Goal: Transaction & Acquisition: Purchase product/service

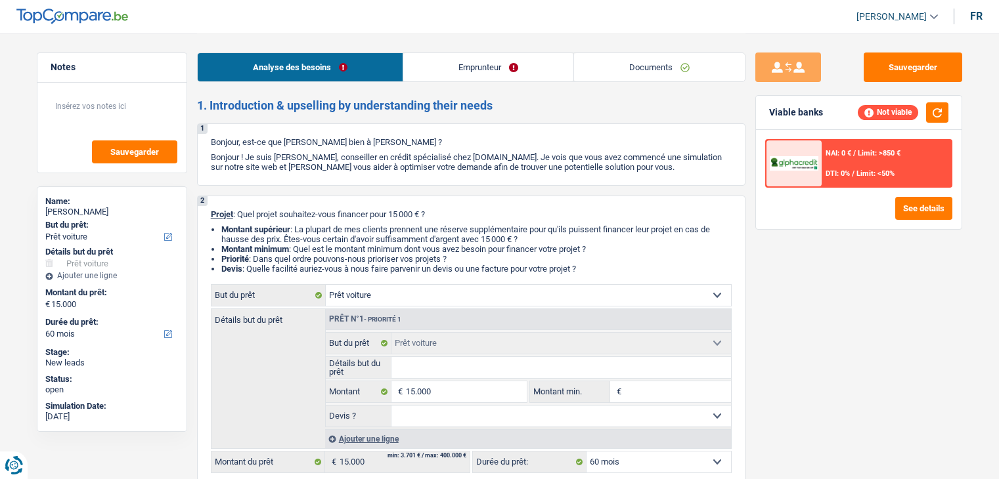
select select "car"
select select "60"
select select "car"
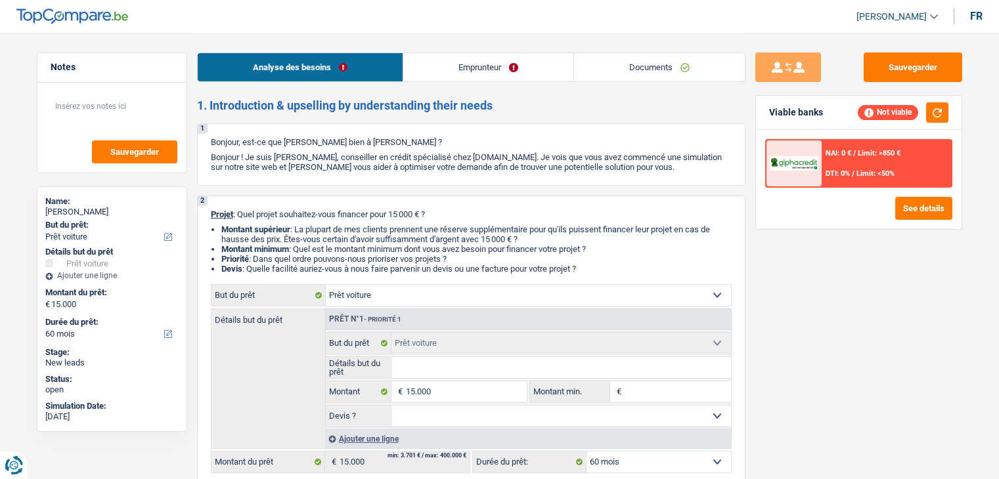
select select "60"
select select "car"
select select "60"
click at [429, 71] on link "Emprunteur" at bounding box center [488, 67] width 170 height 28
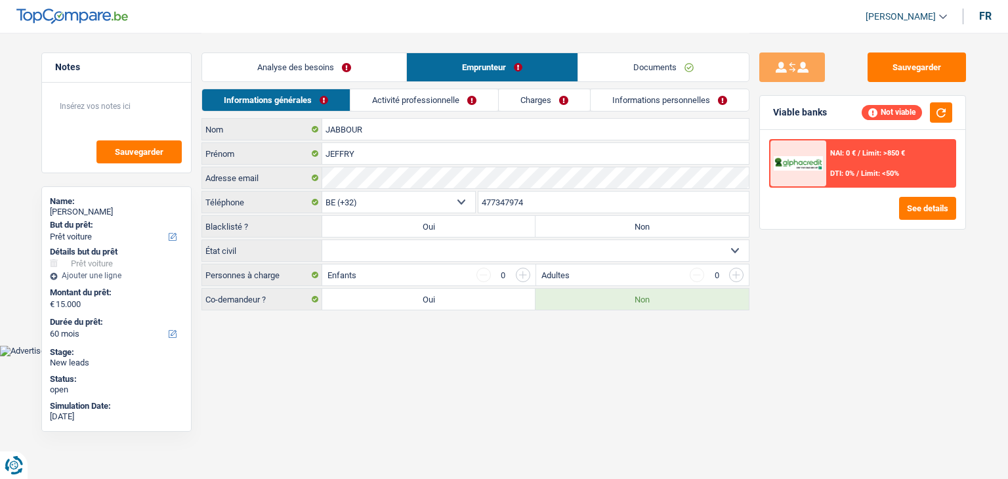
drag, startPoint x: 413, startPoint y: 98, endPoint x: 358, endPoint y: 103, distance: 54.7
click at [413, 99] on link "Activité professionnelle" at bounding box center [425, 100] width 148 height 22
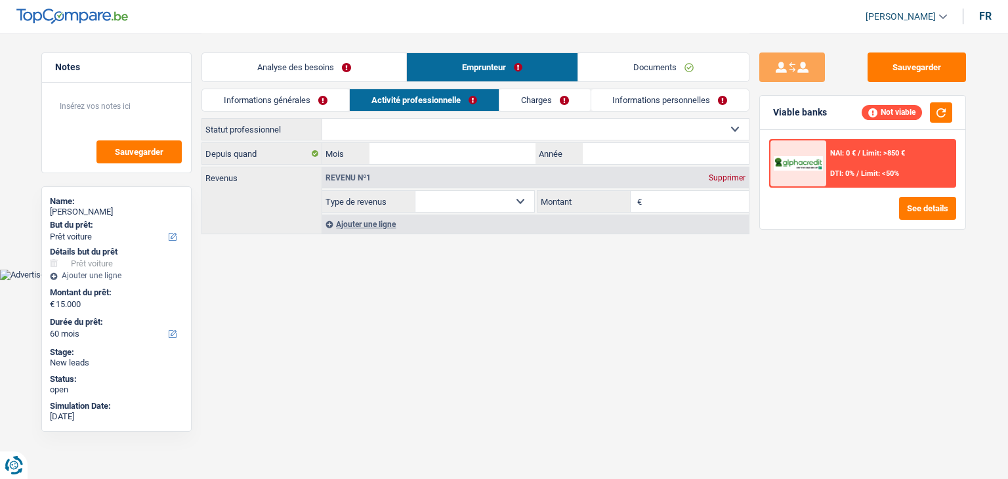
click at [281, 108] on link "Informations générales" at bounding box center [275, 100] width 147 height 22
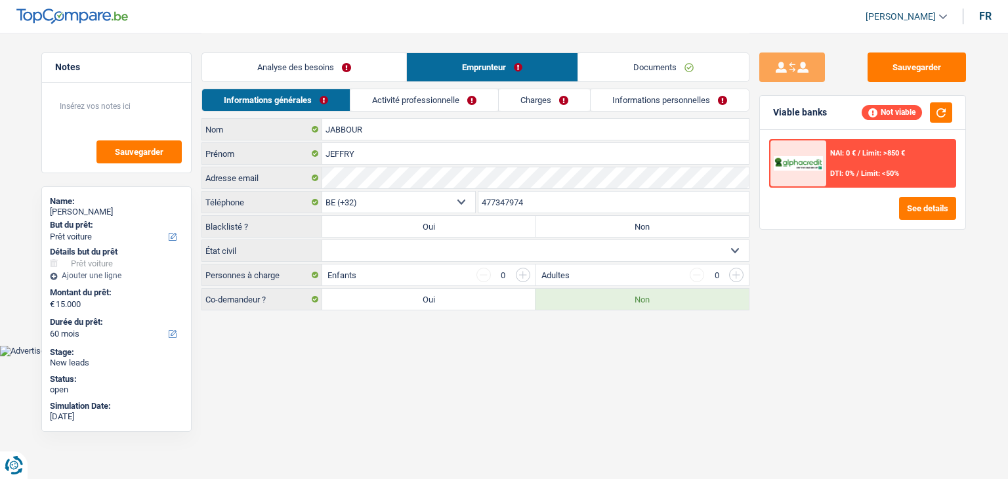
click at [281, 62] on link "Analyse des besoins" at bounding box center [304, 67] width 204 height 28
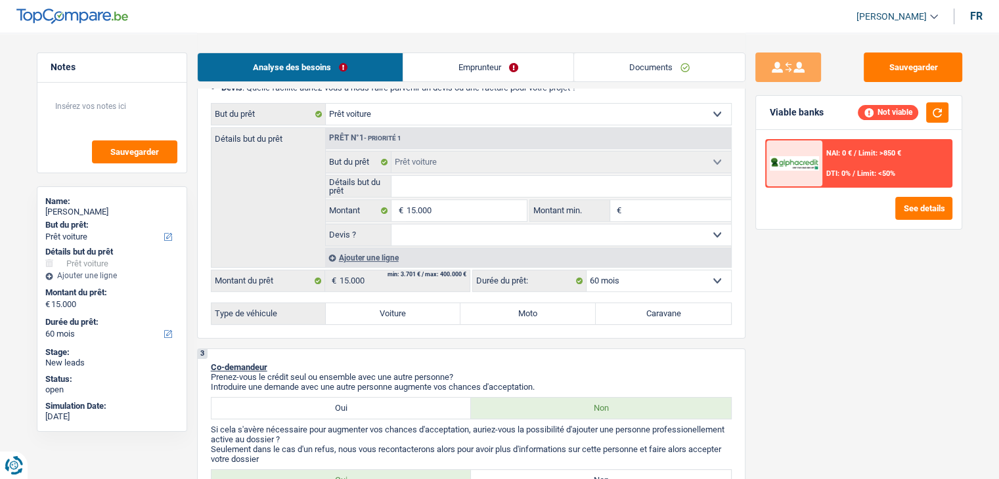
scroll to position [328, 0]
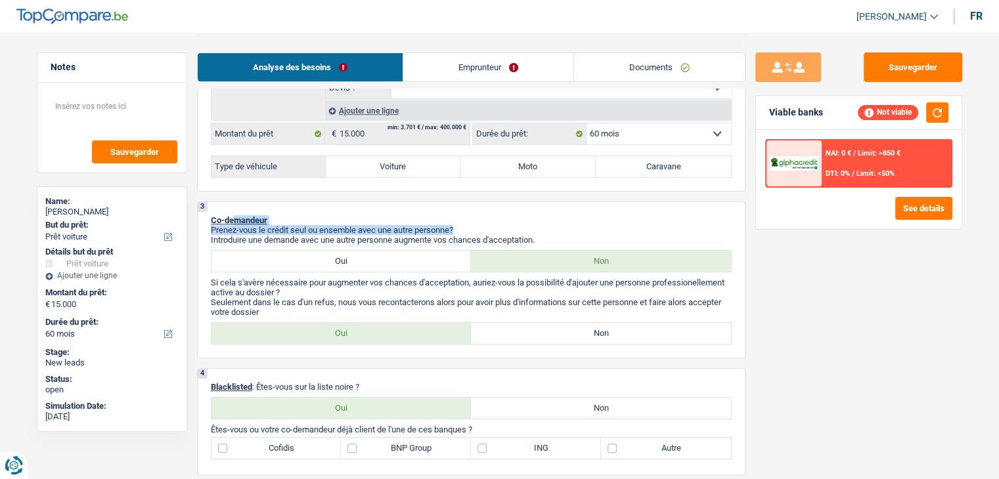
drag, startPoint x: 553, startPoint y: 232, endPoint x: 232, endPoint y: 217, distance: 321.4
click at [232, 217] on div "3 Co-demandeur Prenez-vous le crédit seul ou ensemble avec une autre personne? …" at bounding box center [471, 280] width 548 height 157
click at [232, 217] on span "Co-demandeur" at bounding box center [239, 220] width 56 height 10
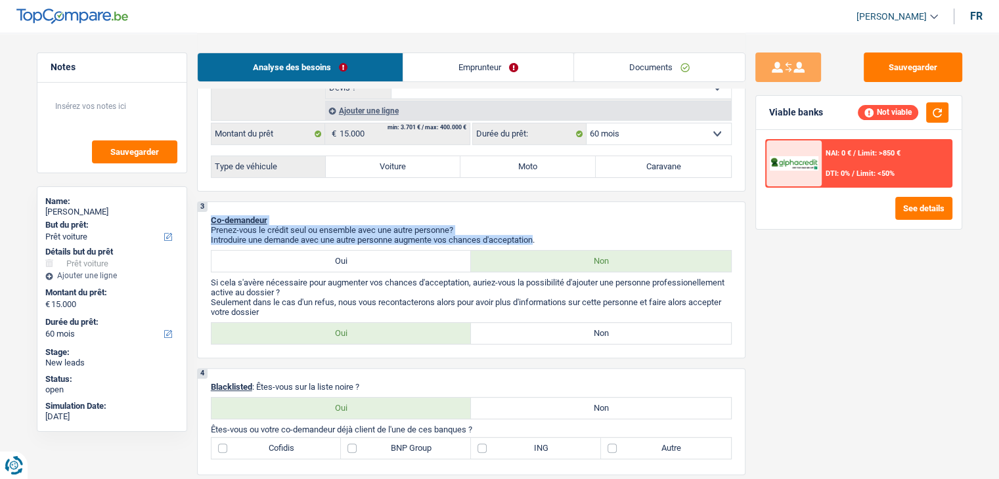
drag, startPoint x: 210, startPoint y: 214, endPoint x: 538, endPoint y: 233, distance: 328.8
click at [538, 233] on div "3 Co-demandeur Prenez-vous le crédit seul ou ensemble avec une autre personne? …" at bounding box center [471, 280] width 548 height 157
click at [538, 235] on p "Introduire une demande avec une autre personne augmente vos chances d'acceptati…" at bounding box center [471, 240] width 521 height 10
drag, startPoint x: 545, startPoint y: 235, endPoint x: 201, endPoint y: 216, distance: 344.5
click at [201, 216] on div "3 Co-demandeur Prenez-vous le crédit seul ou ensemble avec une autre personne? …" at bounding box center [471, 280] width 548 height 157
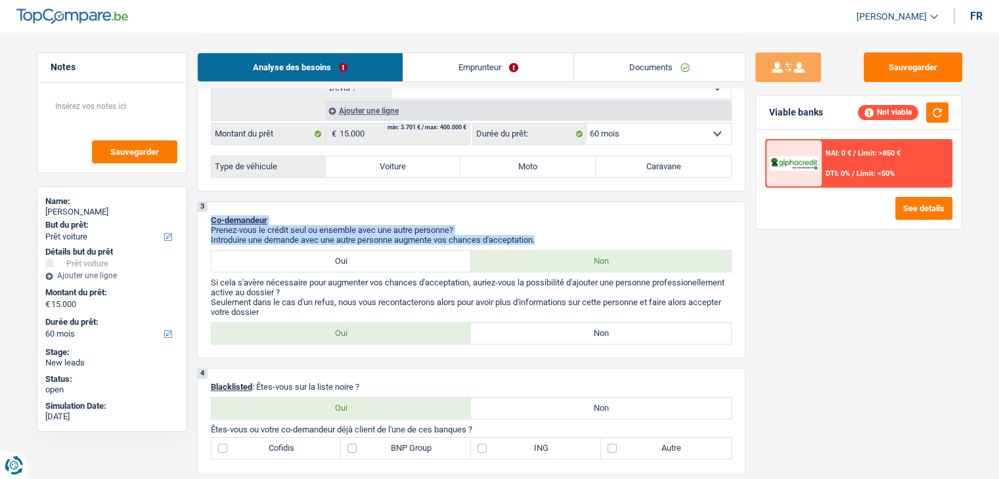
click at [201, 216] on div "3 Co-demandeur Prenez-vous le crédit seul ou ensemble avec une autre personne? …" at bounding box center [471, 280] width 548 height 157
drag, startPoint x: 209, startPoint y: 216, endPoint x: 571, endPoint y: 238, distance: 362.4
click at [571, 238] on div "3 Co-demandeur Prenez-vous le crédit seul ou ensemble avec une autre personne? …" at bounding box center [471, 280] width 548 height 157
click at [571, 238] on p "Introduire une demande avec une autre personne augmente vos chances d'acceptati…" at bounding box center [471, 240] width 521 height 10
drag, startPoint x: 478, startPoint y: 236, endPoint x: 204, endPoint y: 220, distance: 274.2
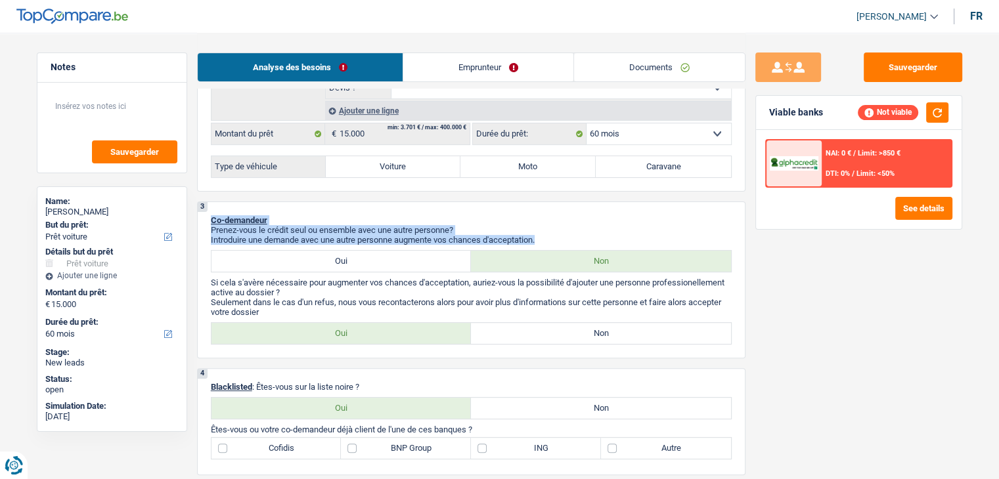
click at [205, 219] on div "3 Co-demandeur Prenez-vous le crédit seul ou ensemble avec une autre personne? …" at bounding box center [471, 280] width 548 height 157
click at [204, 220] on div "3 Co-demandeur Prenez-vous le crédit seul ou ensemble avec une autre personne? …" at bounding box center [471, 280] width 548 height 157
drag, startPoint x: 240, startPoint y: 219, endPoint x: 571, endPoint y: 240, distance: 331.5
click at [571, 240] on div "3 Co-demandeur Prenez-vous le crédit seul ou ensemble avec une autre personne? …" at bounding box center [471, 280] width 548 height 157
click at [571, 240] on p "Introduire une demande avec une autre personne augmente vos chances d'acceptati…" at bounding box center [471, 240] width 521 height 10
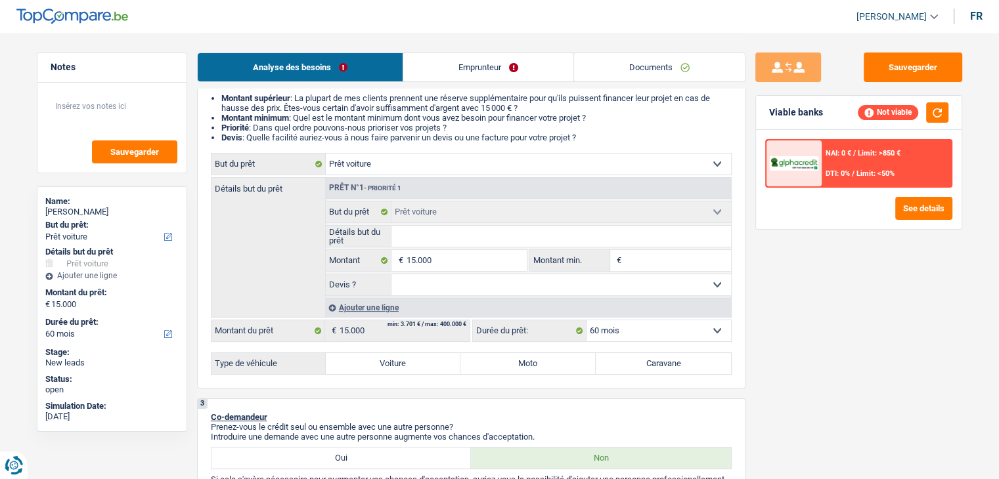
scroll to position [0, 0]
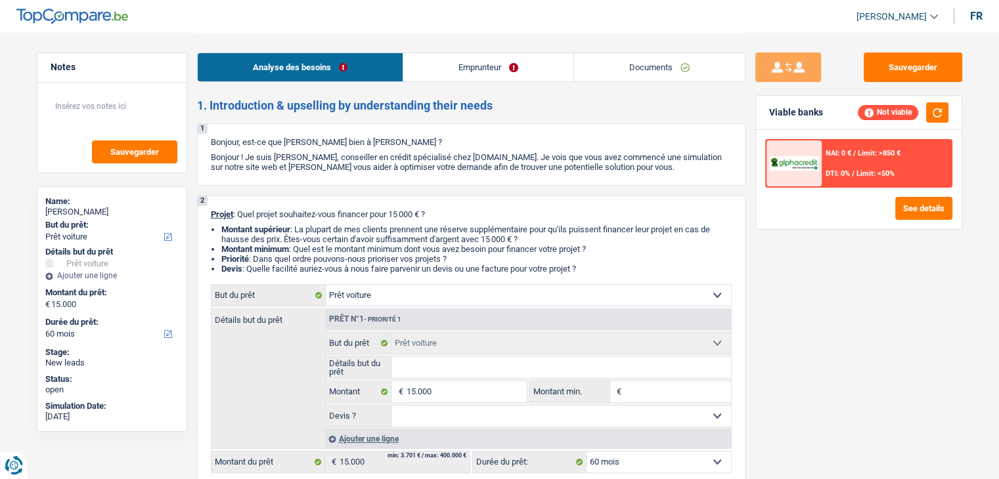
drag, startPoint x: 595, startPoint y: 270, endPoint x: 185, endPoint y: 205, distance: 414.9
click at [339, 196] on div "2 Projet : Quel projet souhaitez-vous financer pour 15 000 € ? Montant supérieu…" at bounding box center [471, 358] width 548 height 324
drag, startPoint x: 204, startPoint y: 137, endPoint x: 639, endPoint y: 268, distance: 453.8
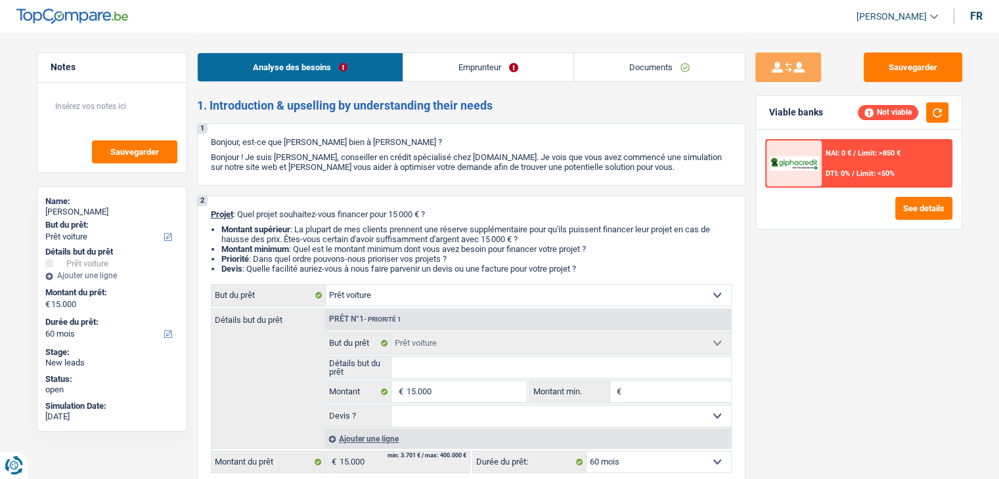
click at [637, 268] on li "Devis : Quelle facilité auriez-vous à nous faire parvenir un devis ou une factu…" at bounding box center [476, 269] width 510 height 10
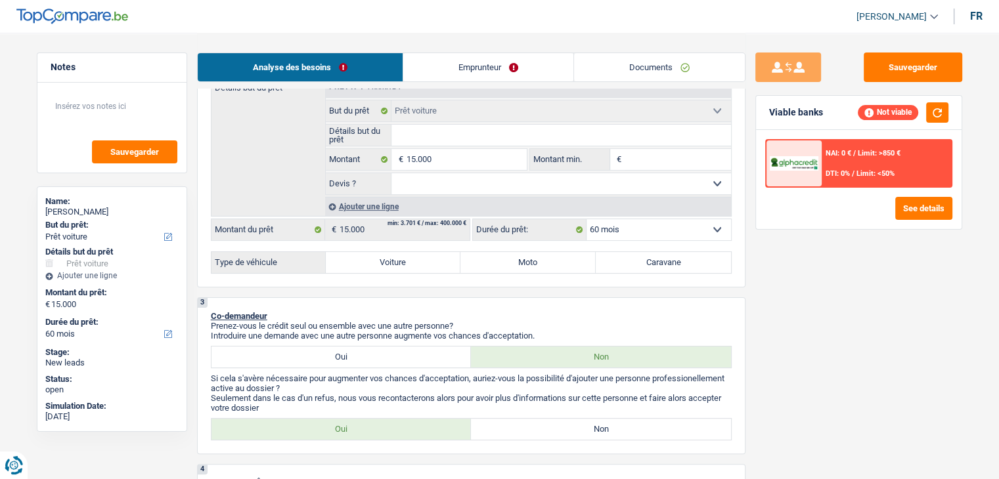
scroll to position [263, 0]
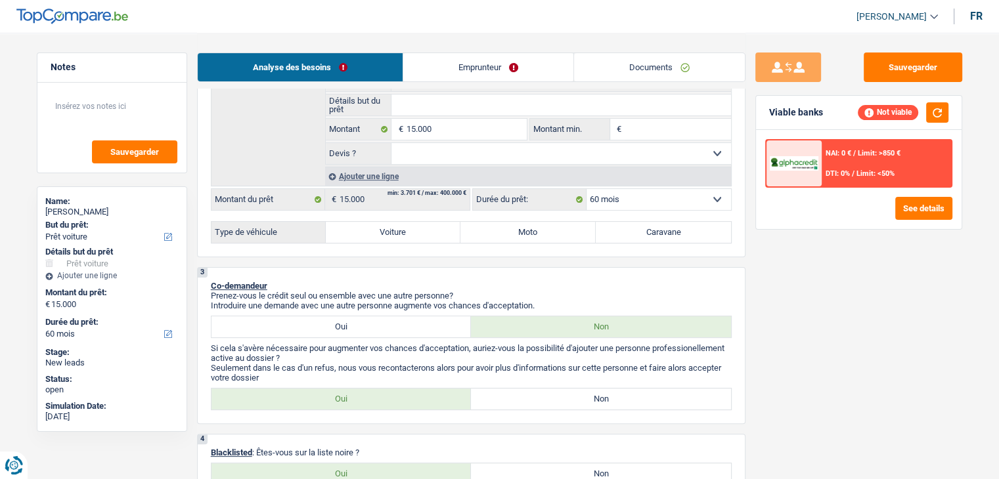
drag, startPoint x: 546, startPoint y: 299, endPoint x: 193, endPoint y: 276, distance: 354.0
click at [323, 281] on p "Co-demandeur" at bounding box center [471, 286] width 521 height 10
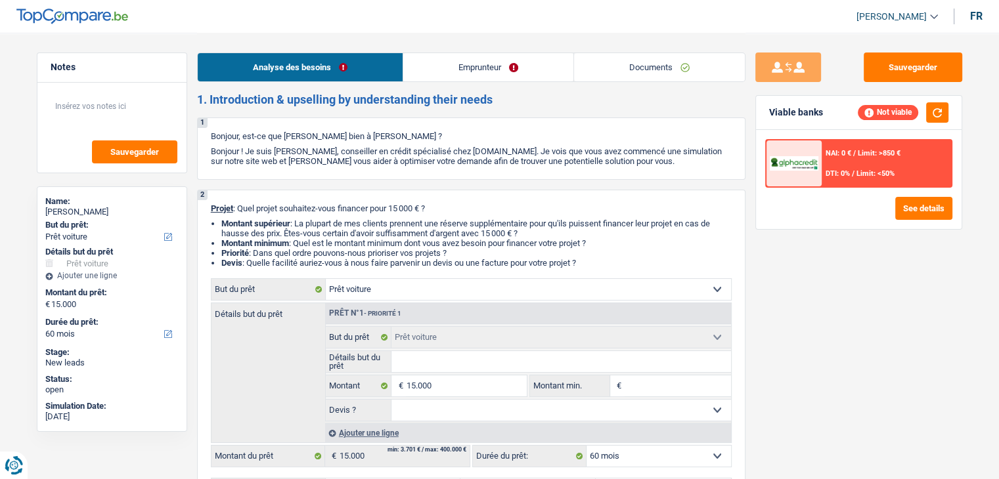
scroll to position [0, 0]
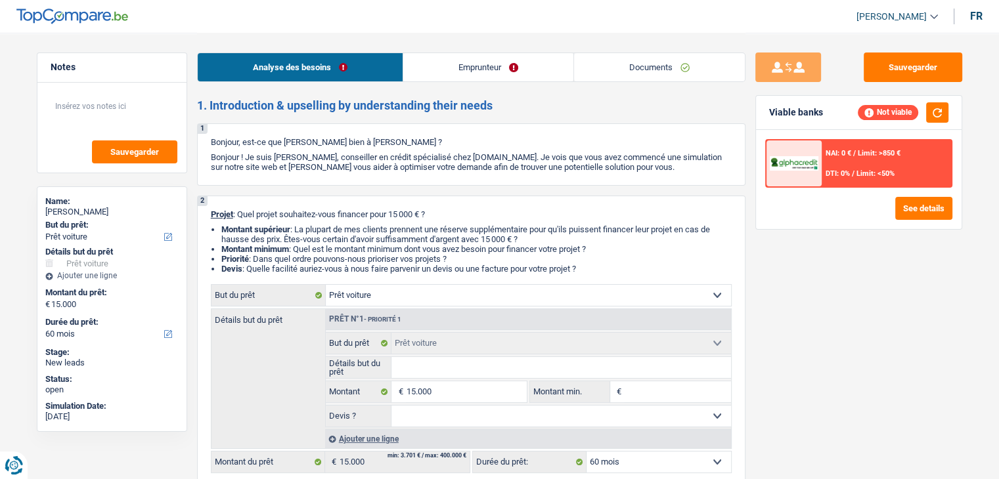
click at [516, 69] on link "Emprunteur" at bounding box center [488, 67] width 170 height 28
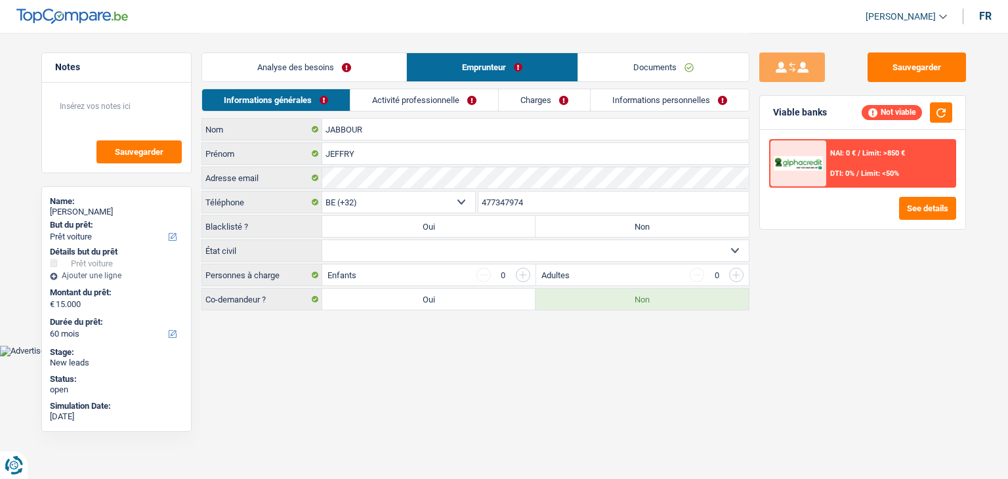
click at [402, 104] on link "Activité professionnelle" at bounding box center [425, 100] width 148 height 22
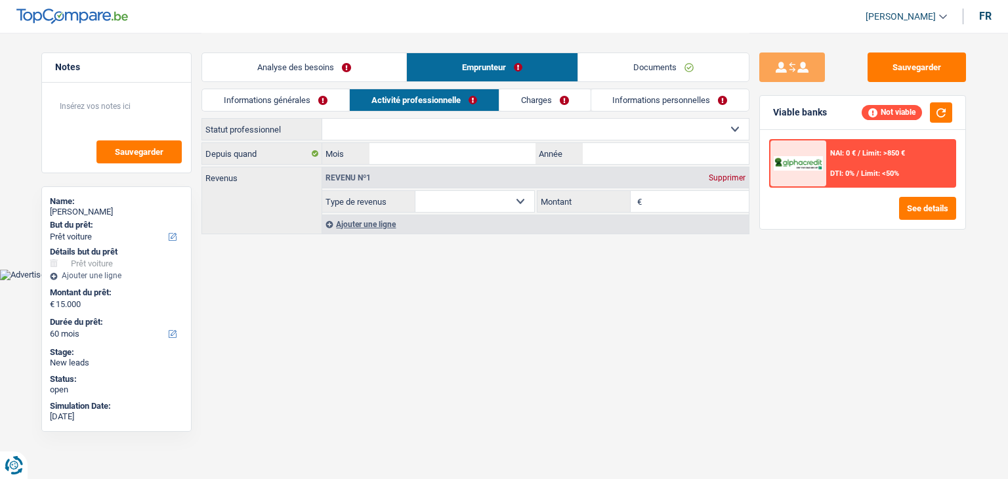
click at [292, 102] on link "Informations générales" at bounding box center [275, 100] width 147 height 22
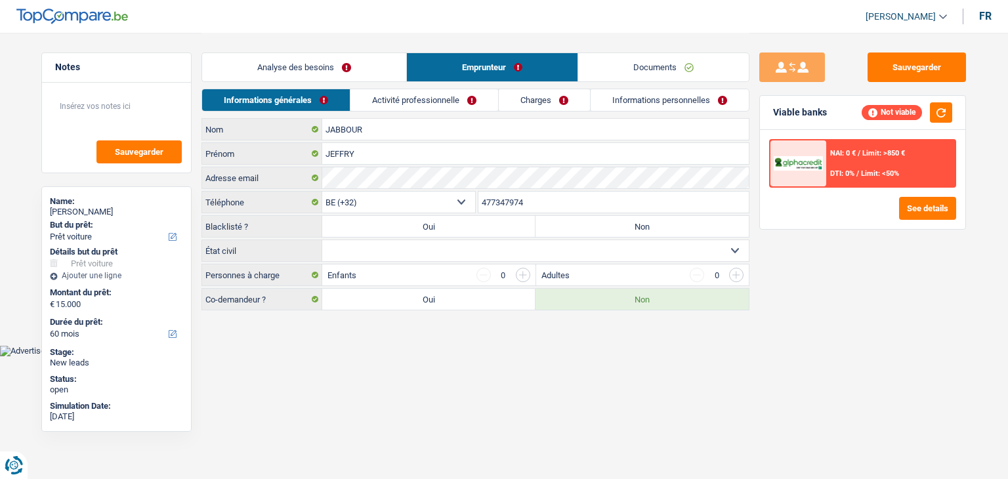
click at [282, 75] on link "Analyse des besoins" at bounding box center [304, 67] width 204 height 28
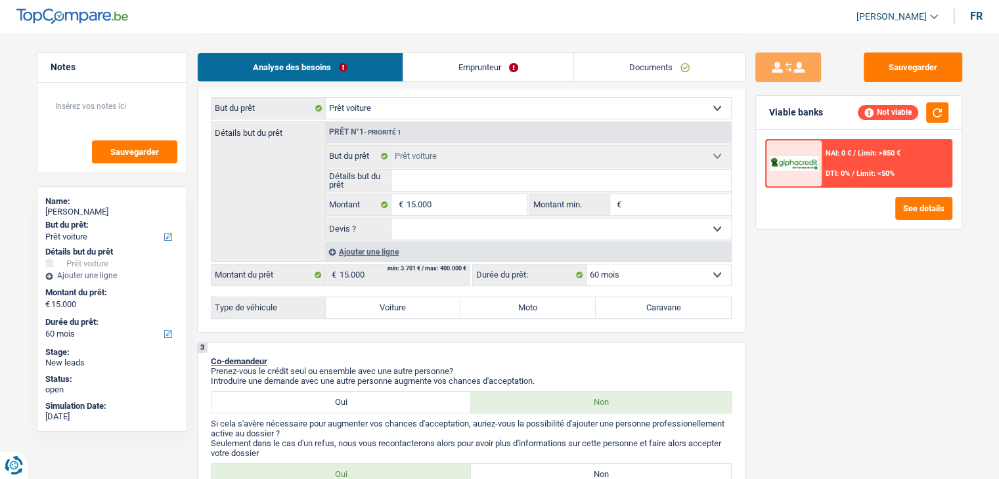
scroll to position [131, 0]
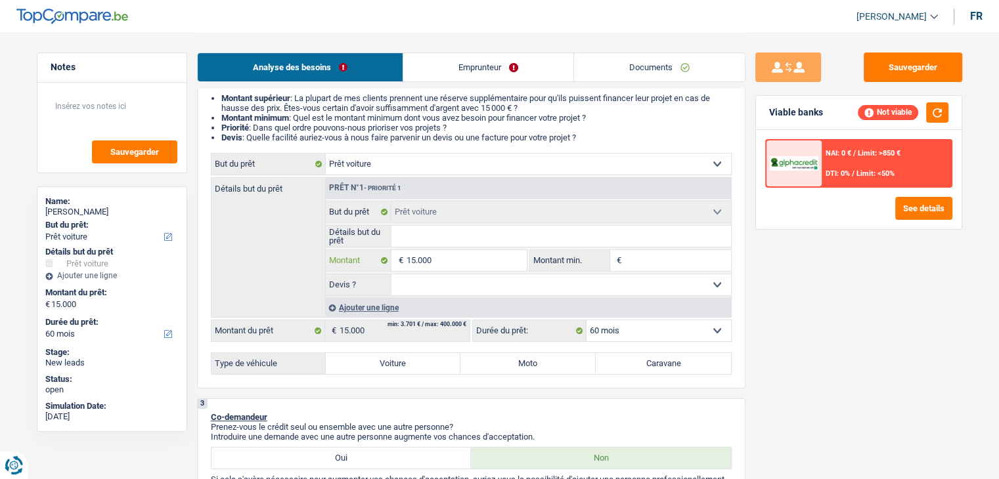
click at [454, 261] on input "15.000" at bounding box center [466, 260] width 120 height 21
click at [445, 265] on input "15.000" at bounding box center [466, 260] width 120 height 21
type input "1.500"
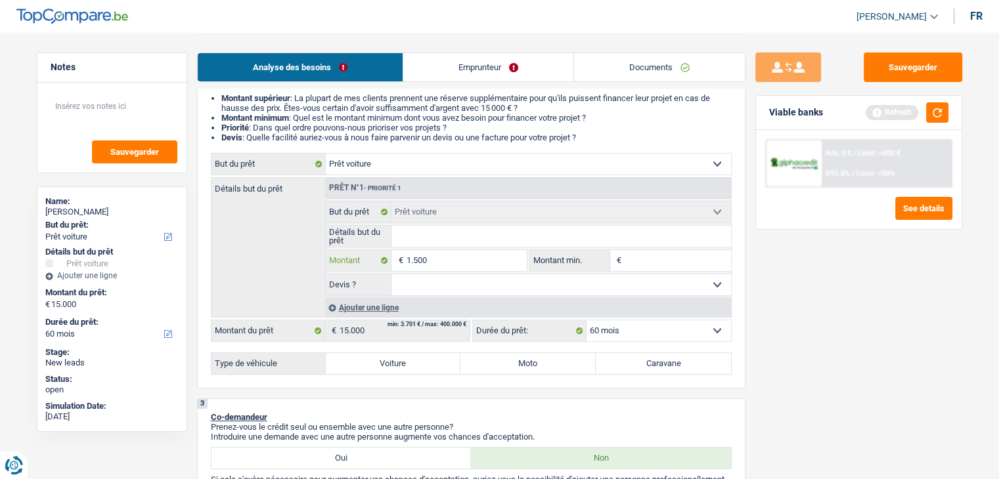
type input "150"
type input "15"
type input "1"
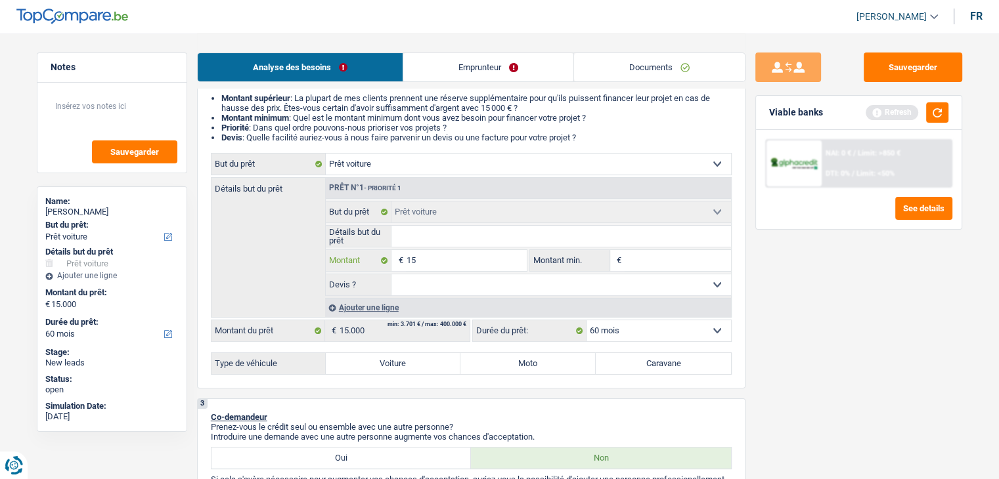
type input "1"
type input "18"
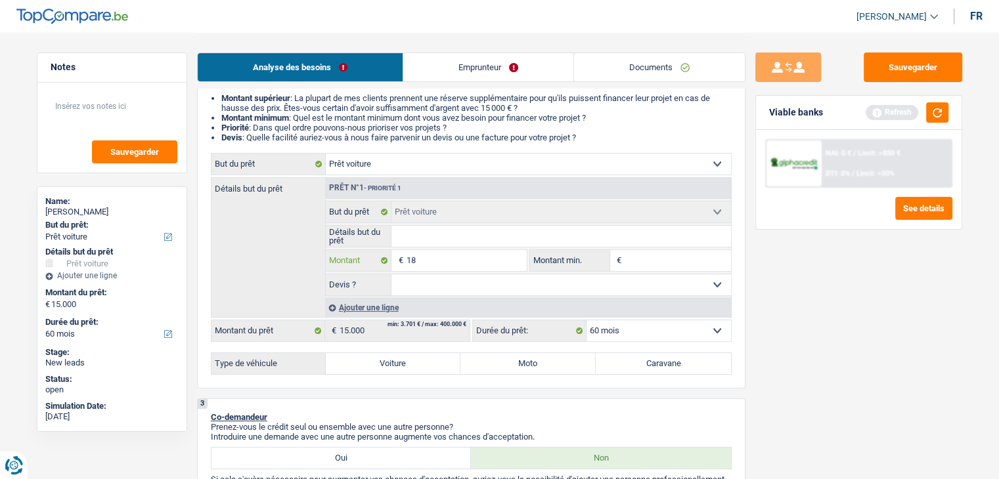
type input "187"
type input "1.875"
type input "18.755"
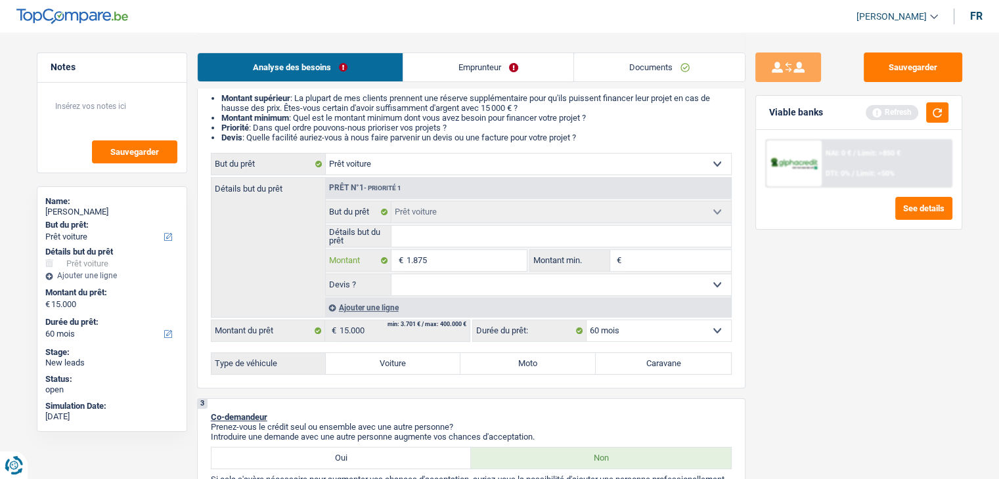
type input "18.755"
type input "187.555"
type input "18.755"
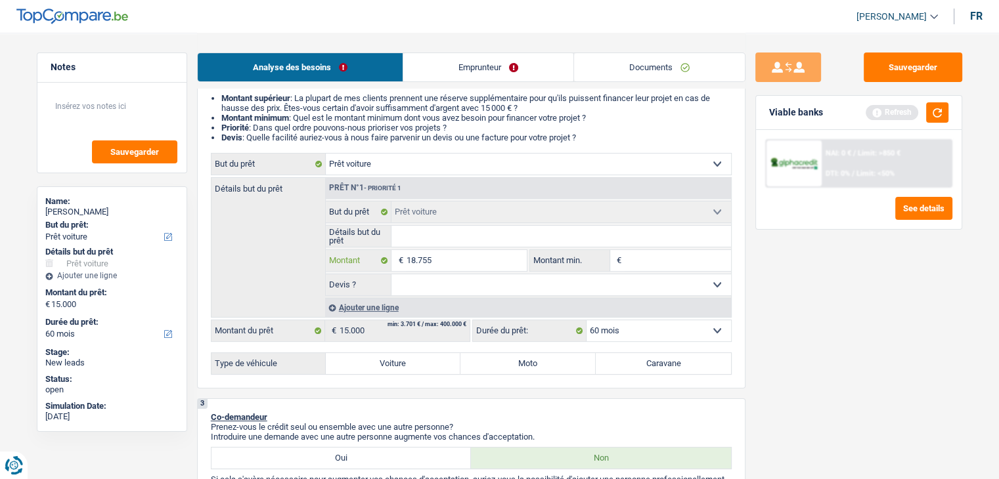
type input "1.875"
type input "18.755"
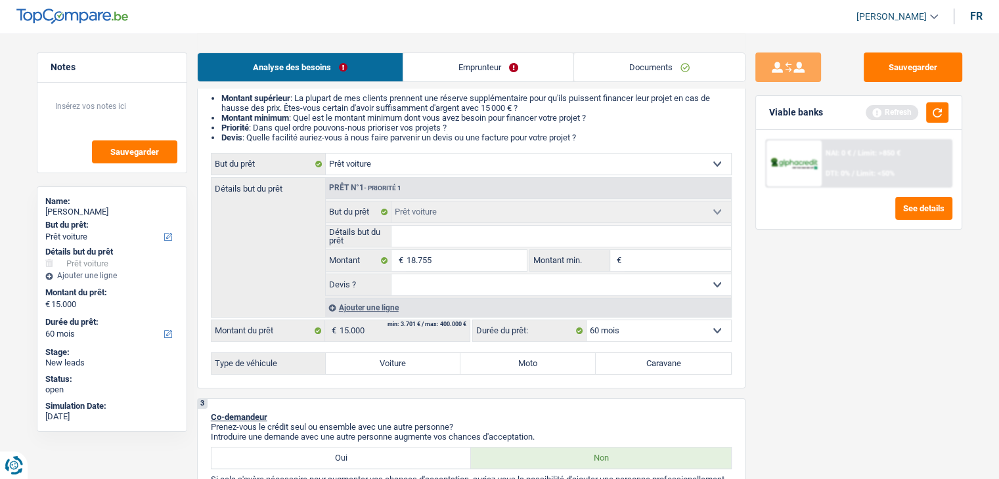
type input "18.755"
click at [417, 284] on select "Oui Non Non répondu Sélectionner une option" at bounding box center [560, 284] width 339 height 21
select select "yes"
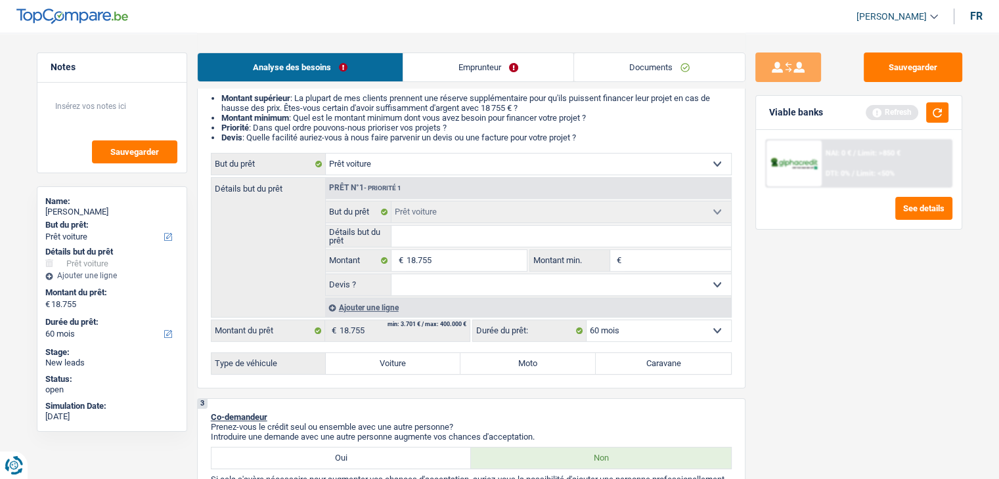
click at [391, 274] on select "Oui Non Non répondu Sélectionner une option" at bounding box center [560, 284] width 339 height 21
select select "yes"
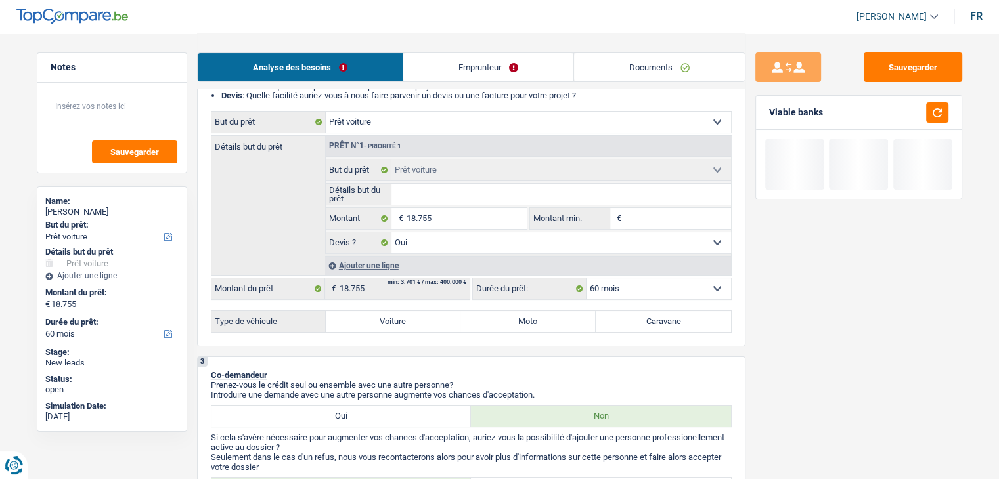
scroll to position [197, 0]
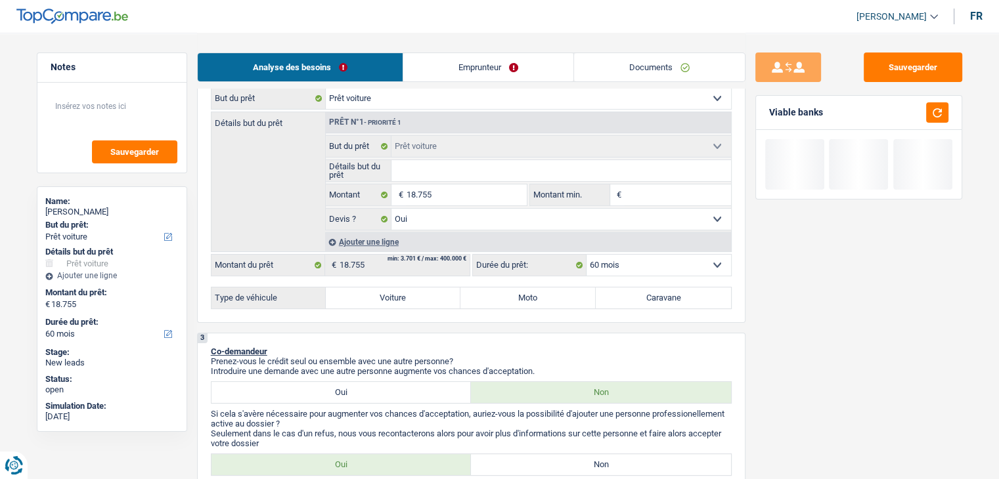
click at [371, 236] on div "Ajouter une ligne" at bounding box center [528, 241] width 406 height 19
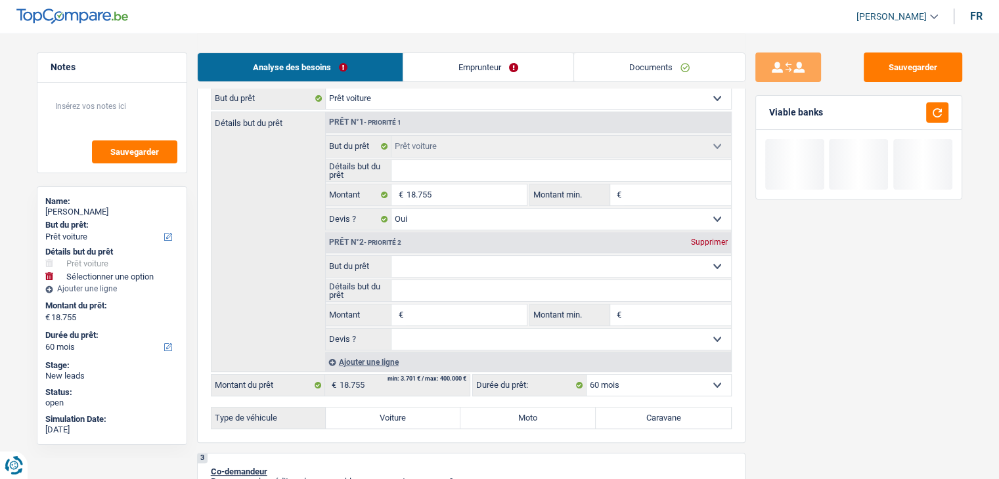
click at [428, 256] on select "Confort maison: meubles, textile, peinture, électroménager, outillage non-profe…" at bounding box center [560, 266] width 339 height 21
click at [427, 292] on input "Détails but du prêt" at bounding box center [560, 290] width 339 height 21
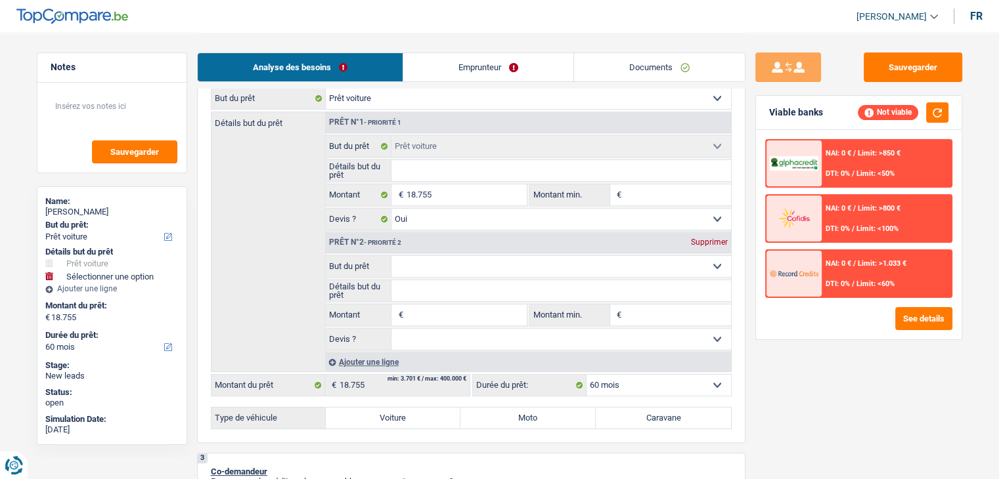
click at [718, 240] on div "Supprimer" at bounding box center [708, 242] width 43 height 8
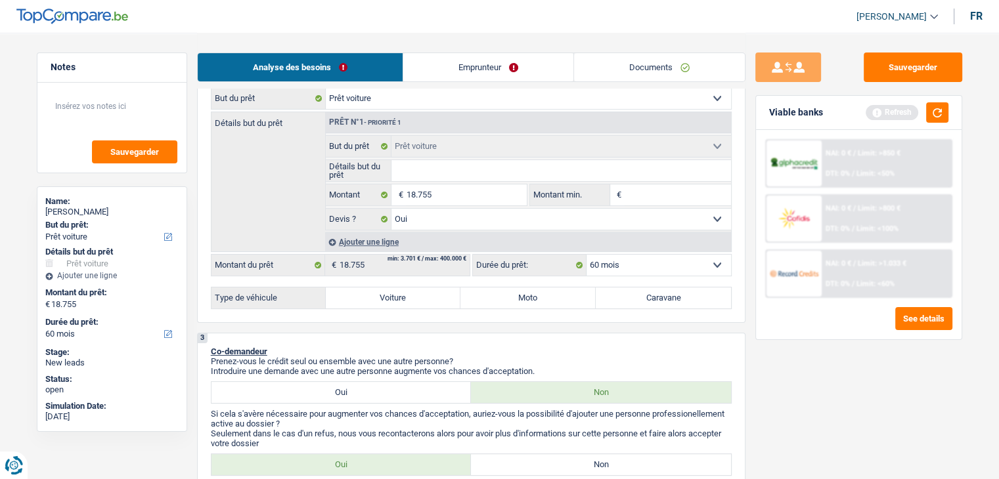
click at [407, 294] on label "Voiture" at bounding box center [393, 298] width 135 height 21
click at [407, 294] on input "Voiture" at bounding box center [393, 298] width 135 height 21
radio input "true"
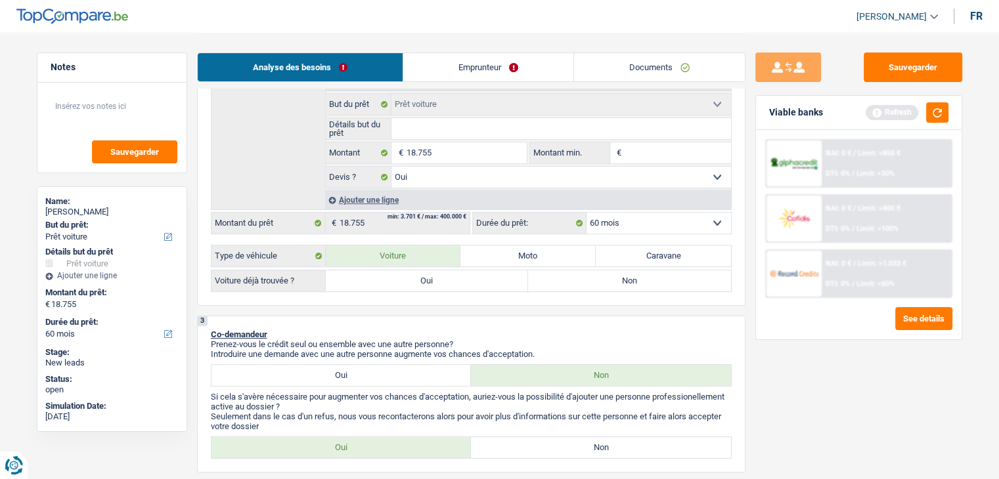
scroll to position [263, 0]
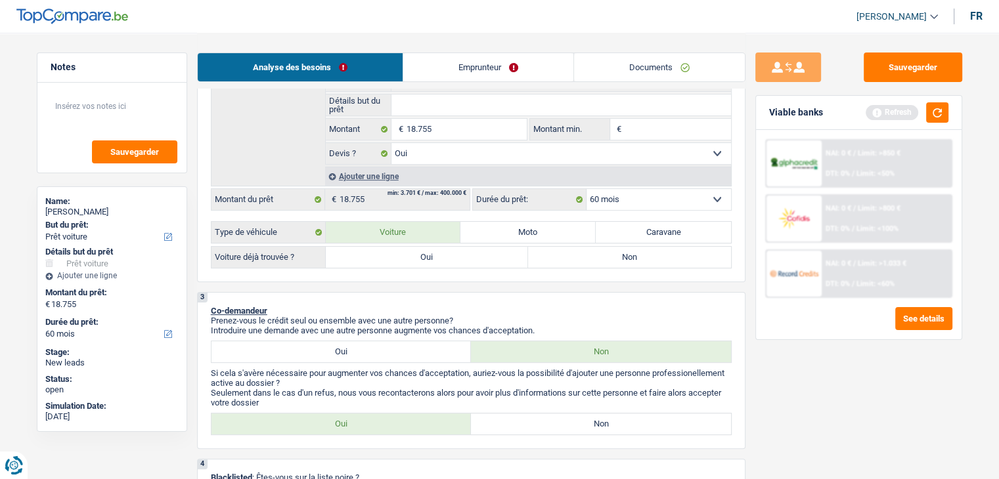
click at [397, 244] on div "Type de véhicule Voiture Moto Caravane Voiture déjà trouvée ? Oui Non Tous les …" at bounding box center [471, 244] width 521 height 47
click at [399, 255] on label "Oui" at bounding box center [427, 257] width 203 height 21
click at [399, 255] on input "Oui" at bounding box center [427, 257] width 203 height 21
radio input "true"
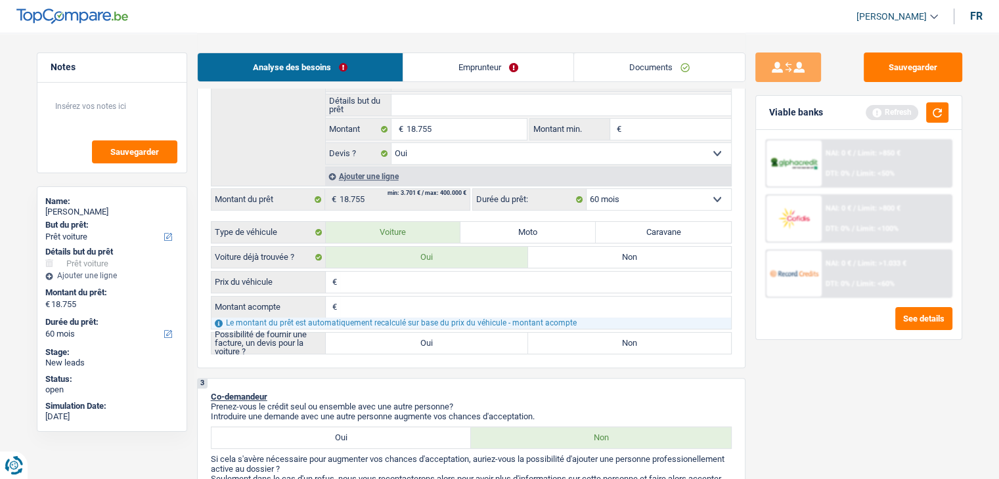
click at [393, 284] on input "Prix du véhicule" at bounding box center [535, 282] width 391 height 21
type input "1"
type input "18"
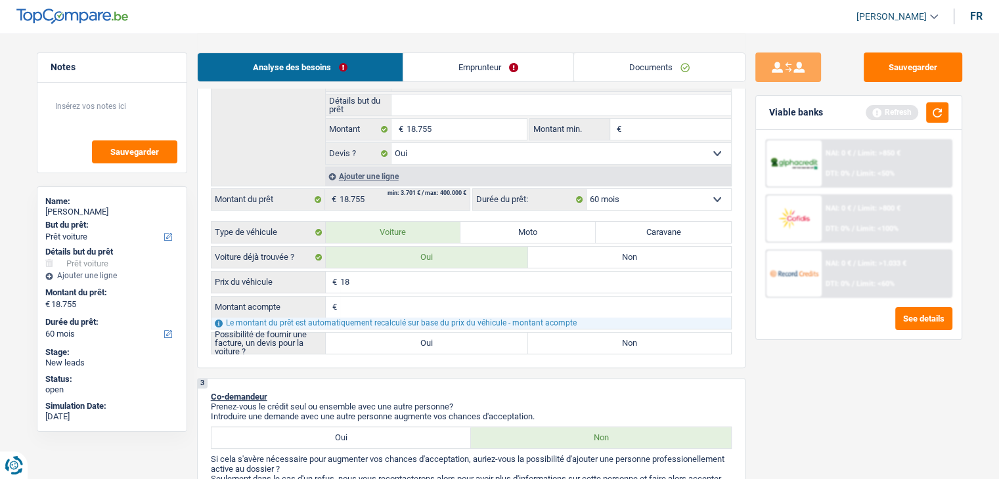
type input "187"
type input "1.875"
type input "18.755"
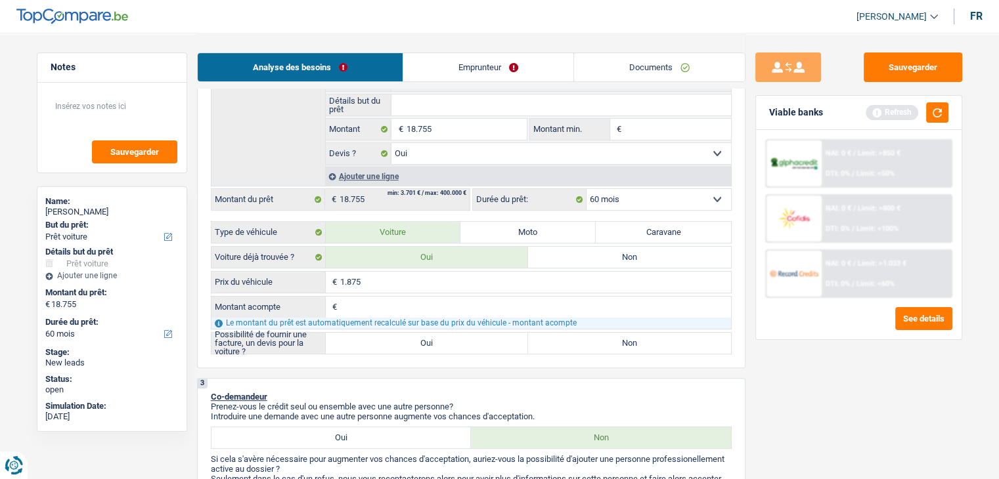
type input "18.755"
click at [404, 300] on input "Montant acompte" at bounding box center [535, 307] width 391 height 21
type input "2"
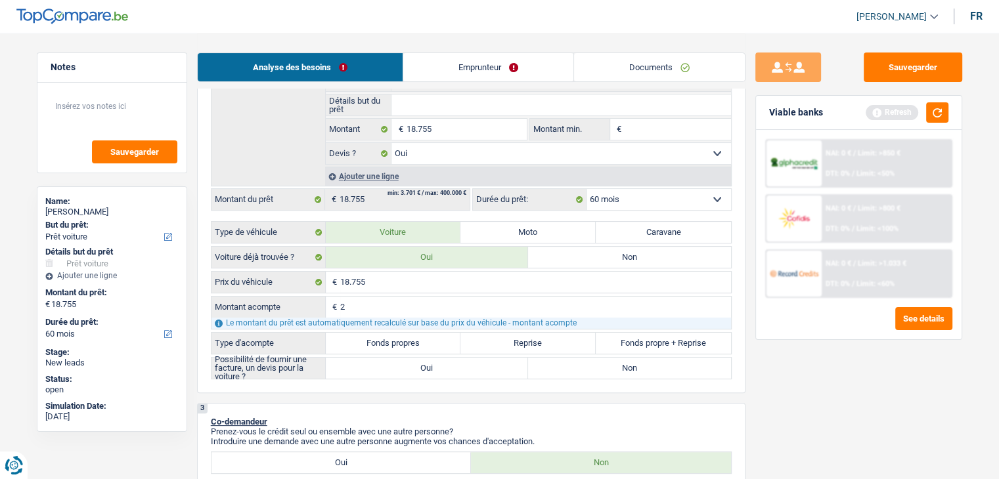
type input "28"
type input "281"
type input "2.814"
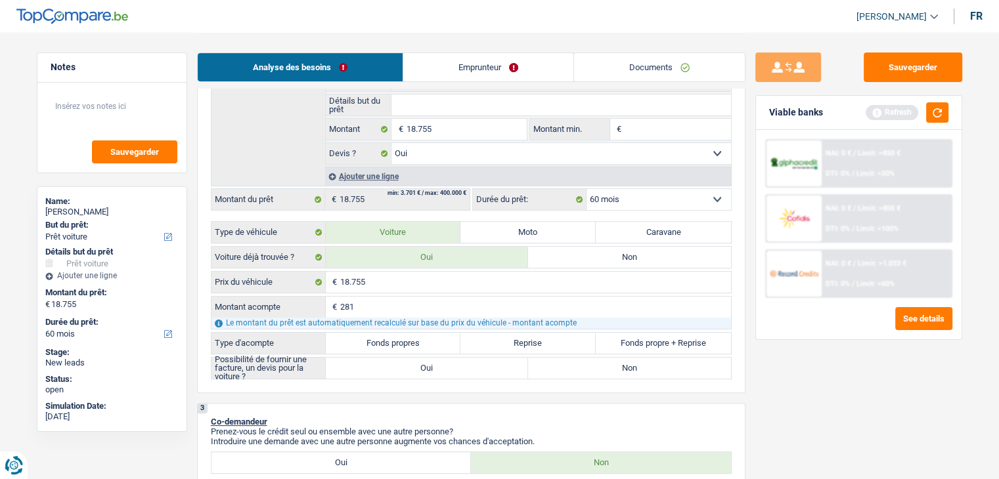
type input "2.814"
type input "15.941"
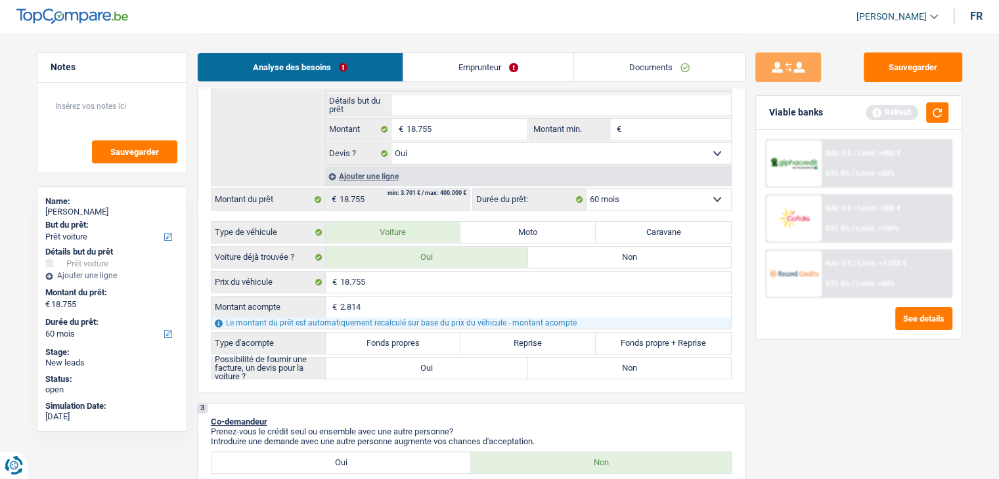
type input "15.941"
click at [442, 336] on label "Fonds propres" at bounding box center [393, 343] width 135 height 21
click at [442, 336] on input "Fonds propres" at bounding box center [393, 343] width 135 height 21
radio input "true"
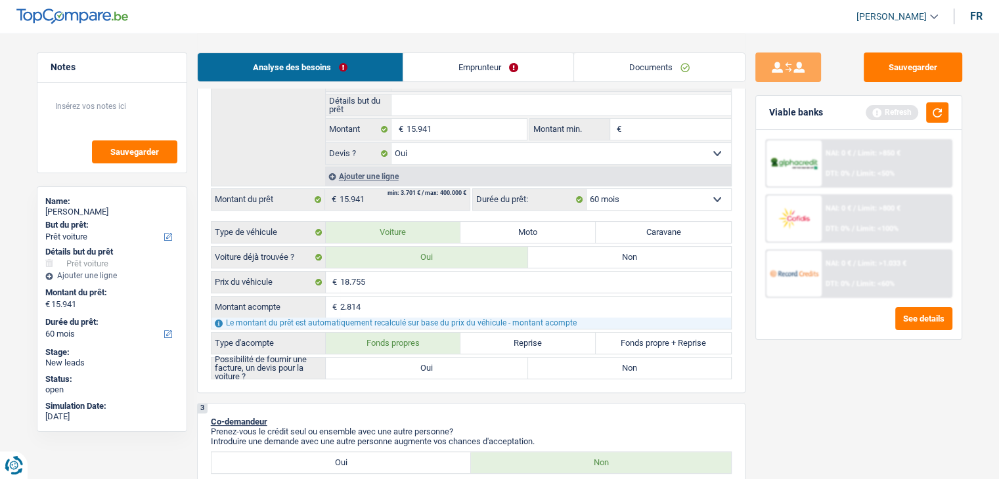
radio input "true"
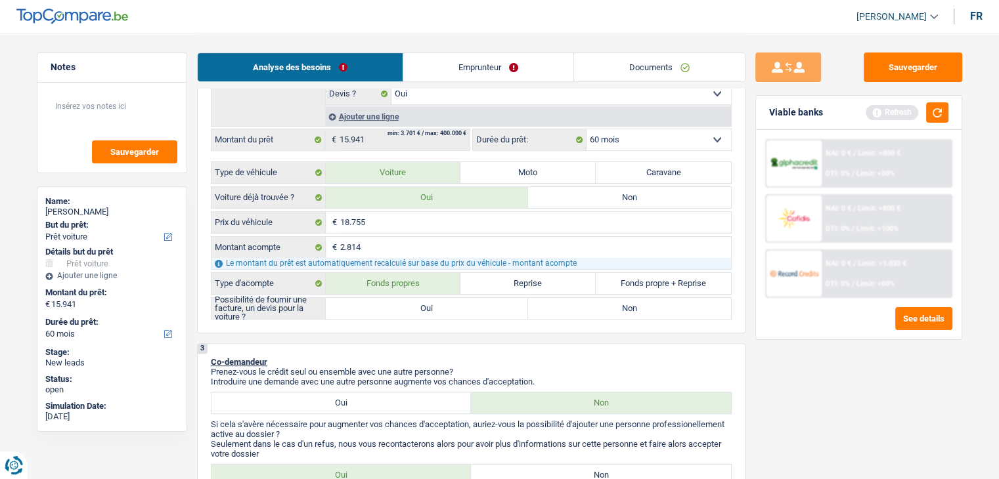
scroll to position [394, 0]
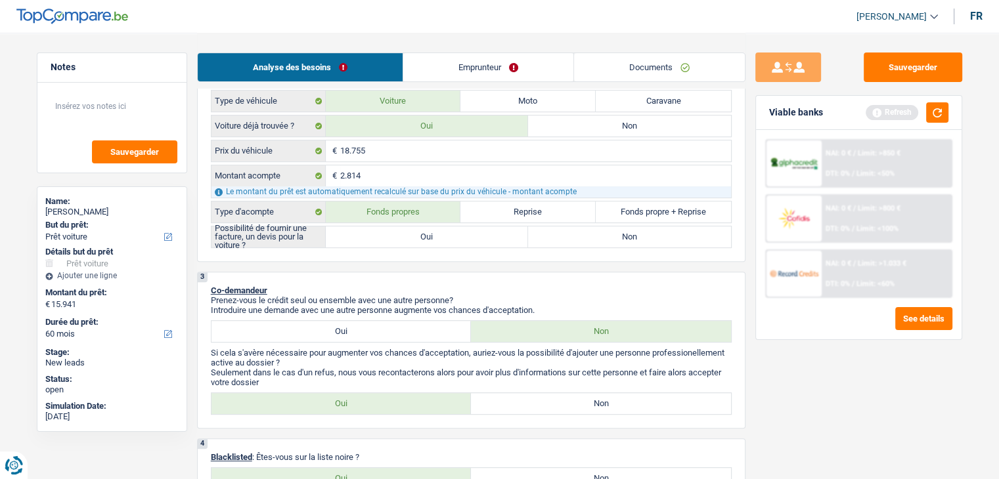
click at [404, 240] on label "Oui" at bounding box center [427, 236] width 203 height 21
click at [404, 240] on input "Oui" at bounding box center [427, 236] width 203 height 21
radio input "true"
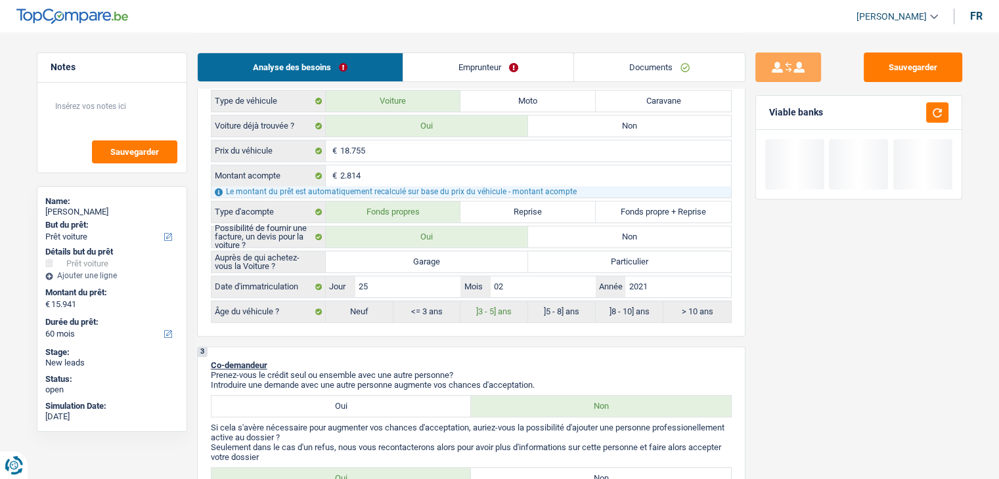
click at [391, 261] on label "Garage" at bounding box center [427, 261] width 203 height 21
click at [391, 261] on input "Garage" at bounding box center [427, 261] width 203 height 21
radio input "true"
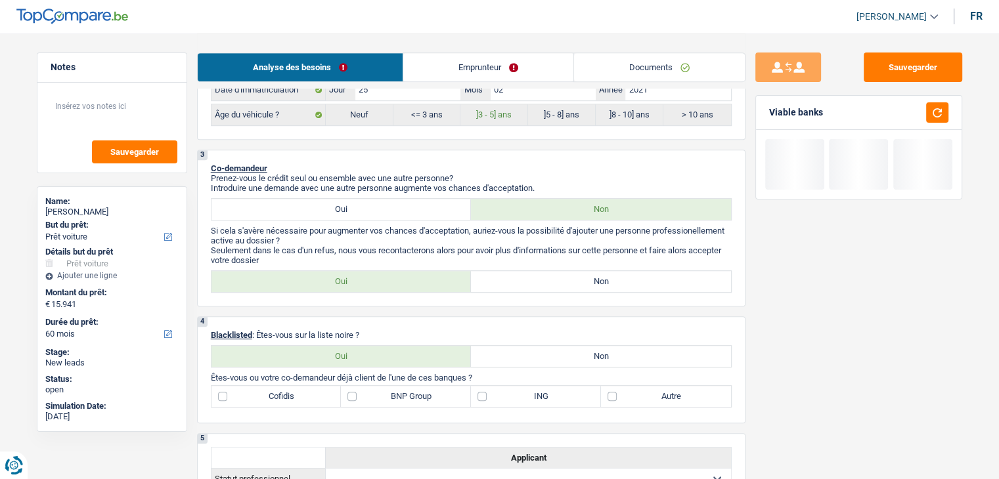
click at [549, 282] on label "Non" at bounding box center [601, 281] width 260 height 21
click at [549, 282] on input "Non" at bounding box center [601, 281] width 260 height 21
radio input "true"
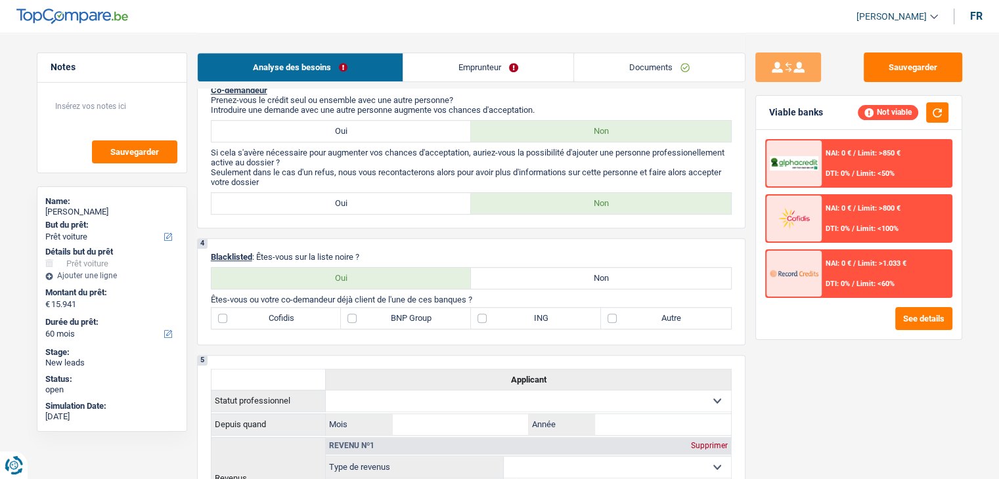
scroll to position [722, 0]
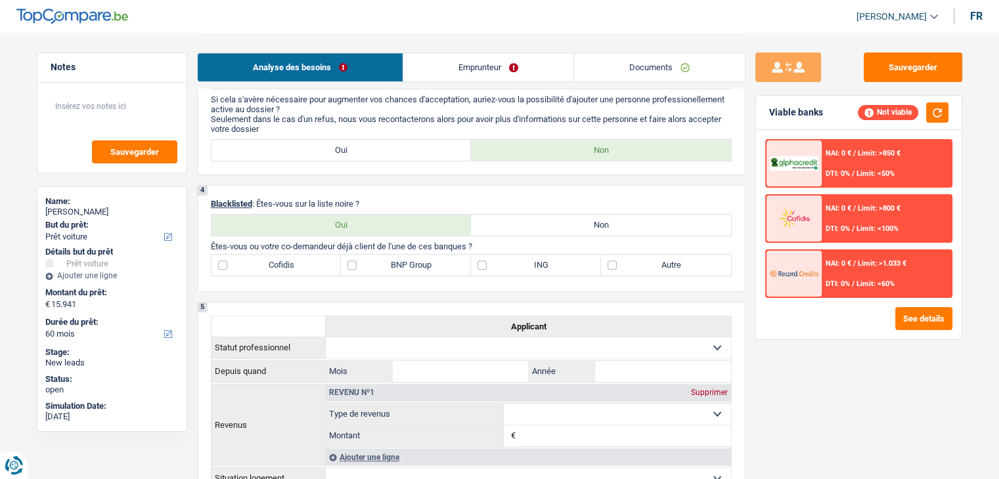
click at [538, 201] on p "Blacklisted : Êtes-vous sur la liste noire ?" at bounding box center [471, 204] width 521 height 10
drag, startPoint x: 545, startPoint y: 228, endPoint x: 532, endPoint y: 238, distance: 15.5
click at [544, 228] on label "Non" at bounding box center [601, 225] width 260 height 21
click at [544, 228] on input "Non" at bounding box center [601, 225] width 260 height 21
radio input "true"
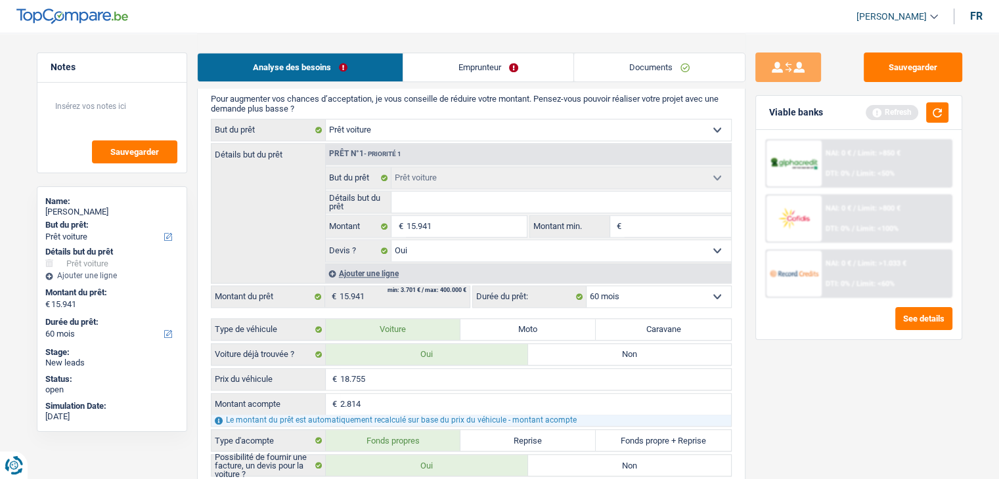
scroll to position [1116, 0]
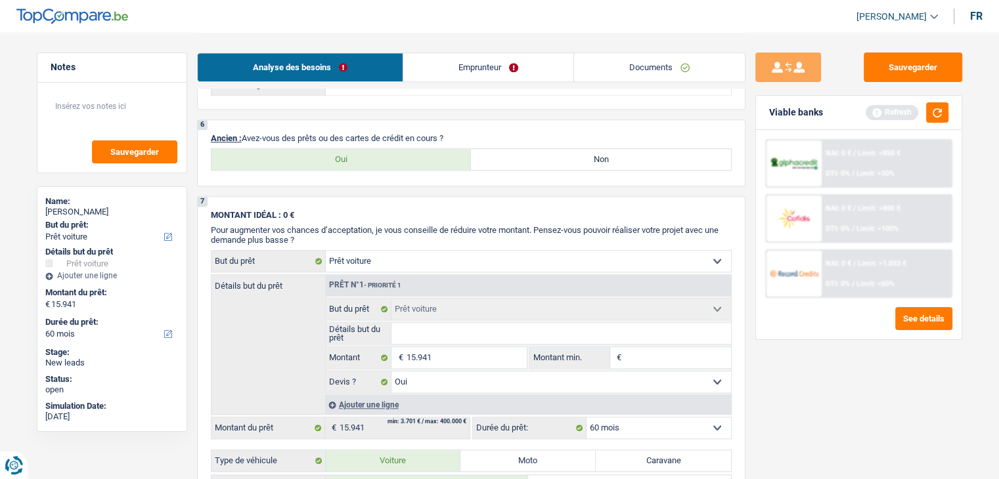
click at [517, 156] on label "Non" at bounding box center [601, 159] width 260 height 21
click at [517, 156] on input "Non" at bounding box center [601, 159] width 260 height 21
radio input "true"
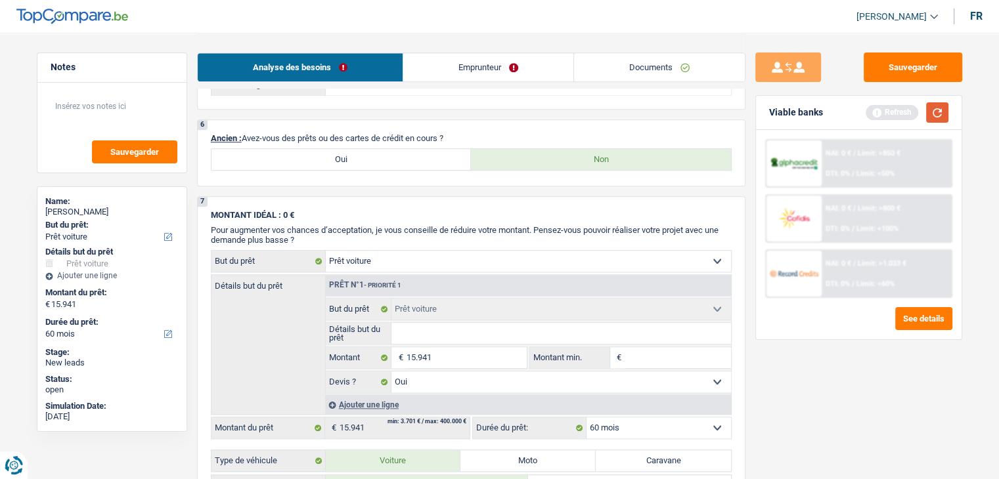
click at [940, 112] on button "button" at bounding box center [937, 112] width 22 height 20
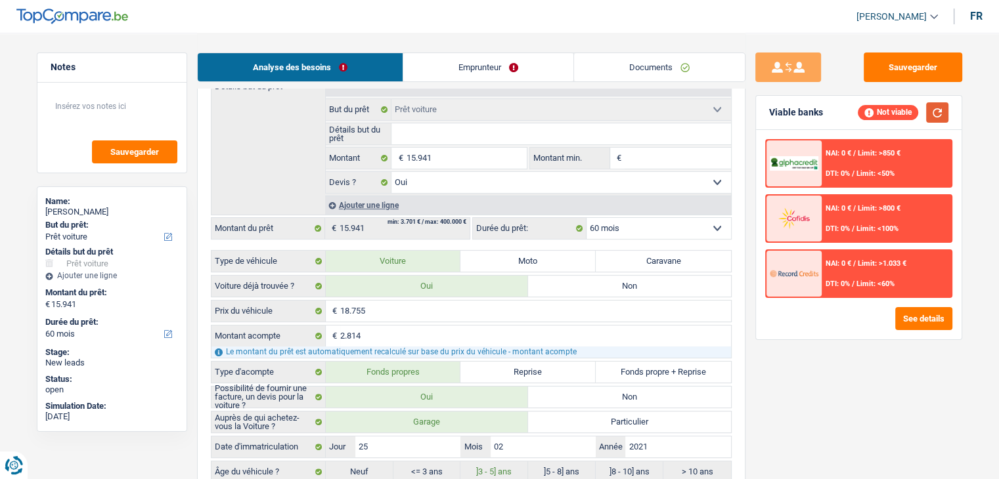
scroll to position [263, 0]
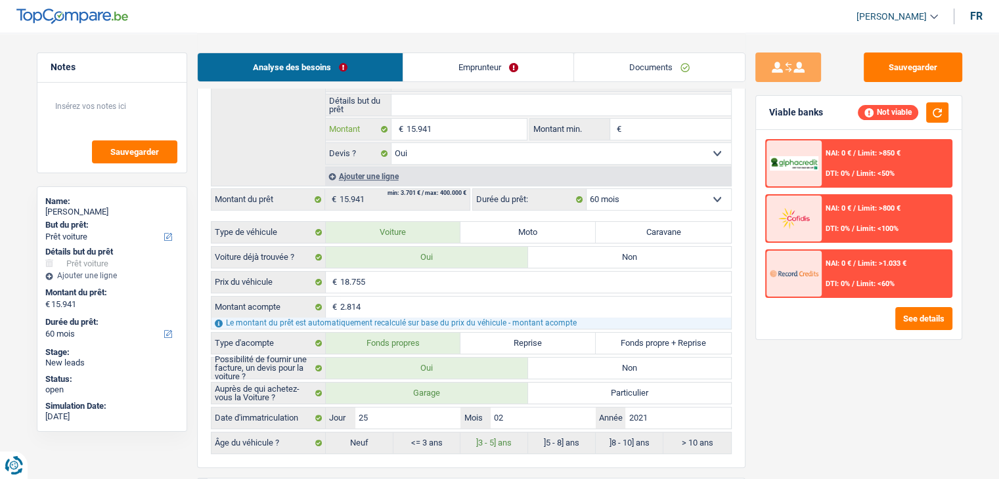
click at [467, 119] on input "15.941" at bounding box center [466, 129] width 120 height 21
type input "1.594"
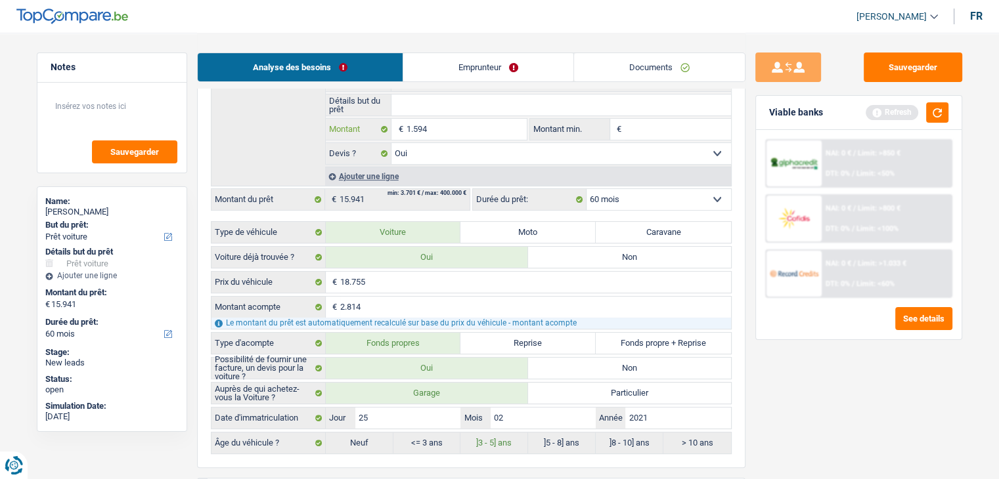
type input "159"
type input "15"
type input "1"
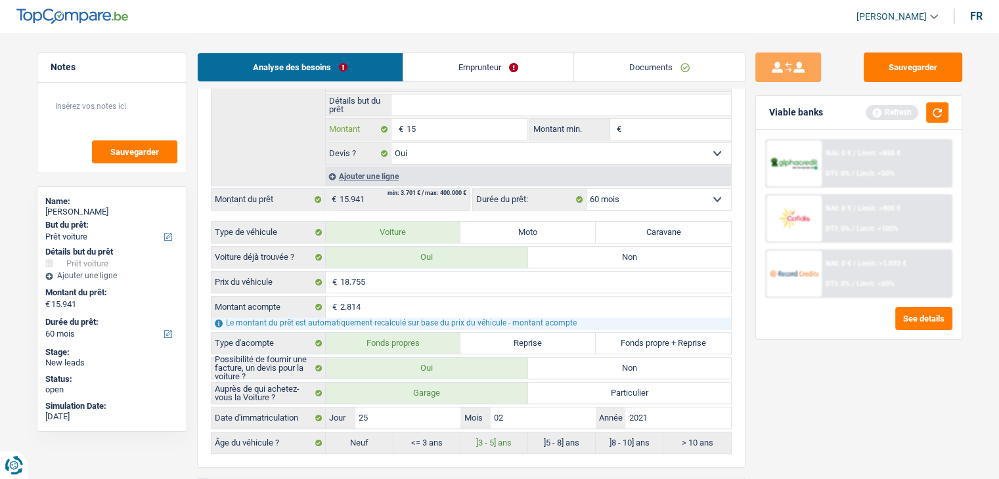
type input "1"
type input "2"
type input "20"
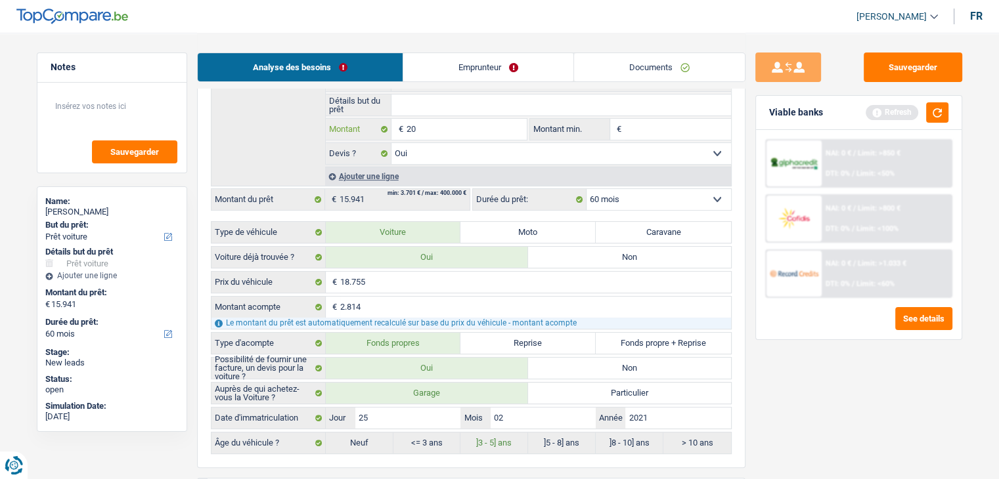
type input "200"
type input "2.000"
type input "20.000"
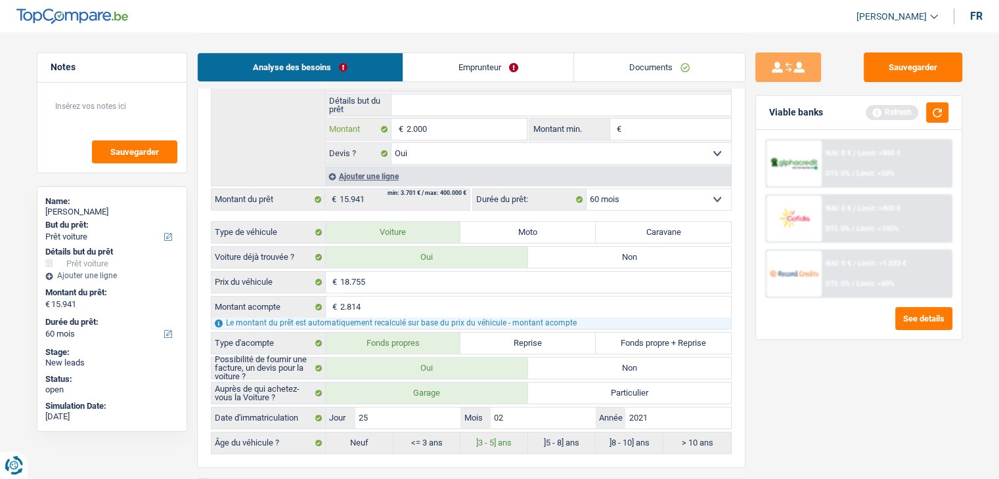
type input "20.000"
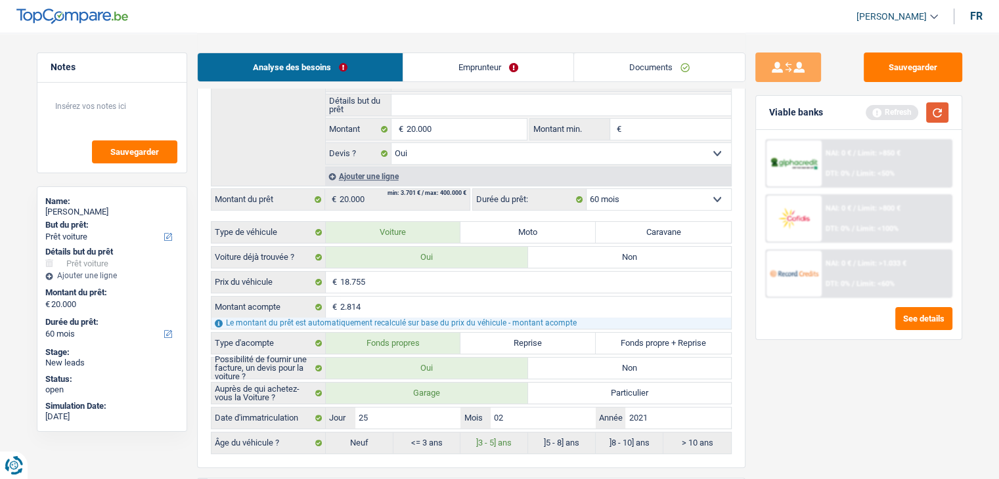
click at [936, 111] on button "button" at bounding box center [937, 112] width 22 height 20
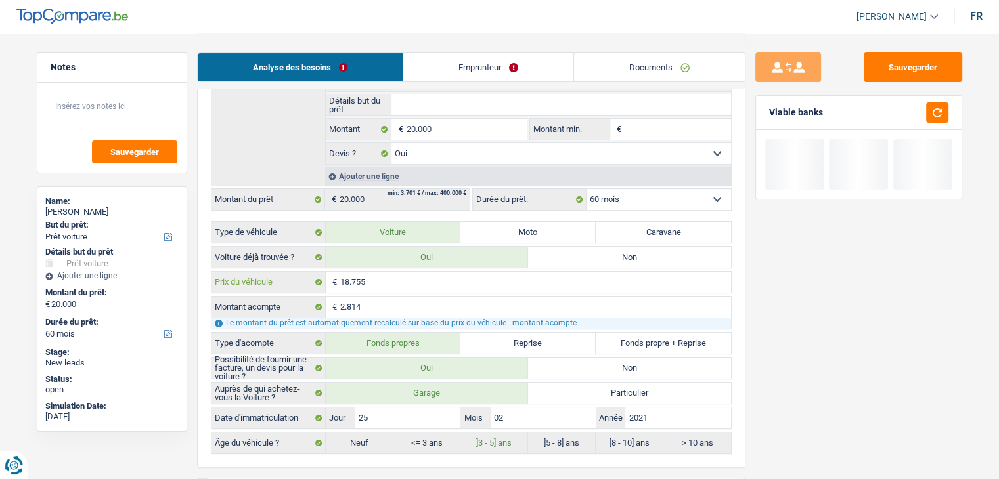
click at [391, 276] on input "18.755" at bounding box center [535, 282] width 391 height 21
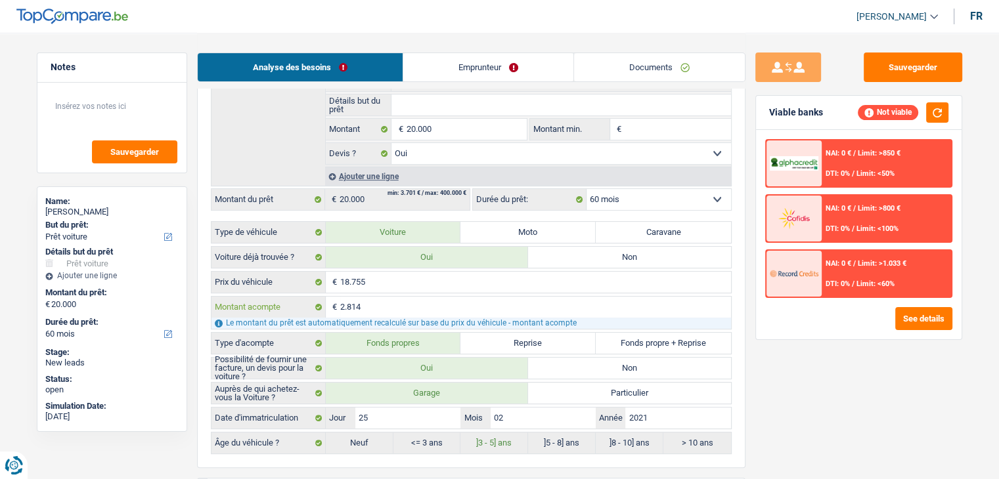
click at [396, 300] on input "2.814" at bounding box center [535, 307] width 391 height 21
type input "281"
type input "28"
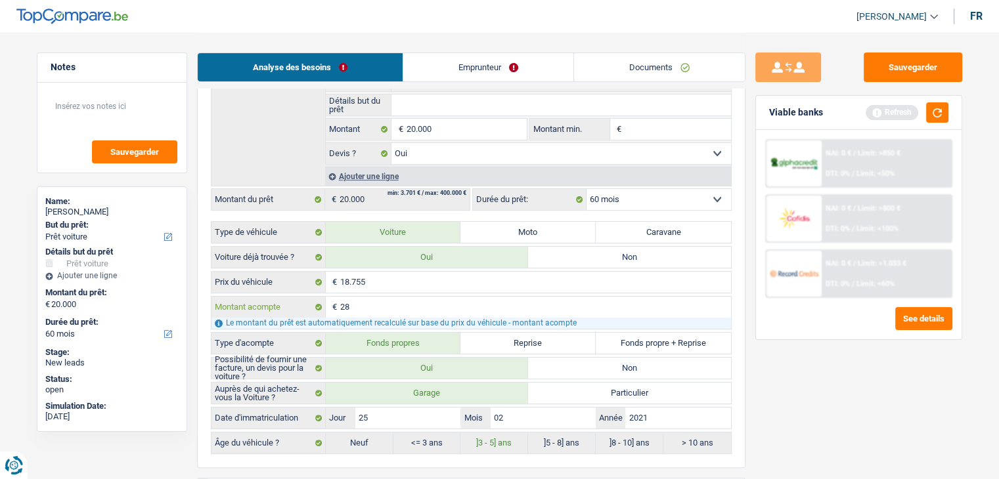
type input "2"
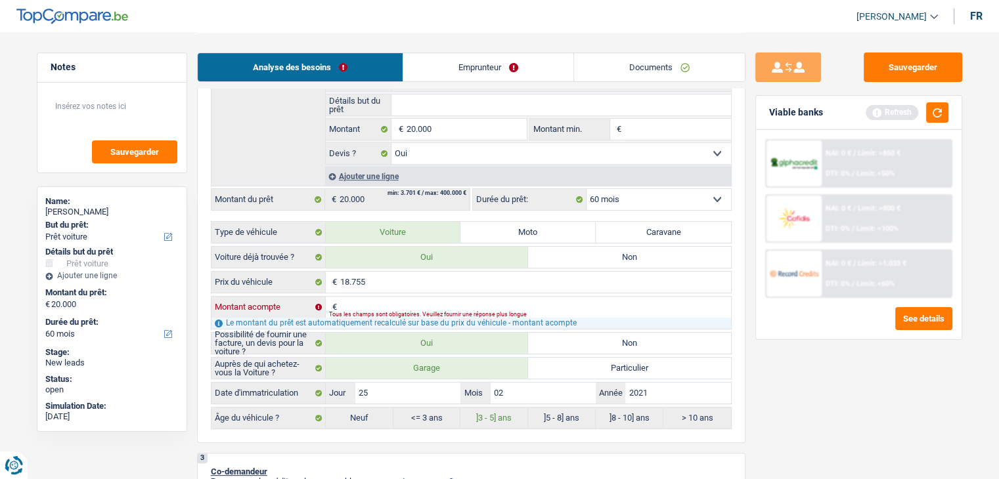
type input "3"
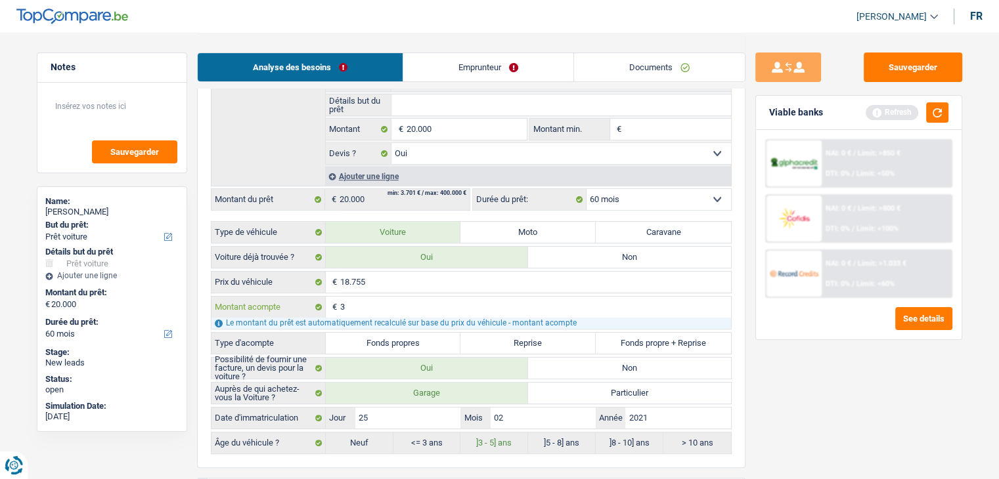
type input "30"
type input "300"
type input "3.000"
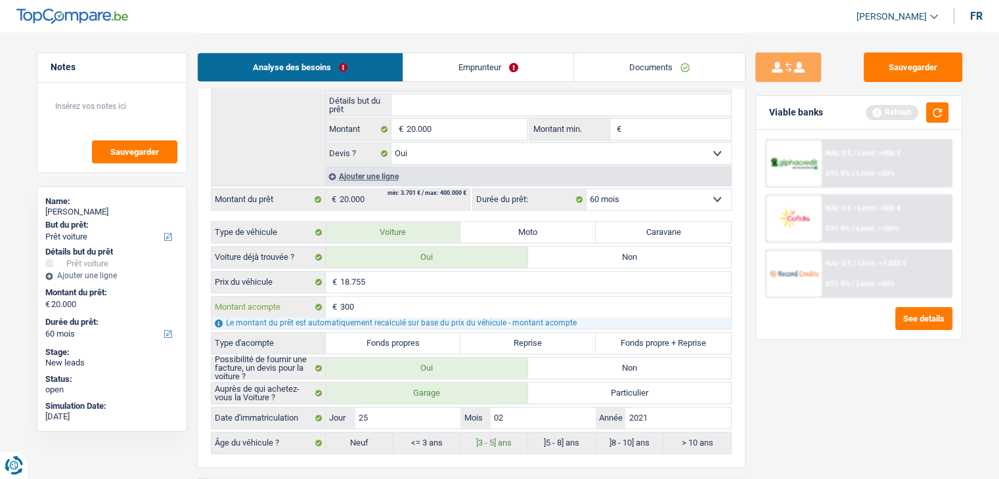
type input "3.000"
type input "15.755"
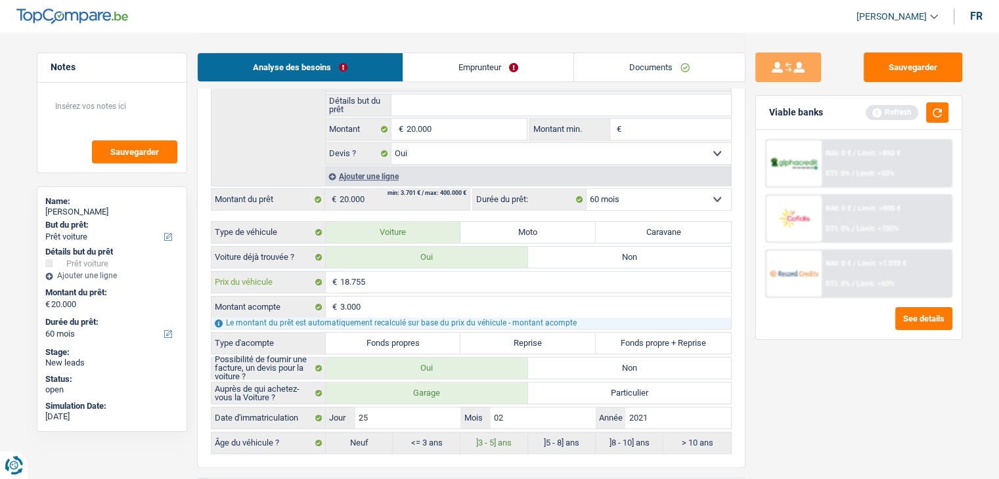
type input "15.755"
click at [379, 282] on input "18.755" at bounding box center [535, 282] width 391 height 21
type input "1.875"
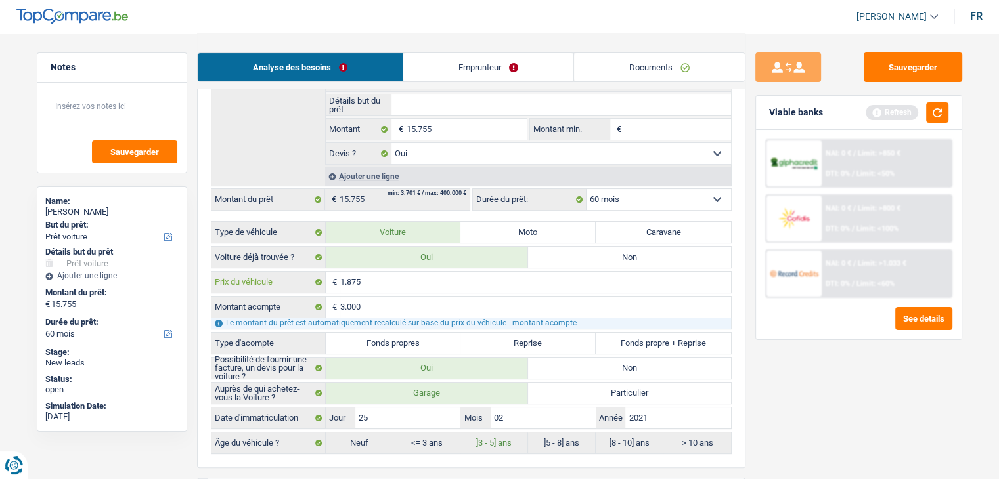
type input "187"
type input "18"
type input "1"
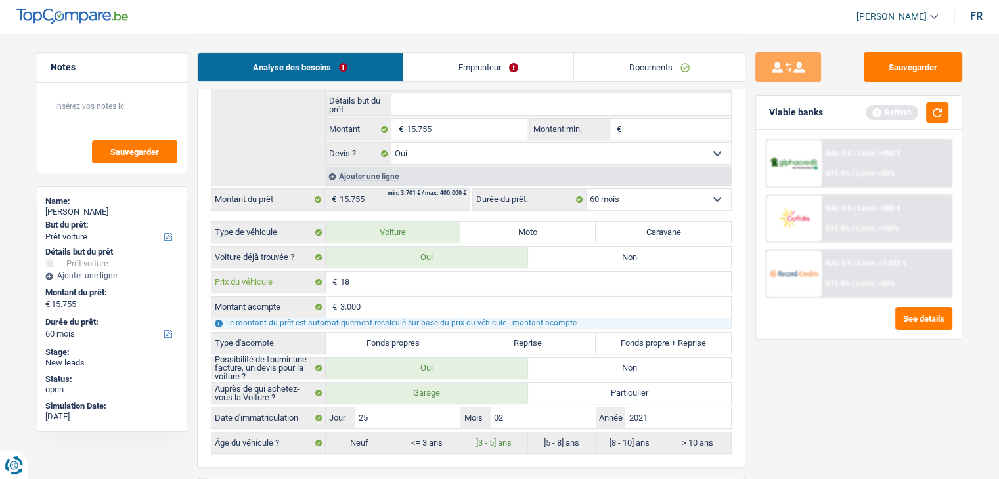
type input "1"
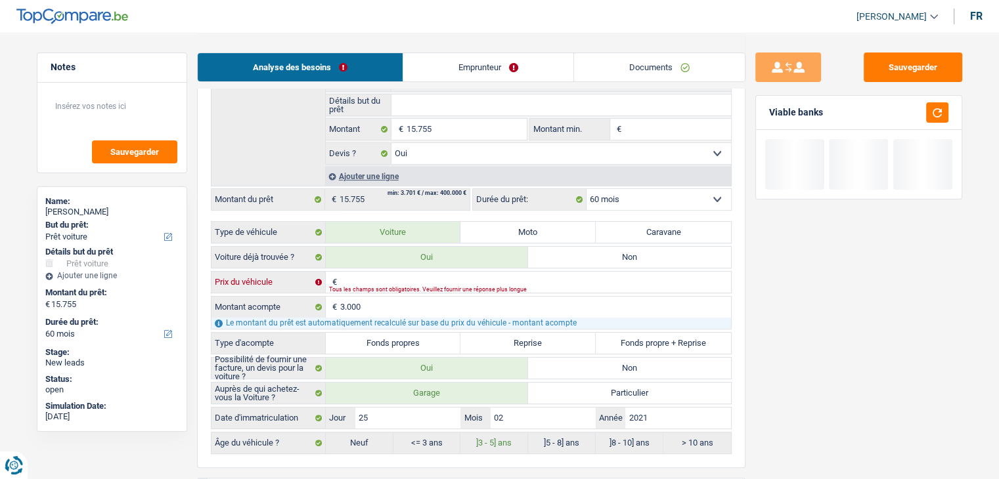
type input "2"
type input "20"
type input "200"
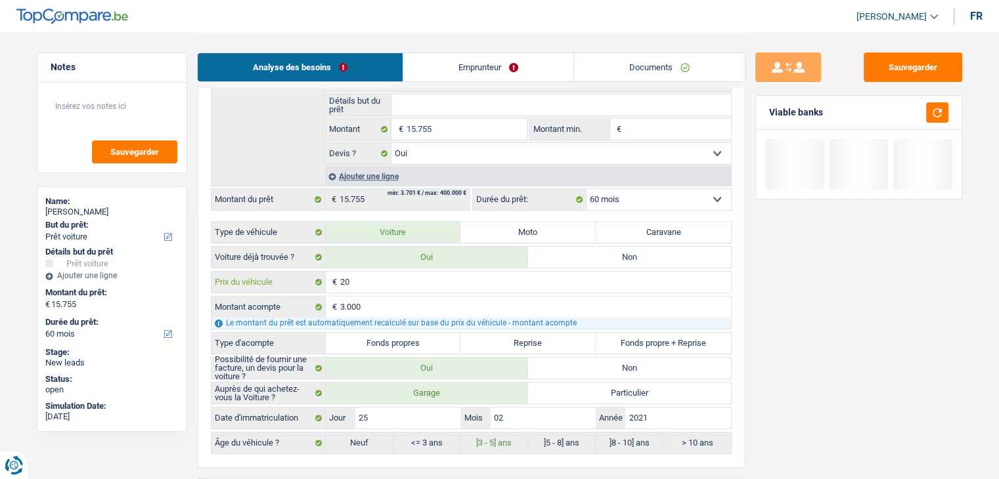
type input "200"
type input "2.000"
type input "20.000"
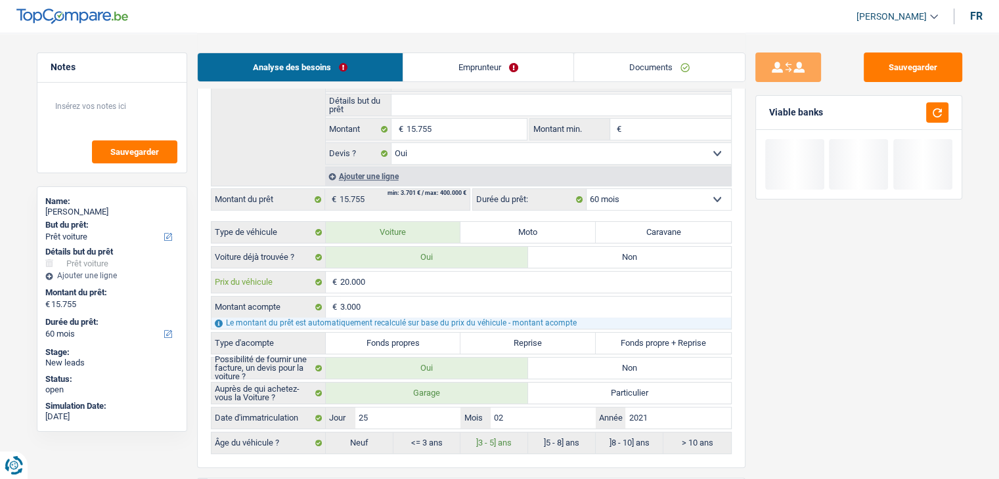
scroll to position [394, 0]
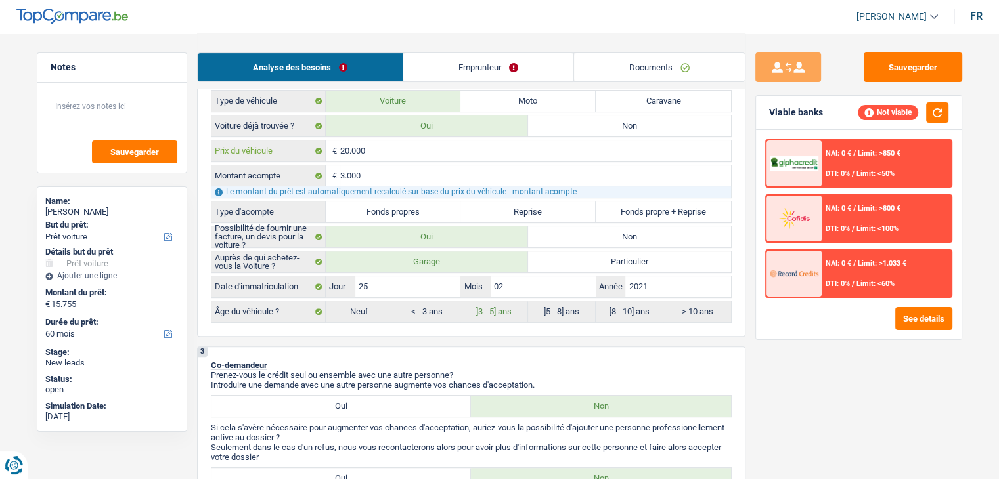
type input "20.000"
type input "17.000"
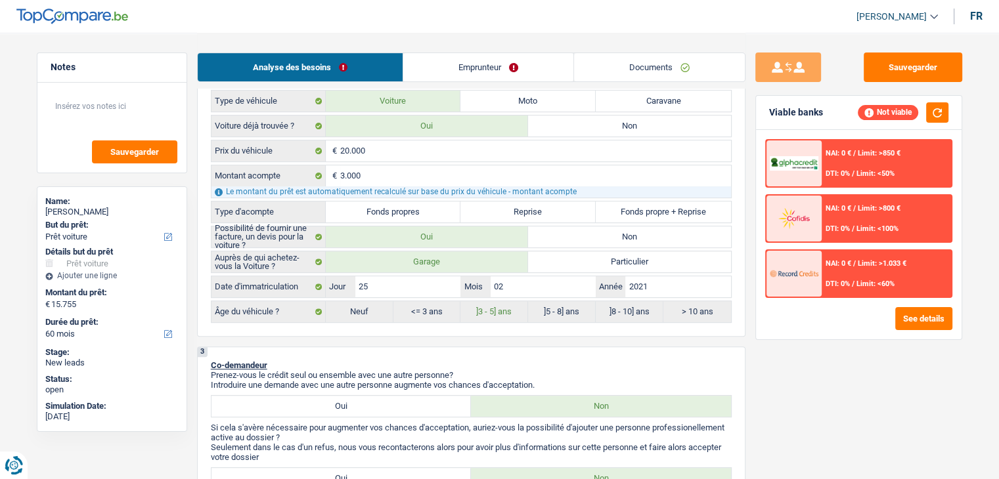
type input "17.000"
click at [383, 202] on label "Fonds propres" at bounding box center [393, 212] width 135 height 21
click at [383, 202] on input "Fonds propres" at bounding box center [393, 212] width 135 height 21
radio input "true"
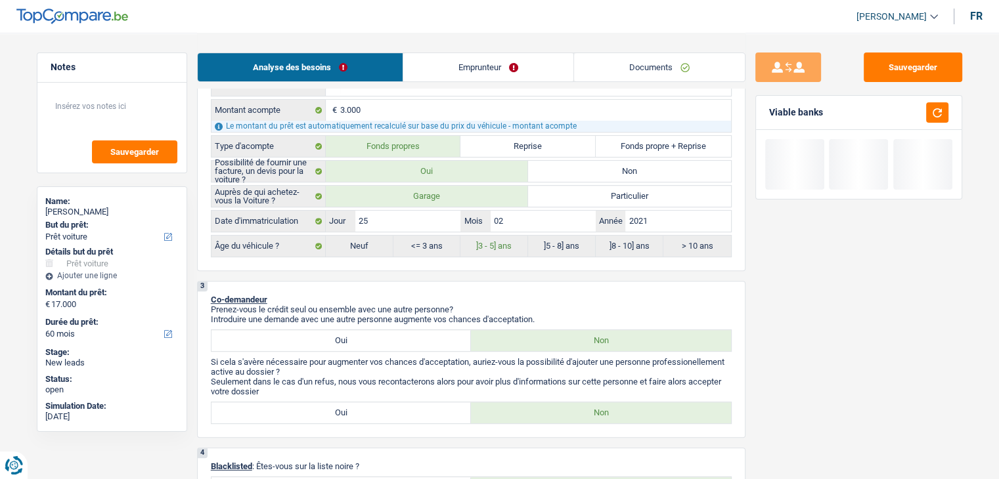
click at [452, 285] on div "3 Co-demandeur Prenez-vous le crédit seul ou ensemble avec une autre personne? …" at bounding box center [471, 359] width 548 height 157
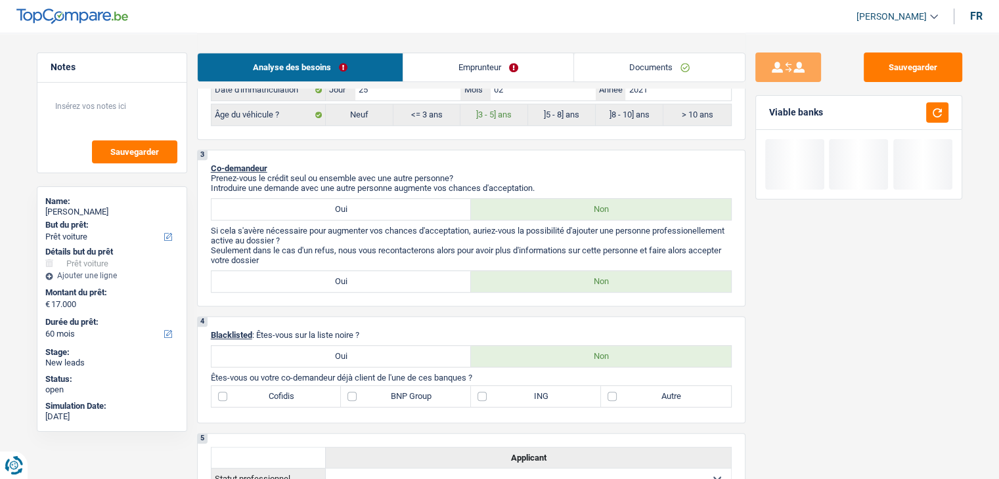
click at [538, 290] on div "3 Co-demandeur Prenez-vous le crédit seul ou ensemble avec une autre personne? …" at bounding box center [471, 228] width 548 height 157
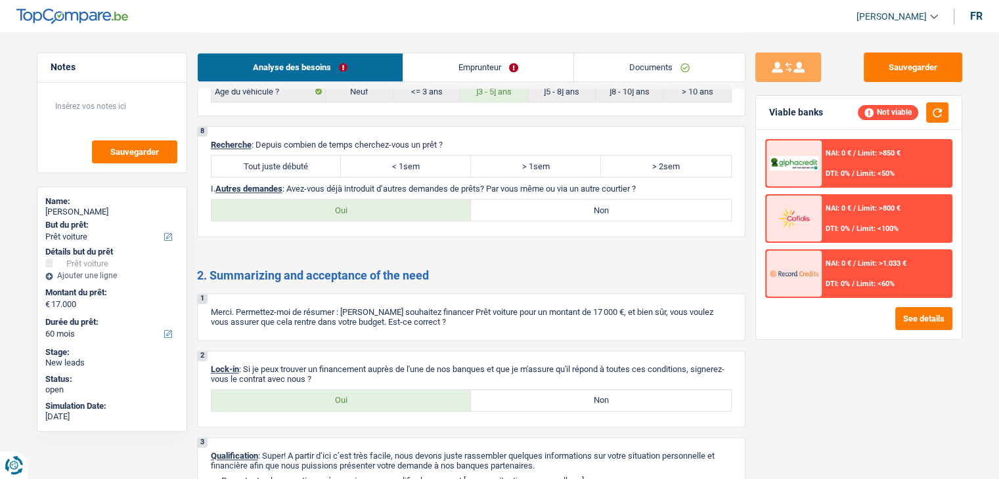
scroll to position [1759, 0]
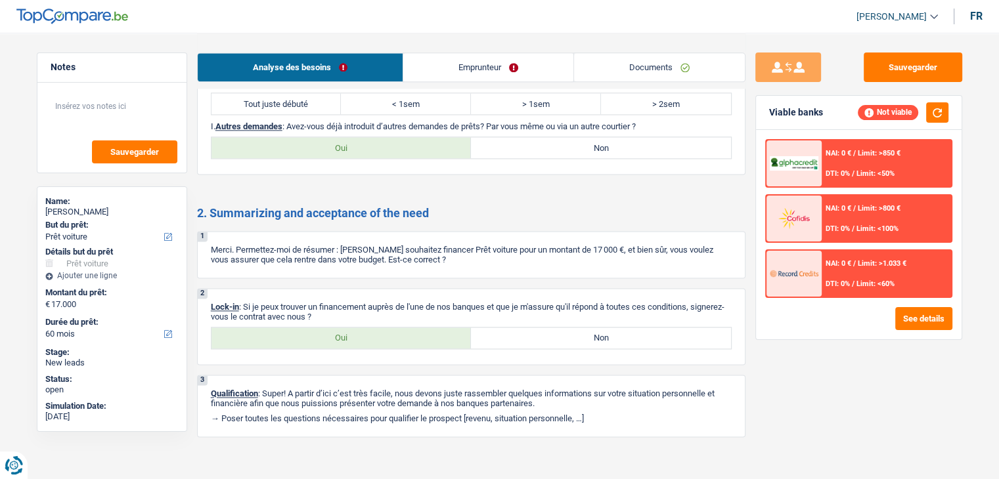
click at [261, 97] on label "Tout juste débuté" at bounding box center [276, 103] width 130 height 21
click at [261, 97] on input "Tout juste débuté" at bounding box center [276, 103] width 130 height 21
radio input "true"
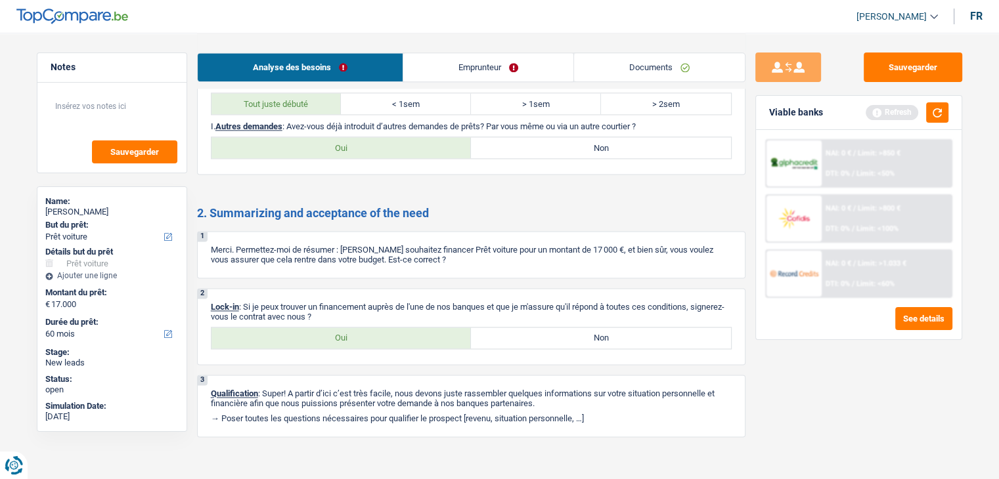
click at [608, 137] on label "Non" at bounding box center [601, 147] width 260 height 21
click at [608, 137] on input "Non" at bounding box center [601, 147] width 260 height 21
radio input "true"
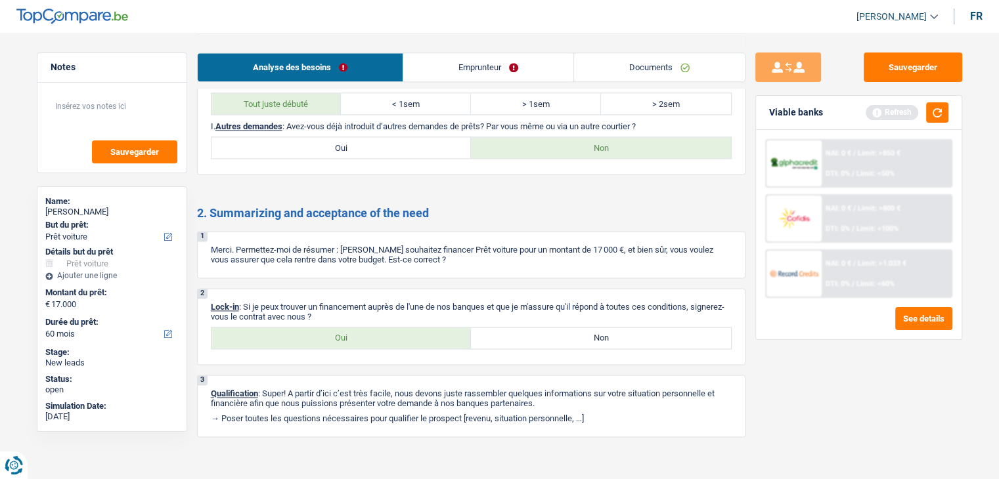
click at [358, 328] on label "Oui" at bounding box center [341, 338] width 260 height 21
click at [358, 328] on input "Oui" at bounding box center [341, 338] width 260 height 21
radio input "true"
click at [439, 62] on link "Emprunteur" at bounding box center [488, 67] width 170 height 28
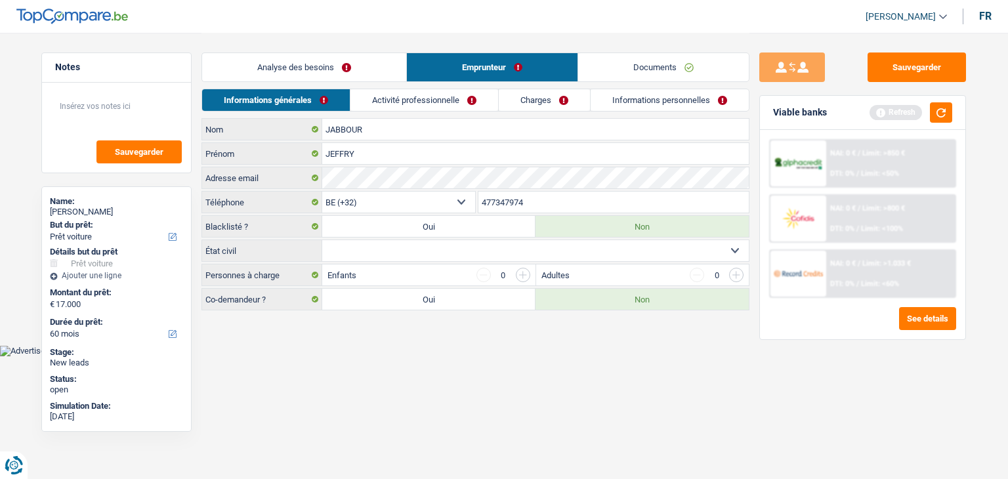
click at [393, 356] on html "Vous avez le contrôle de vos données Nous utilisons des cookies, tout comme nos…" at bounding box center [504, 178] width 1008 height 356
click at [945, 104] on button "button" at bounding box center [941, 112] width 22 height 20
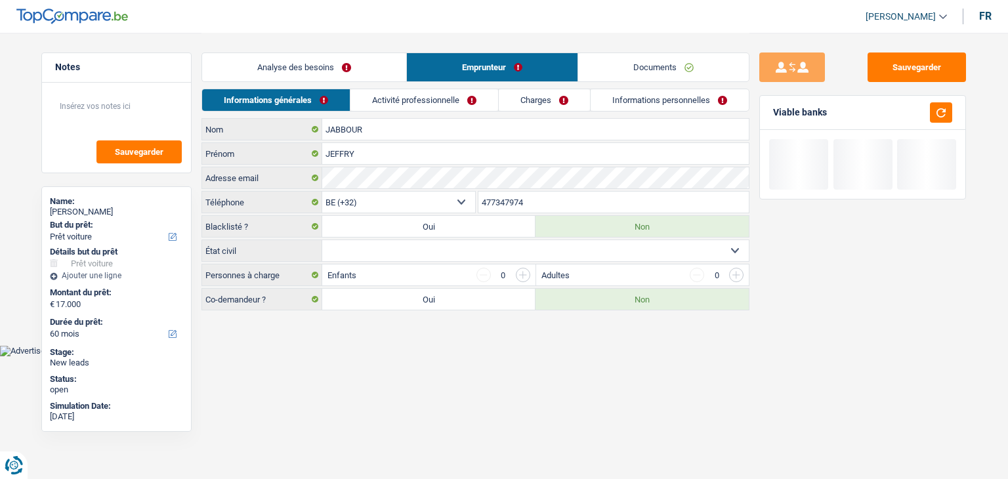
click at [376, 249] on select "Célibataire Marié(e) Cohabitant(e) légal(e) Divorcé(e) Veuf(ve) Séparé (de fait…" at bounding box center [535, 250] width 427 height 21
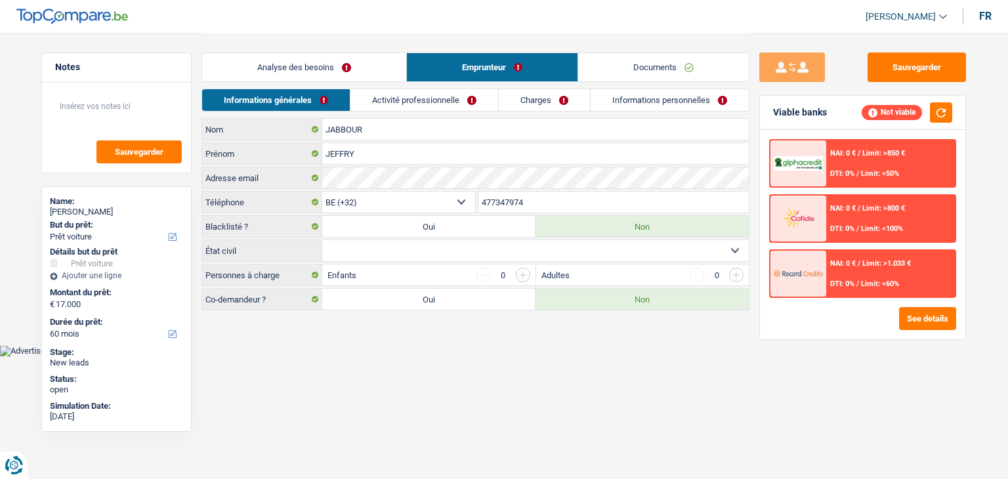
select select "married"
click at [322, 240] on select "Célibataire Marié(e) Cohabitant(e) légal(e) Divorcé(e) Veuf(ve) Séparé (de fait…" at bounding box center [535, 250] width 427 height 21
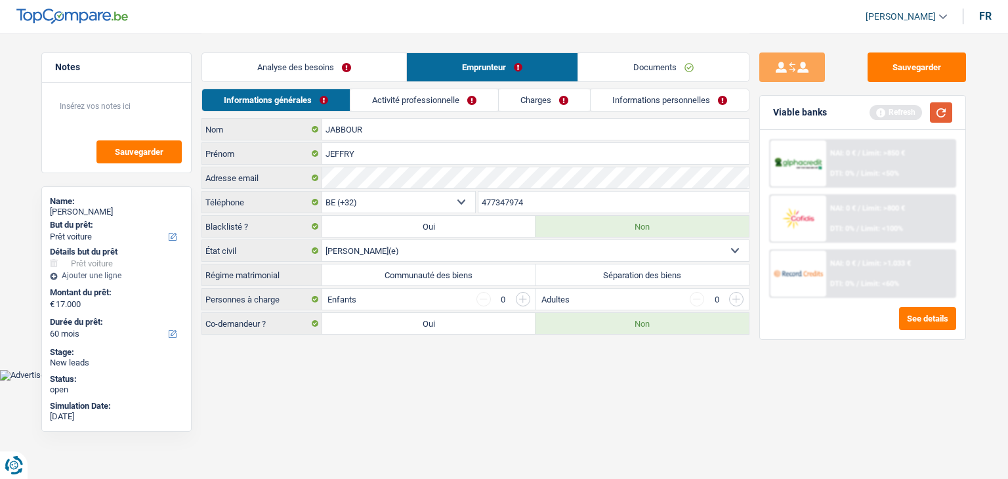
click at [942, 110] on button "button" at bounding box center [941, 112] width 22 height 20
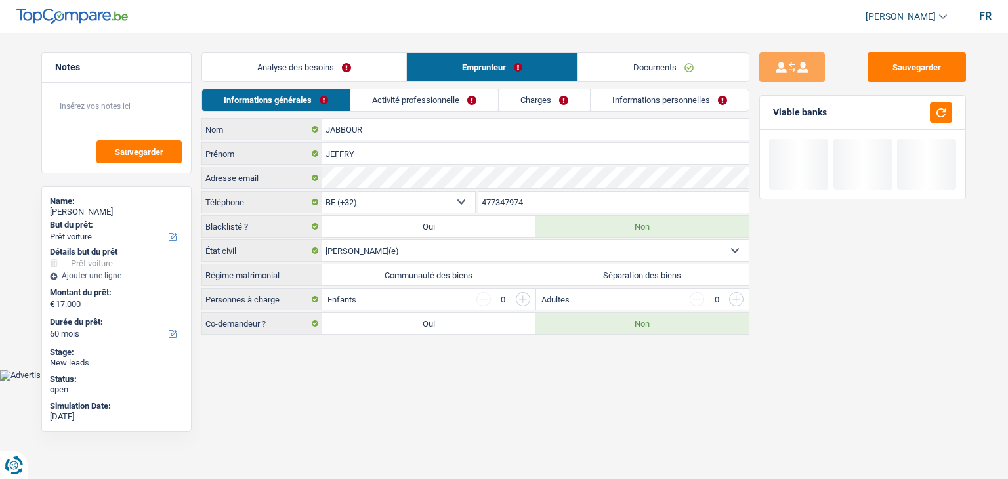
click at [587, 269] on label "Séparation des biens" at bounding box center [642, 275] width 213 height 21
click at [587, 269] on input "Séparation des biens" at bounding box center [642, 275] width 213 height 21
radio input "true"
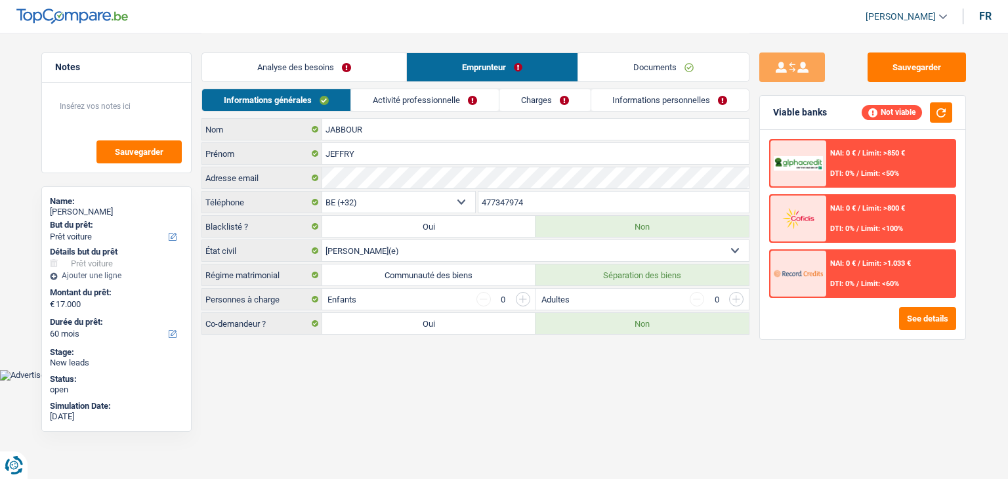
drag, startPoint x: 279, startPoint y: 301, endPoint x: 205, endPoint y: 301, distance: 74.2
click at [205, 301] on label "Personnes à charge" at bounding box center [262, 299] width 120 height 21
click at [303, 378] on html "Vous avez le contrôle de vos données Nous utilisons des cookies, tout comme nos…" at bounding box center [504, 190] width 1008 height 381
click at [524, 301] on input "button" at bounding box center [523, 299] width 14 height 14
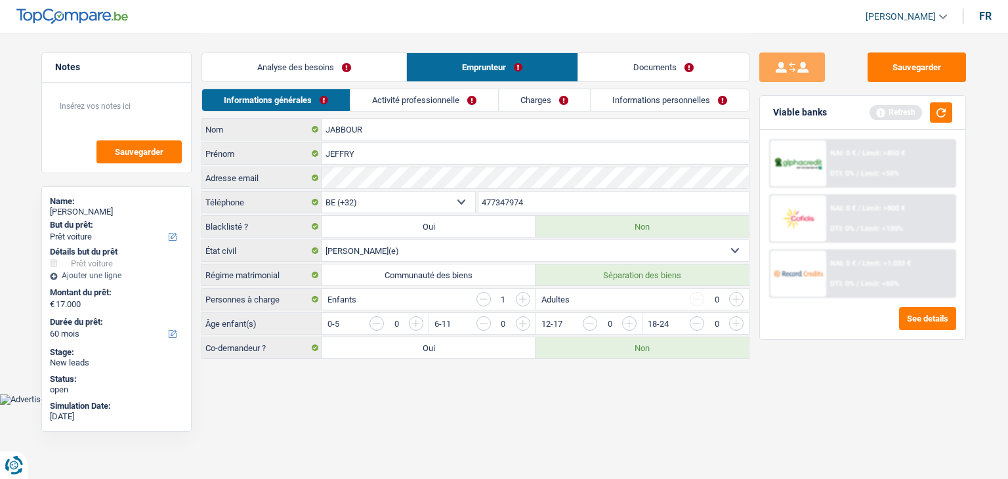
click at [523, 299] on input "button" at bounding box center [523, 299] width 14 height 14
click at [932, 116] on button "button" at bounding box center [941, 112] width 22 height 20
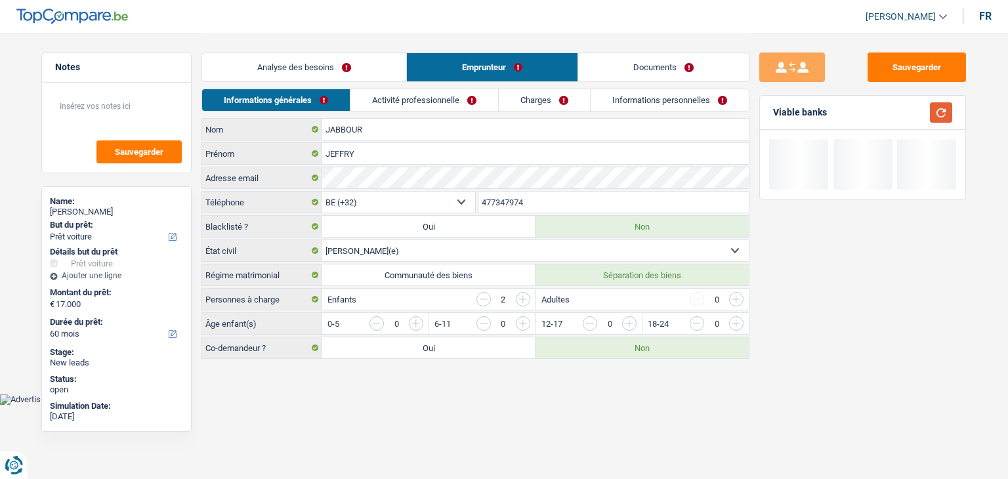
click at [936, 115] on button "button" at bounding box center [941, 112] width 22 height 20
click at [416, 321] on input "button" at bounding box center [682, 326] width 547 height 21
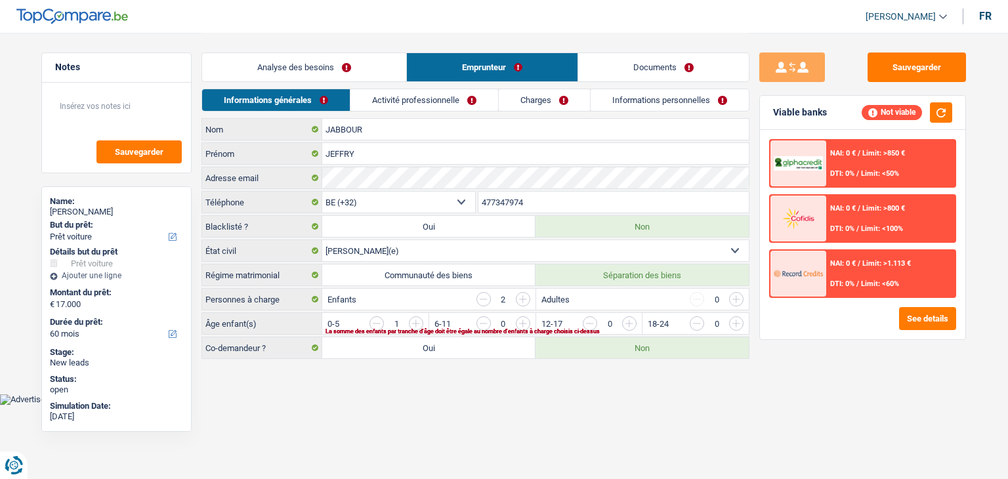
click at [419, 317] on input "button" at bounding box center [682, 326] width 547 height 21
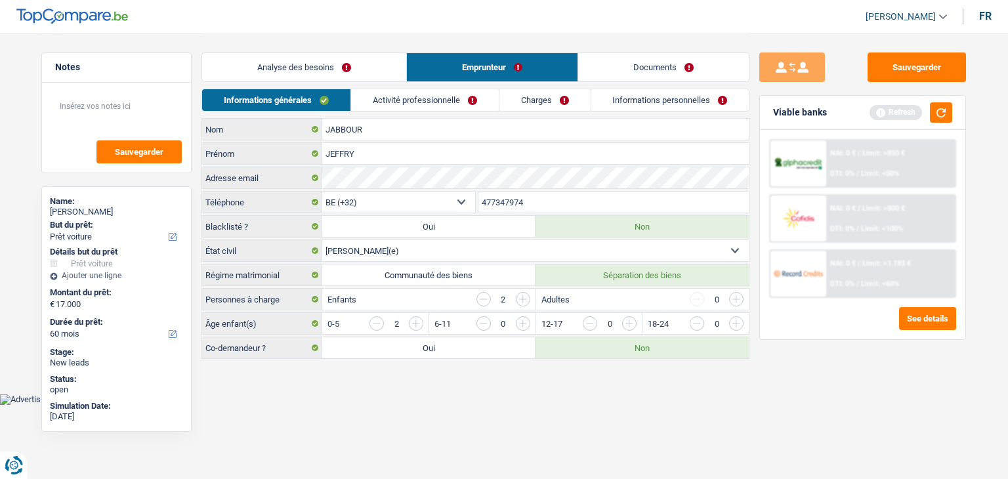
click at [429, 107] on link "Activité professionnelle" at bounding box center [425, 100] width 148 height 22
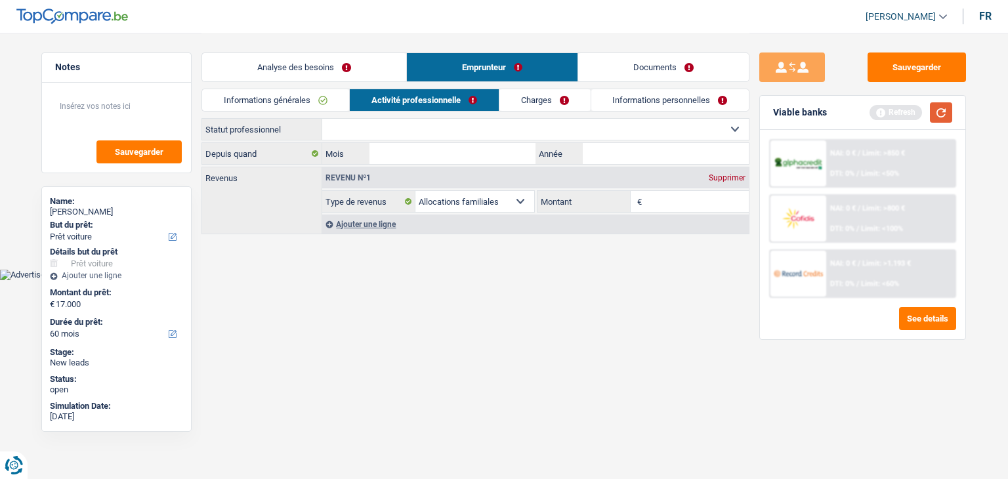
click at [938, 114] on button "button" at bounding box center [941, 112] width 22 height 20
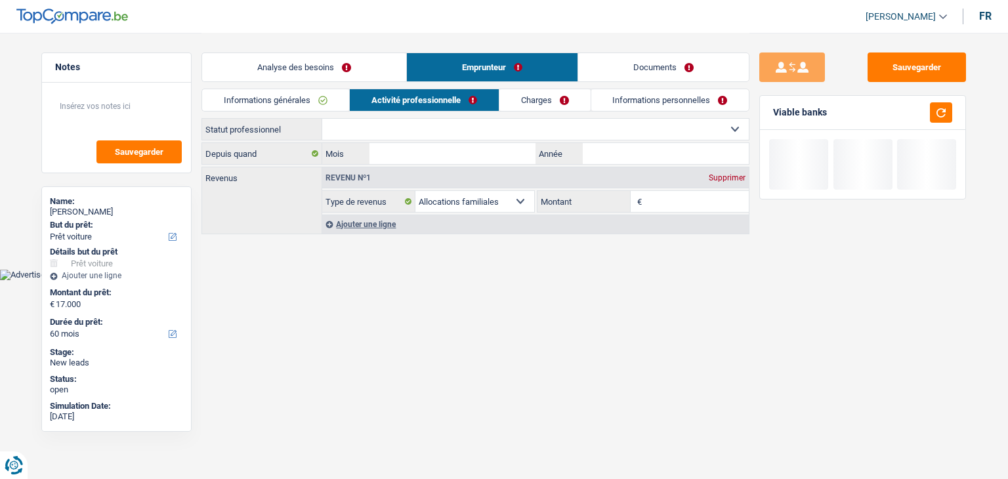
click at [502, 129] on select "Ouvrier Employé privé Employé public Invalide Indépendant Pensionné Chômeur Mut…" at bounding box center [535, 129] width 427 height 21
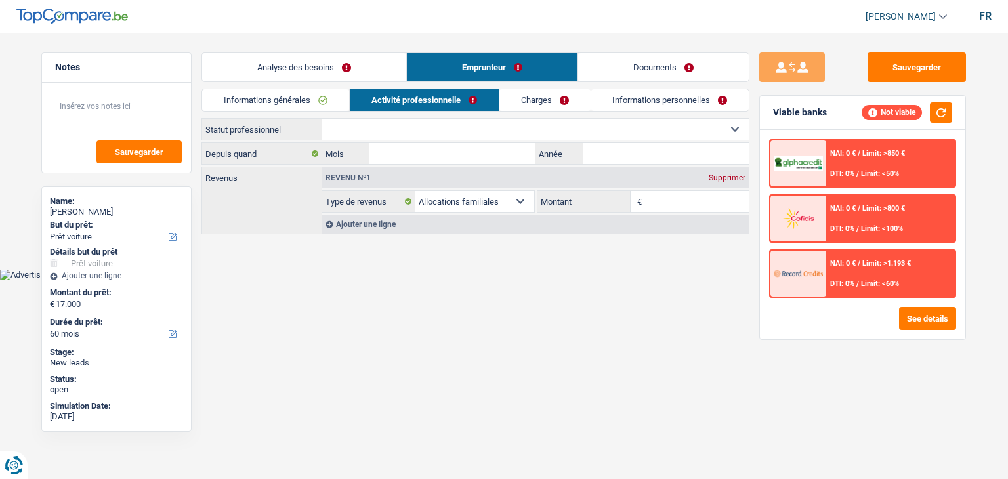
select select "independent"
click at [322, 119] on select "Ouvrier Employé privé Employé public Invalide Indépendant Pensionné Chômeur Mut…" at bounding box center [535, 129] width 427 height 21
select select "netSalary"
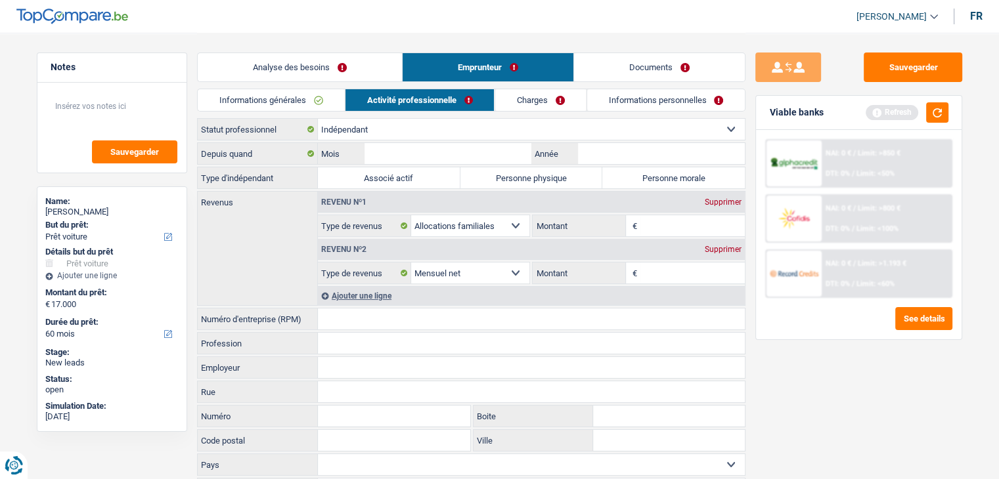
click at [630, 174] on label "Personne morale" at bounding box center [673, 177] width 142 height 21
click at [630, 174] on input "Personne morale" at bounding box center [673, 177] width 142 height 21
radio input "true"
click at [481, 156] on input "Mois" at bounding box center [447, 153] width 166 height 21
click at [816, 381] on div "Sauvegarder Viable banks Refresh NAI: 0 € / Limit: >850 € DTI: 0% / Limit: <50%…" at bounding box center [858, 256] width 226 height 406
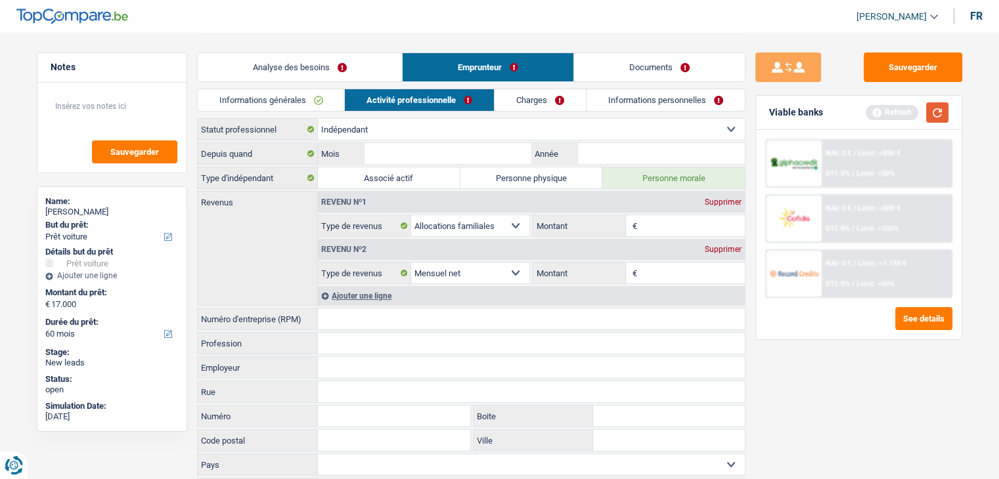
click at [939, 116] on button "button" at bounding box center [937, 112] width 22 height 20
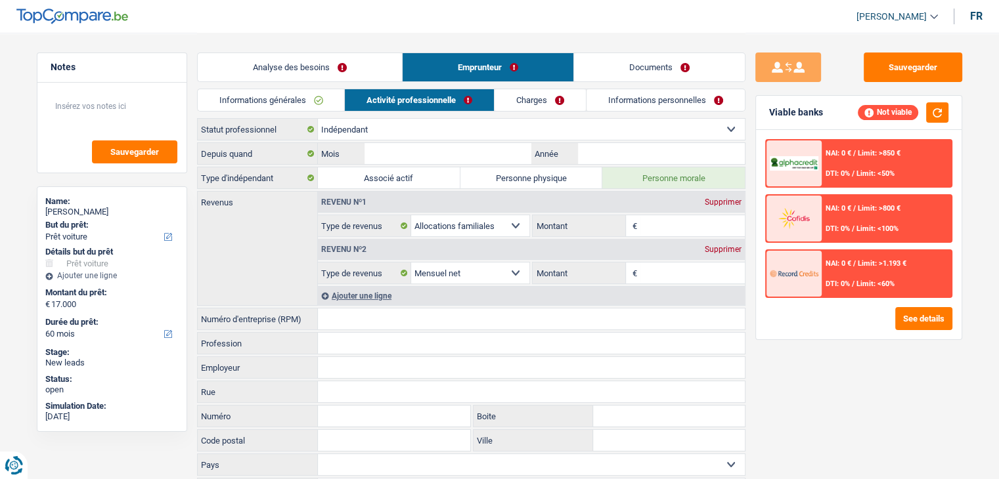
click at [564, 106] on link "Charges" at bounding box center [539, 100] width 91 height 22
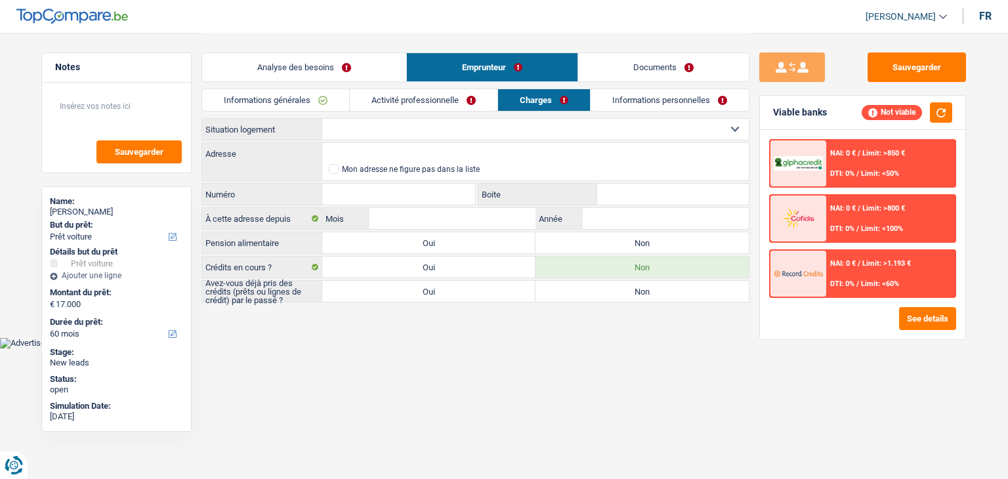
click at [428, 132] on select "Locataire Propriétaire avec prêt hypothécaire Propriétaire sans prêt hypothécai…" at bounding box center [535, 129] width 427 height 21
click at [891, 74] on button "Sauvegarder" at bounding box center [917, 68] width 98 height 30
click at [629, 98] on link "Informations personnelles" at bounding box center [670, 100] width 158 height 22
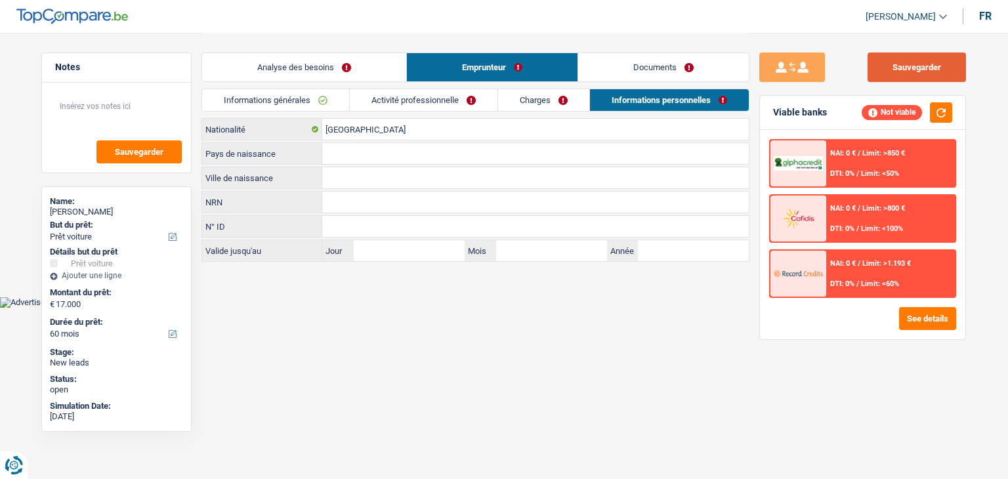
click at [884, 70] on button "Sauvegarder" at bounding box center [917, 68] width 98 height 30
click at [394, 98] on link "Activité professionnelle" at bounding box center [424, 100] width 148 height 22
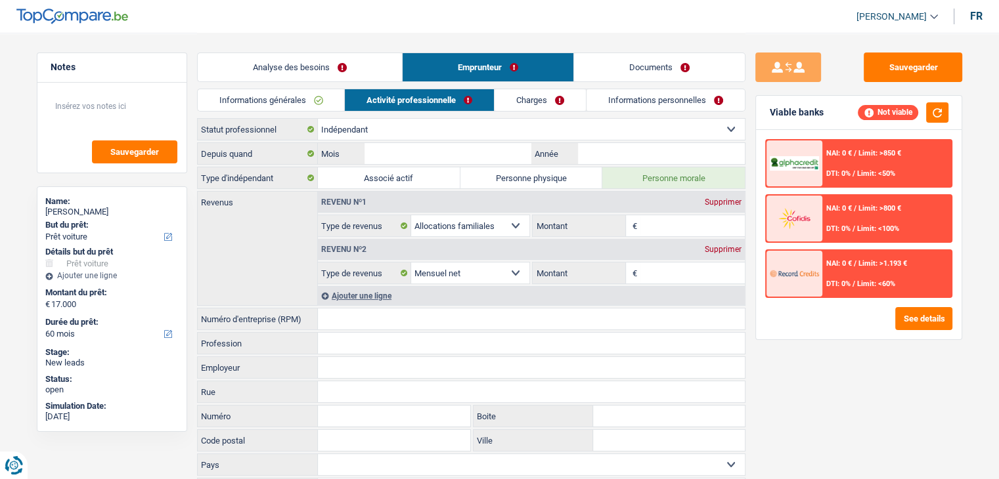
click at [290, 105] on link "Informations générales" at bounding box center [271, 100] width 147 height 22
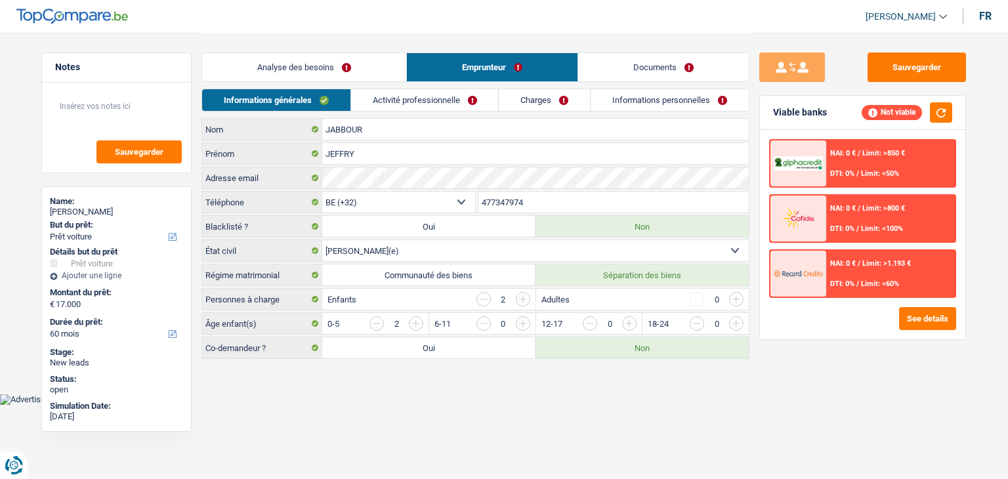
click at [286, 61] on link "Analyse des besoins" at bounding box center [304, 67] width 204 height 28
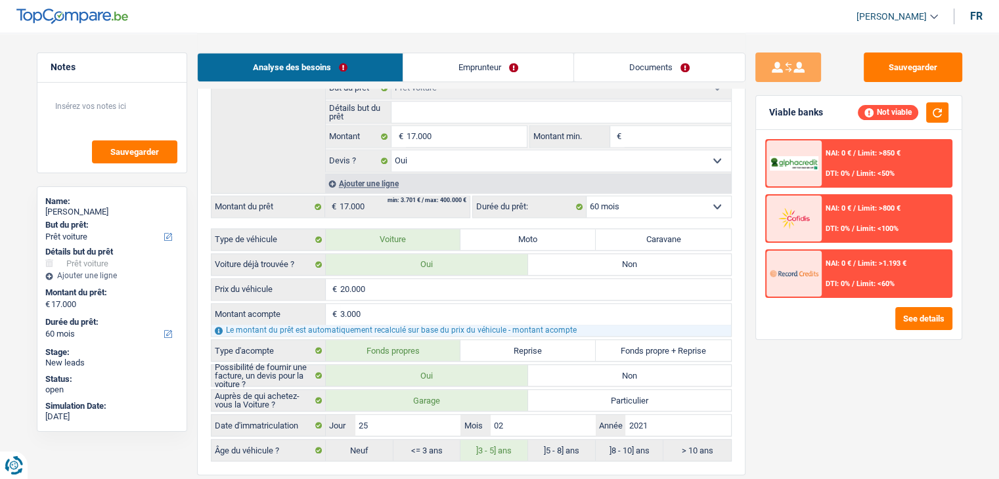
scroll to position [1576, 0]
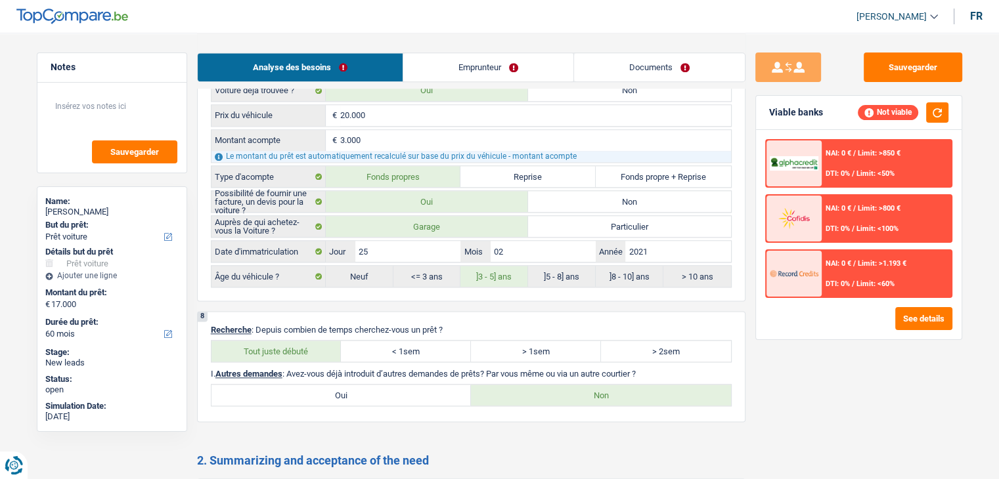
drag, startPoint x: 469, startPoint y: 66, endPoint x: 599, endPoint y: 70, distance: 130.0
click at [469, 66] on link "Emprunteur" at bounding box center [488, 67] width 170 height 28
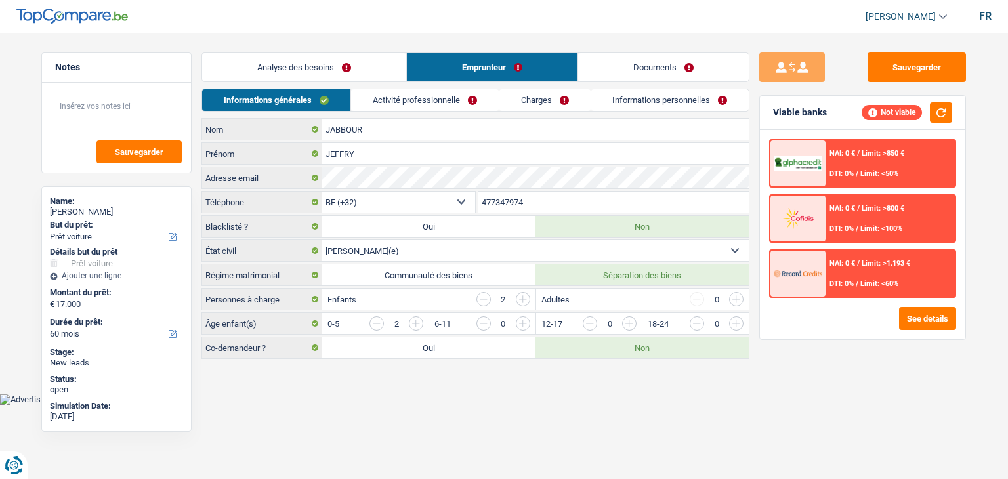
click at [622, 65] on link "Documents" at bounding box center [663, 67] width 171 height 28
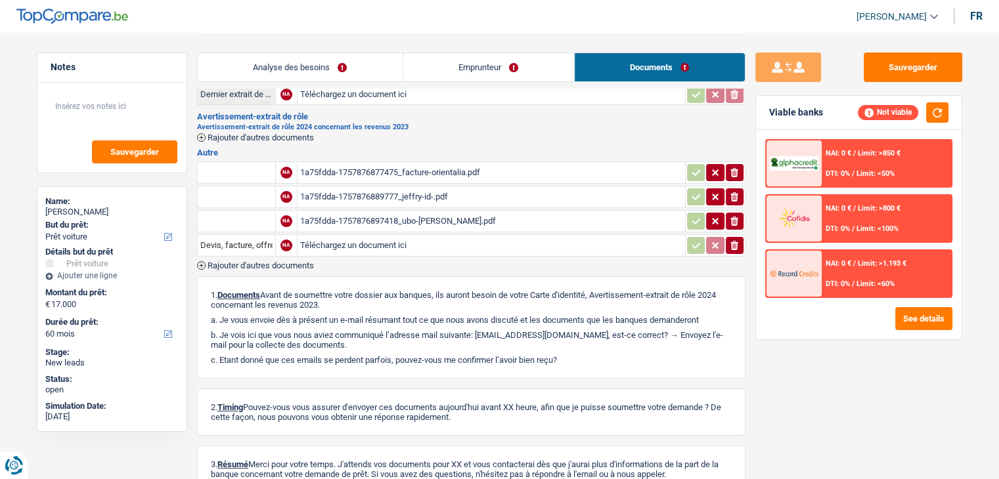
scroll to position [197, 0]
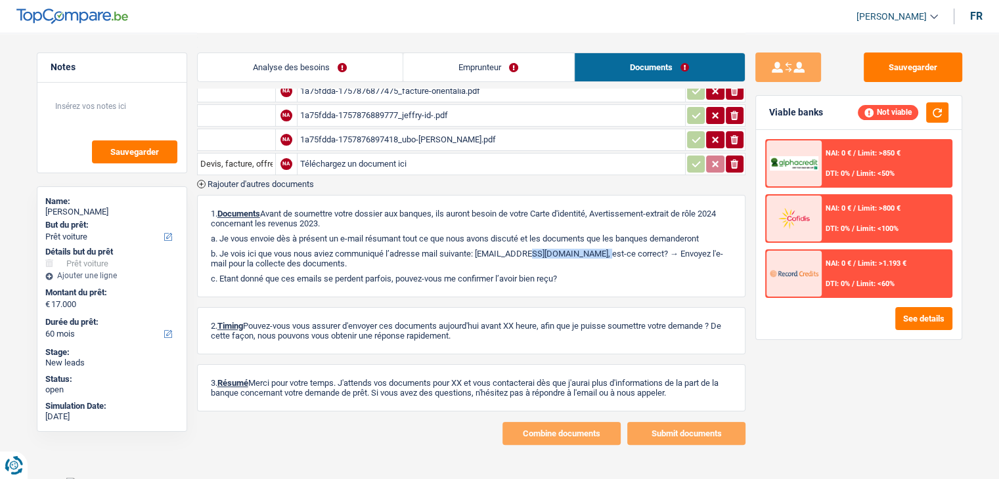
drag, startPoint x: 479, startPoint y: 250, endPoint x: 548, endPoint y: 250, distance: 68.9
click at [548, 250] on p "b. Je vois ici que vous nous aviez communiqué l’adresse mail suivante: info@be…" at bounding box center [471, 259] width 521 height 20
copy p "info@be-beirut.be"
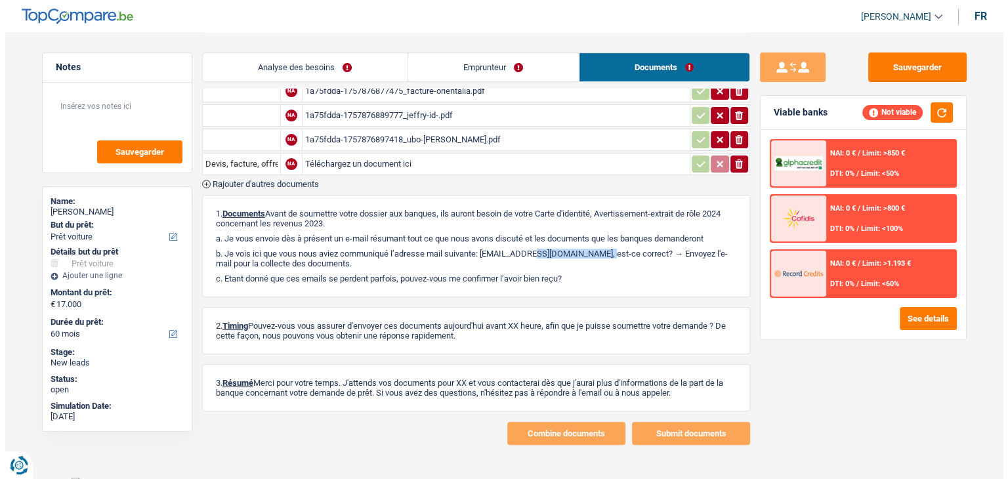
scroll to position [0, 0]
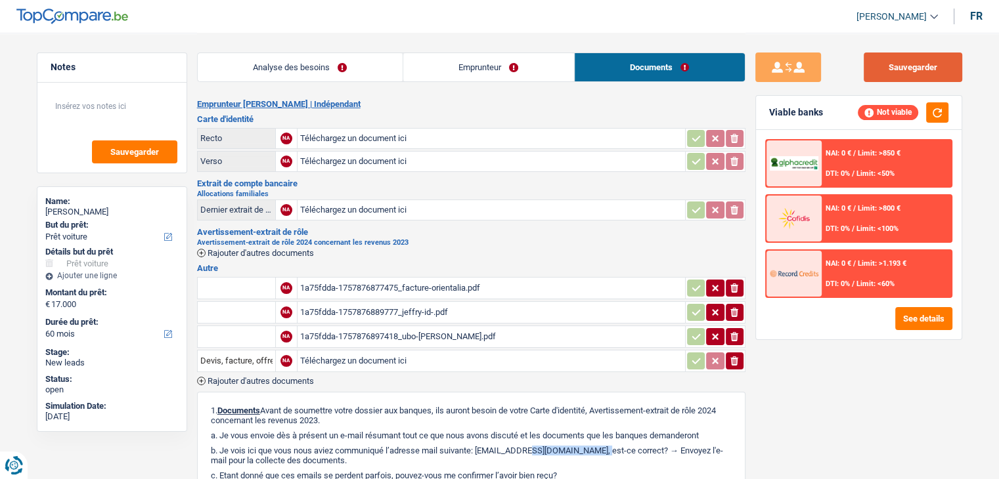
click at [902, 72] on button "Sauvegarder" at bounding box center [912, 68] width 98 height 30
click at [457, 64] on link "Emprunteur" at bounding box center [488, 67] width 171 height 28
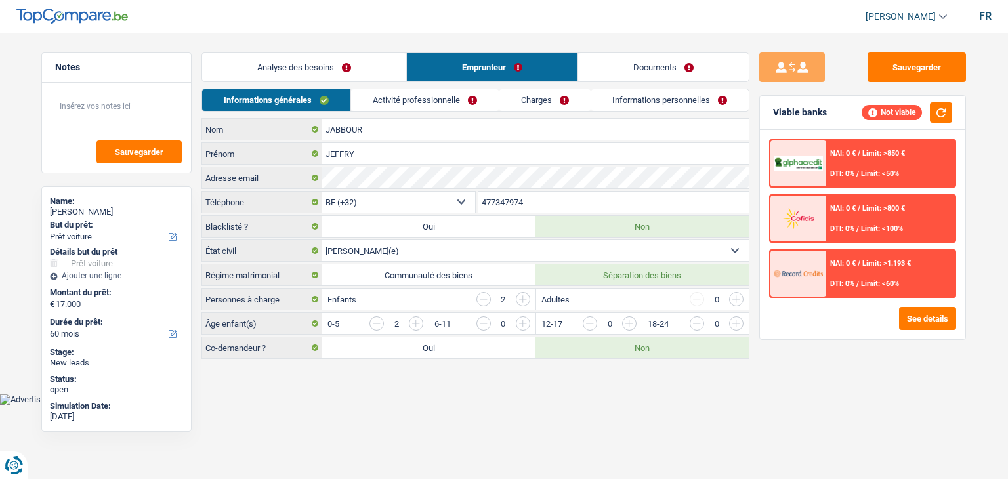
click at [505, 98] on link "Charges" at bounding box center [545, 100] width 91 height 22
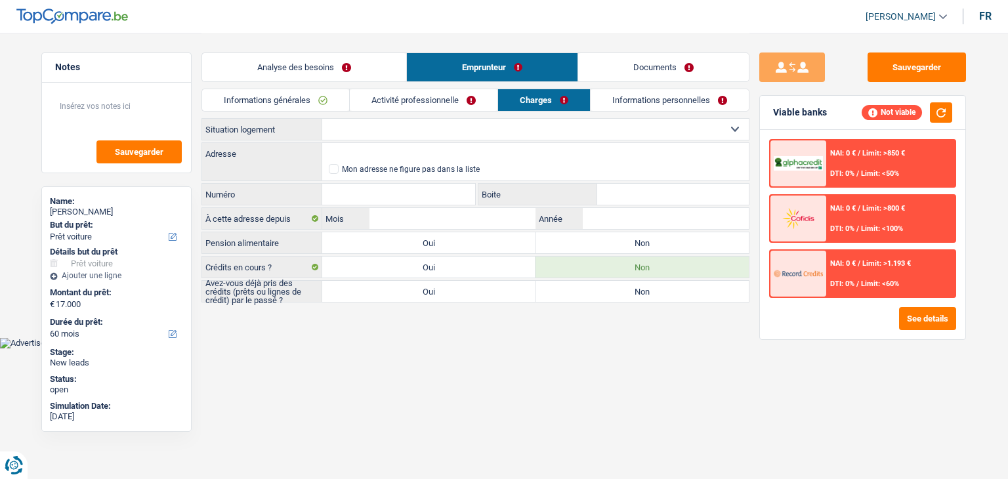
click at [470, 99] on link "Activité professionnelle" at bounding box center [424, 100] width 148 height 22
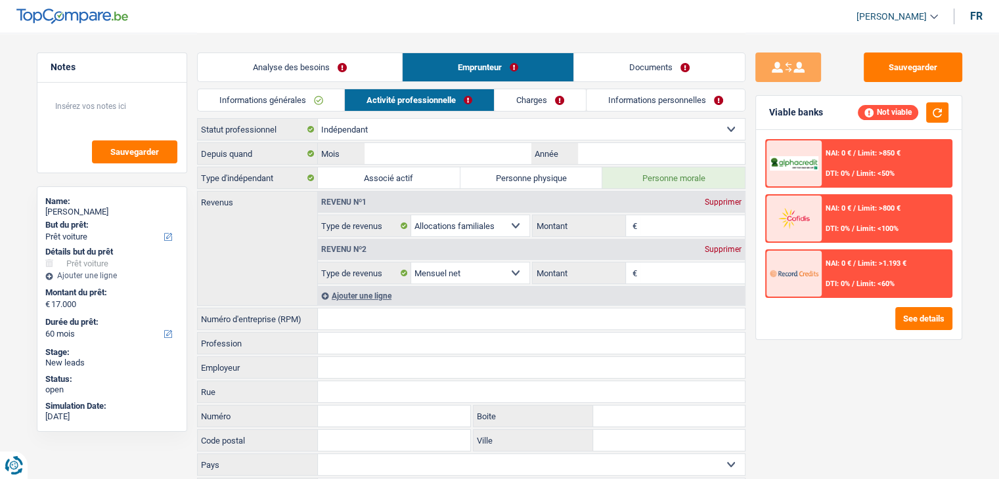
click at [353, 316] on input "Numéro d'entreprise (RPM)" at bounding box center [531, 319] width 427 height 21
paste input "BE0420.097"
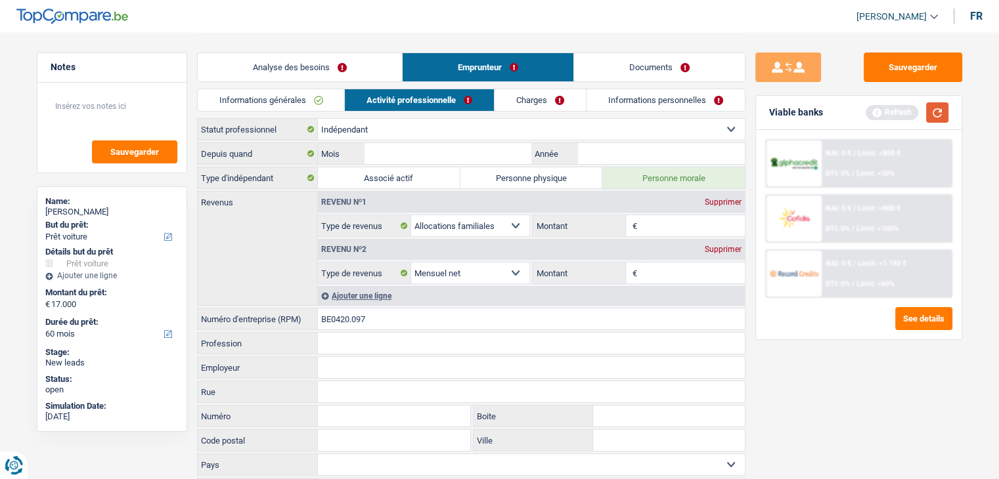
click at [939, 114] on button "button" at bounding box center [937, 112] width 22 height 20
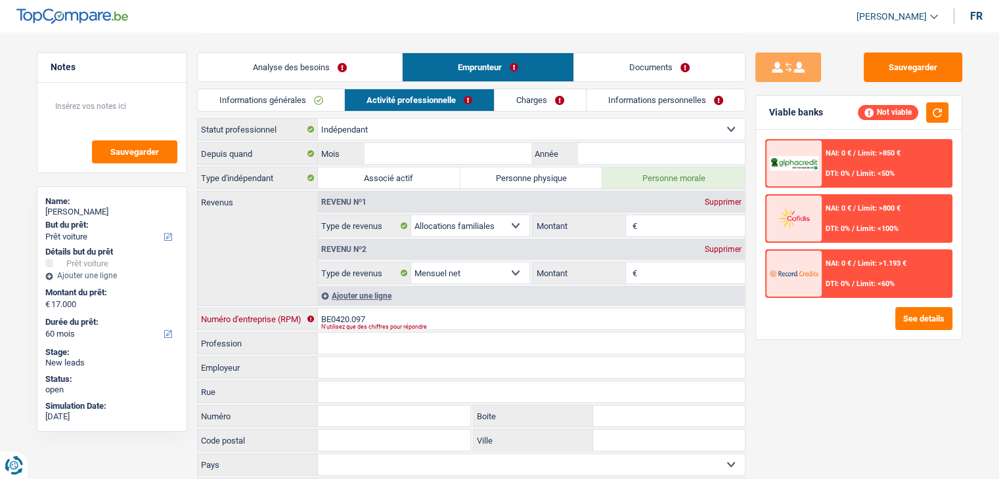
drag, startPoint x: 330, startPoint y: 318, endPoint x: 286, endPoint y: 326, distance: 44.6
click at [286, 325] on div "BE0420.097 Numéro d'entreprise (RPM)" at bounding box center [471, 319] width 547 height 21
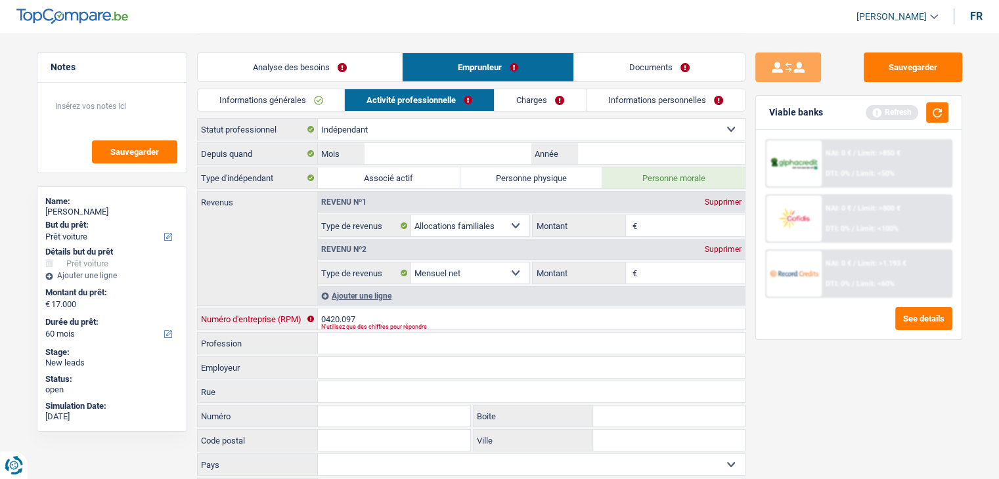
drag, startPoint x: 373, startPoint y: 318, endPoint x: 292, endPoint y: 318, distance: 80.8
click at [292, 318] on div "0420.097 Numéro d'entreprise (RPM)" at bounding box center [471, 319] width 547 height 21
paste input ".1"
type input "0"
type input "0420097102"
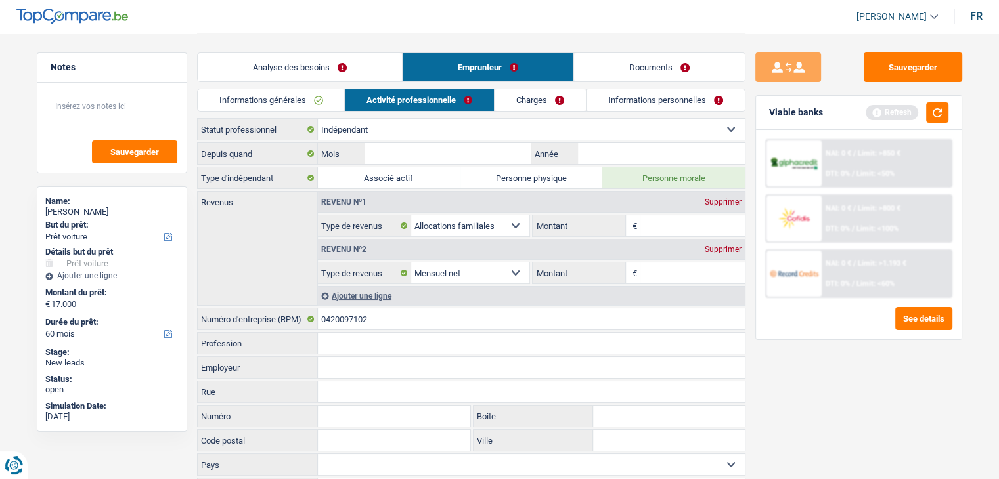
click at [838, 405] on div "Sauvegarder Viable banks Refresh NAI: 0 € / Limit: >850 € DTI: 0% / Limit: <50%…" at bounding box center [858, 256] width 226 height 406
drag, startPoint x: 392, startPoint y: 321, endPoint x: 276, endPoint y: 324, distance: 116.2
click at [286, 324] on div "0420097102 Numéro d'entreprise (RPM)" at bounding box center [471, 319] width 547 height 21
click at [563, 102] on link "Charges" at bounding box center [539, 100] width 91 height 22
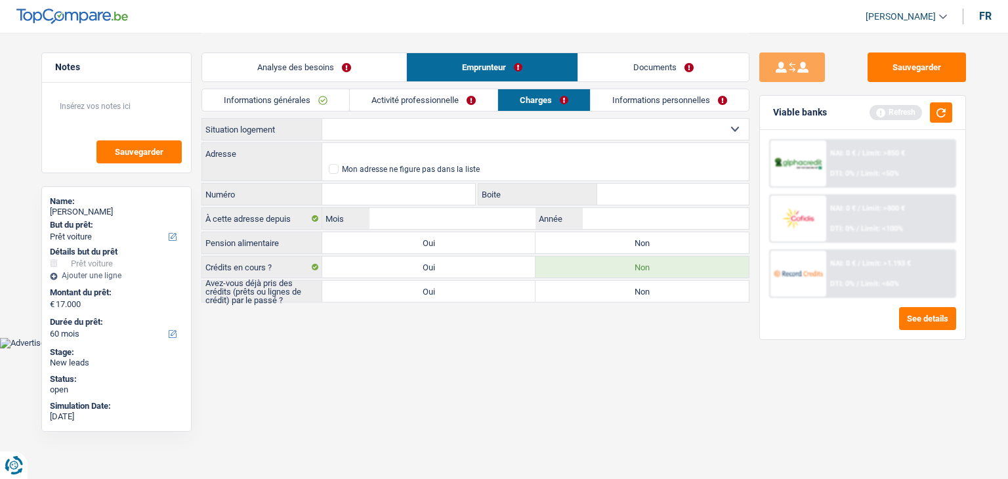
click at [637, 102] on link "Informations personnelles" at bounding box center [670, 100] width 158 height 22
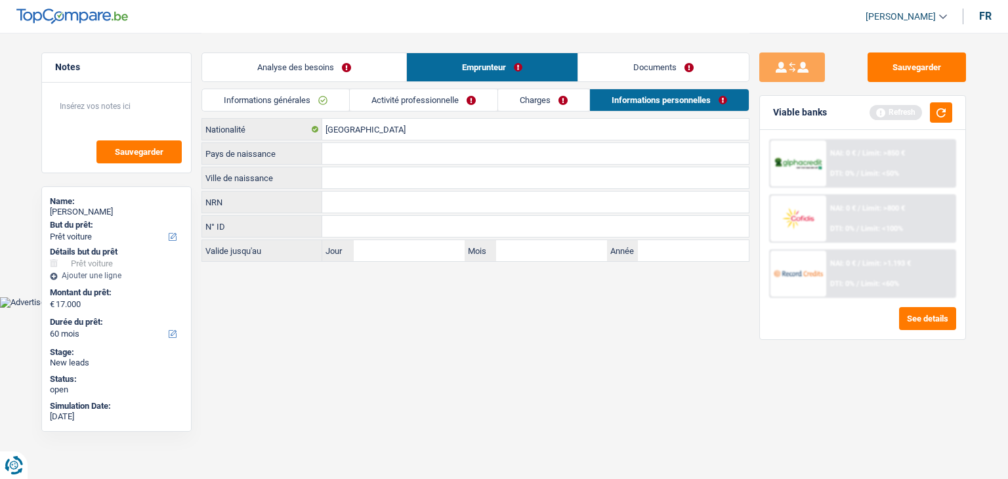
click at [530, 102] on link "Charges" at bounding box center [543, 100] width 91 height 22
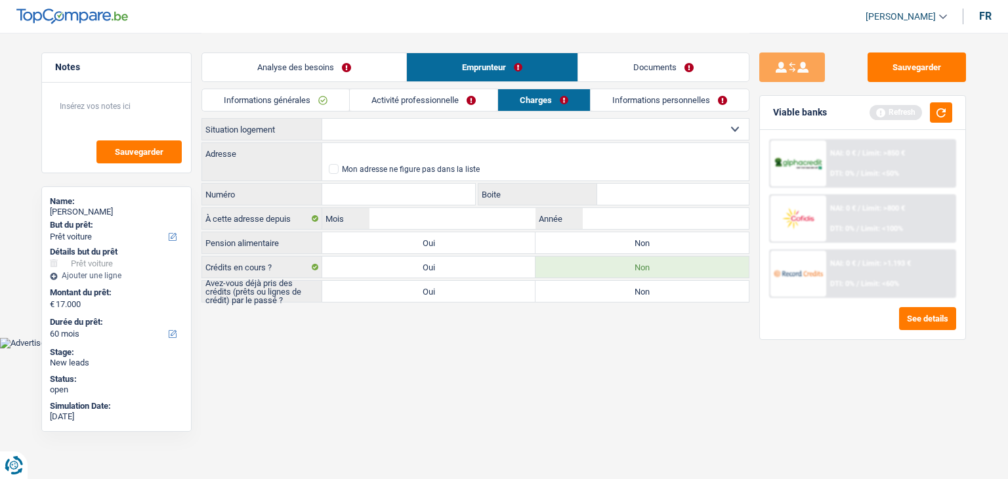
click at [756, 121] on div "Sauvegarder Viable banks Refresh NAI: 0 € / Limit: >850 € DTI: 0% / Limit: <50%…" at bounding box center [863, 256] width 226 height 406
click at [961, 64] on button "Sauvegarder" at bounding box center [917, 68] width 98 height 30
click at [932, 119] on button "button" at bounding box center [941, 112] width 22 height 20
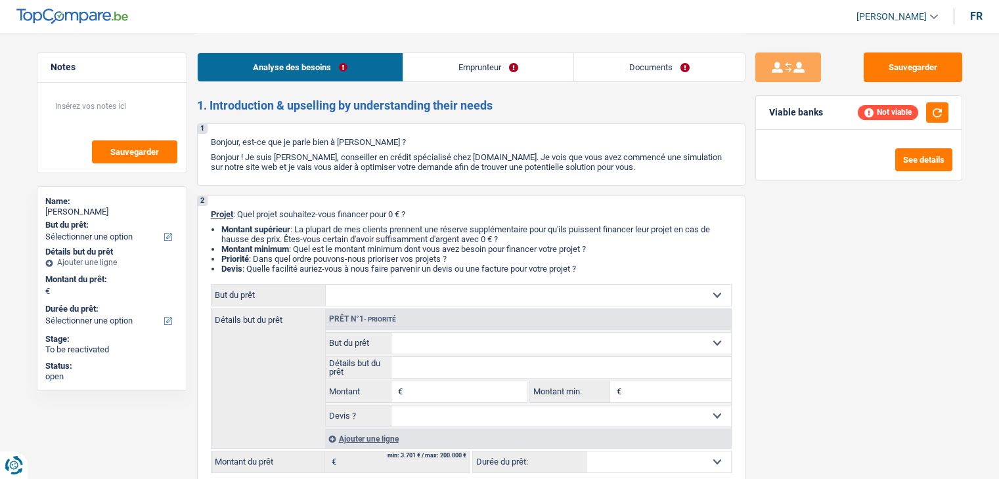
select select "worker"
select select "netSalary"
select select "other"
select select "rents"
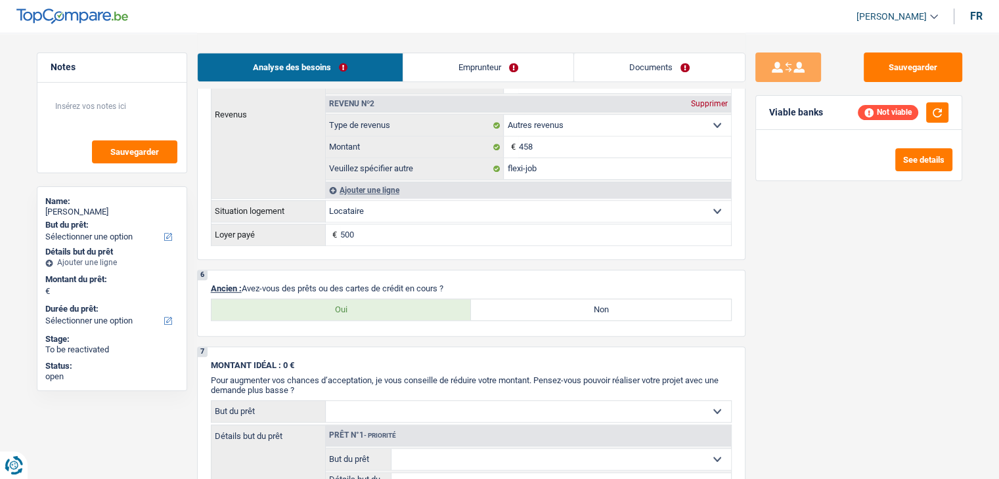
scroll to position [949, 0]
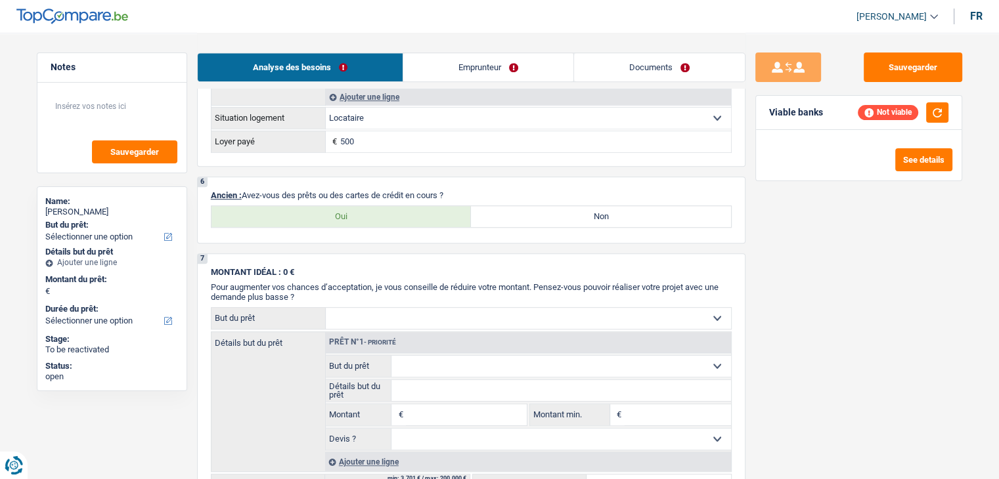
click at [368, 219] on label "Oui" at bounding box center [341, 216] width 260 height 21
click at [368, 219] on input "Oui" at bounding box center [341, 216] width 260 height 21
radio input "true"
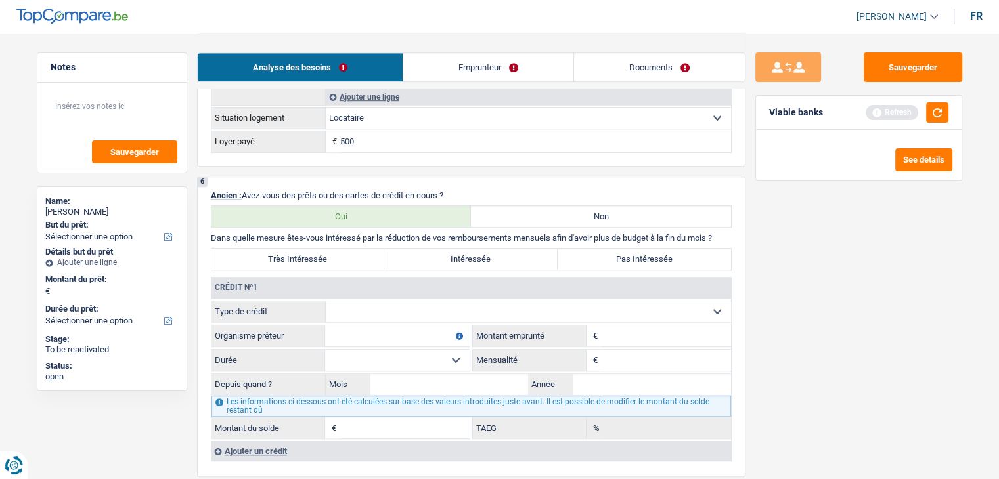
click at [402, 305] on select "Carte ou ouverture de crédit Prêt hypothécaire Vente à tempérament Prêt à tempé…" at bounding box center [528, 311] width 405 height 21
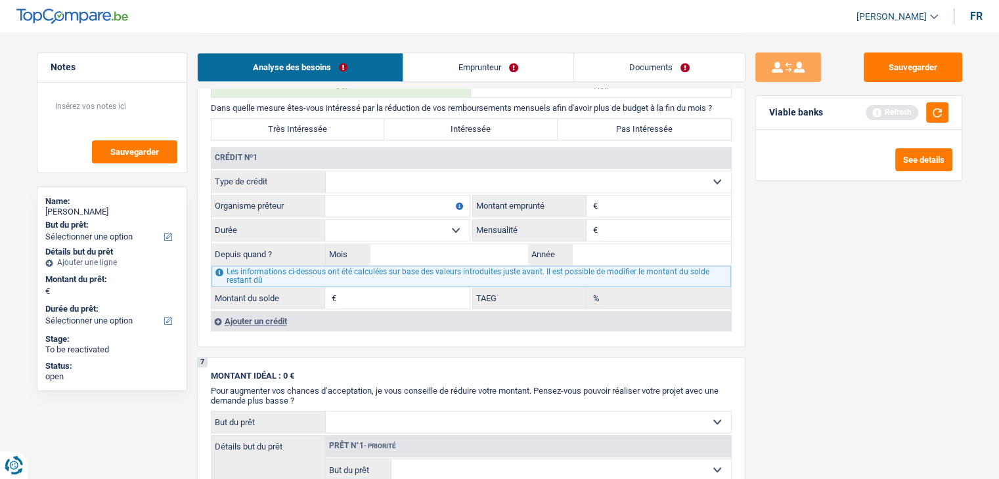
scroll to position [1080, 0]
click at [353, 170] on select "Carte ou ouverture de crédit Prêt hypothécaire Vente à tempérament Prêt à tempé…" at bounding box center [528, 180] width 405 height 21
select select "personalLoan"
type input "0"
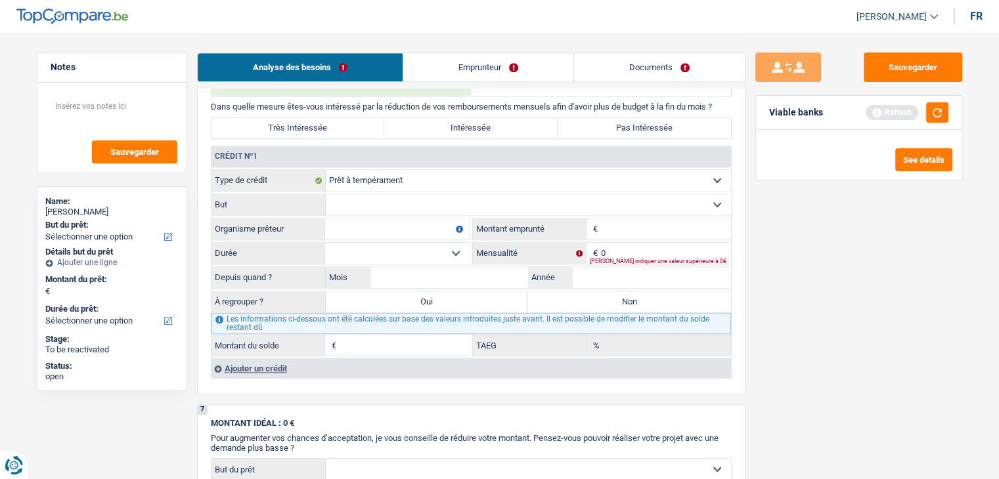
click at [367, 204] on select "Confort maison: meubles, textile, peinture, électroménager, outillage non-profe…" at bounding box center [528, 204] width 405 height 21
select select "other"
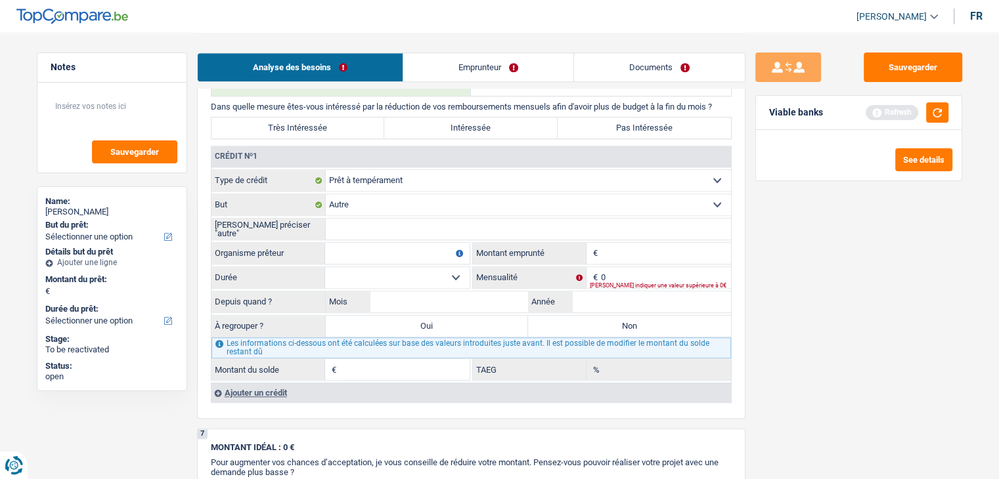
click at [634, 234] on fieldset "Carte ou ouverture de crédit Prêt hypothécaire Vente à tempérament Prêt à tempé…" at bounding box center [470, 274] width 519 height 211
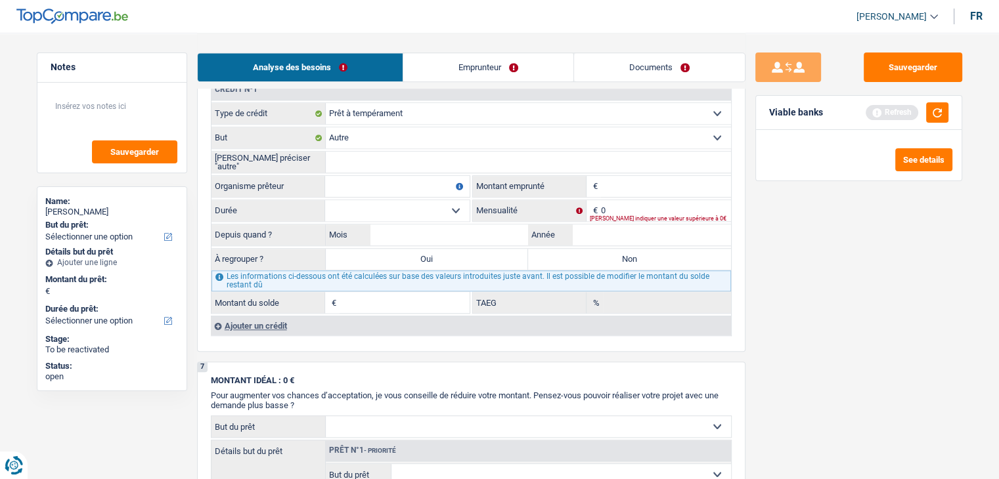
scroll to position [1146, 0]
click at [641, 179] on input "Montant" at bounding box center [666, 187] width 130 height 21
type input "35.000"
click at [375, 206] on select "12 mois 18 mois 24 mois 30 mois 36 mois 42 mois 48 mois 60 mois 72 mois 84 mois…" at bounding box center [397, 212] width 144 height 21
click at [379, 154] on input "[PERSON_NAME] préciser "autre"" at bounding box center [528, 163] width 405 height 21
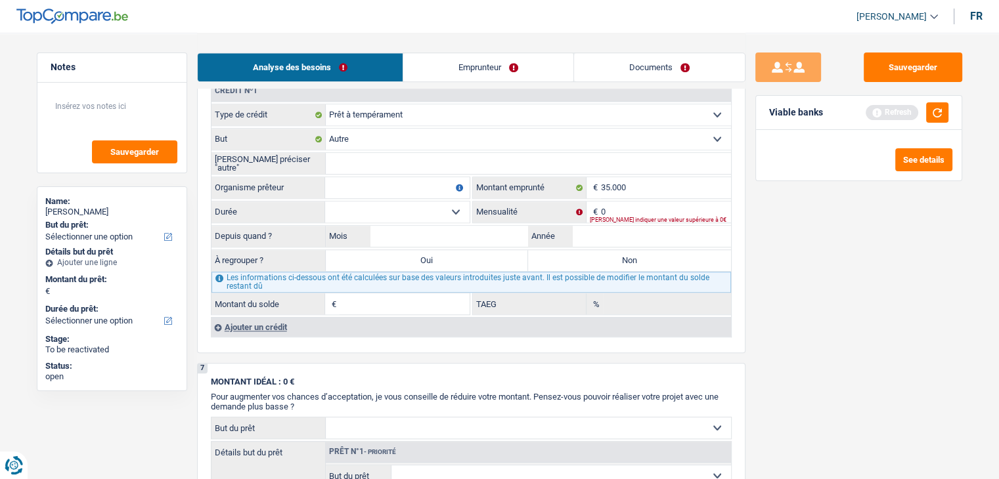
click at [406, 177] on input "Organisme prêteur" at bounding box center [397, 187] width 144 height 21
type input "alpha crédit"
click at [630, 205] on input "0" at bounding box center [666, 212] width 130 height 21
click at [362, 112] on select "Carte ou ouverture de crédit Prêt hypothécaire Vente à tempérament Prêt à tempé…" at bounding box center [528, 114] width 405 height 21
select select "creditConsolidation"
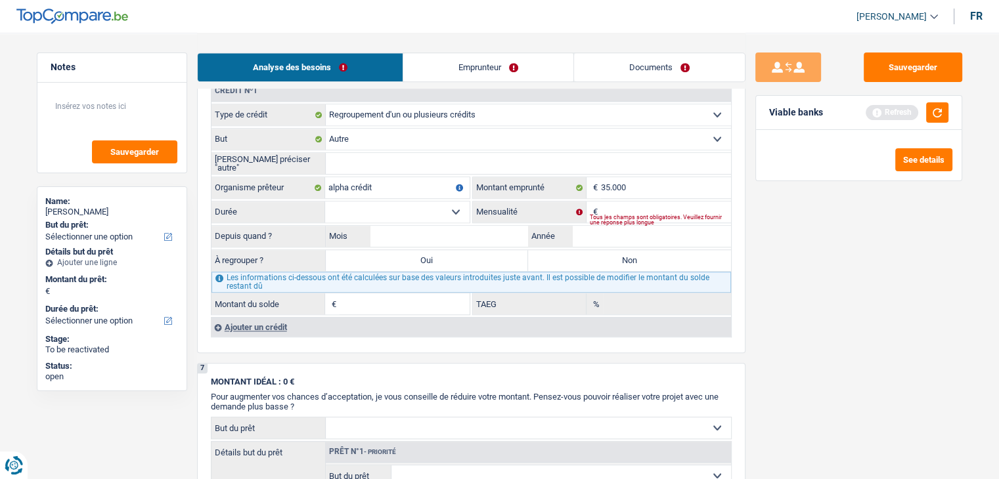
click at [326, 104] on select "Carte ou ouverture de crédit Prêt hypothécaire Vente à tempérament Prêt à tempé…" at bounding box center [528, 114] width 405 height 21
type input "0"
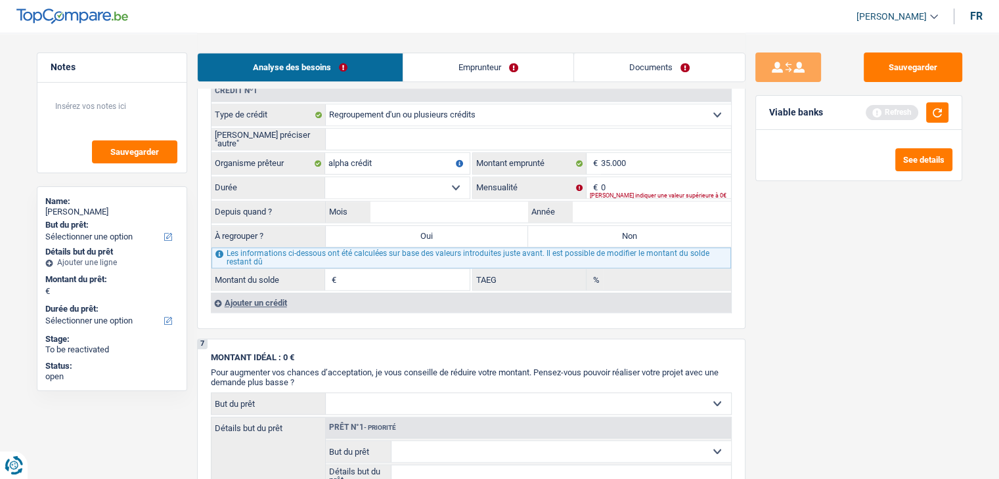
click at [383, 137] on input "[PERSON_NAME] préciser "autre"" at bounding box center [528, 139] width 405 height 21
drag, startPoint x: 389, startPoint y: 158, endPoint x: 240, endPoint y: 146, distance: 148.9
click at [240, 146] on fieldset "Carte ou ouverture de crédit Prêt hypothécaire Vente à tempérament Prêt à tempé…" at bounding box center [470, 197] width 519 height 187
click at [434, 135] on input "Veuillez préciser "autre"" at bounding box center [528, 139] width 405 height 21
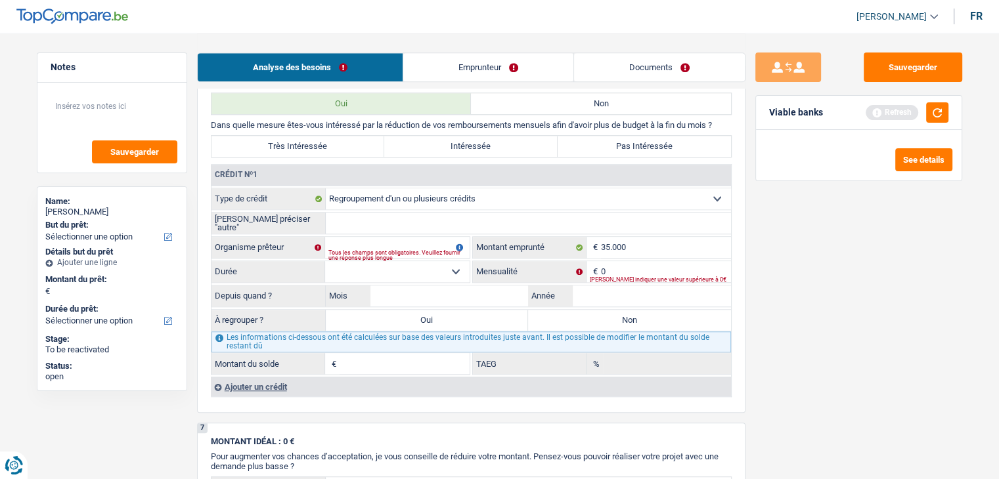
scroll to position [949, 0]
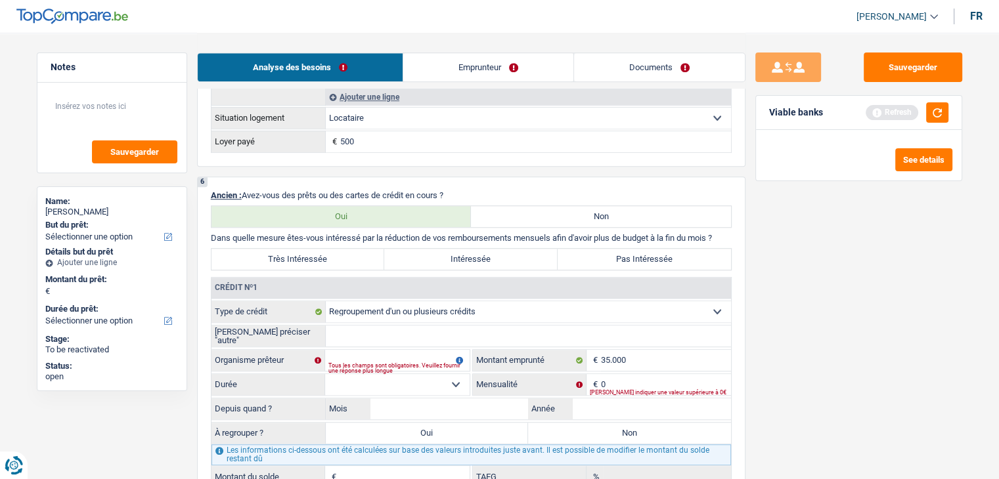
click at [553, 206] on label "Non" at bounding box center [601, 216] width 260 height 21
click at [553, 206] on input "Non" at bounding box center [601, 216] width 260 height 21
radio input "true"
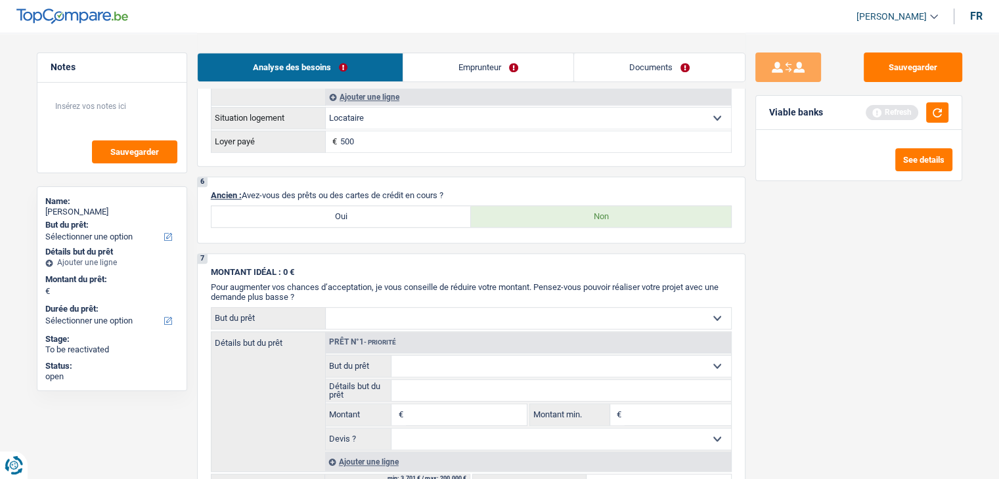
click at [427, 211] on label "Oui" at bounding box center [341, 216] width 260 height 21
click at [427, 211] on input "Oui" at bounding box center [341, 216] width 260 height 21
radio input "true"
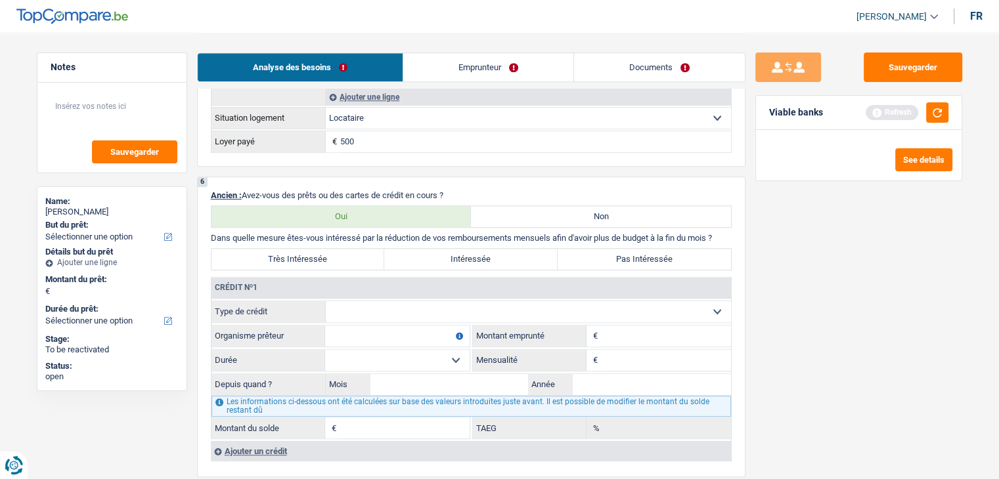
scroll to position [1080, 0]
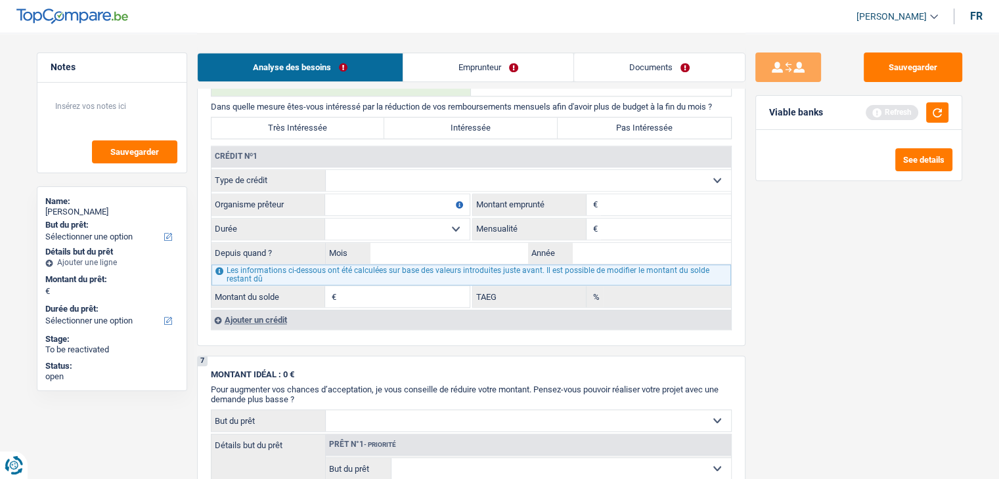
click at [398, 184] on select "Carte ou ouverture de crédit Prêt hypothécaire Vente à tempérament Prêt à tempé…" at bounding box center [528, 180] width 405 height 21
click at [397, 180] on select "Carte ou ouverture de crédit Prêt hypothécaire Vente à tempérament Prêt à tempé…" at bounding box center [528, 180] width 405 height 21
select select "creditConsolidation"
type input "0"
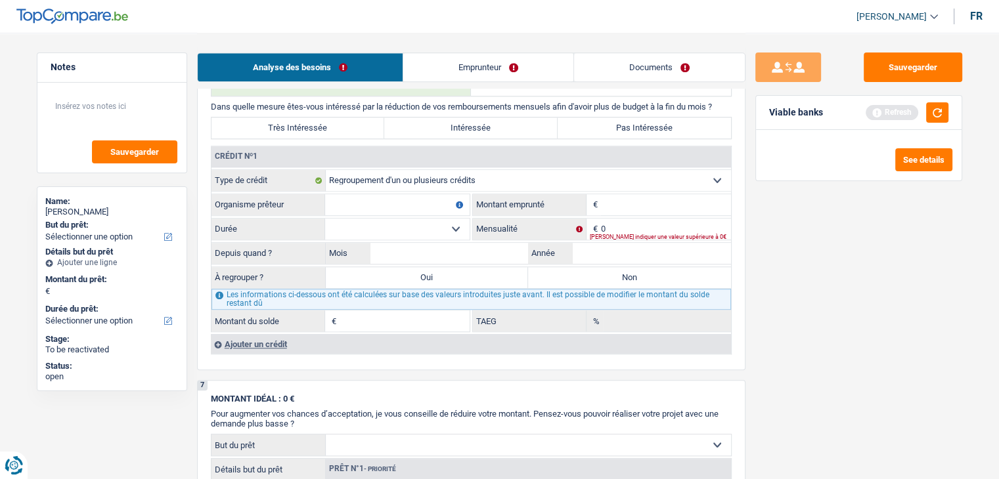
click at [383, 200] on input "Organisme prêteur" at bounding box center [397, 204] width 144 height 21
type input "beobank"
click at [651, 207] on input "Montant" at bounding box center [666, 204] width 130 height 21
type input "54.000"
click at [613, 219] on input "0" at bounding box center [666, 229] width 130 height 21
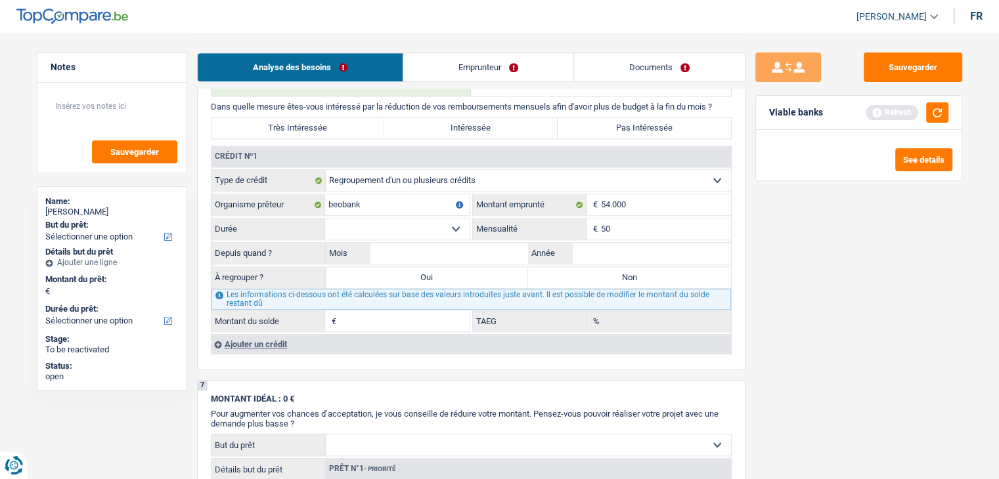
type input "5"
type input "980"
click at [433, 229] on select "12 mois 18 mois 24 mois 30 mois 36 mois 42 mois 48 mois 60 mois 72 mois 84 mois…" at bounding box center [397, 229] width 144 height 21
select select "60"
click at [325, 219] on select "12 mois 18 mois 24 mois 30 mois 36 mois 42 mois 48 mois 60 mois 72 mois 84 mois…" at bounding box center [397, 229] width 144 height 21
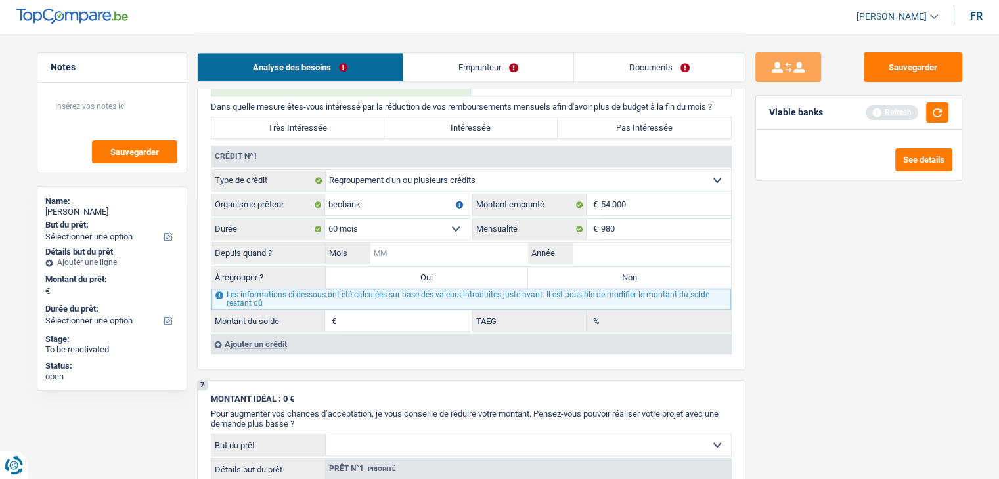
click at [474, 248] on input "Mois" at bounding box center [449, 253] width 158 height 21
click at [475, 250] on input "Mois" at bounding box center [449, 253] width 158 height 21
click at [624, 243] on input "Année" at bounding box center [651, 253] width 158 height 21
type input "2023"
click at [469, 244] on input "Mois" at bounding box center [449, 253] width 158 height 21
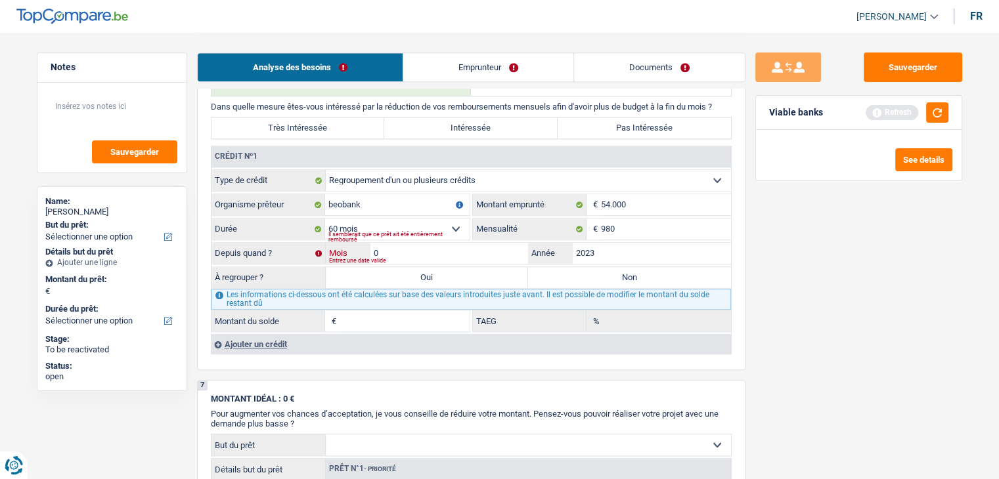
type input "09"
type input "33.495"
type input "3,46"
click at [469, 244] on input "09" at bounding box center [449, 253] width 158 height 21
type input "0"
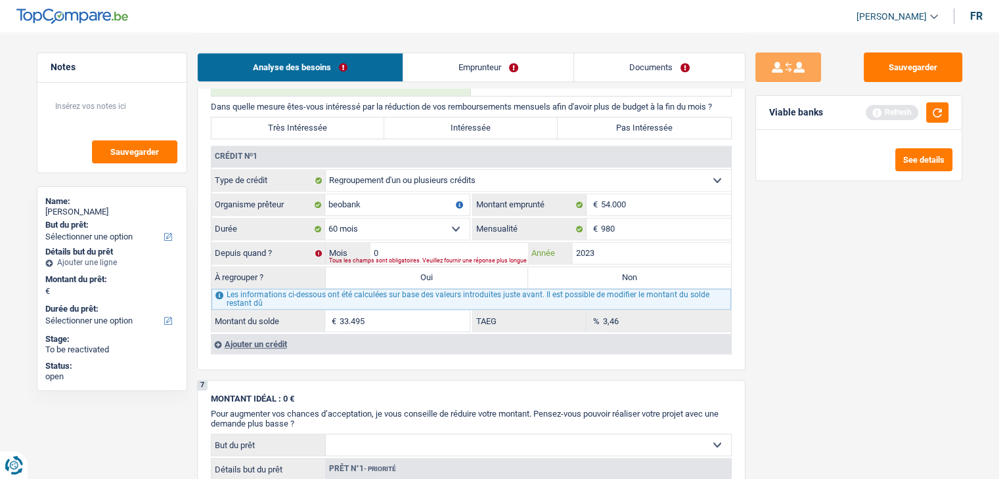
type input "09"
click at [664, 195] on input "54.000" at bounding box center [666, 204] width 130 height 21
type input "5.400"
select select
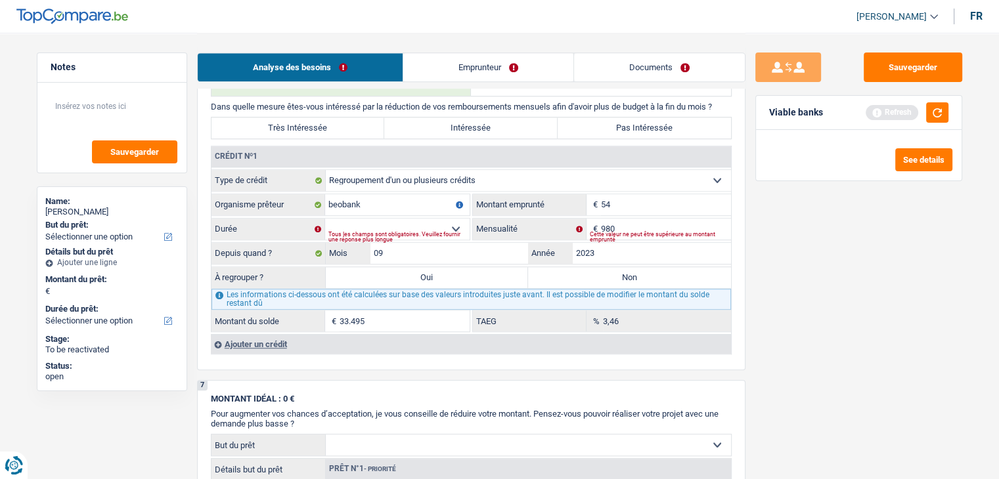
type input "5"
type input "50.000"
click at [826, 295] on div "Sauvegarder Viable banks Refresh See details" at bounding box center [858, 256] width 226 height 406
drag, startPoint x: 640, startPoint y: 194, endPoint x: 588, endPoint y: 205, distance: 53.2
click at [588, 205] on div "50.000 € Montant emprunté" at bounding box center [602, 204] width 258 height 21
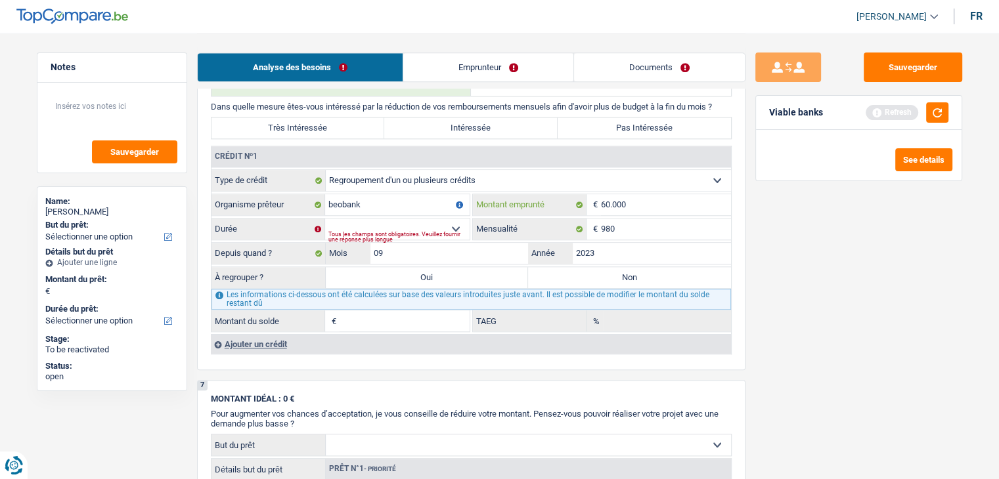
type input "60.000"
click at [386, 219] on select "12 mois 18 mois 24 mois 30 mois 36 mois 42 mois 48 mois 60 mois 72 mois 84 mois…" at bounding box center [397, 229] width 144 height 21
select select "60"
click at [325, 219] on select "12 mois 18 mois 24 mois 30 mois 36 mois 42 mois 48 mois 60 mois 72 mois 84 mois…" at bounding box center [397, 229] width 144 height 21
type input "35.715"
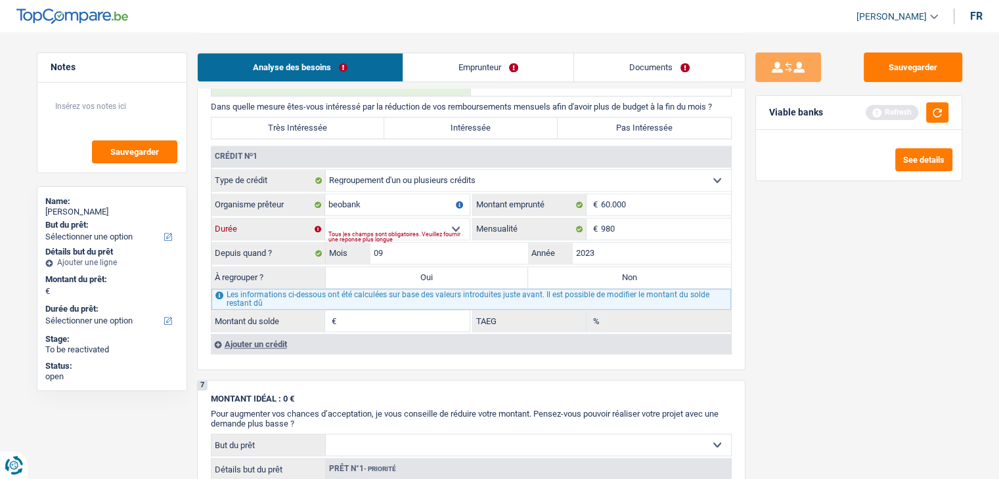
type input "0,00"
drag, startPoint x: 840, startPoint y: 342, endPoint x: 710, endPoint y: 249, distance: 160.0
click at [840, 339] on div "Sauvegarder Viable banks Refresh See details" at bounding box center [858, 256] width 226 height 406
click at [634, 225] on input "980" at bounding box center [666, 229] width 130 height 21
click at [630, 194] on input "60.000" at bounding box center [666, 204] width 130 height 21
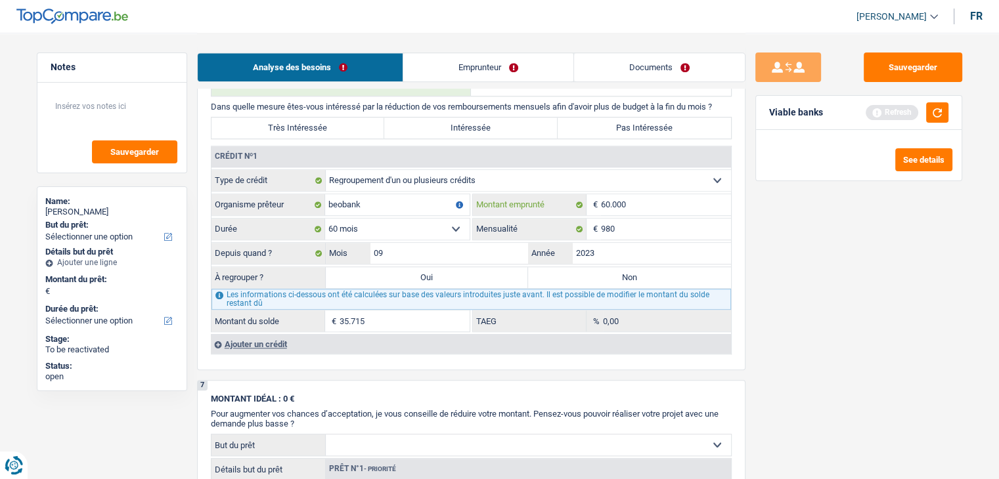
type input "6.000"
select select
type input "6"
type input "50.000"
click at [845, 332] on div "Sauvegarder Viable banks Refresh See details" at bounding box center [858, 256] width 226 height 406
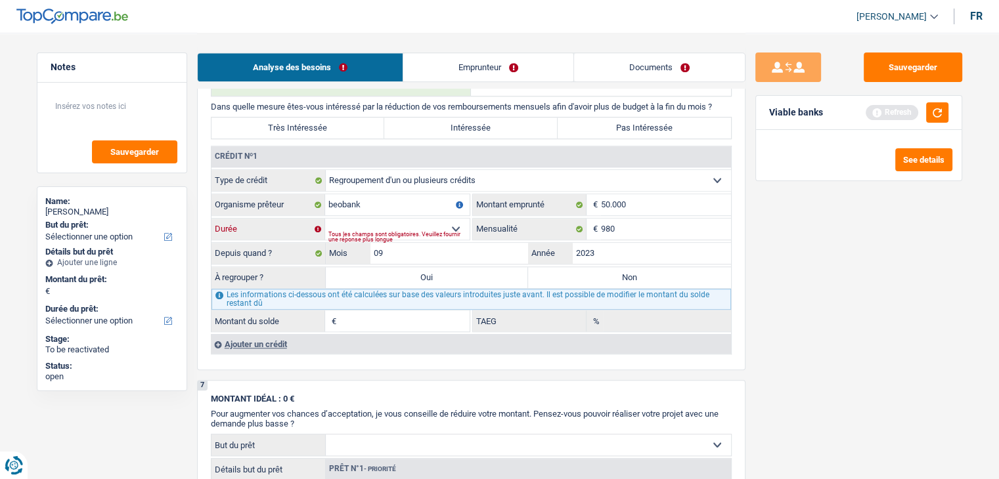
click at [393, 219] on select "12 mois 18 mois 24 mois 30 mois 36 mois 42 mois 48 mois 60 mois 72 mois 84 mois…" at bounding box center [397, 229] width 144 height 21
select select "60"
click at [325, 219] on select "12 mois 18 mois 24 mois 30 mois 36 mois 42 mois 48 mois 60 mois 72 mois 84 mois…" at bounding box center [397, 229] width 144 height 21
type input "31.941"
type input "6,77"
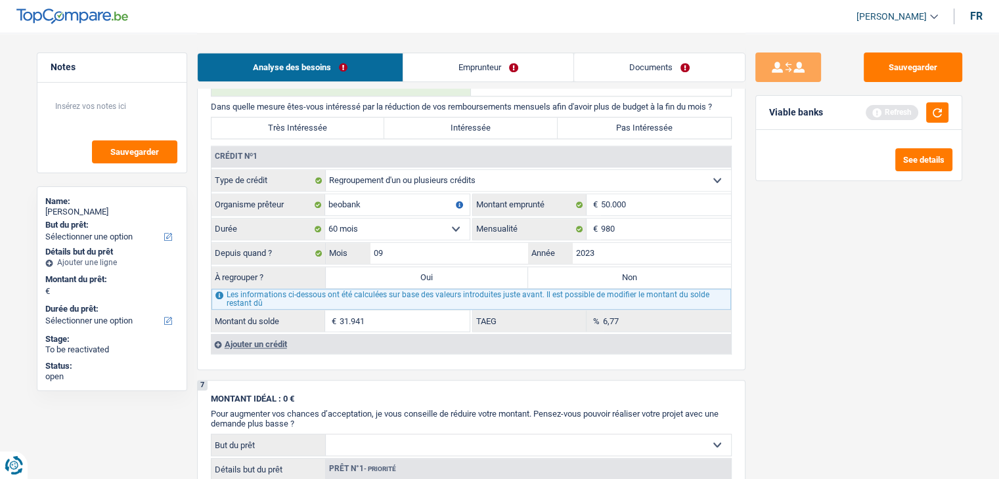
click at [858, 313] on div "Sauvegarder Viable banks Refresh See details" at bounding box center [858, 256] width 226 height 406
click at [938, 106] on button "button" at bounding box center [937, 112] width 22 height 20
click at [416, 226] on select "12 mois 18 mois 24 mois 30 mois 36 mois 42 mois 48 mois 60 mois 72 mois 84 mois…" at bounding box center [397, 229] width 144 height 21
drag, startPoint x: 907, startPoint y: 312, endPoint x: 880, endPoint y: 305, distance: 27.9
click at [894, 308] on div "Sauvegarder Viable banks Not viable See details" at bounding box center [858, 256] width 226 height 406
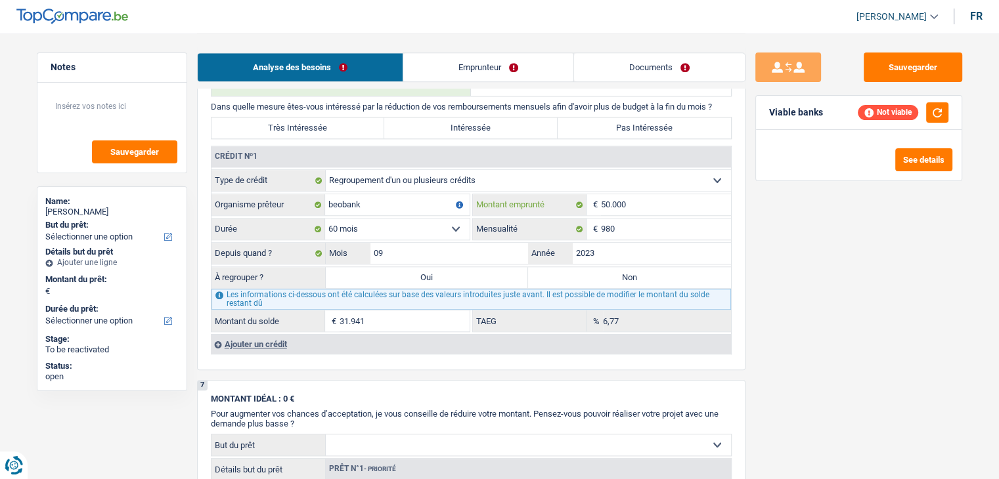
click at [657, 203] on input "50.000" at bounding box center [666, 204] width 130 height 21
type input "5.000"
select select
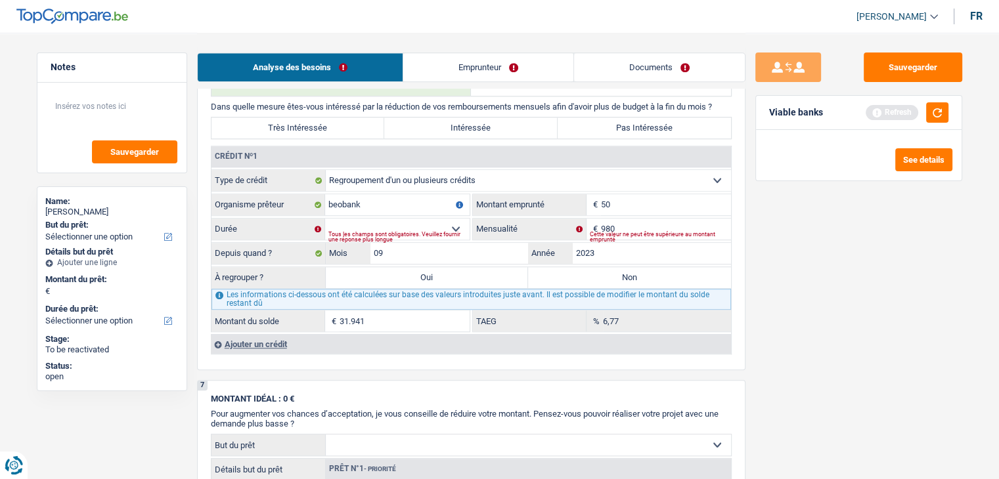
type input "5"
type input "45.000"
click at [836, 291] on div "Sauvegarder Viable banks Refresh See details" at bounding box center [858, 256] width 226 height 406
click at [383, 223] on select "12 mois 18 mois 24 mois 30 mois 36 mois 42 mois 48 mois 60 mois 72 mois 84 mois…" at bounding box center [397, 229] width 144 height 21
select select "60"
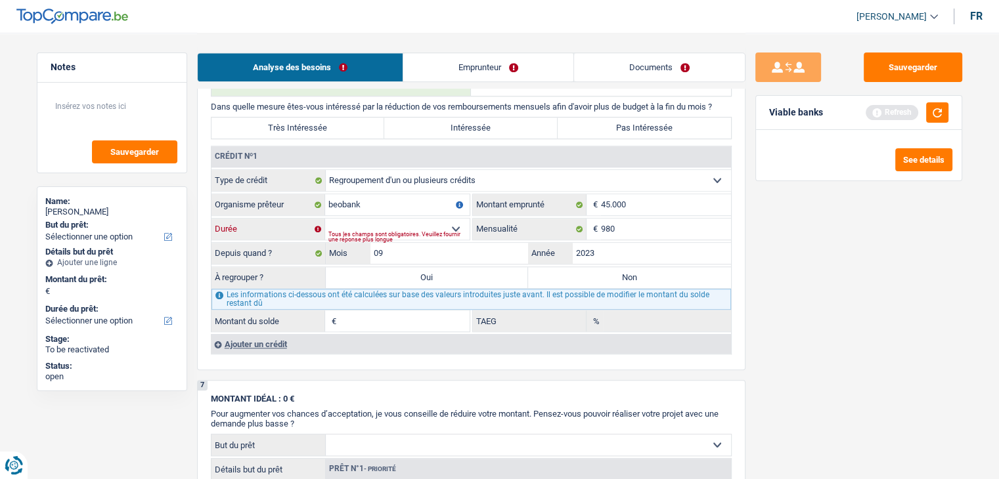
click at [325, 219] on select "12 mois 18 mois 24 mois 30 mois 36 mois 42 mois 48 mois 60 mois 72 mois 84 mois…" at bounding box center [397, 229] width 144 height 21
type input "29.904"
type input "11,65"
click at [806, 311] on div "Sauvegarder Viable banks Refresh See details" at bounding box center [858, 256] width 226 height 406
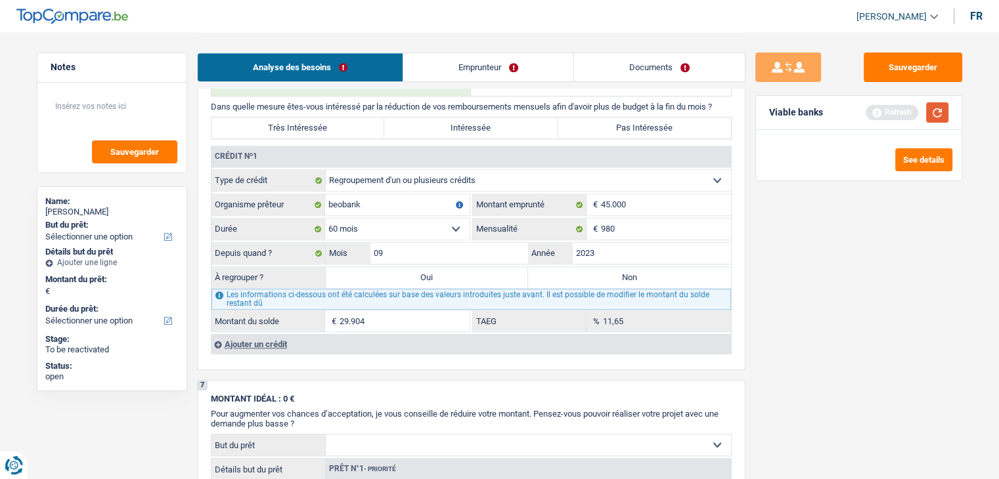
click at [930, 113] on button "button" at bounding box center [937, 112] width 22 height 20
click at [636, 197] on input "45.000" at bounding box center [666, 204] width 130 height 21
type input "4.500"
select select
type input "40.000"
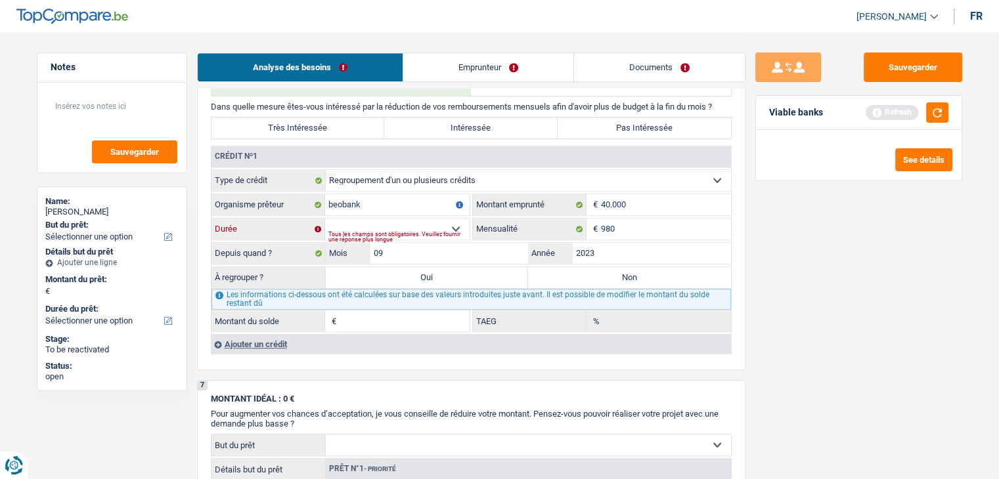
click at [396, 219] on select "12 mois 18 mois 24 mois 30 mois 36 mois 42 mois 48 mois 60 mois 72 mois 84 mois…" at bounding box center [397, 229] width 144 height 21
select select "60"
click at [325, 219] on select "12 mois 18 mois 24 mois 30 mois 36 mois 42 mois 48 mois 60 mois 72 mois 84 mois…" at bounding box center [397, 229] width 144 height 21
type input "27.742"
type input "17,62"
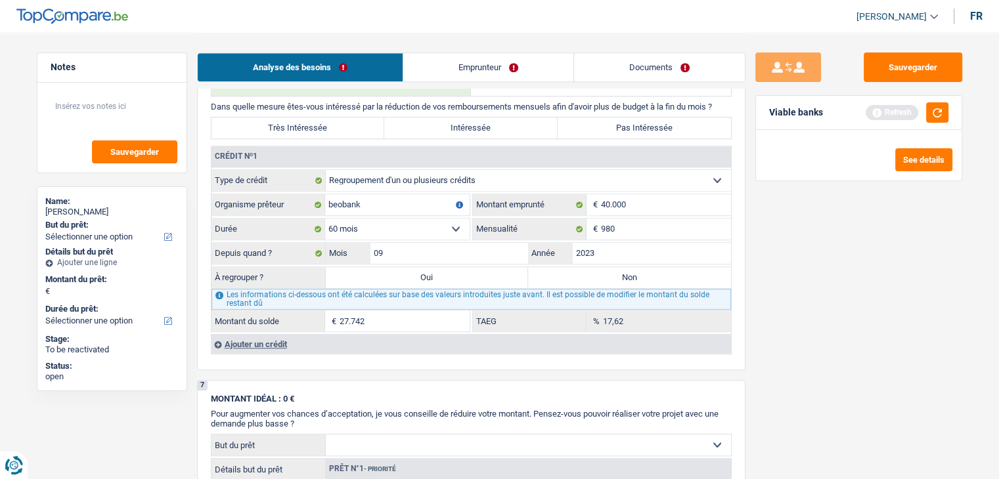
click at [798, 314] on div "Sauvegarder Viable banks Refresh See details" at bounding box center [858, 256] width 226 height 406
click at [657, 201] on input "40.000" at bounding box center [666, 204] width 130 height 21
type input "4.000"
select select
type input "45.000"
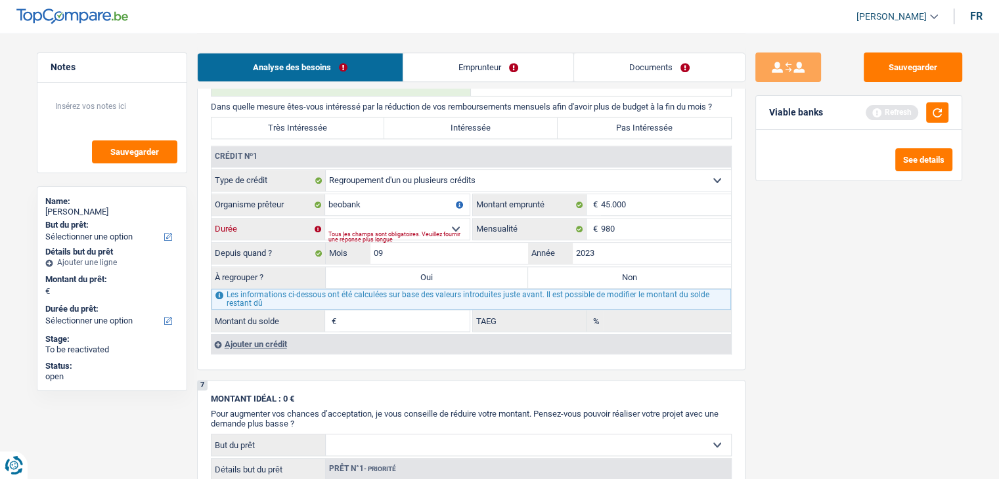
click at [383, 221] on select "12 mois 18 mois 24 mois 30 mois 36 mois 42 mois 48 mois 60 mois 72 mois 84 mois…" at bounding box center [397, 229] width 144 height 21
select select "60"
click at [325, 219] on select "12 mois 18 mois 24 mois 30 mois 36 mois 42 mois 48 mois 60 mois 72 mois 84 mois…" at bounding box center [397, 229] width 144 height 21
type input "29.904"
type input "11,65"
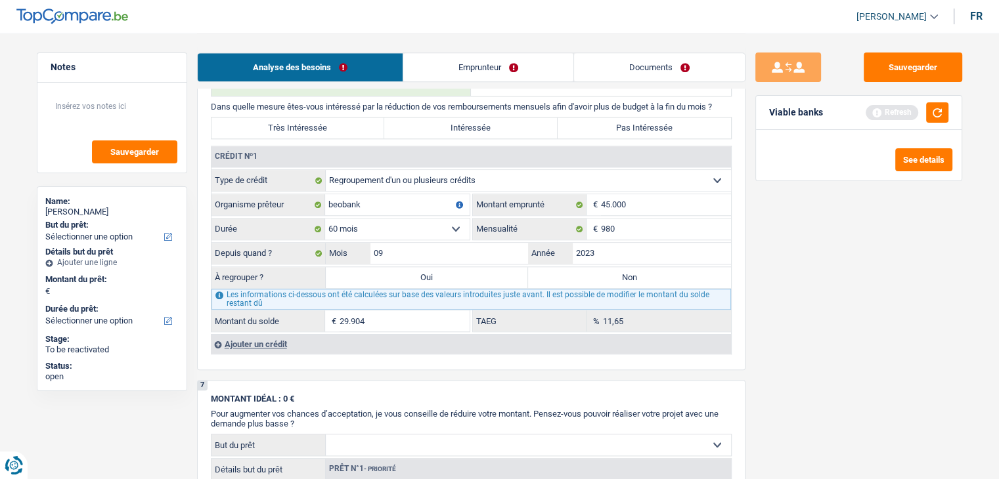
click at [767, 329] on div "Sauvegarder Viable banks Refresh See details" at bounding box center [858, 256] width 226 height 406
click at [941, 108] on button "button" at bounding box center [937, 112] width 22 height 20
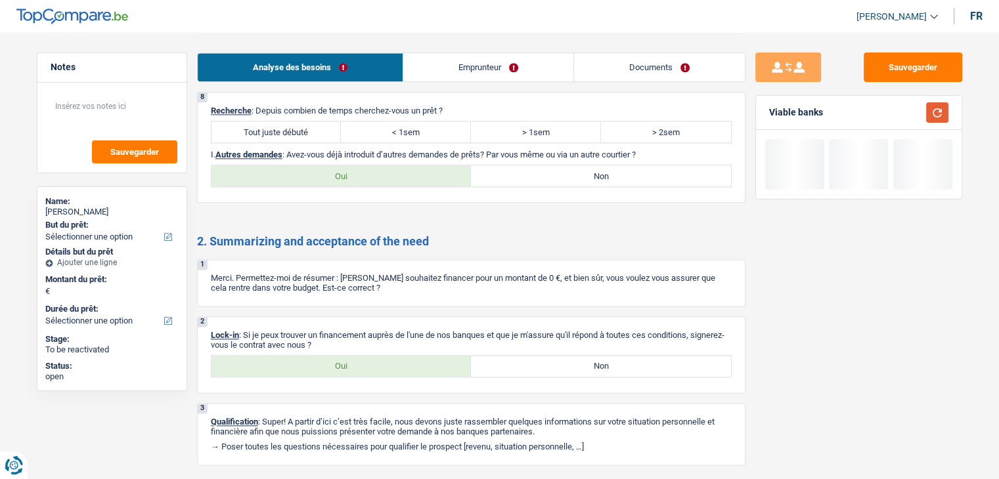
scroll to position [1664, 0]
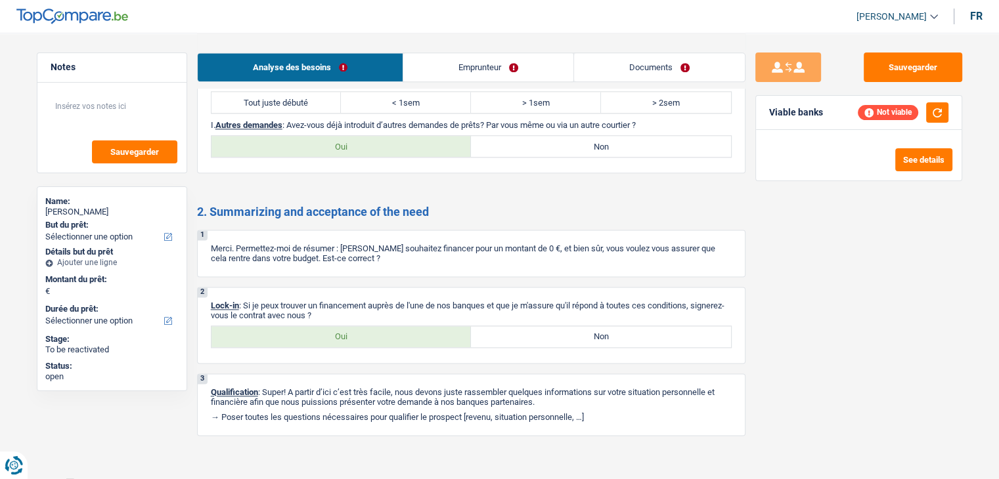
click at [266, 92] on label "Tout juste débuté" at bounding box center [276, 102] width 130 height 21
click at [266, 92] on input "Tout juste débuté" at bounding box center [276, 102] width 130 height 21
radio input "true"
click at [523, 121] on div "8 Recherche : Depuis combien de temps cherchez-vous un prêt ? Tout juste débuté…" at bounding box center [471, 117] width 548 height 111
click at [527, 136] on label "Non" at bounding box center [601, 146] width 260 height 21
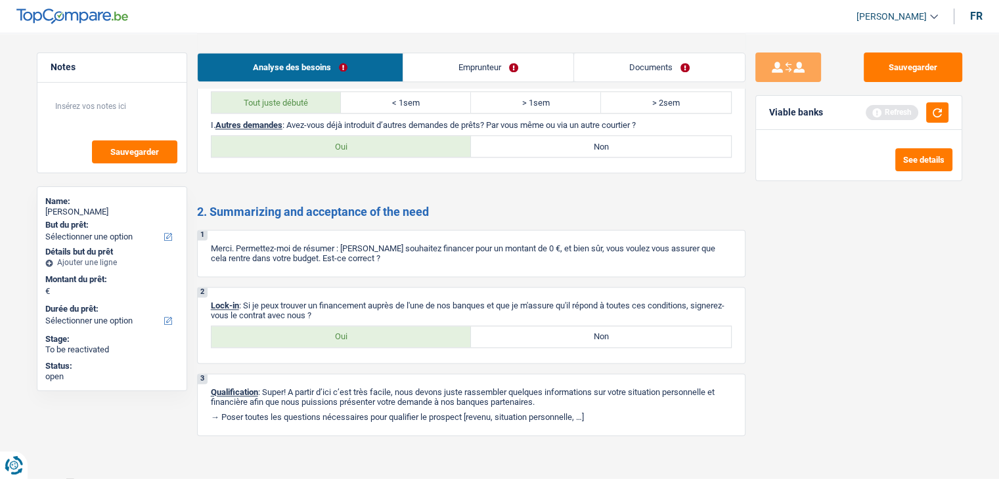
click at [527, 136] on input "Non" at bounding box center [601, 146] width 260 height 21
radio input "true"
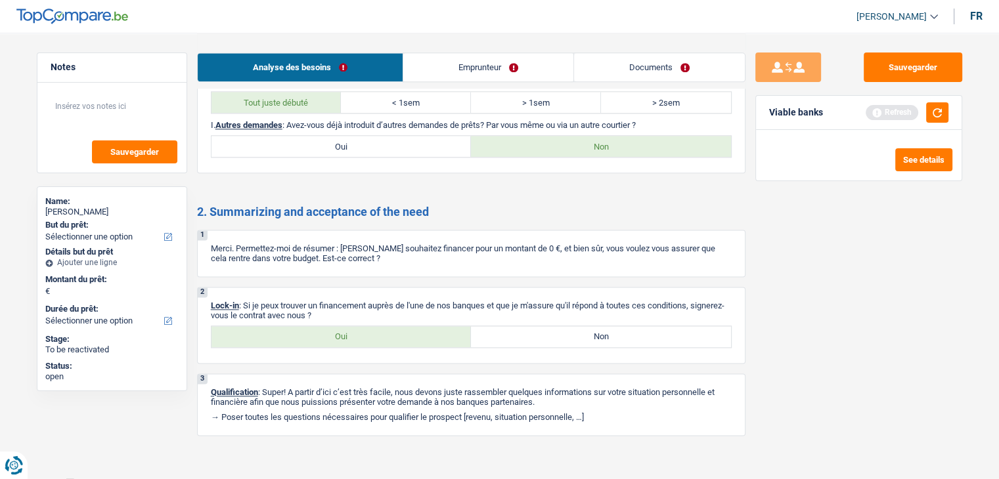
click at [349, 327] on label "Oui" at bounding box center [341, 336] width 260 height 21
click at [349, 327] on input "Oui" at bounding box center [341, 336] width 260 height 21
radio input "true"
drag, startPoint x: 474, startPoint y: 52, endPoint x: 469, endPoint y: 61, distance: 10.3
click at [474, 53] on li "Emprunteur" at bounding box center [487, 68] width 171 height 30
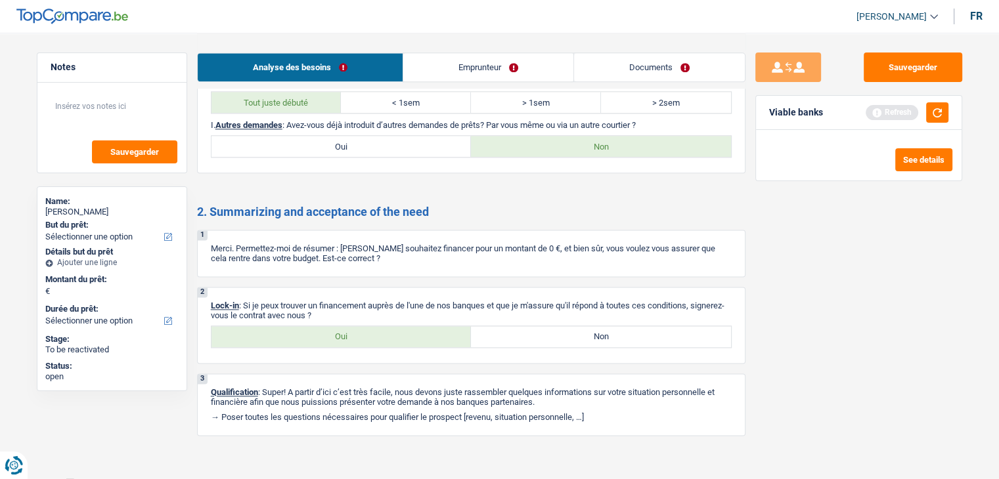
click at [469, 62] on link "Emprunteur" at bounding box center [488, 67] width 170 height 28
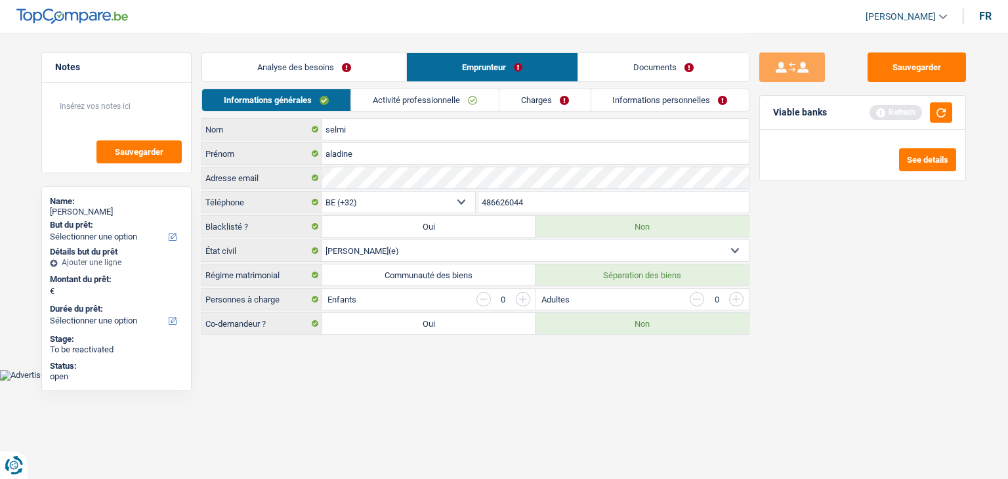
drag, startPoint x: 901, startPoint y: 255, endPoint x: 913, endPoint y: 223, distance: 34.3
click at [903, 251] on div "Sauvegarder Viable banks Refresh See details" at bounding box center [863, 256] width 226 height 406
click at [948, 106] on button "button" at bounding box center [941, 112] width 22 height 20
click at [526, 299] on input "button" at bounding box center [523, 299] width 14 height 14
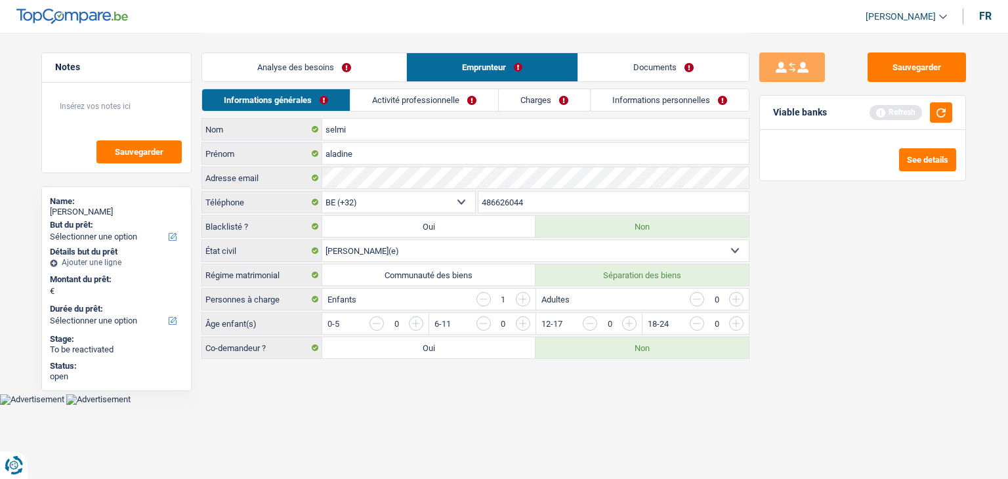
click at [413, 297] on div "Enfants 1" at bounding box center [428, 299] width 213 height 21
click at [421, 324] on input "button" at bounding box center [682, 326] width 547 height 21
click at [458, 93] on link "Activité professionnelle" at bounding box center [425, 100] width 148 height 22
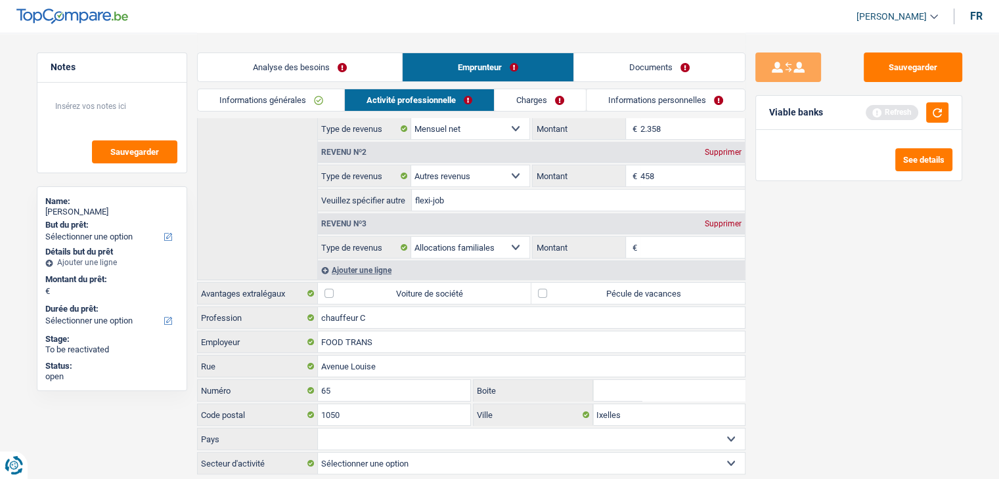
scroll to position [116, 0]
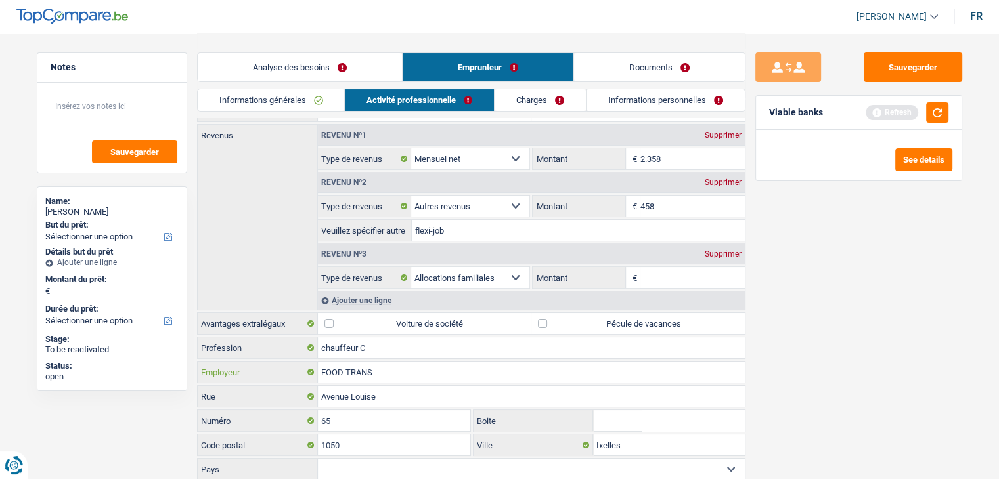
click at [380, 370] on input "FOOD TRANS" at bounding box center [531, 372] width 427 height 21
type input "F"
type input "TRENDY FOOD"
drag, startPoint x: 404, startPoint y: 397, endPoint x: 239, endPoint y: 402, distance: 164.9
click at [299, 399] on div "Avenue Louise Rue" at bounding box center [471, 396] width 547 height 21
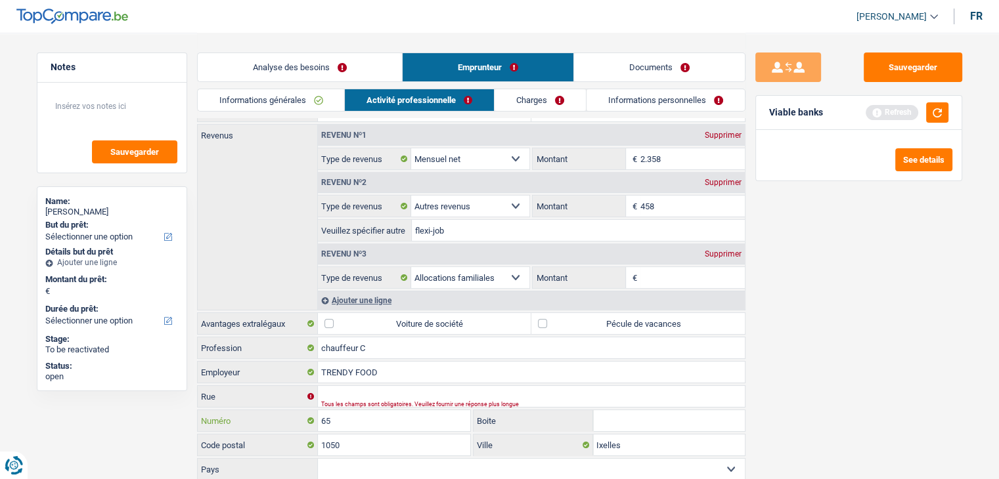
drag, startPoint x: 345, startPoint y: 423, endPoint x: 235, endPoint y: 421, distance: 110.3
click at [236, 422] on div "65 Numéro" at bounding box center [334, 420] width 273 height 21
drag, startPoint x: 366, startPoint y: 443, endPoint x: 257, endPoint y: 437, distance: 108.5
click at [257, 437] on div "1050 Code postal" at bounding box center [334, 445] width 273 height 21
click at [658, 435] on input "Ixelles" at bounding box center [669, 445] width 152 height 21
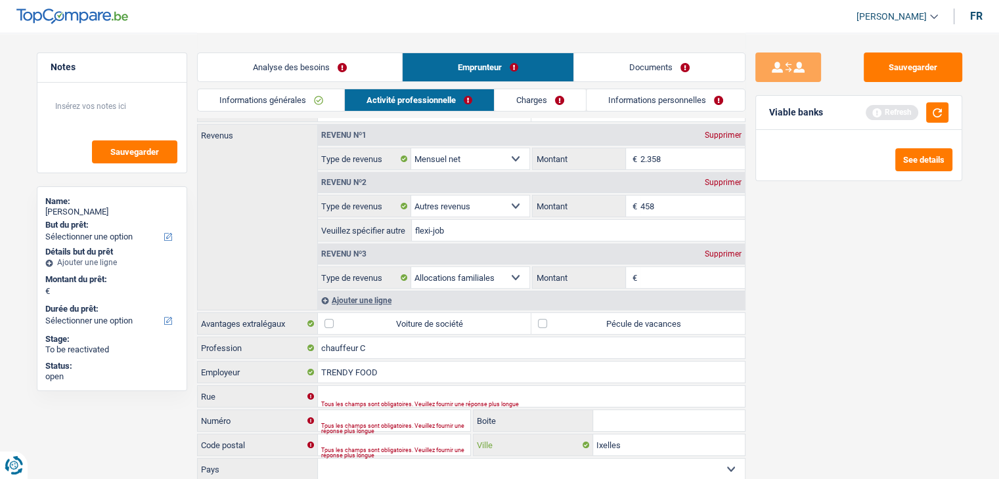
drag, startPoint x: 654, startPoint y: 435, endPoint x: 595, endPoint y: 443, distance: 59.6
click at [595, 443] on input "Ixelles" at bounding box center [669, 445] width 152 height 21
click at [876, 349] on div "Sauvegarder Viable banks Refresh See details" at bounding box center [858, 256] width 226 height 406
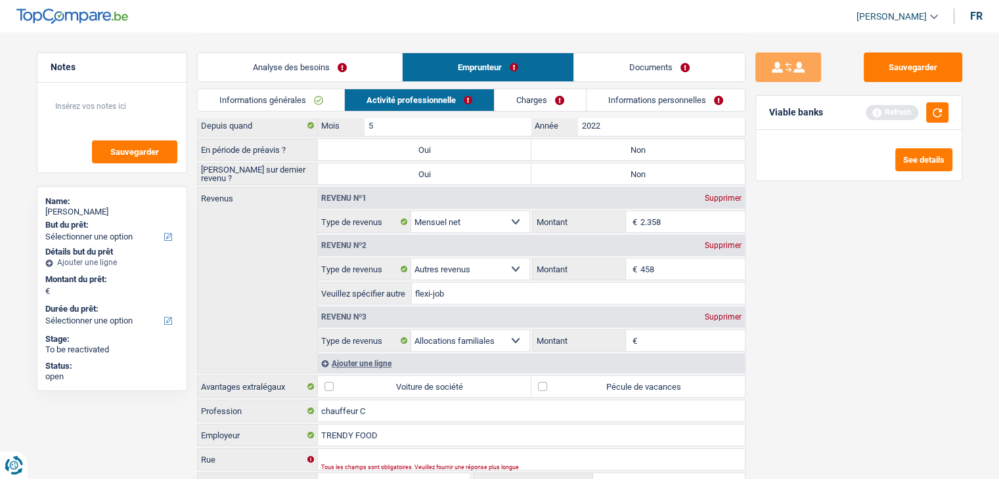
scroll to position [0, 0]
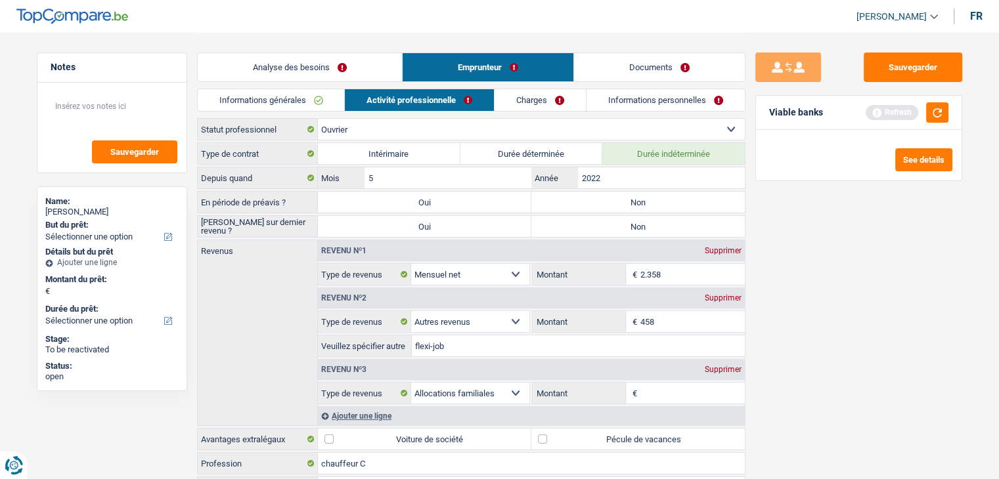
drag, startPoint x: 679, startPoint y: 275, endPoint x: 627, endPoint y: 274, distance: 51.9
click at [628, 274] on div "2.358 € Montant" at bounding box center [637, 274] width 211 height 21
type input "3.300"
click at [870, 387] on div "Sauvegarder Viable banks Refresh See details" at bounding box center [858, 256] width 226 height 406
click at [739, 295] on div "Supprimer" at bounding box center [722, 298] width 43 height 8
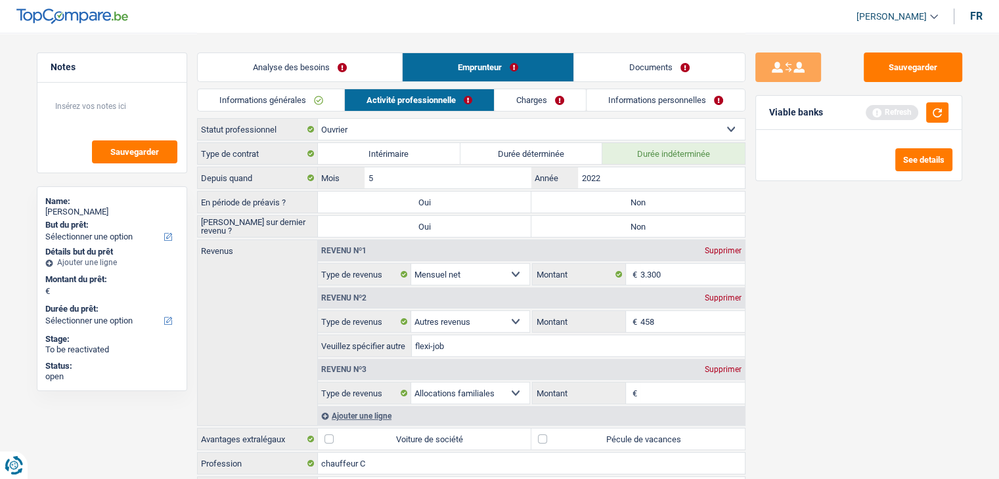
select select "familyAllowances"
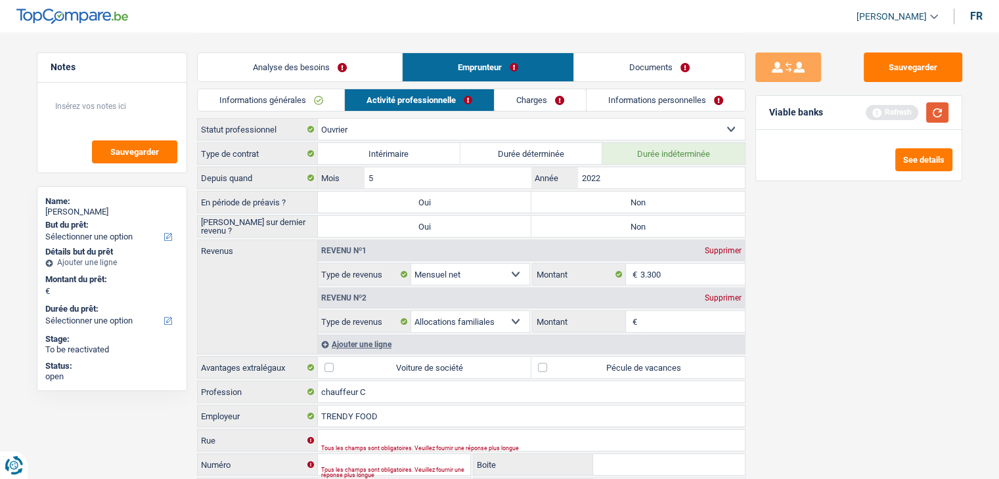
click at [936, 113] on button "button" at bounding box center [937, 112] width 22 height 20
click at [659, 198] on label "Non" at bounding box center [637, 202] width 213 height 21
click at [659, 198] on input "Non" at bounding box center [637, 202] width 213 height 21
radio input "true"
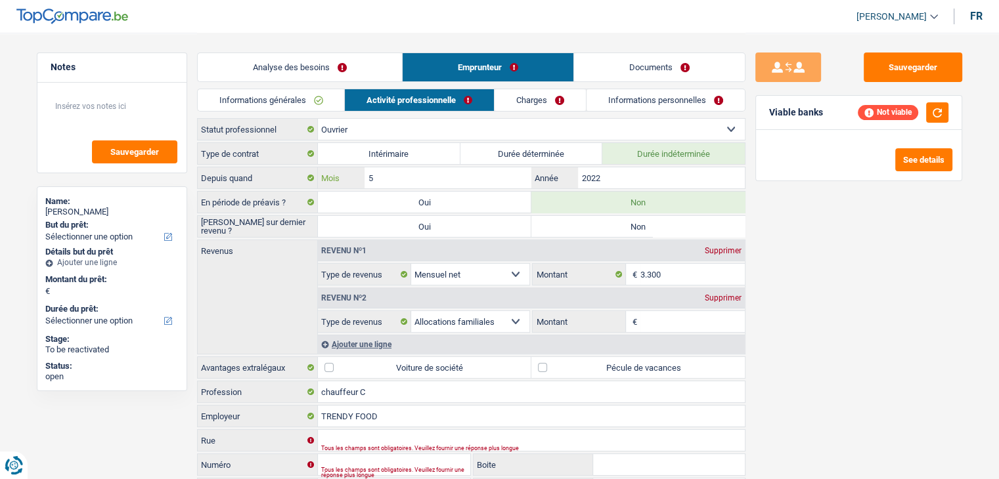
click at [389, 171] on input "5" at bounding box center [447, 177] width 166 height 21
type input "09"
type input "2"
drag, startPoint x: 398, startPoint y: 174, endPoint x: 320, endPoint y: 182, distance: 77.9
click at [320, 182] on div "09 Mois / 2 Année Entrez une date valide" at bounding box center [531, 177] width 427 height 21
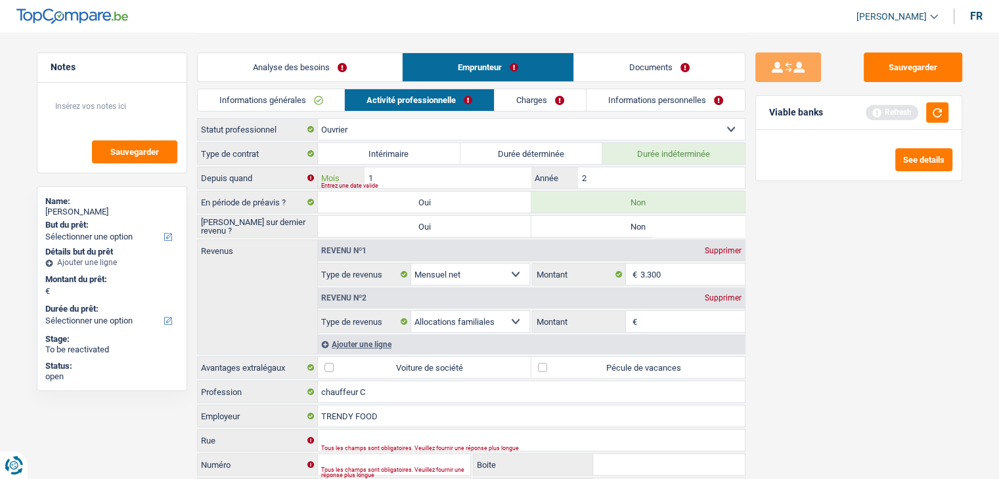
type input "12"
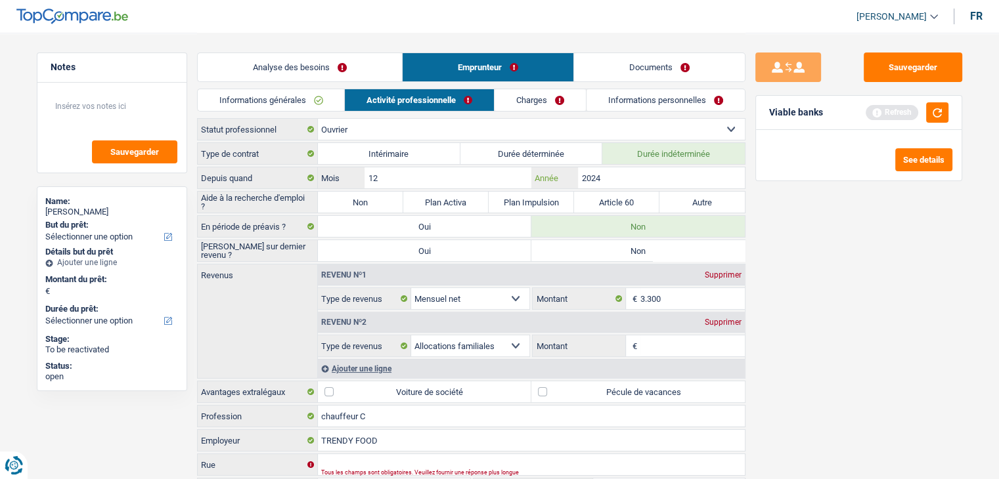
type input "2024"
click at [362, 194] on label "Non" at bounding box center [360, 202] width 85 height 21
click at [362, 194] on input "Non" at bounding box center [360, 202] width 85 height 21
radio input "true"
click at [905, 269] on div "Sauvegarder Viable banks Refresh See details" at bounding box center [858, 256] width 226 height 406
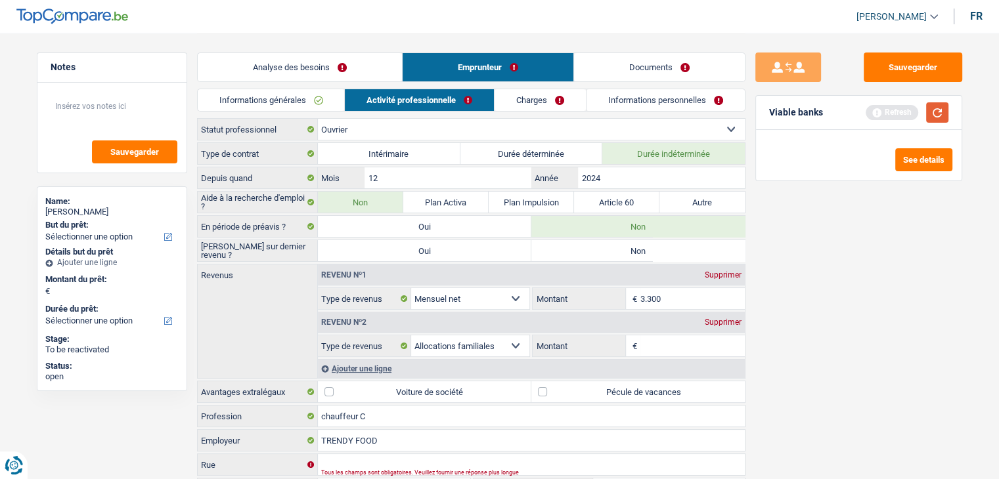
click at [939, 114] on button "button" at bounding box center [937, 112] width 22 height 20
click at [767, 242] on div "Sauvegarder Viable banks Not viable See details" at bounding box center [858, 256] width 226 height 406
click at [649, 248] on label "Non" at bounding box center [637, 250] width 213 height 21
click at [649, 248] on input "Non" at bounding box center [637, 250] width 213 height 21
radio input "true"
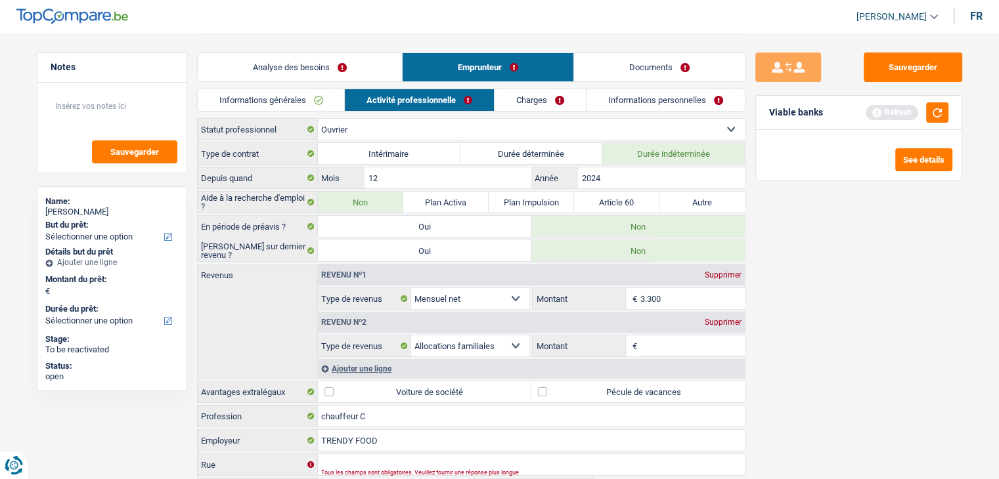
click at [624, 387] on label "Pécule de vacances" at bounding box center [637, 391] width 213 height 21
click at [624, 387] on input "Pécule de vacances" at bounding box center [637, 391] width 213 height 21
checkbox input "true"
click at [364, 372] on div "Ajouter une ligne" at bounding box center [531, 368] width 427 height 19
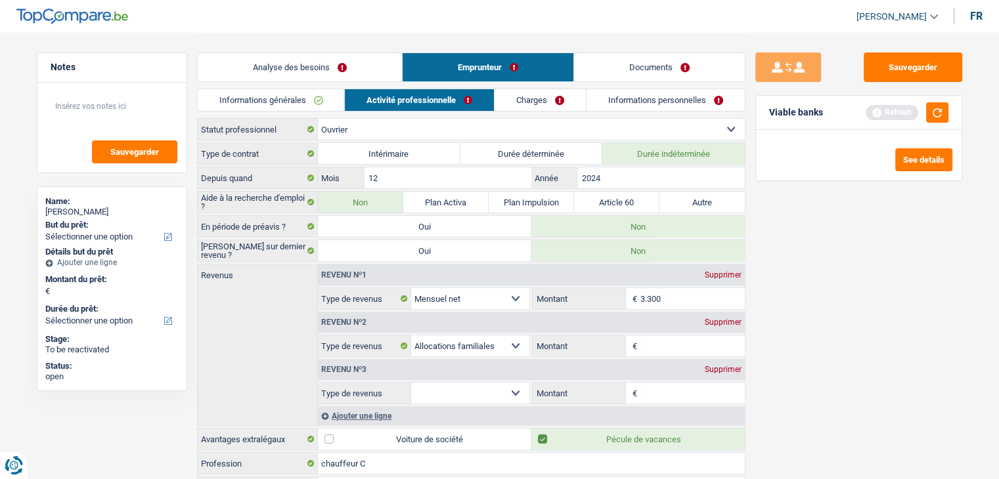
click at [497, 391] on select "Allocation d'handicap Allocations chômage Allocations familiales Chèques repas …" at bounding box center [470, 393] width 119 height 21
select select "mealVouchers"
click at [411, 383] on select "Allocation d'handicap Allocations chômage Allocations familiales Chèques repas …" at bounding box center [470, 393] width 119 height 21
click at [679, 393] on input "Montant par jour" at bounding box center [692, 393] width 104 height 21
click at [771, 361] on div "Sauvegarder Viable banks Refresh See details" at bounding box center [858, 256] width 226 height 406
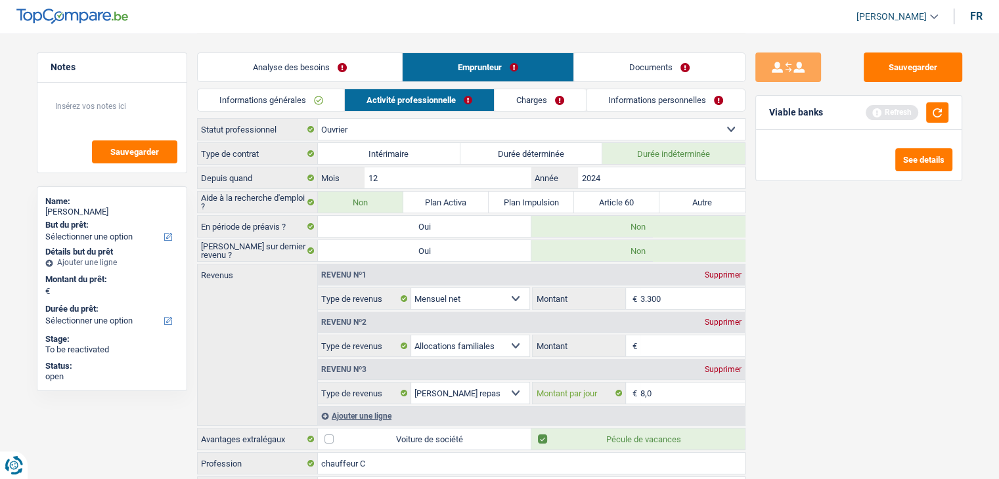
click at [654, 383] on input "8,0" at bounding box center [692, 393] width 104 height 21
type input "8"
type input "7,0"
click at [821, 366] on div "Sauvegarder Viable banks Refresh See details" at bounding box center [858, 256] width 226 height 406
click at [947, 109] on button "button" at bounding box center [937, 112] width 22 height 20
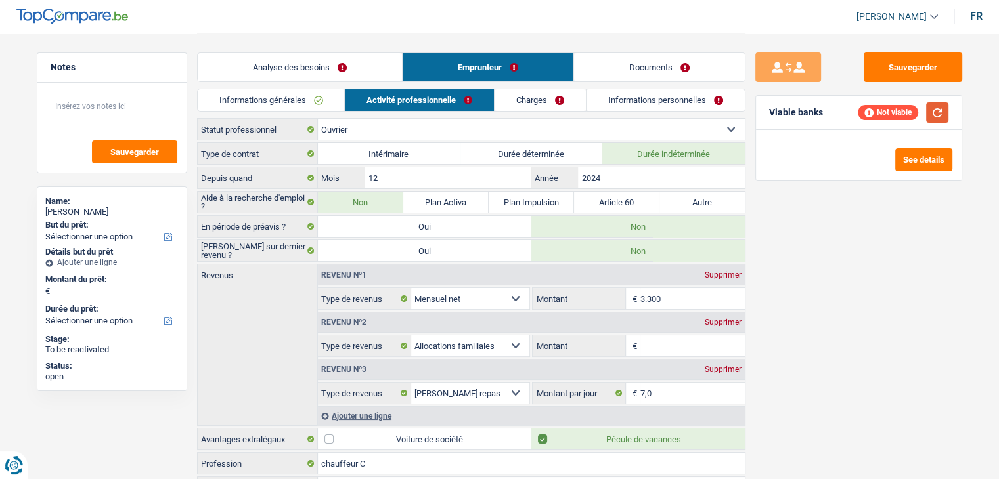
click at [926, 109] on button "button" at bounding box center [937, 112] width 22 height 20
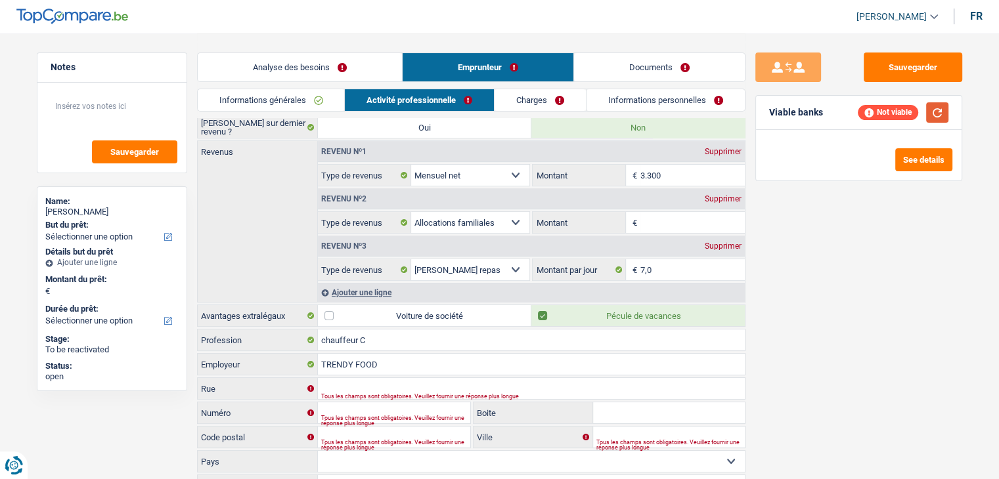
scroll to position [50, 0]
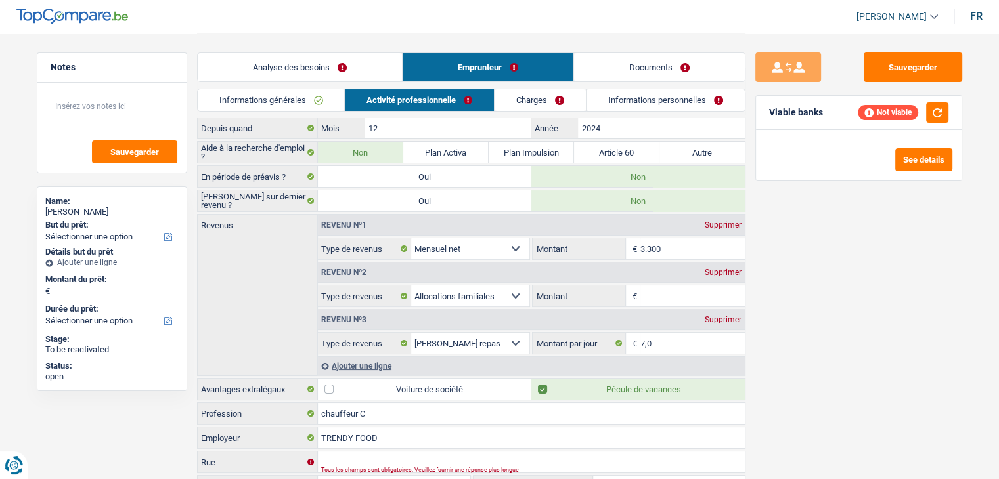
click at [841, 297] on div "Sauvegarder Viable banks Not viable See details" at bounding box center [858, 256] width 226 height 406
click at [722, 274] on div "Supprimer" at bounding box center [722, 273] width 43 height 8
select select "mealVouchers"
type input "7,0"
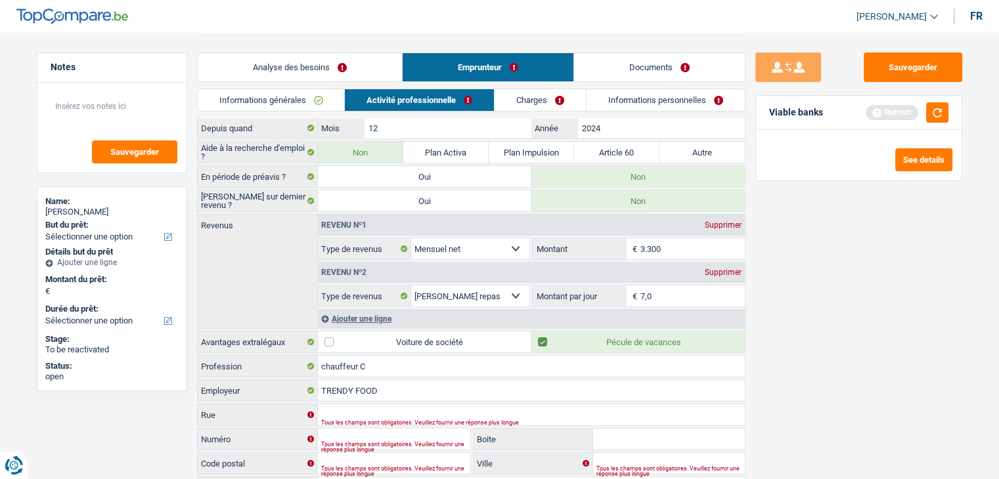
click at [825, 314] on div "Sauvegarder Viable banks Refresh See details" at bounding box center [858, 256] width 226 height 406
click at [956, 106] on div "Viable banks Refresh" at bounding box center [858, 113] width 205 height 34
click at [943, 108] on button "button" at bounding box center [937, 112] width 22 height 20
click at [502, 99] on link "Charges" at bounding box center [539, 100] width 91 height 22
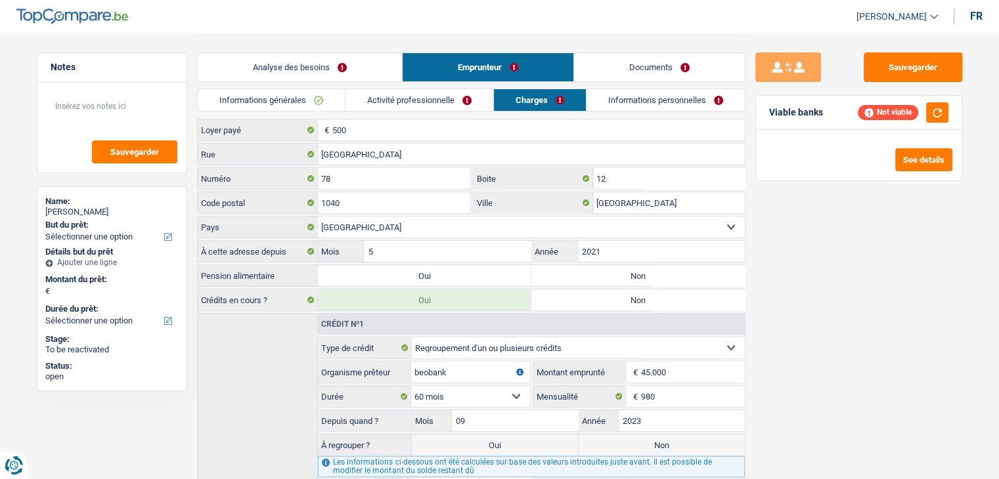
scroll to position [0, 0]
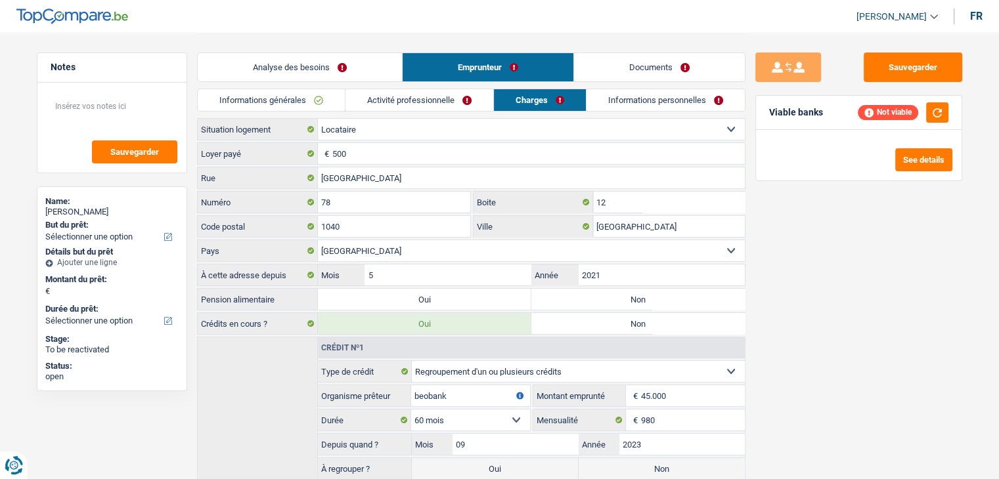
click at [871, 269] on div "Sauvegarder Viable banks Not viable See details" at bounding box center [858, 256] width 226 height 406
click at [355, 154] on input "500" at bounding box center [538, 153] width 412 height 21
type input "5"
type input "700"
click at [863, 349] on div "Sauvegarder Viable banks Refresh See details" at bounding box center [858, 256] width 226 height 406
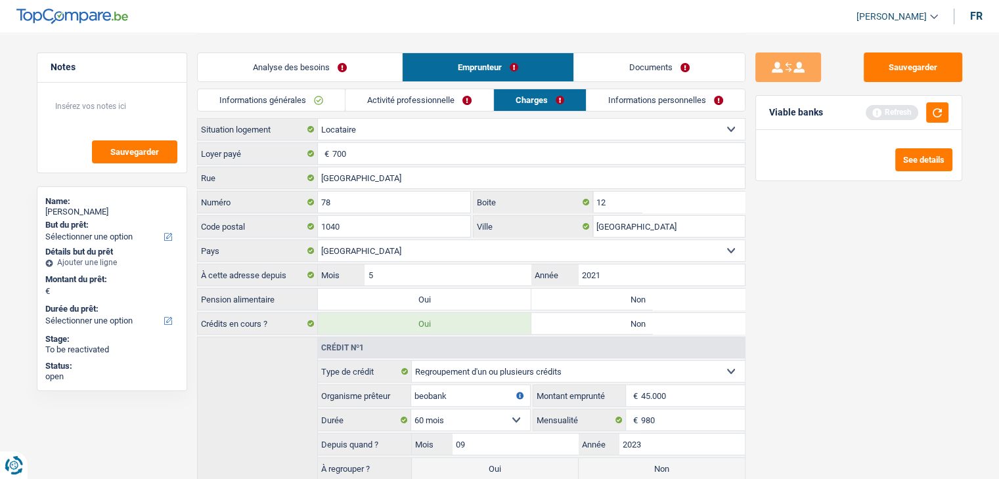
click at [672, 303] on label "Non" at bounding box center [637, 299] width 213 height 21
click at [672, 303] on input "Non" at bounding box center [637, 299] width 213 height 21
radio input "true"
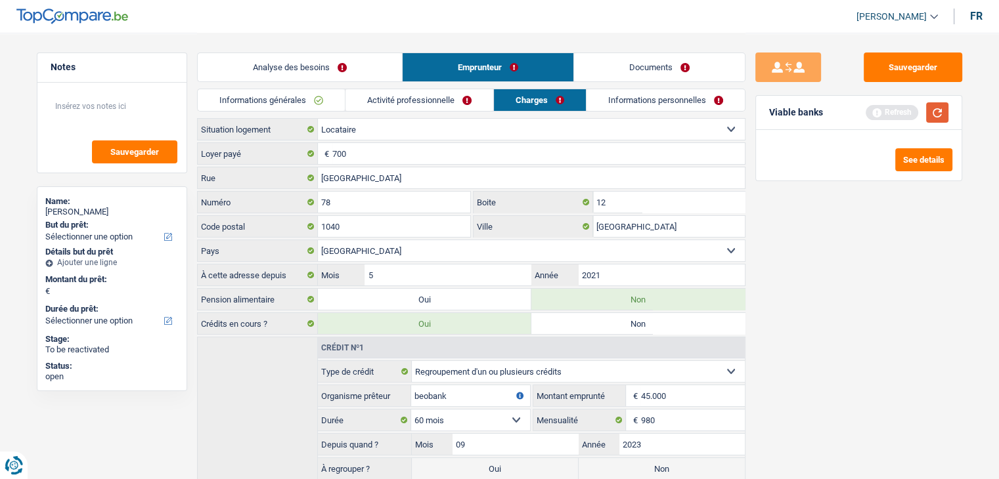
click at [935, 113] on button "button" at bounding box center [937, 112] width 22 height 20
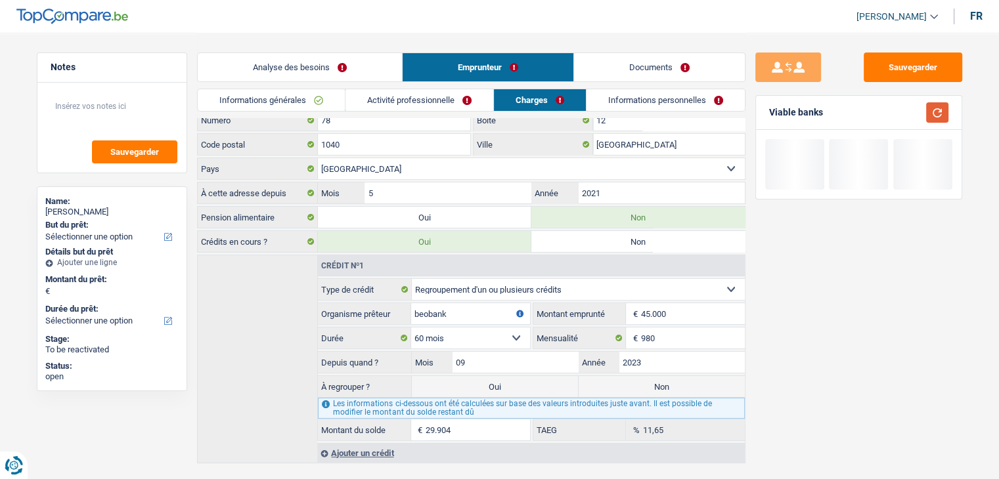
scroll to position [107, 0]
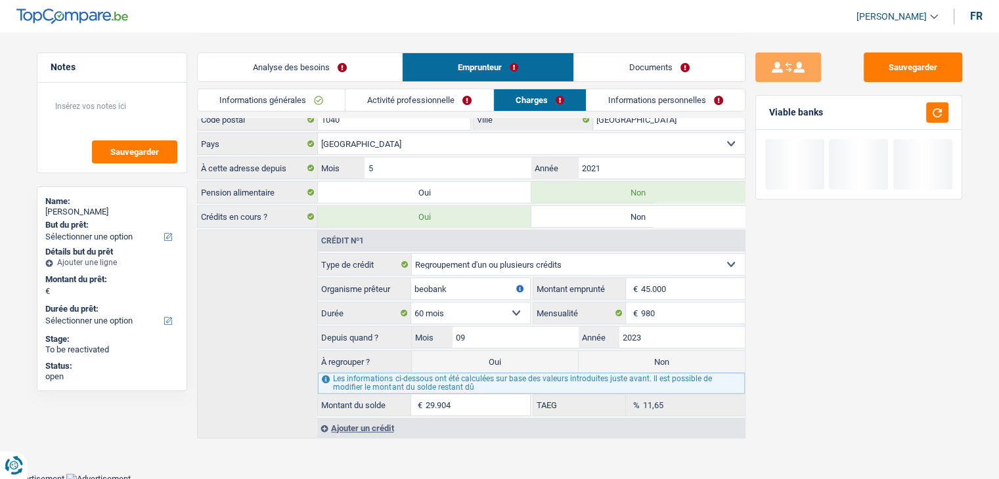
click at [632, 91] on link "Informations personnelles" at bounding box center [665, 100] width 158 height 22
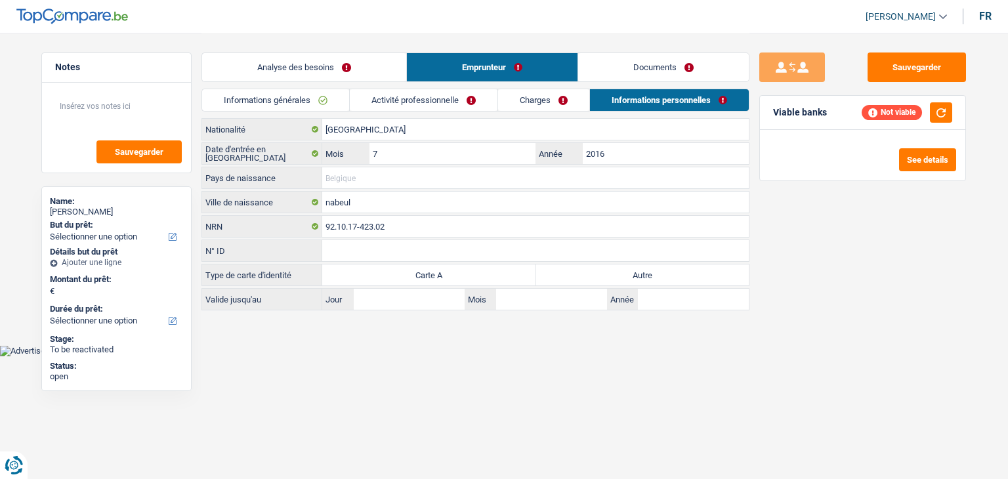
click at [394, 177] on input "Pays de naissance" at bounding box center [535, 177] width 427 height 21
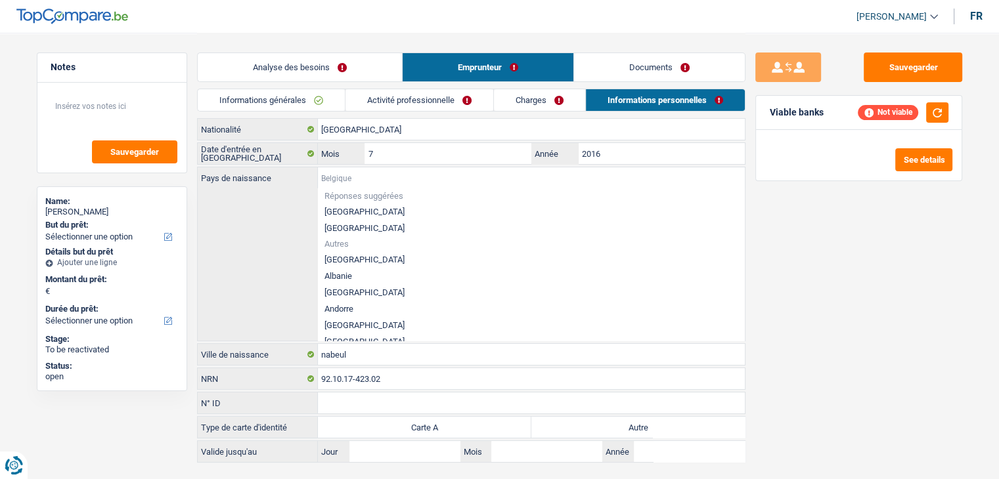
type input "T"
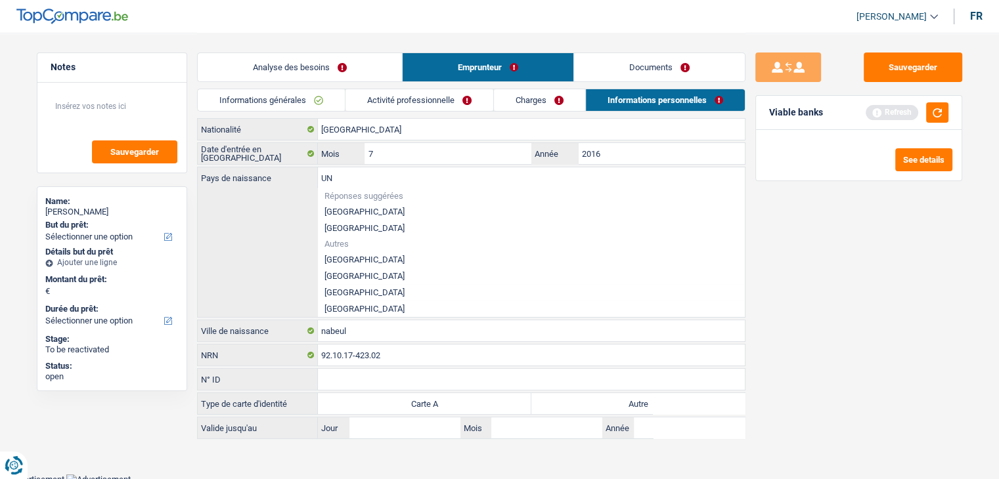
type input "U"
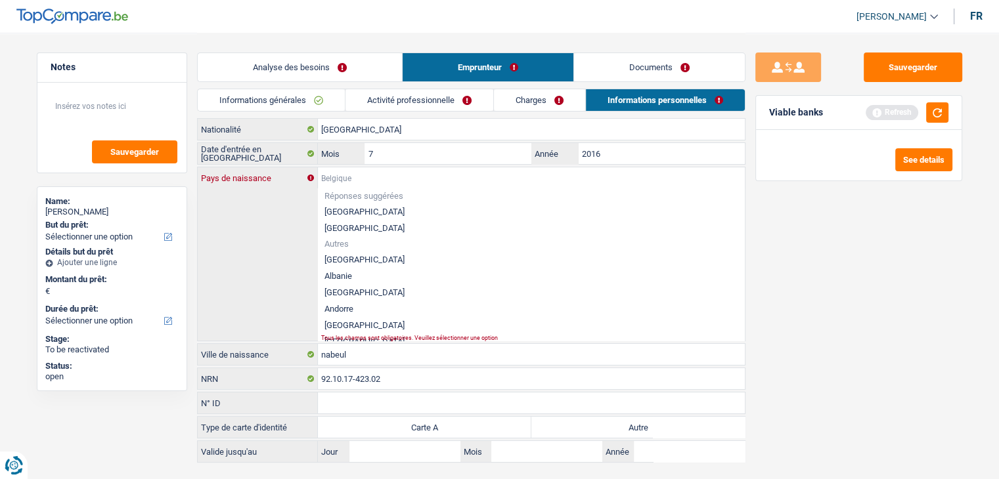
type input "u"
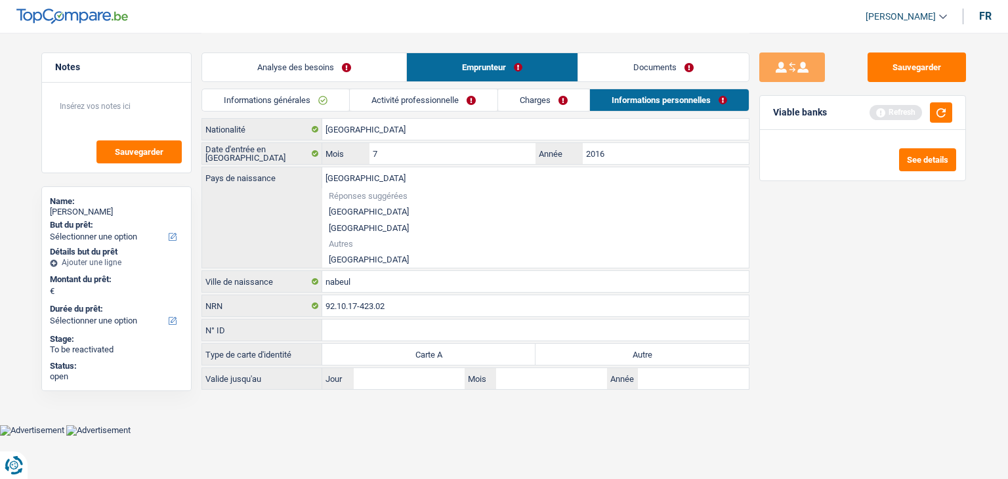
click at [351, 261] on div "tunisie Pays de naissance Réponses suggérées Belgique Luxembourg Autres Tunisie…" at bounding box center [475, 217] width 547 height 100
click at [340, 253] on li "[GEOGRAPHIC_DATA]" at bounding box center [535, 259] width 427 height 16
type input "[GEOGRAPHIC_DATA]"
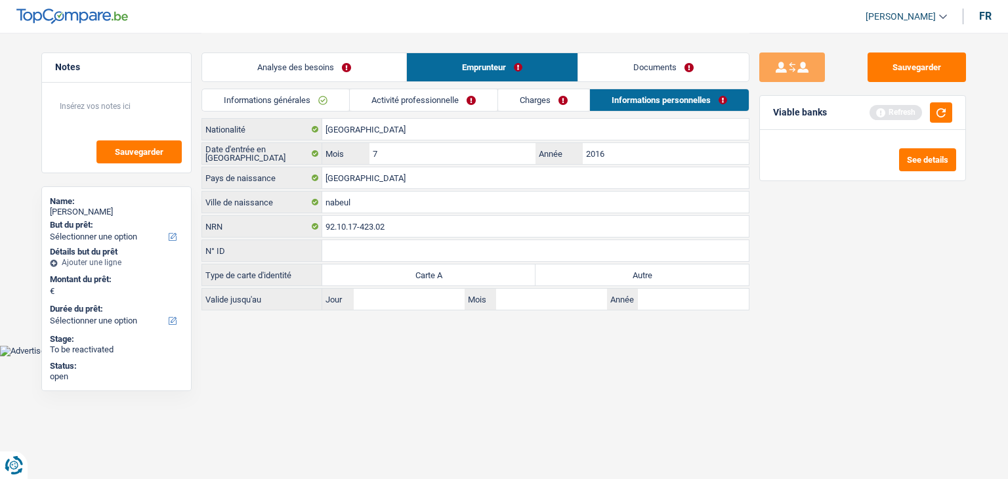
click at [258, 105] on link "Informations générales" at bounding box center [275, 100] width 147 height 22
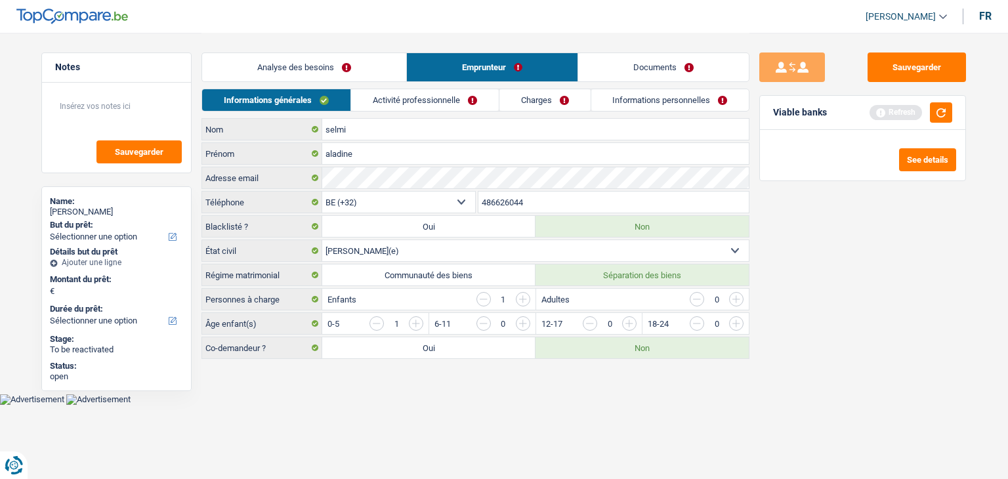
click at [286, 69] on link "Analyse des besoins" at bounding box center [304, 67] width 204 height 28
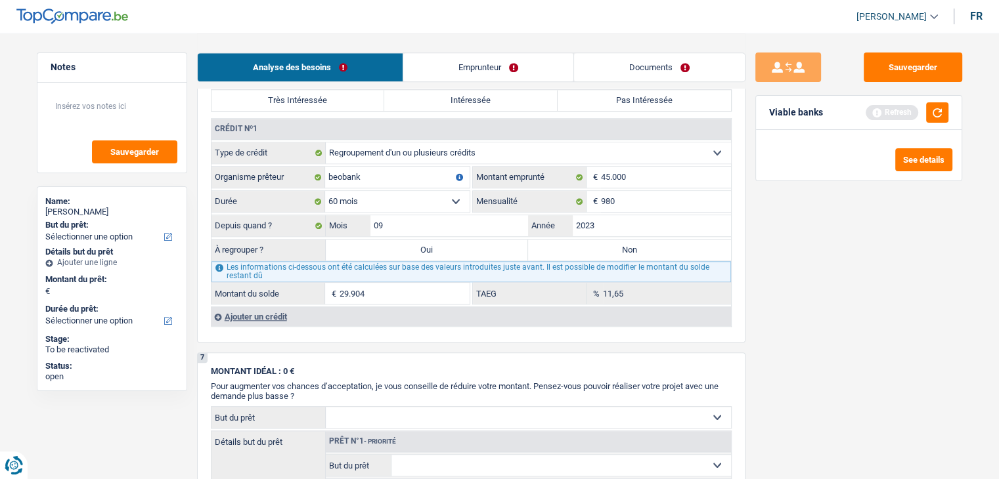
scroll to position [1116, 0]
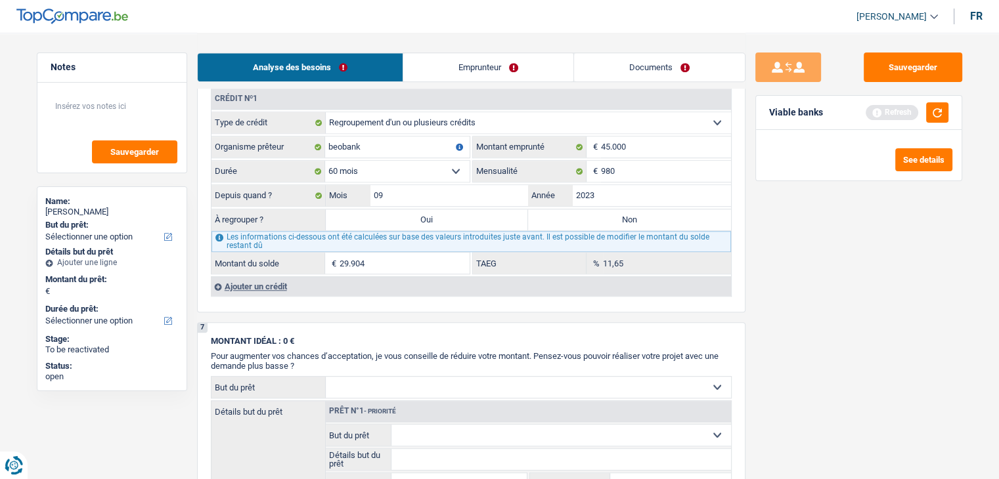
click at [395, 215] on label "Oui" at bounding box center [427, 219] width 203 height 21
click at [395, 215] on input "Oui" at bounding box center [427, 219] width 203 height 21
radio input "true"
type input "29.904"
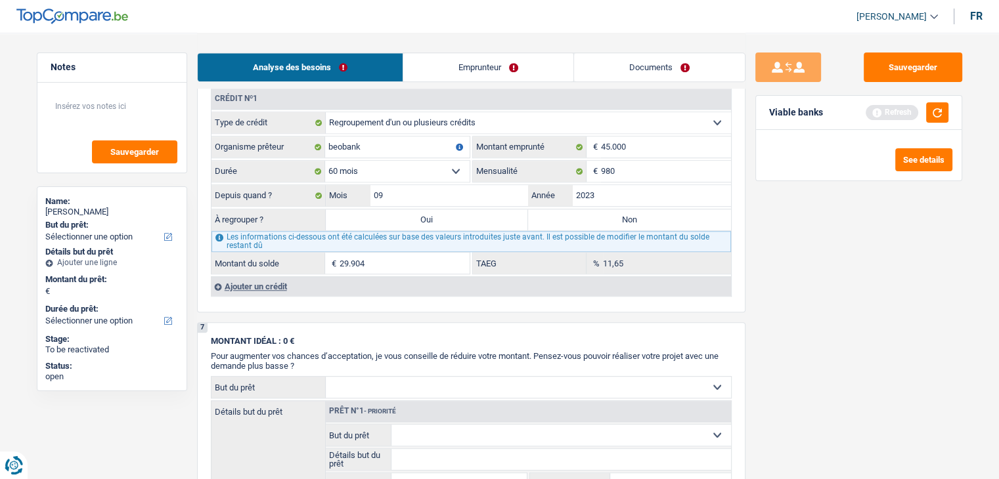
type input "29.904"
select select "refinancing"
select select "120"
select select "refinancing"
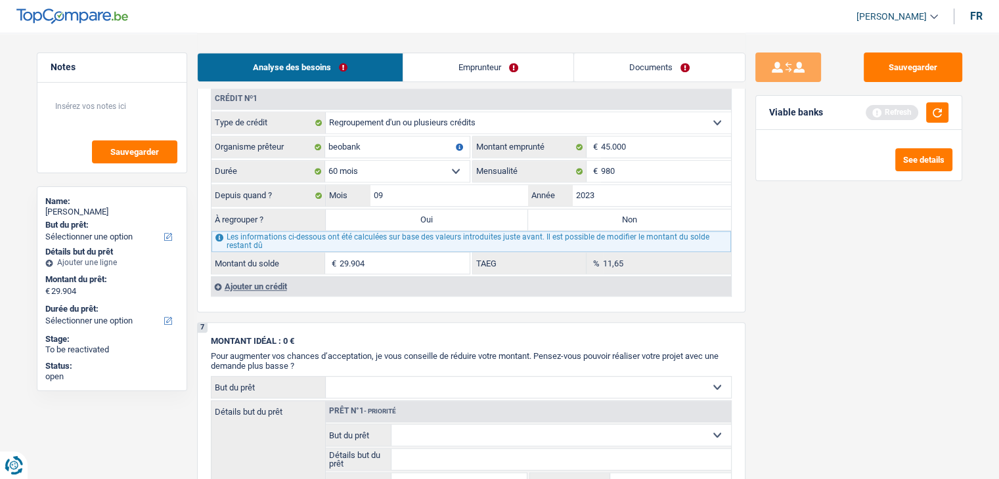
select select "120"
select select "refinancing"
select select "120"
select select "refinancing"
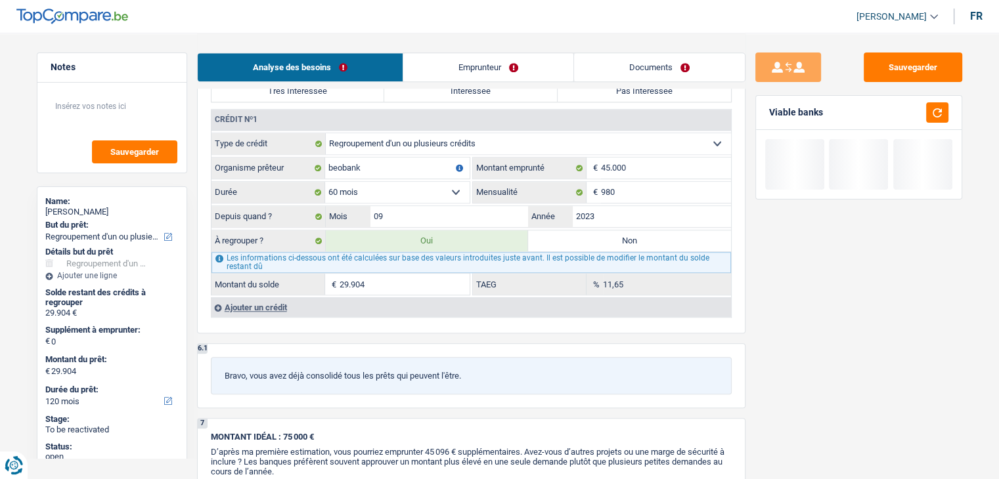
click at [955, 118] on div "Viable banks" at bounding box center [858, 113] width 205 height 34
click at [943, 114] on button "button" at bounding box center [937, 112] width 22 height 20
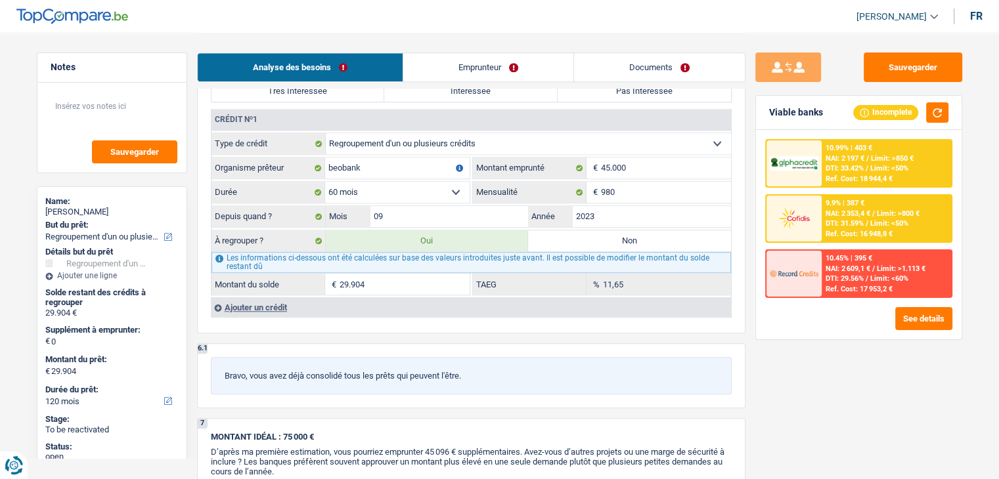
drag, startPoint x: 475, startPoint y: 375, endPoint x: 225, endPoint y: 381, distance: 250.2
click at [226, 381] on div "Bravo, vous avez déjà consolidé tous les prêts qui peuvent l'être." at bounding box center [471, 375] width 521 height 37
click at [303, 343] on div "6.1 Bravo, vous avez déjà consolidé tous les prêts qui peuvent l'être." at bounding box center [471, 375] width 548 height 65
click at [395, 279] on input "29.904" at bounding box center [404, 284] width 130 height 21
select select "30"
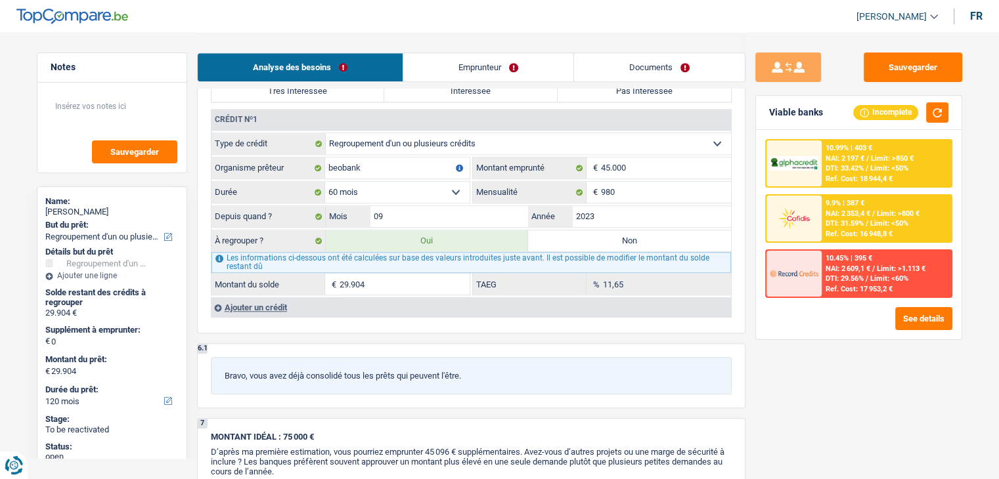
type input "2.990"
select select "30"
type input "2.990"
select select "30"
type input "2.990"
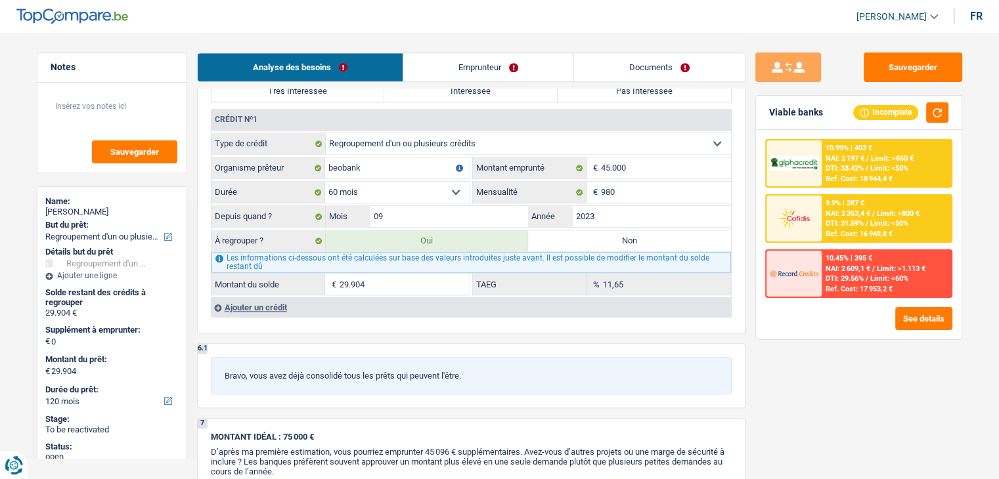
type input "2.990"
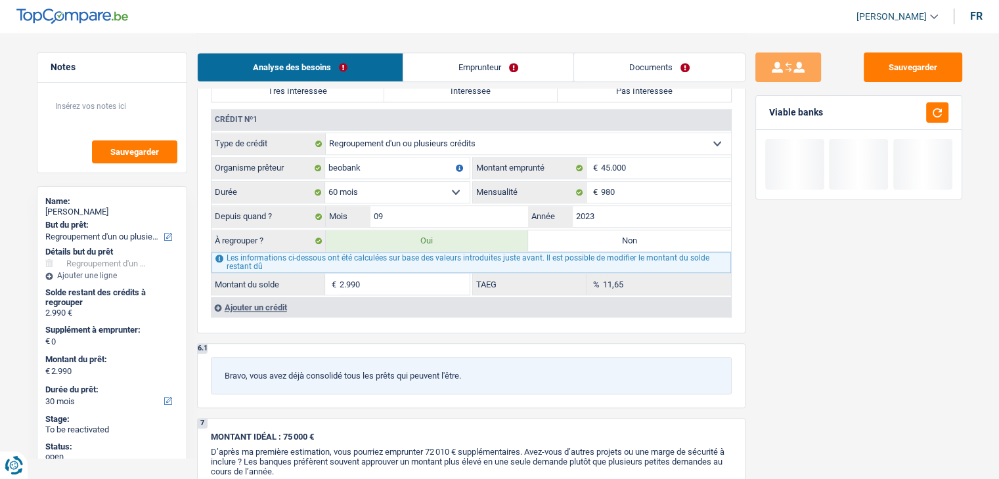
select select "24"
type input "299"
select select "24"
type input "299"
select select "24"
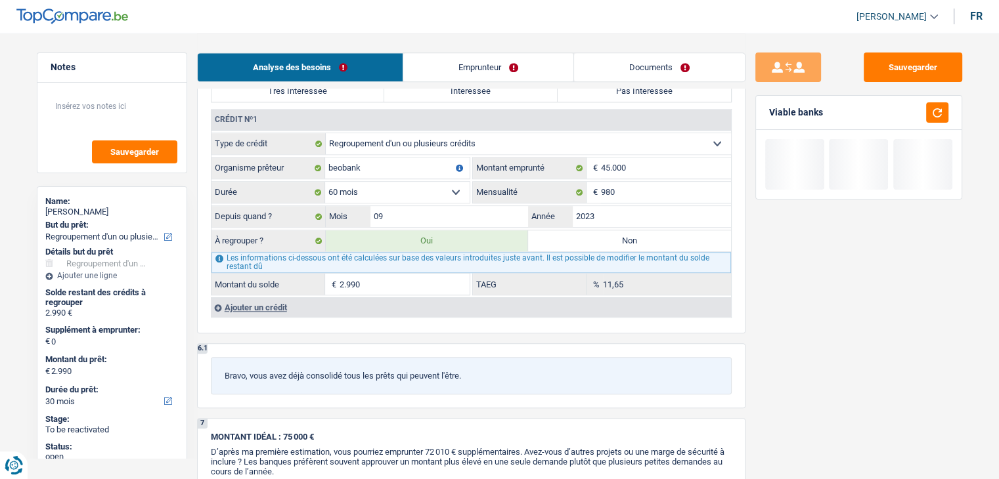
type input "299"
type input "29"
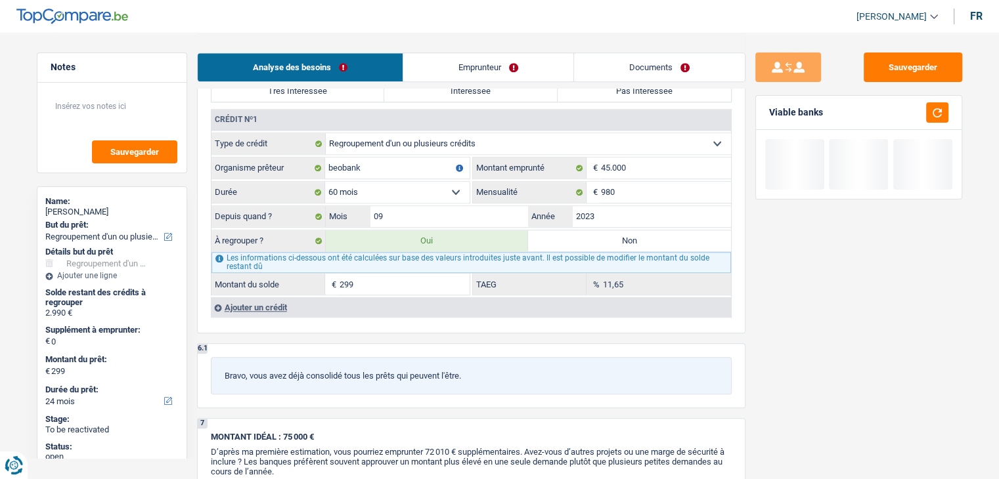
type input "29"
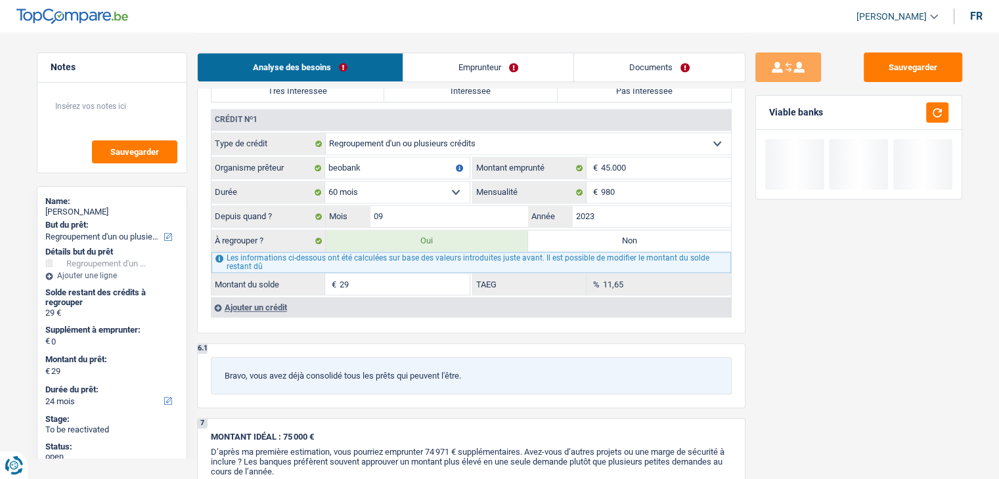
type input "2"
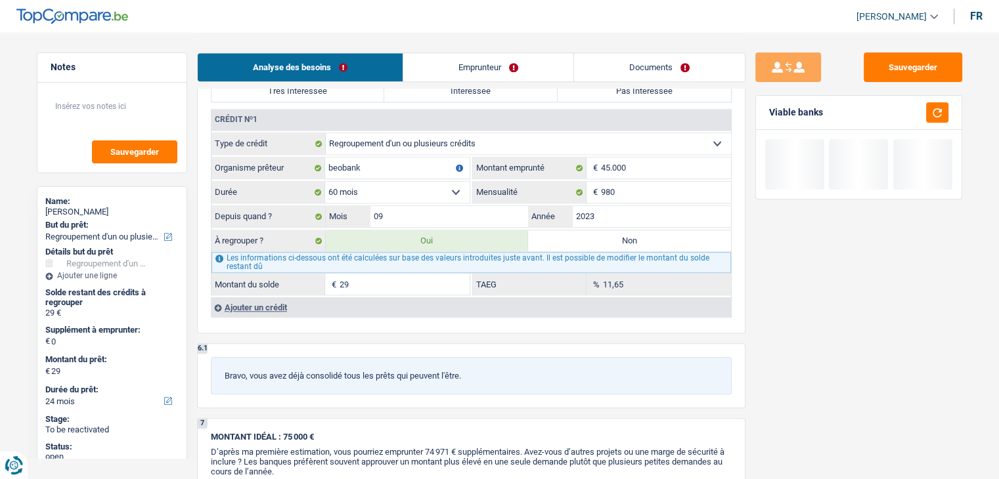
type input "2"
type input "0"
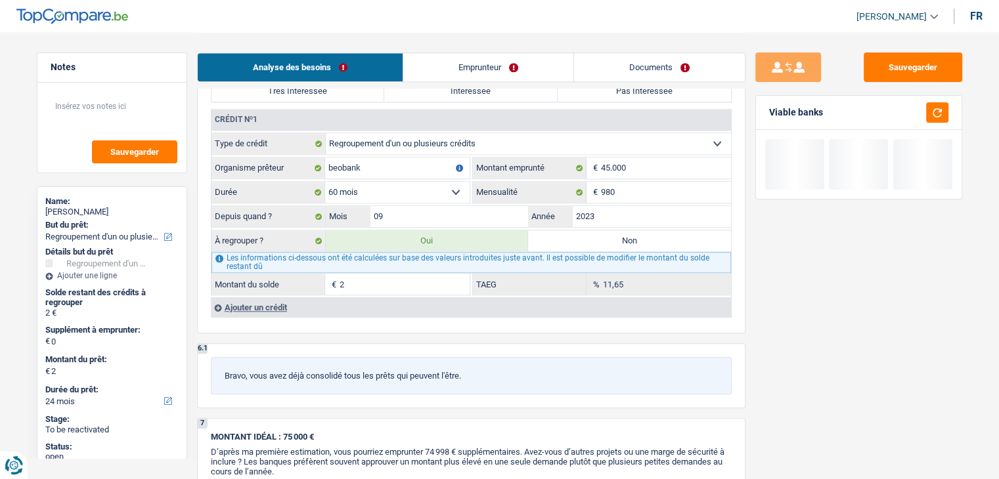
type input "0"
type input "3"
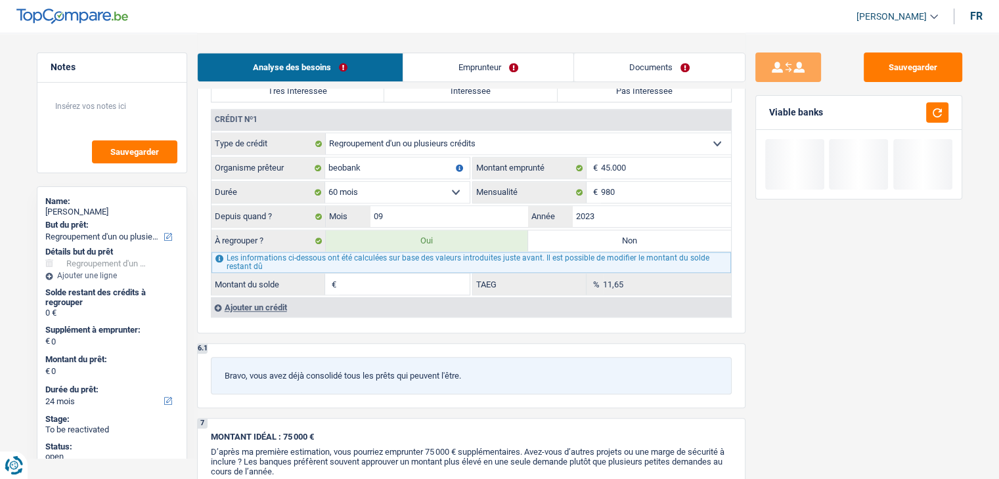
type input "3"
type input "30"
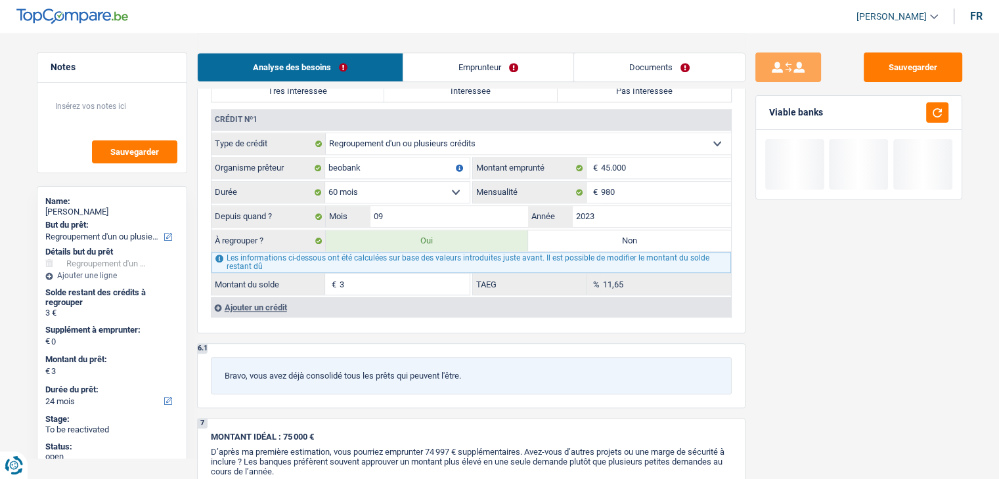
type input "30"
type input "300"
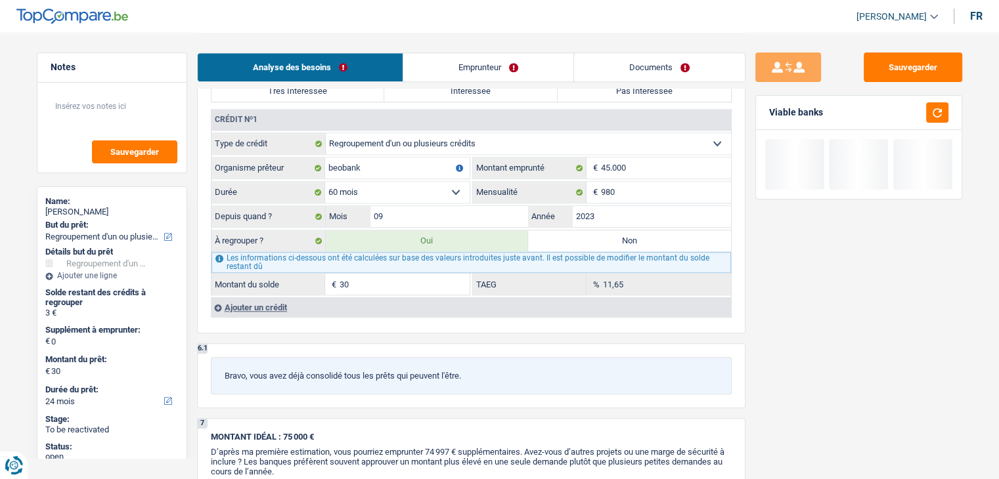
type input "300"
type input "3.000"
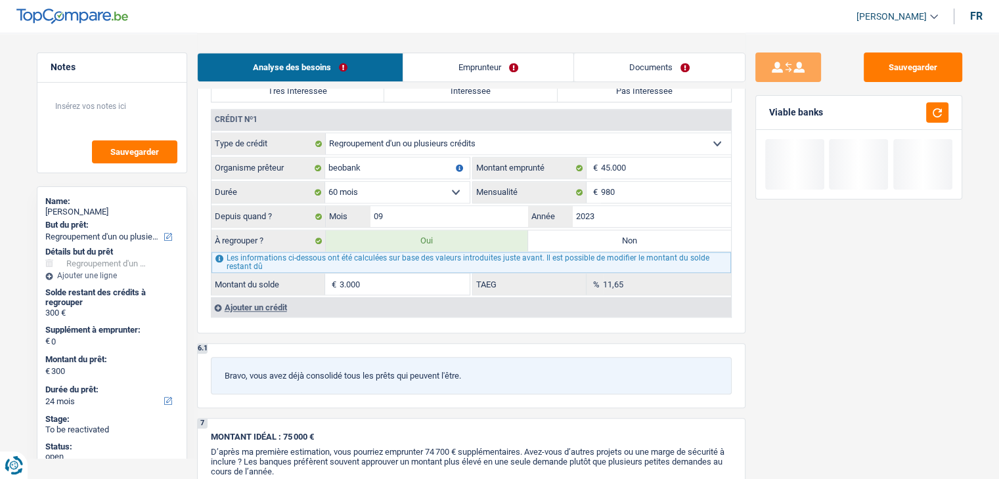
type input "3.000"
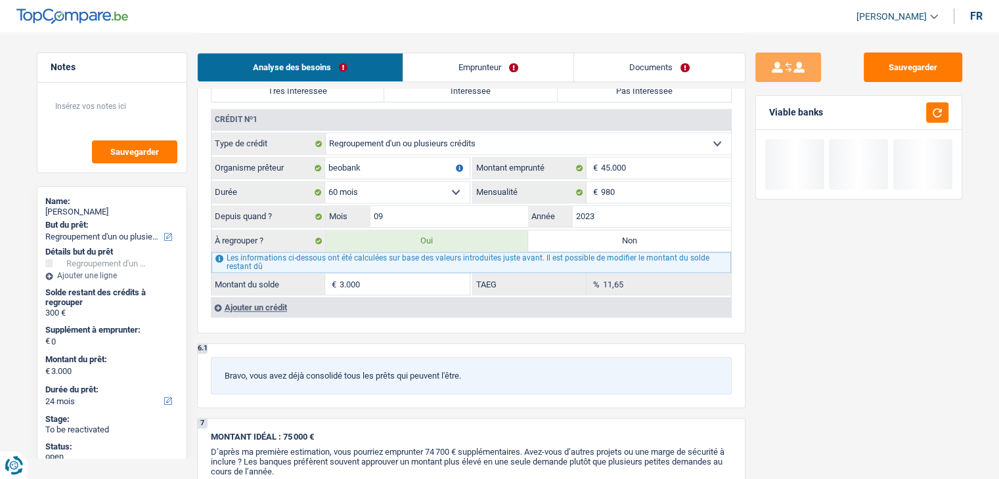
select select "30"
type input "30.000"
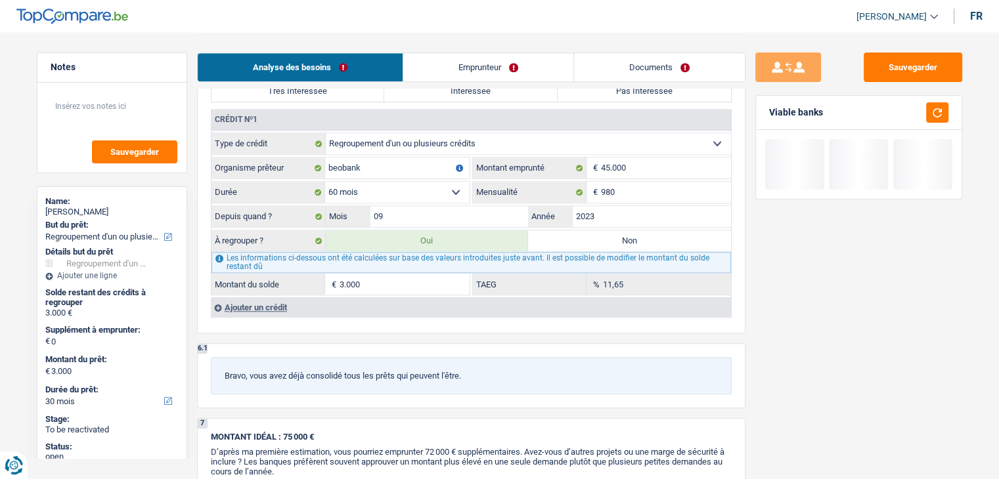
type input "30.000"
select select "120"
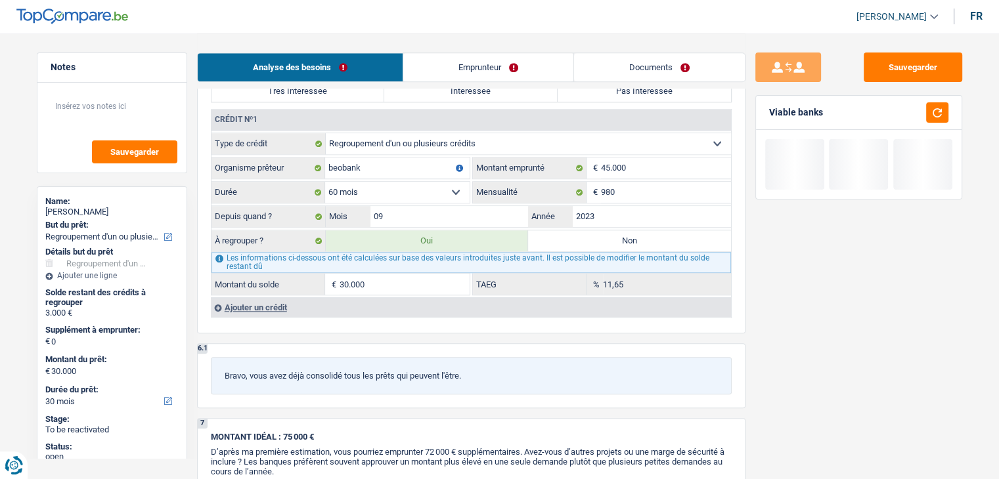
select select "120"
type input "30.000"
click at [945, 112] on button "button" at bounding box center [937, 112] width 22 height 20
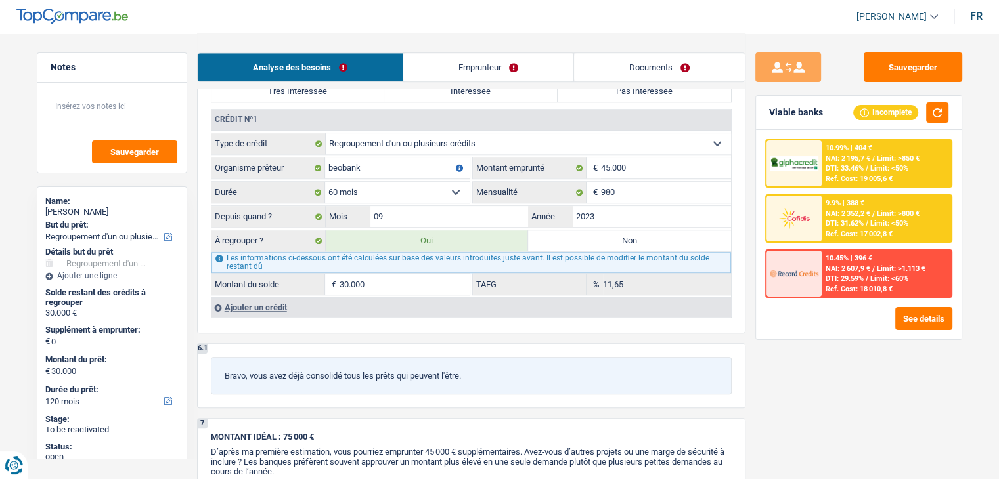
click at [842, 342] on div "Sauvegarder Viable banks Incomplete 10.99% | 404 € NAI: 2 195,7 € / Limit: >850…" at bounding box center [858, 256] width 226 height 406
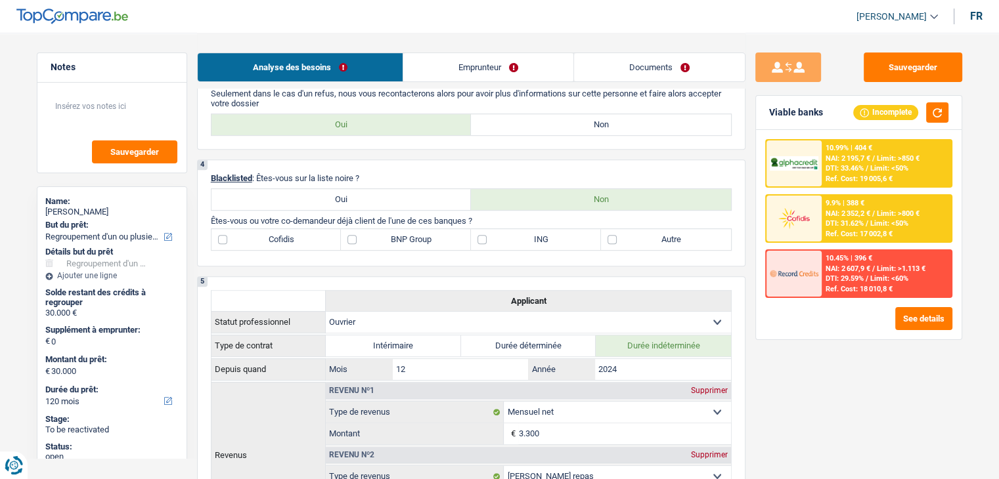
scroll to position [985, 0]
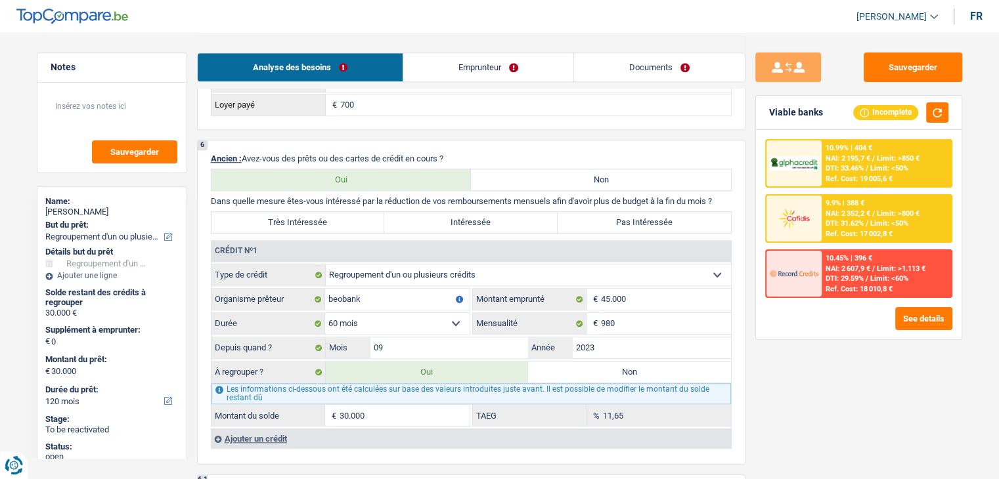
click at [825, 418] on div "Sauvegarder Viable banks Incomplete 10.99% | 404 € NAI: 2 195,7 € / Limit: >850…" at bounding box center [858, 256] width 226 height 406
click at [838, 232] on div "Ref. Cost: 17 002,8 €" at bounding box center [858, 234] width 67 height 9
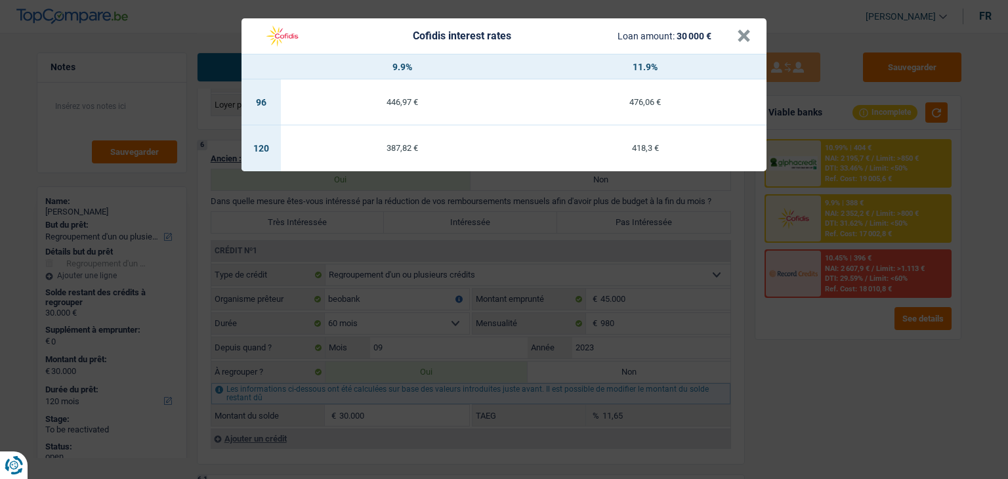
click at [827, 377] on div "Cofidis interest rates Loan amount: 30 000 € × 9.9% 11.9% 96 446,97 € 476,06 € …" at bounding box center [504, 239] width 1008 height 479
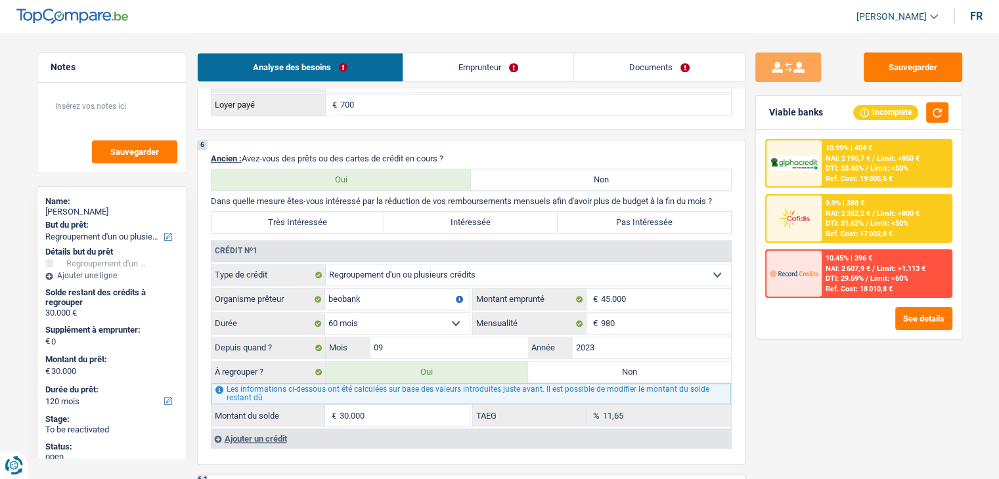
click at [816, 171] on div at bounding box center [793, 163] width 55 height 46
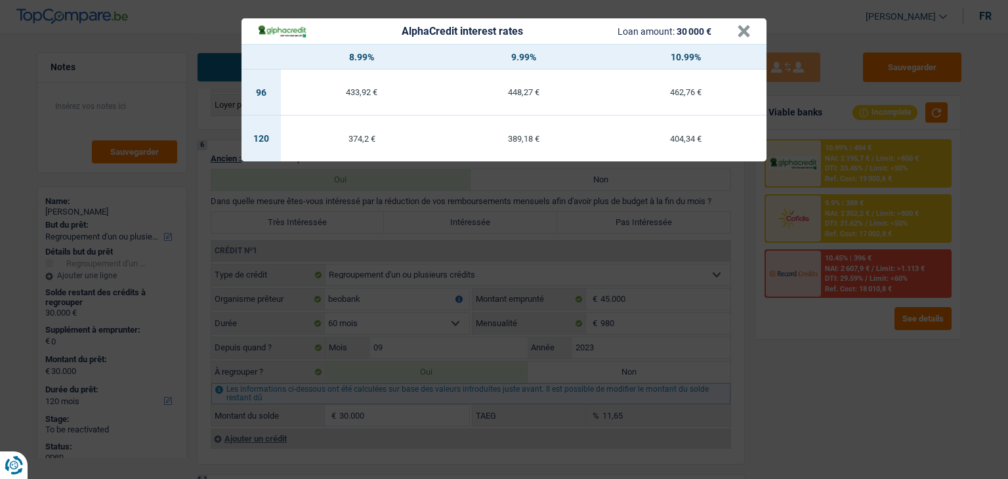
click at [757, 379] on div "AlphaCredit interest rates Loan amount: 30 000 € × 8.99% 9.99% 10.99% 96 433,92…" at bounding box center [504, 239] width 1008 height 479
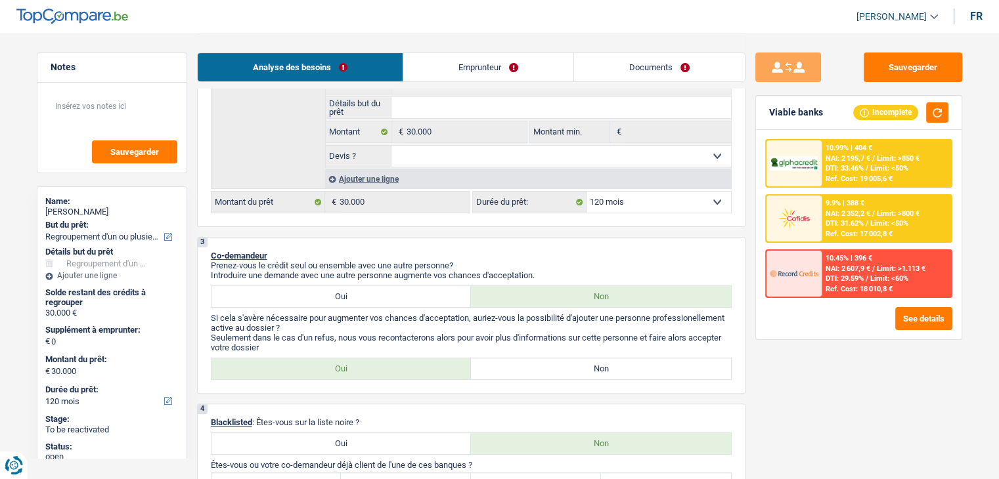
scroll to position [197, 0]
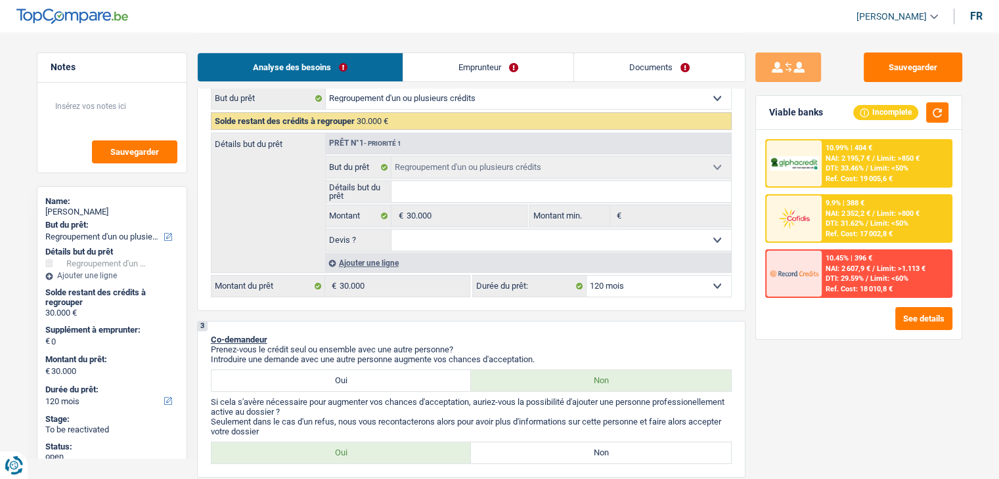
click at [620, 285] on select "12 mois 18 mois 24 mois 30 mois 36 mois 42 mois 48 mois 60 mois 72 mois 84 mois…" at bounding box center [658, 286] width 144 height 21
select select "36"
click at [586, 276] on select "12 mois 18 mois 24 mois 30 mois 36 mois 42 mois 48 mois 60 mois 72 mois 84 mois…" at bounding box center [658, 286] width 144 height 21
select select "36"
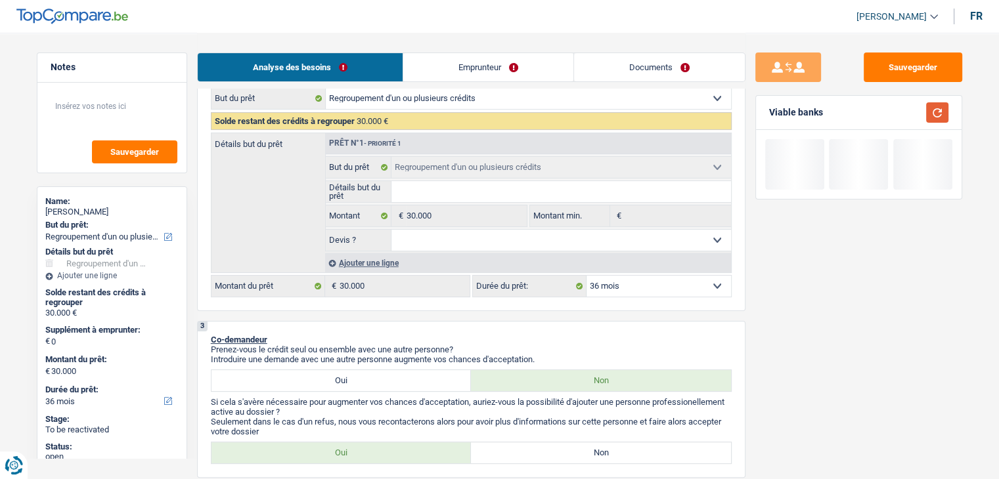
click at [939, 110] on button "button" at bounding box center [937, 112] width 22 height 20
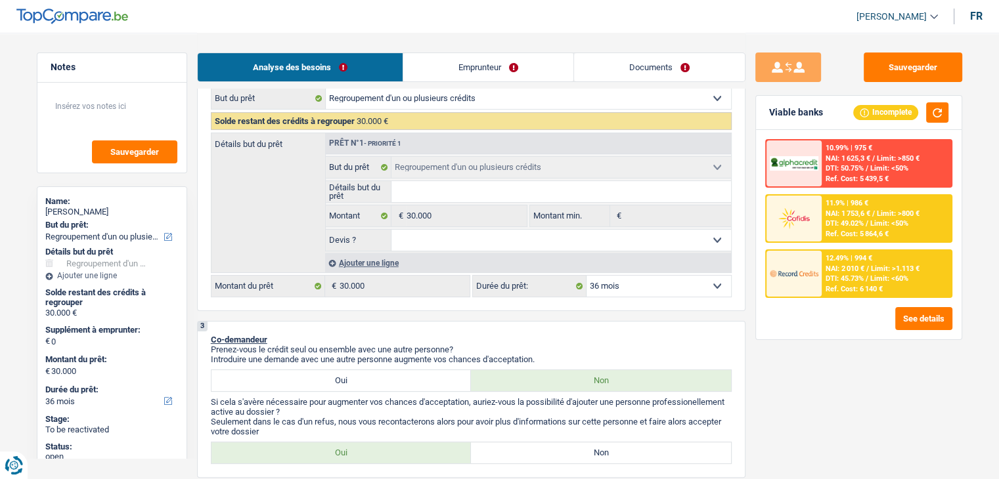
click at [816, 282] on img at bounding box center [793, 273] width 49 height 24
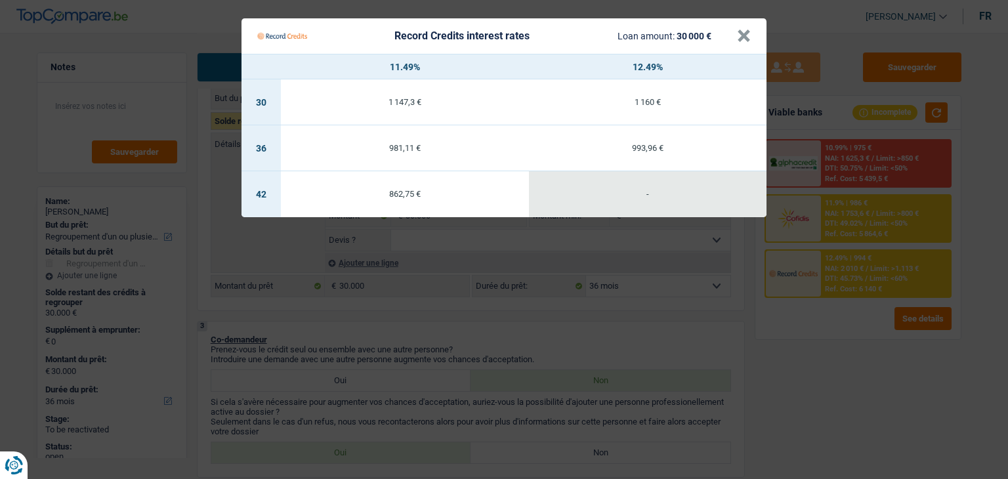
click at [810, 325] on Credits "Record Credits interest rates Loan amount: 30 000 € × 11.49% 12.49% 30 1 147,3 …" at bounding box center [504, 239] width 1008 height 479
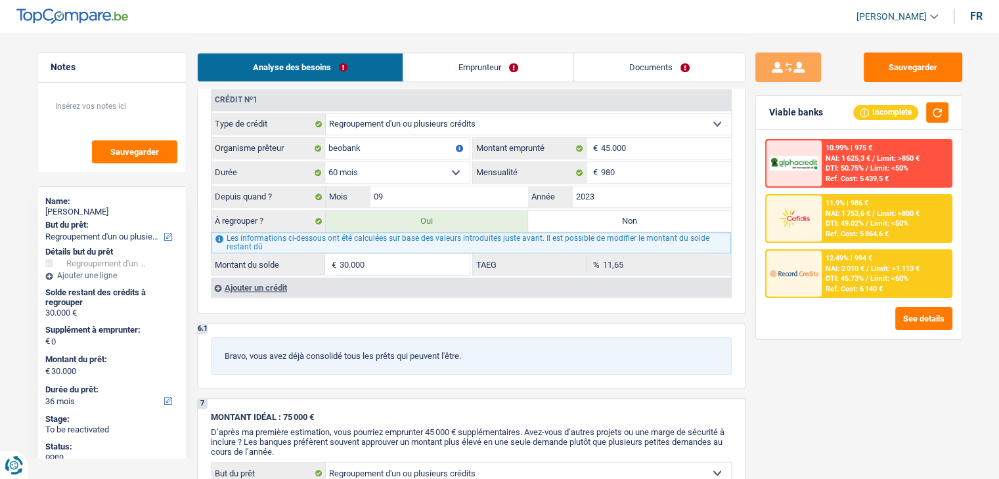
scroll to position [1182, 0]
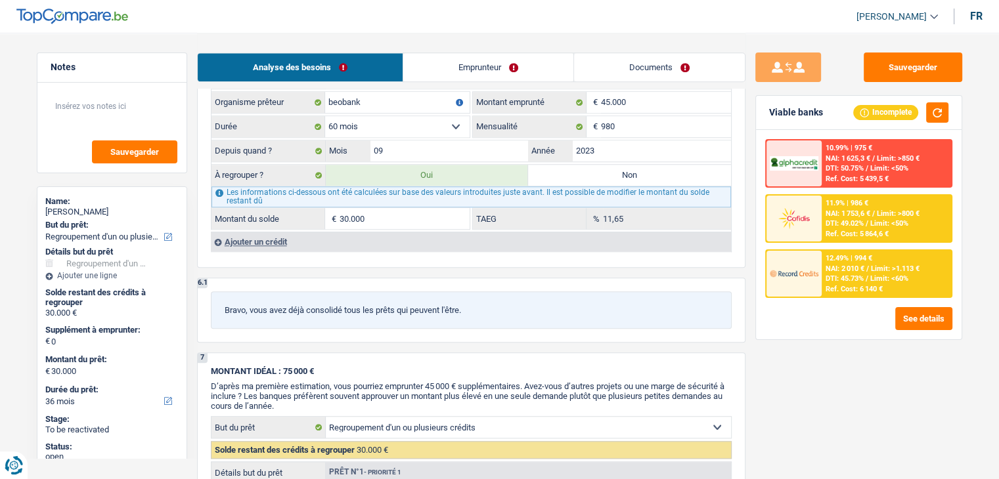
click at [847, 232] on div "Ref. Cost: 5 864,6 €" at bounding box center [856, 234] width 63 height 9
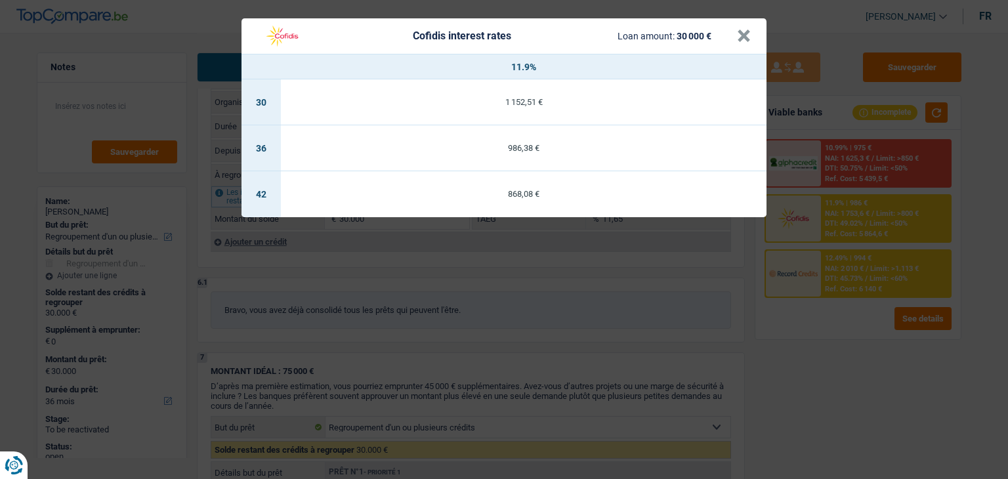
click at [834, 292] on div "Cofidis interest rates Loan amount: 30 000 € × 11.9% 30 1 152,51 € 36 986,38 € …" at bounding box center [504, 239] width 1008 height 479
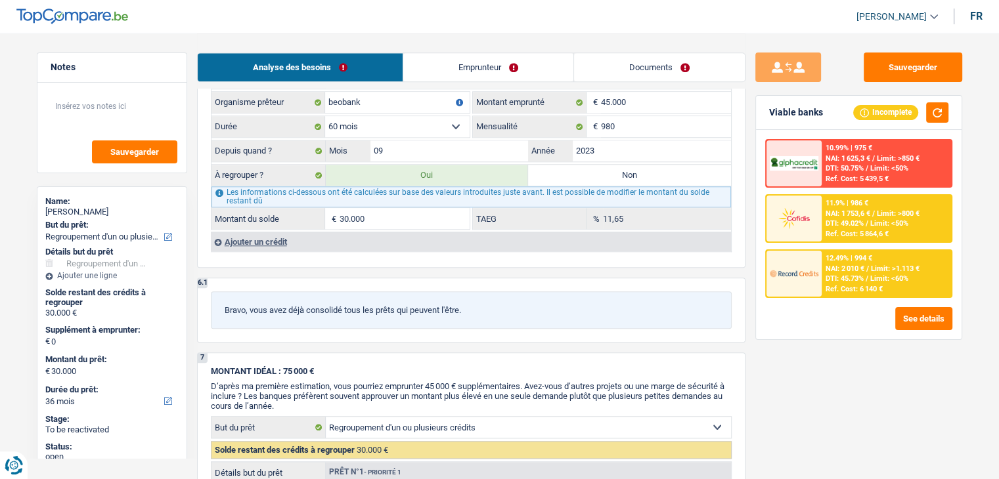
click at [844, 266] on span "NAI: 2 010 €" at bounding box center [844, 269] width 39 height 9
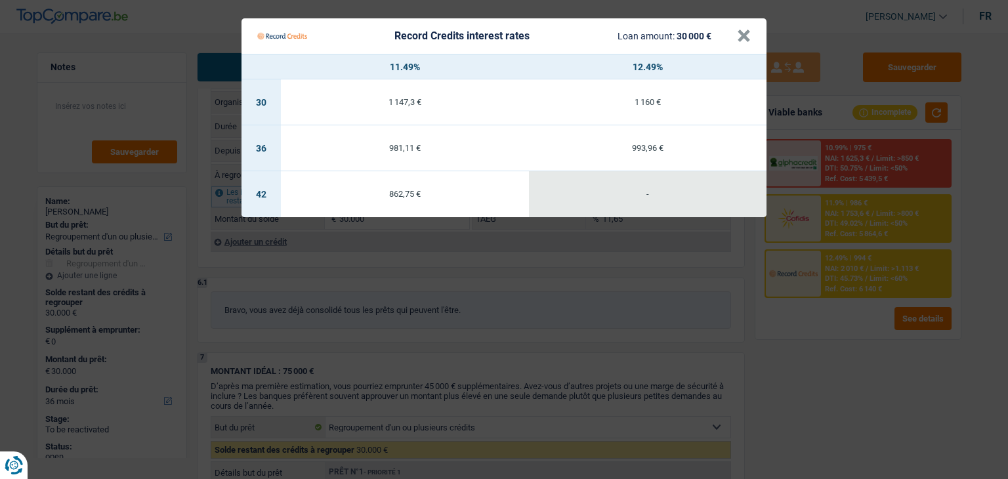
click at [829, 370] on Credits "Record Credits interest rates Loan amount: 30 000 € × 11.49% 12.49% 30 1 147,3 …" at bounding box center [504, 239] width 1008 height 479
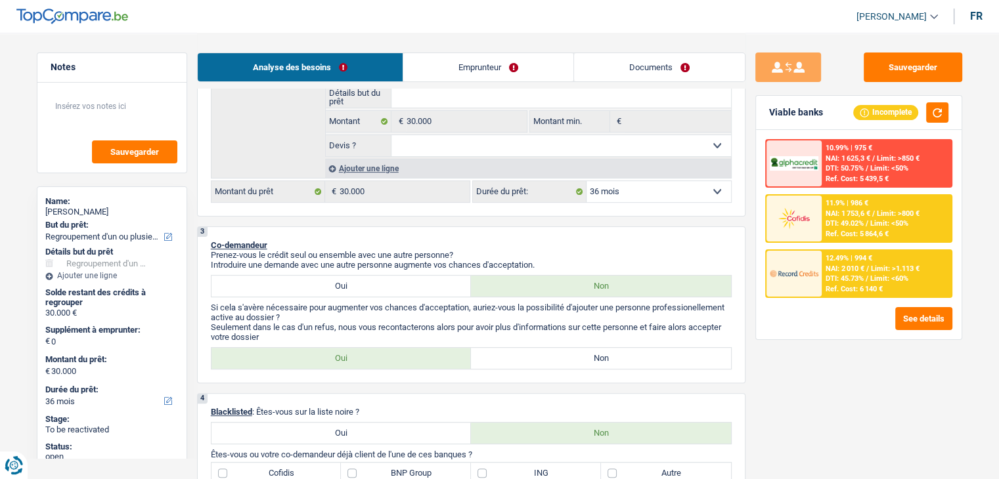
scroll to position [197, 0]
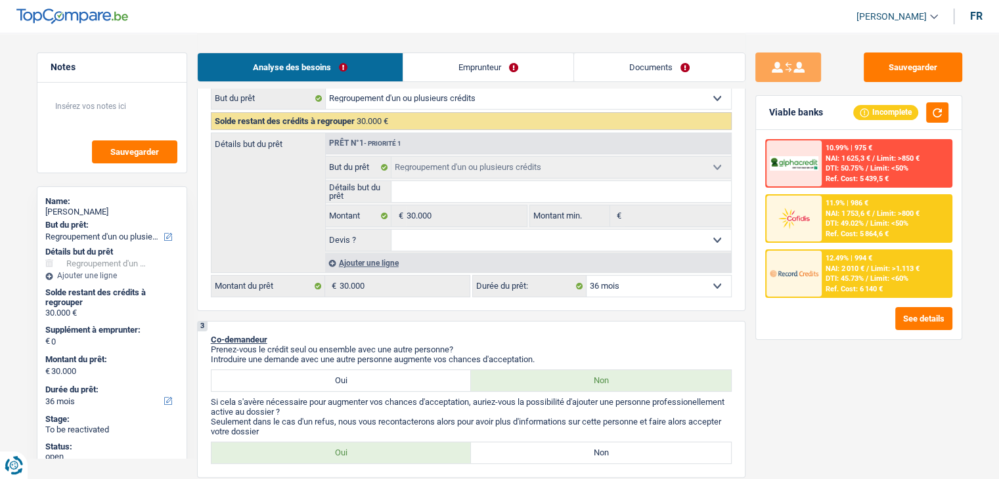
click at [609, 284] on select "12 mois 18 mois 24 mois 30 mois 36 mois 42 mois 48 mois 60 mois 72 mois 84 mois…" at bounding box center [658, 286] width 144 height 21
click at [625, 327] on div "3 Co-demandeur Prenez-vous le crédit seul ou ensemble avec une autre personne? …" at bounding box center [471, 399] width 548 height 157
click at [735, 338] on div "3 Co-demandeur Prenez-vous le crédit seul ou ensemble avec une autre personne? …" at bounding box center [471, 399] width 548 height 157
click at [667, 295] on select "12 mois 18 mois 24 mois 30 mois 36 mois 42 mois 48 mois 60 mois 72 mois 84 mois…" at bounding box center [658, 286] width 144 height 21
click at [592, 335] on p "Co-demandeur" at bounding box center [471, 340] width 521 height 10
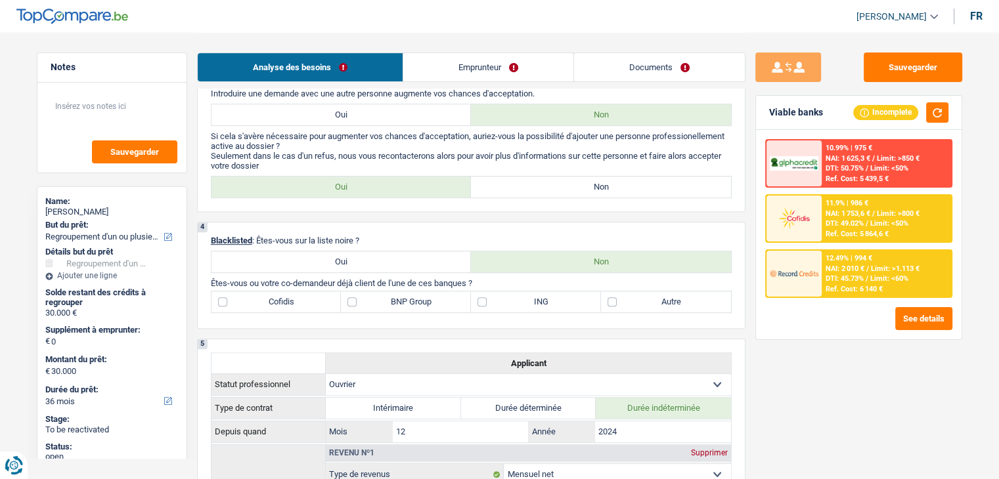
scroll to position [394, 0]
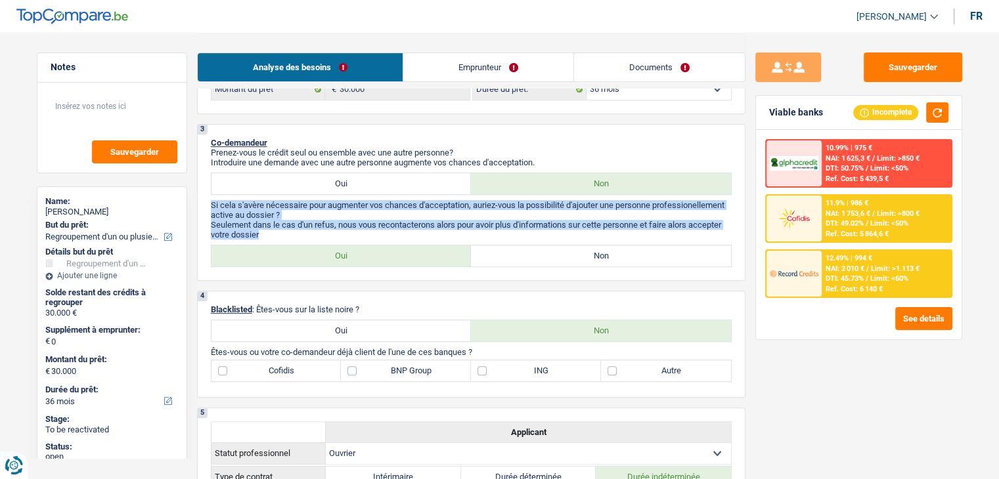
drag, startPoint x: 265, startPoint y: 237, endPoint x: 204, endPoint y: 204, distance: 69.6
click at [204, 204] on div "3 Co-demandeur Prenez-vous le crédit seul ou ensemble avec une autre personne? …" at bounding box center [471, 202] width 548 height 157
drag, startPoint x: 204, startPoint y: 204, endPoint x: 210, endPoint y: 153, distance: 51.0
click at [204, 203] on div "3 Co-demandeur Prenez-vous le crédit seul ou ensemble avec une autre personne? …" at bounding box center [471, 202] width 548 height 157
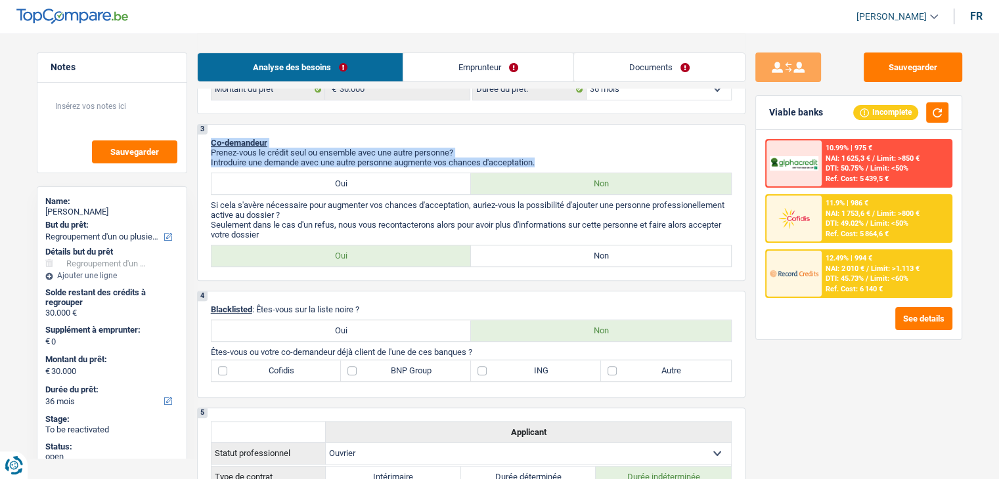
drag, startPoint x: 211, startPoint y: 137, endPoint x: 551, endPoint y: 159, distance: 340.8
click at [551, 159] on div "3 Co-demandeur Prenez-vous le crédit seul ou ensemble avec une autre personne? …" at bounding box center [471, 202] width 548 height 157
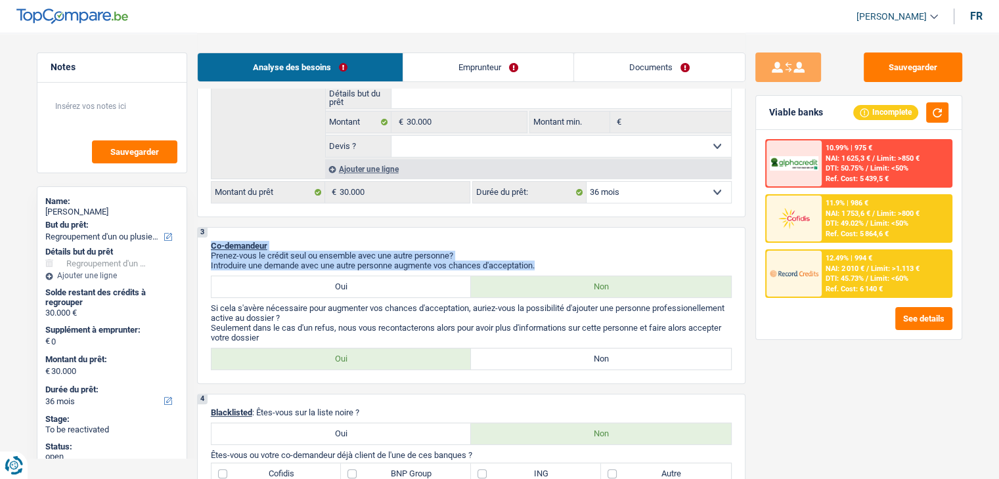
scroll to position [197, 0]
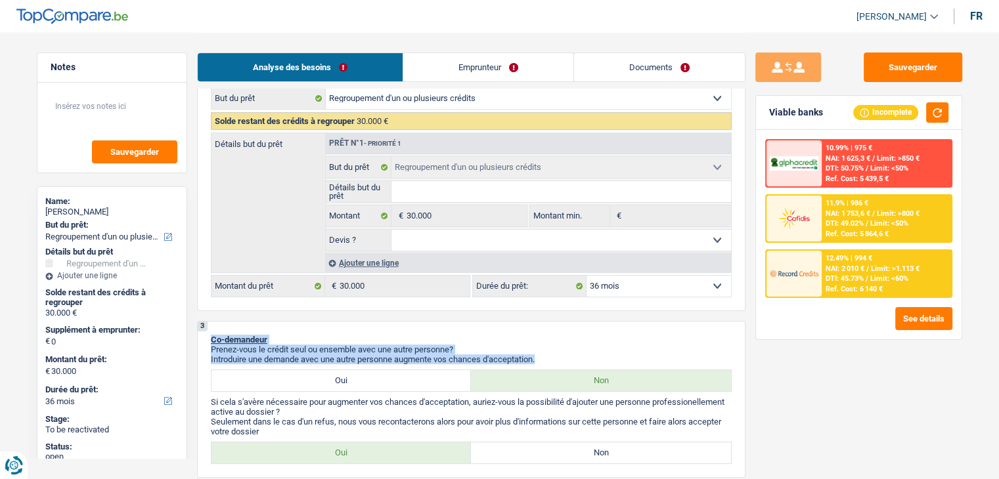
click at [620, 291] on select "12 mois 18 mois 24 mois 30 mois 36 mois 42 mois 48 mois 60 mois 72 mois 84 mois…" at bounding box center [658, 286] width 144 height 21
select select "48"
click at [586, 276] on select "12 mois 18 mois 24 mois 30 mois 36 mois 42 mois 48 mois 60 mois 72 mois 84 mois…" at bounding box center [658, 286] width 144 height 21
select select "48"
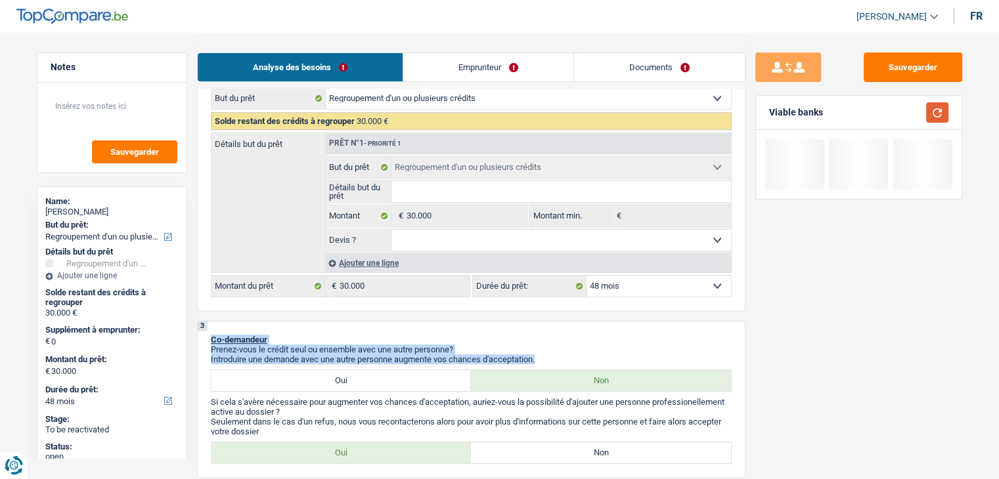
click at [932, 109] on button "button" at bounding box center [937, 112] width 22 height 20
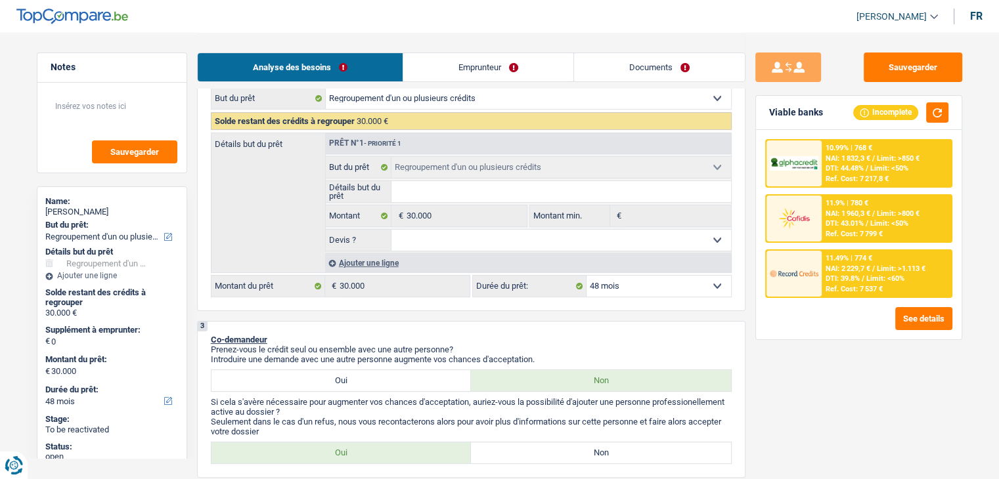
click at [863, 280] on span "/" at bounding box center [862, 278] width 3 height 9
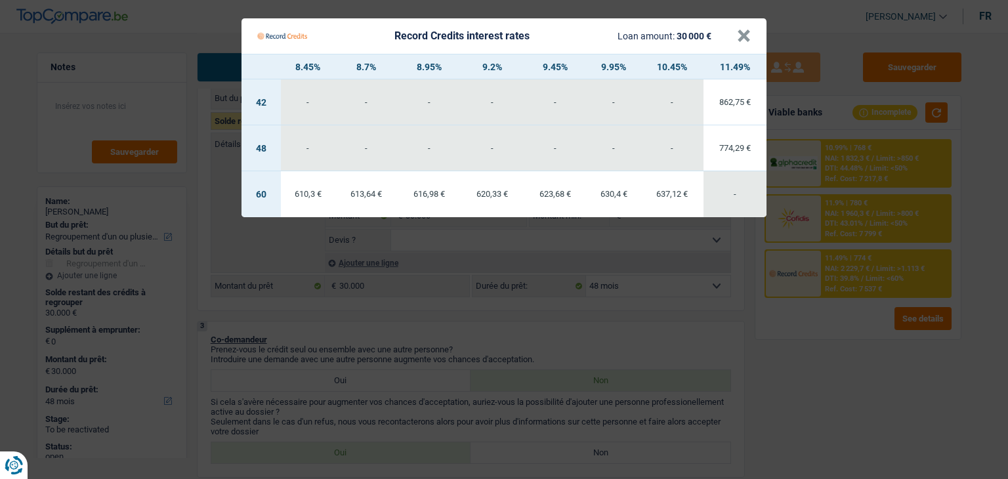
click at [844, 353] on Credits "Record Credits interest rates Loan amount: 30 000 € × 8.45% 8.7% 8.95% 9.2% 9.4…" at bounding box center [504, 239] width 1008 height 479
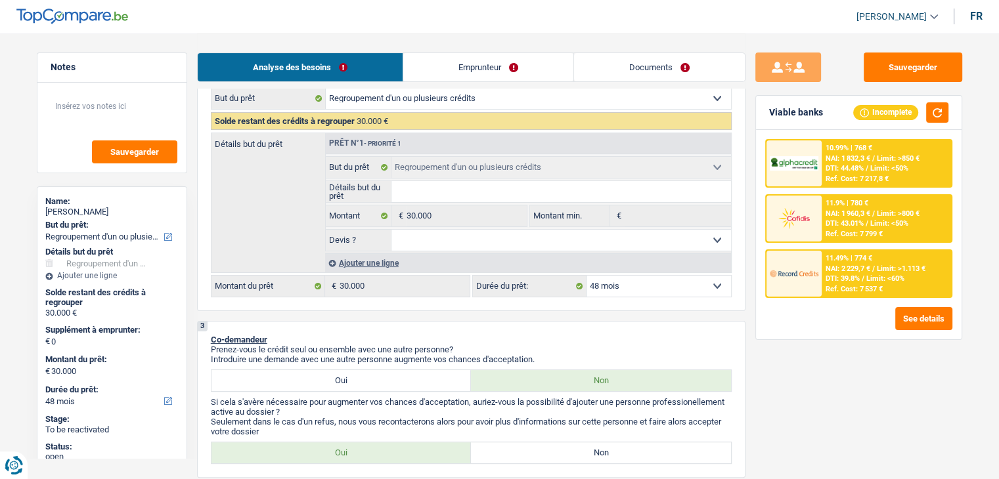
click at [907, 224] on span "Limit: <50%" at bounding box center [889, 223] width 38 height 9
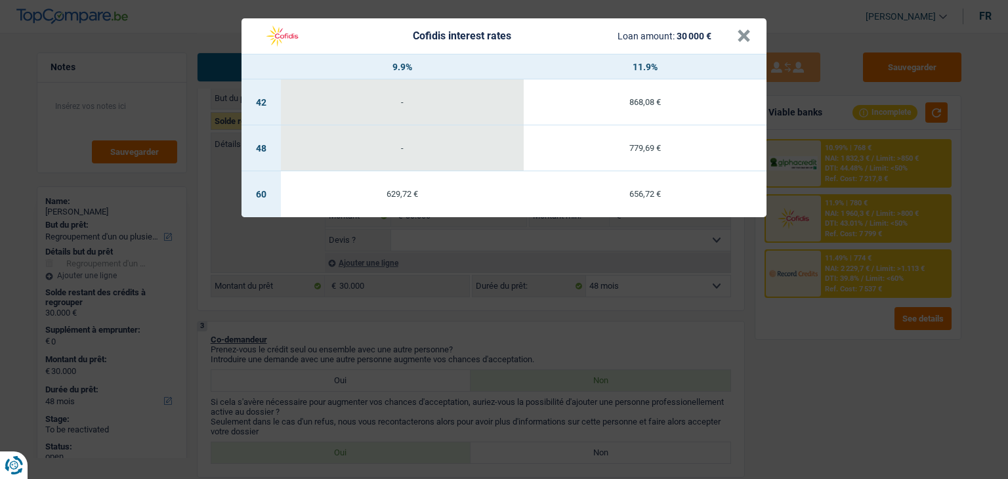
click at [620, 305] on div "Cofidis interest rates Loan amount: 30 000 € × 9.9% 11.9% 42 - 868,08 € 48 - 77…" at bounding box center [504, 239] width 1008 height 479
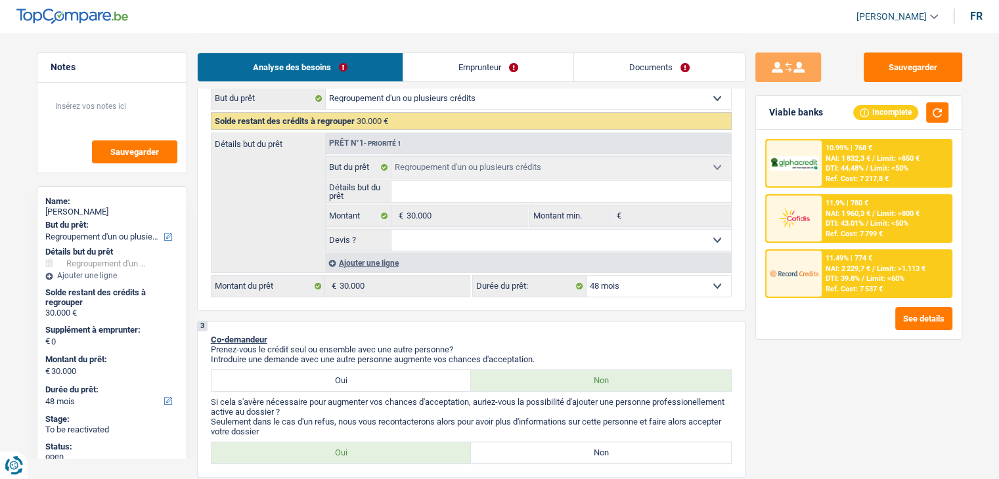
click at [613, 280] on select "12 mois 18 mois 24 mois 30 mois 36 mois 42 mois 48 mois 60 mois 72 mois 84 mois…" at bounding box center [658, 286] width 144 height 21
select select "36"
click at [586, 276] on select "12 mois 18 mois 24 mois 30 mois 36 mois 42 mois 48 mois 60 mois 72 mois 84 mois…" at bounding box center [658, 286] width 144 height 21
select select "36"
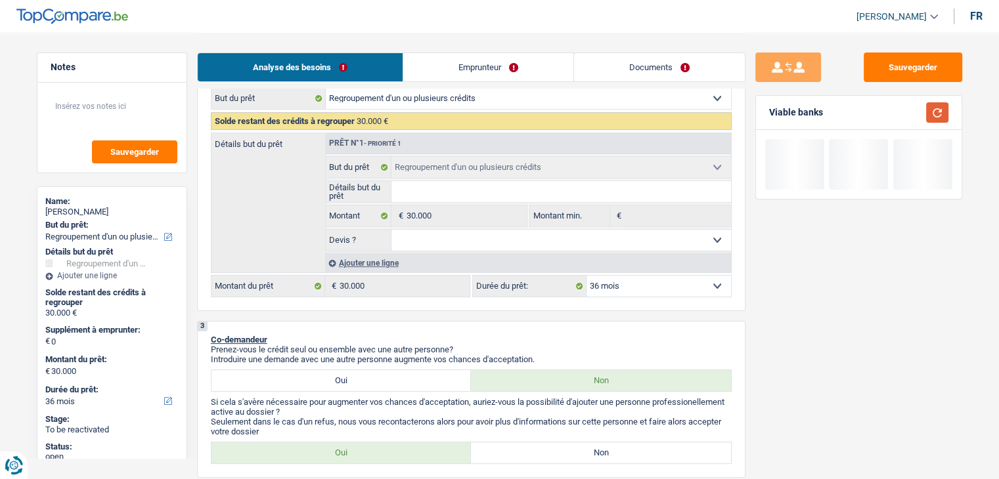
click at [939, 113] on button "button" at bounding box center [937, 112] width 22 height 20
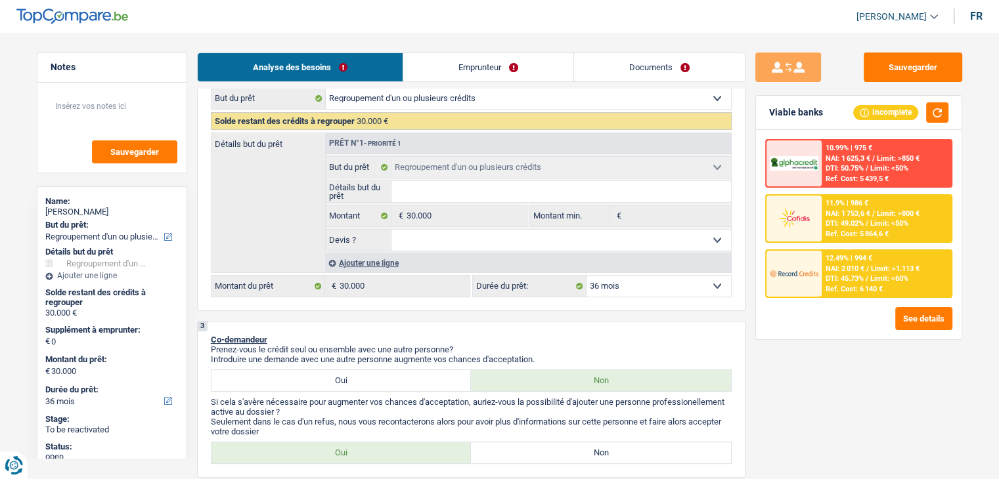
click at [828, 230] on div "Ref. Cost: 5 864,6 €" at bounding box center [856, 234] width 63 height 9
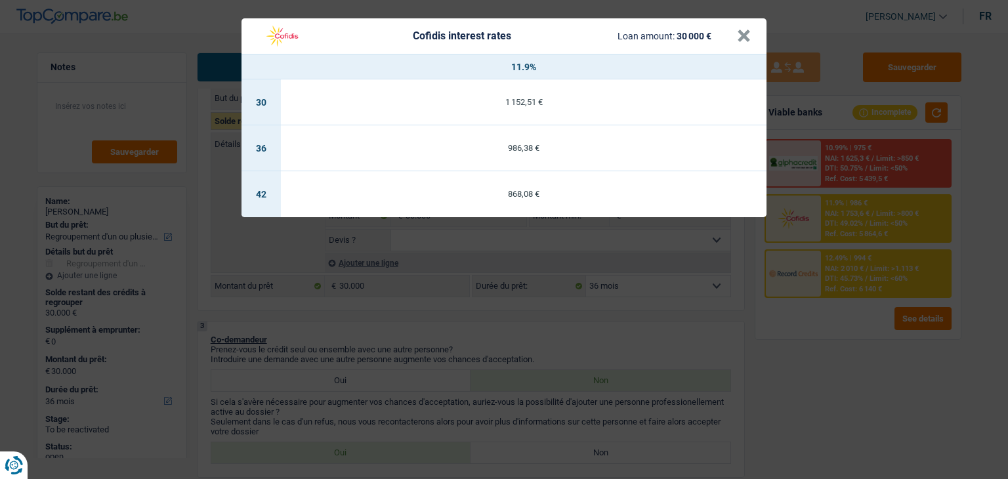
drag, startPoint x: 820, startPoint y: 351, endPoint x: 825, endPoint y: 281, distance: 69.8
click at [819, 351] on div "Cofidis interest rates Loan amount: 30 000 € × 11.9% 30 1 152,51 € 36 986,38 € …" at bounding box center [504, 239] width 1008 height 479
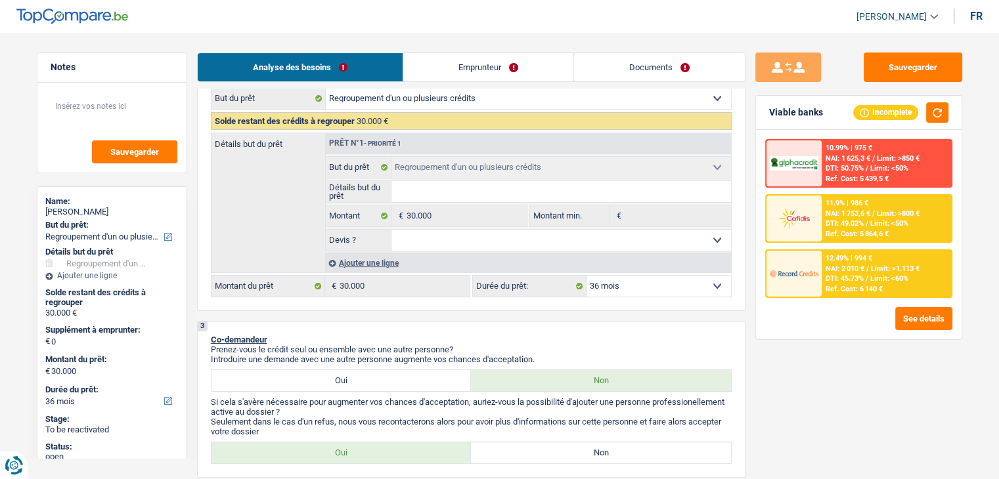
click at [827, 278] on span "DTI: 45.73%" at bounding box center [844, 278] width 38 height 9
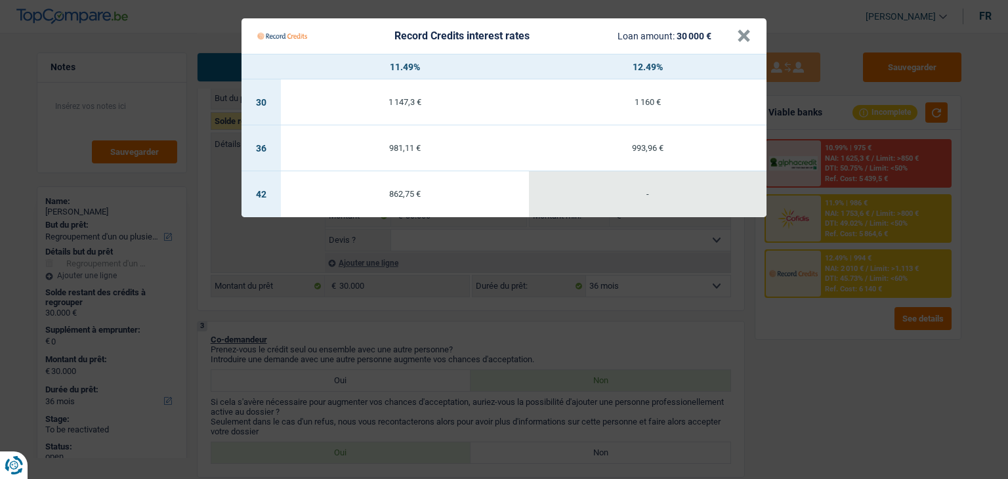
click at [830, 348] on Credits "Record Credits interest rates Loan amount: 30 000 € × 11.49% 12.49% 30 1 147,3 …" at bounding box center [504, 239] width 1008 height 479
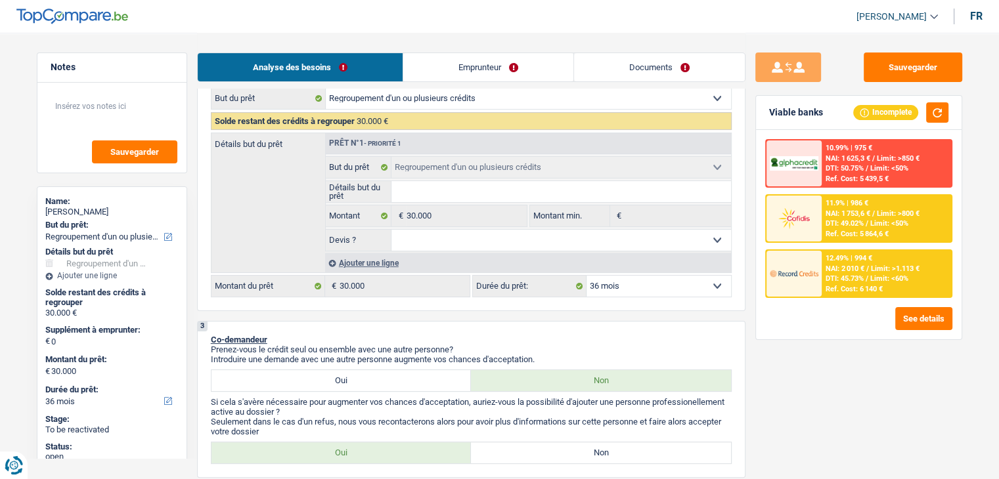
click at [615, 287] on select "12 mois 18 mois 24 mois 30 mois 36 mois 42 mois 48 mois 60 mois 72 mois 84 mois…" at bounding box center [658, 286] width 144 height 21
click at [586, 276] on select "12 mois 18 mois 24 mois 30 mois 36 mois 42 mois 48 mois 60 mois 72 mois 84 mois…" at bounding box center [658, 286] width 144 height 21
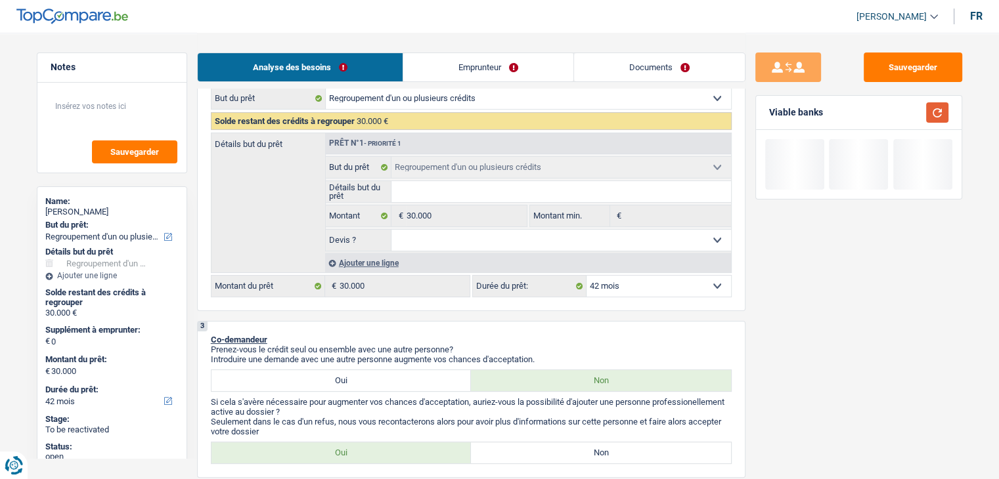
click at [939, 106] on button "button" at bounding box center [937, 112] width 22 height 20
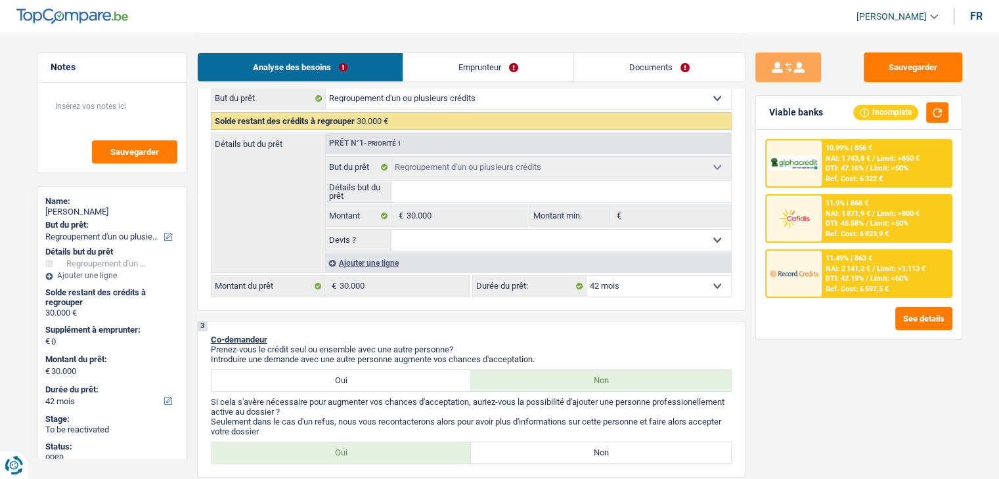
click at [860, 278] on span "DTI: 42.19%" at bounding box center [844, 278] width 38 height 9
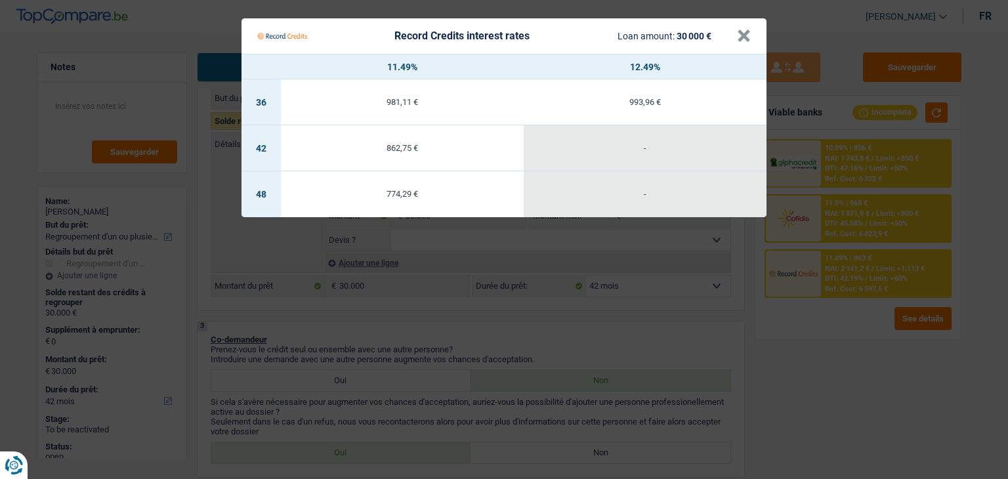
click at [825, 368] on Credits "Record Credits interest rates Loan amount: 30 000 € × 11.49% 12.49% 36 981,11 €…" at bounding box center [504, 239] width 1008 height 479
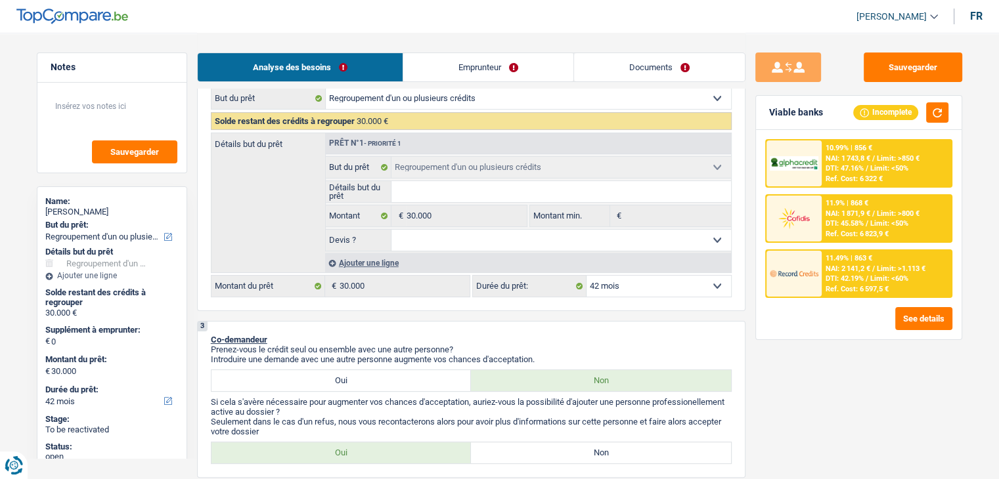
click at [840, 213] on span "NAI: 1 871,9 €" at bounding box center [847, 213] width 45 height 9
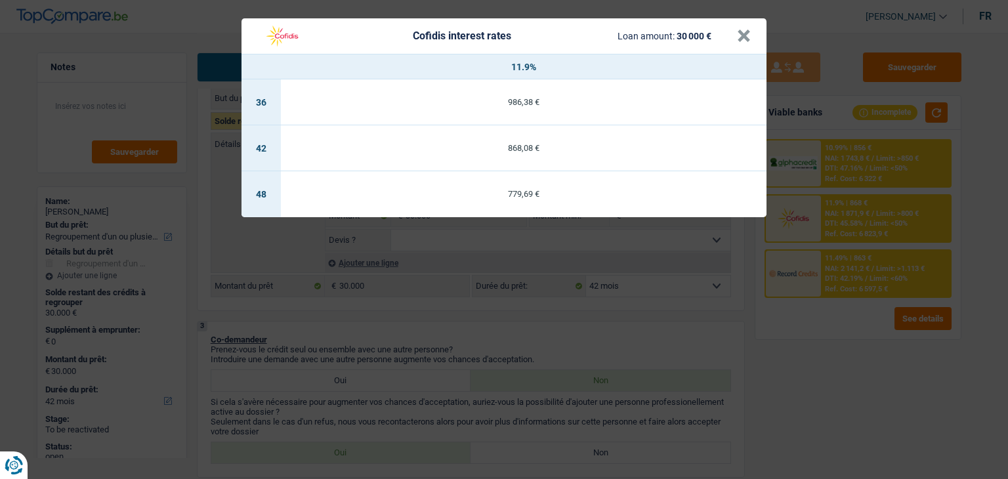
click at [819, 339] on div "Cofidis interest rates Loan amount: 30 000 € × 11.9% 36 986,38 € 42 868,08 € 48…" at bounding box center [504, 239] width 1008 height 479
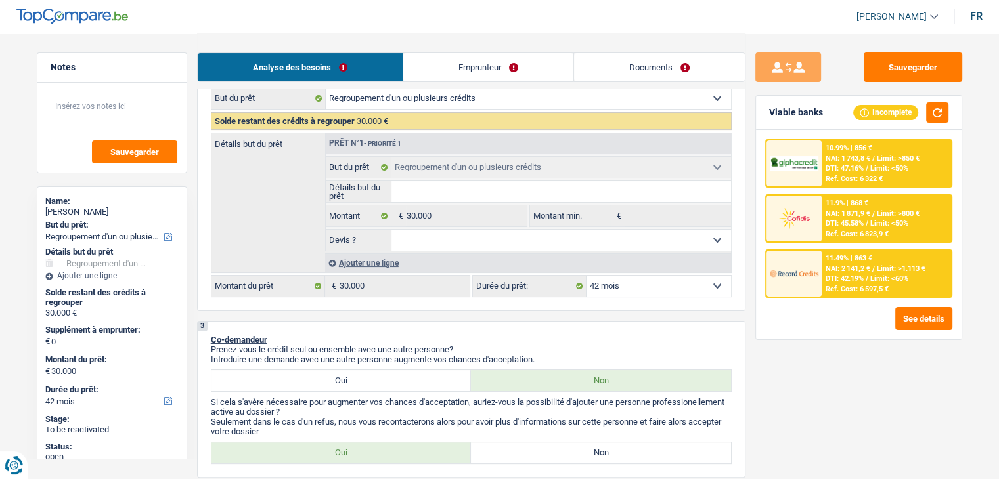
click at [835, 130] on div "10.99% | 856 € NAI: 1 743,8 € / Limit: >850 € DTI: 47.16% / Limit: <50% Ref. Co…" at bounding box center [858, 234] width 205 height 209
click at [837, 153] on div "10.99% | 856 € NAI: 1 743,8 € / Limit: >850 € DTI: 47.16% / Limit: <50% Ref. Co…" at bounding box center [885, 163] width 129 height 46
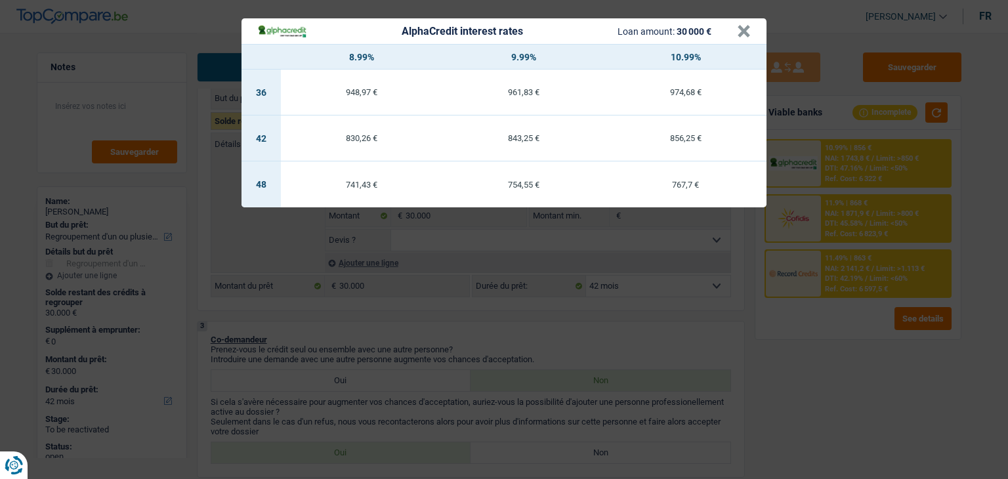
click at [634, 344] on div "AlphaCredit interest rates Loan amount: 30 000 € × 8.99% 9.99% 10.99% 36 948,97…" at bounding box center [504, 239] width 1008 height 479
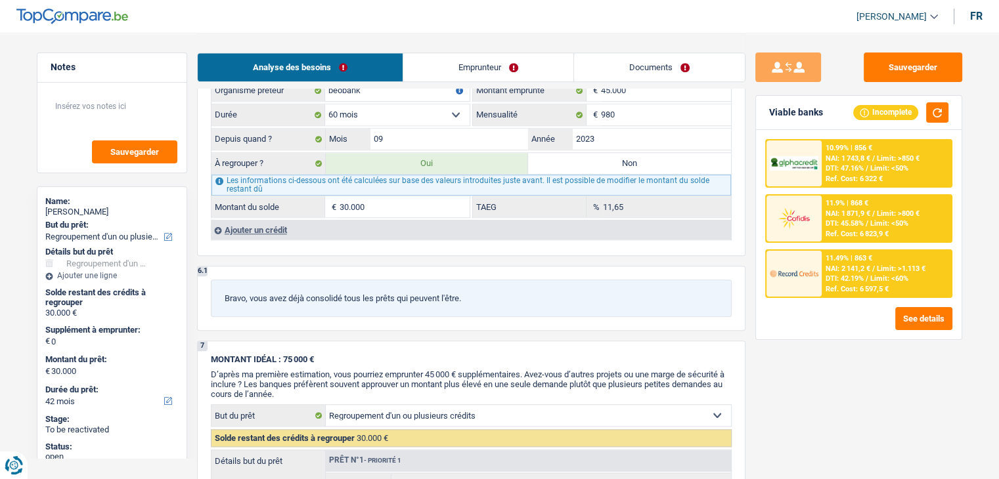
scroll to position [1116, 0]
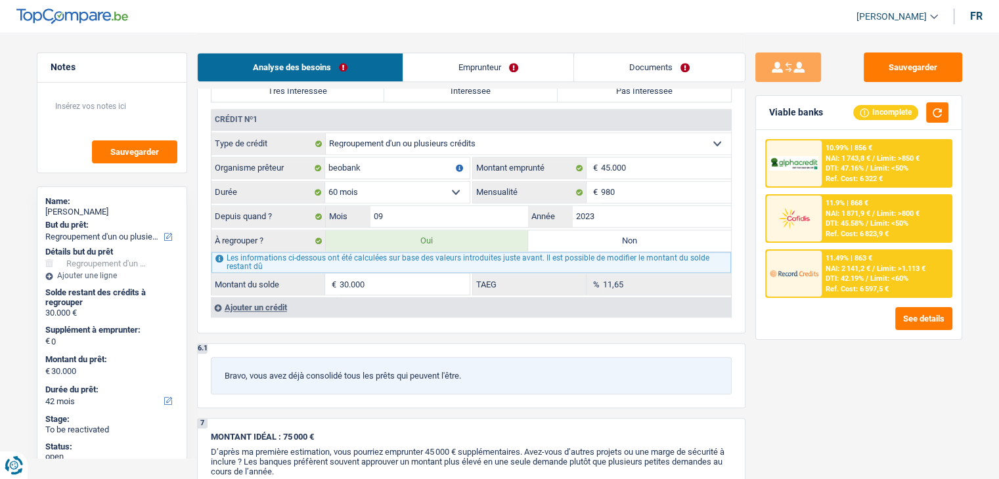
click at [859, 287] on div "Ref. Cost: 6 597,5 €" at bounding box center [856, 289] width 63 height 9
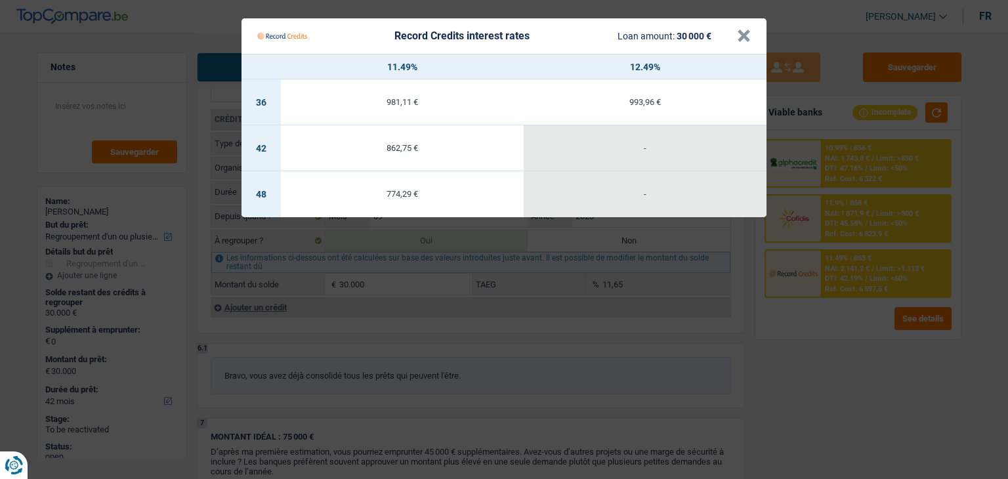
click at [829, 191] on Credits "Record Credits interest rates Loan amount: 30 000 € × 11.49% 12.49% 36 981,11 €…" at bounding box center [504, 239] width 1008 height 479
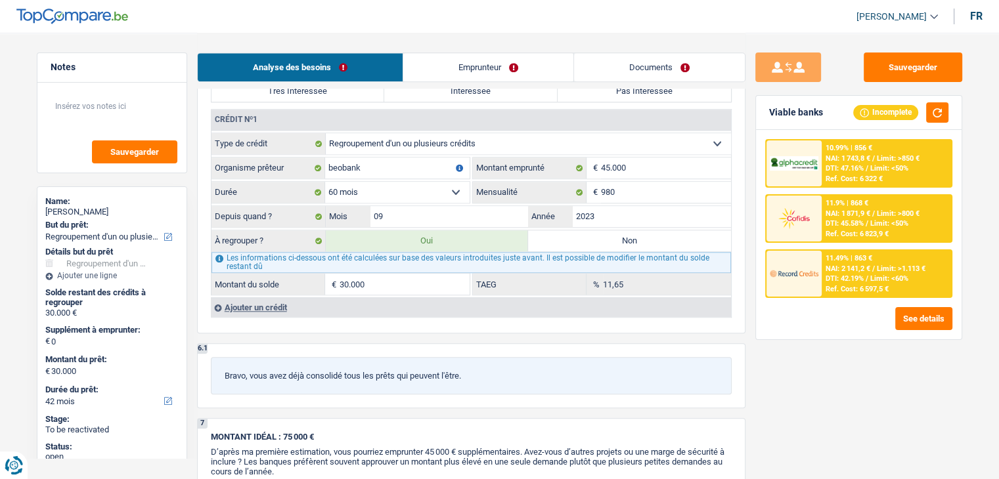
click at [843, 154] on span "NAI: 1 743,8 €" at bounding box center [847, 158] width 45 height 9
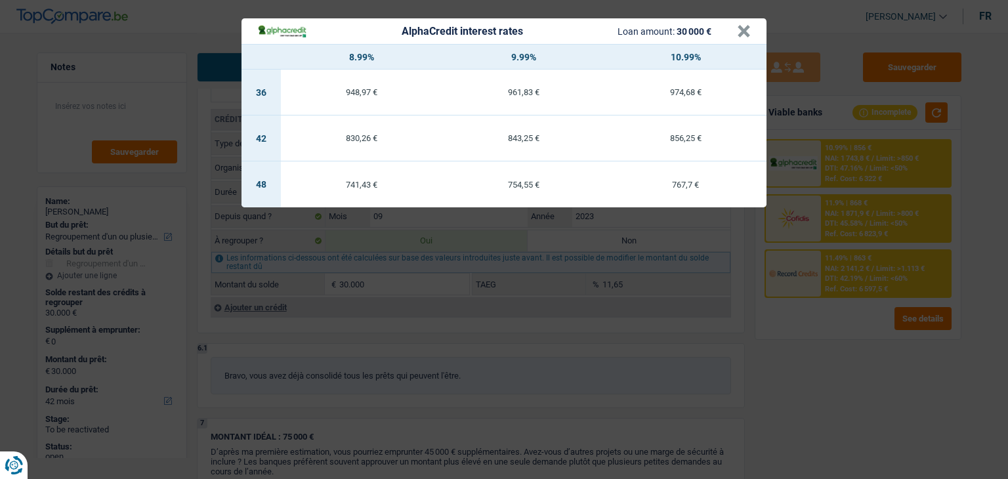
click at [832, 339] on div "AlphaCredit interest rates Loan amount: 30 000 € × 8.99% 9.99% 10.99% 36 948,97…" at bounding box center [504, 239] width 1008 height 479
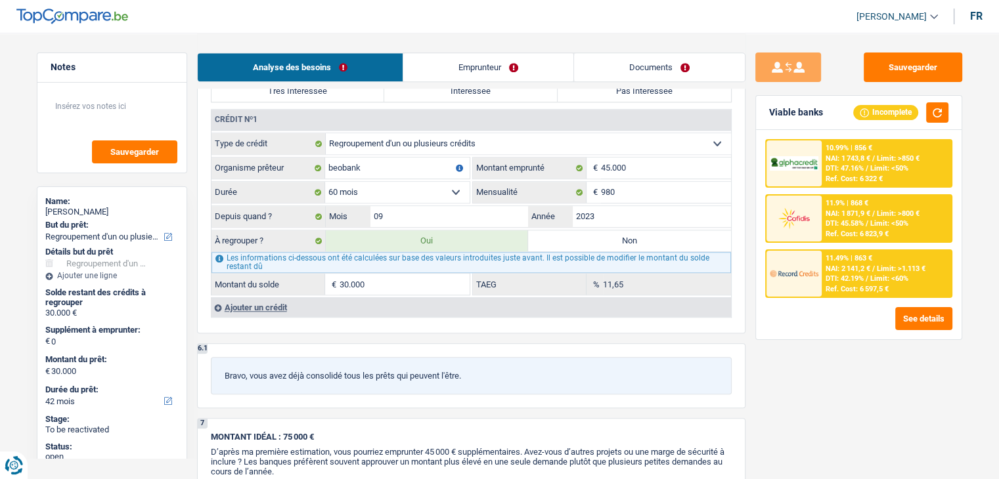
click at [843, 251] on div "11.49% | 863 € NAI: 2 141,2 € / Limit: >1.113 € DTI: 42.19% / Limit: <60% Ref. …" at bounding box center [885, 274] width 129 height 46
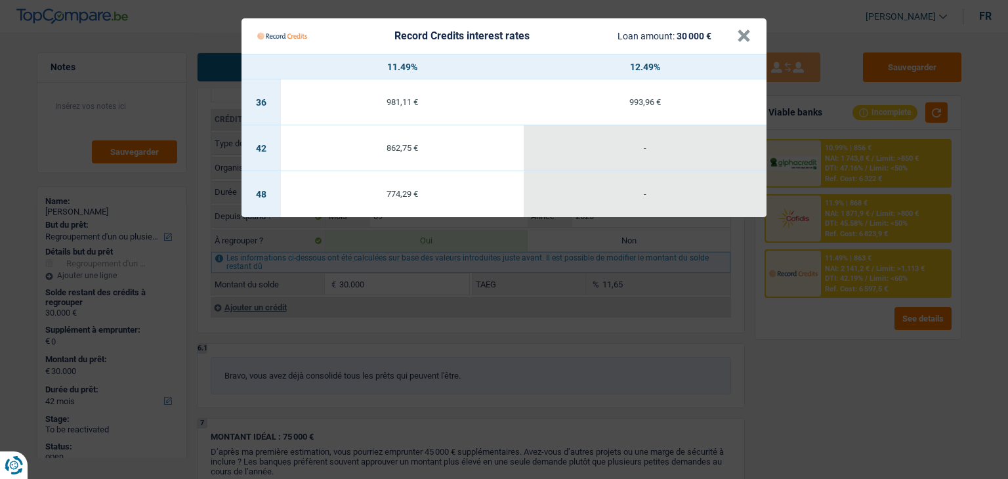
click at [846, 222] on Credits "Record Credits interest rates Loan amount: 30 000 € × 11.49% 12.49% 36 981,11 €…" at bounding box center [504, 239] width 1008 height 479
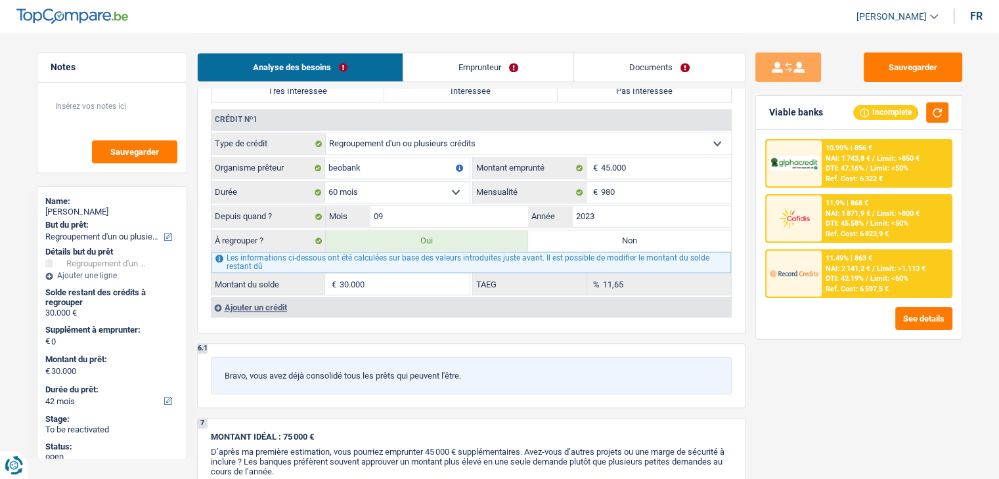
click at [853, 282] on div "11.49% | 863 € NAI: 2 141,2 € / Limit: >1.113 € DTI: 42.19% / Limit: <60% Ref. …" at bounding box center [885, 274] width 129 height 46
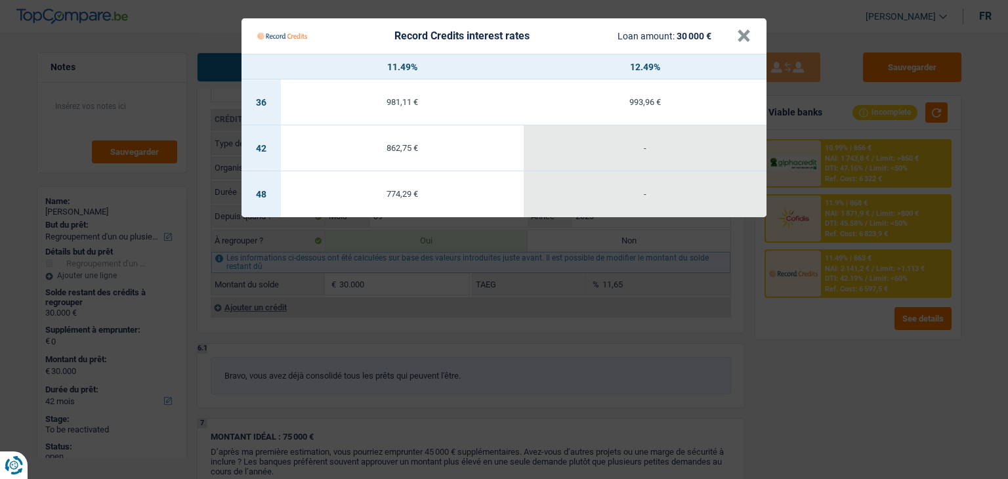
click at [837, 350] on Credits "Record Credits interest rates Loan amount: 30 000 € × 11.49% 12.49% 36 981,11 €…" at bounding box center [504, 239] width 1008 height 479
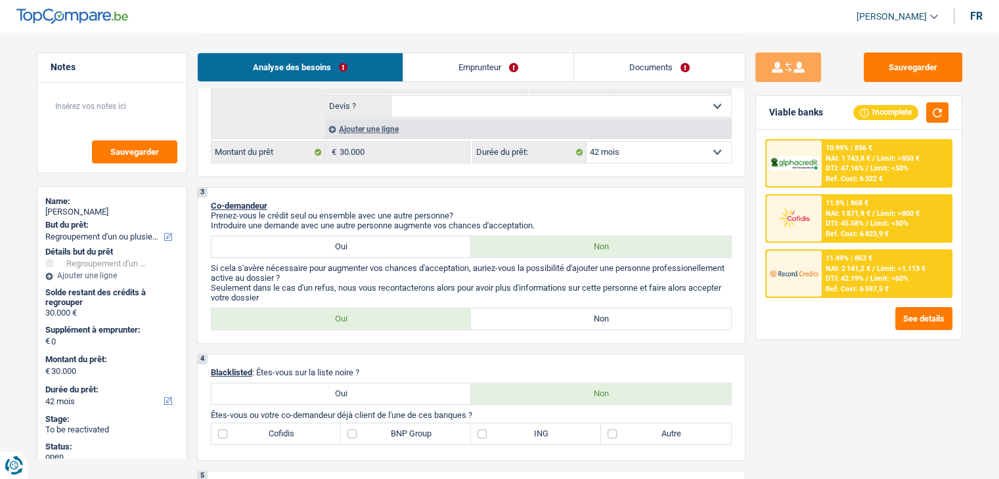
scroll to position [328, 0]
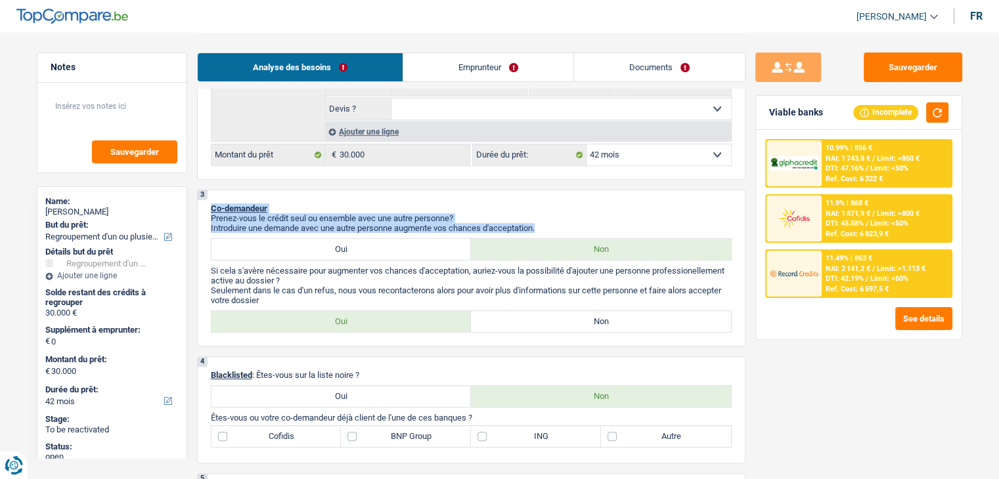
drag, startPoint x: 545, startPoint y: 229, endPoint x: 212, endPoint y: 201, distance: 334.1
click at [212, 201] on div "3 Co-demandeur Prenez-vous le crédit seul ou ensemble avec une autre personne? …" at bounding box center [471, 268] width 548 height 157
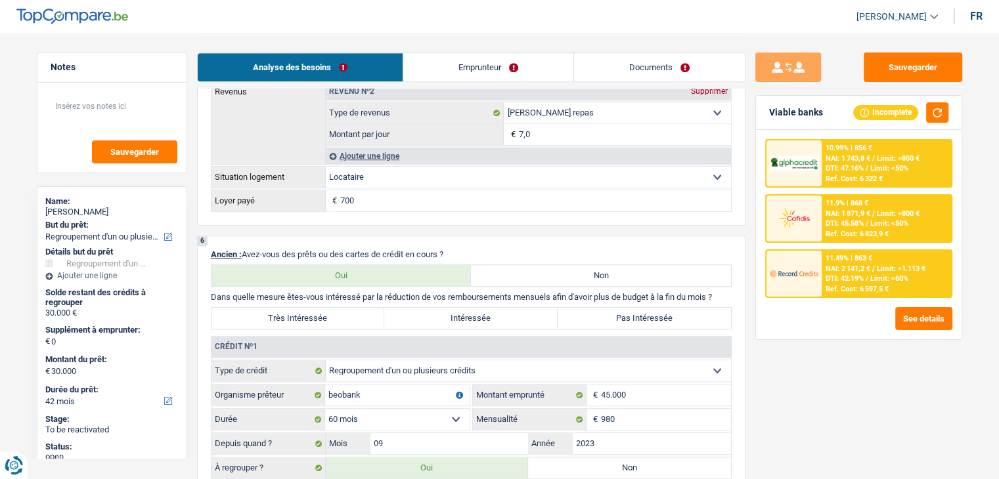
scroll to position [1050, 0]
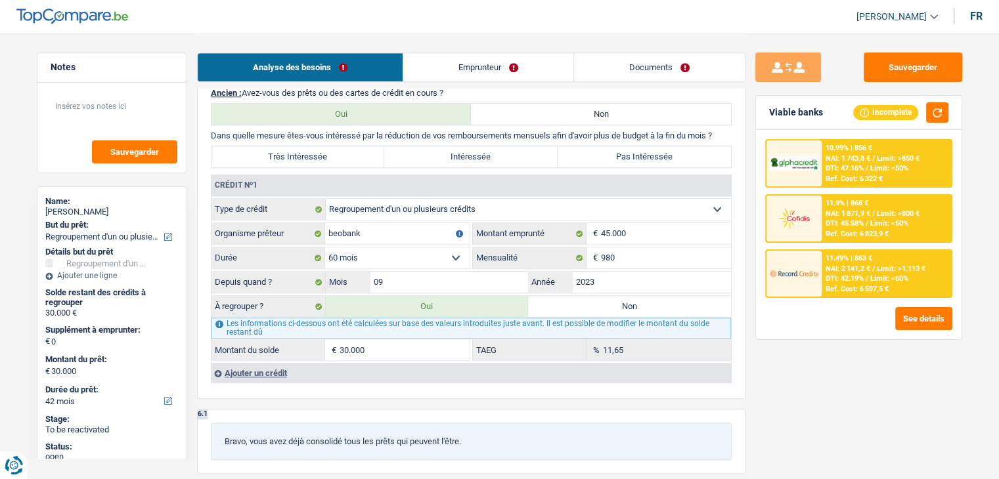
drag, startPoint x: 721, startPoint y: 127, endPoint x: 207, endPoint y: 127, distance: 513.4
click at [207, 127] on div "6 Ancien : Avez-vous des prêts ou des cartes de crédit en cours ? Oui Non Dans …" at bounding box center [471, 236] width 548 height 325
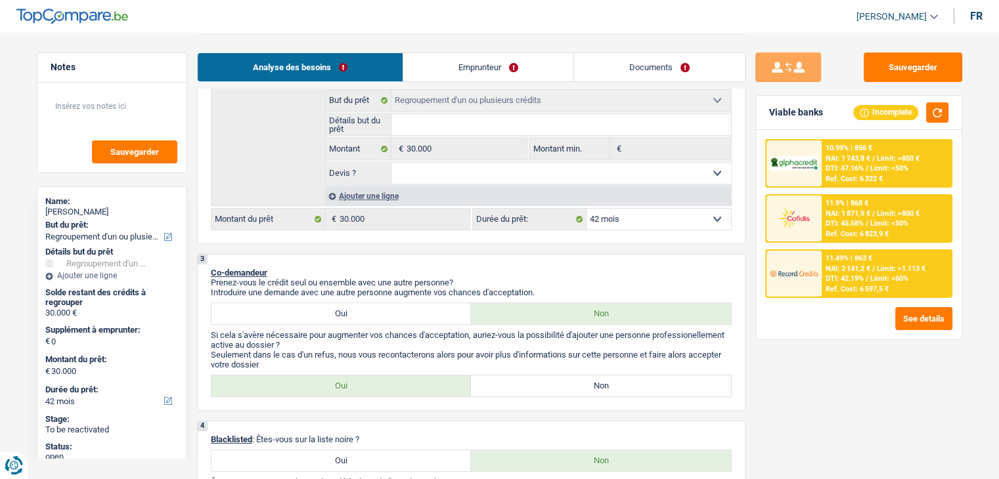
scroll to position [263, 0]
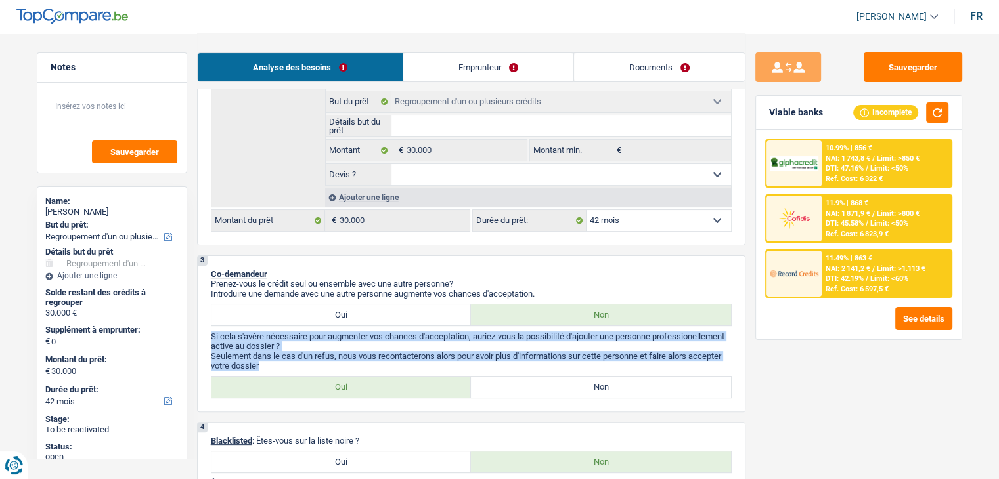
drag, startPoint x: 263, startPoint y: 366, endPoint x: 200, endPoint y: 326, distance: 74.3
click at [200, 326] on div "3 Co-demandeur Prenez-vous le crédit seul ou ensemble avec une autre personne? …" at bounding box center [471, 333] width 548 height 157
click at [677, 214] on select "12 mois 18 mois 24 mois 30 mois 36 mois 42 mois 48 mois 60 mois 72 mois 84 mois…" at bounding box center [658, 220] width 144 height 21
click at [586, 210] on select "12 mois 18 mois 24 mois 30 mois 36 mois 42 mois 48 mois 60 mois 72 mois 84 mois…" at bounding box center [658, 220] width 144 height 21
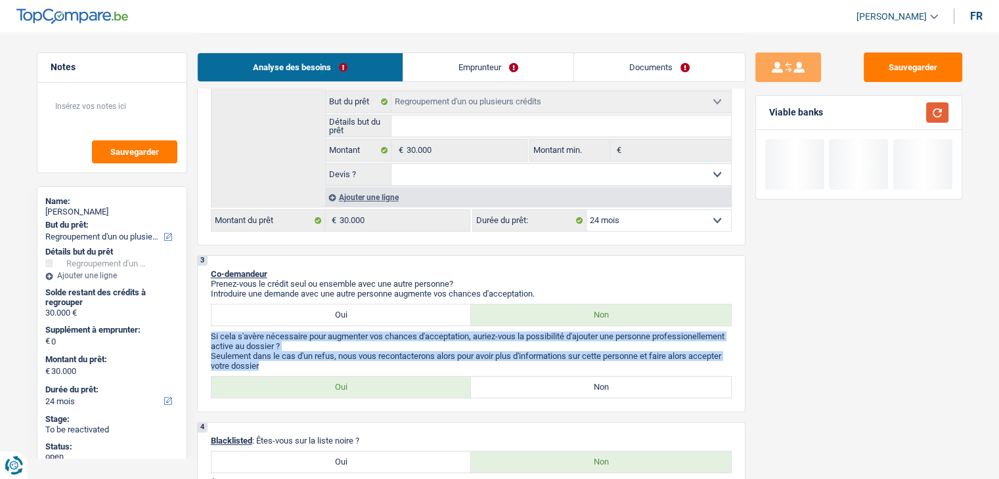
click at [941, 114] on button "button" at bounding box center [937, 112] width 22 height 20
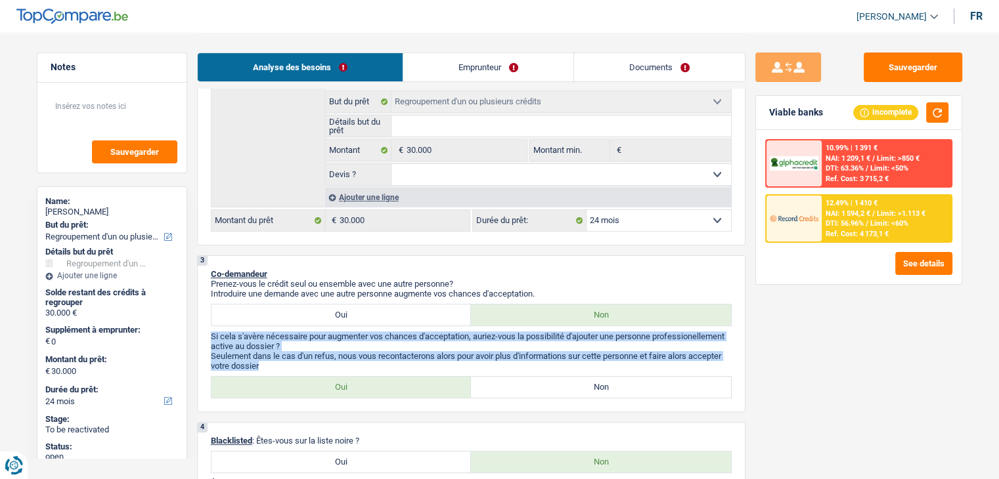
click at [817, 226] on img at bounding box center [793, 218] width 49 height 24
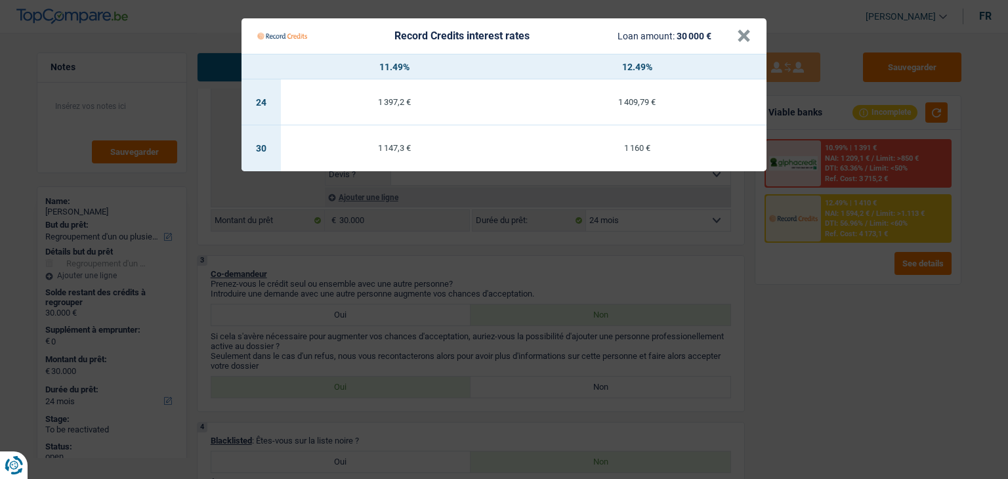
click at [802, 278] on Credits "Record Credits interest rates Loan amount: 30 000 € × 11.49% 12.49% 24 1 397,2 …" at bounding box center [504, 239] width 1008 height 479
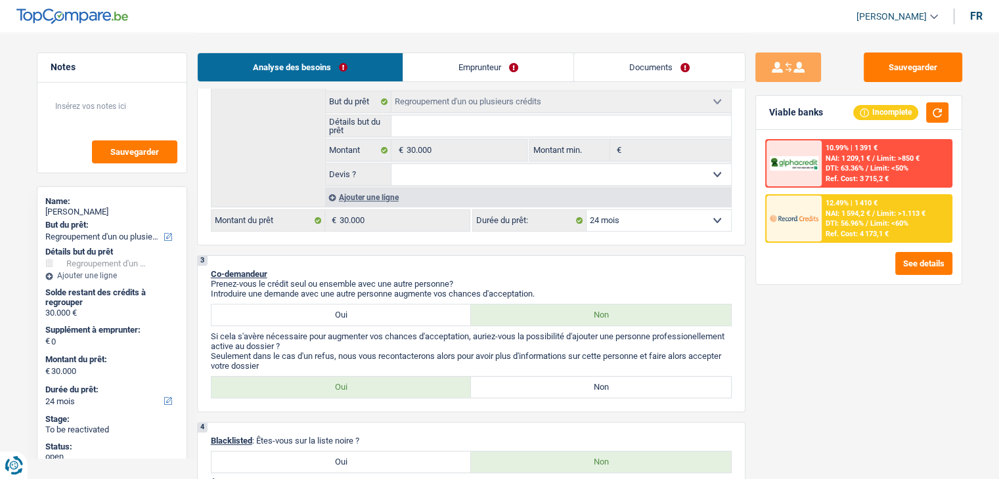
click at [676, 223] on select "12 mois 18 mois 24 mois 30 mois 36 mois 42 mois 48 mois 60 mois 72 mois 84 mois…" at bounding box center [658, 220] width 144 height 21
click at [586, 210] on select "12 mois 18 mois 24 mois 30 mois 36 mois 42 mois 48 mois 60 mois 72 mois 84 mois…" at bounding box center [658, 220] width 144 height 21
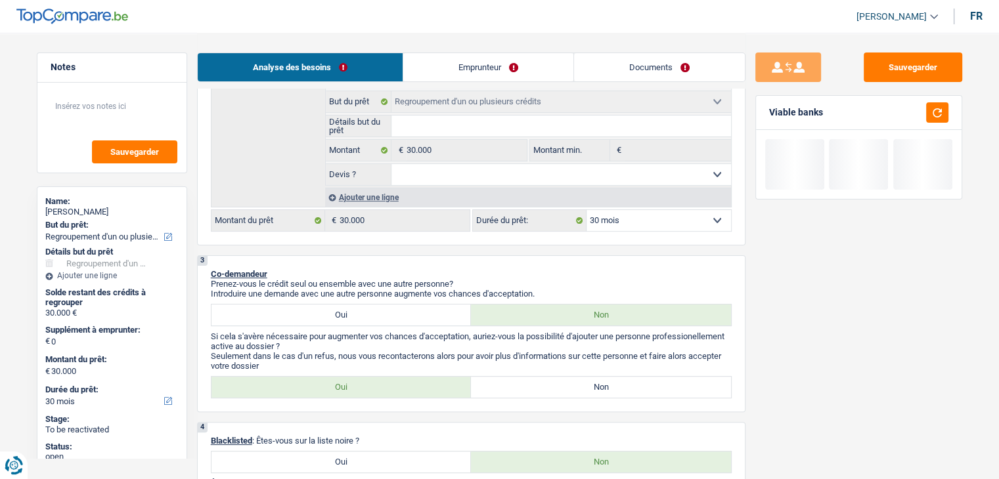
click at [935, 123] on div "Viable banks" at bounding box center [858, 113] width 205 height 34
click at [935, 120] on button "button" at bounding box center [937, 112] width 22 height 20
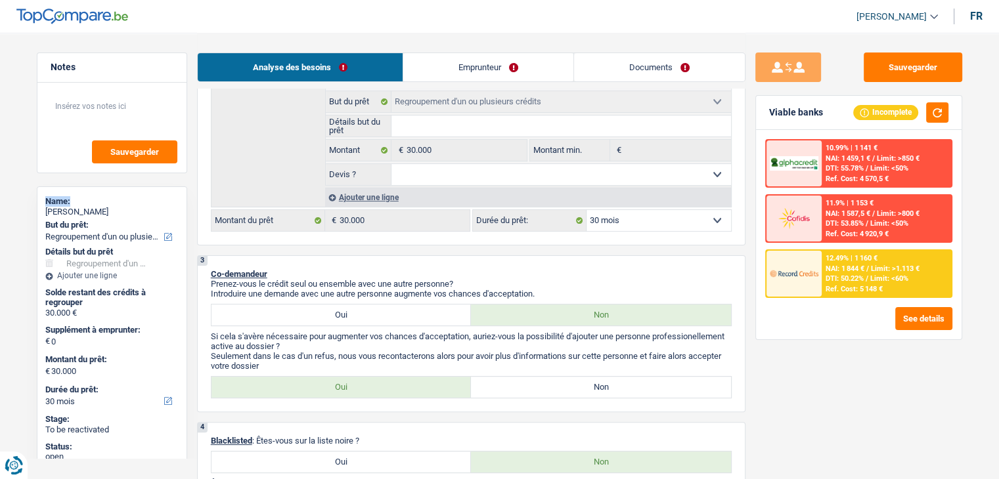
drag, startPoint x: 100, startPoint y: 205, endPoint x: 37, endPoint y: 198, distance: 62.8
click at [37, 198] on div "Name: aladine selmi But du prêt: Confort maison: meubles, textile, peinture, él…" at bounding box center [112, 329] width 150 height 286
click at [39, 203] on div "Name: aladine selmi But du prêt: Confort maison: meubles, textile, peinture, él…" at bounding box center [112, 329] width 150 height 286
drag, startPoint x: 45, startPoint y: 211, endPoint x: 95, endPoint y: 217, distance: 50.3
click at [95, 217] on div "Name: aladine selmi" at bounding box center [111, 208] width 133 height 24
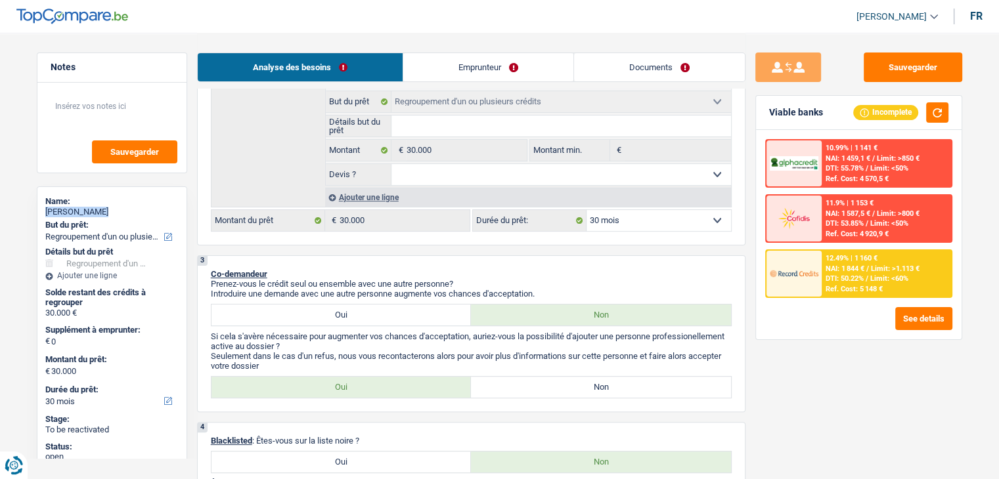
copy div "aladine selmi"
click at [408, 38] on div "Analyse des besoins Emprunteur Documents" at bounding box center [471, 61] width 548 height 56
click at [895, 61] on button "Sauvegarder" at bounding box center [912, 68] width 98 height 30
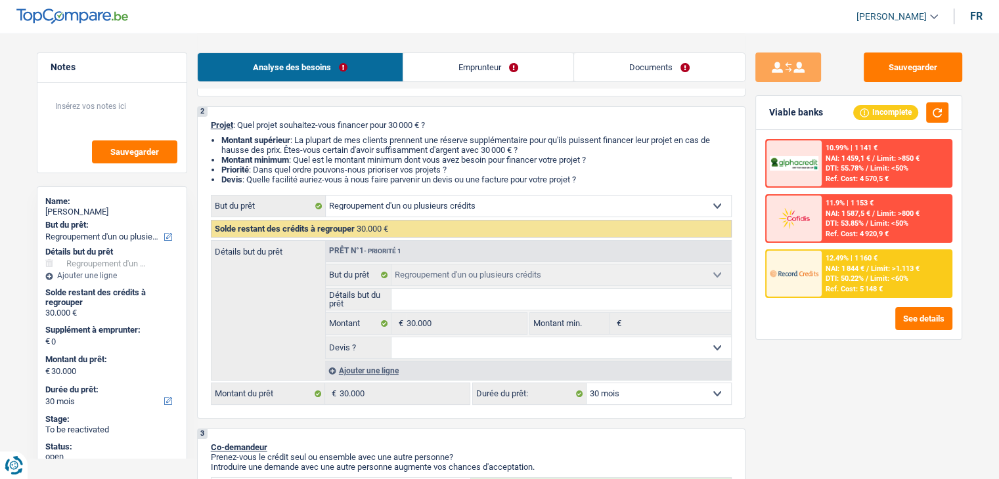
scroll to position [0, 0]
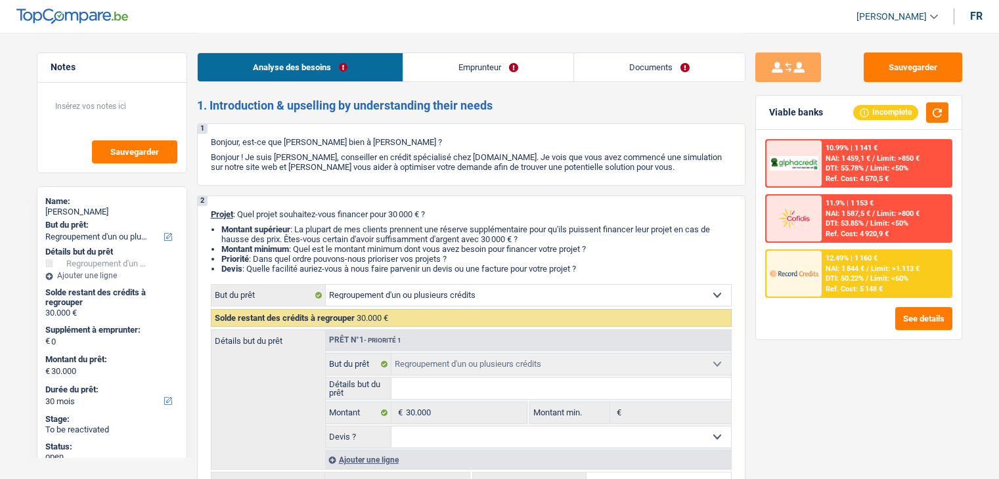
select select "refinancing"
select select "30"
select select "refinancing"
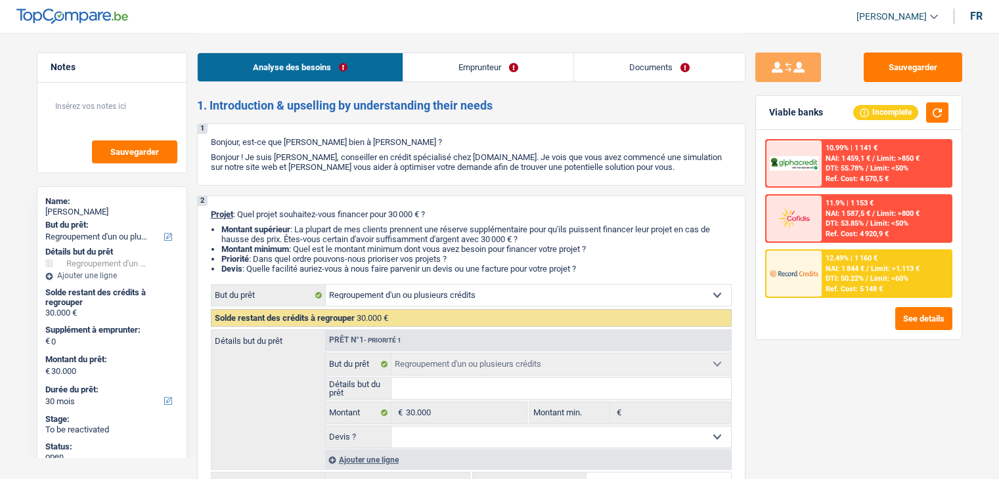
select select "30"
select select "worker"
select select "netSalary"
select select "mealVouchers"
select select "familyAllowances"
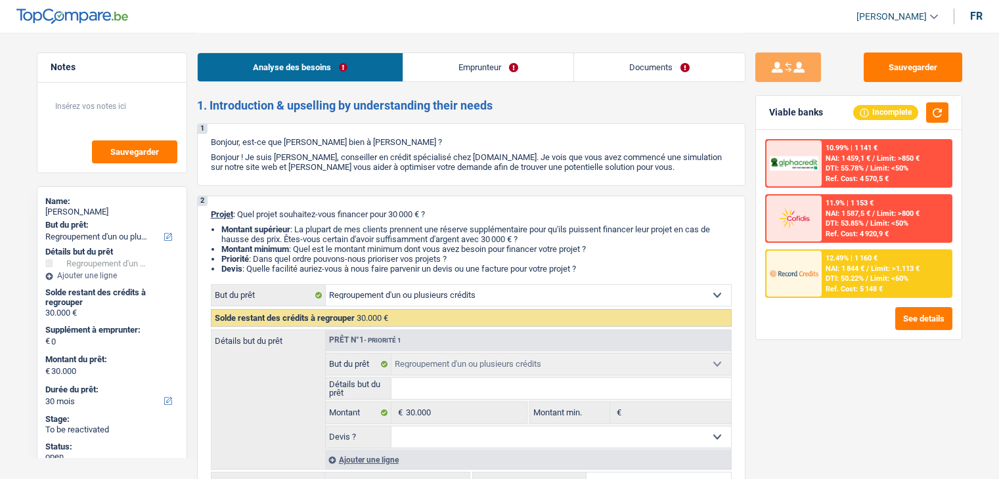
select select "rents"
select select "creditConsolidation"
select select "60"
select select "refinancing"
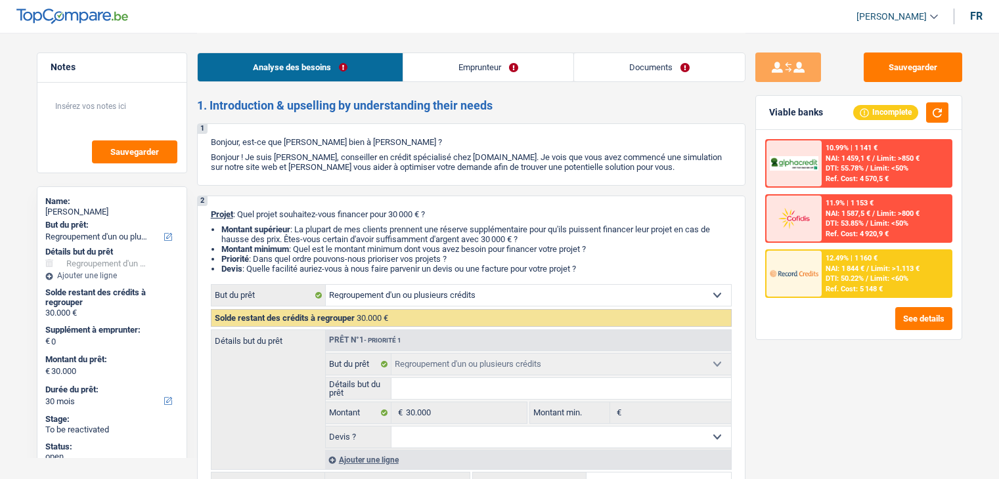
select select "30"
drag, startPoint x: 533, startPoint y: 135, endPoint x: 542, endPoint y: 142, distance: 11.7
click at [538, 139] on div "1 Bonjour, est-ce que je parle bien à aladine selmi ? Bonjour ! Je suis Yanis D…" at bounding box center [471, 154] width 548 height 62
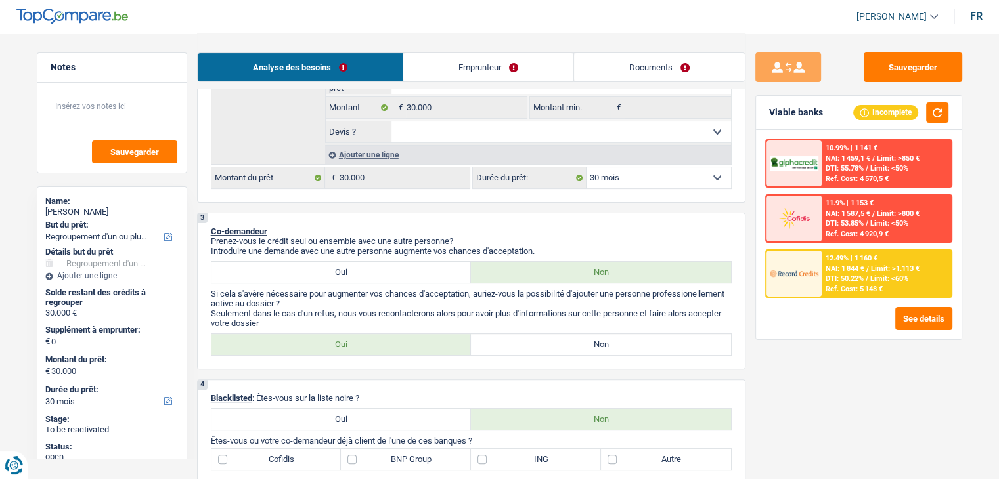
scroll to position [328, 0]
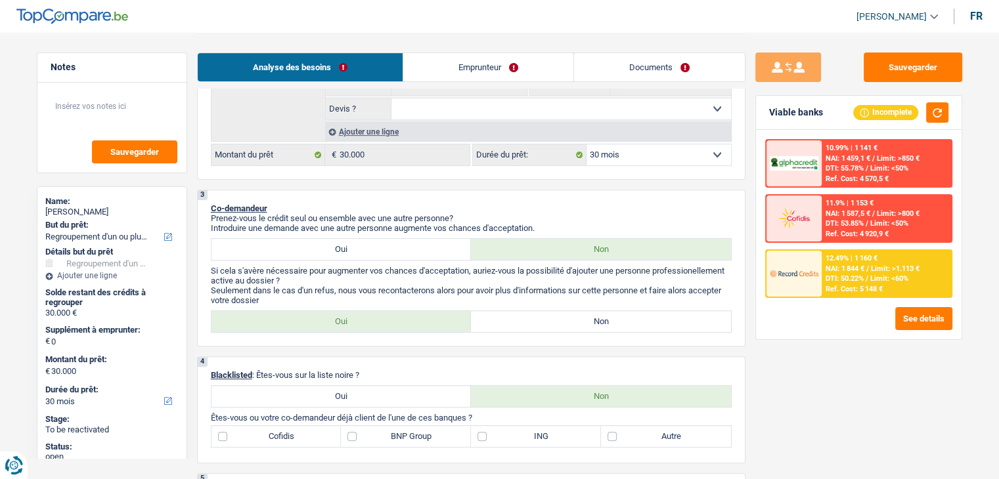
click at [641, 156] on select "12 mois 18 mois 24 mois 30 mois 36 mois 42 mois 48 mois 60 mois 72 mois 84 mois…" at bounding box center [658, 154] width 144 height 21
select select "24"
click at [586, 144] on select "12 mois 18 mois 24 mois 30 mois 36 mois 42 mois 48 mois 60 mois 72 mois 84 mois…" at bounding box center [658, 154] width 144 height 21
select select "24"
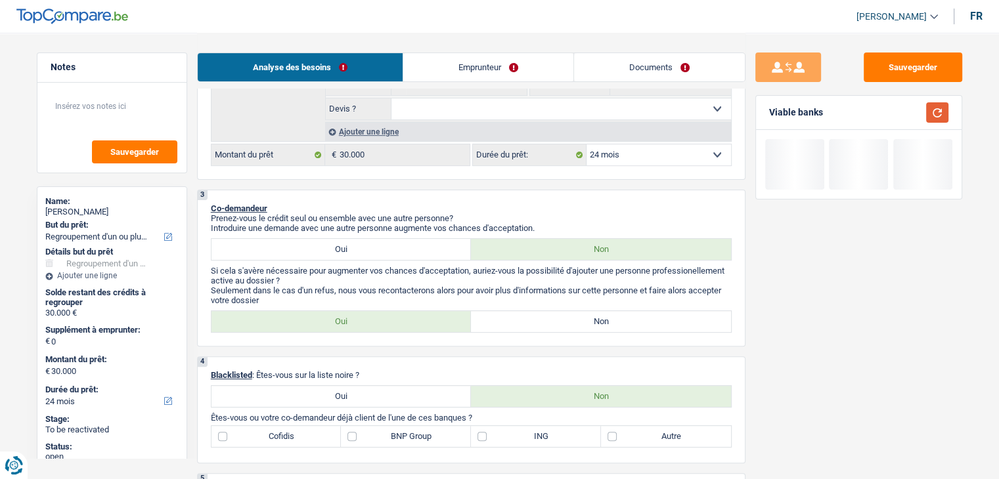
click at [939, 115] on button "button" at bounding box center [937, 112] width 22 height 20
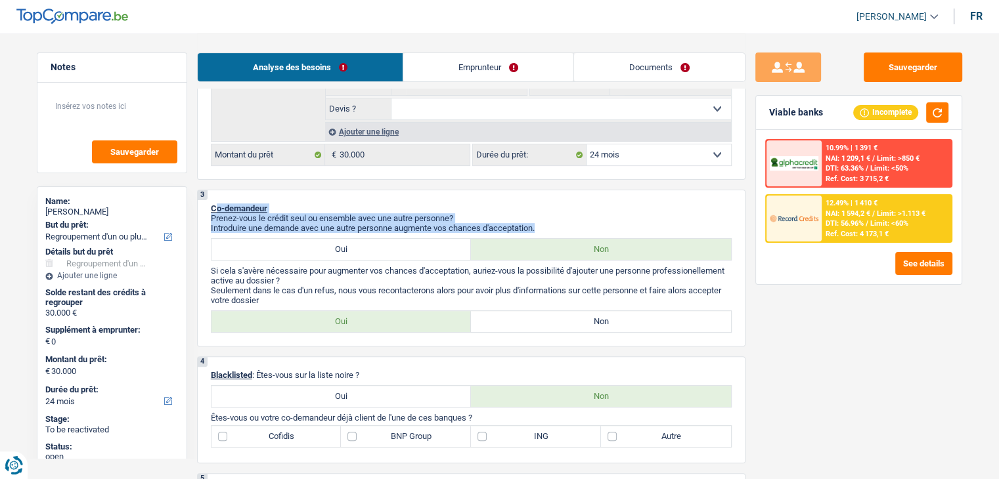
drag, startPoint x: 543, startPoint y: 229, endPoint x: 216, endPoint y: 211, distance: 327.5
click at [216, 213] on div "Prenez-vous le crédit seul ou ensemble avec une autre personne? Introduire une …" at bounding box center [471, 223] width 521 height 20
click at [581, 198] on div "3 Co-demandeur Prenez-vous le crédit seul ou ensemble avec une autre personne? …" at bounding box center [471, 268] width 548 height 157
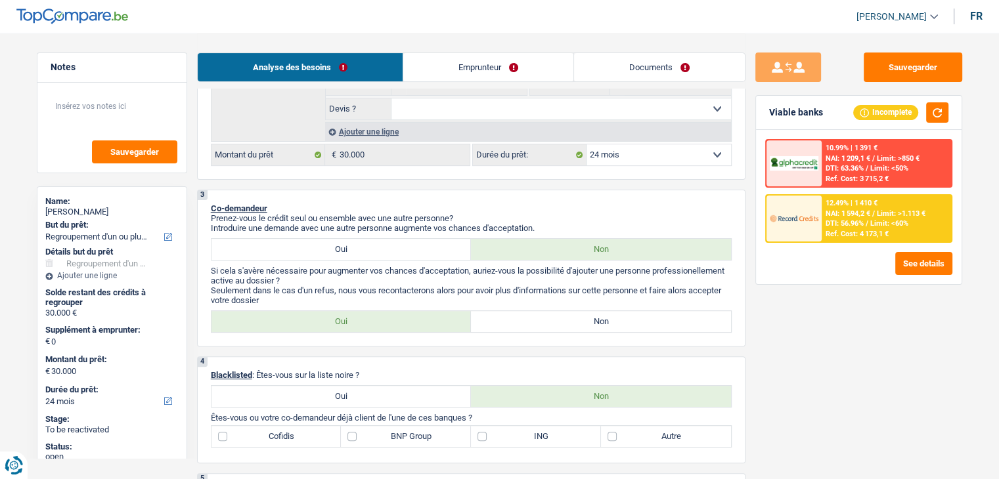
click at [641, 160] on select "12 mois 18 mois 24 mois 30 mois 36 mois 42 mois 48 mois 60 mois 72 mois 84 mois…" at bounding box center [658, 154] width 144 height 21
select select "30"
click at [586, 144] on select "12 mois 18 mois 24 mois 30 mois 36 mois 42 mois 48 mois 60 mois 72 mois 84 mois…" at bounding box center [658, 154] width 144 height 21
select select "30"
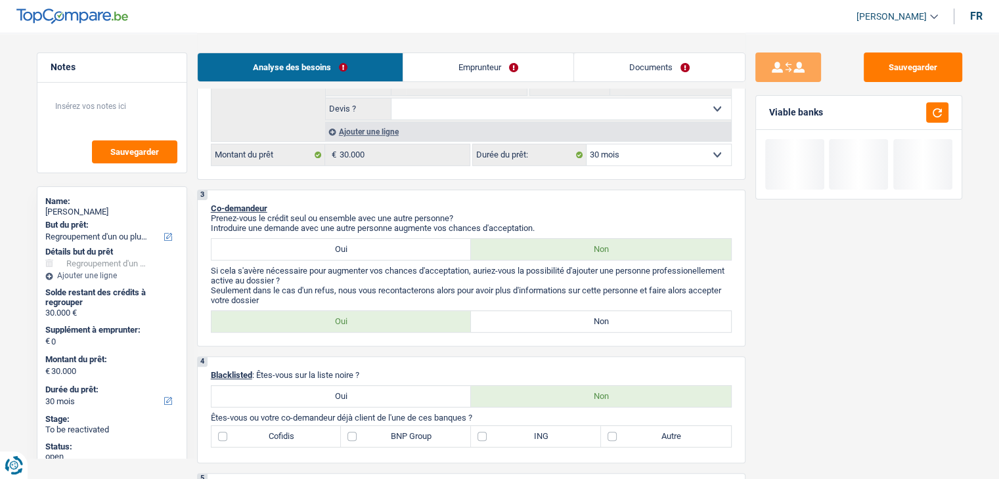
click at [930, 127] on div "Viable banks" at bounding box center [858, 113] width 205 height 34
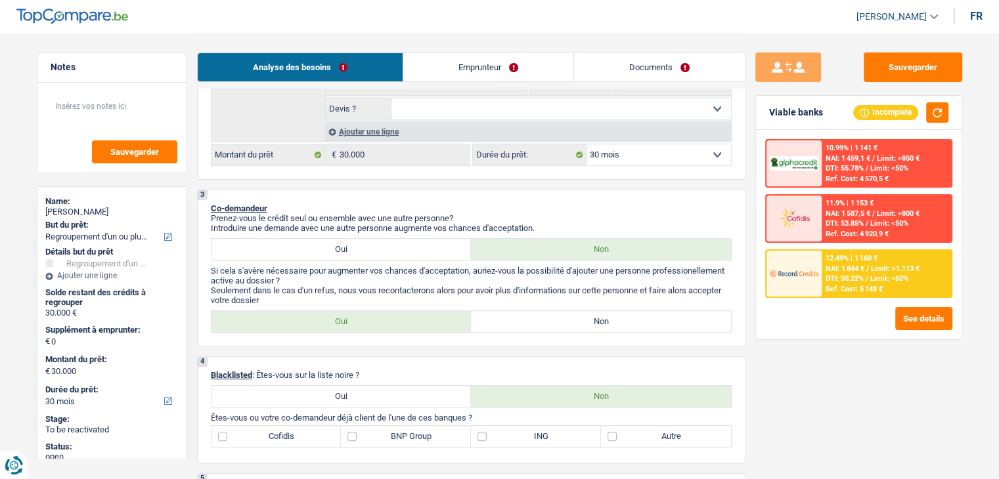
click at [636, 205] on p "Co-demandeur" at bounding box center [471, 209] width 521 height 10
click at [829, 282] on div "12.49% | 1 160 € NAI: 1 844 € / Limit: >1.113 € DTI: 50.22% / Limit: <60% Ref. …" at bounding box center [885, 274] width 129 height 46
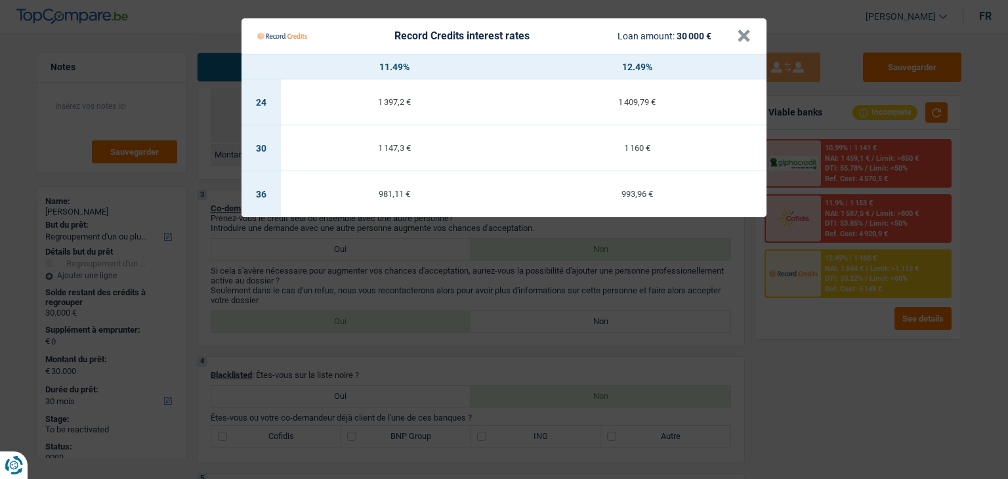
click at [806, 333] on Credits "Record Credits interest rates Loan amount: 30 000 € × 11.49% 12.49% 24 1 397,2 …" at bounding box center [504, 239] width 1008 height 479
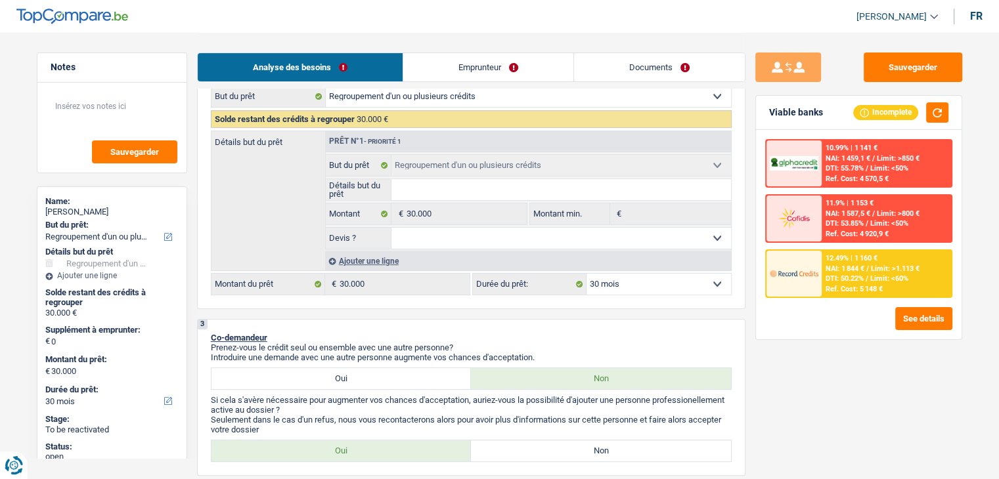
scroll to position [197, 0]
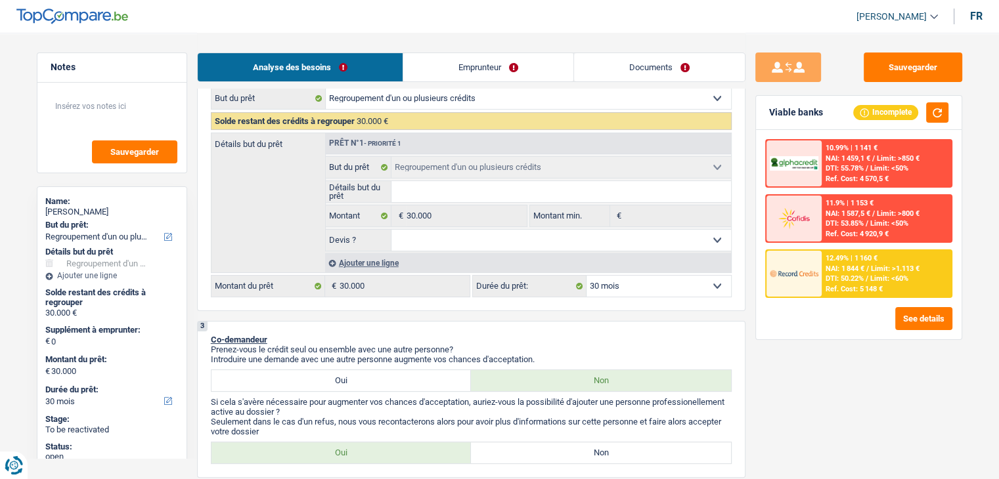
click at [657, 284] on select "12 mois 18 mois 24 mois 30 mois 36 mois 42 mois 48 mois 60 mois 72 mois 84 mois…" at bounding box center [658, 286] width 144 height 21
select select "24"
click at [586, 276] on select "12 mois 18 mois 24 mois 30 mois 36 mois 42 mois 48 mois 60 mois 72 mois 84 mois…" at bounding box center [658, 286] width 144 height 21
select select "24"
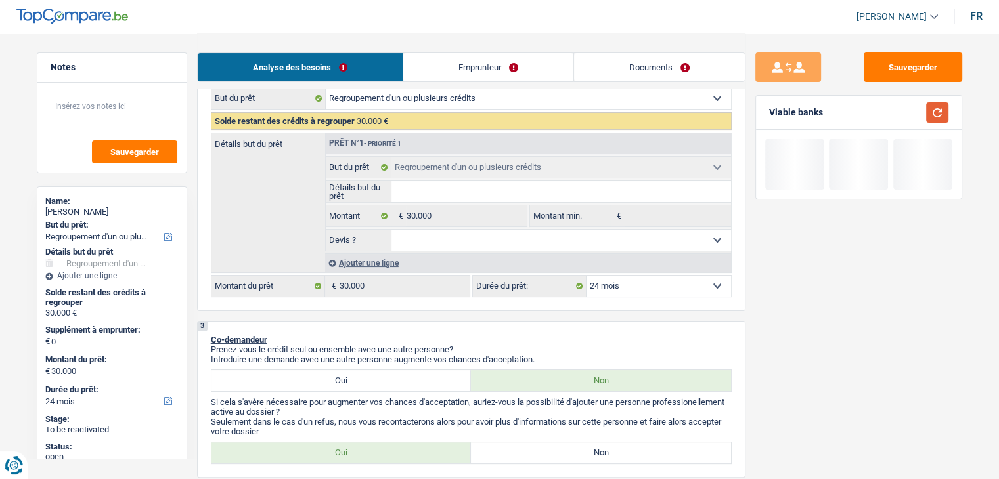
click at [932, 118] on button "button" at bounding box center [937, 112] width 22 height 20
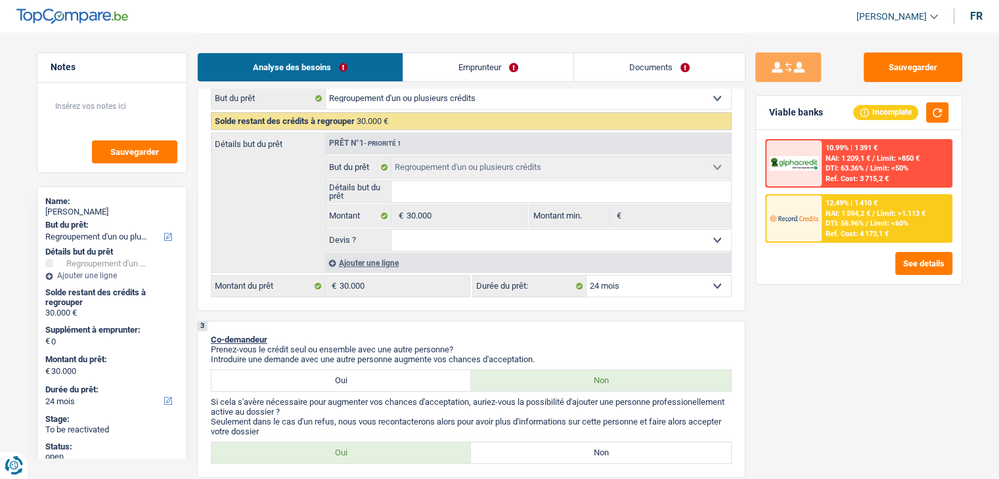
click at [831, 217] on div "12.49% | 1 410 € NAI: 1 594,2 € / Limit: >1.113 € DTI: 56.96% / Limit: <60% Ref…" at bounding box center [885, 219] width 129 height 46
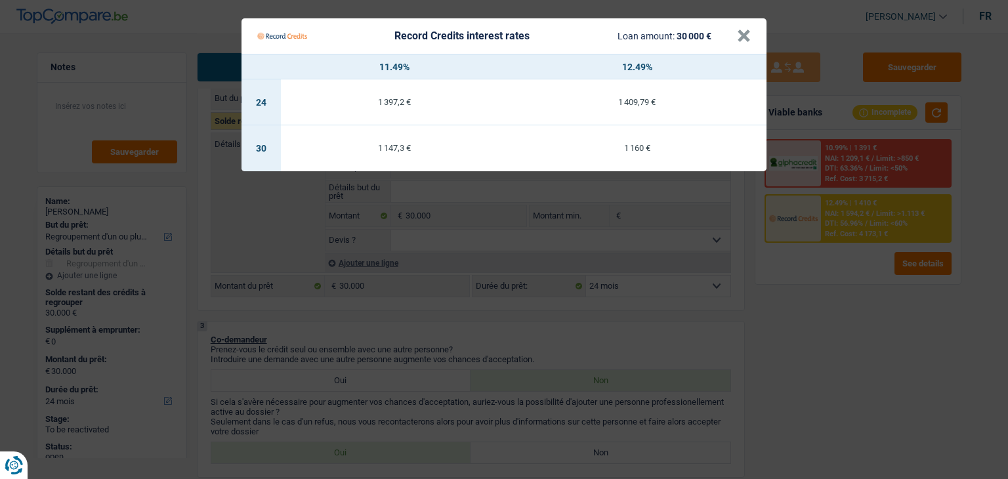
click at [748, 339] on Credits "Record Credits interest rates Loan amount: 30 000 € × 11.49% 12.49% 24 1 397,2 …" at bounding box center [504, 239] width 1008 height 479
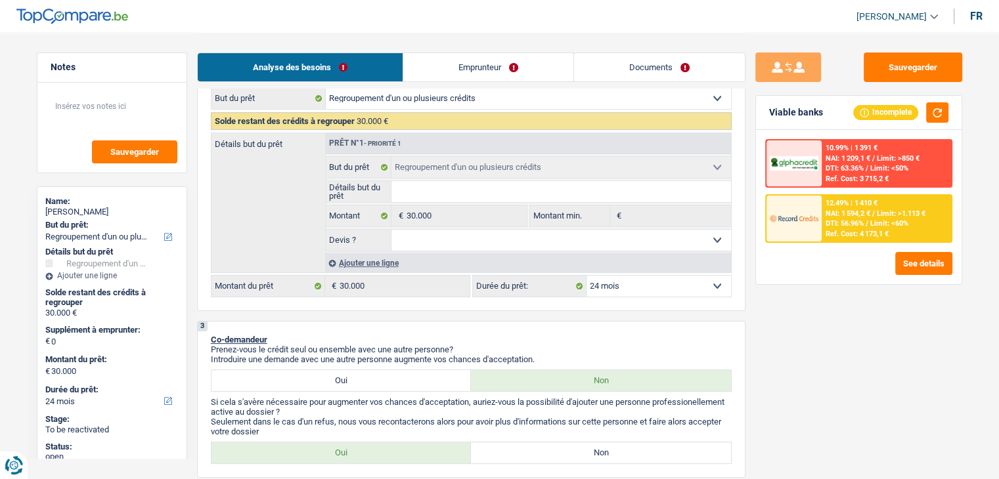
click at [822, 219] on div "12.49% | 1 410 € NAI: 1 594,2 € / Limit: >1.113 € DTI: 56.96% / Limit: <60% Ref…" at bounding box center [885, 219] width 129 height 46
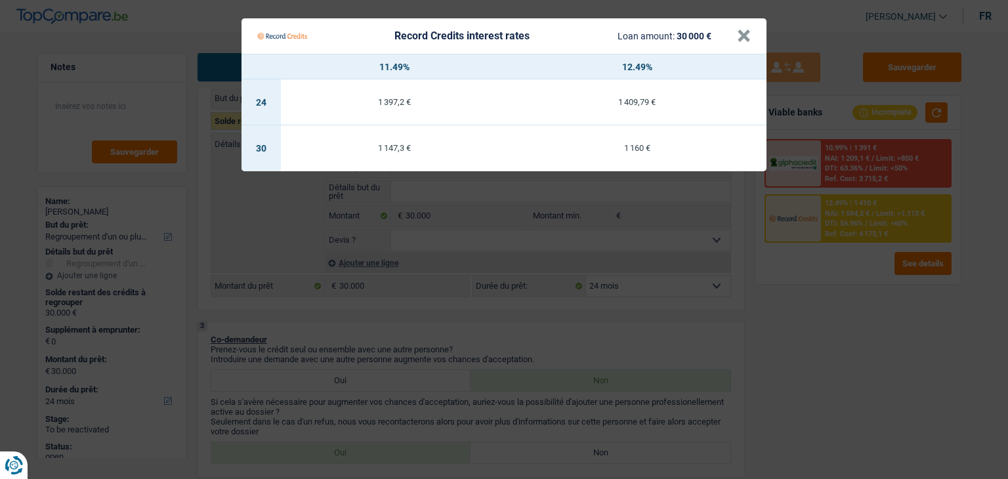
click at [667, 345] on Credits "Record Credits interest rates Loan amount: 30 000 € × 11.49% 12.49% 24 1 397,2 …" at bounding box center [504, 239] width 1008 height 479
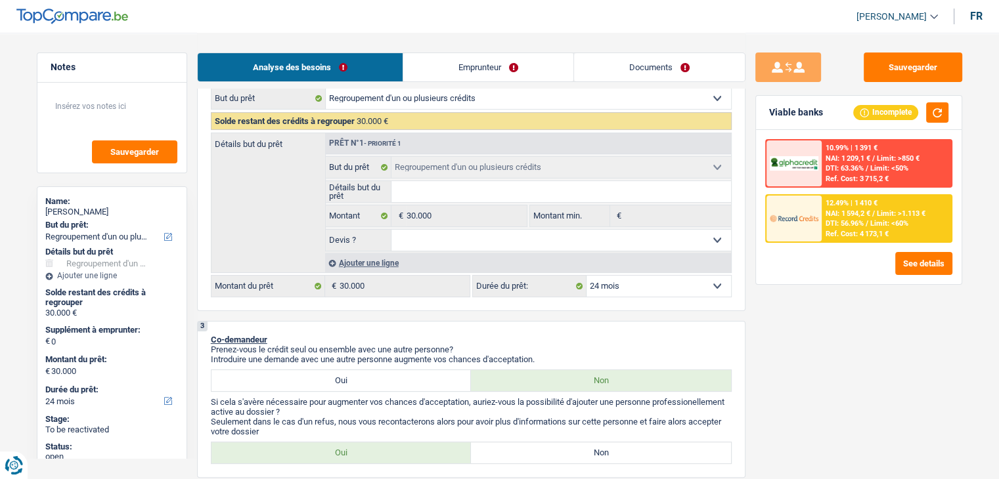
click at [647, 287] on select "12 mois 18 mois 24 mois 30 mois 36 mois 42 mois 48 mois 60 mois 72 mois 84 mois…" at bounding box center [658, 286] width 144 height 21
select select "42"
click at [586, 276] on select "12 mois 18 mois 24 mois 30 mois 36 mois 42 mois 48 mois 60 mois 72 mois 84 mois…" at bounding box center [658, 286] width 144 height 21
select select "42"
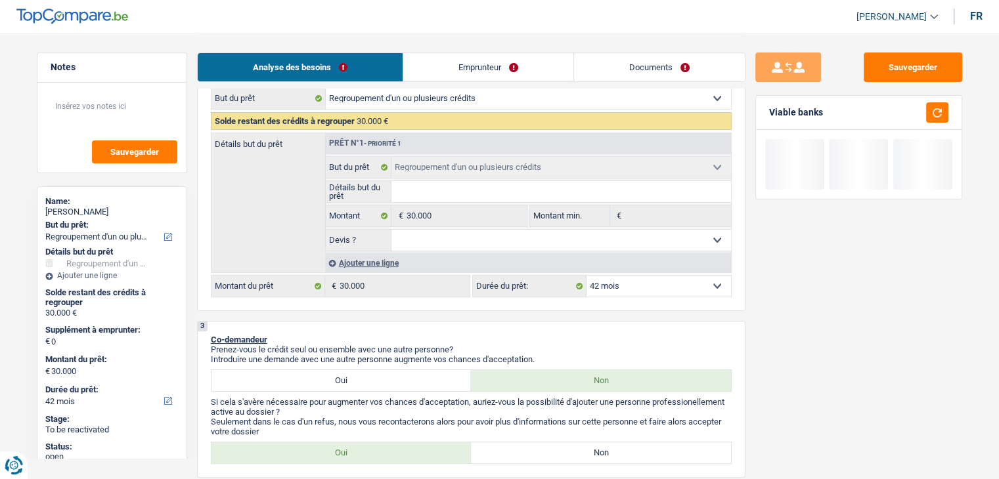
click at [622, 284] on select "12 mois 18 mois 24 mois 30 mois 36 mois 42 mois 48 mois 60 mois 72 mois 84 mois…" at bounding box center [658, 286] width 144 height 21
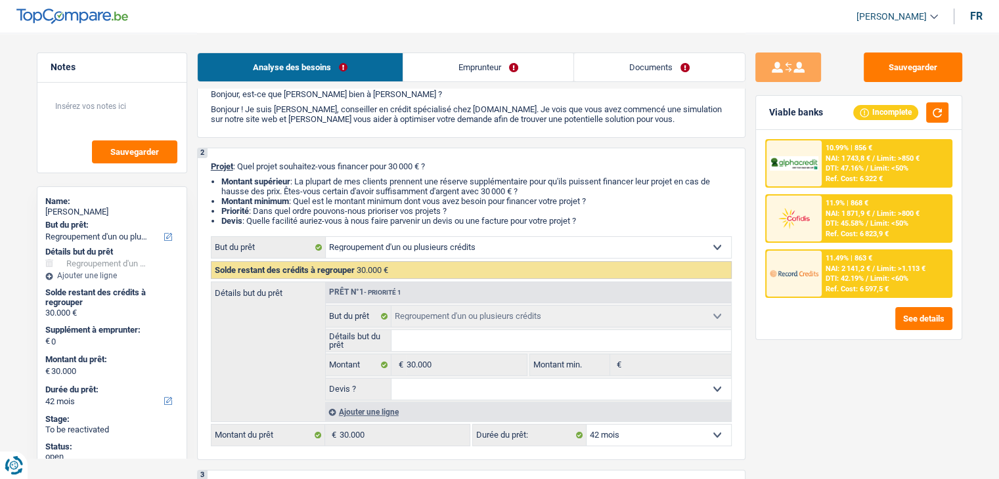
scroll to position [0, 0]
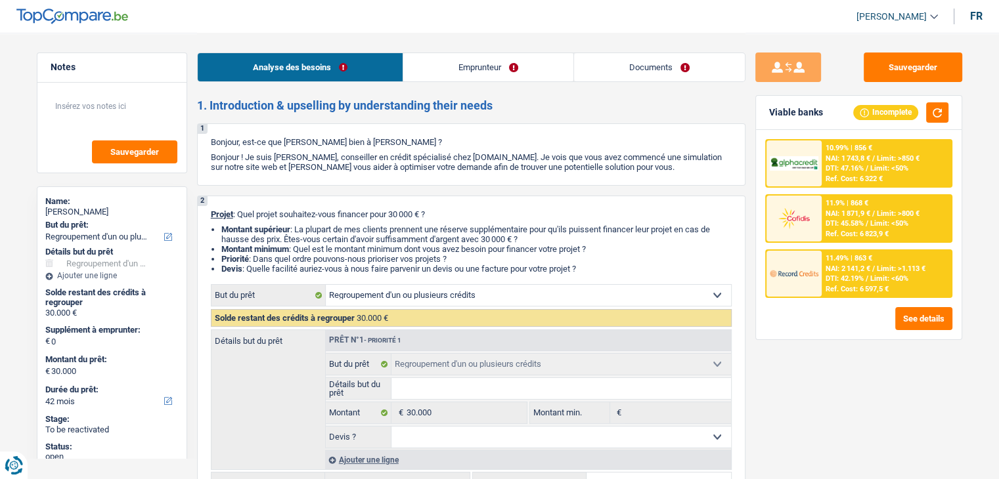
click at [322, 70] on link "Analyse des besoins" at bounding box center [300, 67] width 205 height 28
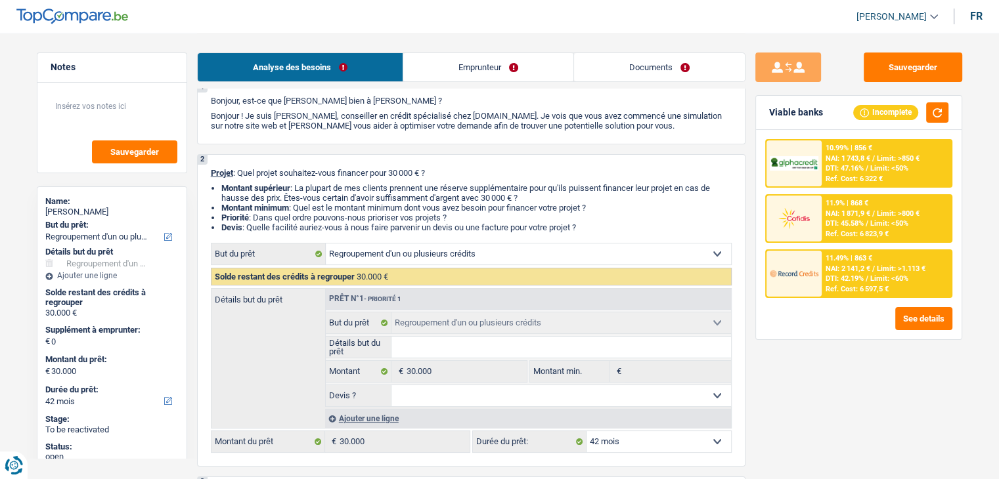
scroll to position [197, 0]
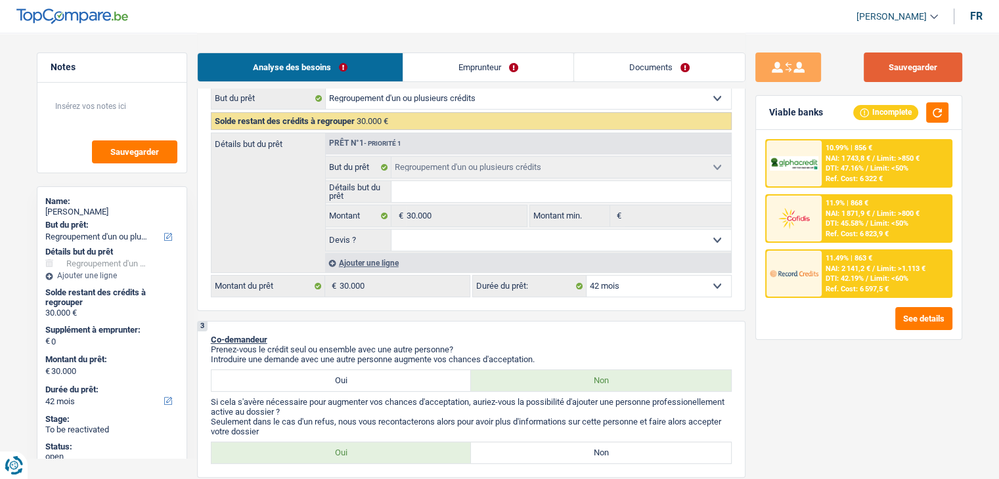
click at [885, 77] on button "Sauvegarder" at bounding box center [912, 68] width 98 height 30
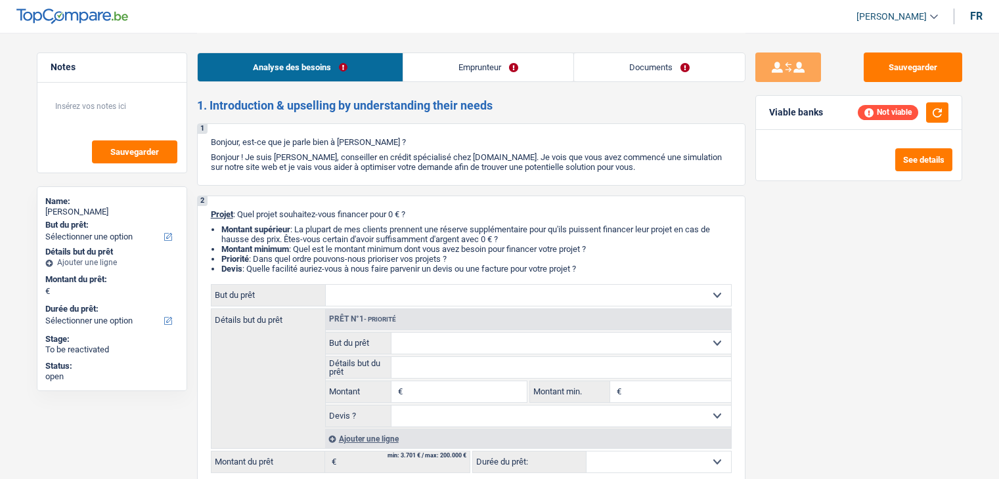
select select "privateEmployee"
select select "netSalary"
select select "mealVouchers"
select select "familyAllowances"
select select "rents"
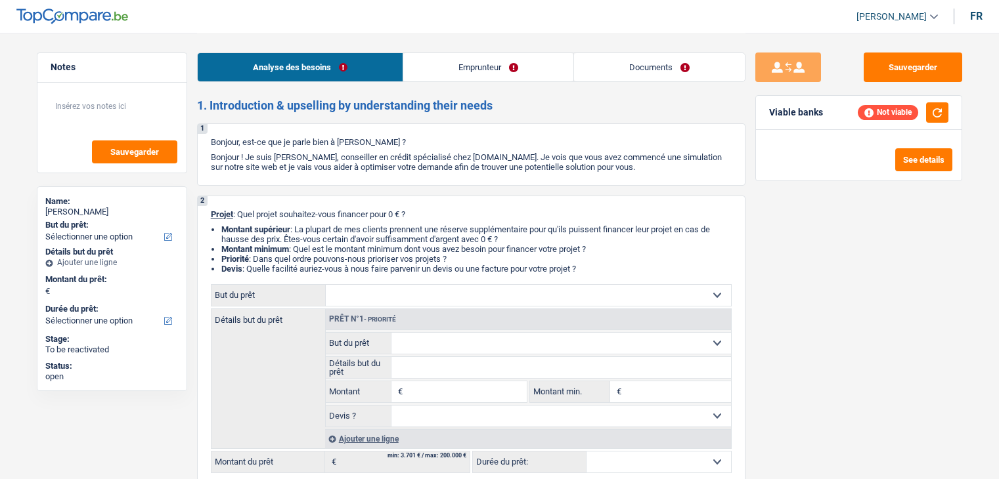
select select "privateEmployee"
select select "netSalary"
select select "mealVouchers"
select select "familyAllowances"
select select "bigCompanies"
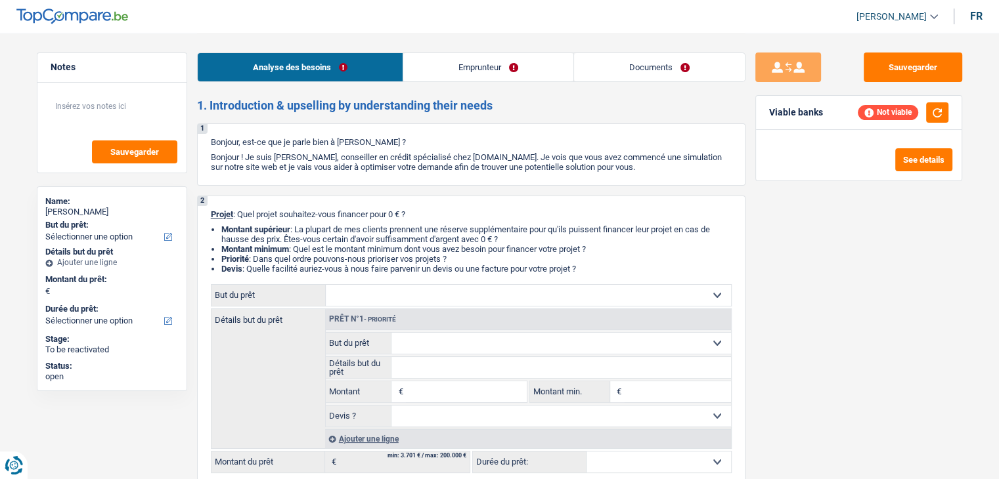
drag, startPoint x: 484, startPoint y: 65, endPoint x: 449, endPoint y: 81, distance: 38.5
click at [483, 66] on link "Emprunteur" at bounding box center [488, 67] width 170 height 28
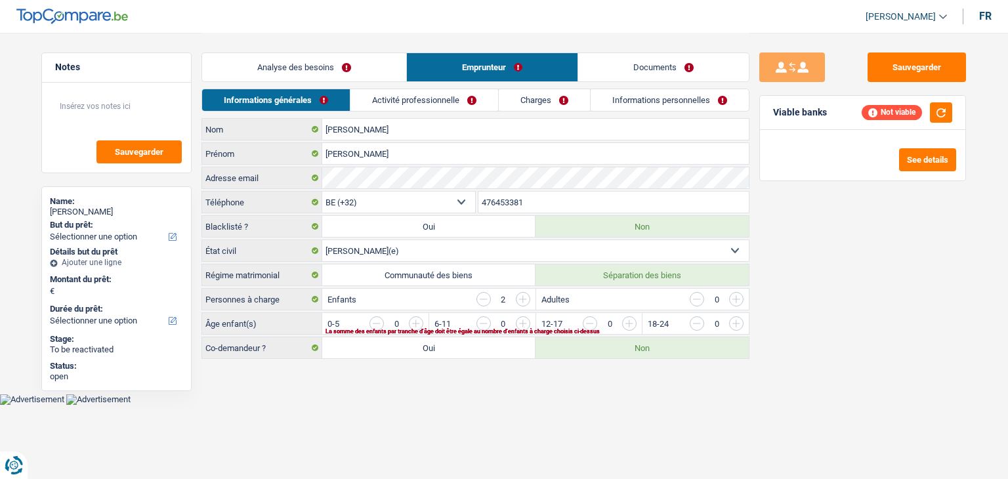
click at [394, 105] on link "Activité professionnelle" at bounding box center [425, 100] width 148 height 22
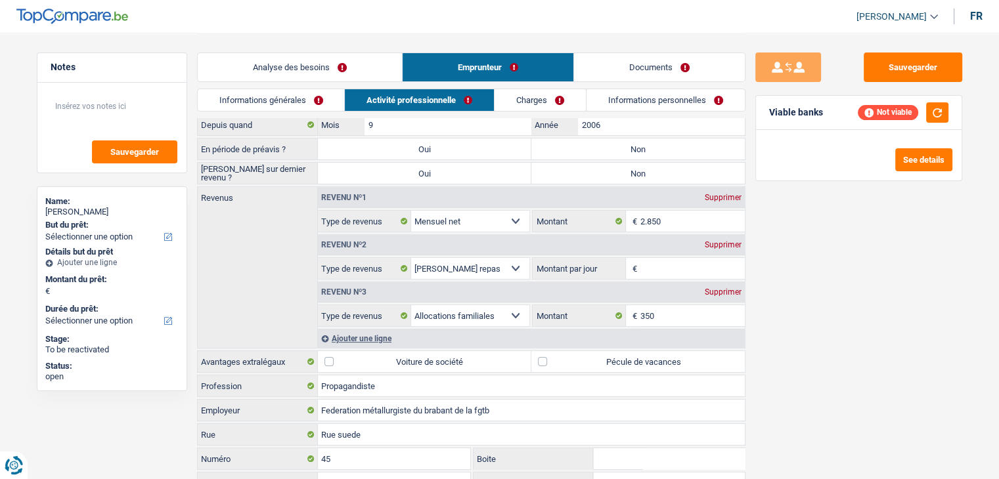
scroll to position [131, 0]
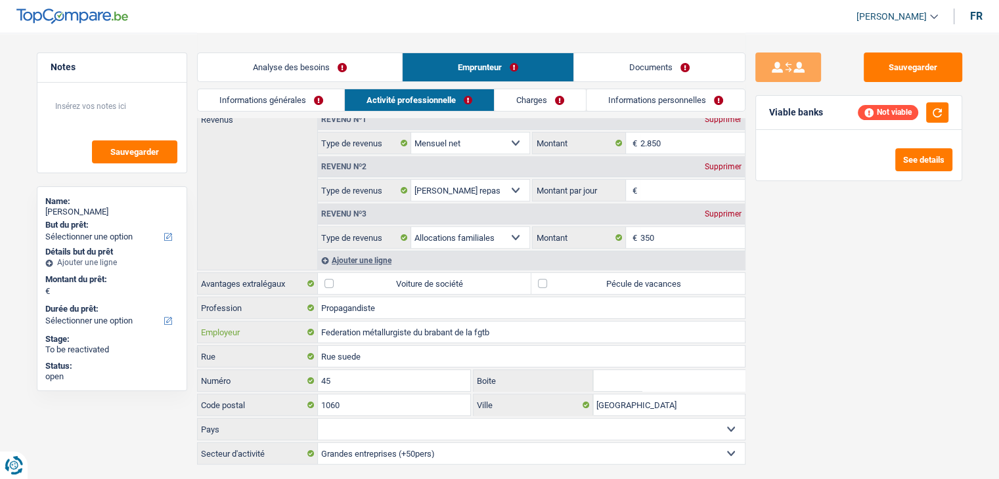
click at [622, 337] on input "Federation métallurgiste du brabant de la fgtb" at bounding box center [531, 332] width 427 height 21
click at [791, 335] on div "Sauvegarder Viable banks Not viable See details" at bounding box center [858, 256] width 226 height 406
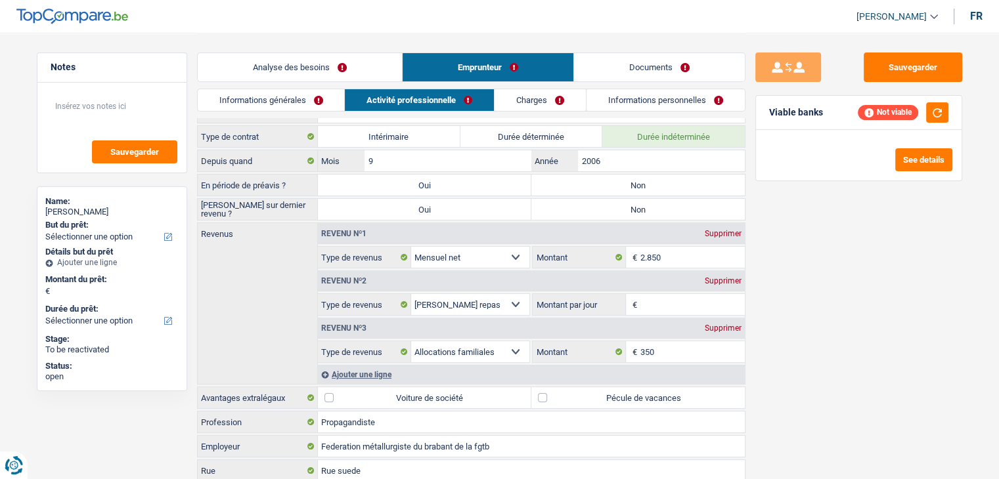
scroll to position [0, 0]
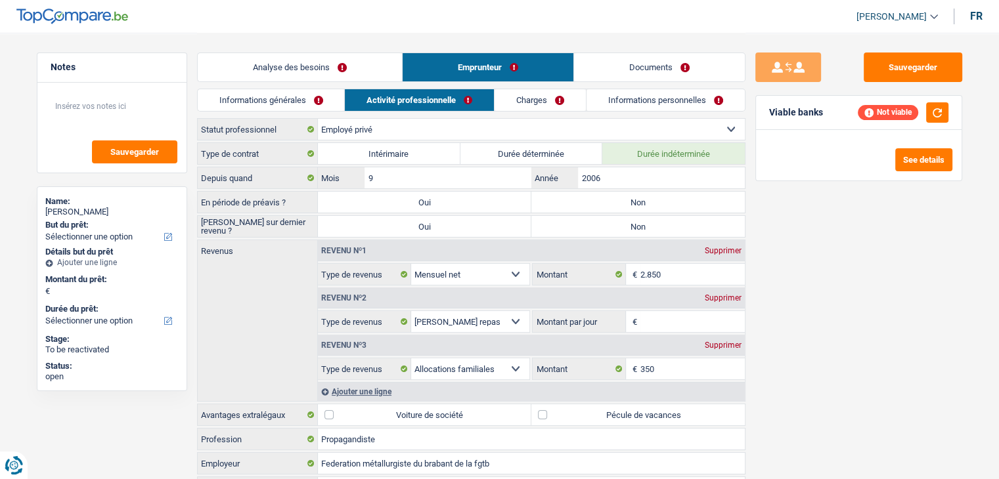
click at [537, 95] on link "Charges" at bounding box center [539, 100] width 91 height 22
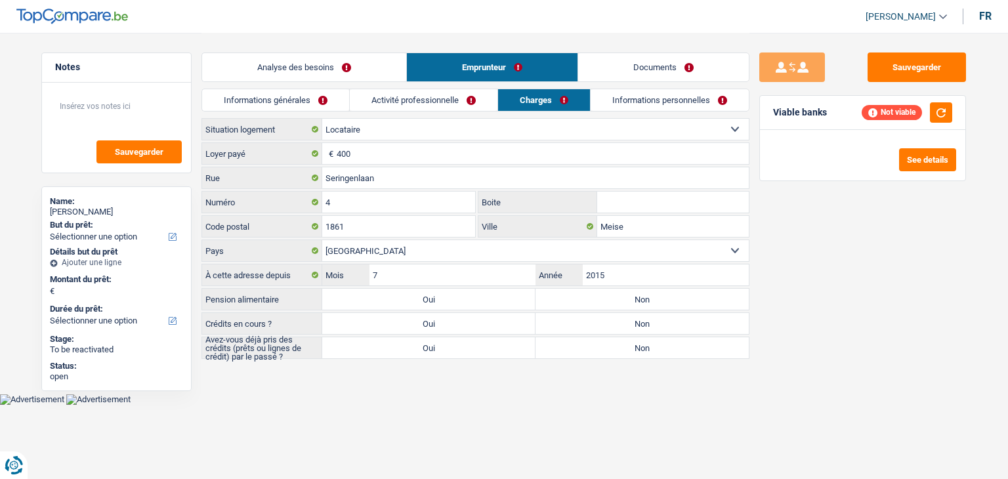
click at [580, 101] on link "Charges" at bounding box center [544, 100] width 92 height 22
click at [603, 93] on link "Informations personnelles" at bounding box center [670, 100] width 158 height 22
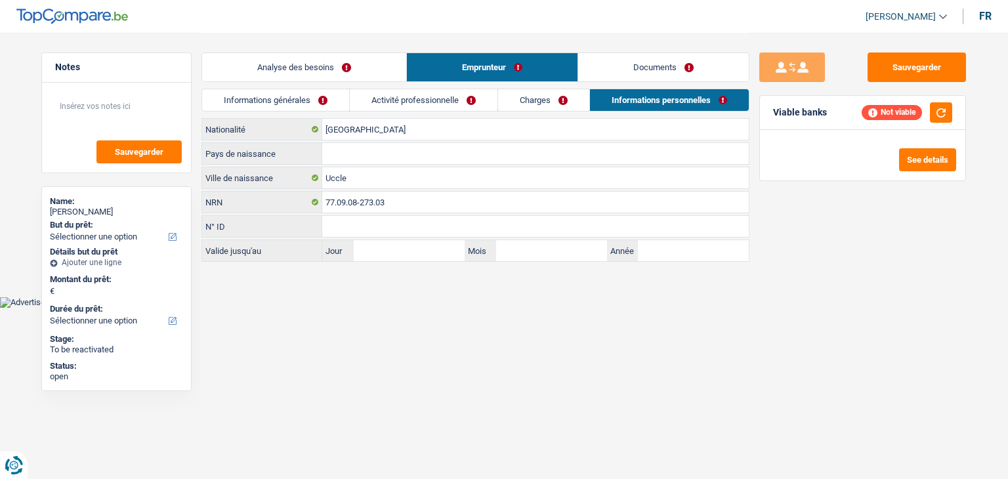
click at [465, 93] on link "Activité professionnelle" at bounding box center [424, 100] width 148 height 22
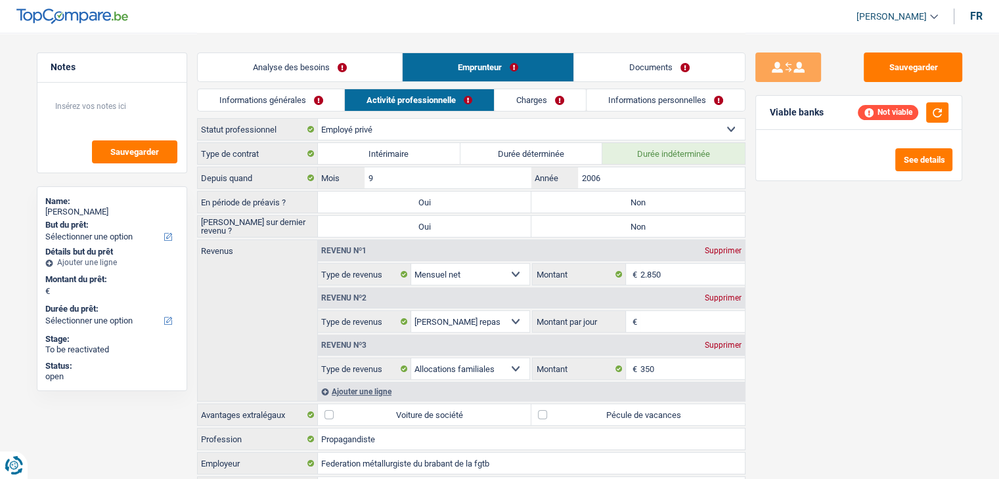
drag, startPoint x: 358, startPoint y: 93, endPoint x: 255, endPoint y: 112, distance: 104.2
click at [357, 93] on link "Activité professionnelle" at bounding box center [419, 100] width 149 height 22
click at [248, 114] on div "Informations générales Activité professionnelle Charges Informations personnell…" at bounding box center [471, 104] width 548 height 30
click at [247, 95] on link "Informations générales" at bounding box center [271, 100] width 147 height 22
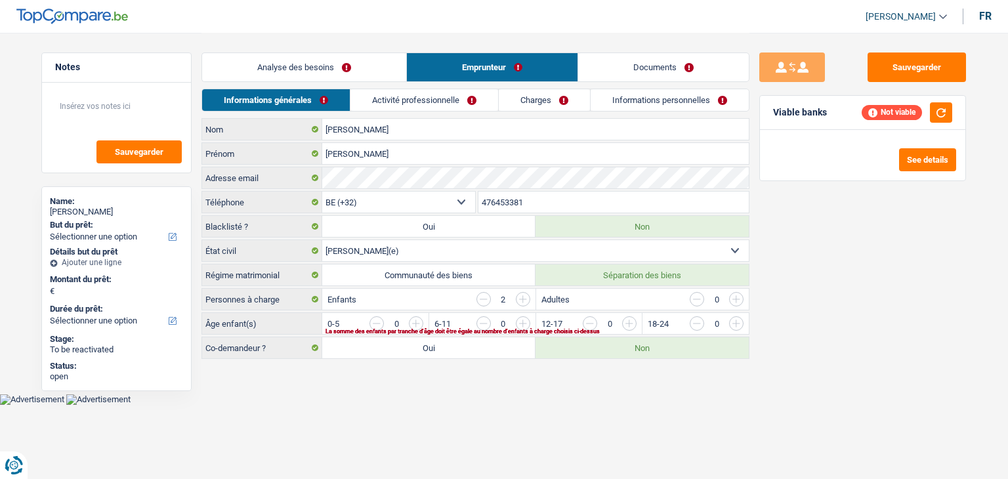
click at [278, 64] on link "Analyse des besoins" at bounding box center [304, 67] width 204 height 28
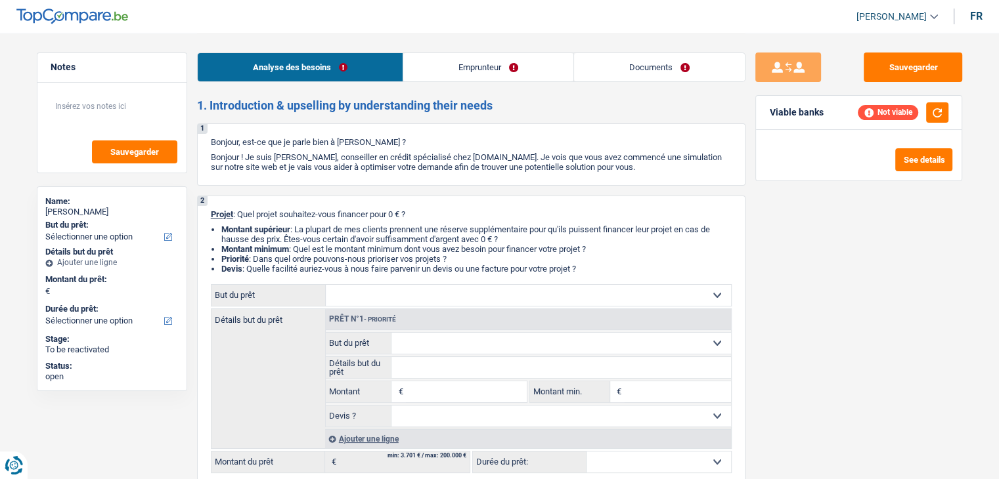
click at [458, 64] on link "Emprunteur" at bounding box center [488, 67] width 170 height 28
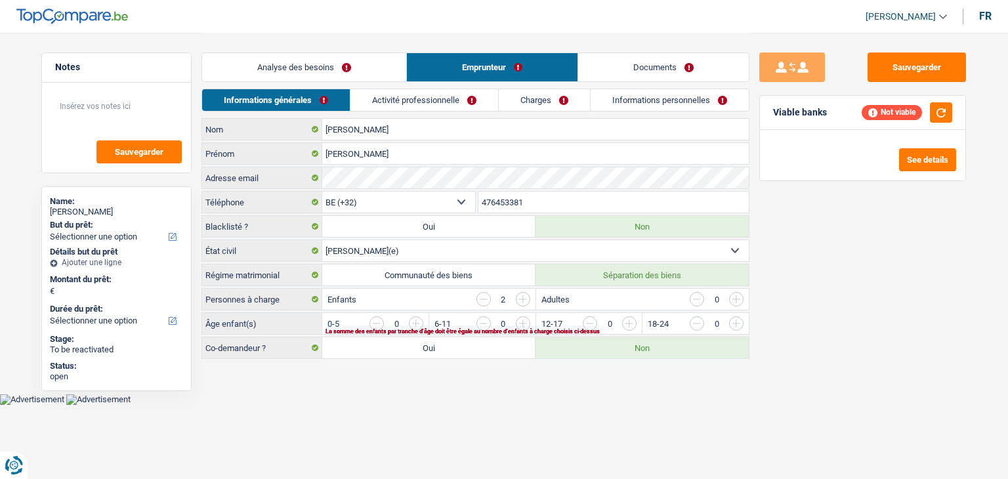
click at [607, 62] on link "Documents" at bounding box center [663, 67] width 171 height 28
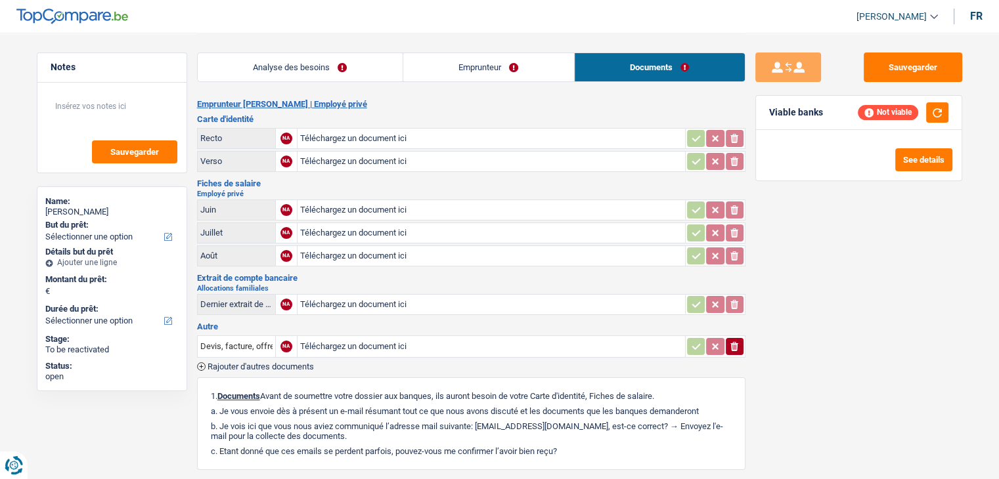
click at [444, 66] on link "Emprunteur" at bounding box center [488, 67] width 171 height 28
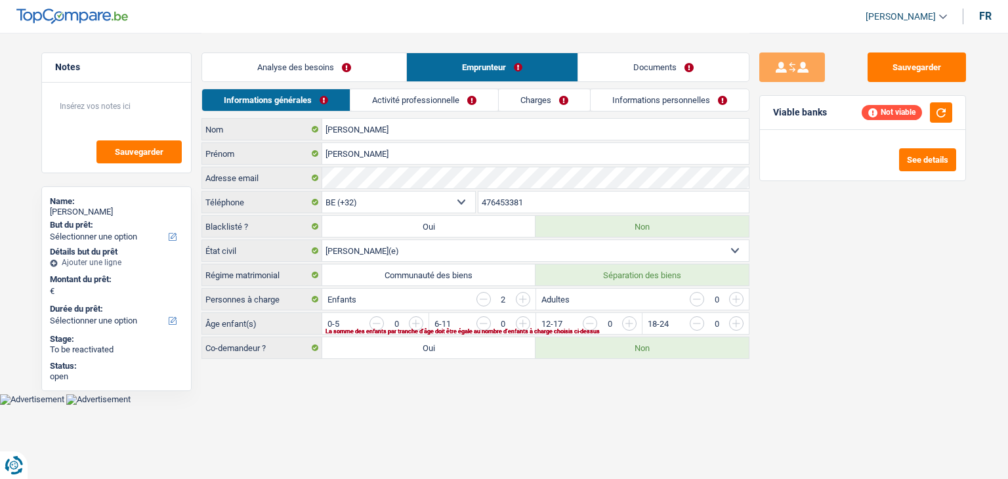
click at [324, 66] on link "Analyse des besoins" at bounding box center [304, 67] width 204 height 28
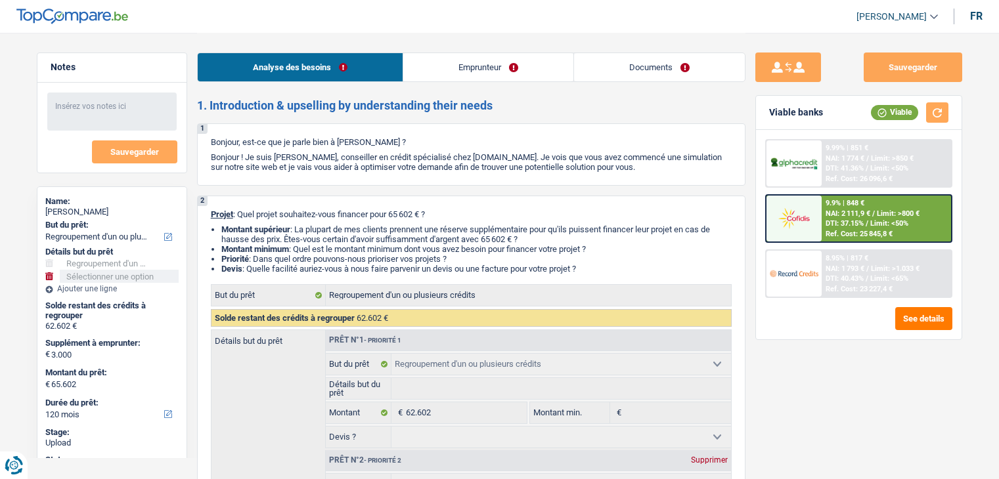
select select "refinancing"
select select "120"
select select "refinancing"
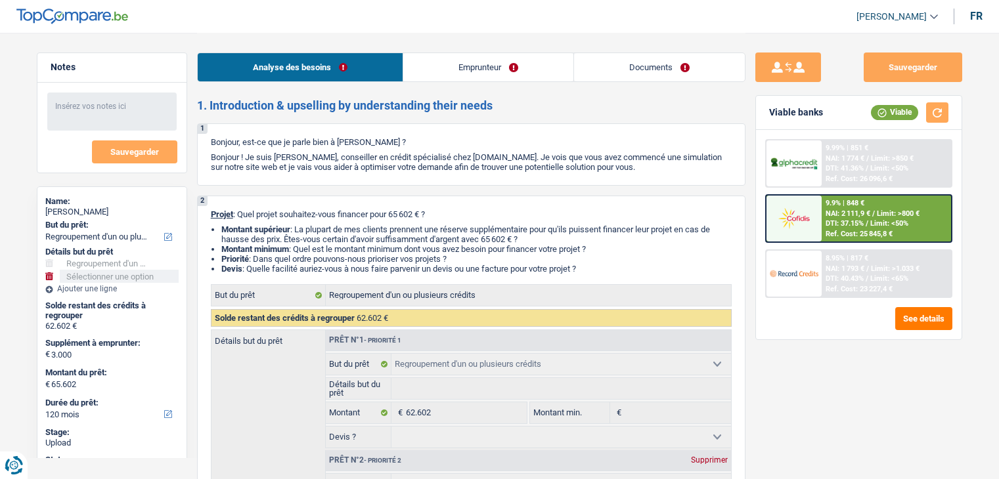
select select "120"
select select "privateEmployee"
select select "netSalary"
select select "mealVouchers"
select select "familyAllowances"
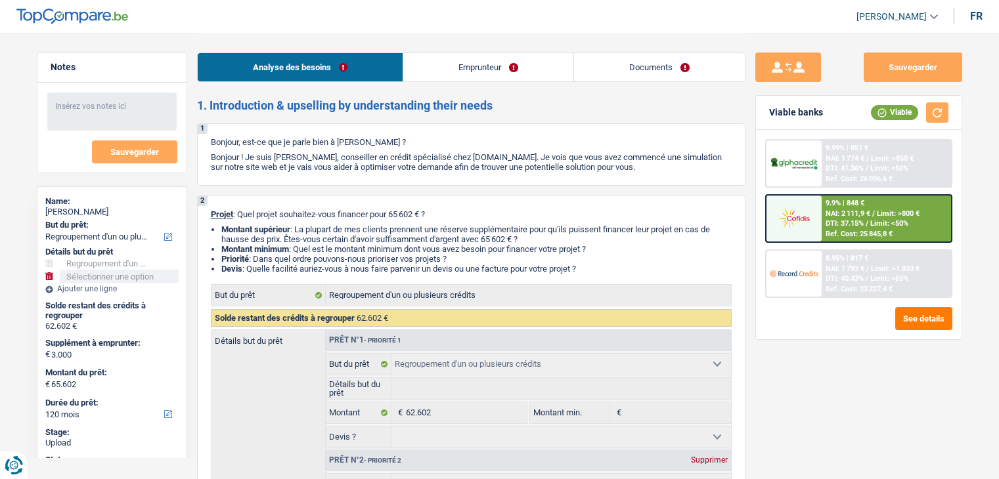
select select "rents"
select select "personalLoan"
select select "loanRepayment"
select select "84"
select select "personalLoan"
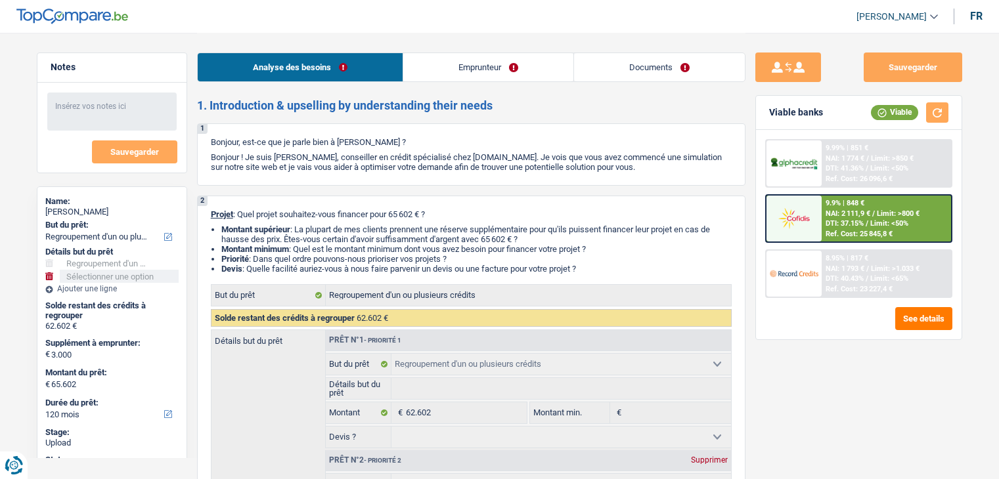
select select "familyEvent"
select select "60"
select select "cardOrCredit"
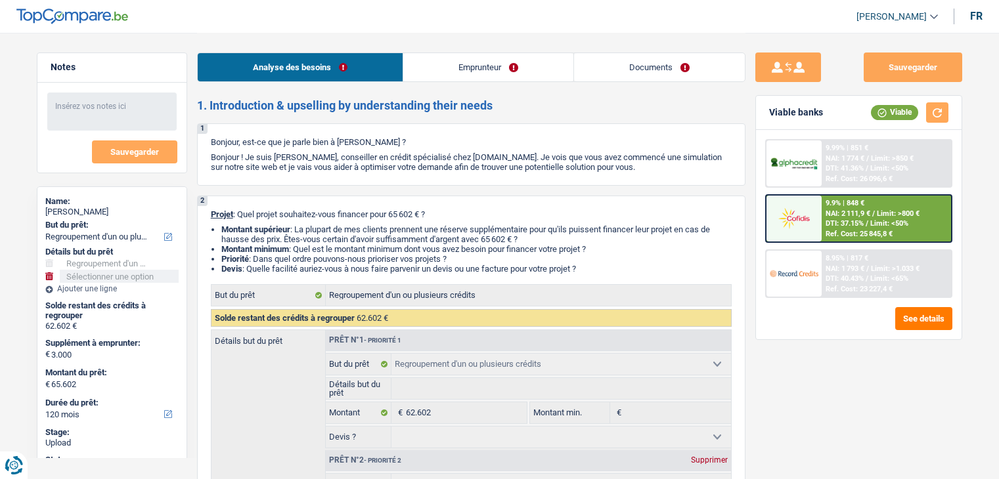
select select "refinancing"
select select "120"
click at [480, 72] on link "Emprunteur" at bounding box center [488, 67] width 170 height 28
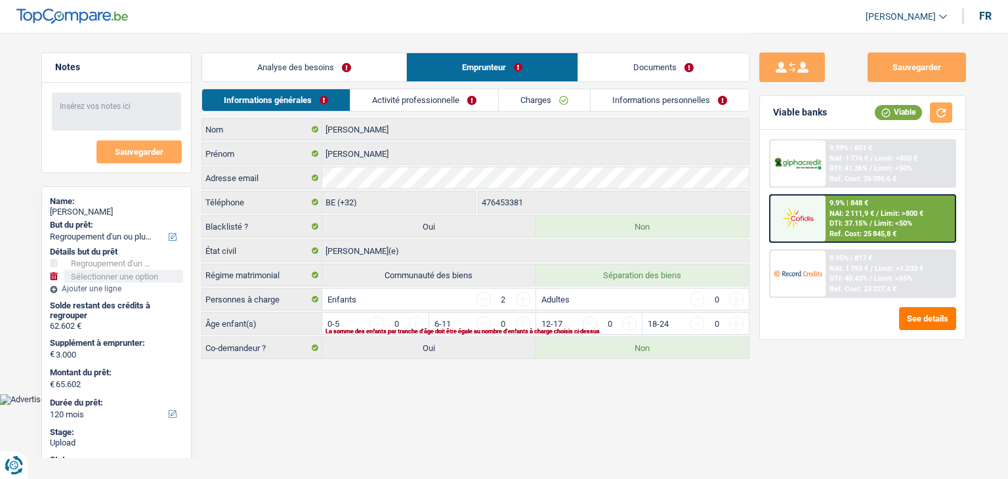
click at [430, 100] on link "Activité professionnelle" at bounding box center [425, 100] width 148 height 22
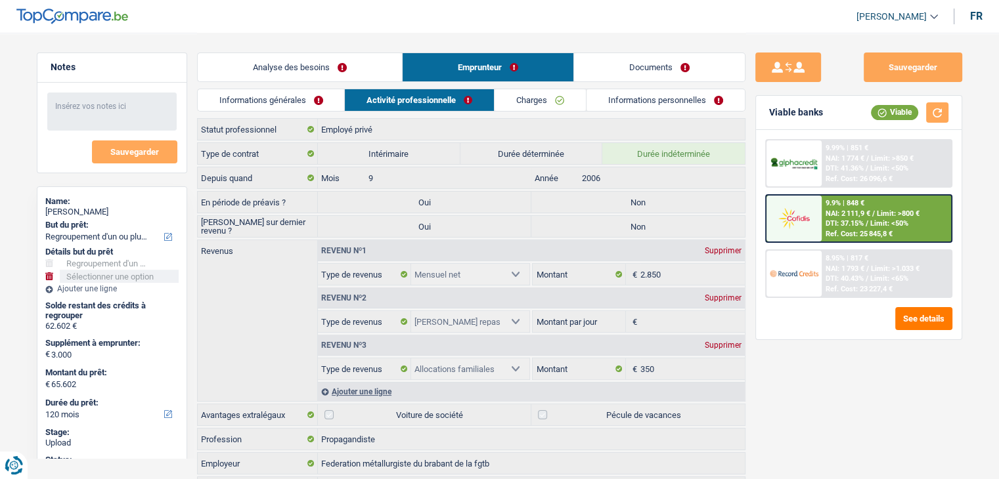
click at [874, 224] on span "Limit: <50%" at bounding box center [889, 223] width 38 height 9
click at [299, 96] on link "Informations générales" at bounding box center [271, 100] width 147 height 22
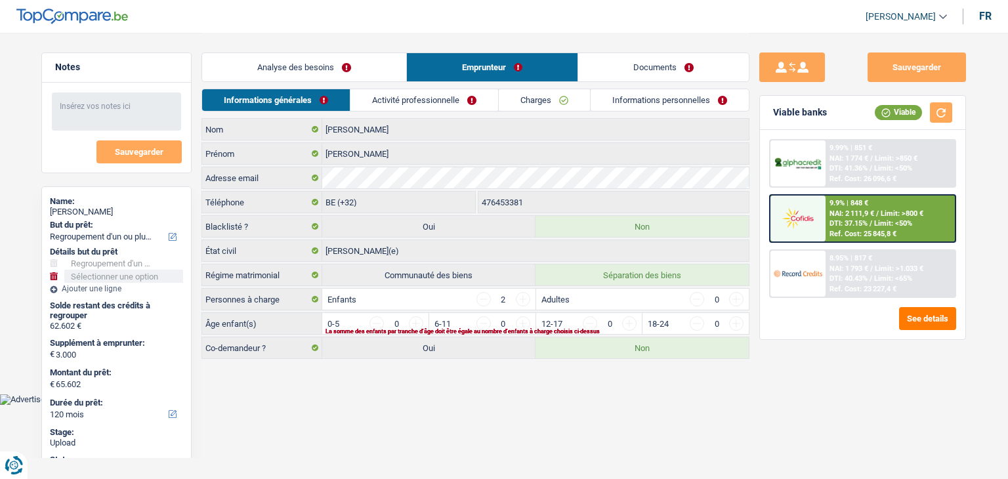
click at [464, 99] on link "Activité professionnelle" at bounding box center [425, 100] width 148 height 22
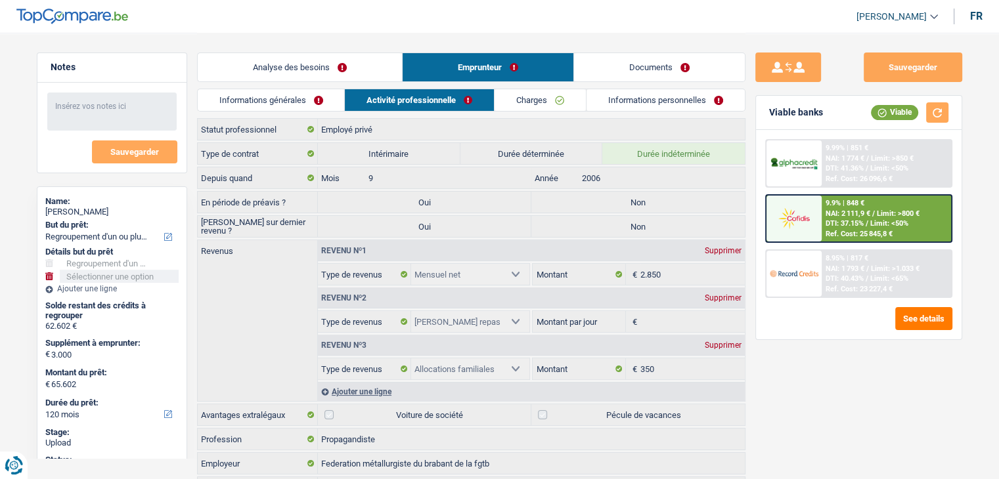
click at [341, 72] on link "Analyse des besoins" at bounding box center [300, 67] width 204 height 28
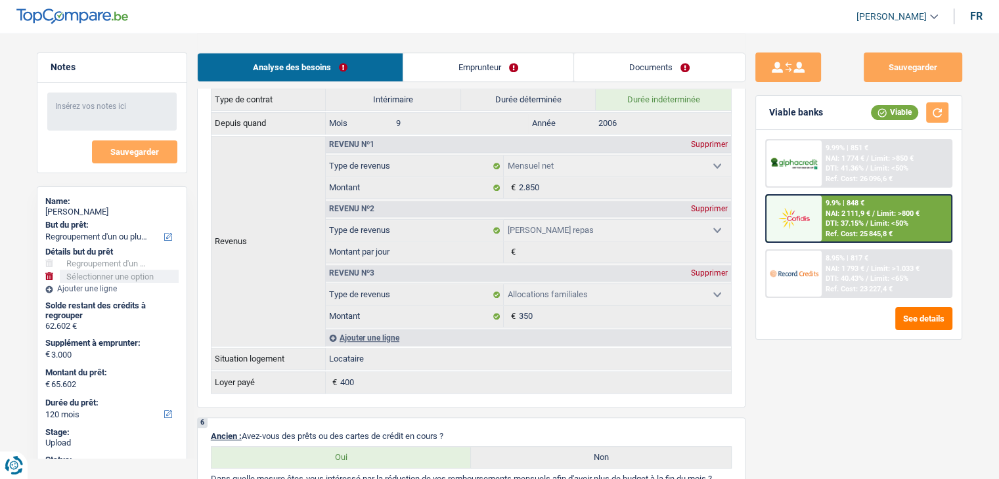
scroll to position [788, 0]
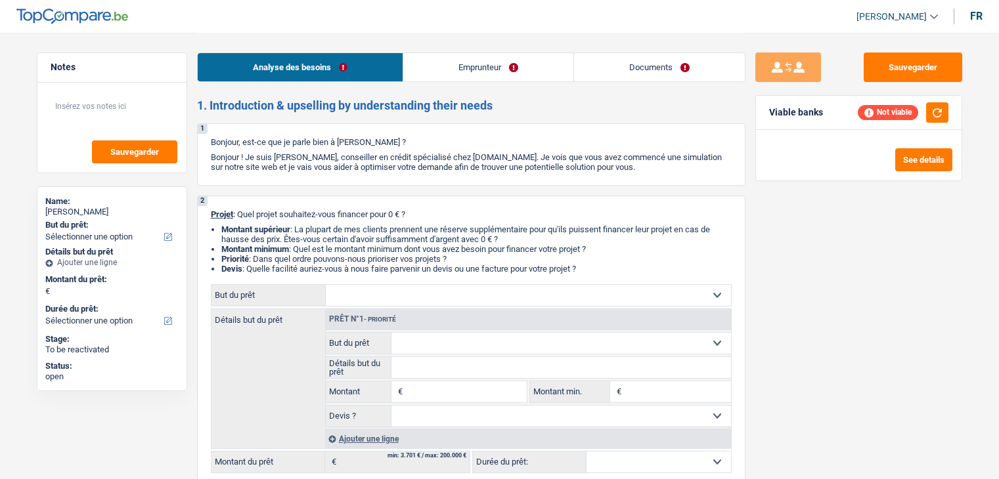
select select "privateEmployee"
select select "familyAllowances"
select select "netSalary"
select select "mealVouchers"
select select "liveWithParents"
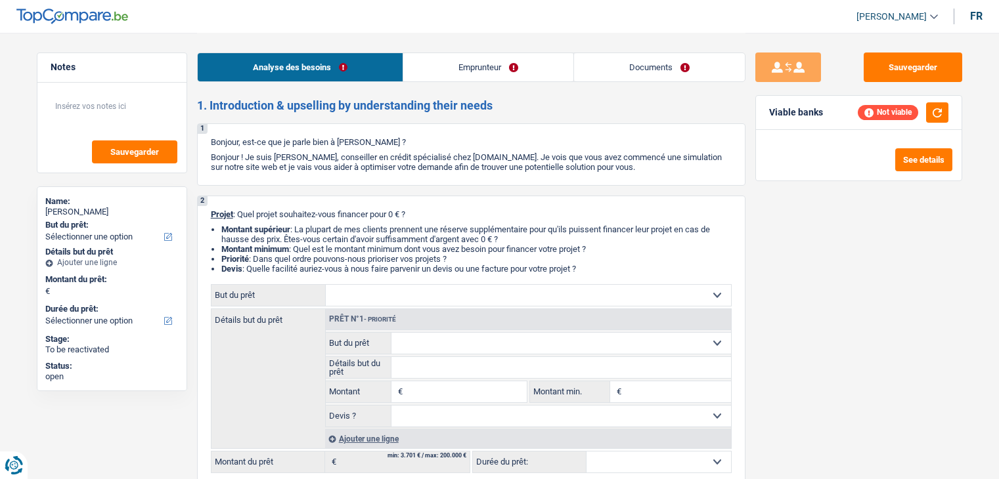
select select "independent"
select select "netSalary"
select select "familyAllowances"
select select "ownerWithoutMortgage"
select select "renovationLoan"
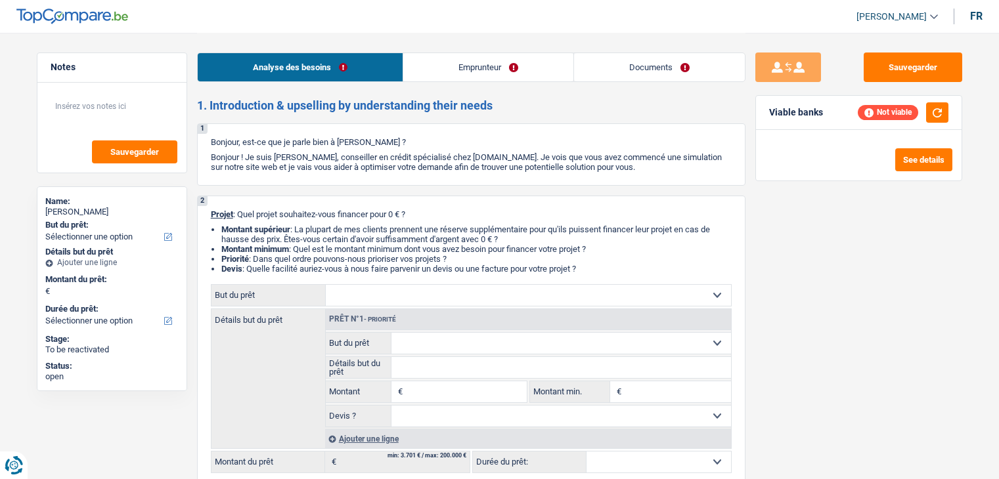
select select "120"
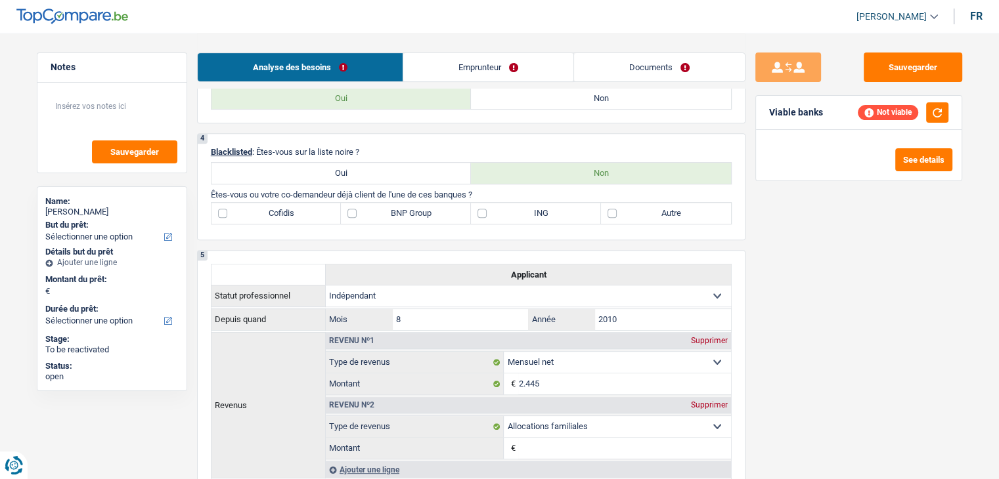
scroll to position [722, 0]
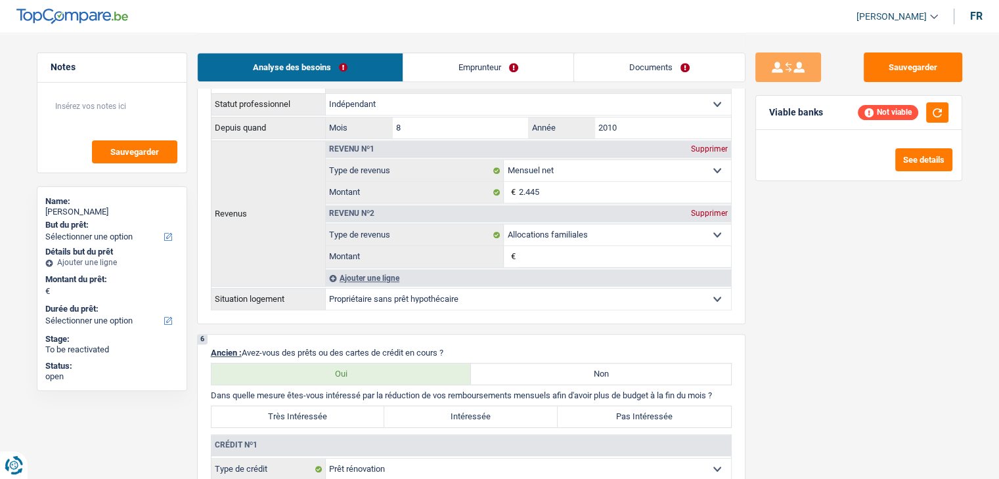
click at [280, 22] on header "[PERSON_NAME] Se déconnecter fr" at bounding box center [499, 16] width 999 height 33
drag, startPoint x: 456, startPoint y: 348, endPoint x: 246, endPoint y: 341, distance: 210.2
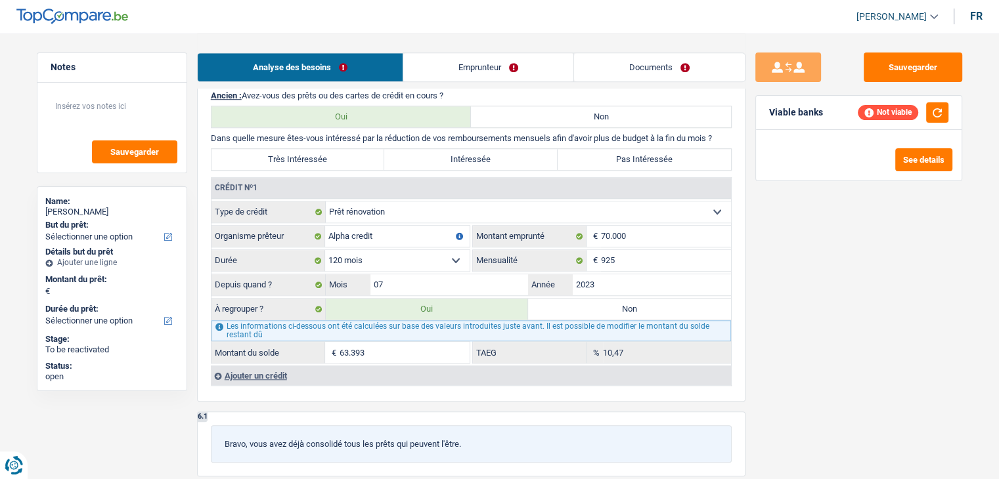
scroll to position [985, 0]
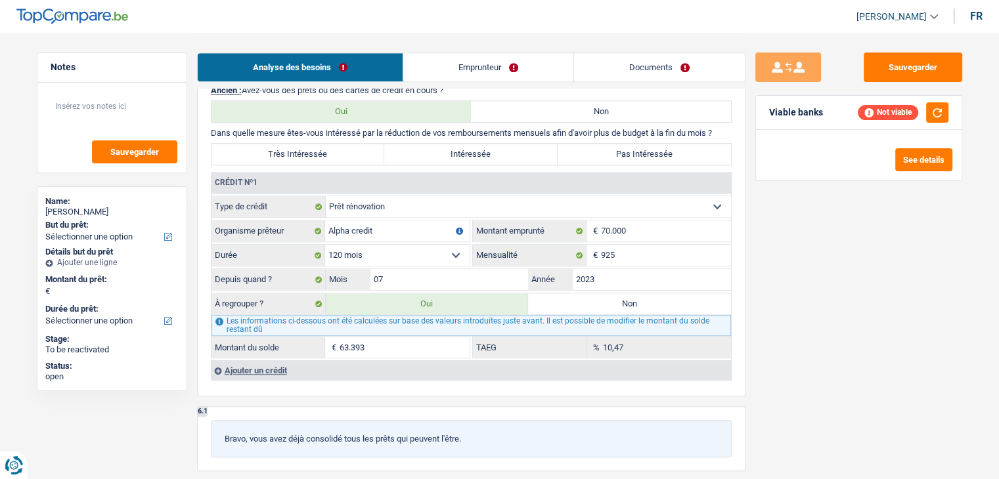
click at [880, 349] on div "Sauvegarder Viable banks Not viable See details" at bounding box center [858, 256] width 226 height 406
click at [939, 106] on button "button" at bounding box center [937, 112] width 22 height 20
click at [770, 360] on div "Sauvegarder Viable banks Not viable See details" at bounding box center [858, 256] width 226 height 406
click at [410, 303] on label "Oui" at bounding box center [427, 303] width 203 height 21
click at [410, 303] on input "Oui" at bounding box center [427, 303] width 203 height 21
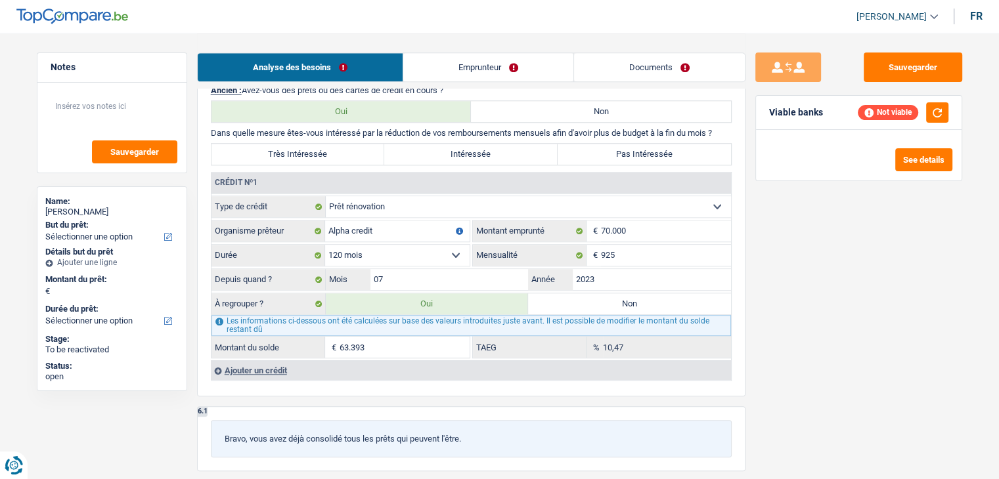
click at [554, 315] on div "Les informations ci-dessous ont été calculées sur base des valeurs introduites …" at bounding box center [470, 325] width 519 height 21
click at [553, 305] on label "Non" at bounding box center [629, 303] width 203 height 21
click at [553, 305] on input "Non" at bounding box center [629, 303] width 203 height 21
radio input "true"
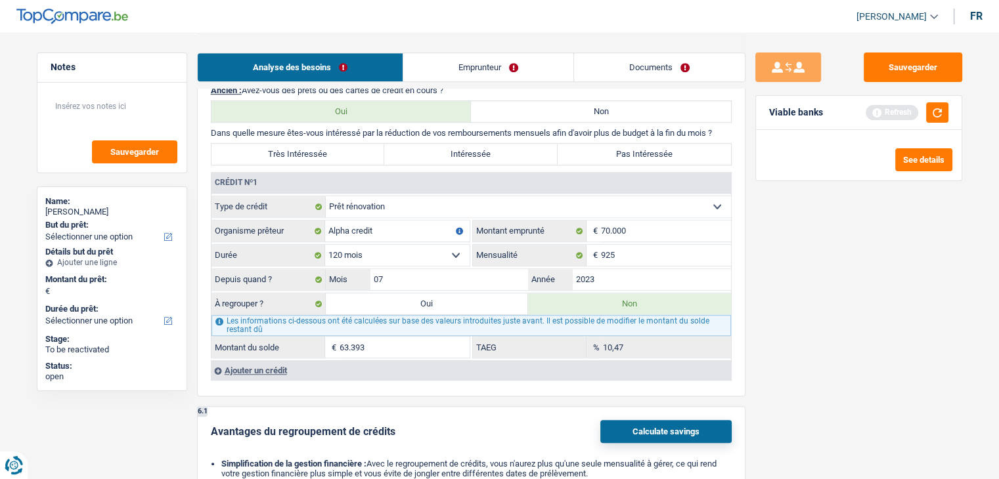
click at [471, 303] on label "Oui" at bounding box center [427, 303] width 203 height 21
click at [471, 303] on input "Oui" at bounding box center [427, 303] width 203 height 21
radio input "true"
type input "63.393"
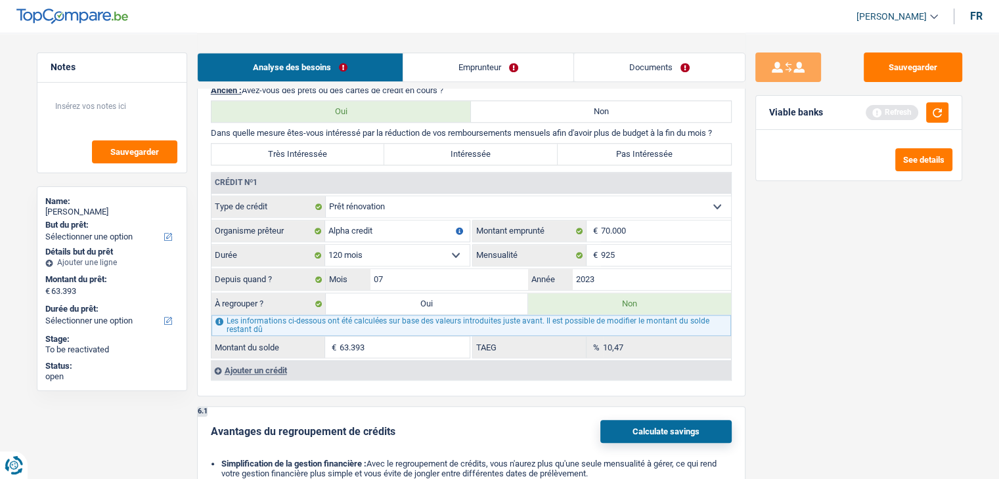
radio input "false"
type input "63.393"
select select "refinancing"
select select "144"
select select "refinancing"
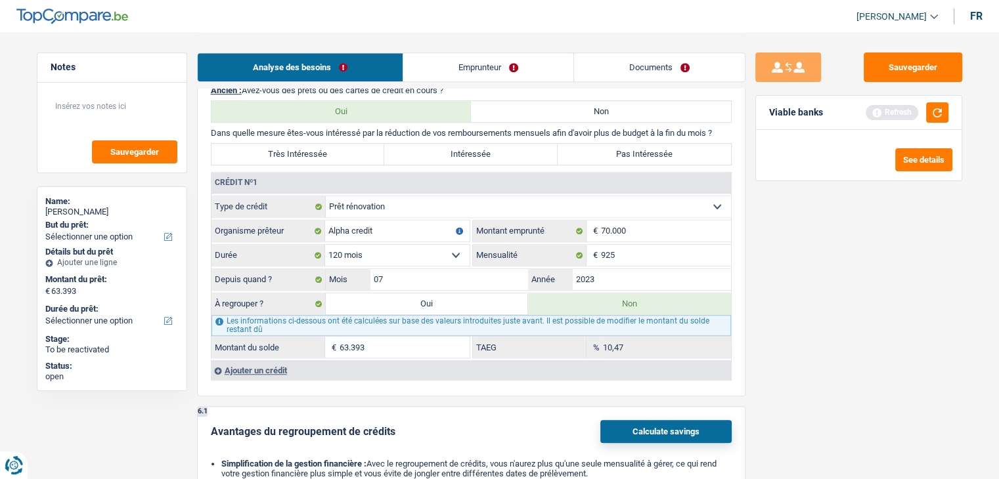
select select "refinancing"
select select "144"
select select "refinancing"
select select "144"
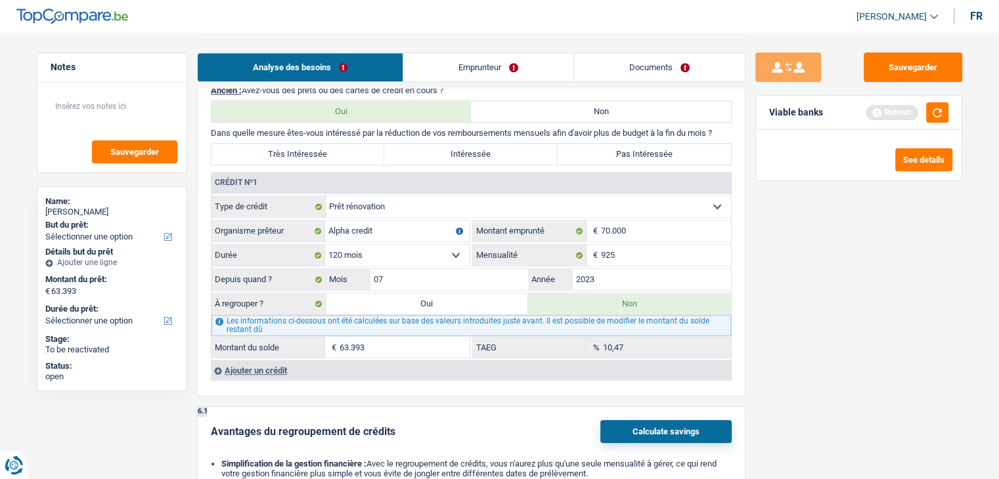
select select "refinancing"
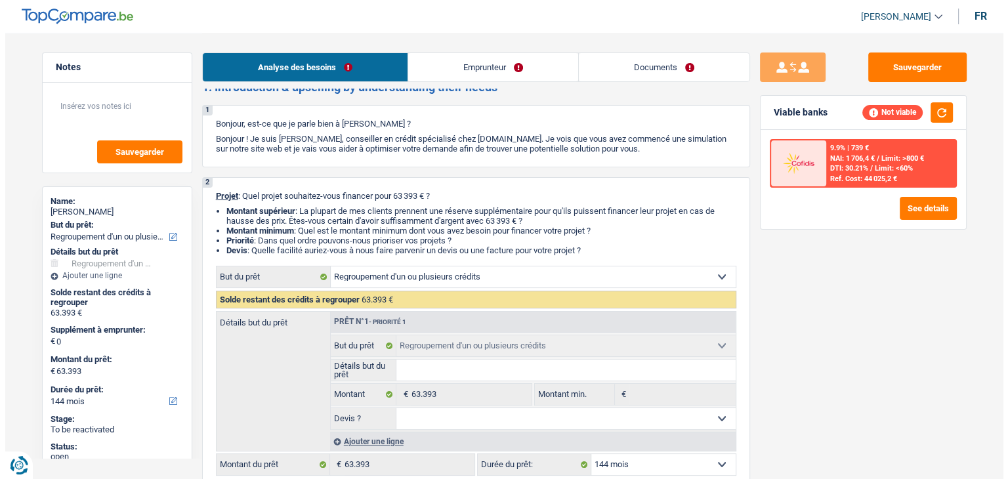
scroll to position [131, 0]
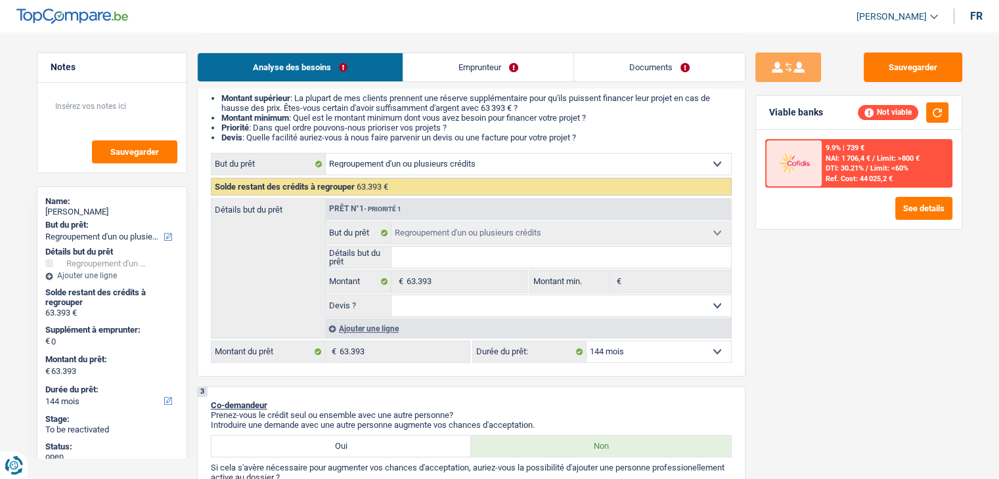
click at [622, 346] on select "12 mois 18 mois 24 mois 30 mois 36 mois 42 mois 48 mois 60 mois 72 mois 84 mois…" at bounding box center [658, 351] width 144 height 21
select select "96"
click at [586, 341] on select "12 mois 18 mois 24 mois 30 mois 36 mois 42 mois 48 mois 60 mois 72 mois 84 mois…" at bounding box center [658, 351] width 144 height 21
select select "96"
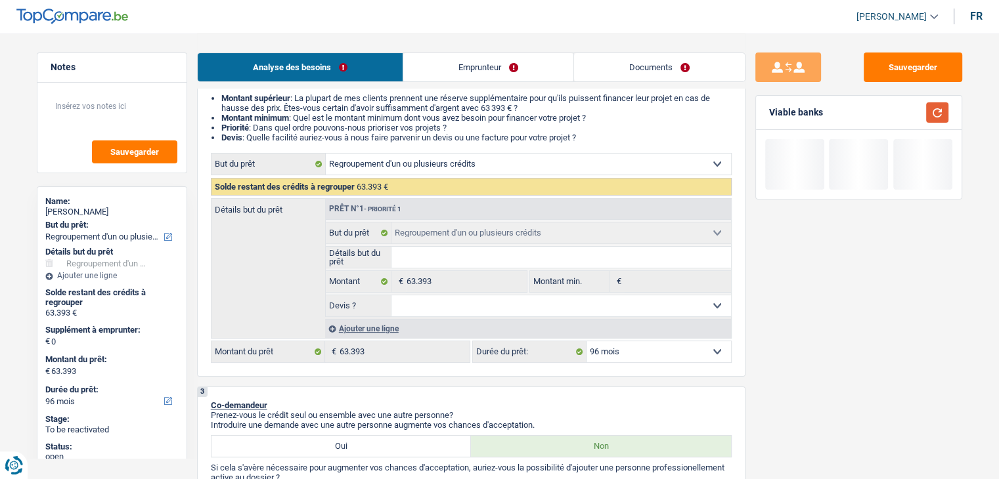
click at [938, 114] on button "button" at bounding box center [937, 112] width 22 height 20
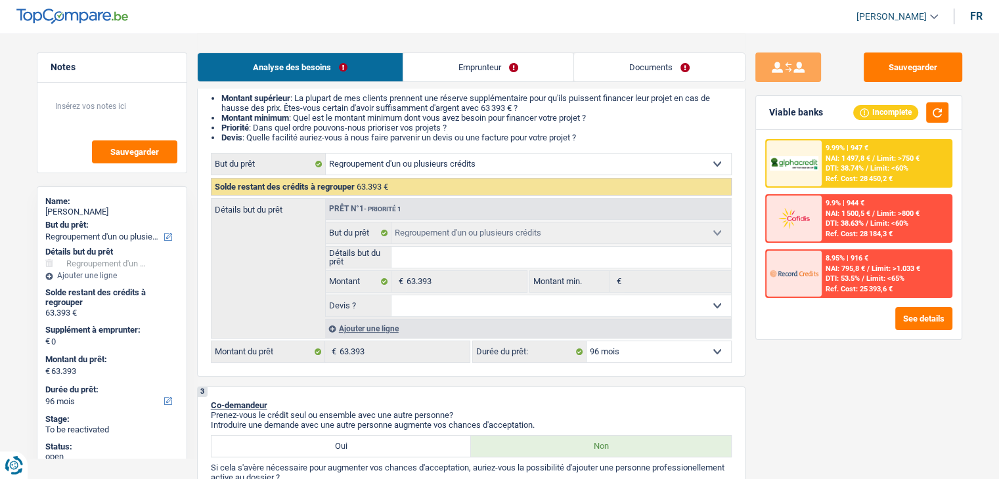
click at [866, 170] on span "/" at bounding box center [866, 168] width 3 height 9
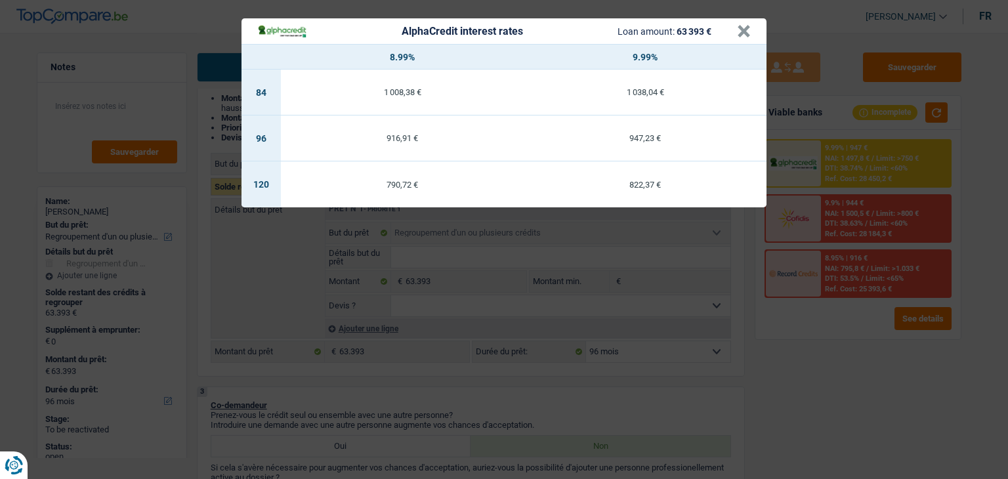
click at [811, 350] on div "AlphaCredit interest rates Loan amount: 63 393 € × 8.99% 9.99% 84 1 008,38 € 1 …" at bounding box center [504, 239] width 1008 height 479
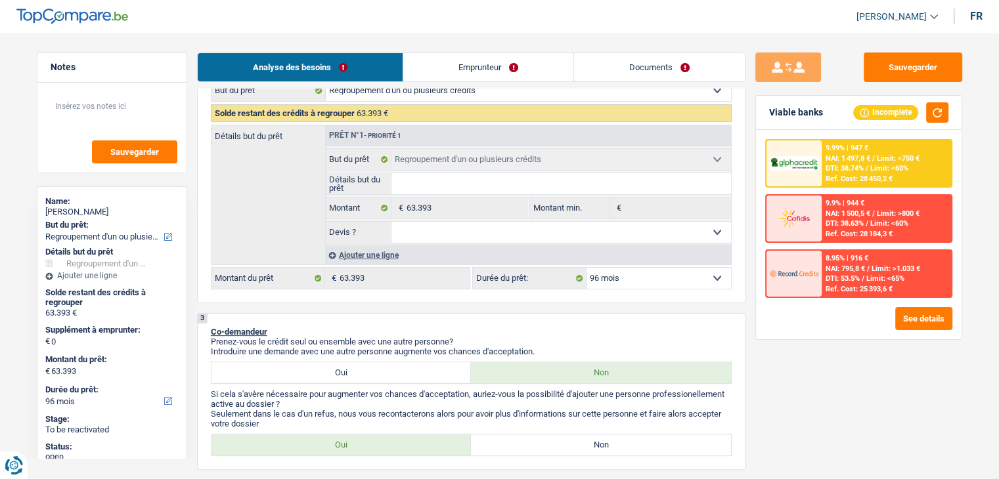
scroll to position [197, 0]
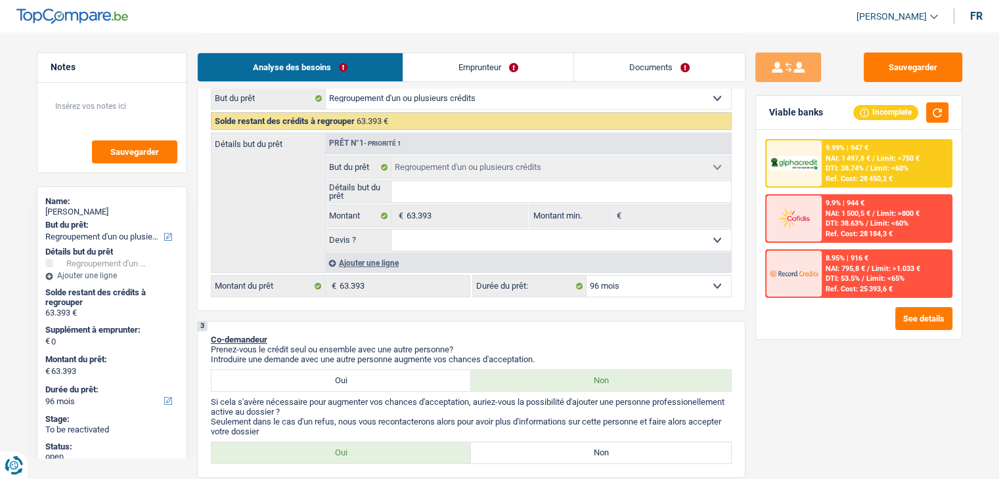
click at [622, 287] on select "12 mois 18 mois 24 mois 30 mois 36 mois 42 mois 48 mois 60 mois 72 mois 84 mois…" at bounding box center [658, 286] width 144 height 21
select select "84"
click at [586, 276] on select "12 mois 18 mois 24 mois 30 mois 36 mois 42 mois 48 mois 60 mois 72 mois 84 mois…" at bounding box center [658, 286] width 144 height 21
select select "84"
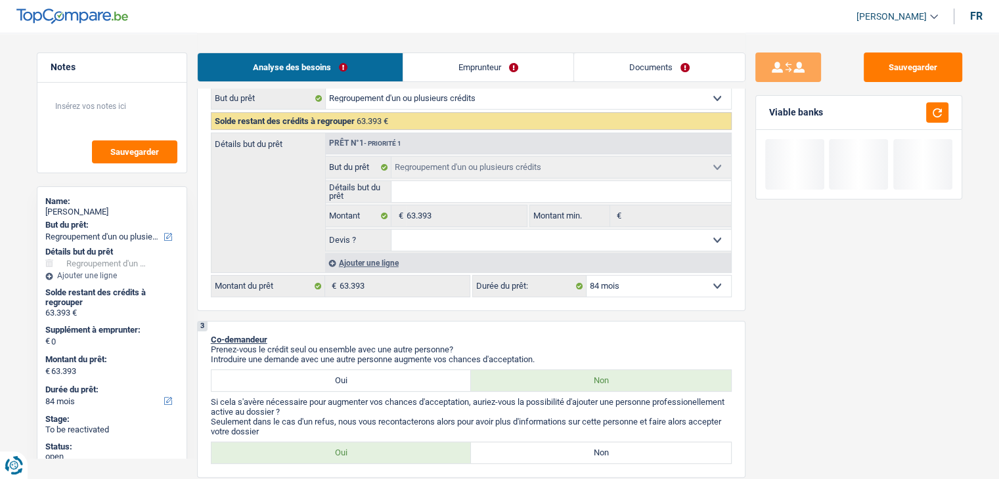
click at [954, 111] on div "Viable banks" at bounding box center [858, 113] width 205 height 34
click at [944, 110] on button "button" at bounding box center [937, 112] width 22 height 20
click at [936, 110] on button "button" at bounding box center [937, 112] width 22 height 20
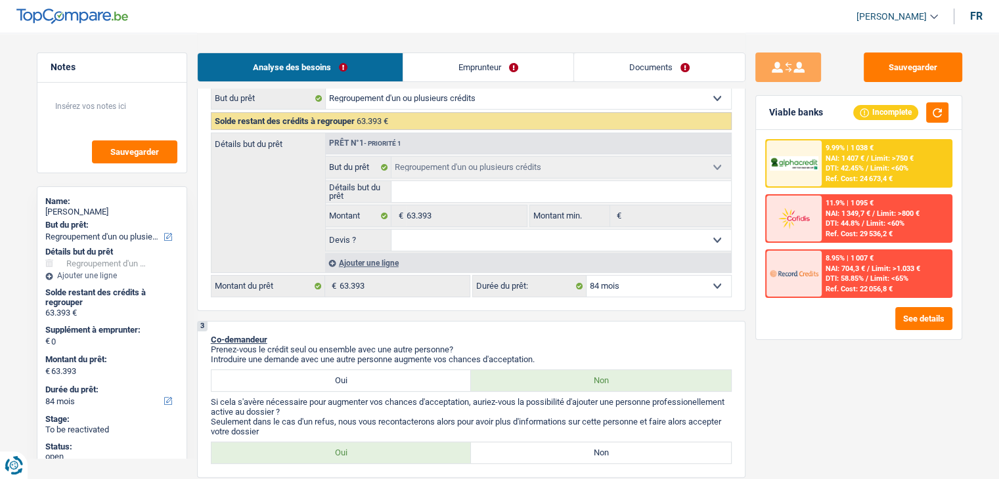
click at [619, 284] on select "12 mois 18 mois 24 mois 30 mois 36 mois 42 mois 48 mois 60 mois 72 mois 84 mois…" at bounding box center [658, 286] width 144 height 21
click at [846, 184] on div "9.99% | 1 038 € NAI: 1 407 € / Limit: >750 € DTI: 42.45% / Limit: <60% Ref. Cos…" at bounding box center [885, 163] width 129 height 46
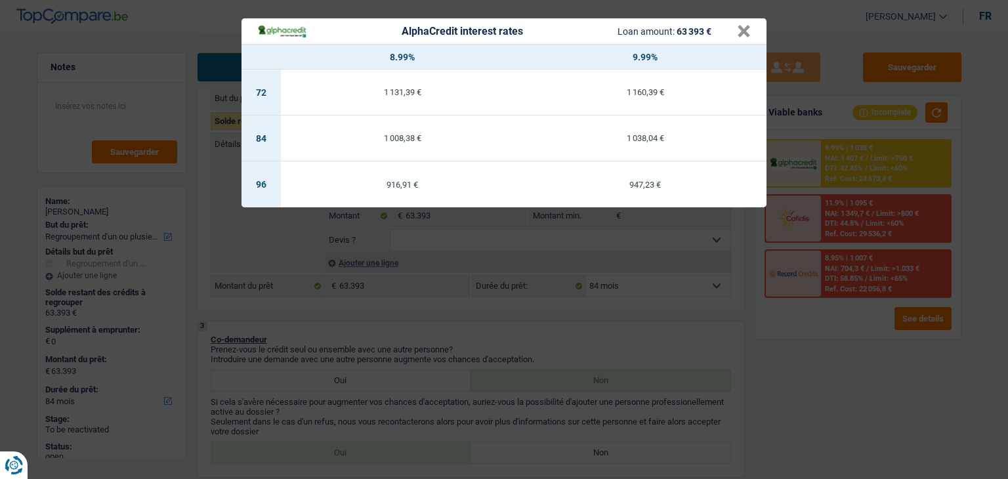
click at [645, 319] on div "AlphaCredit interest rates Loan amount: 63 393 € × 8.99% 9.99% 72 1 131,39 € 1 …" at bounding box center [504, 239] width 1008 height 479
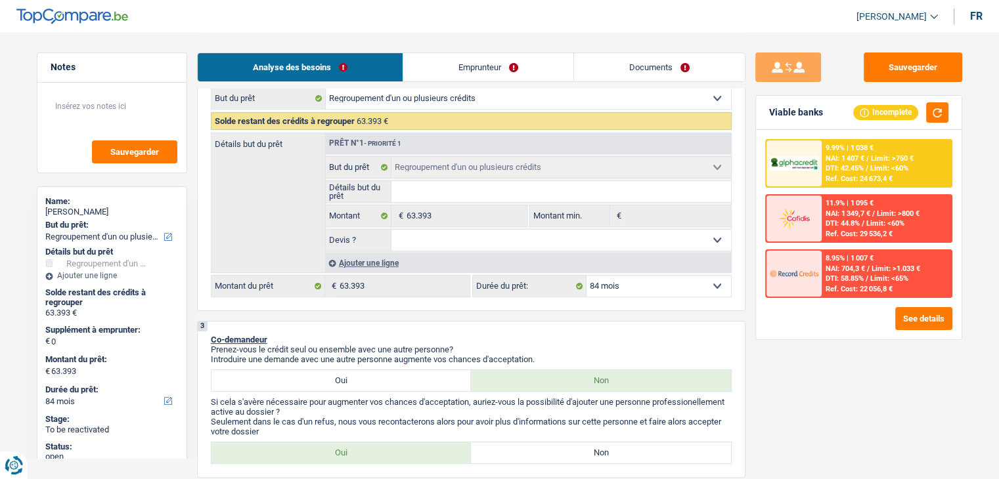
click at [627, 290] on select "12 mois 18 mois 24 mois 30 mois 36 mois 42 mois 48 mois 60 mois 72 mois 84 mois…" at bounding box center [658, 286] width 144 height 21
select select "60"
click at [586, 276] on select "12 mois 18 mois 24 mois 30 mois 36 mois 42 mois 48 mois 60 mois 72 mois 84 mois…" at bounding box center [658, 286] width 144 height 21
select select "60"
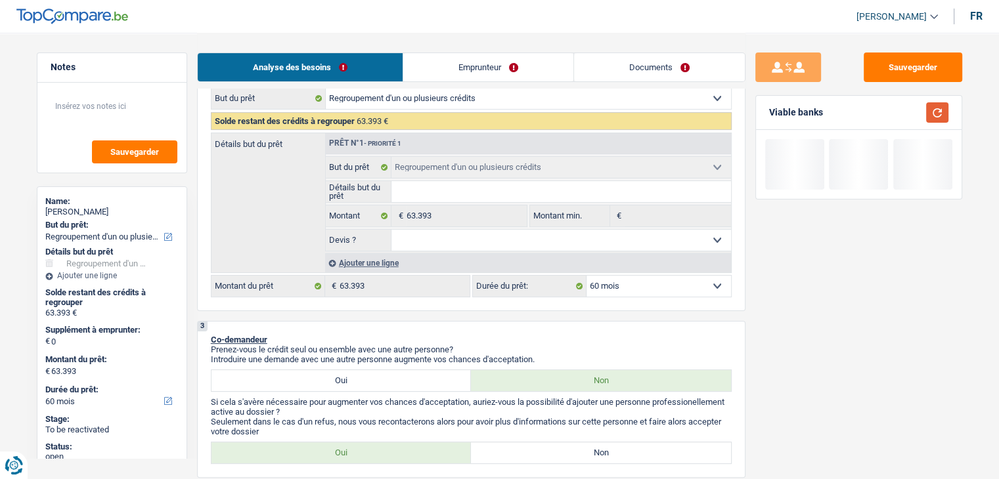
click at [934, 116] on button "button" at bounding box center [937, 112] width 22 height 20
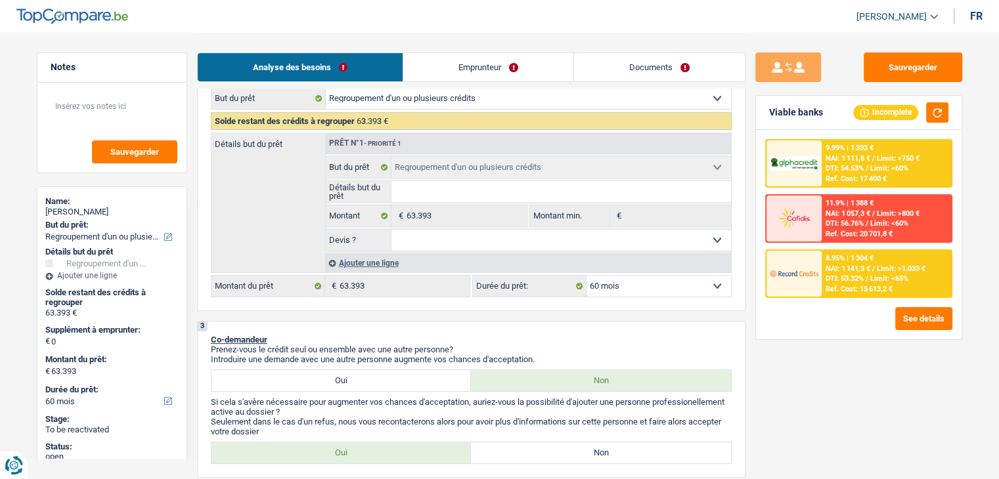
click at [708, 350] on p "Prenez-vous le crédit seul ou ensemble avec une autre personne?" at bounding box center [471, 350] width 521 height 10
click at [815, 277] on img at bounding box center [793, 273] width 49 height 24
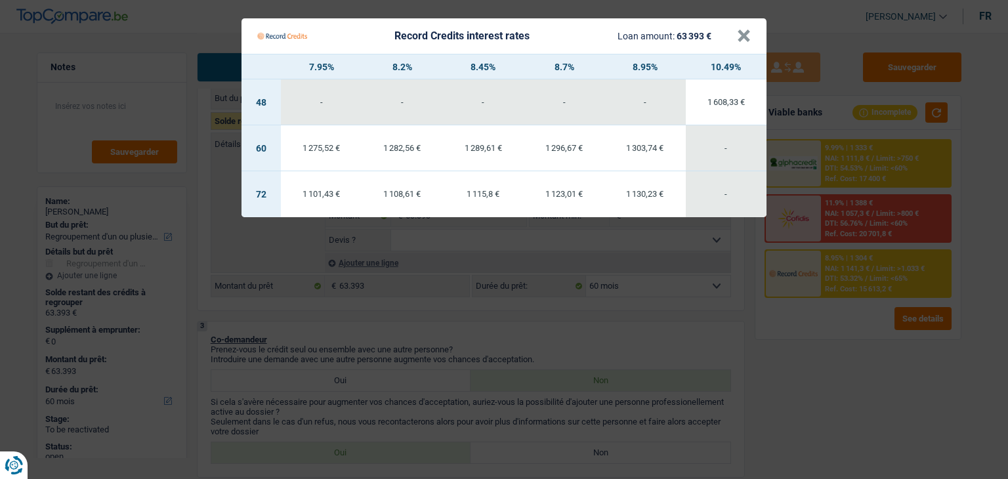
click at [823, 363] on Credits "Record Credits interest rates Loan amount: 63 393 € × 7.95% 8.2% 8.45% 8.7% 8.9…" at bounding box center [504, 239] width 1008 height 479
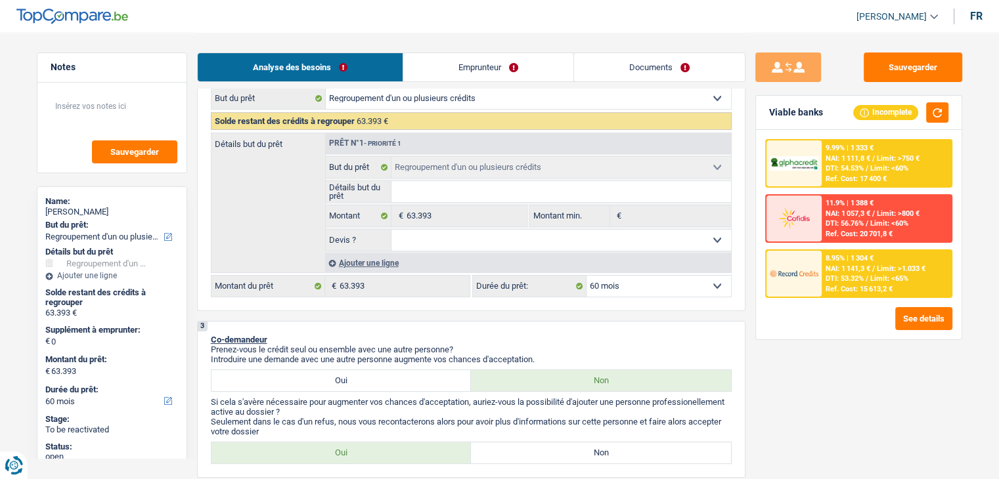
click at [479, 82] on div "Analyse des besoins Emprunteur Documents" at bounding box center [471, 61] width 548 height 56
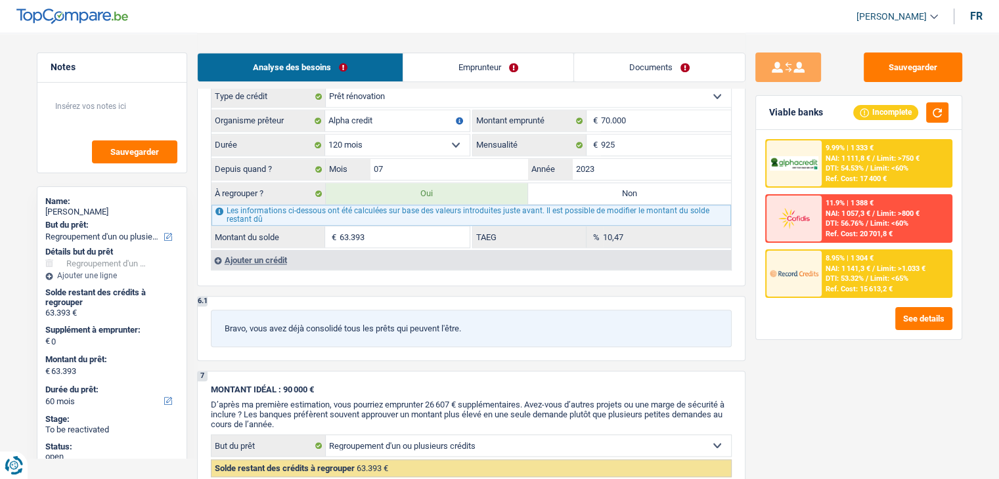
click at [628, 302] on div "6.1 Bravo, vous avez déjà consolidé tous les prêts qui peuvent l'être." at bounding box center [471, 328] width 548 height 65
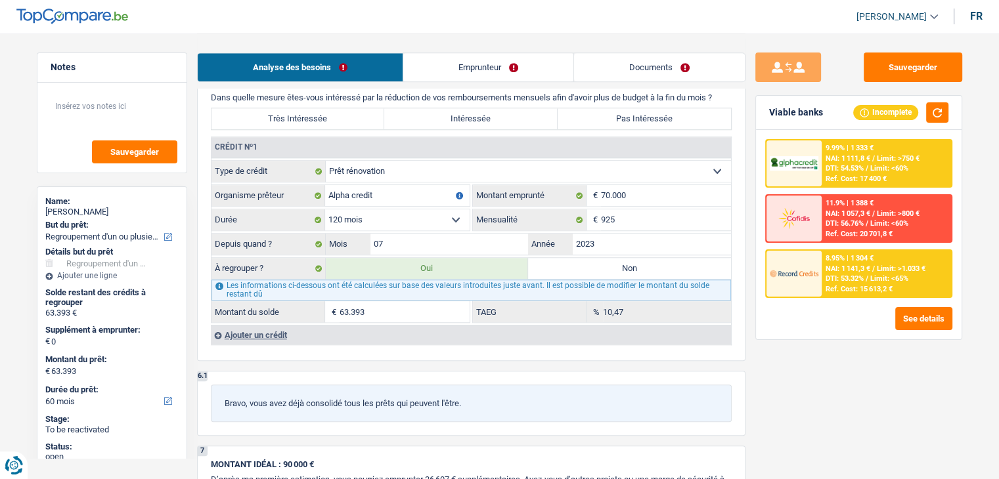
scroll to position [985, 0]
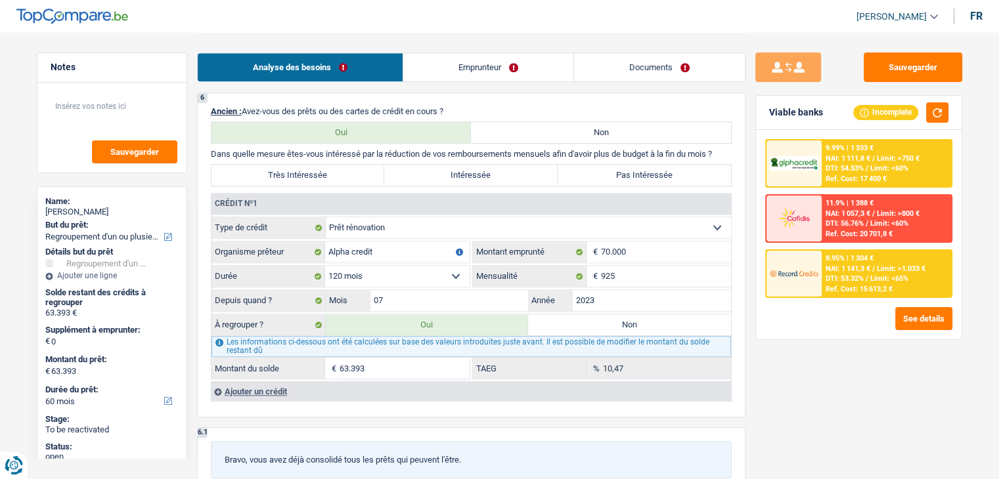
click at [864, 282] on div "8.95% | 1 304 € NAI: 1 141,3 € / Limit: >1.033 € DTI: 53.32% / Limit: <65% Ref.…" at bounding box center [885, 274] width 129 height 46
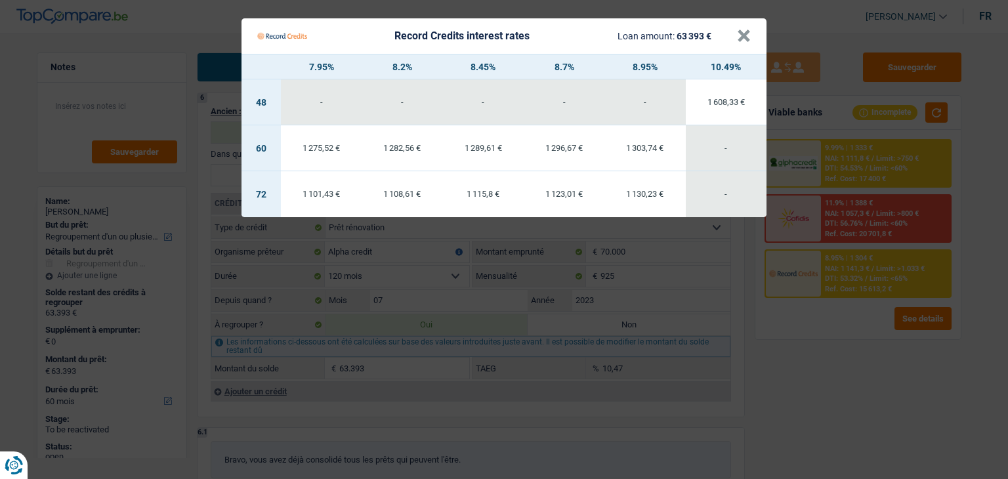
click at [814, 305] on Credits "Record Credits interest rates Loan amount: 63 393 € × 7.95% 8.2% 8.45% 8.7% 8.9…" at bounding box center [504, 239] width 1008 height 479
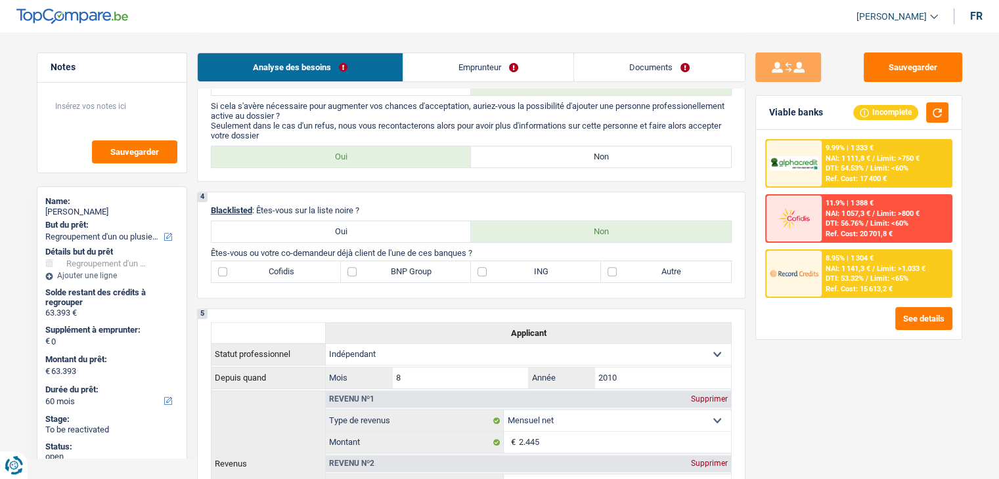
scroll to position [328, 0]
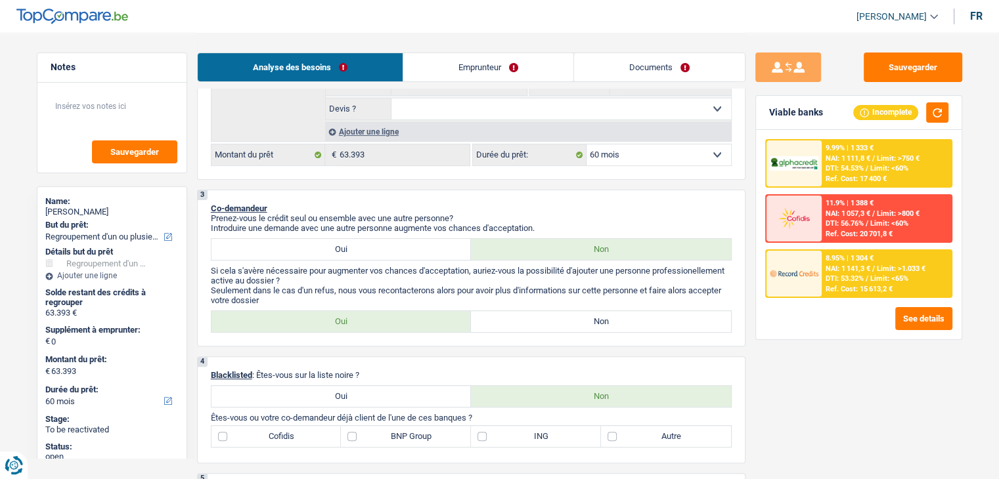
click at [649, 192] on div "3 Co-demandeur Prenez-vous le crédit seul ou ensemble avec une autre personne? …" at bounding box center [471, 268] width 548 height 157
click at [637, 147] on select "12 mois 18 mois 24 mois 30 mois 36 mois 42 mois 48 mois 60 mois 72 mois 84 mois…" at bounding box center [658, 154] width 144 height 21
select select "72"
click at [586, 144] on select "12 mois 18 mois 24 mois 30 mois 36 mois 42 mois 48 mois 60 mois 72 mois 84 mois…" at bounding box center [658, 154] width 144 height 21
select select "72"
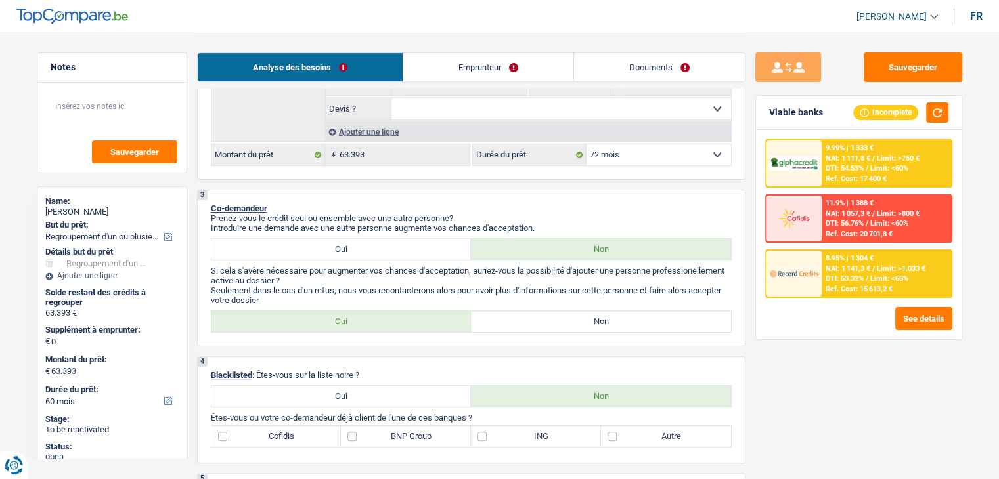
select select "72"
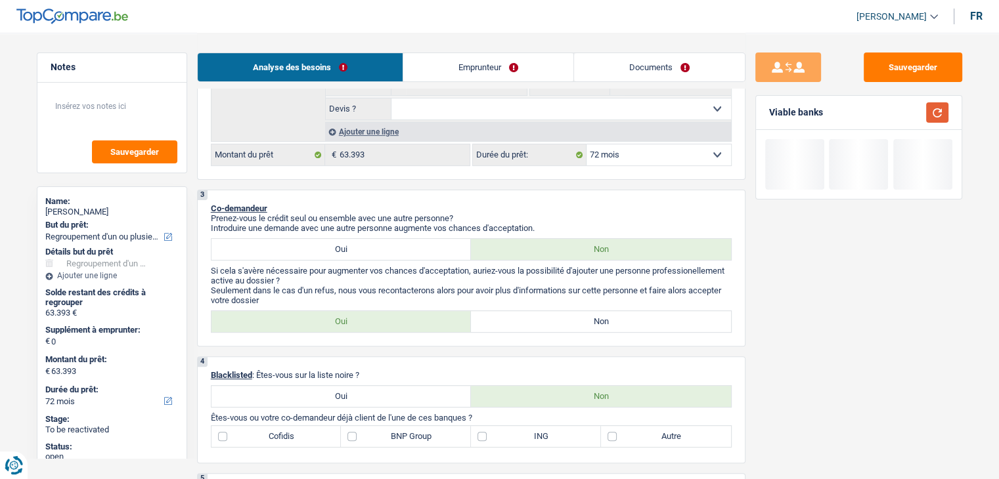
click at [932, 119] on button "button" at bounding box center [937, 112] width 22 height 20
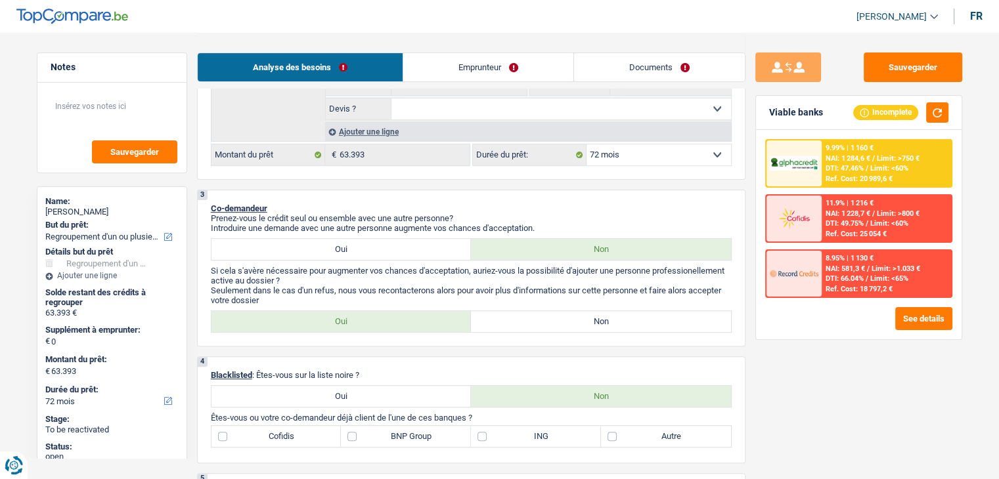
click at [750, 179] on div "Sauvegarder Viable banks Incomplete 9.99% | 1 160 € NAI: 1 284,6 € / Limit: >75…" at bounding box center [858, 256] width 226 height 406
click at [672, 151] on select "12 mois 18 mois 24 mois 30 mois 36 mois 42 mois 48 mois 60 mois 72 mois 84 mois…" at bounding box center [658, 154] width 144 height 21
select select "120"
click at [586, 144] on select "12 mois 18 mois 24 mois 30 mois 36 mois 42 mois 48 mois 60 mois 72 mois 84 mois…" at bounding box center [658, 154] width 144 height 21
select select "120"
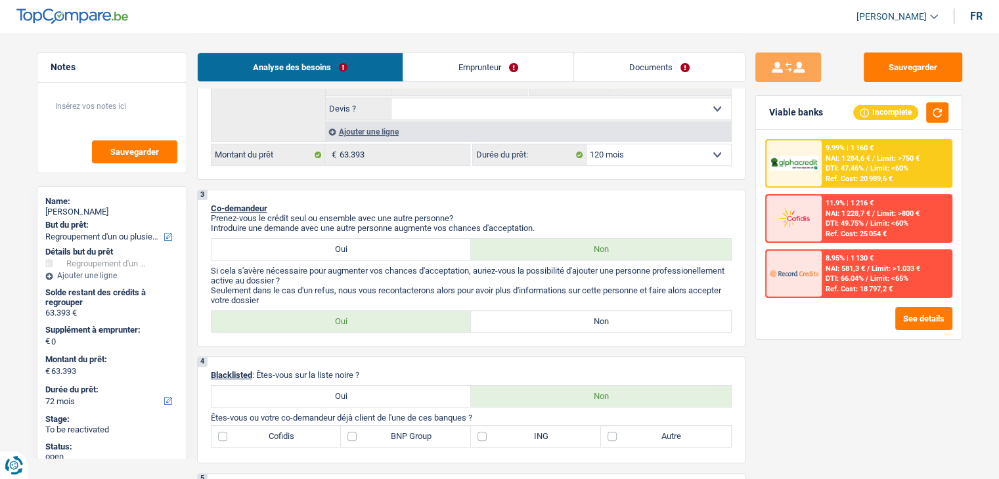
select select "120"
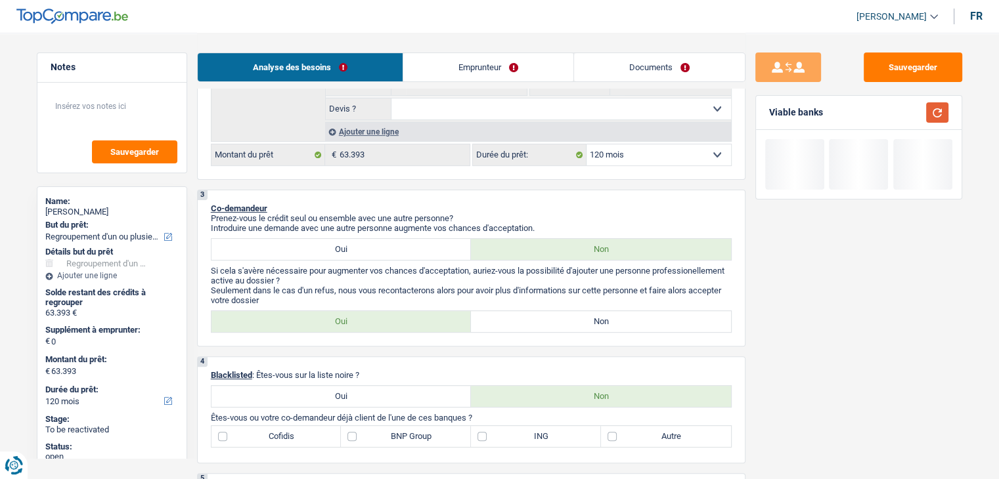
click at [936, 108] on button "button" at bounding box center [937, 112] width 22 height 20
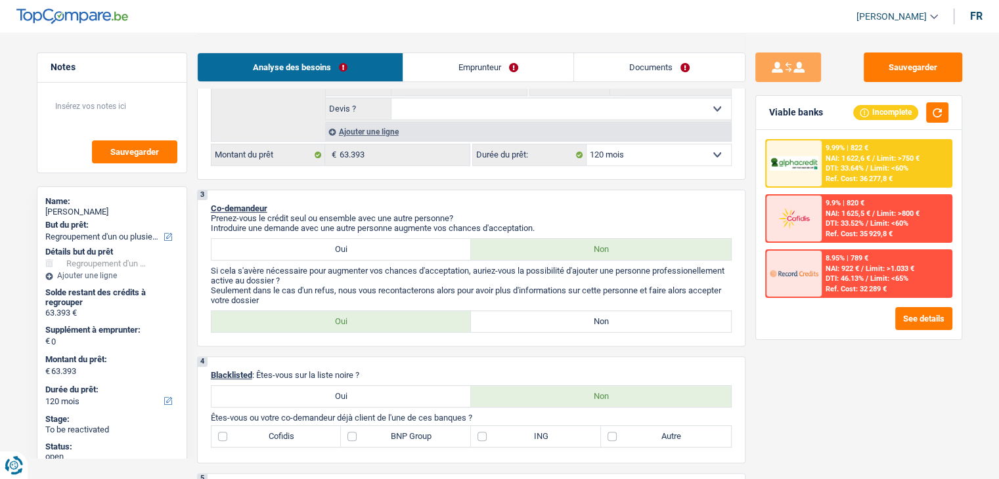
click at [817, 168] on img at bounding box center [793, 163] width 49 height 15
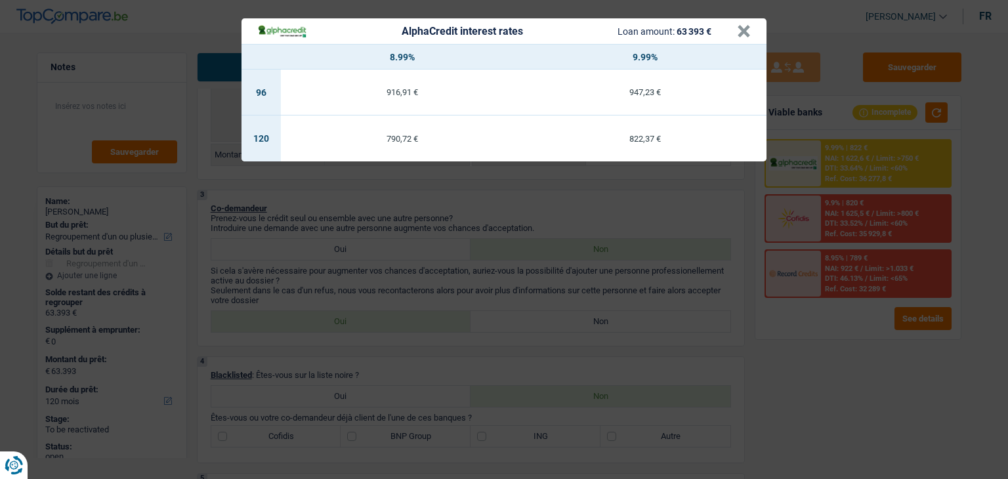
click at [652, 205] on div "AlphaCredit interest rates Loan amount: 63 393 € × 8.99% 9.99% 96 916,91 € 947,…" at bounding box center [504, 239] width 1008 height 479
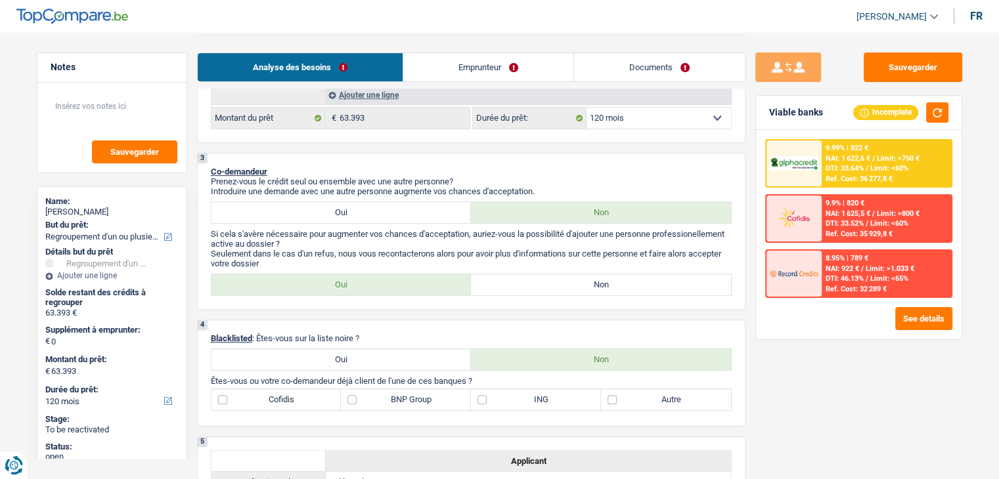
scroll to position [460, 0]
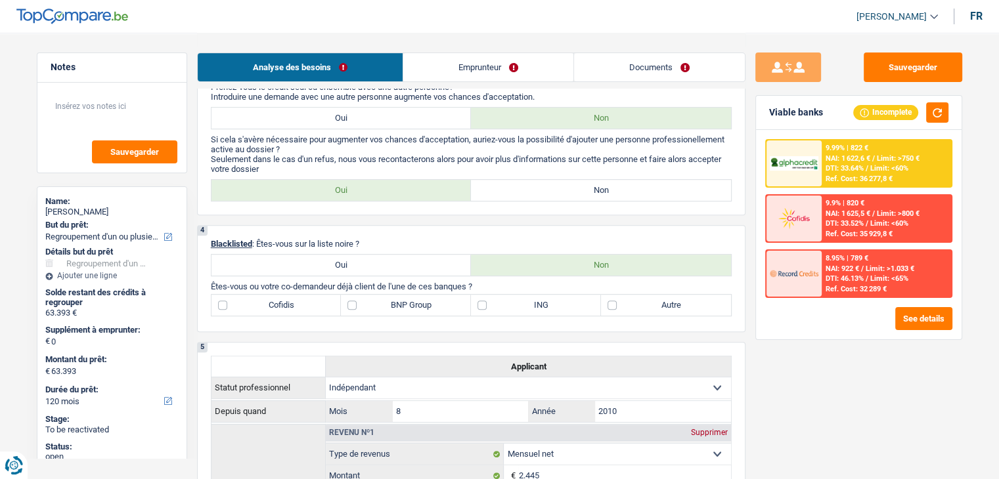
click at [793, 167] on img at bounding box center [793, 163] width 49 height 15
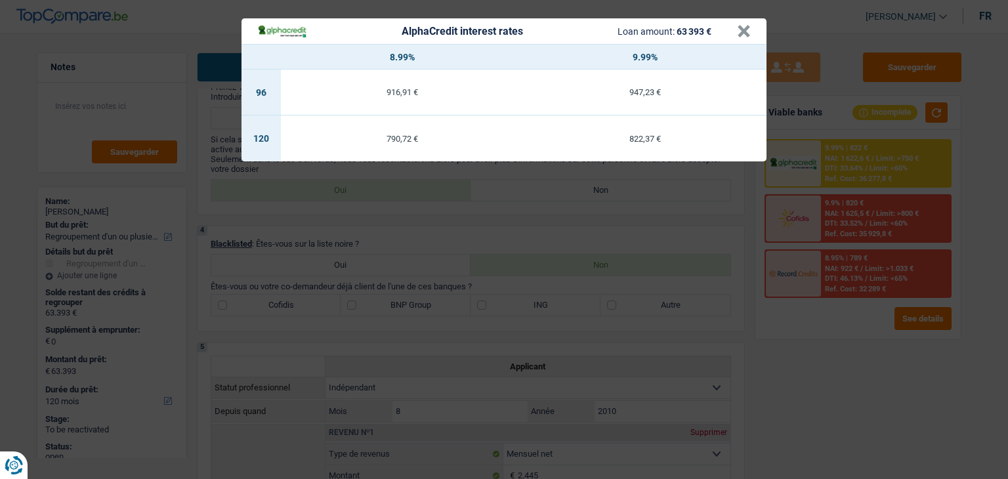
click at [667, 256] on div "AlphaCredit interest rates Loan amount: 63 393 € × 8.99% 9.99% 96 916,91 € 947,…" at bounding box center [504, 239] width 1008 height 479
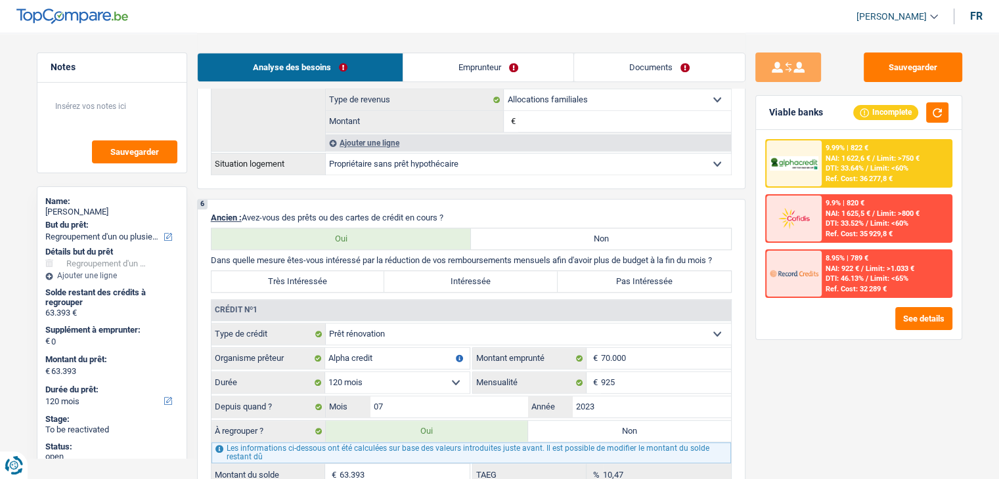
scroll to position [985, 0]
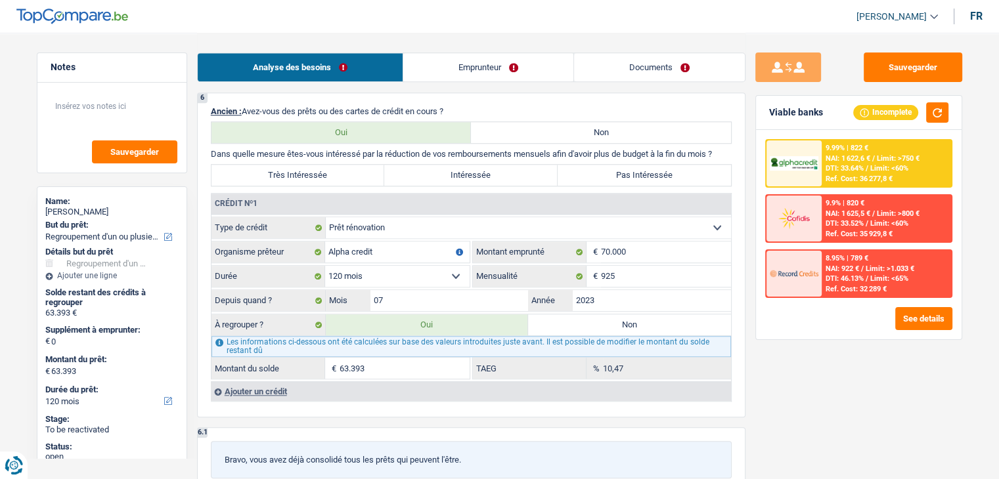
click at [829, 169] on span "DTI: 33.64%" at bounding box center [844, 168] width 38 height 9
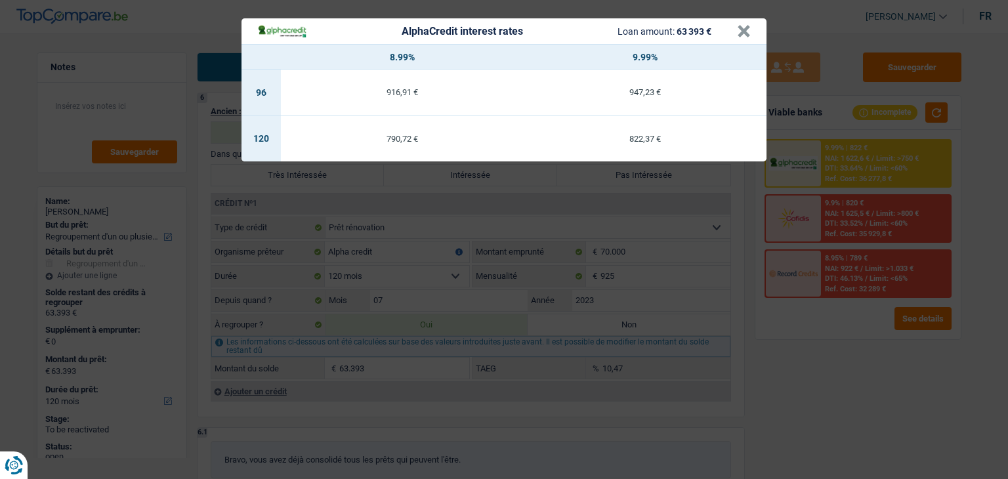
click at [794, 374] on div "AlphaCredit interest rates Loan amount: 63 393 € × 8.99% 9.99% 96 916,91 € 947,…" at bounding box center [504, 239] width 1008 height 479
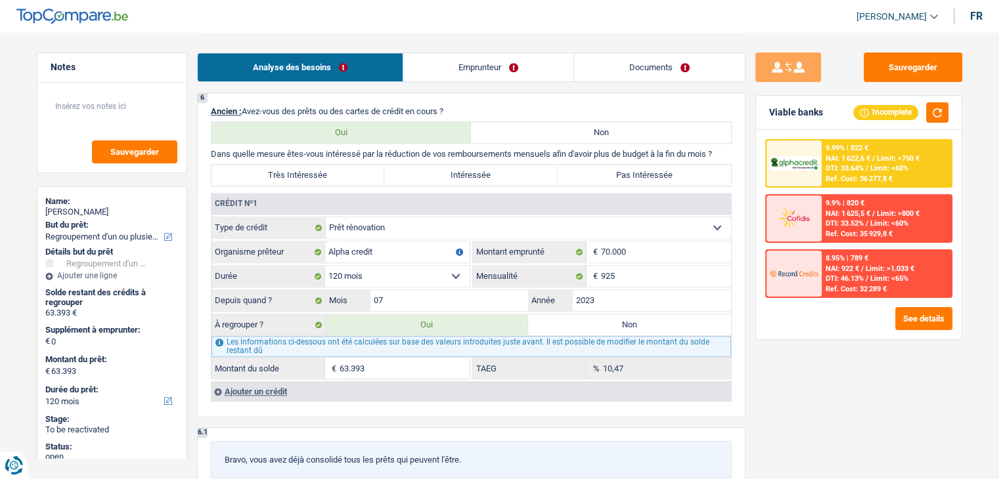
click at [833, 420] on div "Sauvegarder Viable banks Incomplete 9.99% | 822 € NAI: 1 622,6 € / Limit: >750 …" at bounding box center [858, 256] width 226 height 406
click at [825, 387] on div "Sauvegarder Viable banks Incomplete 9.99% | 822 € NAI: 1 622,6 € / Limit: >750 …" at bounding box center [858, 256] width 226 height 406
click at [811, 364] on div "Sauvegarder Viable banks Incomplete 9.99% | 822 € NAI: 1 622,6 € / Limit: >750 …" at bounding box center [858, 256] width 226 height 406
click at [835, 167] on span "DTI: 33.64%" at bounding box center [844, 168] width 38 height 9
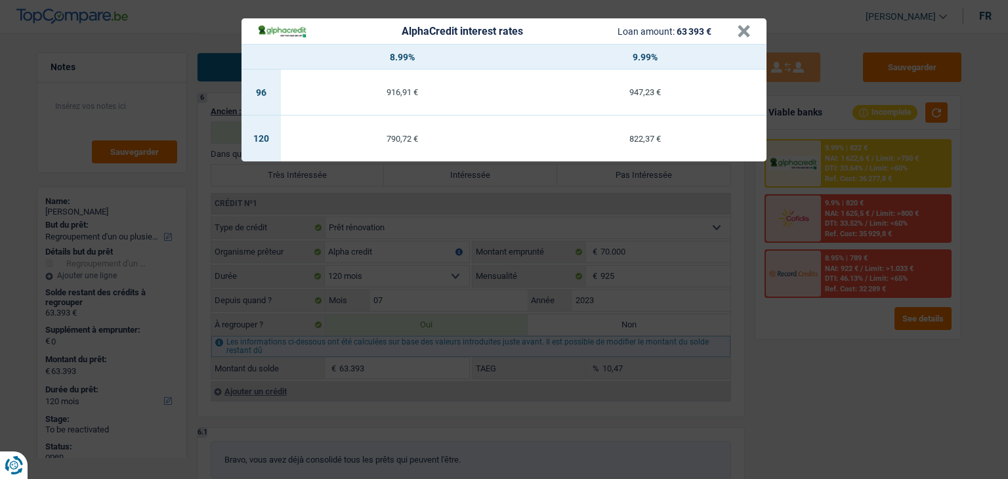
click at [829, 363] on div "AlphaCredit interest rates Loan amount: 63 393 € × 8.99% 9.99% 96 916,91 € 947,…" at bounding box center [504, 239] width 1008 height 479
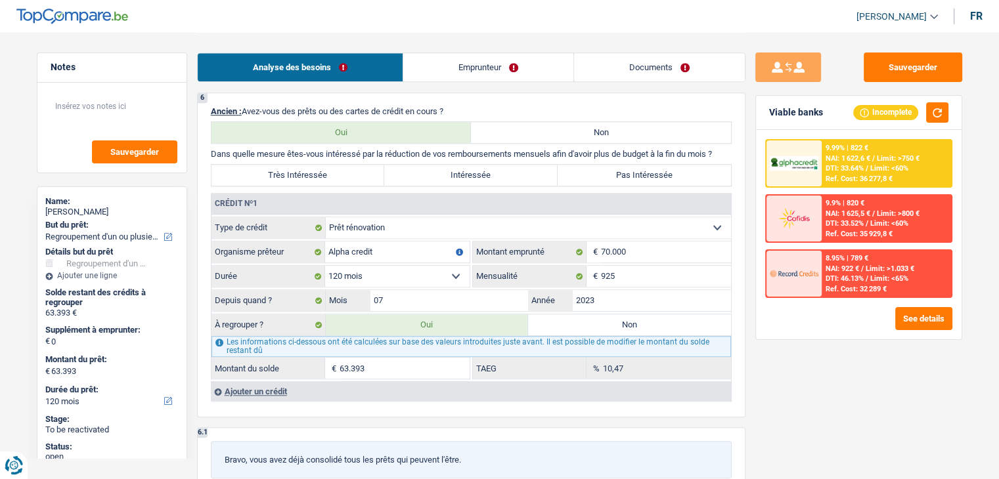
click at [857, 171] on span "DTI: 33.64%" at bounding box center [844, 168] width 38 height 9
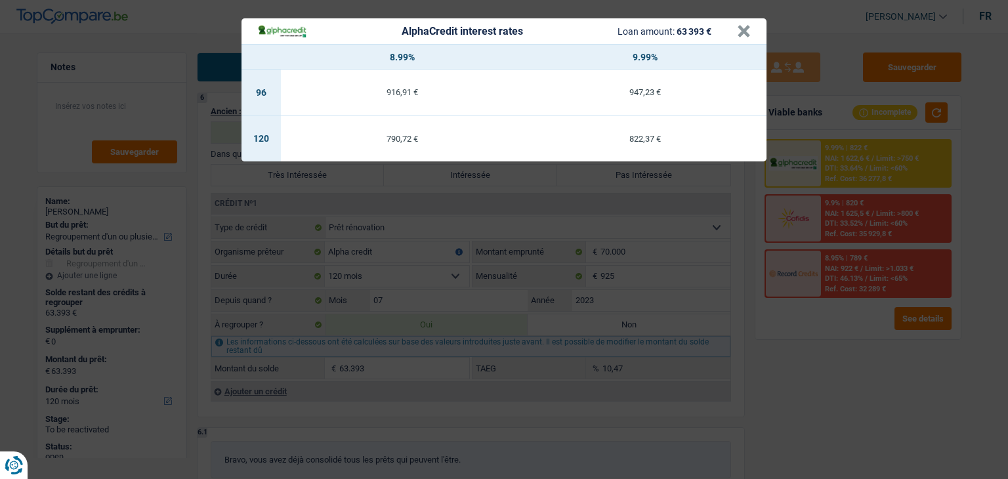
click at [827, 166] on div "AlphaCredit interest rates Loan amount: 63 393 € × 8.99% 9.99% 96 916,91 € 947,…" at bounding box center [504, 239] width 1008 height 479
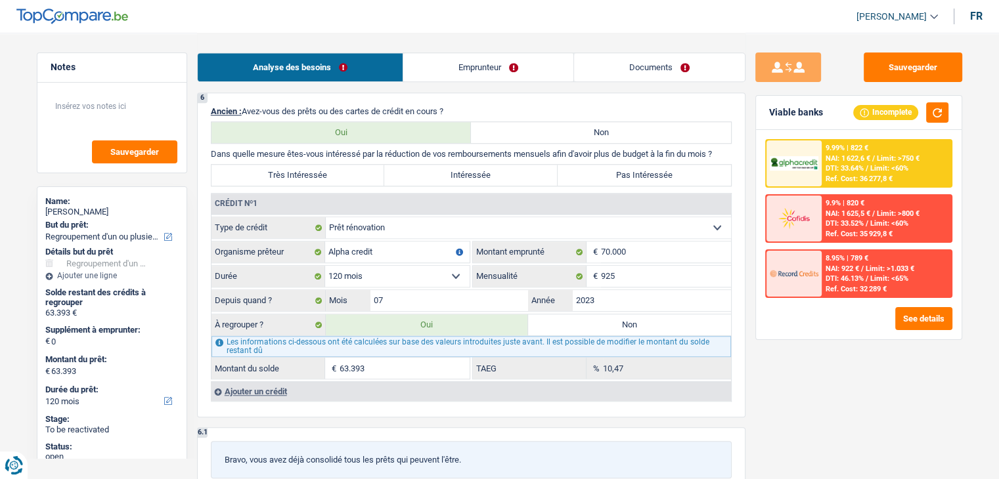
click at [830, 162] on div "9.99% | 822 € NAI: 1 622,6 € / Limit: >750 € DTI: 33.64% / Limit: <60% Ref. Cos…" at bounding box center [885, 163] width 129 height 46
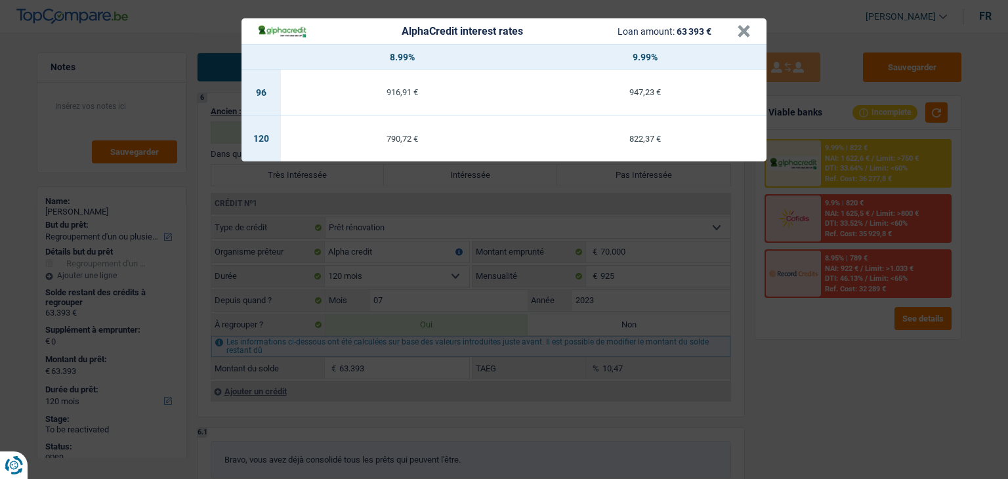
click at [808, 347] on div "AlphaCredit interest rates Loan amount: 63 393 € × 8.99% 9.99% 96 916,91 € 947,…" at bounding box center [504, 239] width 1008 height 479
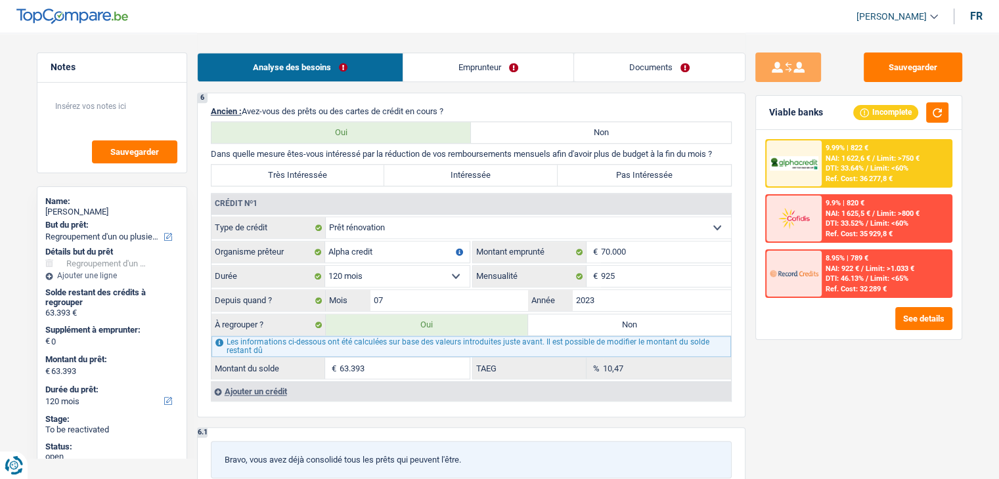
drag, startPoint x: 819, startPoint y: 112, endPoint x: 777, endPoint y: 105, distance: 42.5
click at [777, 105] on div "Viable banks Incomplete" at bounding box center [858, 113] width 205 height 34
click at [823, 119] on div "Viable banks Incomplete" at bounding box center [858, 113] width 205 height 34
drag, startPoint x: 827, startPoint y: 113, endPoint x: 764, endPoint y: 110, distance: 63.7
click at [764, 110] on div "Viable banks Incomplete" at bounding box center [858, 113] width 205 height 34
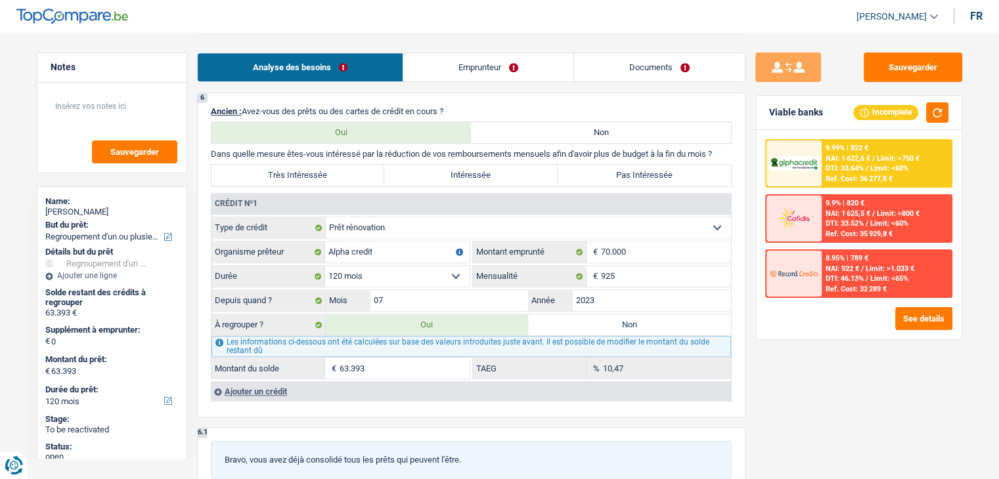
click at [773, 125] on div "Viable banks Incomplete" at bounding box center [858, 113] width 205 height 34
click at [838, 160] on span "NAI: 1 622,6 €" at bounding box center [847, 158] width 45 height 9
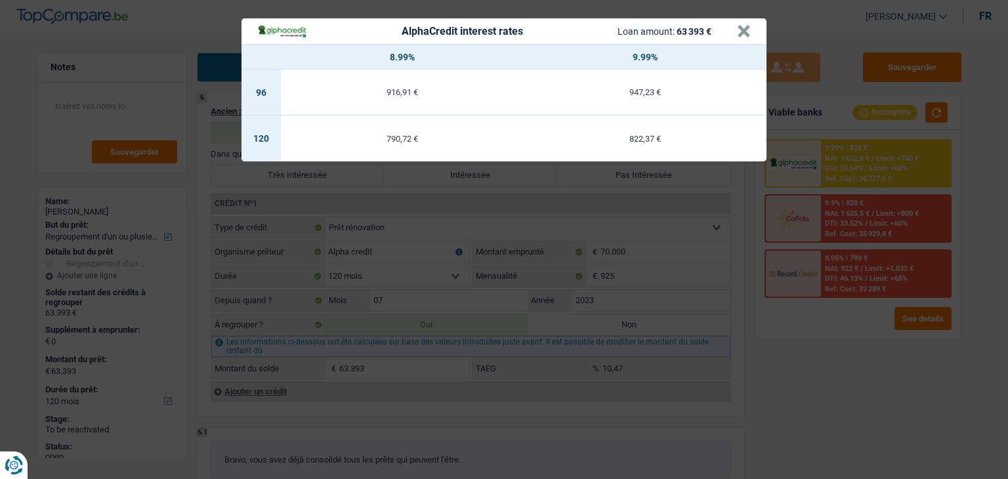
click at [791, 357] on div "AlphaCredit interest rates Loan amount: 63 393 € × 8.99% 9.99% 96 916,91 € 947,…" at bounding box center [504, 239] width 1008 height 479
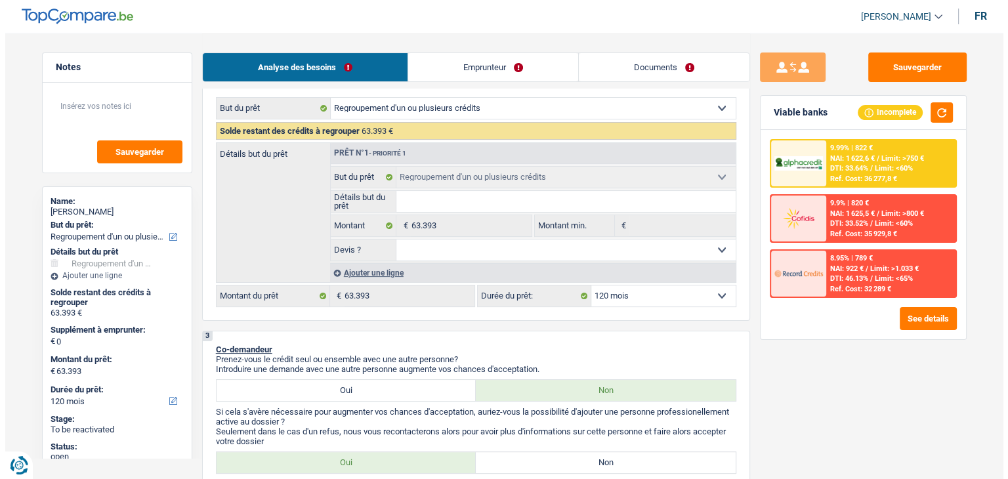
scroll to position [263, 0]
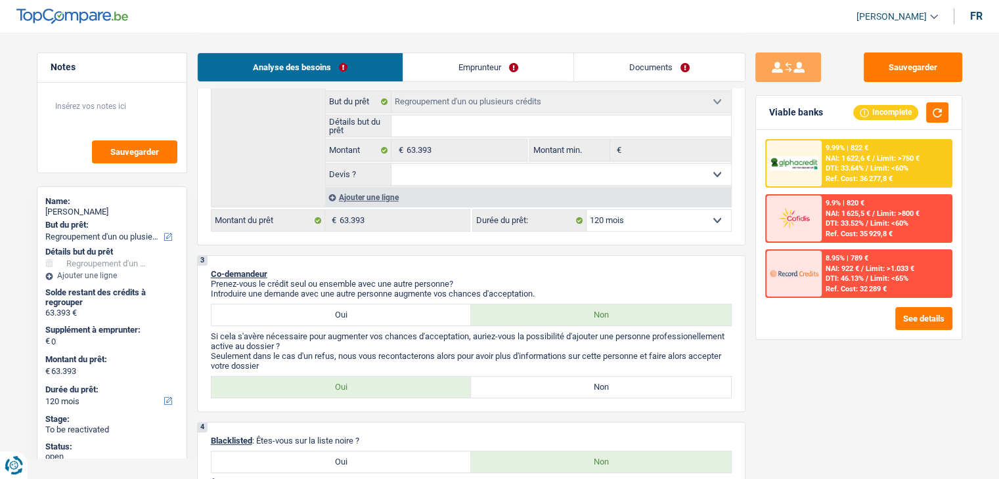
click at [640, 217] on select "12 mois 18 mois 24 mois 30 mois 36 mois 42 mois 48 mois 60 mois 72 mois 84 mois…" at bounding box center [658, 220] width 144 height 21
click at [892, 177] on div "Ref. Cost: 36 277,8 €" at bounding box center [858, 179] width 67 height 9
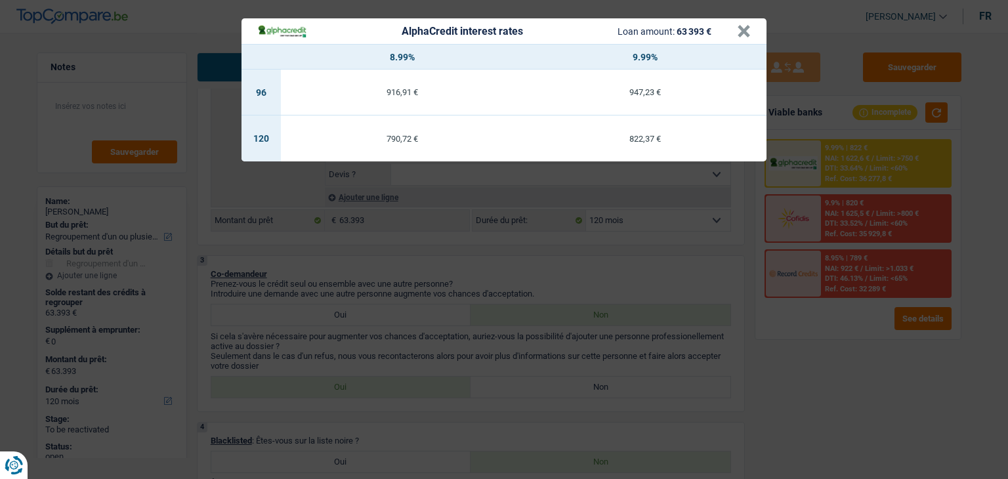
click at [562, 276] on div "AlphaCredit interest rates Loan amount: 63 393 € × 8.99% 9.99% 96 916,91 € 947,…" at bounding box center [504, 239] width 1008 height 479
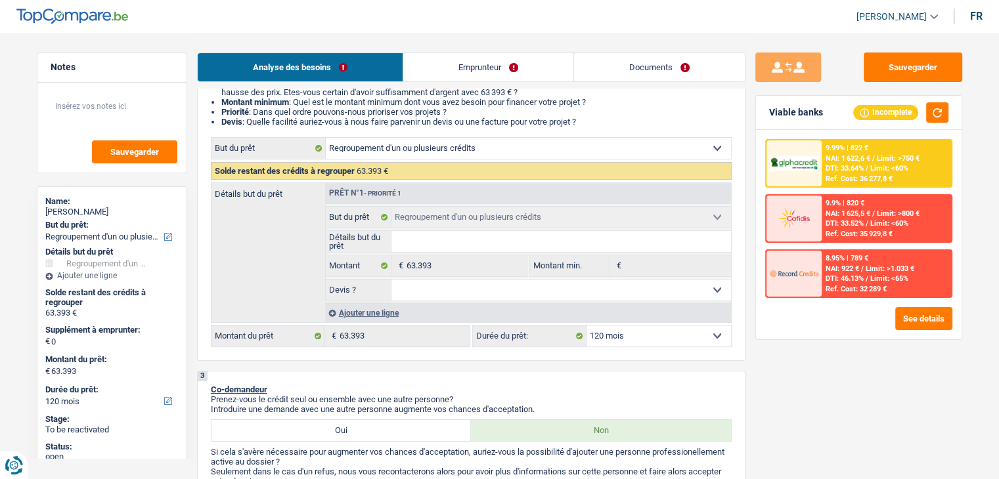
scroll to position [328, 0]
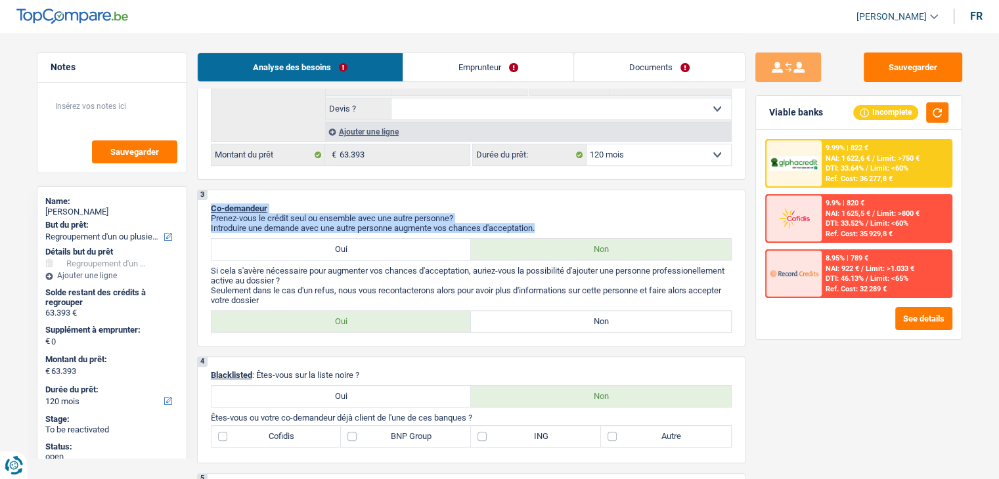
drag, startPoint x: 549, startPoint y: 224, endPoint x: 210, endPoint y: 206, distance: 339.2
click at [210, 206] on div "3 Co-demandeur Prenez-vous le crédit seul ou ensemble avec une autre personne? …" at bounding box center [471, 268] width 548 height 157
click at [211, 207] on span "Co-demandeur" at bounding box center [239, 209] width 56 height 10
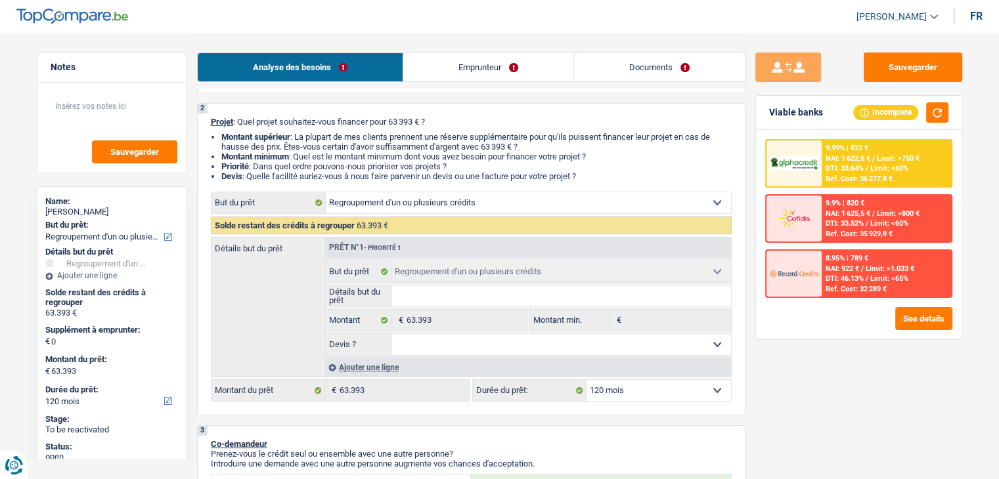
scroll to position [131, 0]
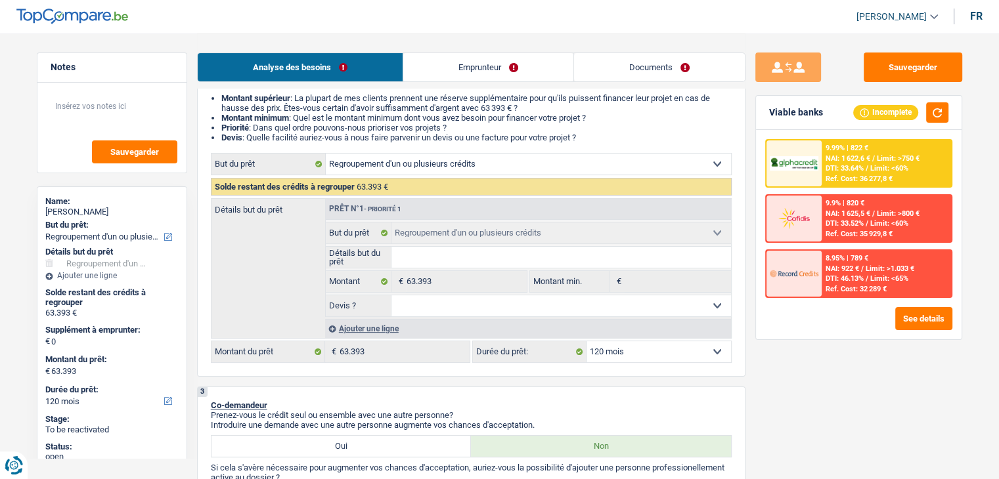
click at [491, 75] on link "Emprunteur" at bounding box center [488, 67] width 170 height 28
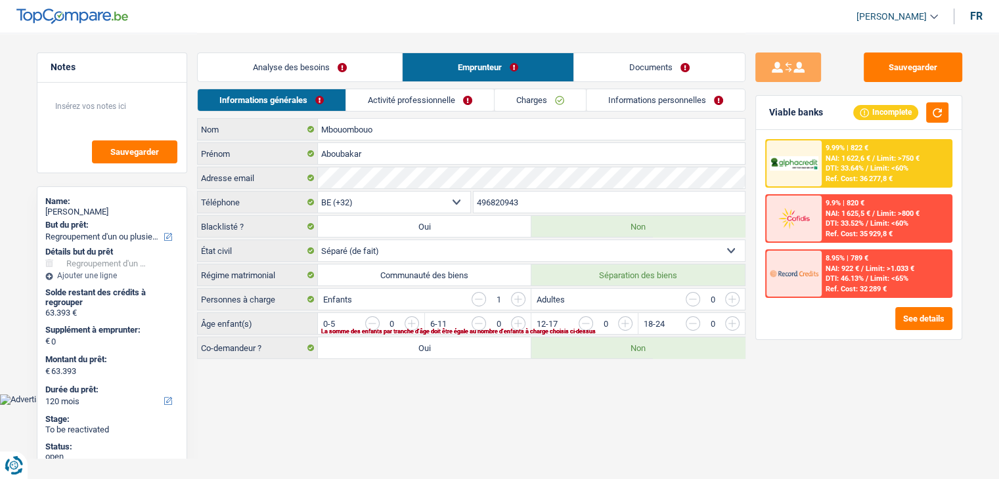
scroll to position [0, 0]
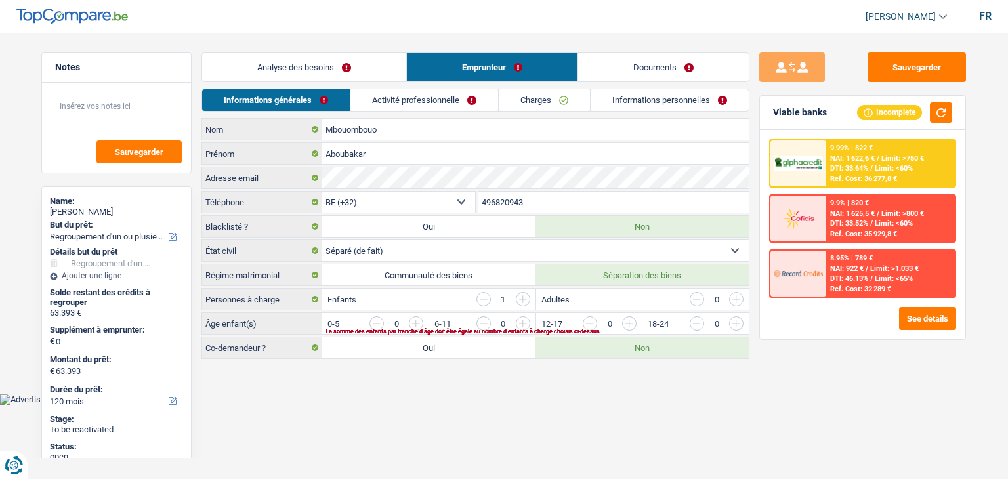
click at [773, 402] on div "Sauvegarder Viable banks Incomplete 9.99% | 822 € NAI: 1 622,6 € / Limit: >750 …" at bounding box center [863, 256] width 226 height 406
drag, startPoint x: 469, startPoint y: 379, endPoint x: 549, endPoint y: 406, distance: 84.7
click at [469, 379] on main "Notes Sauvegarder Name: Aboubakar Mbouombouo But du prêt: Confort maison: meubl…" at bounding box center [504, 197] width 1008 height 394
click at [851, 391] on div "Sauvegarder Viable banks Incomplete 9.99% | 822 € NAI: 1 622,6 € / Limit: >750 …" at bounding box center [863, 256] width 226 height 406
click at [428, 393] on body "Vous avez le contrôle de vos données Nous utilisons des cookies, tout comme nos…" at bounding box center [504, 202] width 1008 height 405
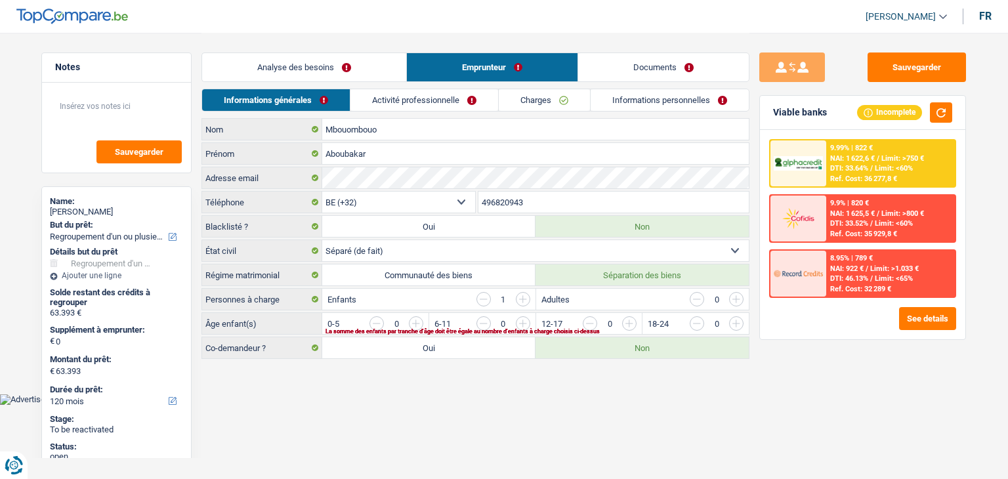
click at [738, 318] on input "button" at bounding box center [1002, 326] width 547 height 21
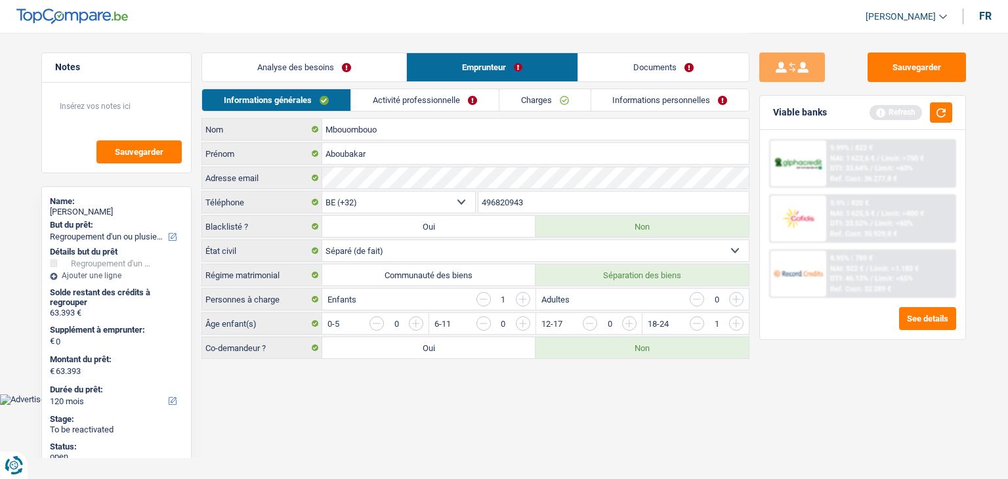
click at [725, 380] on main "Notes Sauvegarder Name: Aboubakar Mbouombouo But du prêt: Confort maison: meubl…" at bounding box center [504, 197] width 1008 height 394
click at [938, 111] on button "button" at bounding box center [941, 112] width 22 height 20
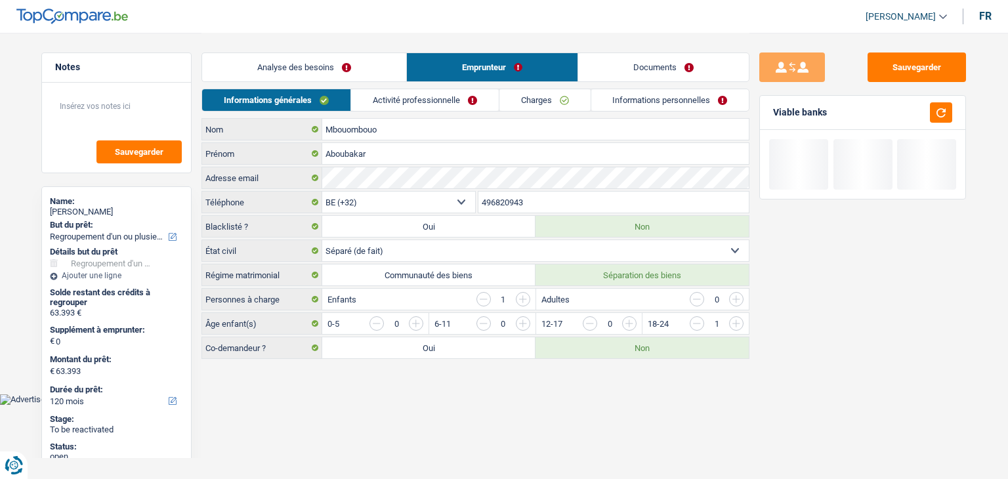
click at [401, 100] on link "Activité professionnelle" at bounding box center [425, 100] width 148 height 22
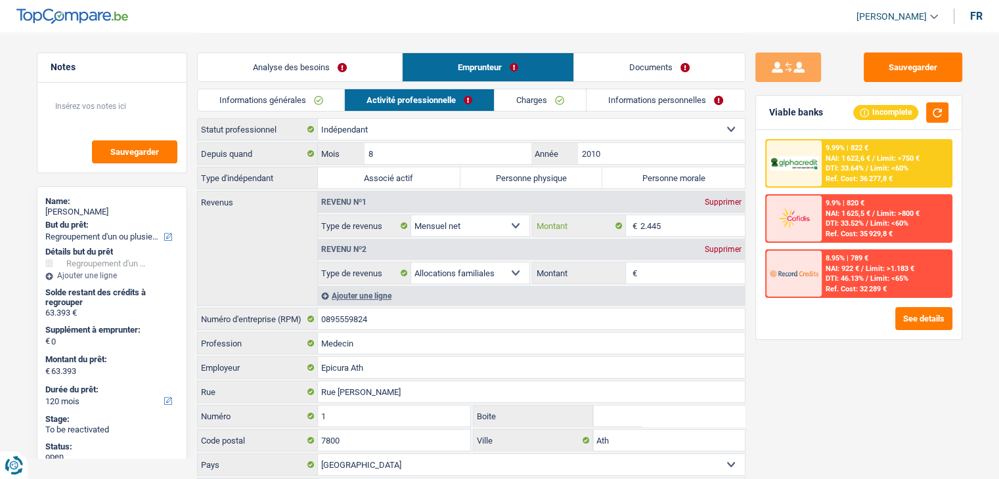
click at [685, 230] on input "2.445" at bounding box center [692, 225] width 104 height 21
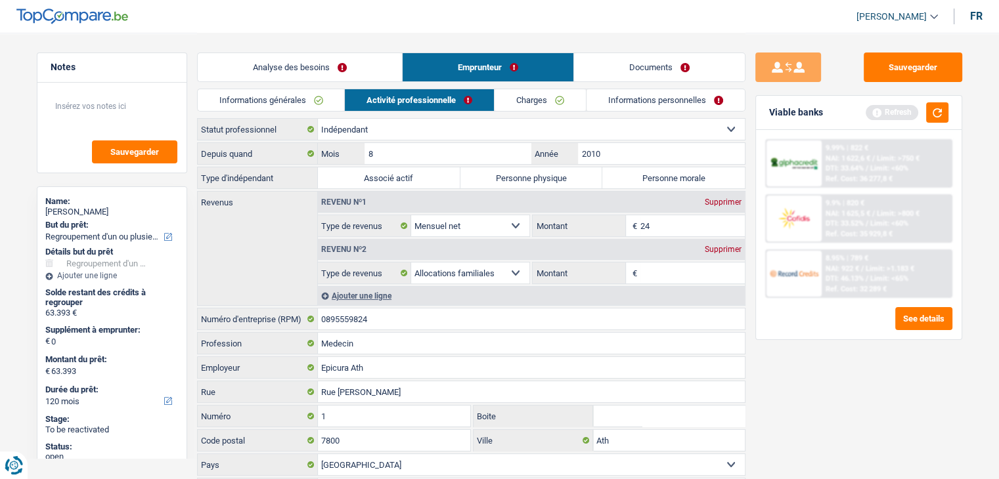
type input "2"
type input "3.500"
click at [943, 110] on button "button" at bounding box center [937, 112] width 22 height 20
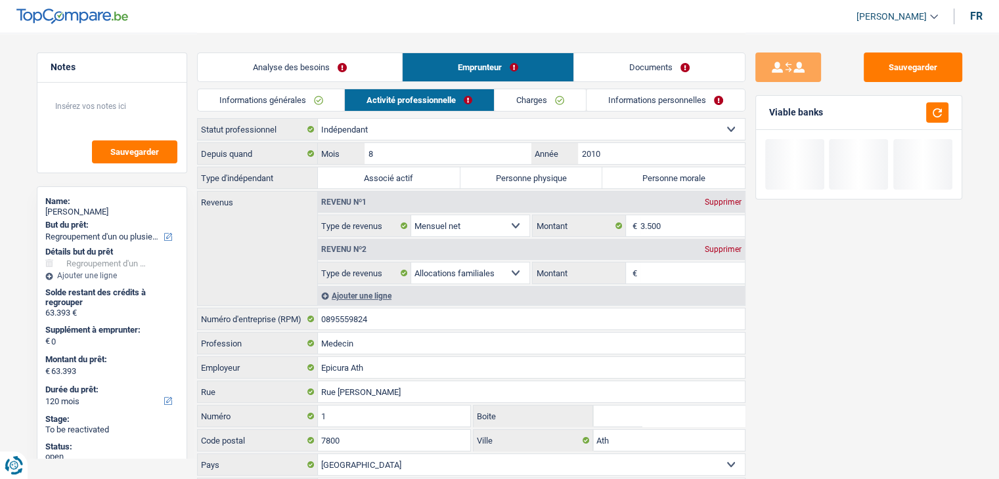
click at [542, 171] on label "Personne physique" at bounding box center [531, 177] width 142 height 21
click at [542, 171] on input "Personne physique" at bounding box center [531, 177] width 142 height 21
radio input "true"
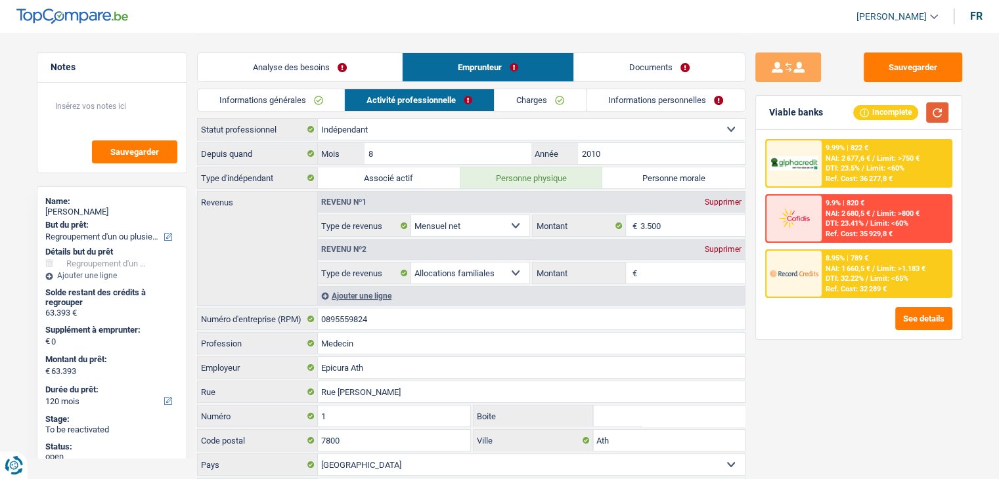
click at [943, 116] on button "button" at bounding box center [937, 112] width 22 height 20
click at [678, 276] on input "Montant" at bounding box center [692, 273] width 104 height 21
click at [735, 250] on div "Supprimer" at bounding box center [722, 250] width 43 height 8
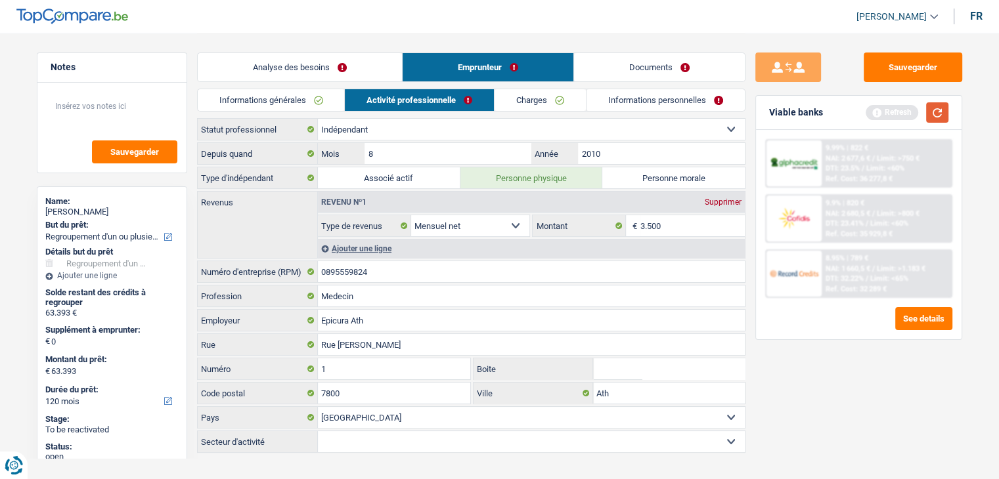
click at [933, 114] on button "button" at bounding box center [937, 112] width 22 height 20
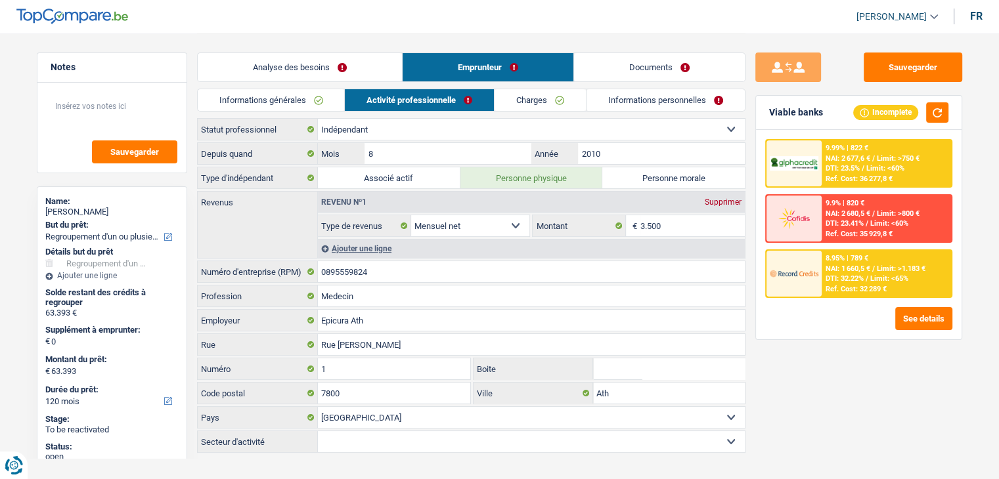
click at [538, 102] on link "Charges" at bounding box center [539, 100] width 91 height 22
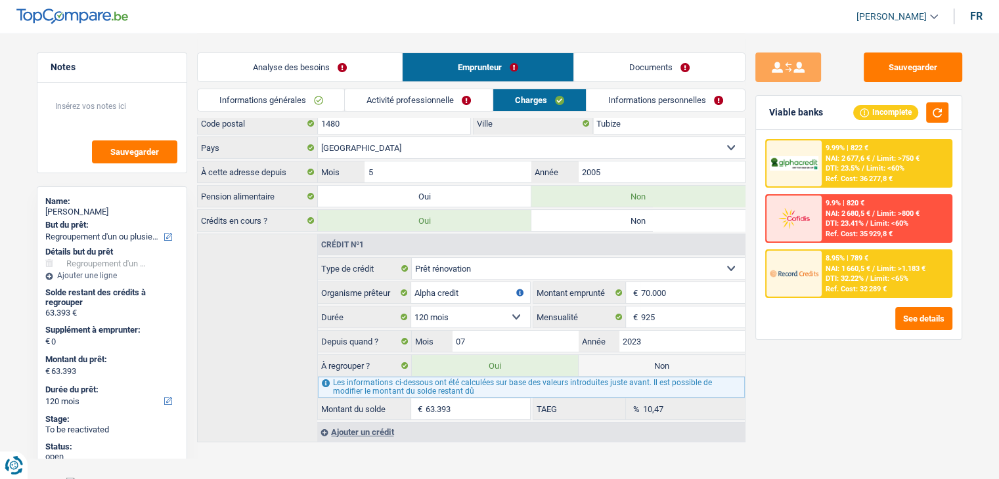
scroll to position [83, 0]
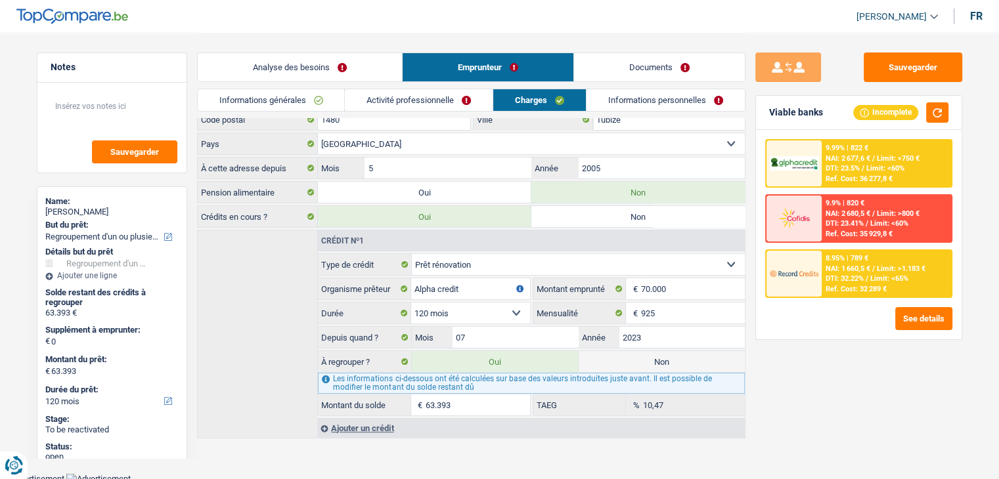
click at [618, 94] on link "Informations personnelles" at bounding box center [665, 100] width 158 height 22
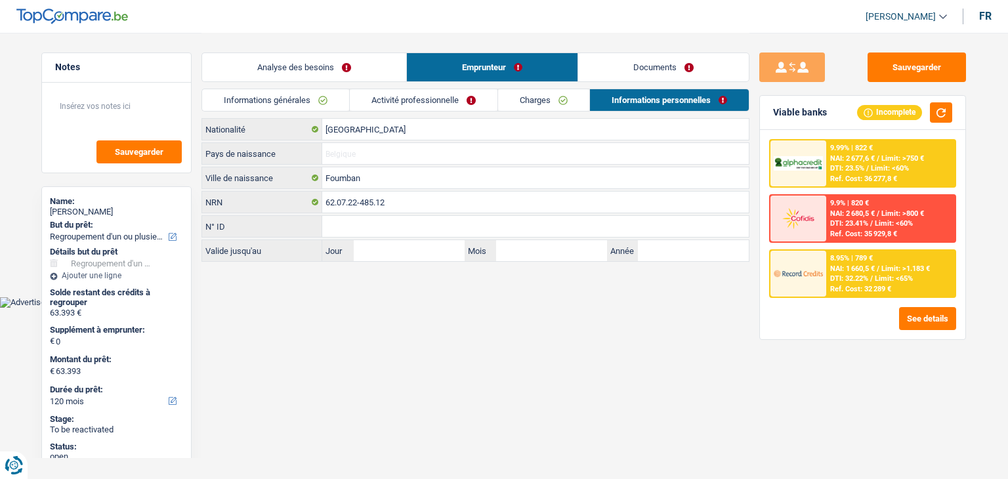
drag, startPoint x: 362, startPoint y: 148, endPoint x: 368, endPoint y: 154, distance: 7.4
click at [362, 150] on input "Pays de naissance" at bounding box center [535, 153] width 427 height 21
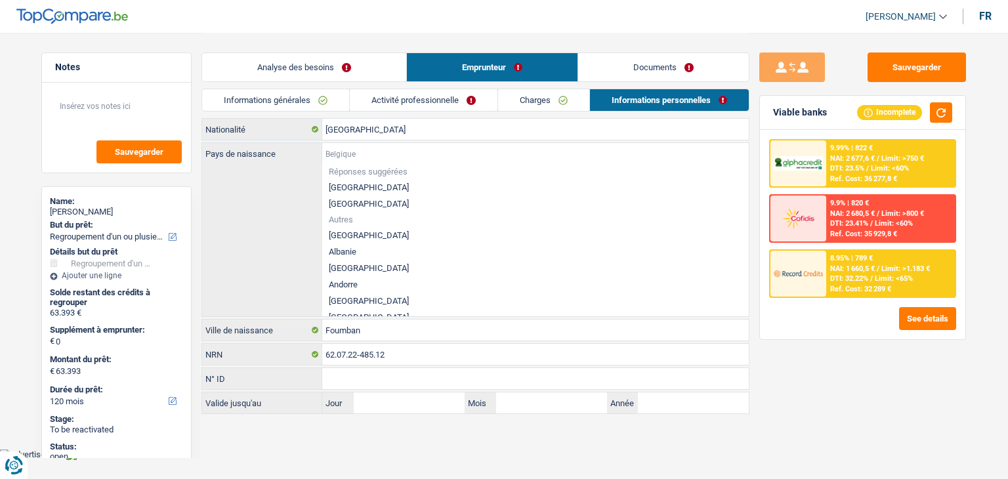
type input "c"
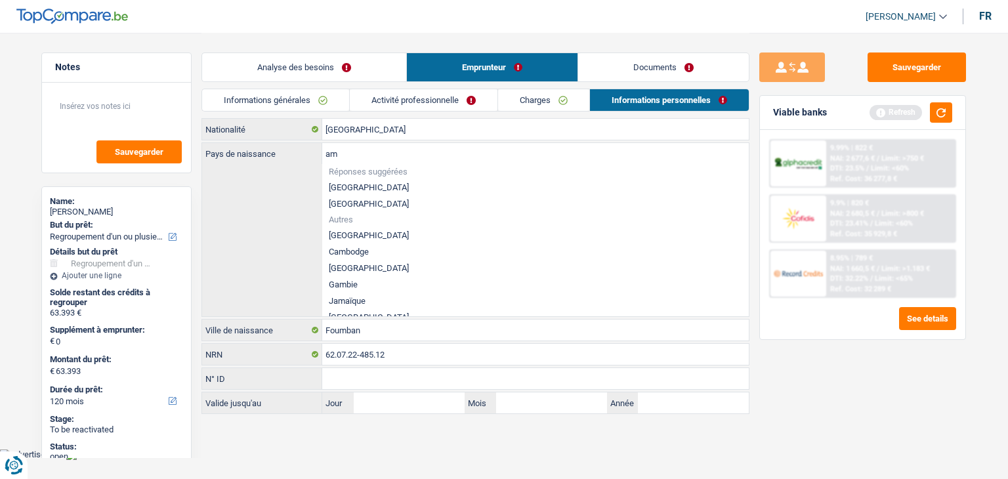
type input "a"
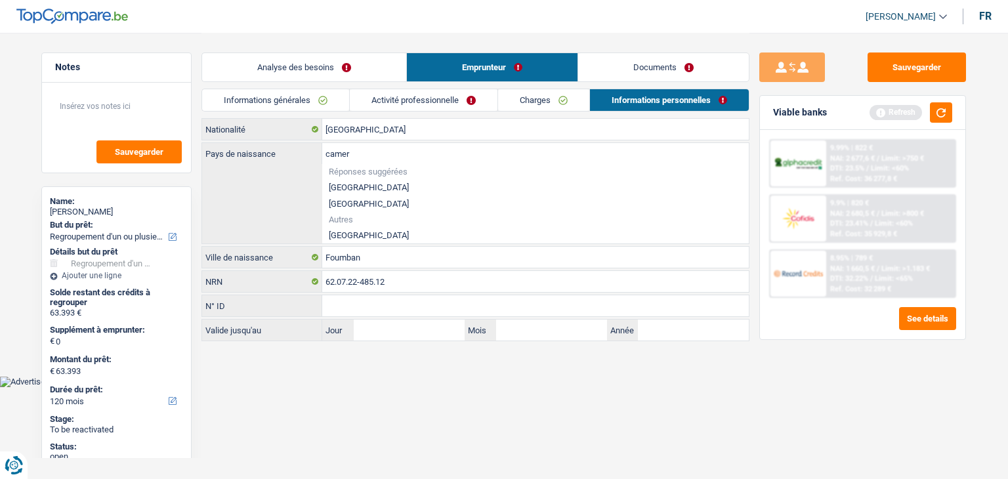
click at [356, 235] on li "[GEOGRAPHIC_DATA]" at bounding box center [535, 235] width 427 height 16
type input "[GEOGRAPHIC_DATA]"
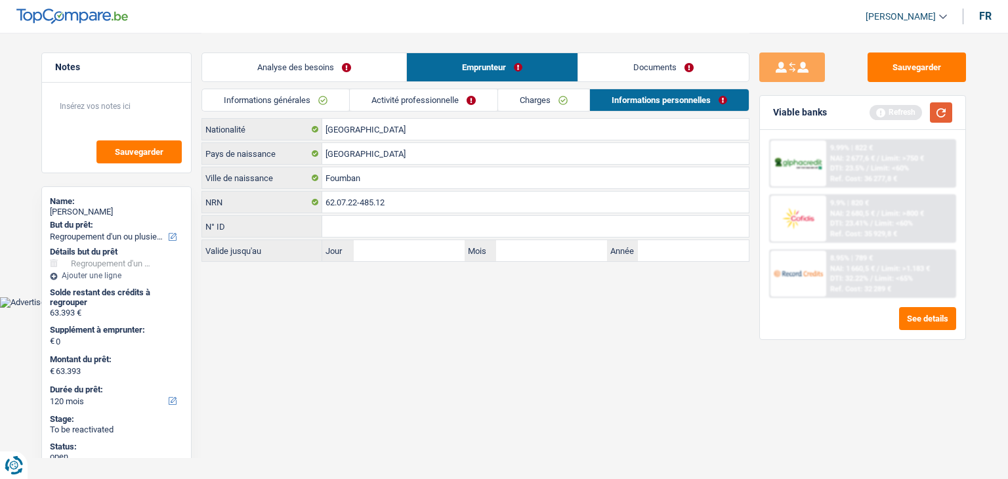
click at [944, 118] on button "button" at bounding box center [941, 112] width 22 height 20
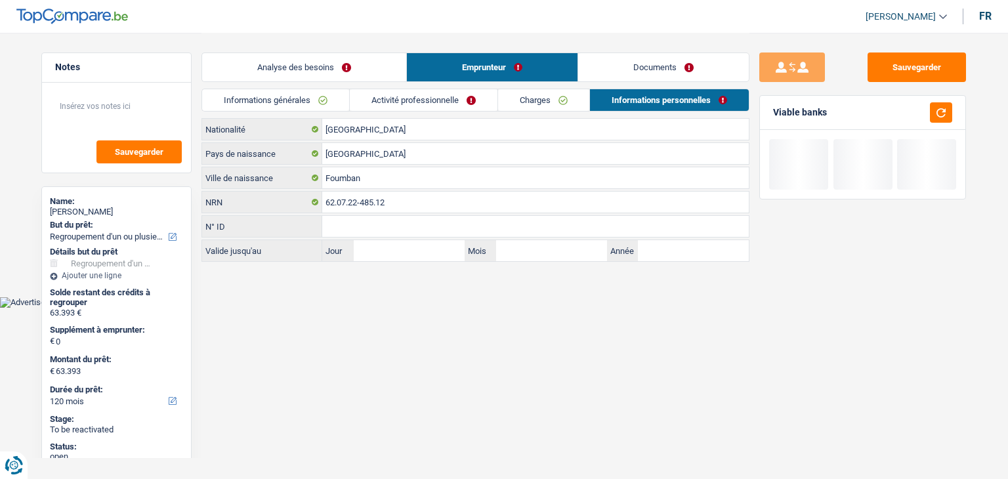
drag, startPoint x: 553, startPoint y: 92, endPoint x: 499, endPoint y: 92, distance: 53.8
click at [553, 92] on link "Charges" at bounding box center [543, 100] width 91 height 22
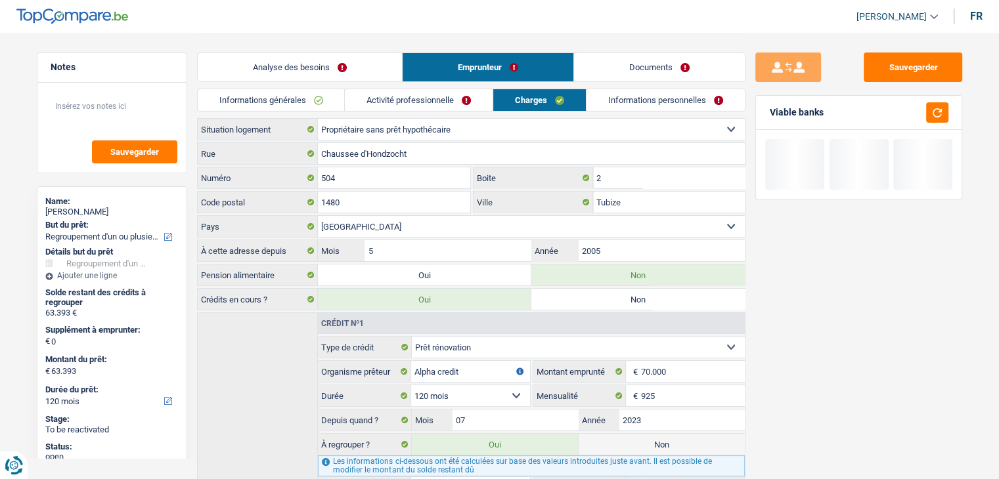
click at [436, 92] on link "Activité professionnelle" at bounding box center [419, 100] width 148 height 22
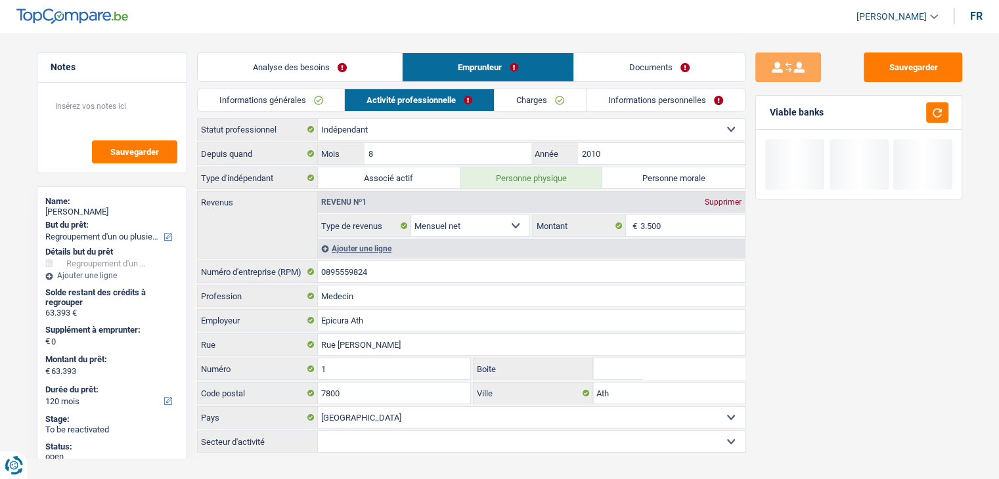
click at [314, 102] on link "Informations générales" at bounding box center [271, 100] width 147 height 22
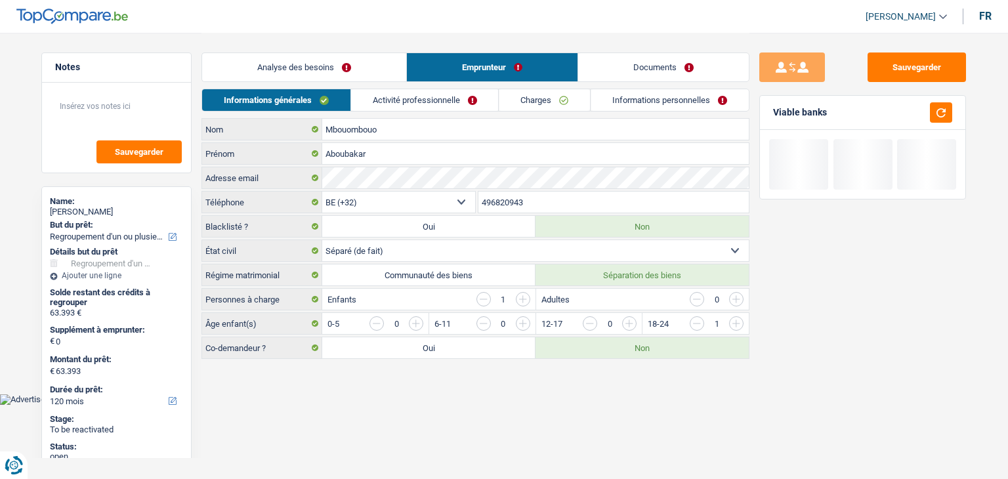
click at [286, 68] on link "Analyse des besoins" at bounding box center [304, 67] width 204 height 28
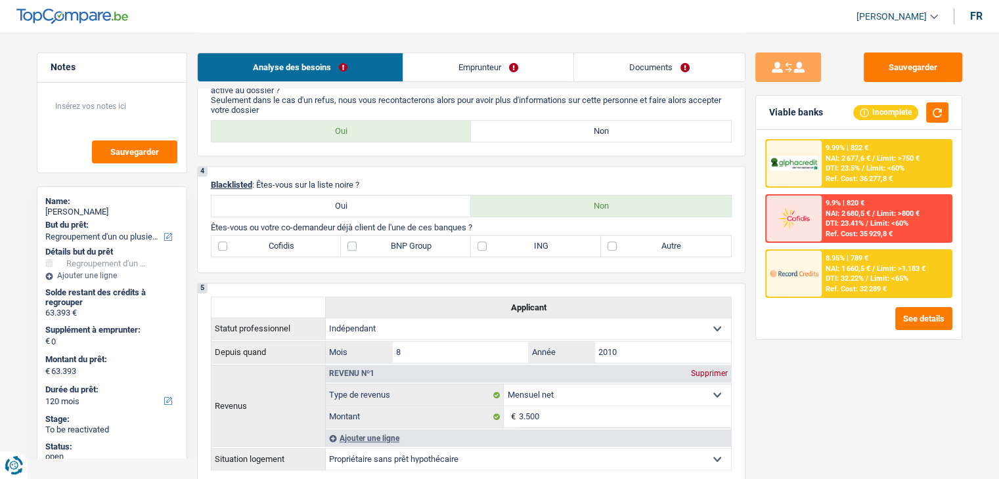
scroll to position [525, 0]
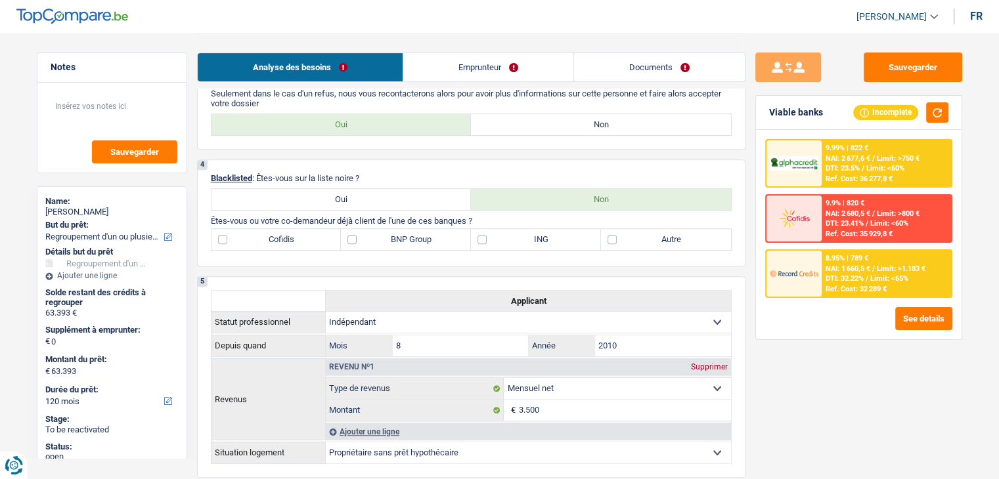
click at [524, 118] on label "Non" at bounding box center [601, 124] width 260 height 21
click at [524, 118] on input "Non" at bounding box center [601, 124] width 260 height 21
radio input "true"
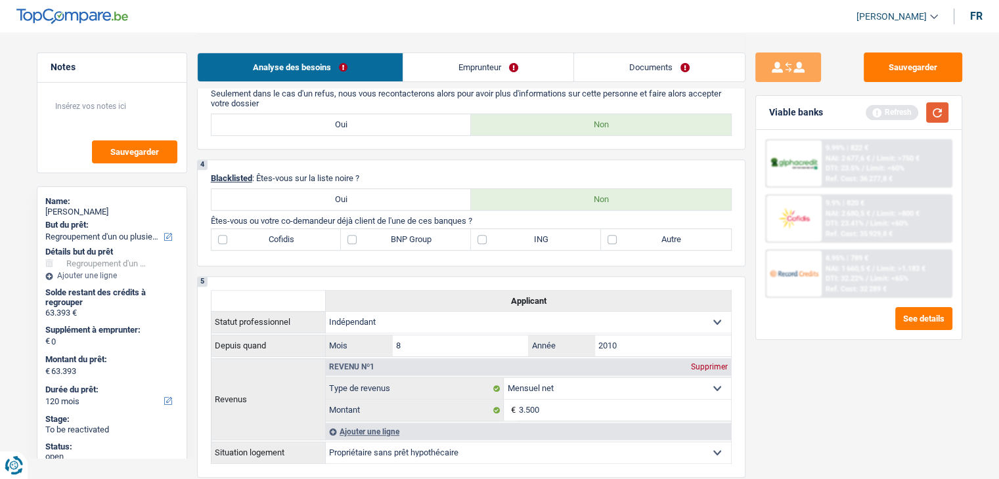
click at [941, 114] on button "button" at bounding box center [937, 112] width 22 height 20
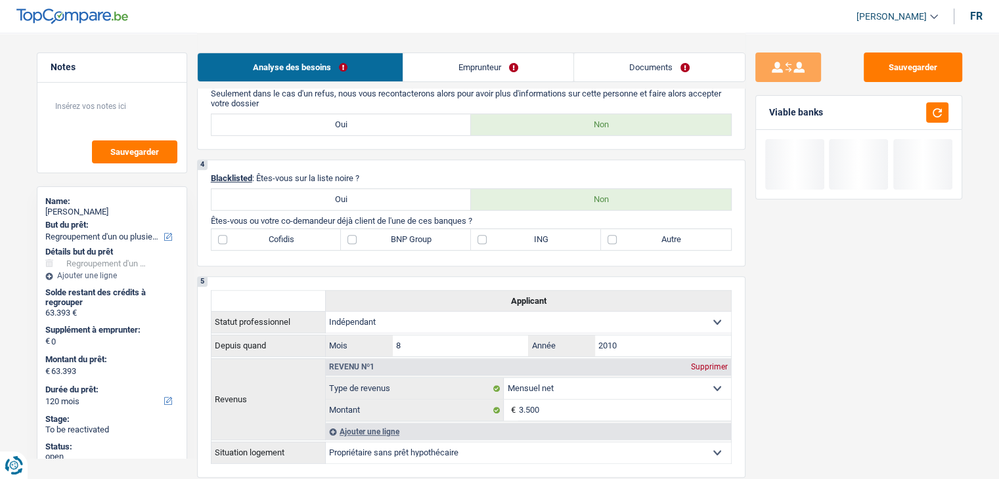
click at [513, 236] on label "ING" at bounding box center [536, 239] width 130 height 21
click at [513, 236] on input "ING" at bounding box center [536, 239] width 130 height 21
checkbox input "true"
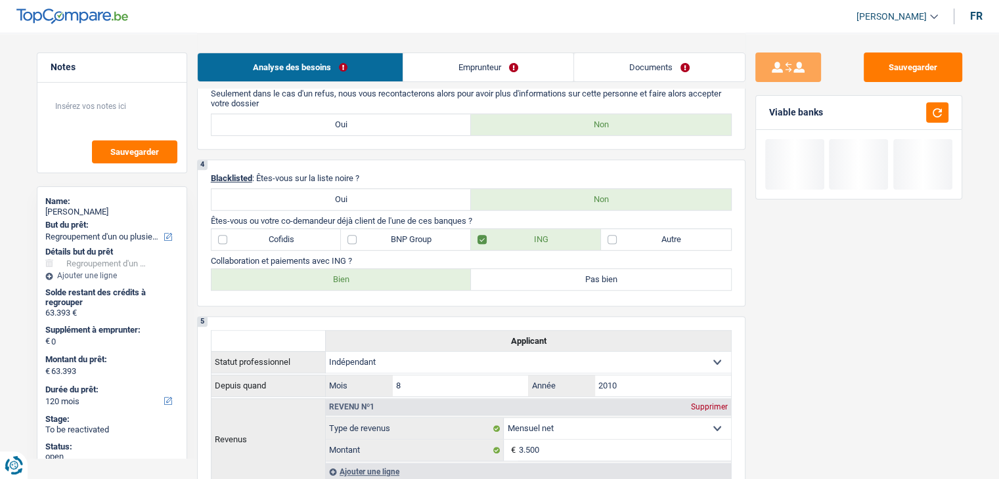
click at [360, 277] on label "Bien" at bounding box center [341, 279] width 260 height 21
click at [360, 277] on input "Bien" at bounding box center [341, 279] width 260 height 21
radio input "true"
click at [400, 236] on label "BNP Group" at bounding box center [406, 239] width 130 height 21
click at [400, 236] on input "BNP Group" at bounding box center [406, 239] width 130 height 21
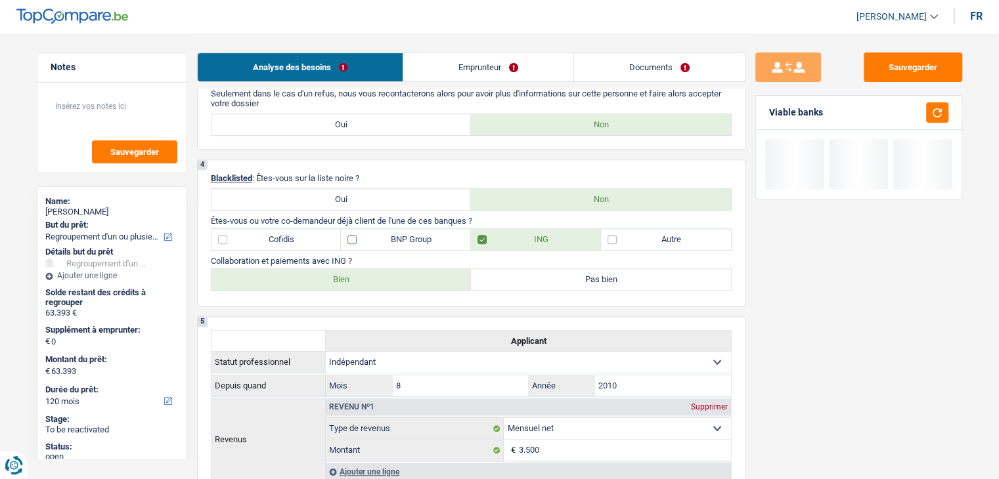
checkbox input "true"
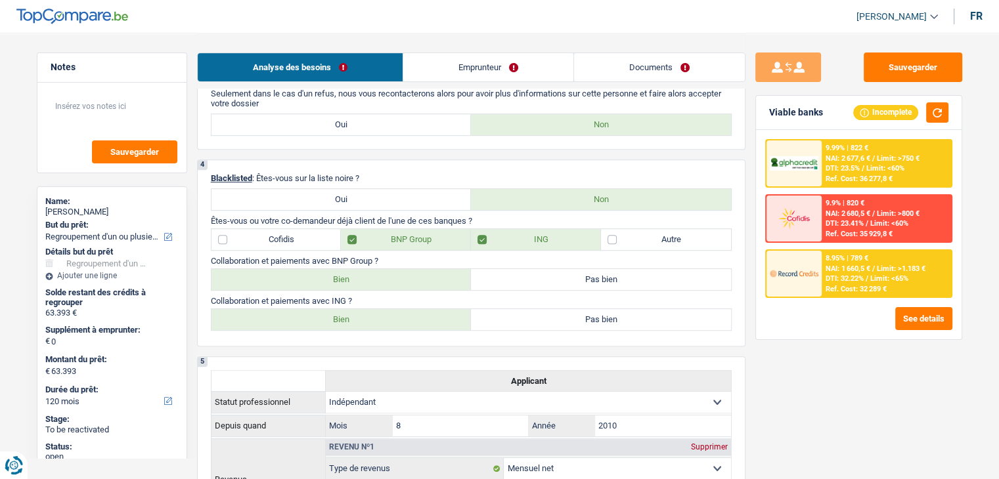
click at [350, 318] on label "Bien" at bounding box center [341, 319] width 260 height 21
click at [350, 318] on input "Bien" at bounding box center [341, 319] width 260 height 21
click at [349, 275] on label "Bien" at bounding box center [341, 279] width 260 height 21
click at [349, 275] on input "Bien" at bounding box center [341, 279] width 260 height 21
radio input "true"
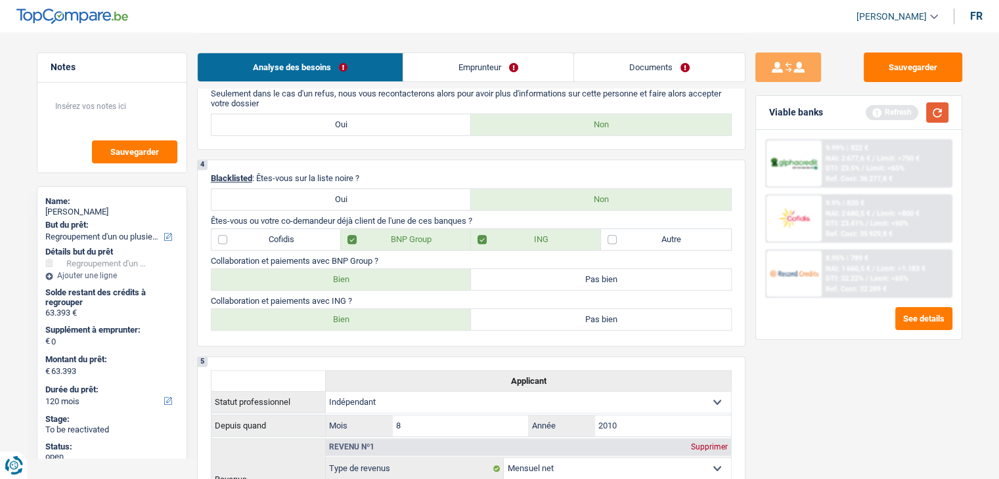
click at [930, 112] on button "button" at bounding box center [937, 112] width 22 height 20
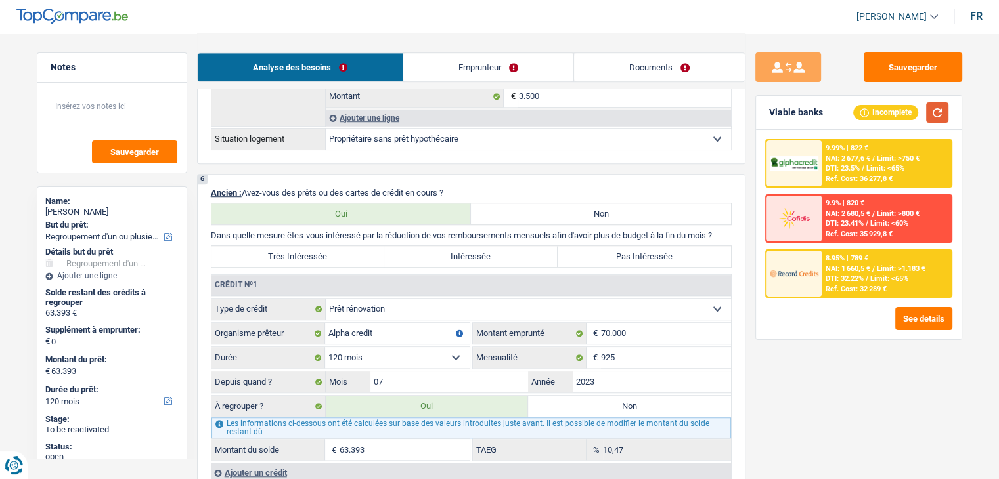
scroll to position [1116, 0]
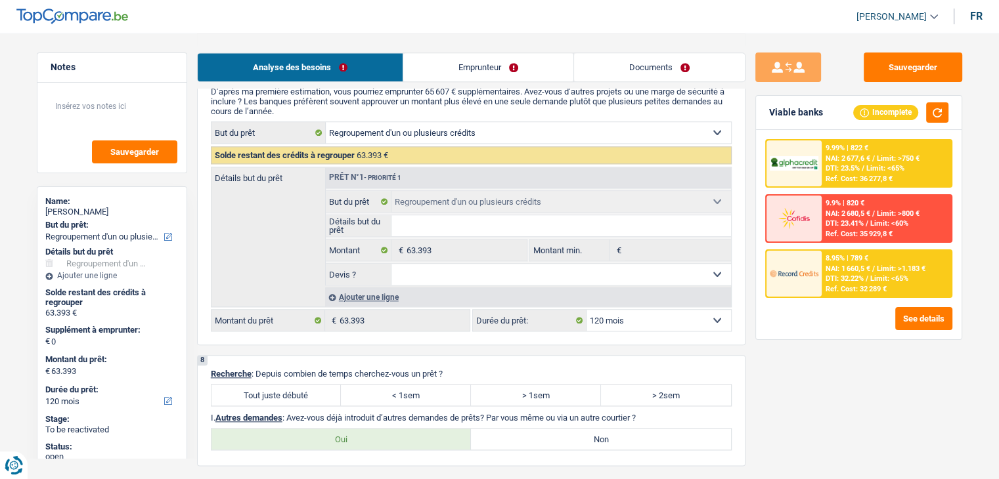
scroll to position [1576, 0]
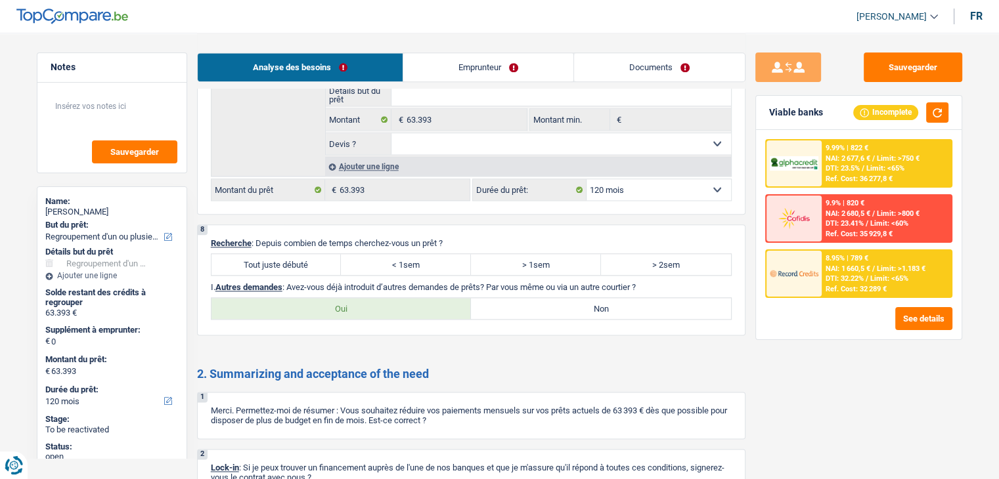
click at [320, 255] on label "Tout juste débuté" at bounding box center [276, 264] width 130 height 21
click at [320, 255] on input "Tout juste débuté" at bounding box center [276, 264] width 130 height 21
radio input "true"
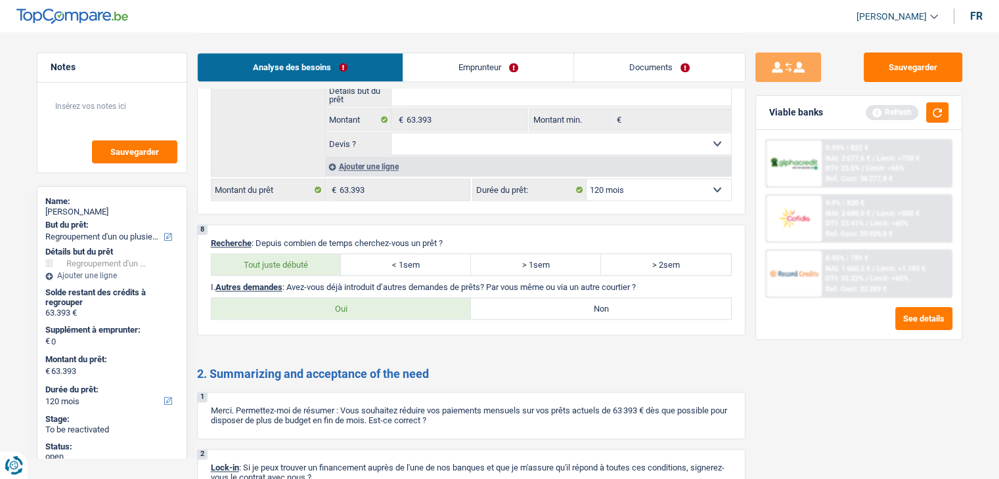
click at [562, 308] on label "Non" at bounding box center [601, 308] width 260 height 21
click at [562, 308] on input "Non" at bounding box center [601, 308] width 260 height 21
radio input "true"
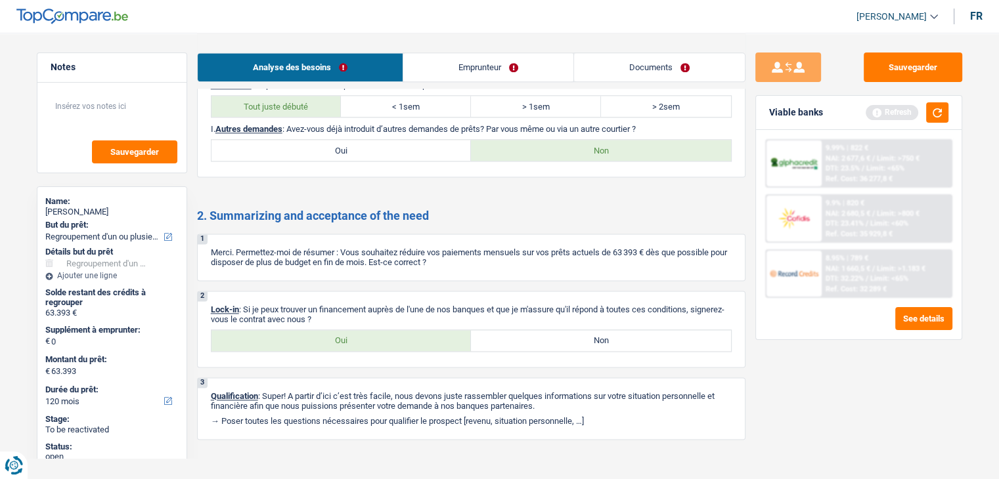
scroll to position [1738, 0]
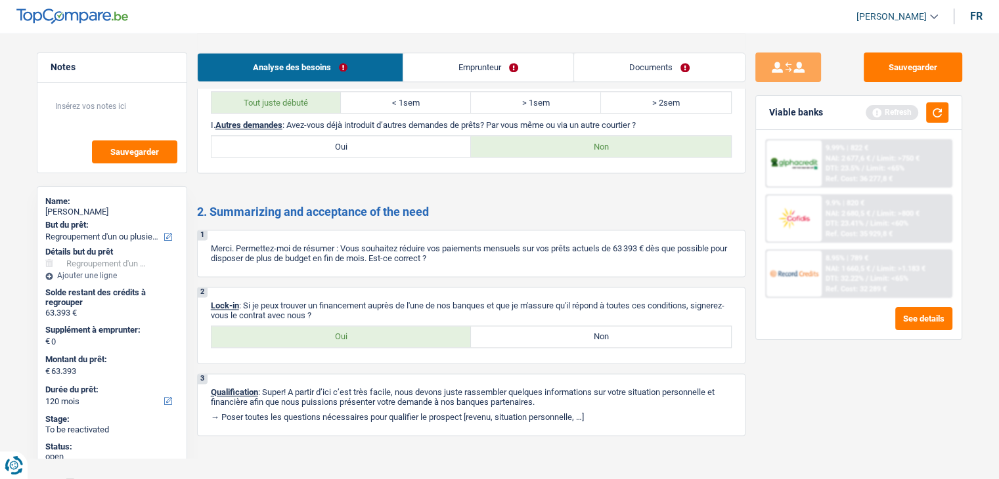
click at [357, 329] on label "Oui" at bounding box center [341, 336] width 260 height 21
click at [357, 329] on input "Oui" at bounding box center [341, 336] width 260 height 21
radio input "true"
drag, startPoint x: 350, startPoint y: 307, endPoint x: 207, endPoint y: 286, distance: 143.9
click at [207, 287] on div "2 Lock-in : Si je peux trouver un financement auprès de l'une de nos banques et…" at bounding box center [471, 325] width 548 height 77
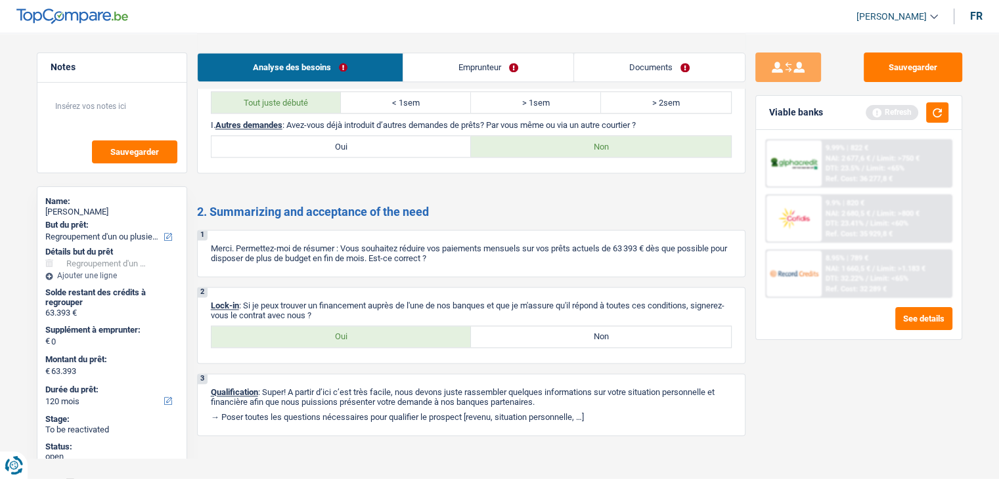
click at [208, 287] on div "2 Lock-in : Si je peux trouver un financement auprès de l'une de nos banques et…" at bounding box center [471, 325] width 548 height 77
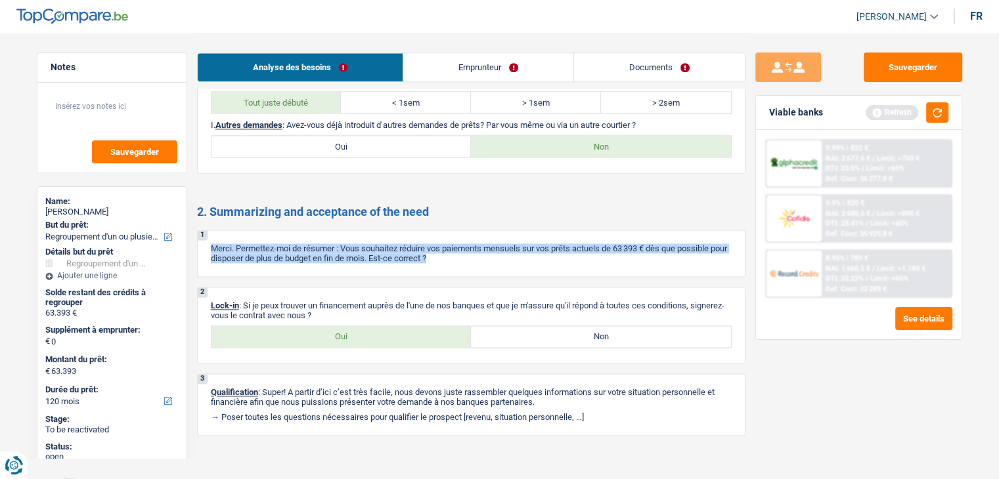
drag, startPoint x: 309, startPoint y: 242, endPoint x: 540, endPoint y: 245, distance: 231.8
click at [540, 245] on div "1 Merci. Permettez-moi de résumer : Vous souhaitez réduire vos paiements mensue…" at bounding box center [471, 253] width 548 height 47
click at [540, 245] on p "Merci. Permettez-moi de résumer : Vous souhaitez réduire vos paiements mensuels…" at bounding box center [471, 254] width 521 height 20
drag, startPoint x: 474, startPoint y: 249, endPoint x: 207, endPoint y: 223, distance: 267.8
click at [207, 230] on div "1 Merci. Permettez-moi de résumer : Vous souhaitez réduire vos paiements mensue…" at bounding box center [471, 253] width 548 height 47
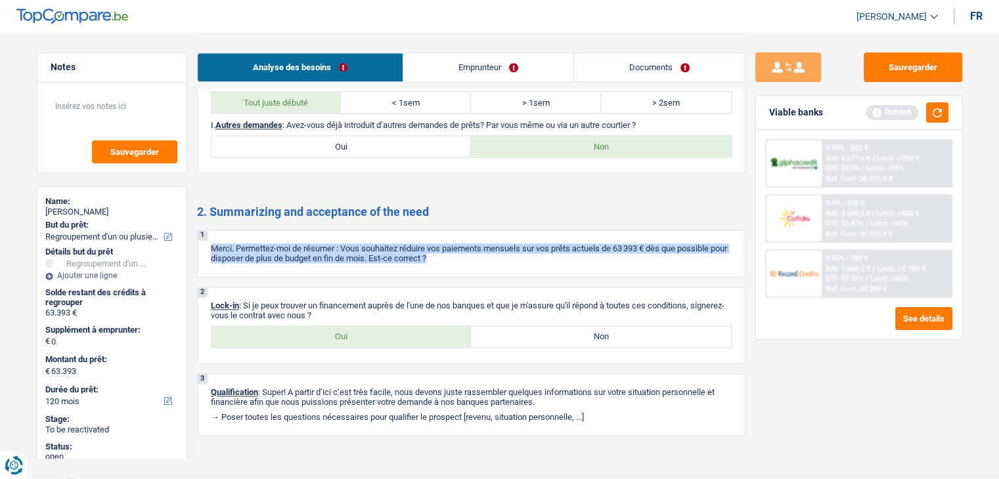
drag, startPoint x: 194, startPoint y: 198, endPoint x: 474, endPoint y: 209, distance: 279.9
click at [475, 209] on h2 "2. Summarizing and acceptance of the need" at bounding box center [471, 212] width 548 height 14
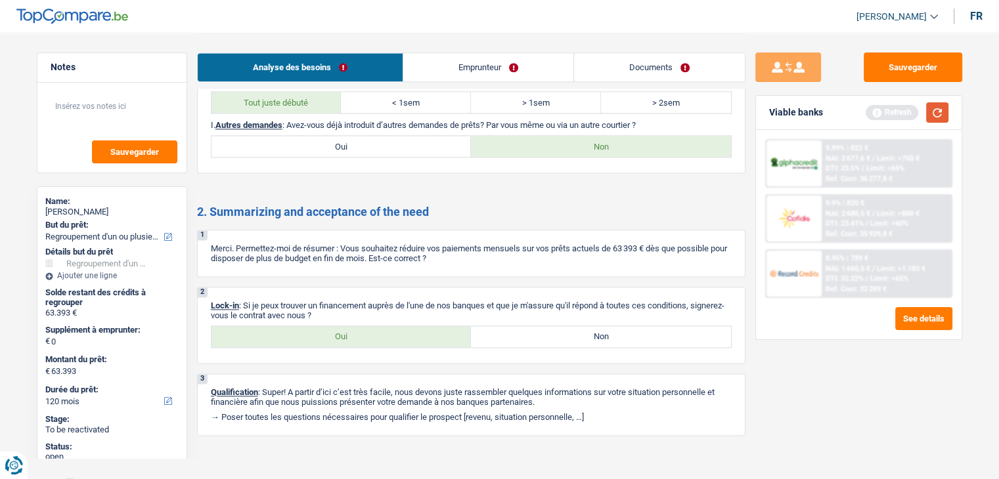
click at [938, 114] on button "button" at bounding box center [937, 112] width 22 height 20
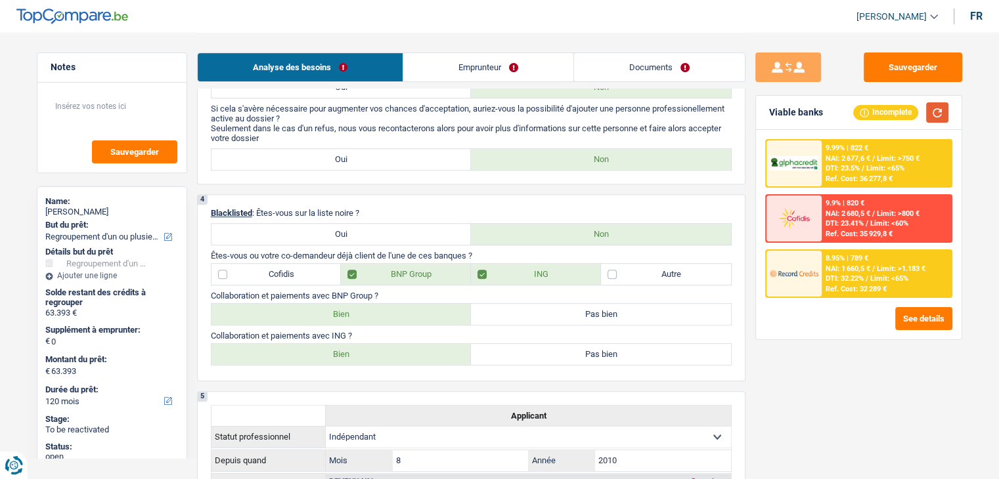
scroll to position [97, 0]
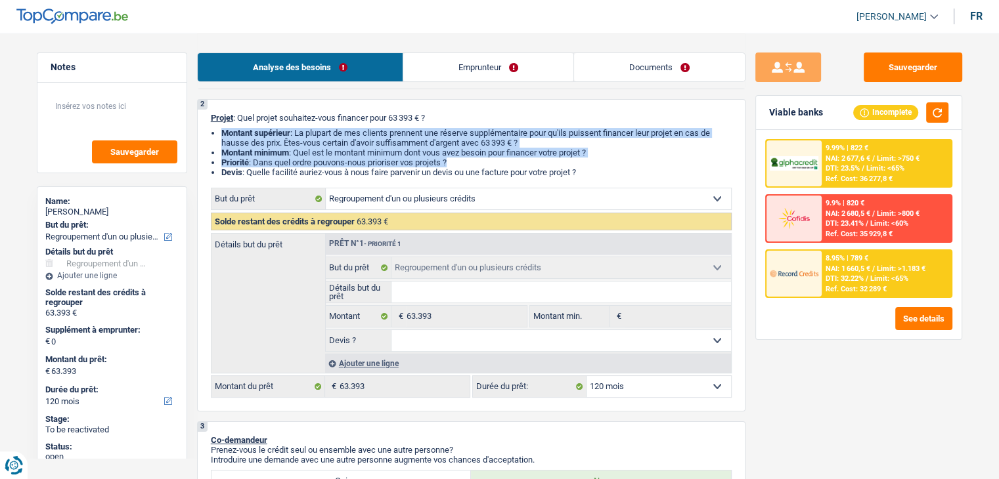
drag, startPoint x: 593, startPoint y: 166, endPoint x: 213, endPoint y: 123, distance: 381.9
click at [213, 123] on div "2 Projet : Quel projet souhaitez-vous financer pour 63 393 € ? Montant supérieu…" at bounding box center [471, 255] width 548 height 313
drag, startPoint x: 209, startPoint y: 114, endPoint x: 607, endPoint y: 173, distance: 402.2
click at [607, 173] on div "2 Projet : Quel projet souhaitez-vous financer pour 63 393 € ? Montant supérieu…" at bounding box center [471, 255] width 548 height 313
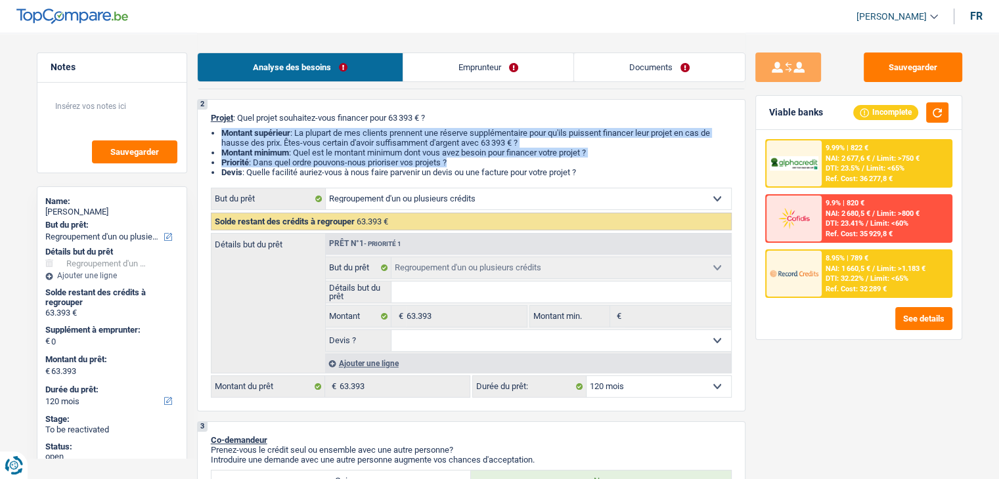
click at [607, 173] on li "Devis : Quelle facilité auriez-vous à nous faire parvenir un devis ou une factu…" at bounding box center [476, 172] width 510 height 10
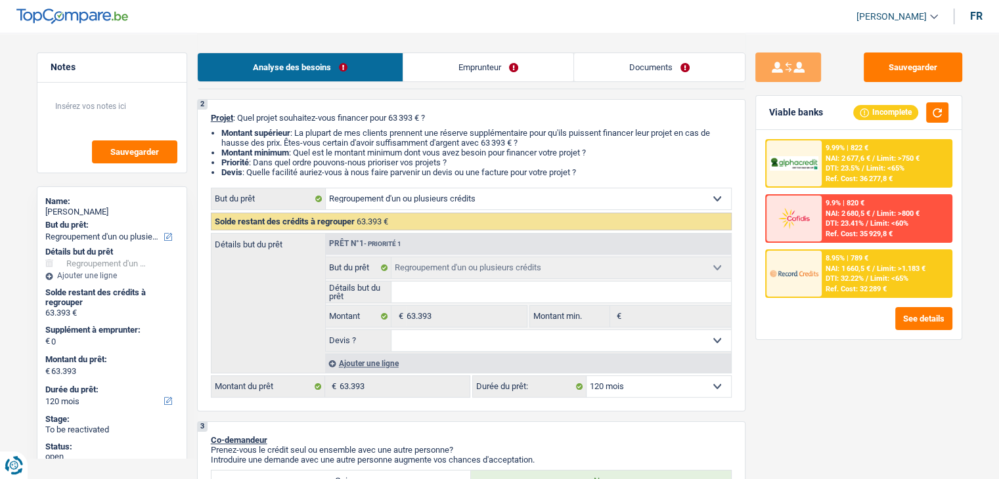
click at [494, 66] on link "Emprunteur" at bounding box center [488, 67] width 170 height 28
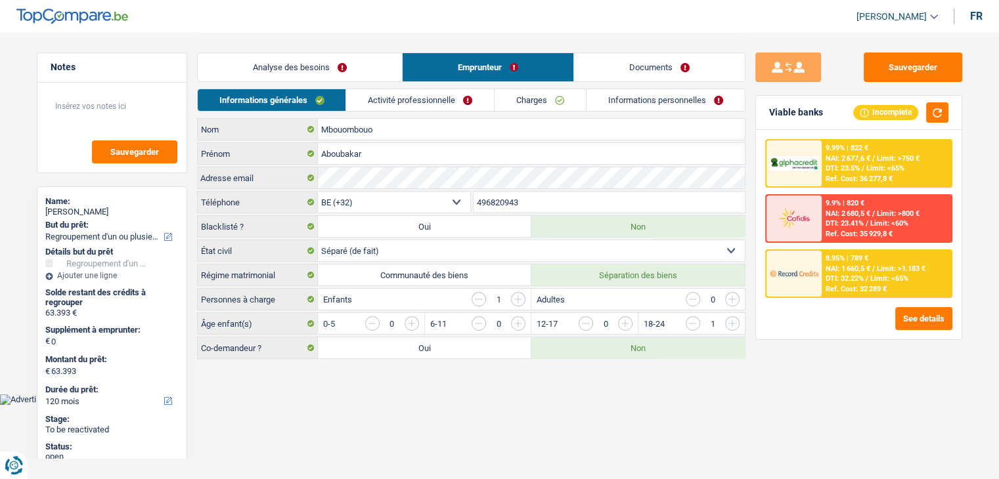
scroll to position [0, 0]
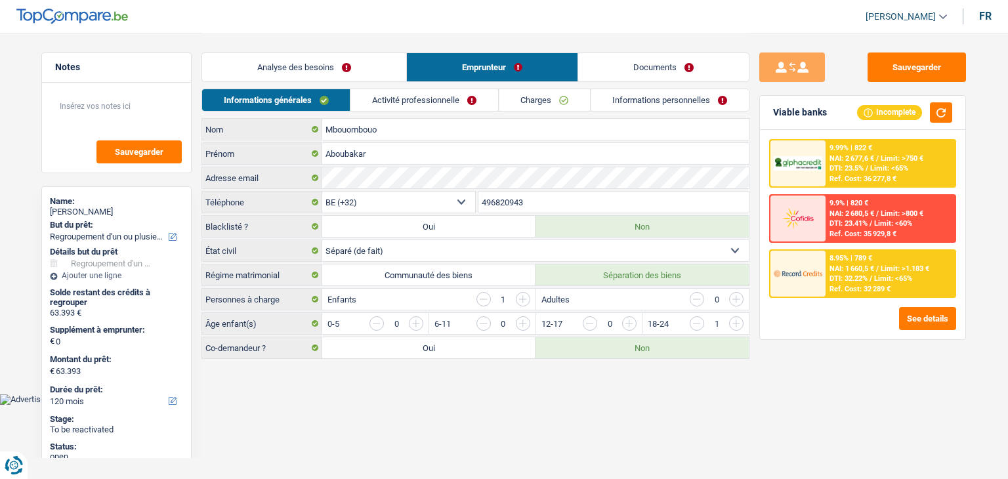
click at [613, 59] on link "Documents" at bounding box center [663, 67] width 171 height 28
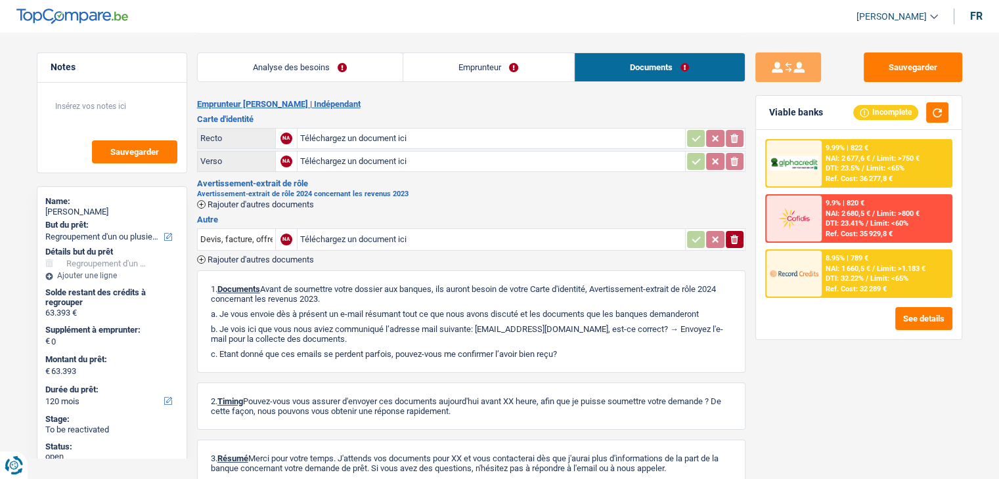
click at [530, 341] on div "1. Documents Avant de soumettre votre dossier aux banques, ils auront besoin de…" at bounding box center [471, 321] width 548 height 102
click at [897, 271] on div "8.95% | 789 € NAI: 1 660,5 € / Limit: >1.183 € DTI: 32.22% / Limit: <65% Ref. C…" at bounding box center [885, 274] width 129 height 46
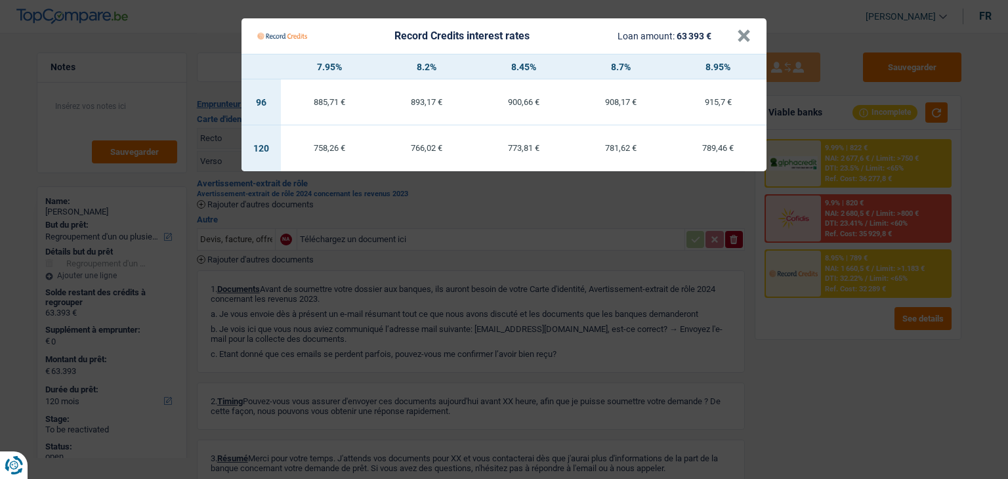
click at [691, 351] on Credits "Record Credits interest rates Loan amount: 63 393 € × 7.95% 8.2% 8.45% 8.7% 8.9…" at bounding box center [504, 239] width 1008 height 479
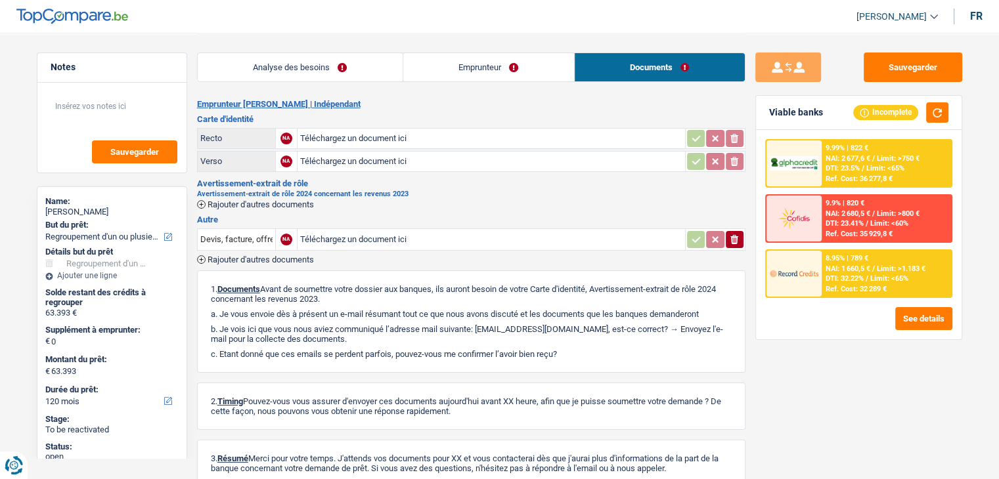
drag, startPoint x: 565, startPoint y: 349, endPoint x: 214, endPoint y: 288, distance: 356.6
click at [215, 288] on div "1. Documents Avant de soumettre votre dossier aux banques, ils auront besoin de…" at bounding box center [471, 321] width 548 height 102
click at [490, 263] on div "Emprunteur Aboubakar Mbouombouo | Indépendant Carte d'identité Recto NA Télécha…" at bounding box center [471, 309] width 548 height 421
click at [361, 58] on link "Analyse des besoins" at bounding box center [300, 67] width 205 height 28
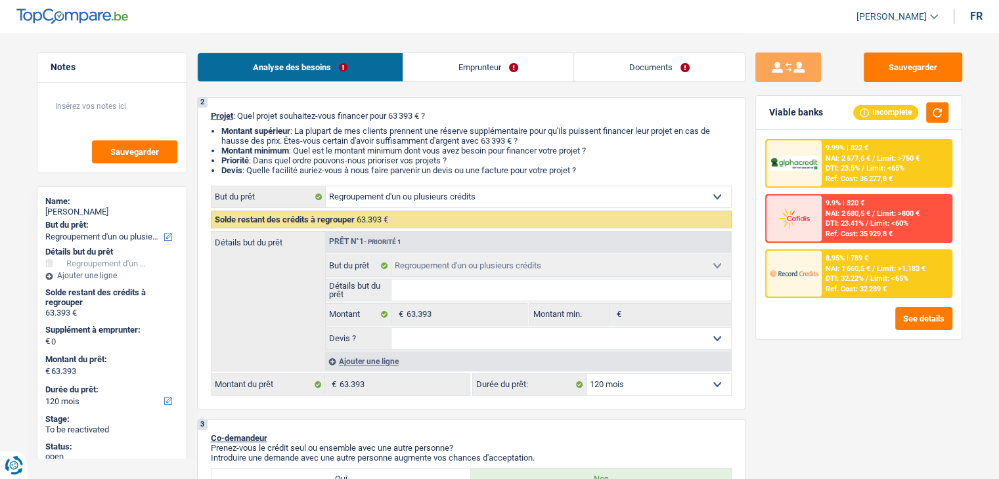
scroll to position [197, 0]
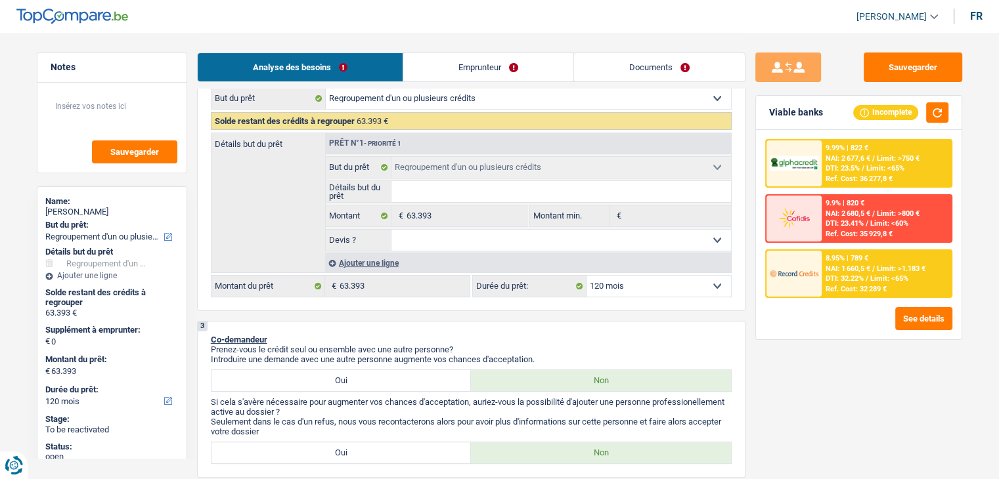
click at [486, 234] on select "Oui Non Non répondu Sélectionner une option" at bounding box center [560, 240] width 339 height 21
select select "yes"
click at [391, 230] on select "Oui Non Non répondu Sélectionner une option" at bounding box center [560, 240] width 339 height 21
select select "yes"
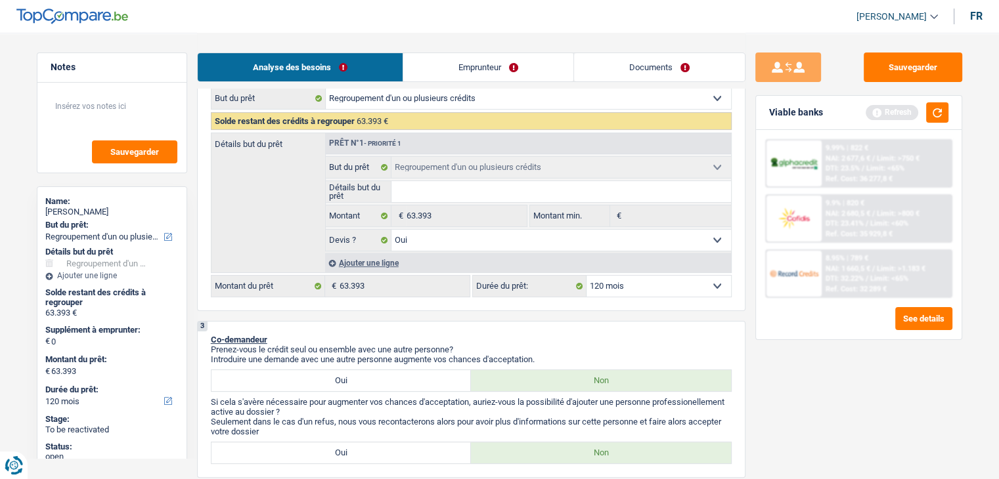
click at [455, 196] on input "Détails but du prêt" at bounding box center [560, 191] width 339 height 21
type input "r"
type input "ra"
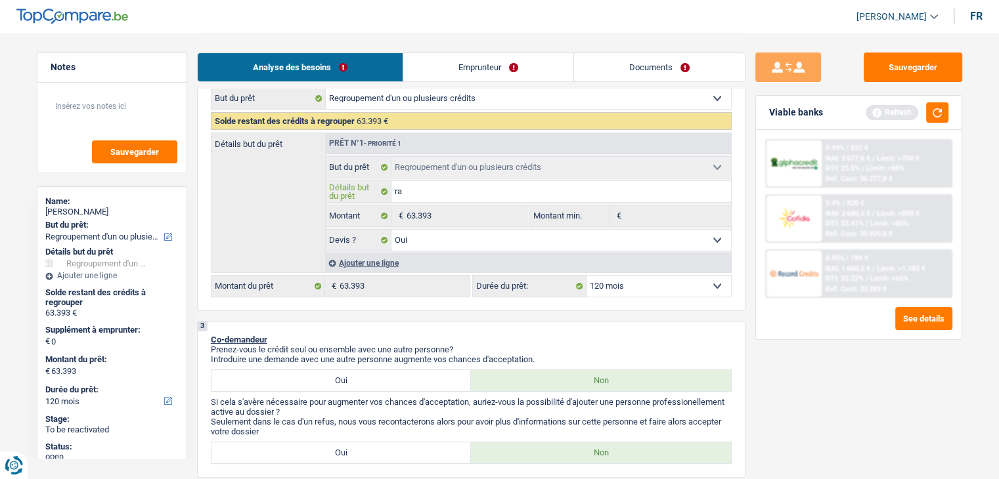
type input "rac"
type input "rach"
type input "racha"
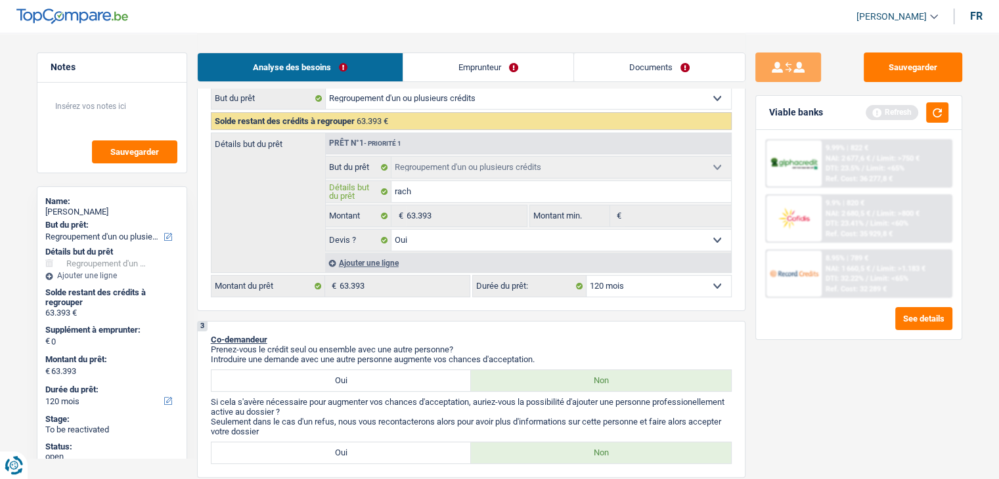
type input "racha"
type input "rachat"
click at [939, 117] on button "button" at bounding box center [937, 112] width 22 height 20
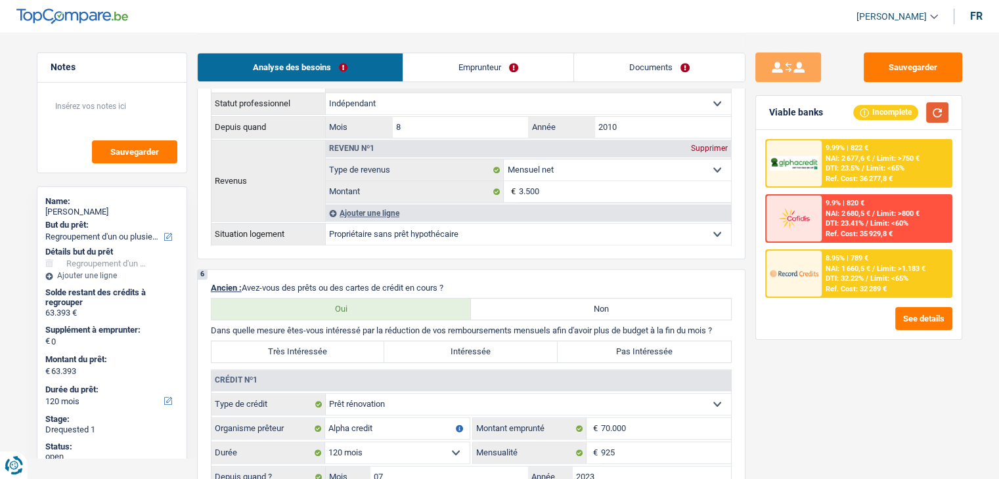
scroll to position [919, 0]
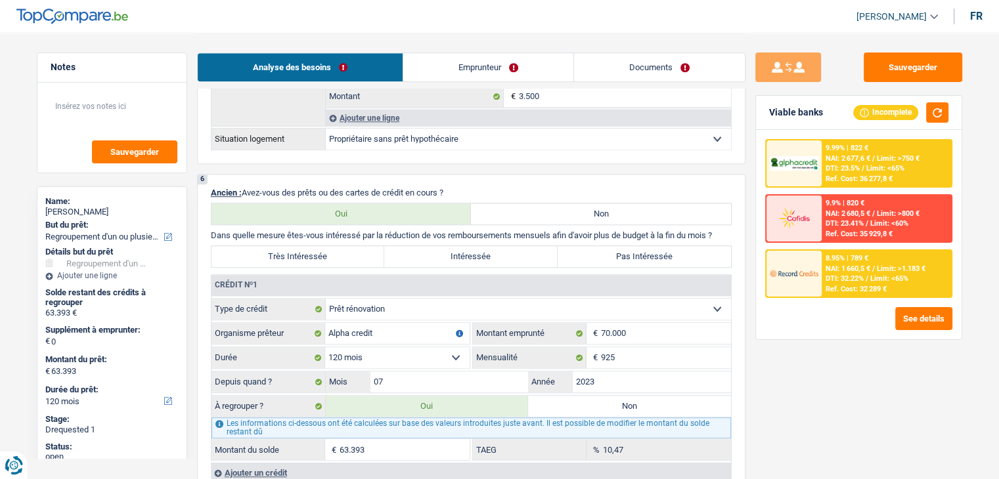
click at [476, 253] on label "Intéressée" at bounding box center [470, 256] width 173 height 21
click at [476, 253] on input "Intéressée" at bounding box center [470, 256] width 173 height 21
radio input "true"
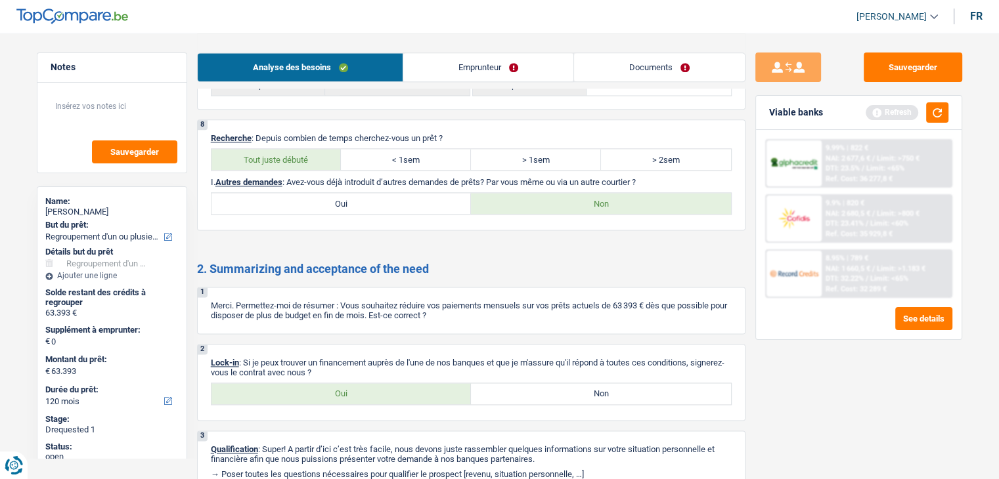
scroll to position [1738, 0]
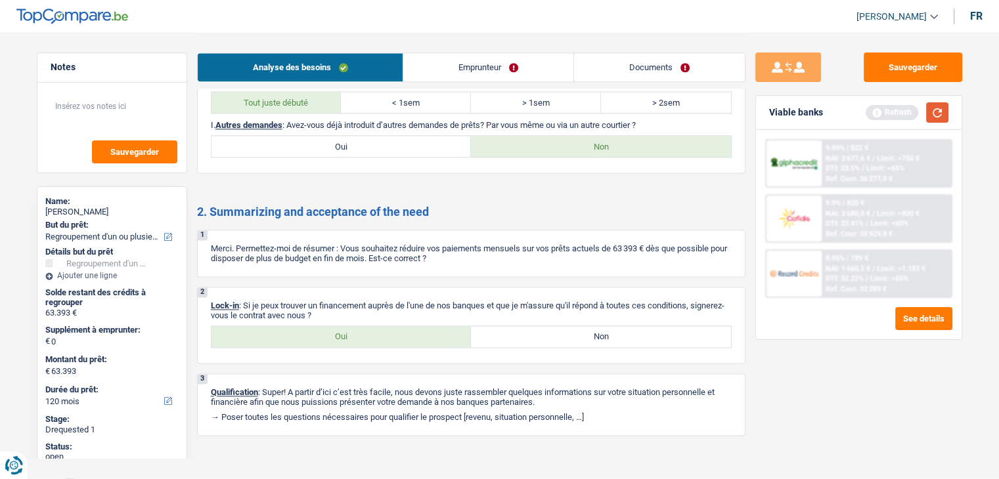
click at [923, 116] on div "Refresh" at bounding box center [906, 112] width 83 height 20
click at [943, 119] on button "button" at bounding box center [937, 112] width 22 height 20
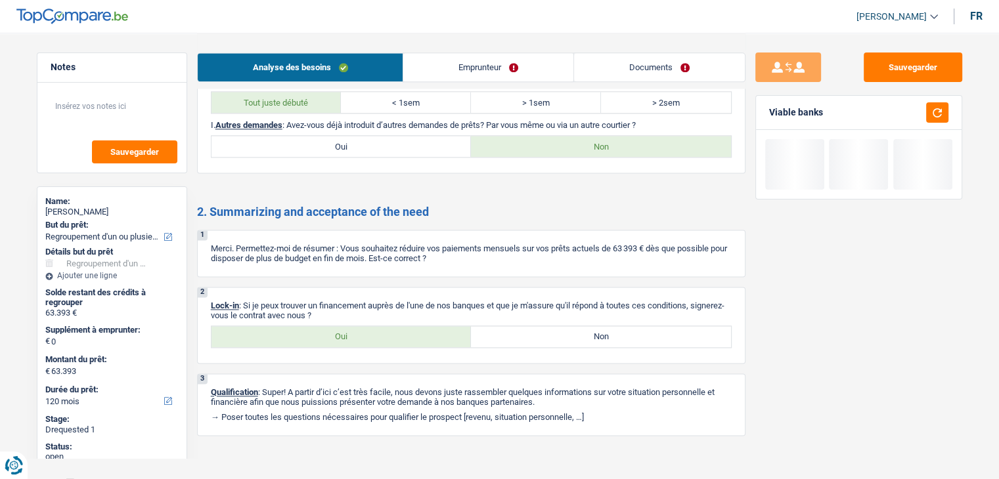
click at [439, 70] on link "Emprunteur" at bounding box center [488, 67] width 170 height 28
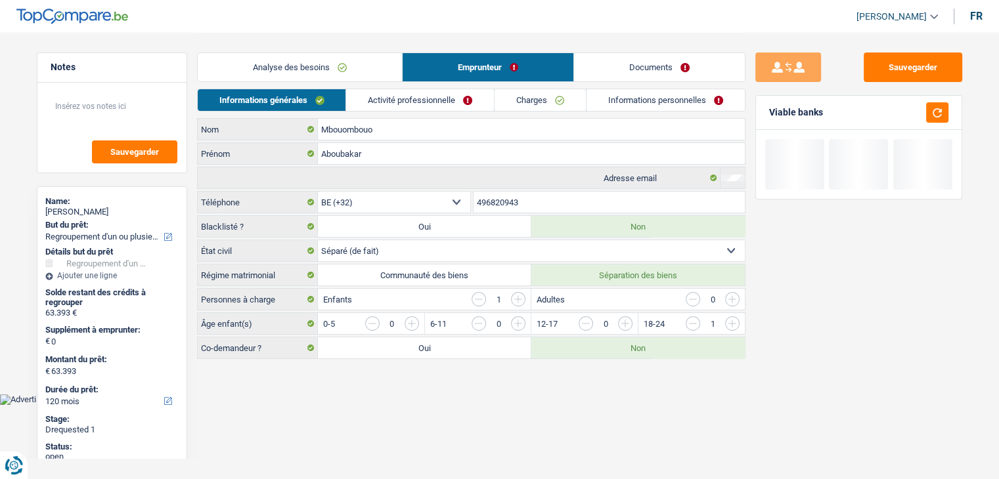
scroll to position [0, 0]
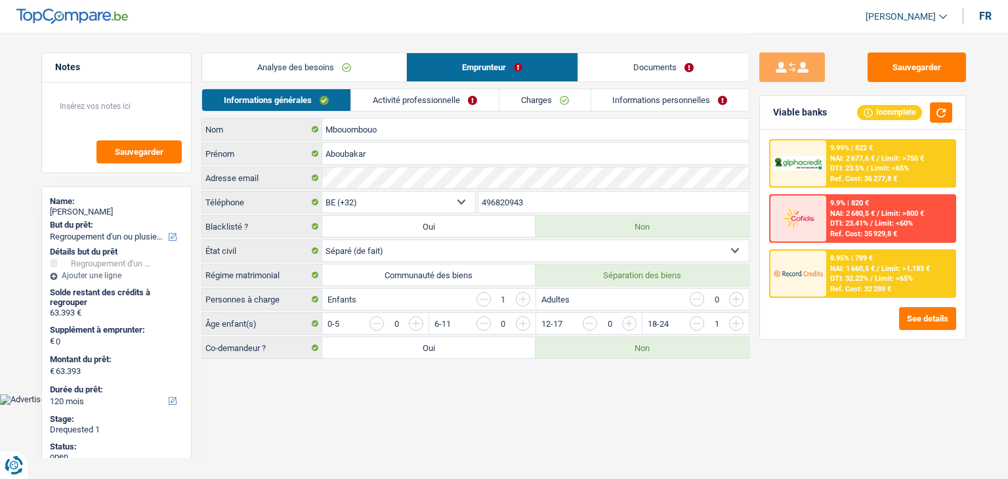
click at [415, 106] on link "Activité professionnelle" at bounding box center [425, 100] width 148 height 22
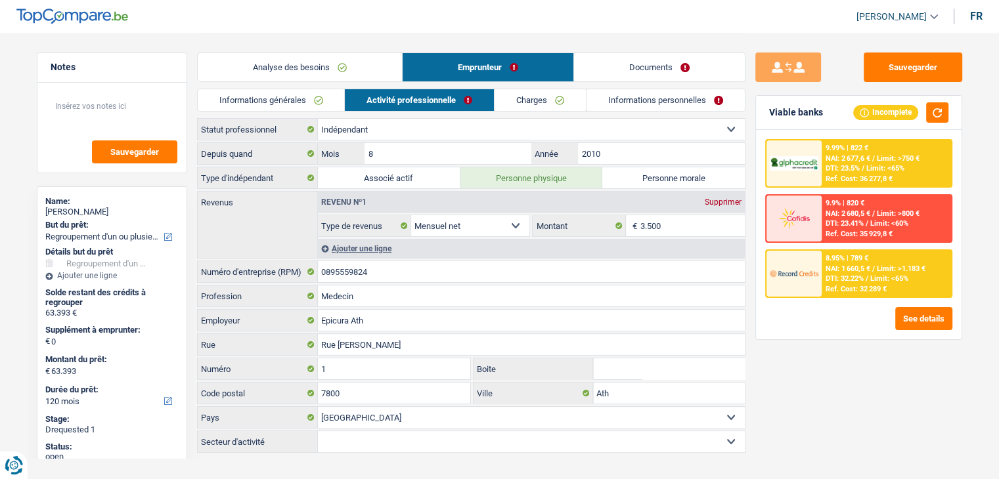
click at [844, 269] on span "NAI: 1 660,5 €" at bounding box center [847, 269] width 45 height 9
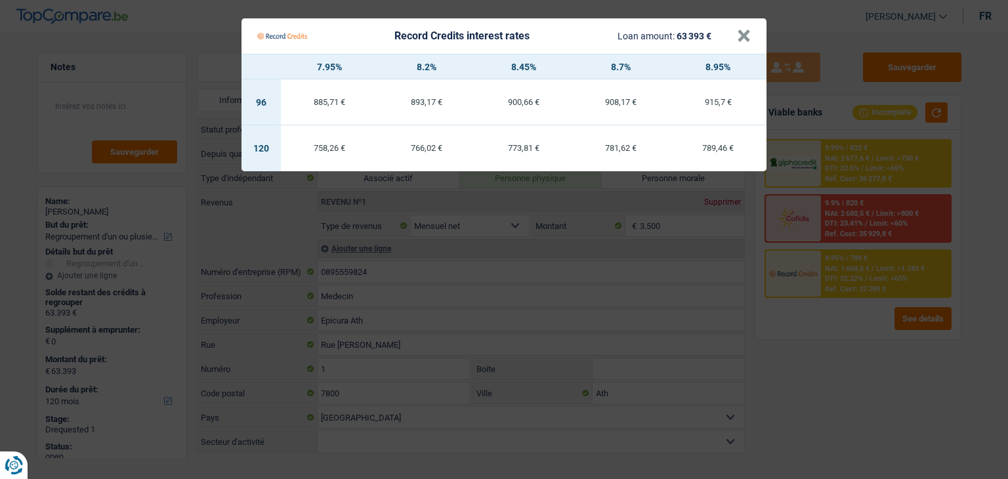
drag, startPoint x: 822, startPoint y: 341, endPoint x: 827, endPoint y: 315, distance: 26.7
click at [823, 341] on Credits "Record Credits interest rates Loan amount: 63 393 € × 7.95% 8.2% 8.45% 8.7% 8.9…" at bounding box center [504, 239] width 1008 height 479
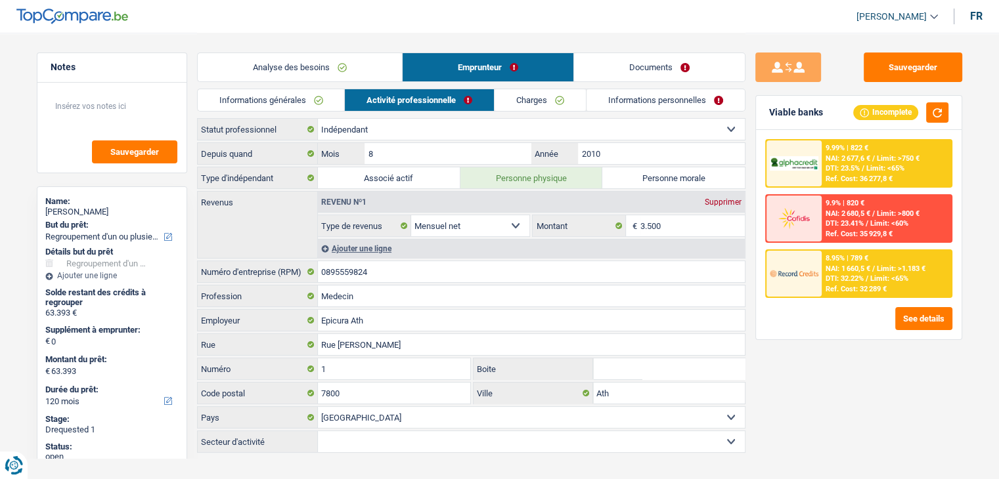
click at [848, 137] on div "9.99% | 822 € NAI: 2 677,6 € / Limit: >750 € DTI: 23.5% / Limit: <65% Ref. Cost…" at bounding box center [858, 234] width 205 height 209
click at [848, 150] on div "9.99% | 822 €" at bounding box center [846, 148] width 43 height 9
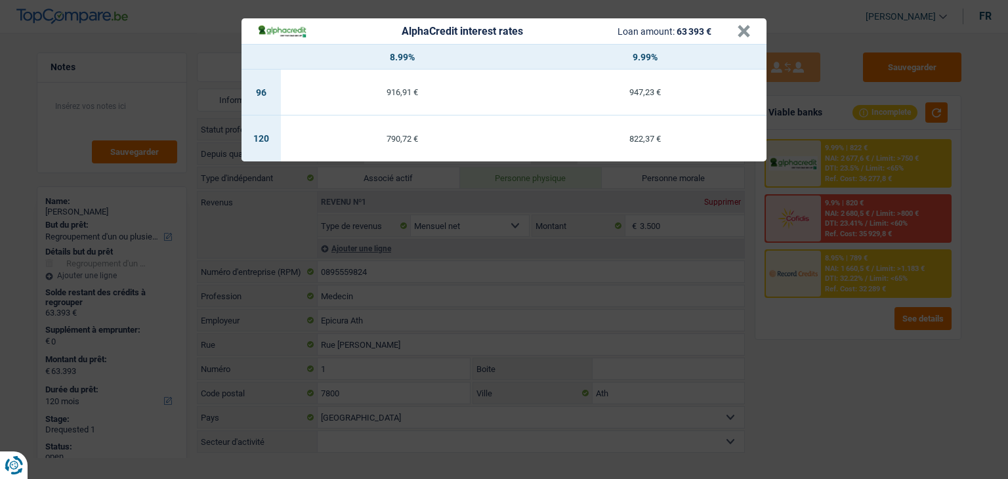
click at [825, 329] on div "AlphaCredit interest rates Loan amount: 63 393 € × 8.99% 9.99% 96 916,91 € 947,…" at bounding box center [504, 239] width 1008 height 479
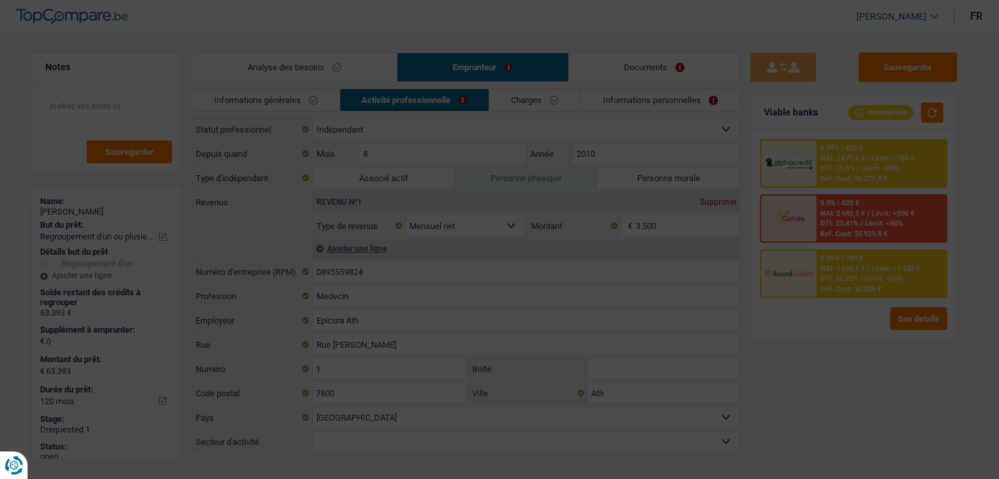
click at [832, 285] on div "Ref. Cost: 32 289 €" at bounding box center [851, 289] width 61 height 9
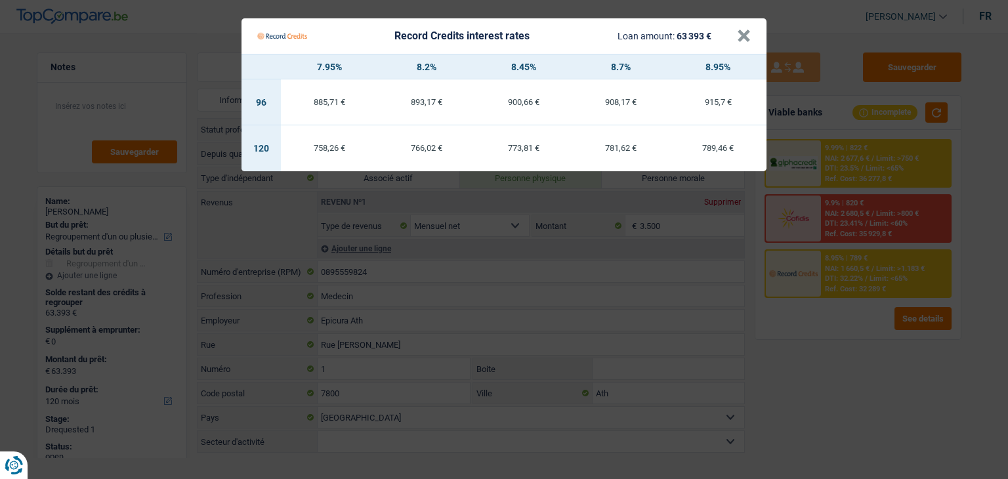
click at [334, 144] on div "758,26 €" at bounding box center [329, 148] width 97 height 9
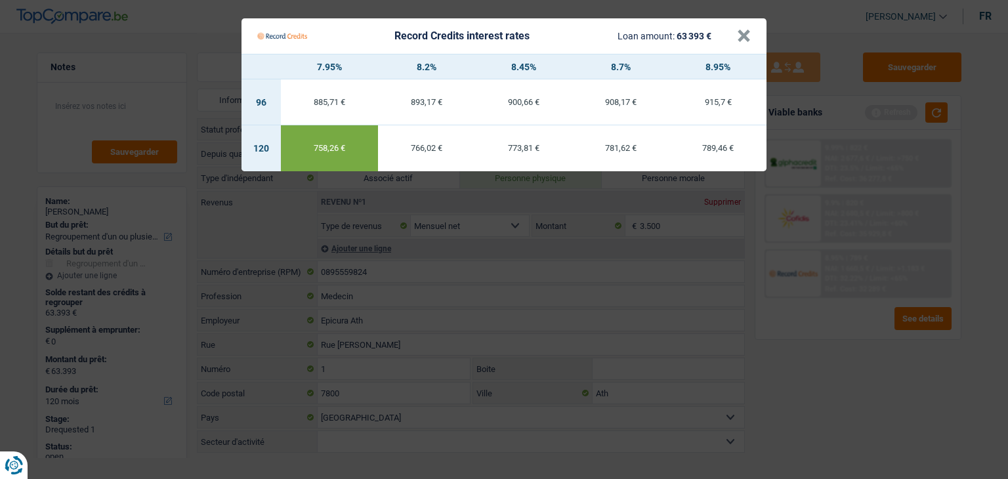
click at [753, 37] on Credits___BV_modal_header_ "Record Credits interest rates Loan amount: 63 393 € ×" at bounding box center [504, 35] width 525 height 35
click at [743, 37] on button "×" at bounding box center [744, 36] width 14 height 13
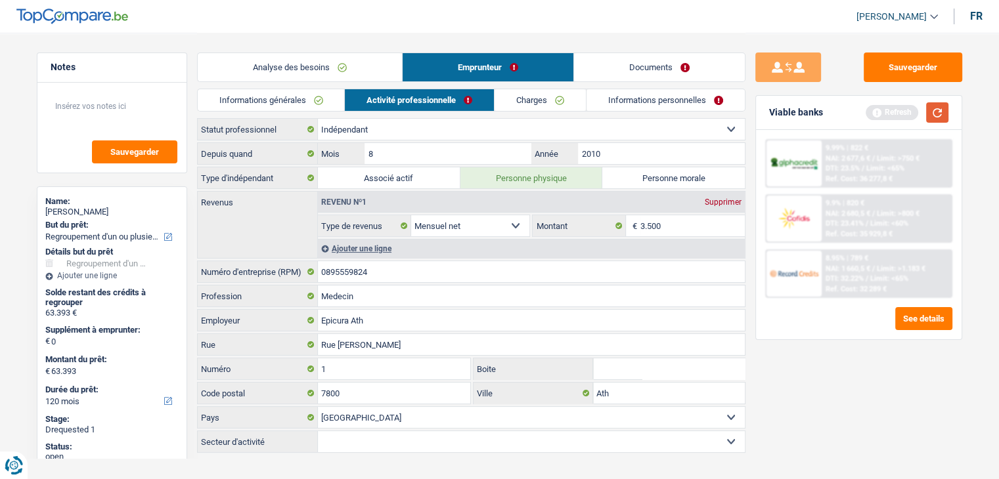
click at [928, 113] on button "button" at bounding box center [937, 112] width 22 height 20
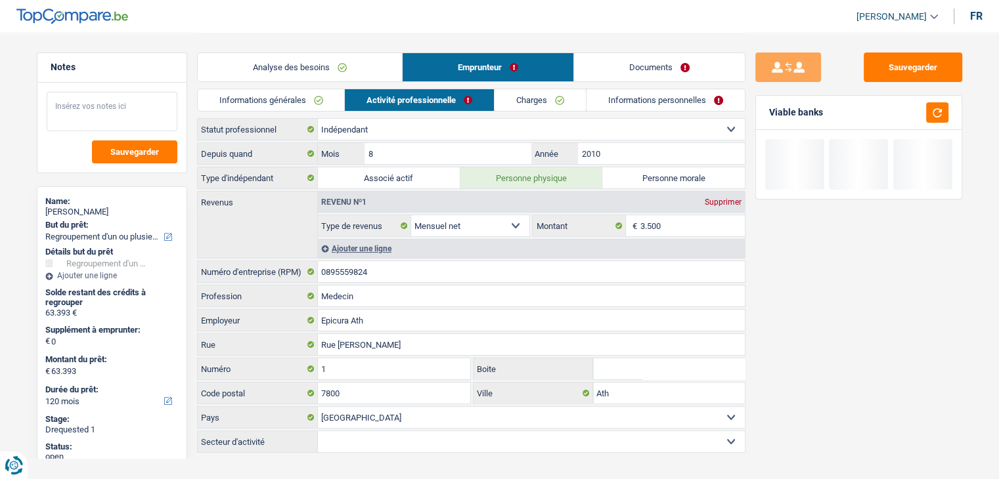
click at [104, 106] on textarea at bounding box center [112, 111] width 131 height 39
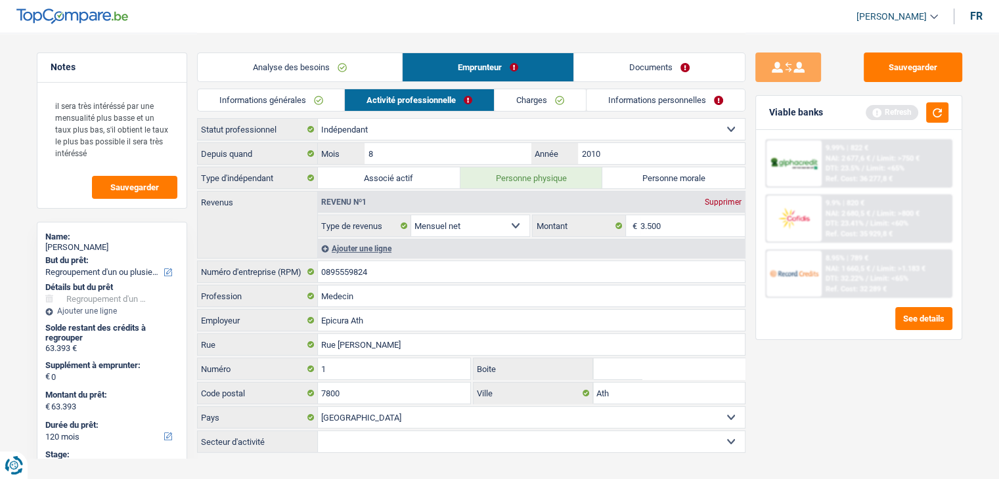
click at [934, 123] on div "Viable banks Refresh" at bounding box center [858, 113] width 205 height 34
click at [932, 117] on button "button" at bounding box center [937, 112] width 22 height 20
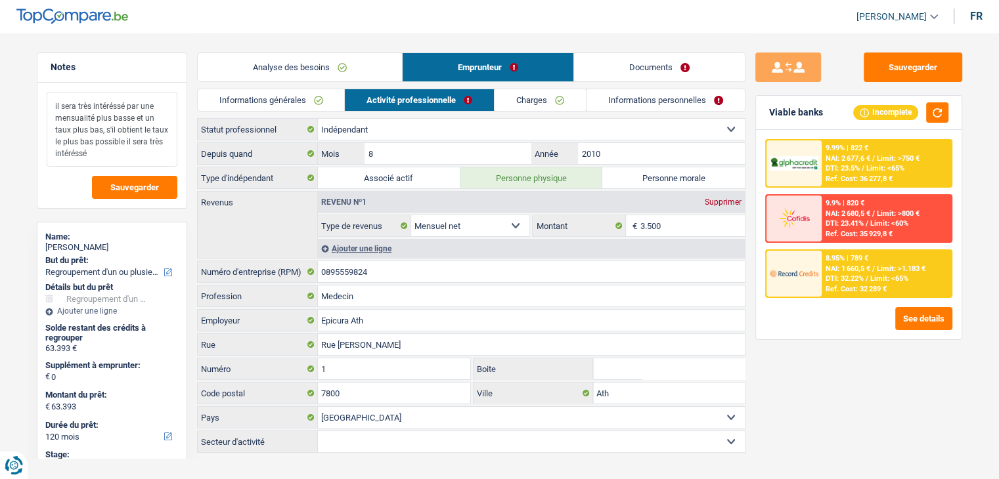
drag, startPoint x: 73, startPoint y: 104, endPoint x: 63, endPoint y: 107, distance: 10.2
click at [63, 107] on textarea "il sera très intéréssé par une mensualité plus basse et un taux plus bas, s'il …" at bounding box center [112, 129] width 131 height 75
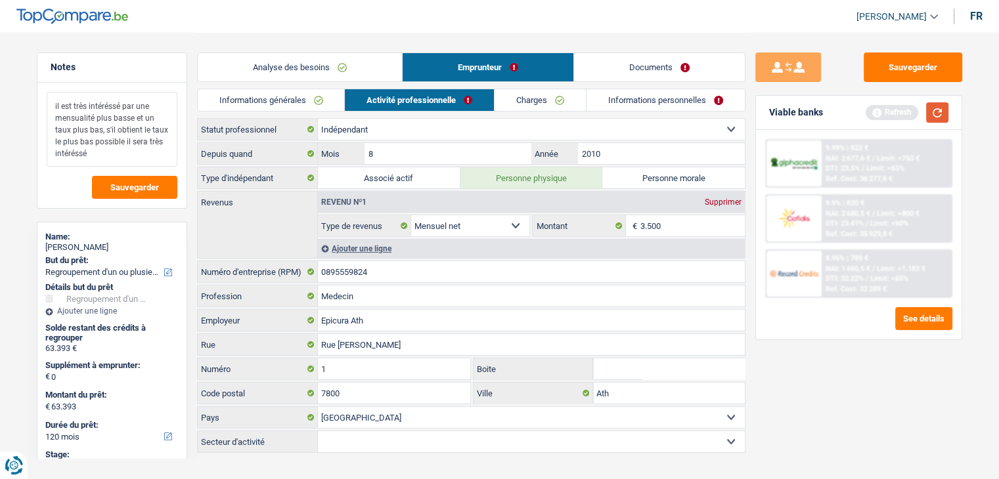
type textarea "il est très intéréssé par une mensualité plus basse et un taux plus bas, s'il o…"
click at [934, 104] on button "button" at bounding box center [937, 112] width 22 height 20
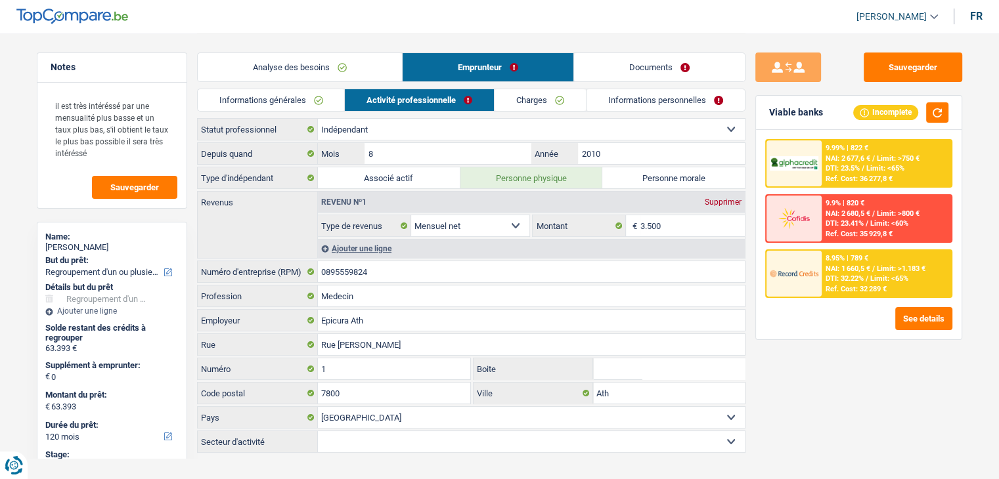
click at [828, 257] on div "8.95% | 789 €" at bounding box center [846, 258] width 43 height 9
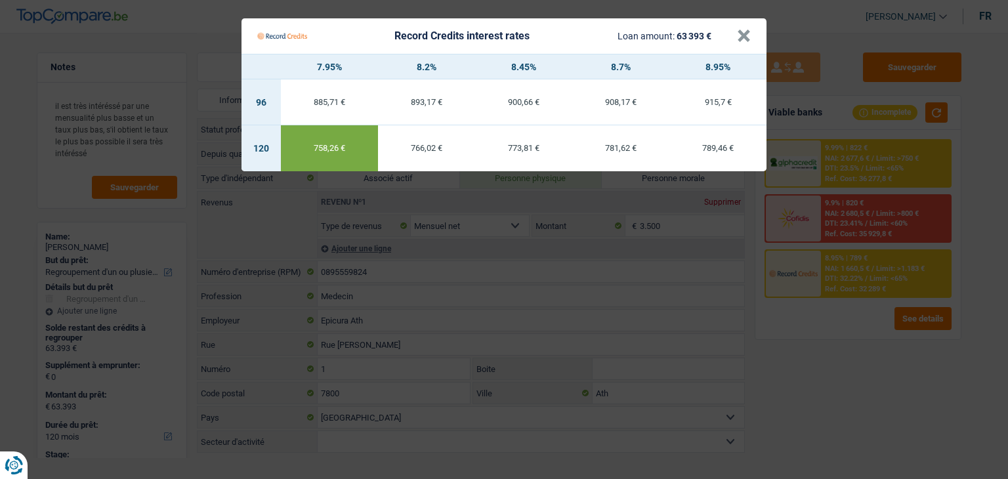
click at [833, 339] on Credits "Record Credits interest rates Loan amount: 63 393 € × 7.95% 8.2% 8.45% 8.7% 8.9…" at bounding box center [504, 239] width 1008 height 479
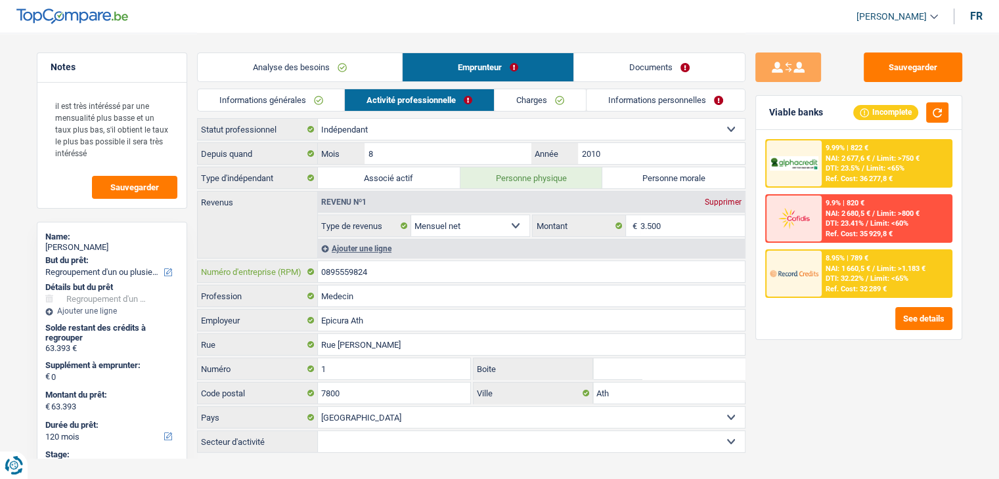
drag, startPoint x: 381, startPoint y: 267, endPoint x: 298, endPoint y: 265, distance: 83.4
click at [299, 265] on div "0895559824 Numéro d'entreprise (RPM)" at bounding box center [471, 271] width 547 height 21
click at [634, 184] on label "Personne morale" at bounding box center [673, 177] width 142 height 21
click at [634, 184] on input "Personne morale" at bounding box center [673, 177] width 142 height 21
radio input "true"
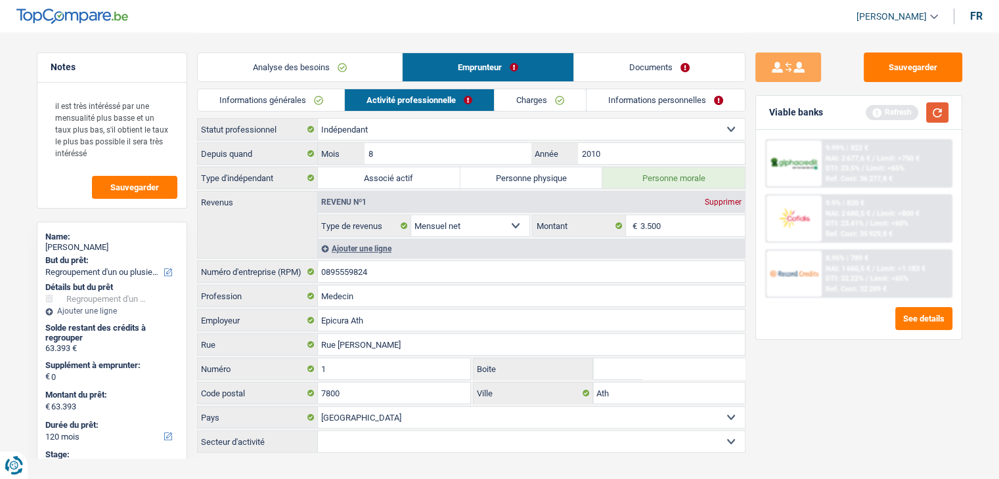
click at [935, 111] on button "button" at bounding box center [937, 112] width 22 height 20
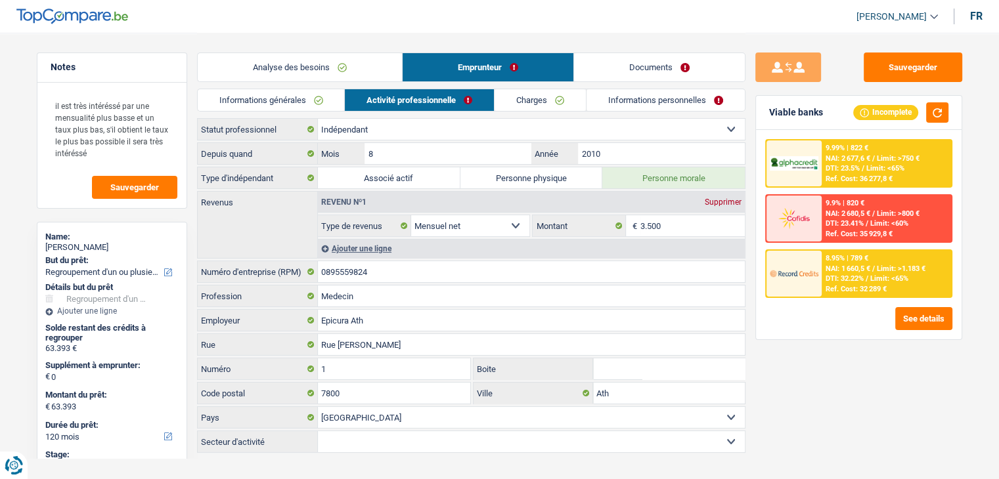
click at [833, 271] on div "8.95% | 789 € NAI: 1 660,5 € / Limit: >1.183 € DTI: 32.22% / Limit: <65% Ref. C…" at bounding box center [885, 274] width 129 height 46
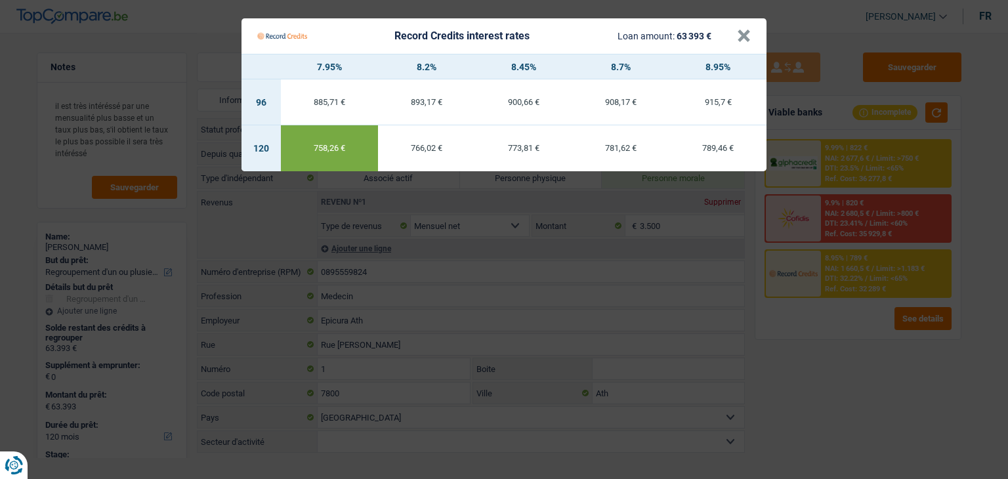
click at [307, 148] on div "758,26 €" at bounding box center [329, 148] width 97 height 9
click at [876, 360] on Credits "Record Credits interest rates Loan amount: 63 393 € × 7.95% 8.2% 8.45% 8.7% 8.9…" at bounding box center [504, 239] width 1008 height 479
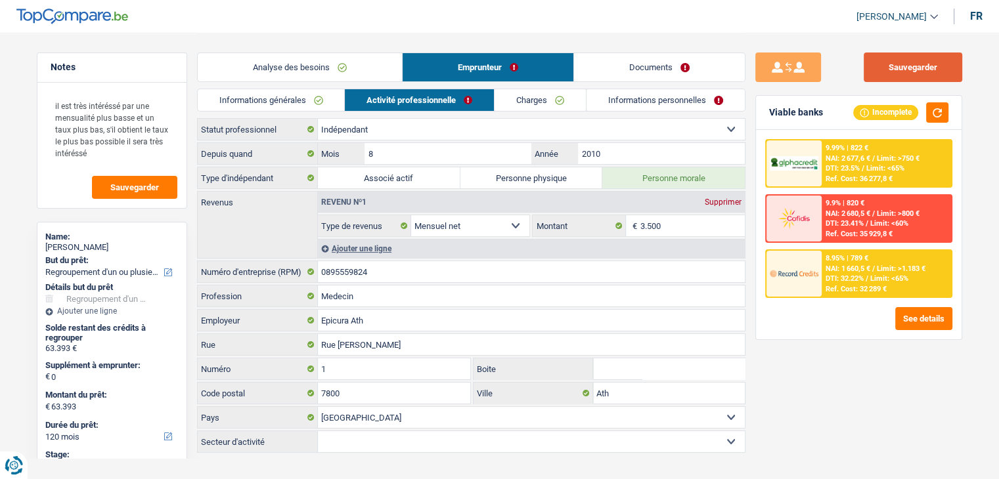
click at [938, 74] on button "Sauvegarder" at bounding box center [912, 68] width 98 height 30
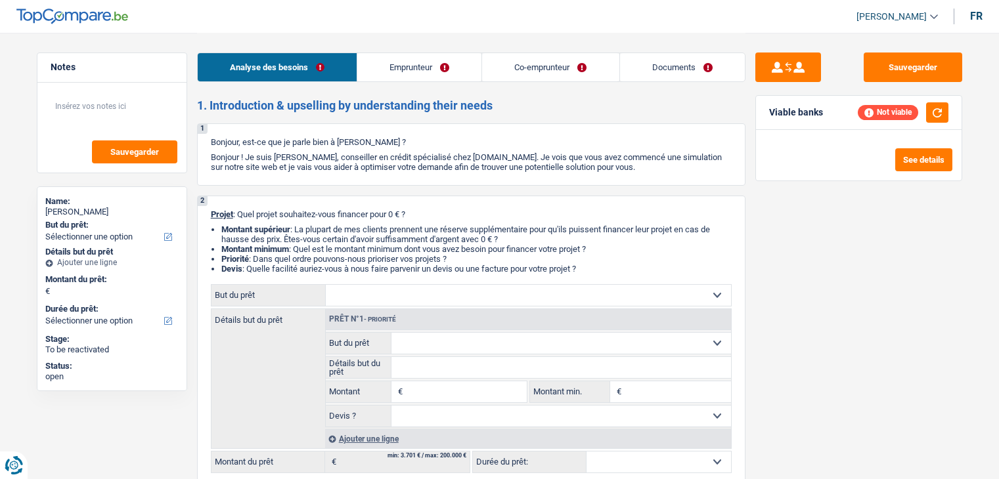
select select "worker"
select select "publicEmployee"
select select "netSalary"
select select "familyAllowances"
select select "netSalary"
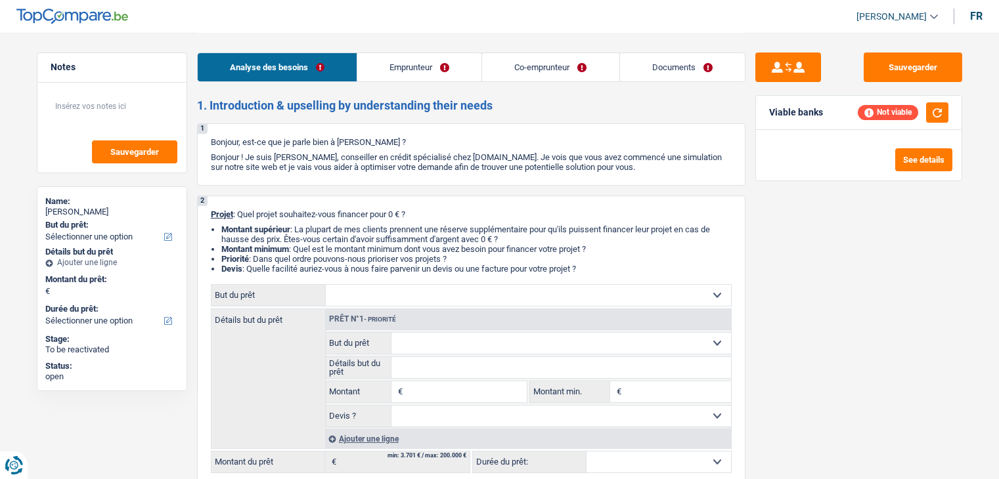
select select "mealVouchers"
select select "ownerWithMortgage"
select select "carLoan"
select select "60"
select select "renovationLoan"
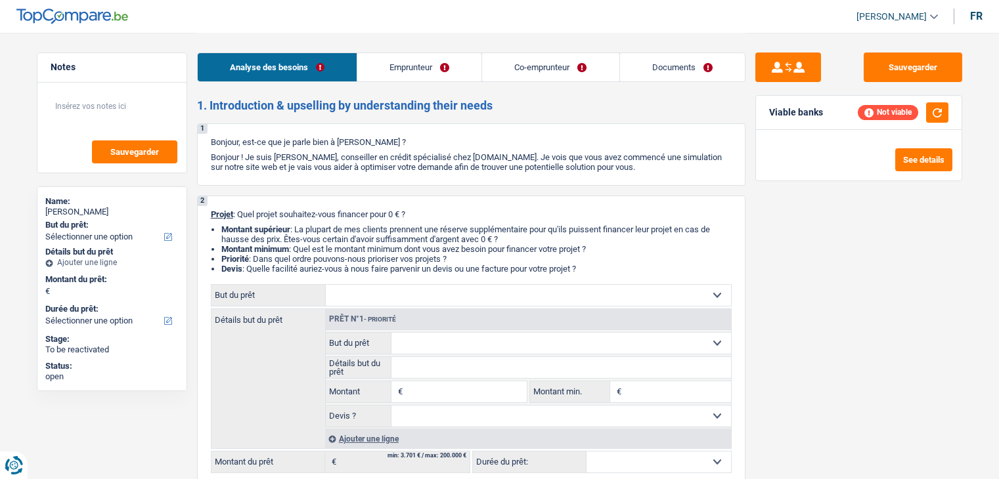
select select "120"
select select "mortgage"
select select "300"
select select "personalLoan"
select select "smallWorks"
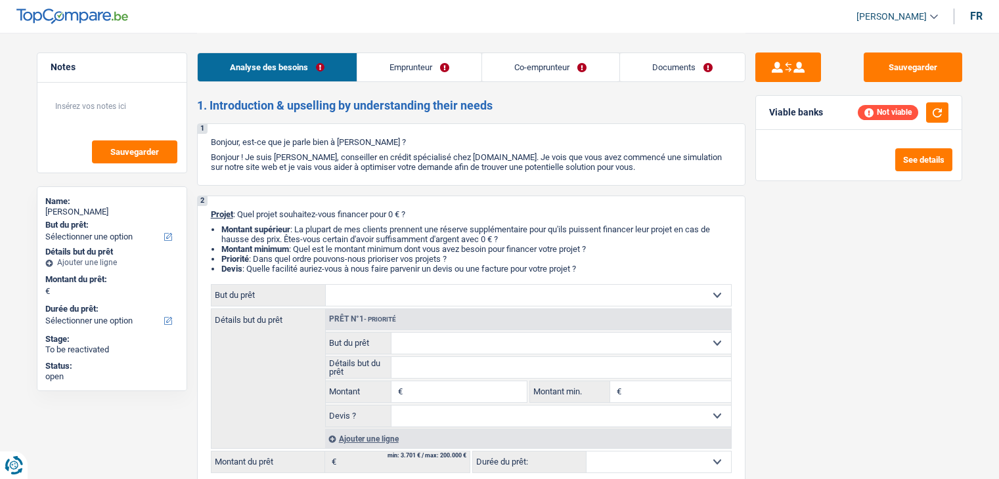
select select "36"
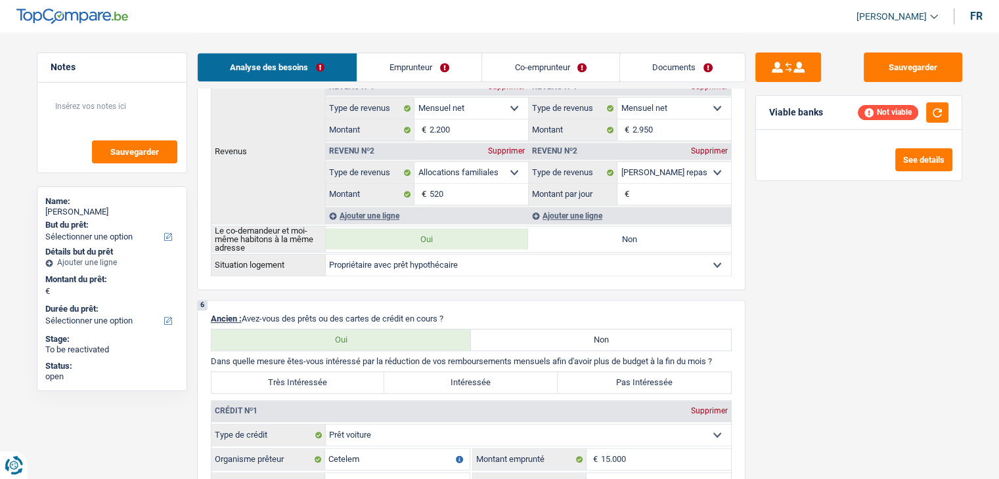
scroll to position [919, 0]
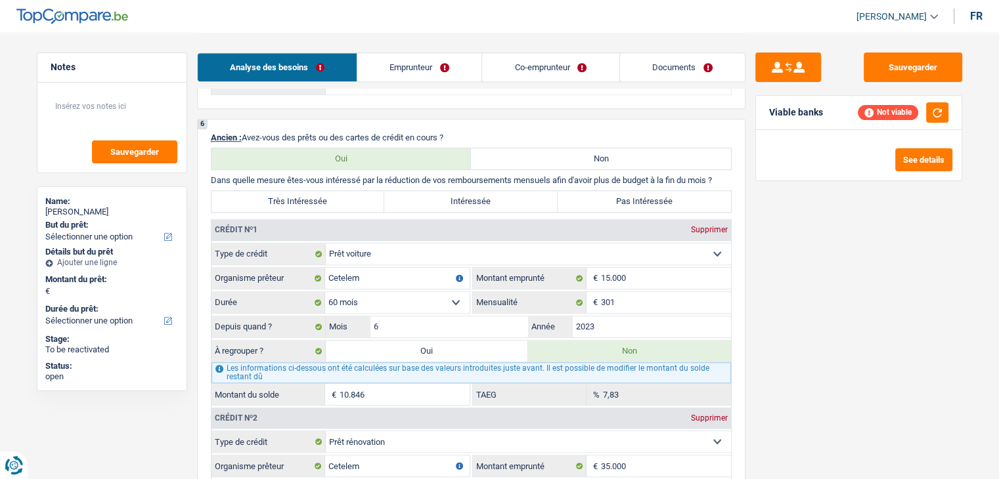
click at [541, 157] on label "Non" at bounding box center [601, 158] width 260 height 21
click at [541, 157] on input "Non" at bounding box center [601, 158] width 260 height 21
radio input "true"
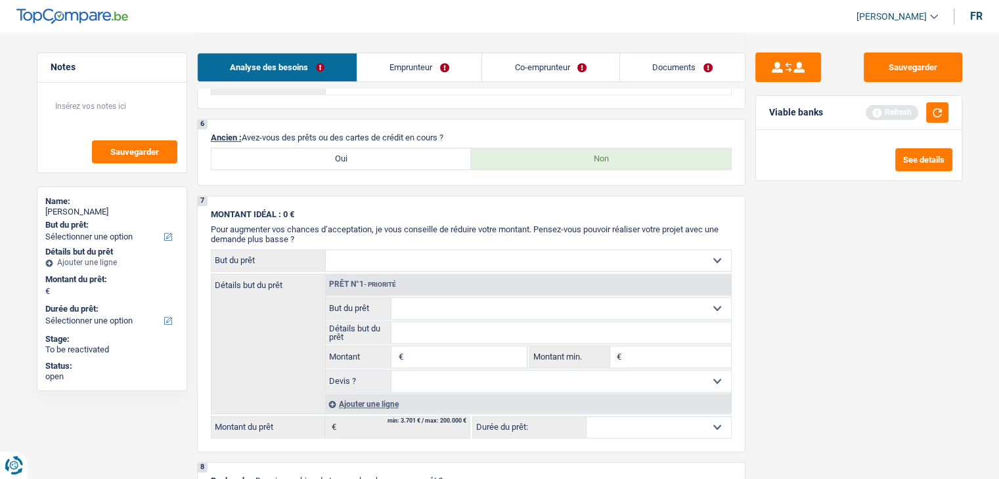
click at [395, 155] on label "Oui" at bounding box center [341, 158] width 260 height 21
click at [395, 155] on input "Oui" at bounding box center [341, 158] width 260 height 21
radio input "true"
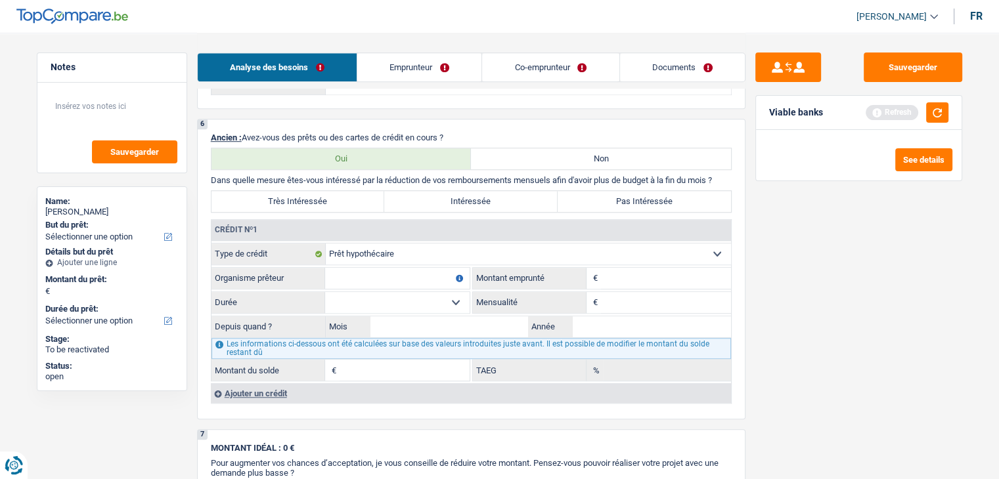
click at [360, 246] on select "Carte ou ouverture de crédit Prêt hypothécaire Vente à tempérament Prêt à tempé…" at bounding box center [528, 254] width 405 height 21
select select "personalLoan"
type input "0"
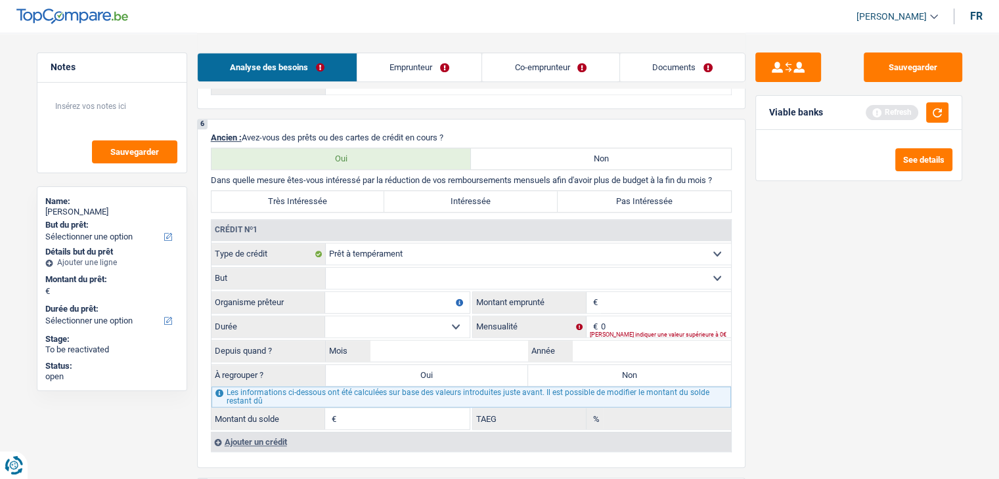
click at [374, 297] on input "Organisme prêteur" at bounding box center [397, 302] width 144 height 21
click at [680, 300] on input "Montant" at bounding box center [666, 302] width 130 height 21
click at [372, 292] on input "Organisme prêteur" at bounding box center [397, 302] width 144 height 21
type input "ALPHACREDIT"
click at [685, 292] on input "Montant" at bounding box center [666, 302] width 130 height 21
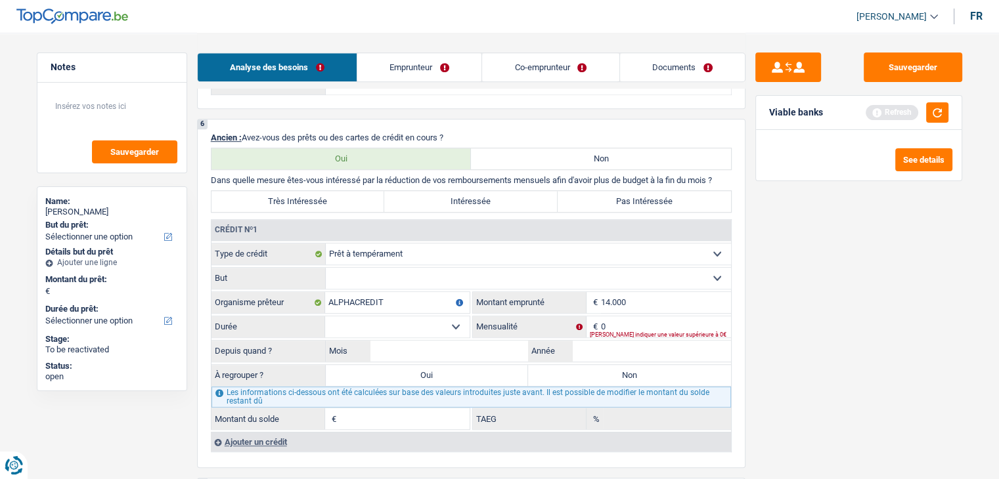
type input "14.000"
click at [622, 320] on input "0" at bounding box center [666, 326] width 130 height 21
click at [645, 316] on input "0" at bounding box center [666, 326] width 130 height 21
click at [433, 344] on input "Mois" at bounding box center [449, 351] width 158 height 21
type input "06"
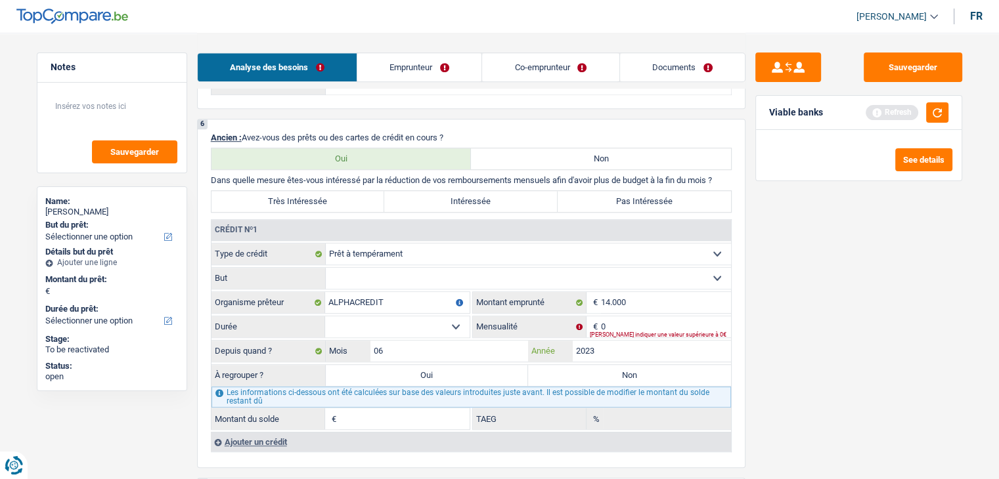
type input "2023"
click at [821, 358] on div "Sauvegarder Viable banks Refresh See details" at bounding box center [858, 256] width 226 height 406
drag, startPoint x: 721, startPoint y: 173, endPoint x: 212, endPoint y: 178, distance: 508.8
click at [212, 178] on p "Dans quelle mesure êtes-vous intéressé par la réduction de vos remboursements m…" at bounding box center [471, 180] width 521 height 10
click at [207, 173] on div "6 Ancien : Avez-vous des prêts ou des cartes de crédit en cours ? Oui Non Dans …" at bounding box center [471, 293] width 548 height 349
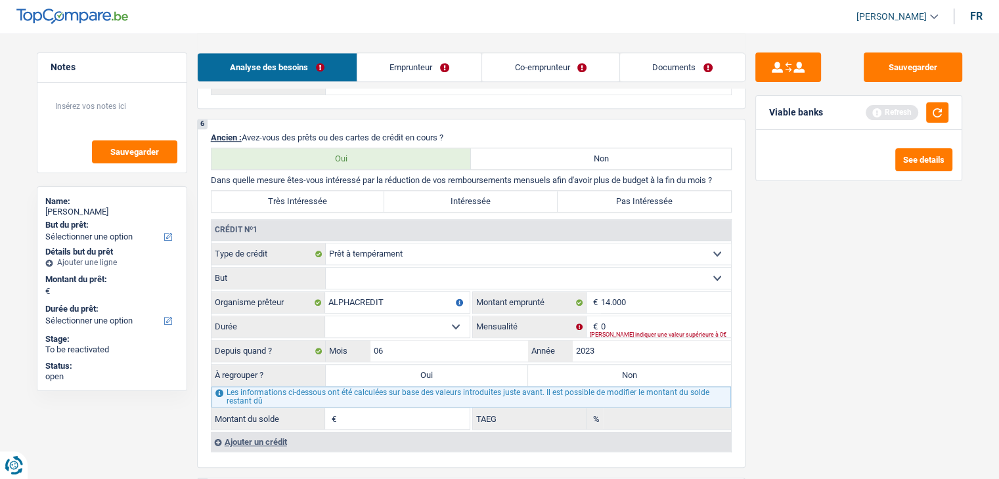
click at [764, 334] on div "Sauvegarder Viable banks Refresh See details" at bounding box center [858, 256] width 226 height 406
click at [927, 111] on button "button" at bounding box center [937, 112] width 22 height 20
drag, startPoint x: 824, startPoint y: 118, endPoint x: 756, endPoint y: 114, distance: 67.8
click at [756, 114] on div "Viable banks Not viable" at bounding box center [858, 113] width 205 height 34
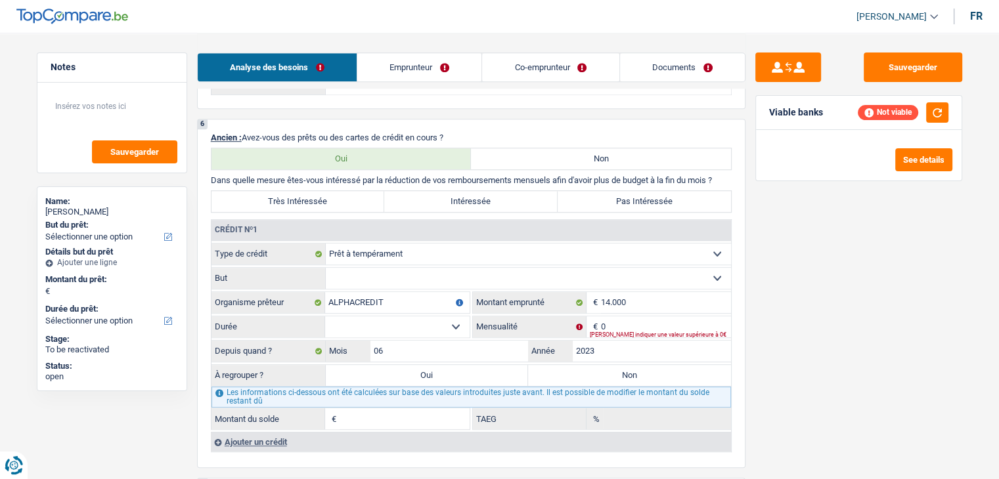
drag, startPoint x: 760, startPoint y: 114, endPoint x: 826, endPoint y: 112, distance: 66.3
click at [826, 112] on div "Viable banks Not viable" at bounding box center [858, 113] width 205 height 34
click at [807, 265] on div "Sauvegarder Viable banks Not viable See details" at bounding box center [858, 256] width 226 height 406
drag, startPoint x: 723, startPoint y: 175, endPoint x: 210, endPoint y: 173, distance: 512.7
click at [211, 175] on p "Dans quelle mesure êtes-vous intéressé par la réduction de vos remboursements m…" at bounding box center [471, 180] width 521 height 10
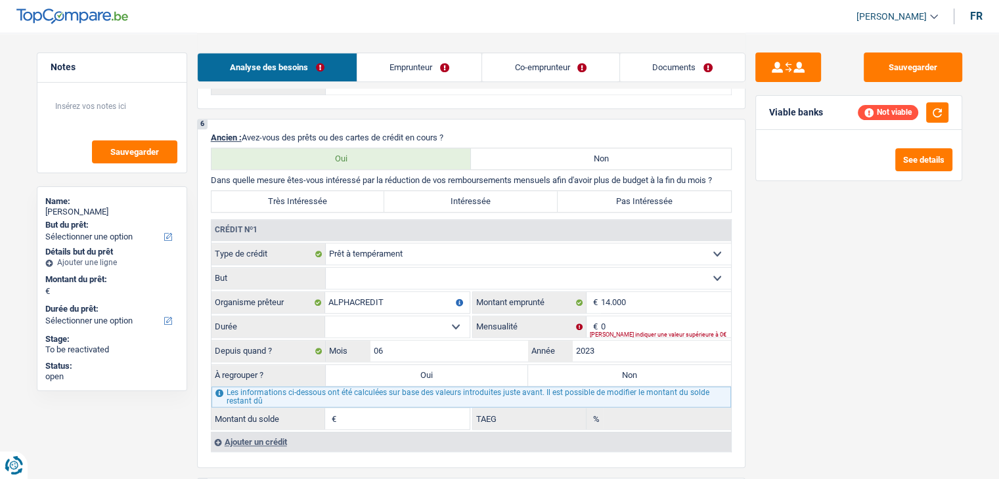
click at [211, 175] on p "Dans quelle mesure êtes-vous intéressé par la réduction de vos remboursements m…" at bounding box center [471, 180] width 521 height 10
drag, startPoint x: 211, startPoint y: 175, endPoint x: 727, endPoint y: 175, distance: 516.7
click at [727, 175] on p "Dans quelle mesure êtes-vous intéressé par la réduction de vos remboursements m…" at bounding box center [471, 180] width 521 height 10
drag, startPoint x: 716, startPoint y: 174, endPoint x: 210, endPoint y: 176, distance: 505.5
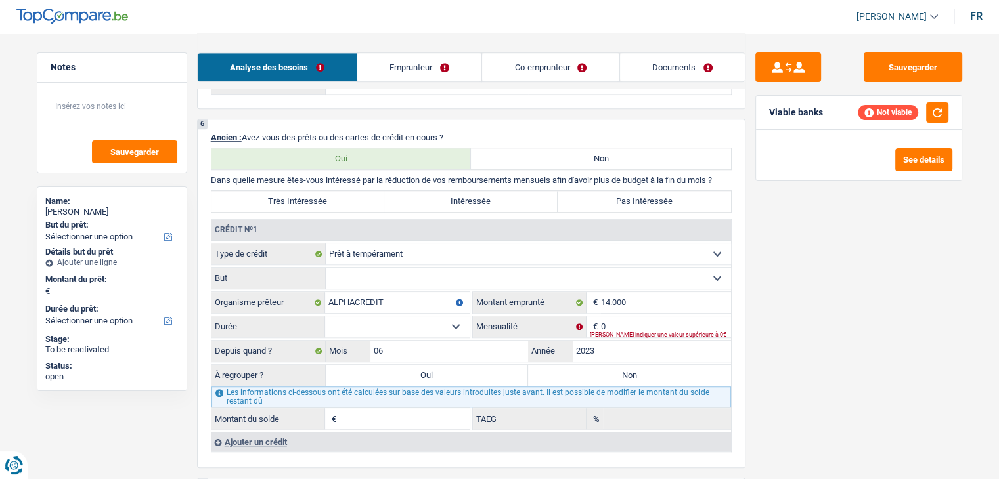
click at [211, 176] on p "Dans quelle mesure êtes-vous intéressé par la réduction de vos remboursements m…" at bounding box center [471, 180] width 521 height 10
drag, startPoint x: 207, startPoint y: 131, endPoint x: 487, endPoint y: 127, distance: 279.7
click at [487, 127] on div "6 Ancien : Avez-vous des prêts ou des cartes de crédit en cours ? Oui Non Dans …" at bounding box center [471, 293] width 548 height 349
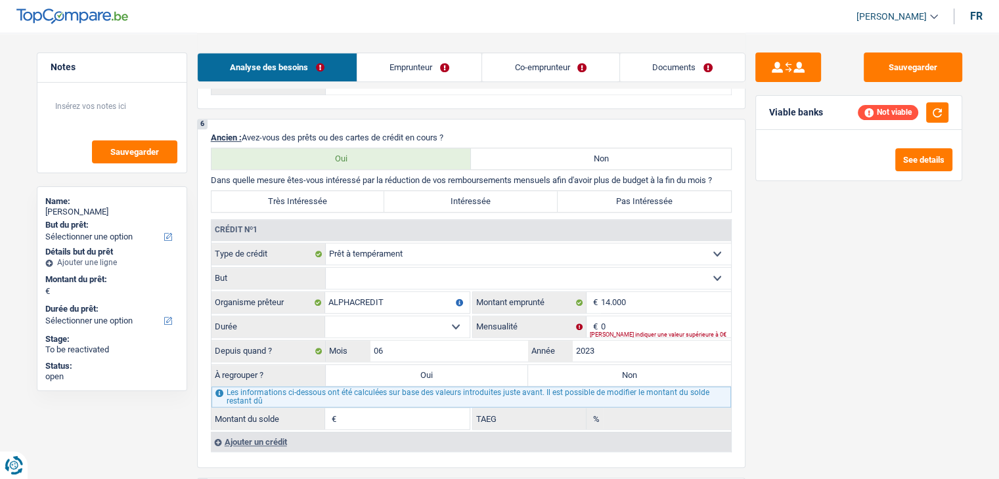
drag, startPoint x: 460, startPoint y: 131, endPoint x: 210, endPoint y: 135, distance: 249.5
click at [211, 135] on p "Ancien : Avez-vous des prêts ou des cartes de crédit en cours ?" at bounding box center [471, 138] width 521 height 10
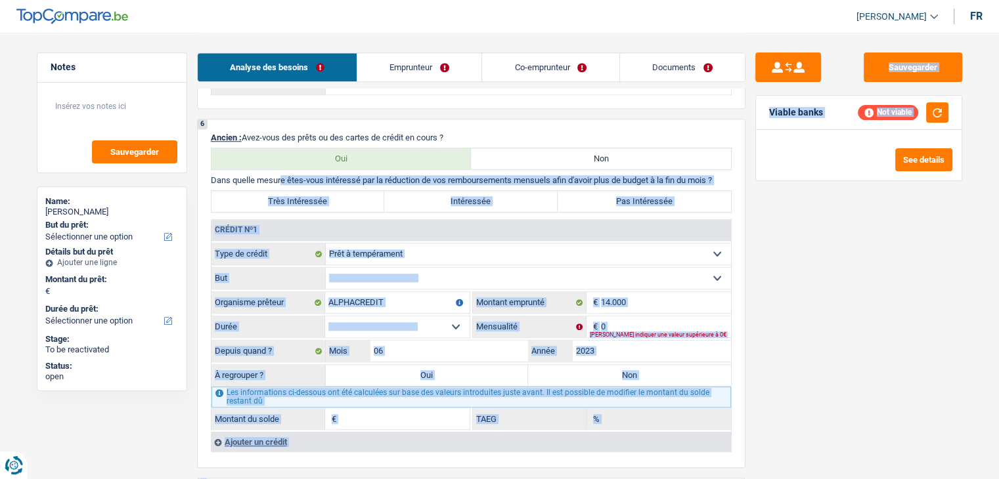
drag, startPoint x: 209, startPoint y: 175, endPoint x: 764, endPoint y: 177, distance: 555.4
click at [764, 177] on div "Notes Sauvegarder Name: [PERSON_NAME] But du prêt: Confort maison: meubles, tex…" at bounding box center [499, 121] width 945 height 2014
click at [748, 177] on div "Sauvegarder Viable banks Not viable See details" at bounding box center [858, 256] width 226 height 406
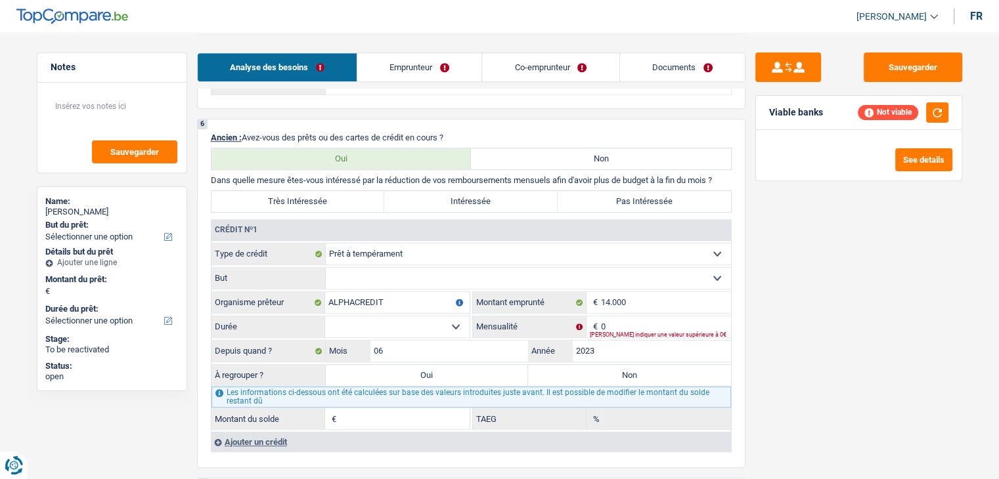
click at [718, 175] on p "Dans quelle mesure êtes-vous intéressé par la réduction de vos remboursements m…" at bounding box center [471, 180] width 521 height 10
click at [721, 175] on p "Dans quelle mesure êtes-vous intéressé par la réduction de vos remboursements m…" at bounding box center [471, 180] width 521 height 10
click at [767, 338] on div "Sauvegarder Viable banks Not viable See details" at bounding box center [858, 256] width 226 height 406
click at [654, 322] on input "0" at bounding box center [666, 326] width 130 height 21
click at [864, 329] on div "Sauvegarder Viable banks Refresh See details" at bounding box center [858, 256] width 226 height 406
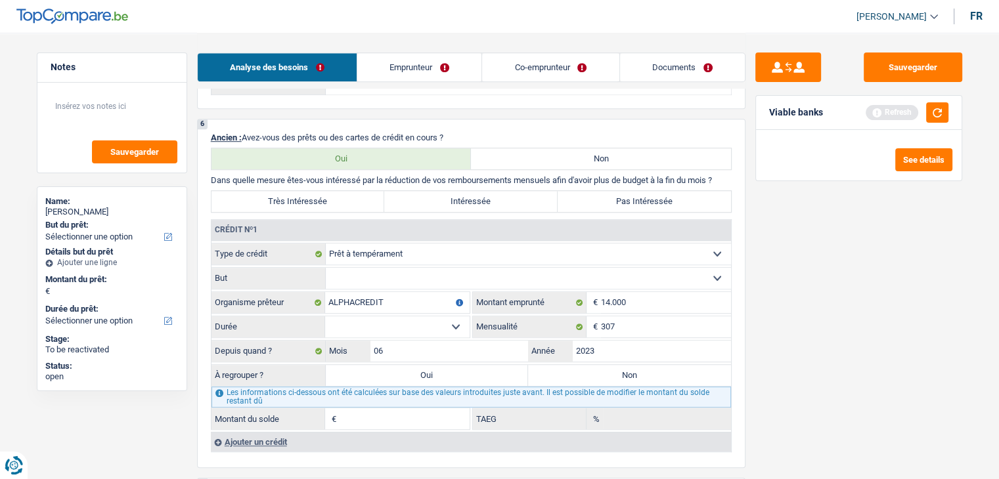
click at [923, 117] on div "Refresh" at bounding box center [906, 112] width 83 height 20
click at [930, 116] on button "button" at bounding box center [937, 112] width 22 height 20
click at [379, 320] on select "12 mois 18 mois 24 mois 30 mois 36 mois 42 mois 48 mois 60 mois Sélectionner un…" at bounding box center [397, 326] width 144 height 21
click at [656, 322] on input "307" at bounding box center [666, 326] width 130 height 21
type input "370"
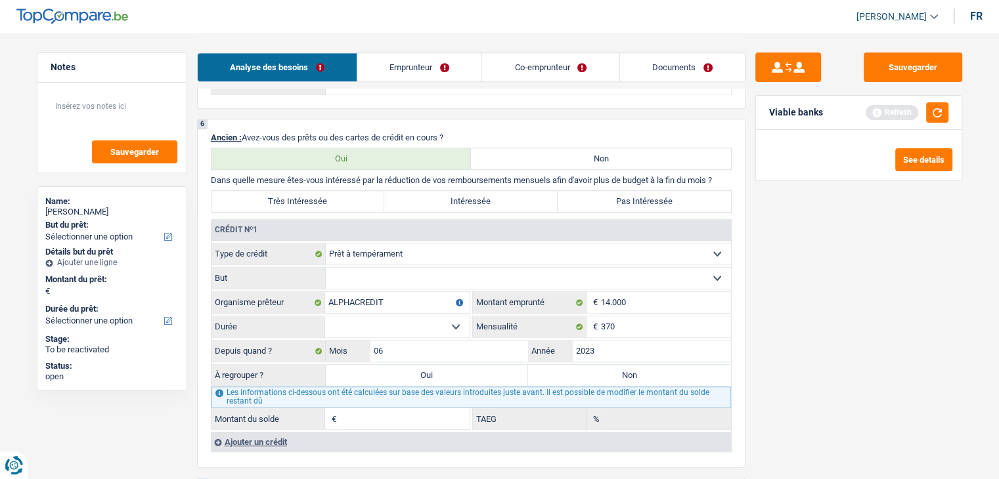
click at [371, 318] on select "12 mois 18 mois 24 mois 30 mois 36 mois 42 mois 48 mois 60 mois Sélectionner un…" at bounding box center [397, 326] width 144 height 21
select select "60"
click at [325, 316] on select "12 mois 18 mois 24 mois 30 mois 36 mois 42 mois 48 mois 60 mois Sélectionner un…" at bounding box center [397, 326] width 144 height 21
type input "9.348"
type input "21,80"
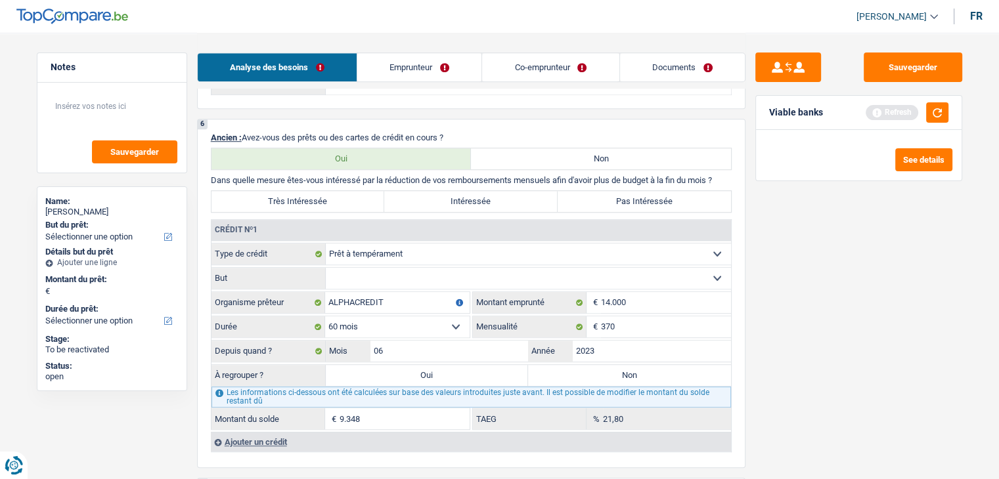
click at [771, 360] on div "Sauvegarder Viable banks Refresh See details" at bounding box center [858, 256] width 226 height 406
click at [447, 316] on select "12 mois 18 mois 24 mois 30 mois 36 mois 42 mois 48 mois 60 mois Sélectionner un…" at bounding box center [397, 326] width 144 height 21
select select "48"
click at [325, 316] on select "12 mois 18 mois 24 mois 30 mois 36 mois 42 mois 48 mois 60 mois Sélectionner un…" at bounding box center [397, 326] width 144 height 21
type input "6.966"
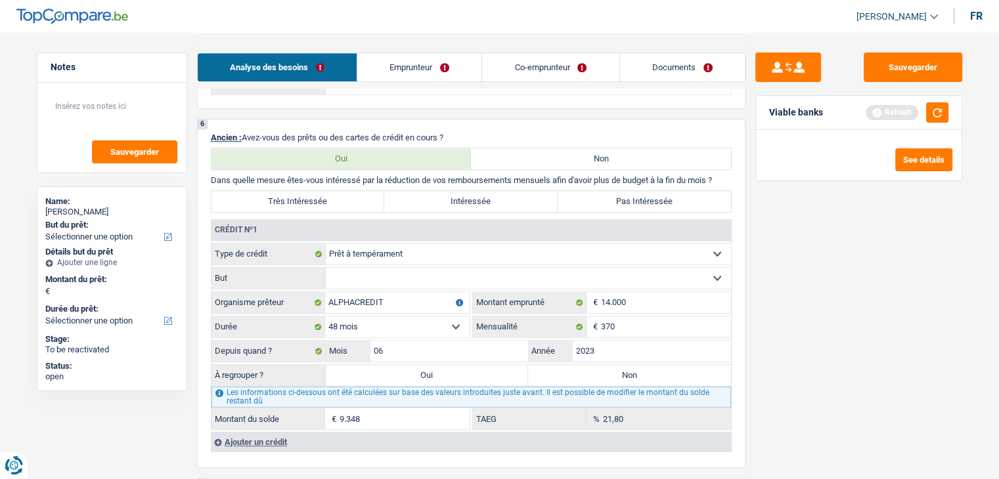
type input "12,90"
click at [877, 353] on div "Sauvegarder Viable banks Refresh See details" at bounding box center [858, 256] width 226 height 406
click at [939, 111] on button "button" at bounding box center [937, 112] width 22 height 20
click at [362, 316] on select "12 mois 18 mois 24 mois 30 mois 36 mois 42 mois 48 mois 60 mois Sélectionner un…" at bounding box center [397, 326] width 144 height 21
click at [325, 316] on select "12 mois 18 mois 24 mois 30 mois 36 mois 42 mois 48 mois 60 mois Sélectionner un…" at bounding box center [397, 326] width 144 height 21
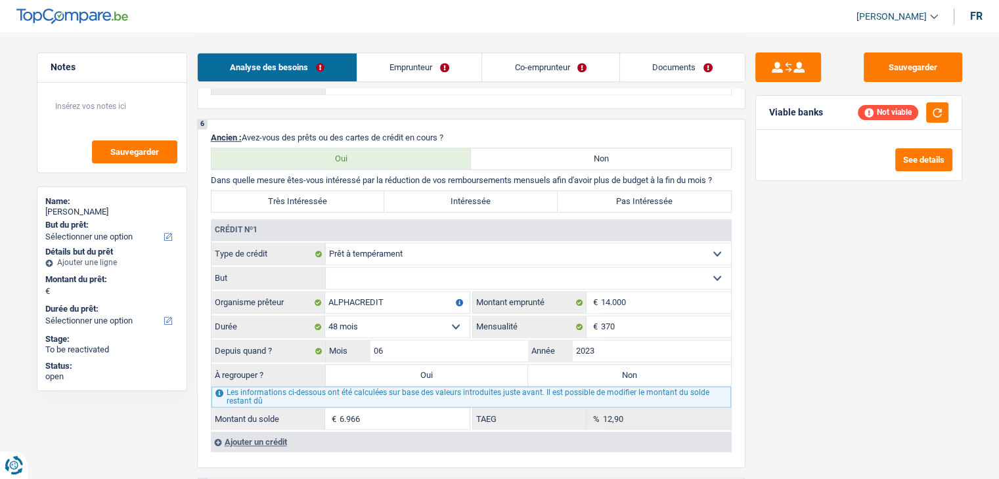
click at [397, 326] on select "12 mois 18 mois 24 mois 30 mois 36 mois 42 mois 48 mois 60 mois Sélectionner un…" at bounding box center [397, 326] width 144 height 21
select select "42"
click at [325, 316] on select "12 mois 18 mois 24 mois 30 mois 36 mois 42 mois 48 mois 60 mois Sélectionner un…" at bounding box center [397, 326] width 144 height 21
type input "5.337"
type input "6,10"
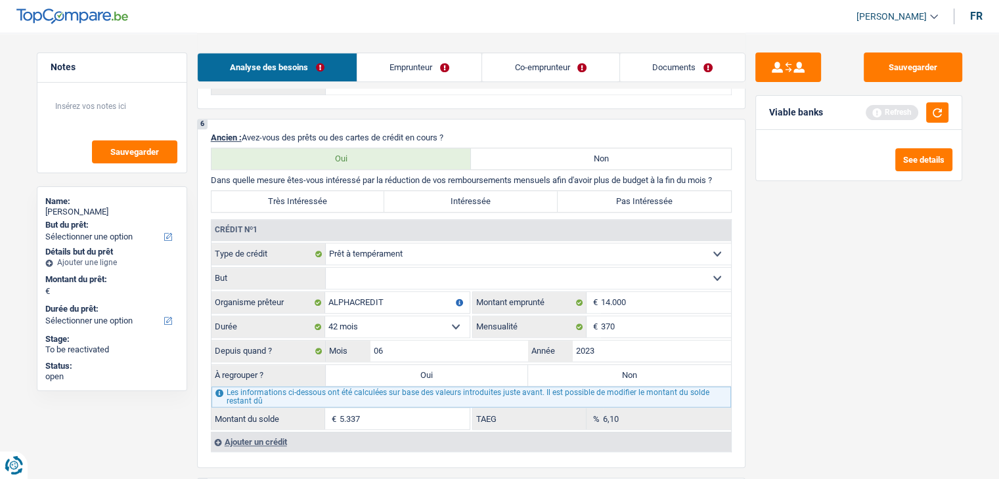
click at [403, 325] on select "12 mois 18 mois 24 mois 30 mois 36 mois 42 mois 48 mois 60 mois Sélectionner un…" at bounding box center [397, 326] width 144 height 21
select select "48"
click at [325, 316] on select "12 mois 18 mois 24 mois 30 mois 36 mois 42 mois 48 mois 60 mois Sélectionner un…" at bounding box center [397, 326] width 144 height 21
type input "6.966"
type input "12,90"
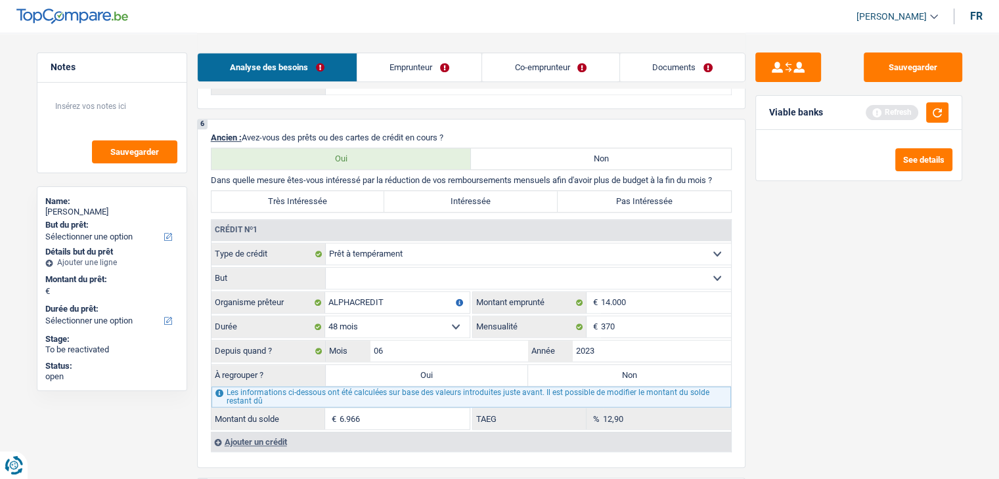
click at [818, 406] on div "Sauvegarder Viable banks Refresh See details" at bounding box center [858, 256] width 226 height 406
click at [816, 334] on div "Sauvegarder Viable banks Refresh See details" at bounding box center [858, 256] width 226 height 406
click at [943, 116] on button "button" at bounding box center [937, 112] width 22 height 20
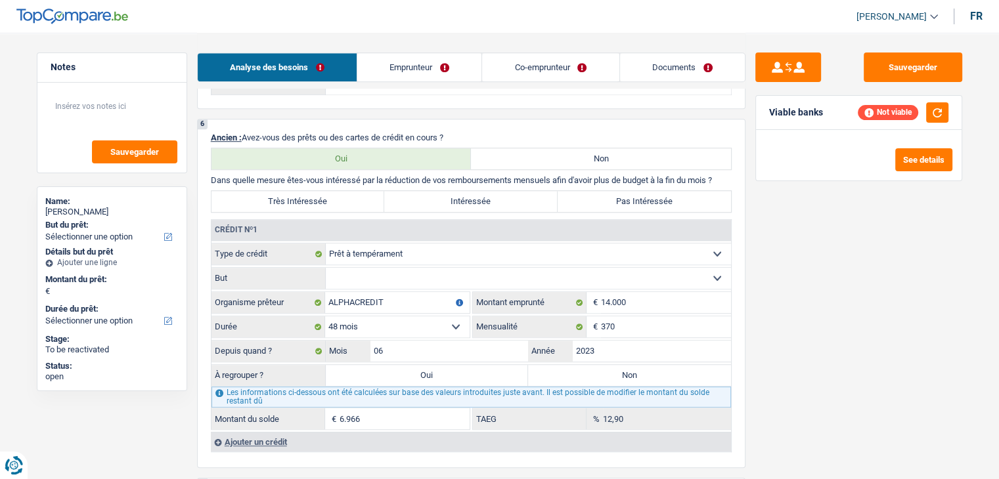
click at [454, 274] on select "Confort maison: meubles, textile, peinture, électroménager, outillage non-profe…" at bounding box center [528, 278] width 405 height 21
drag, startPoint x: 466, startPoint y: 363, endPoint x: 423, endPoint y: 324, distance: 58.6
click at [466, 365] on label "Oui" at bounding box center [427, 375] width 203 height 21
click at [466, 365] on input "Oui" at bounding box center [427, 375] width 203 height 21
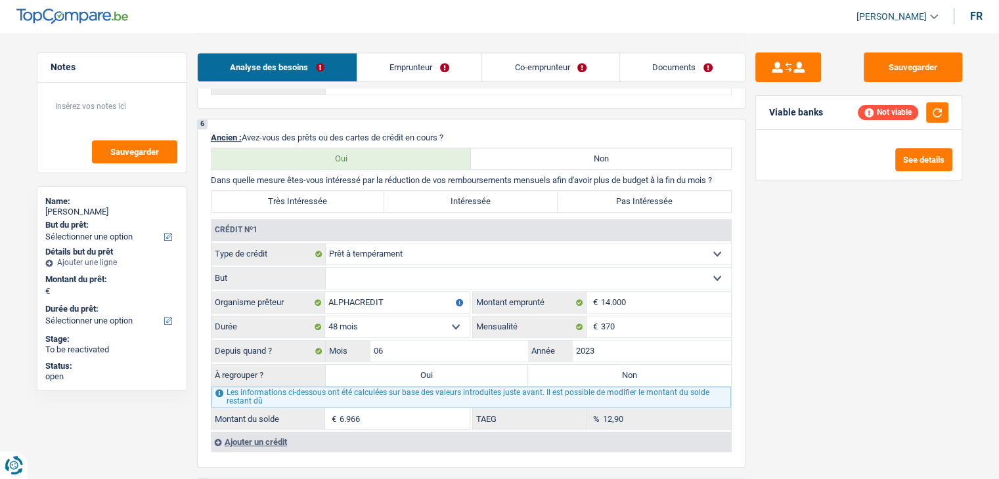
radio input "true"
type input "6.966"
select select "refinancing"
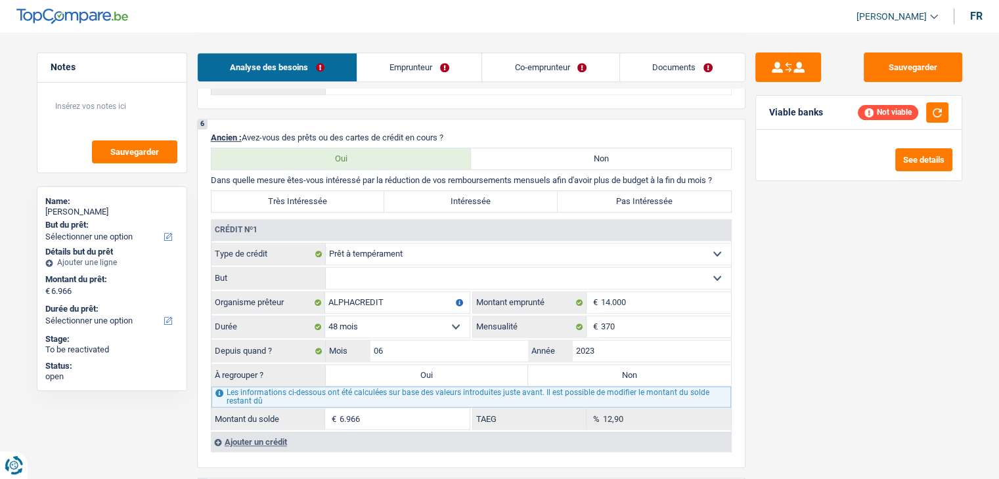
select select "42"
select select "refinancing"
select select "42"
select select "refinancing"
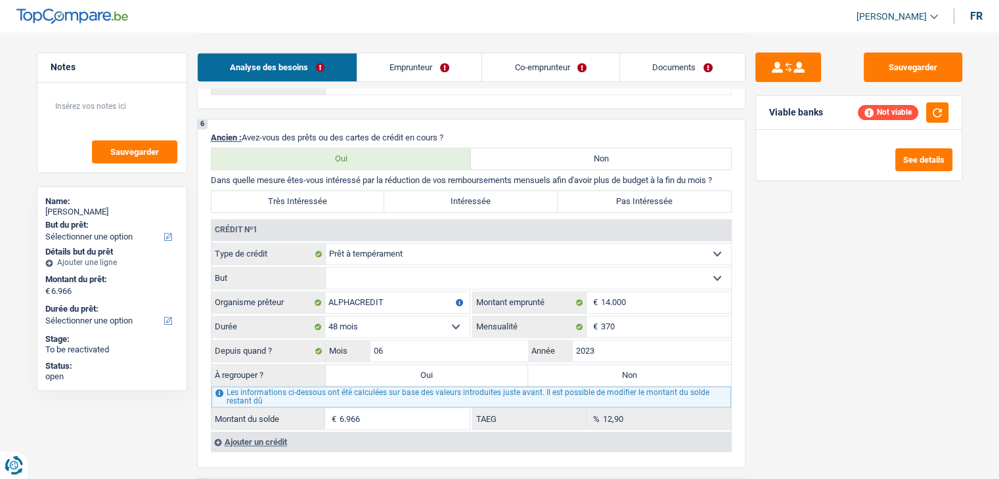
select select "refinancing"
select select "42"
select select "refinancing"
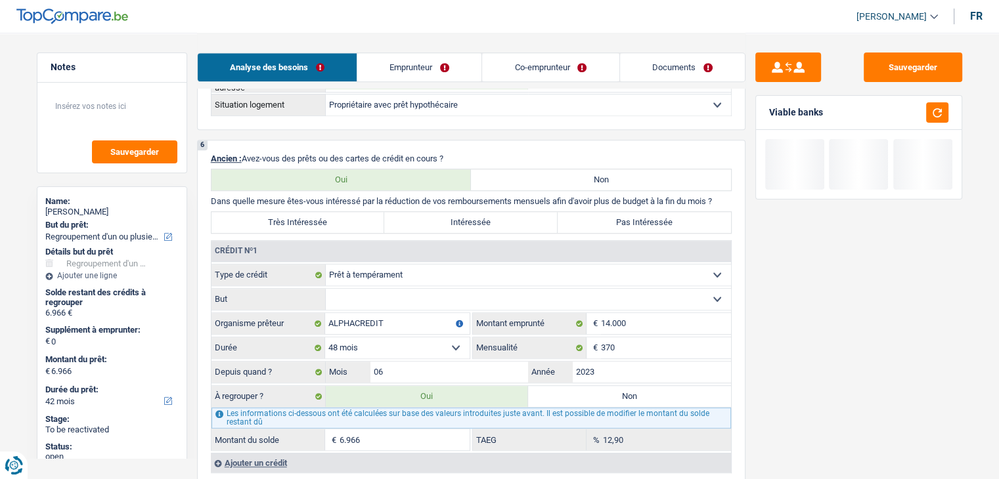
click at [397, 290] on select "Confort maison: meubles, textile, peinture, électroménager, outillage non-profe…" at bounding box center [528, 299] width 405 height 21
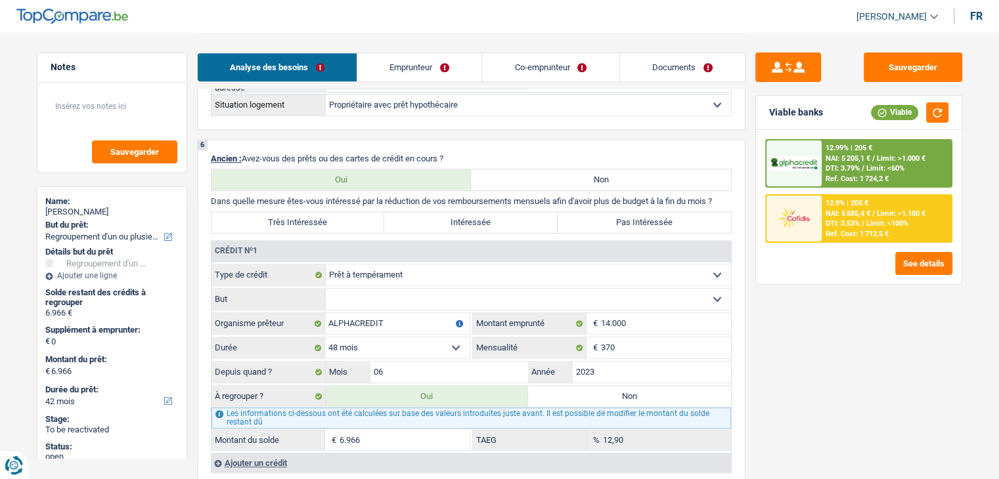
select select "homeFurnishingOrRelocation"
click at [326, 289] on select "Confort maison: meubles, textile, peinture, électroménager, outillage non-profe…" at bounding box center [528, 299] width 405 height 21
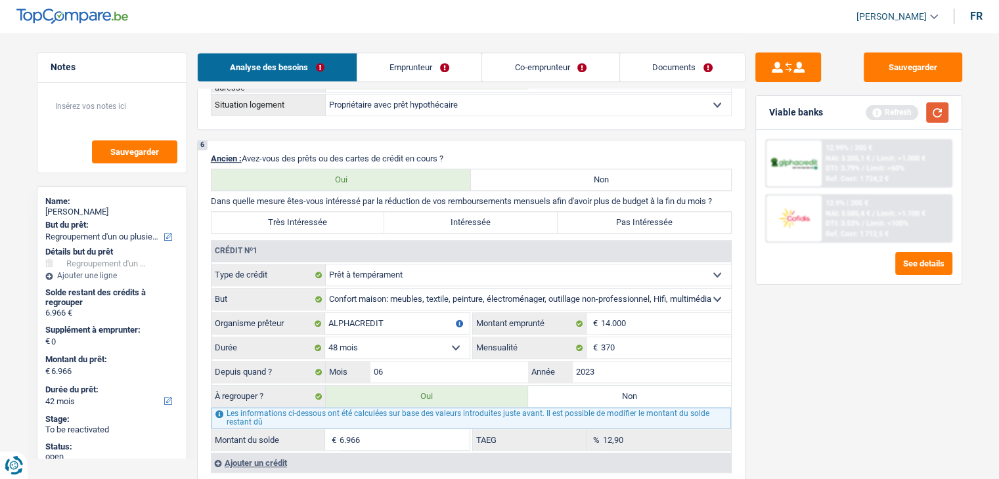
click at [938, 110] on button "button" at bounding box center [937, 112] width 22 height 20
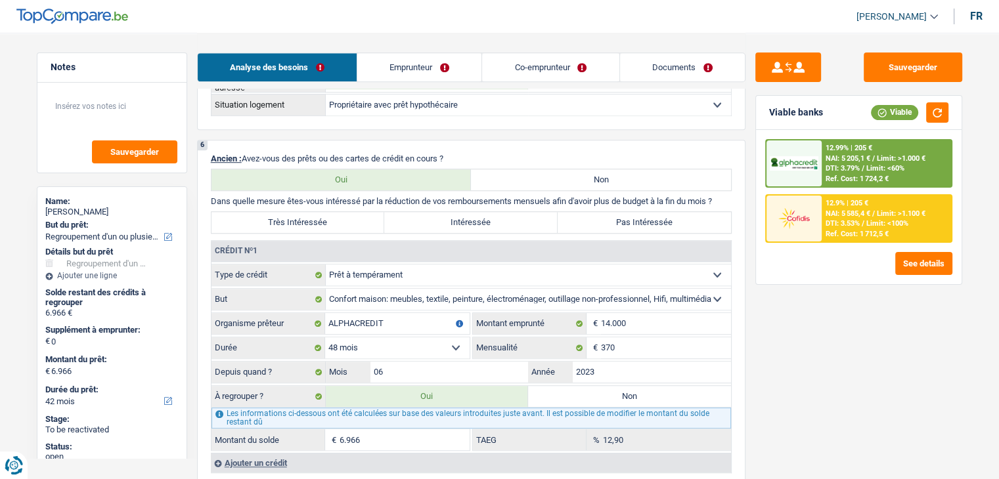
click at [792, 393] on div "Sauvegarder Viable banks Viable 12.99% | 205 € NAI: 5 205,1 € / Limit: >1.000 €…" at bounding box center [858, 256] width 226 height 406
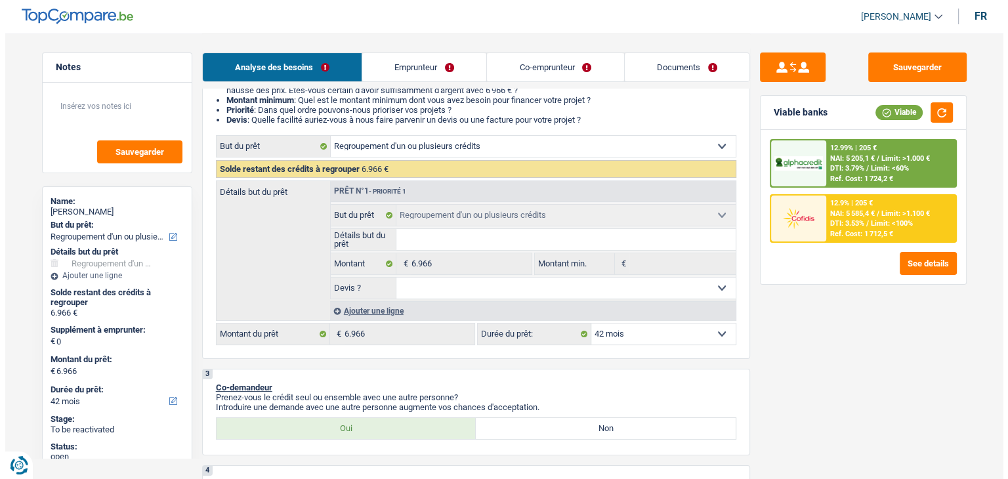
scroll to position [197, 0]
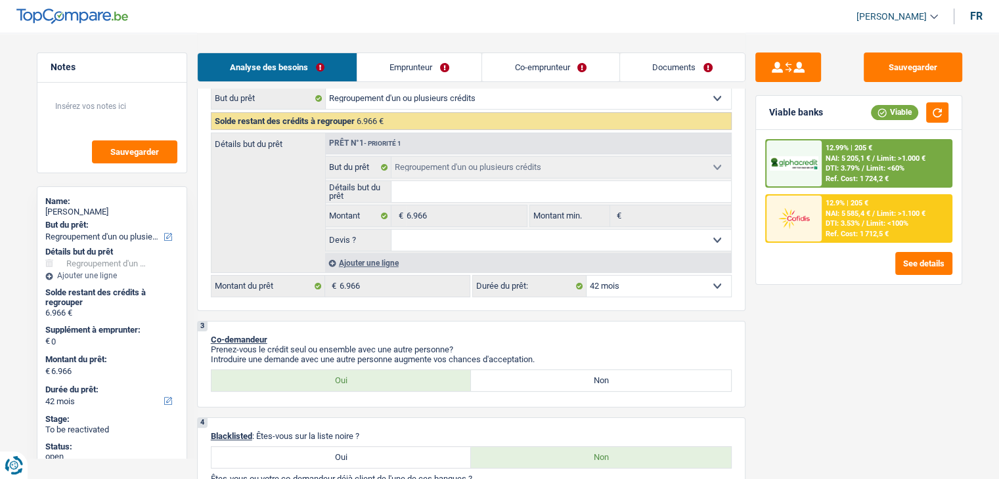
click at [642, 285] on select "12 mois 18 mois 24 mois 30 mois 36 mois 42 mois Sélectionner une option" at bounding box center [658, 286] width 144 height 21
click at [832, 337] on div "Sauvegarder Viable banks Viable 12.99% | 205 € NAI: 5 205,1 € / Limit: >1.000 €…" at bounding box center [858, 256] width 226 height 406
click at [843, 230] on div "Ref. Cost: 1 712,5 €" at bounding box center [856, 234] width 63 height 9
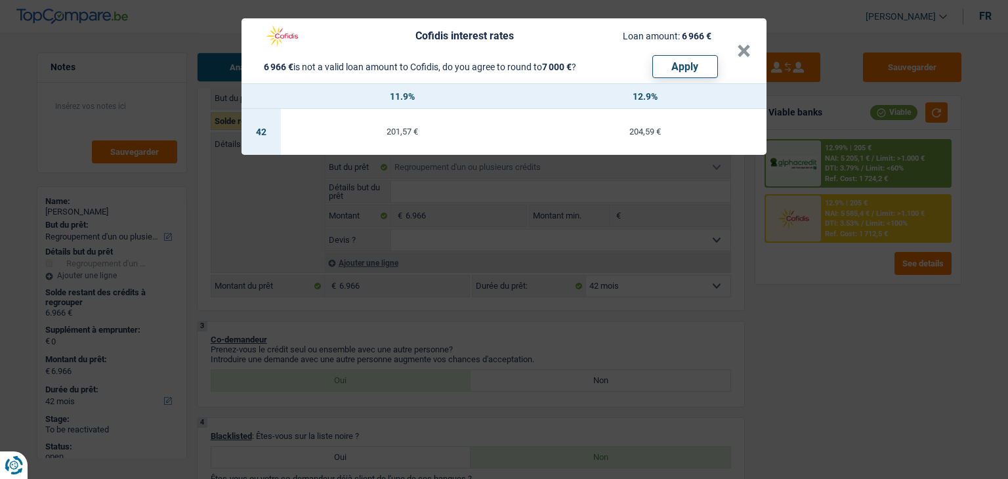
click at [810, 324] on div "Cofidis interest rates Loan amount: 6 966 € 6 966 € is not a valid loan amount …" at bounding box center [504, 239] width 1008 height 479
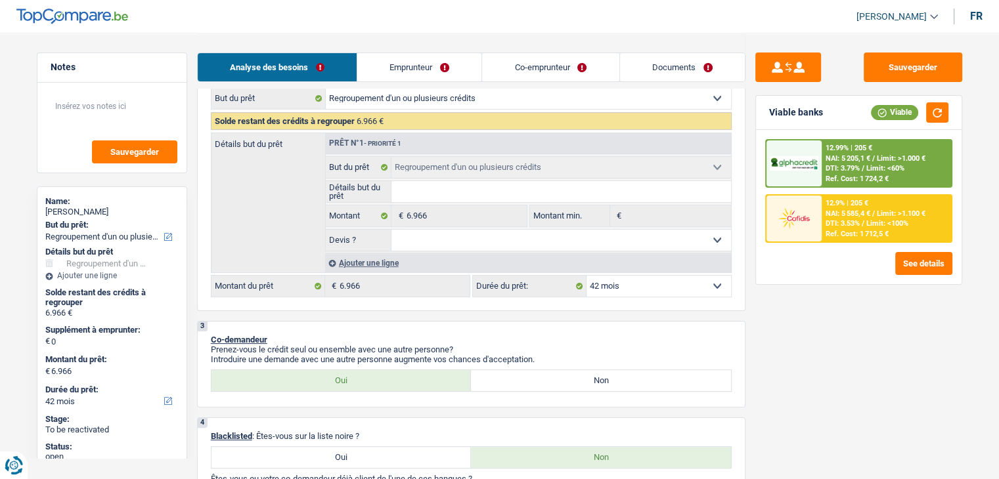
click at [820, 144] on div at bounding box center [793, 163] width 55 height 46
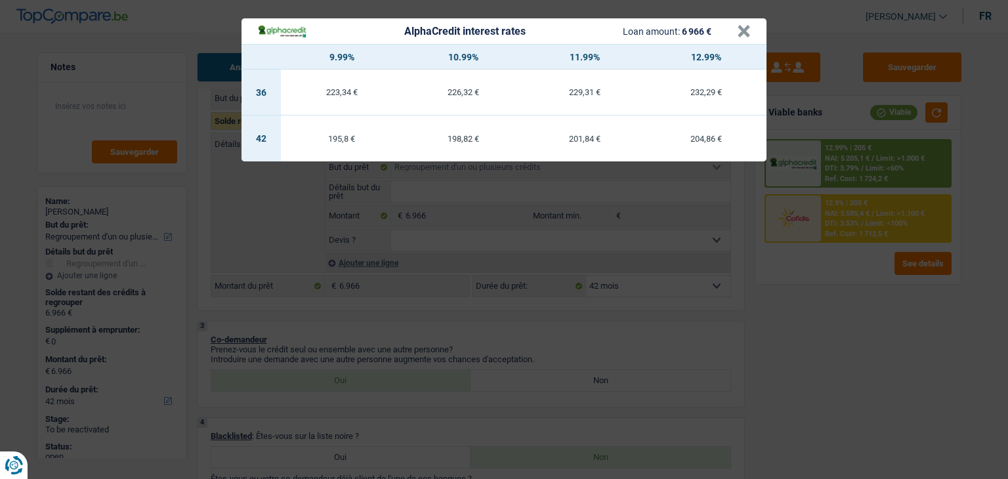
click at [860, 337] on div "AlphaCredit interest rates Loan amount: 6 966 € × 9.99% 10.99% 11.99% 12.99% 36…" at bounding box center [504, 239] width 1008 height 479
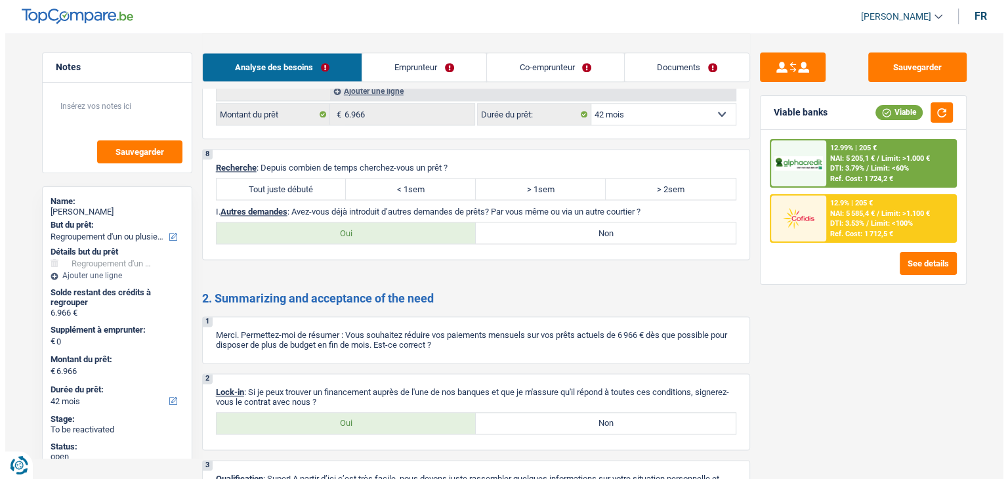
scroll to position [1379, 0]
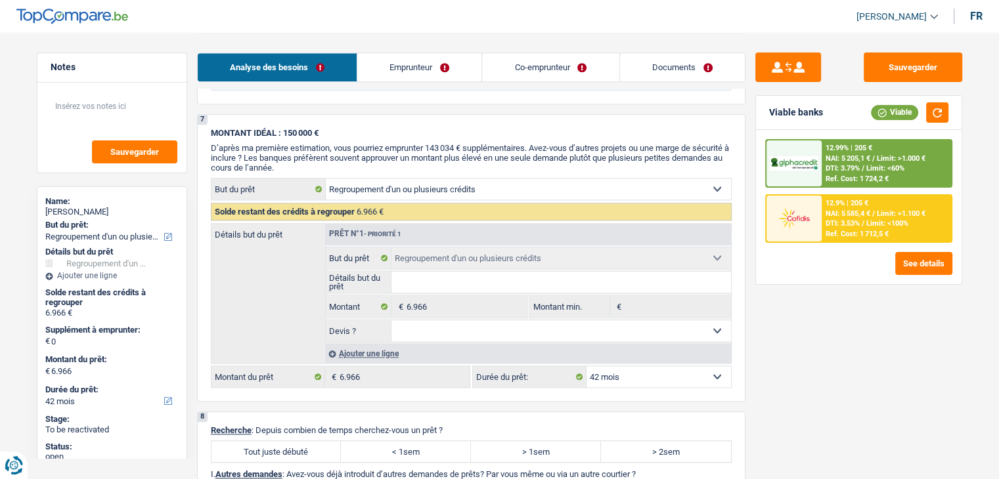
click at [853, 159] on span "NAI: 5 205,1 €" at bounding box center [847, 158] width 45 height 9
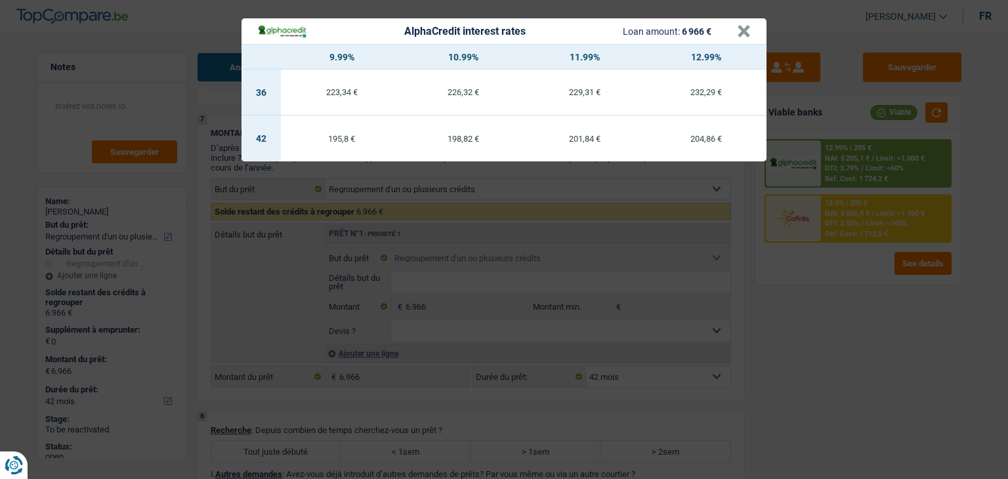
click at [848, 355] on div "AlphaCredit interest rates Loan amount: 6 966 € × 9.99% 10.99% 11.99% 12.99% 36…" at bounding box center [504, 239] width 1008 height 479
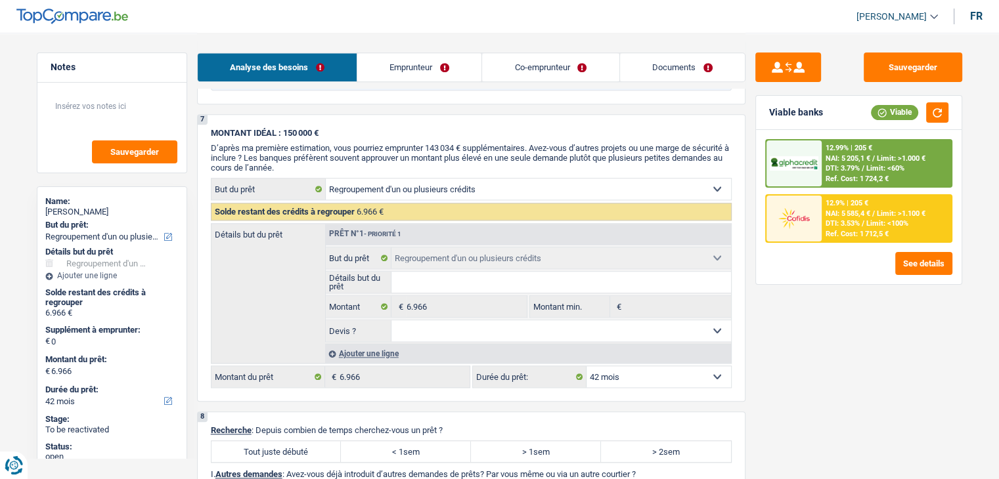
click at [842, 223] on span "DTI: 3.53%" at bounding box center [842, 223] width 34 height 9
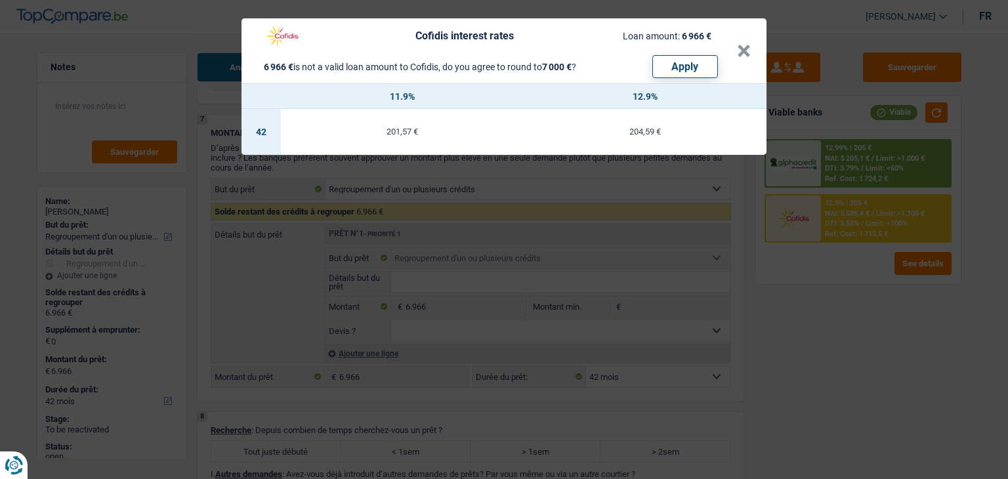
click at [839, 326] on div "Cofidis interest rates Loan amount: 6 966 € 6 966 € is not a valid loan amount …" at bounding box center [504, 239] width 1008 height 479
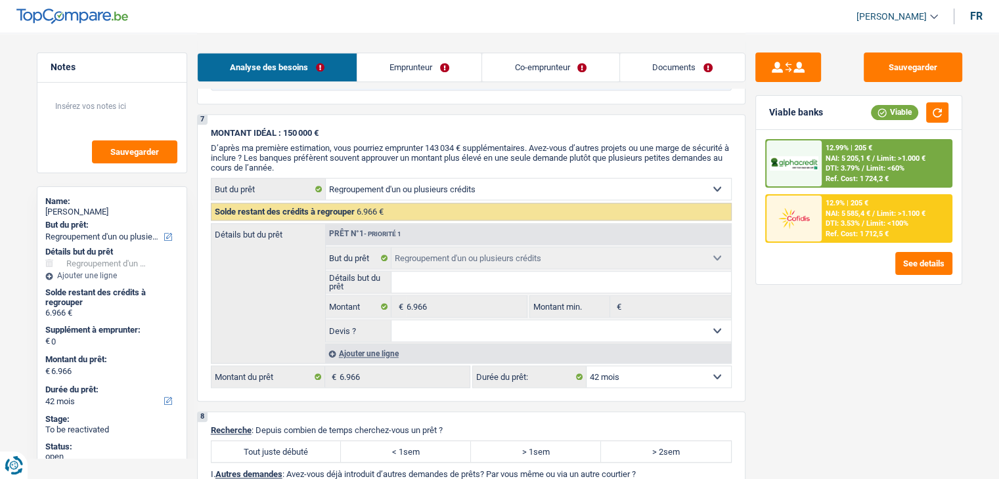
click at [838, 169] on span "DTI: 3.79%" at bounding box center [842, 168] width 34 height 9
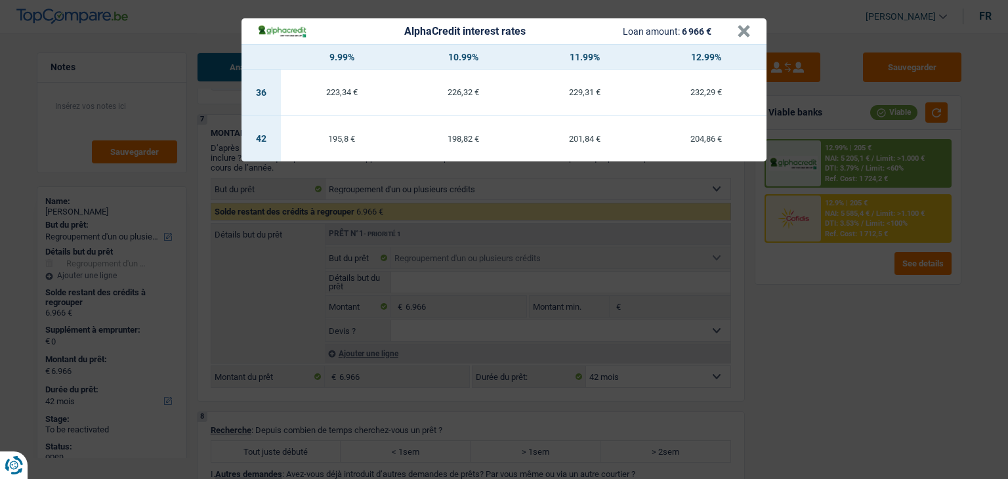
click at [867, 400] on div "AlphaCredit interest rates Loan amount: 6 966 € × 9.99% 10.99% 11.99% 12.99% 36…" at bounding box center [504, 239] width 1008 height 479
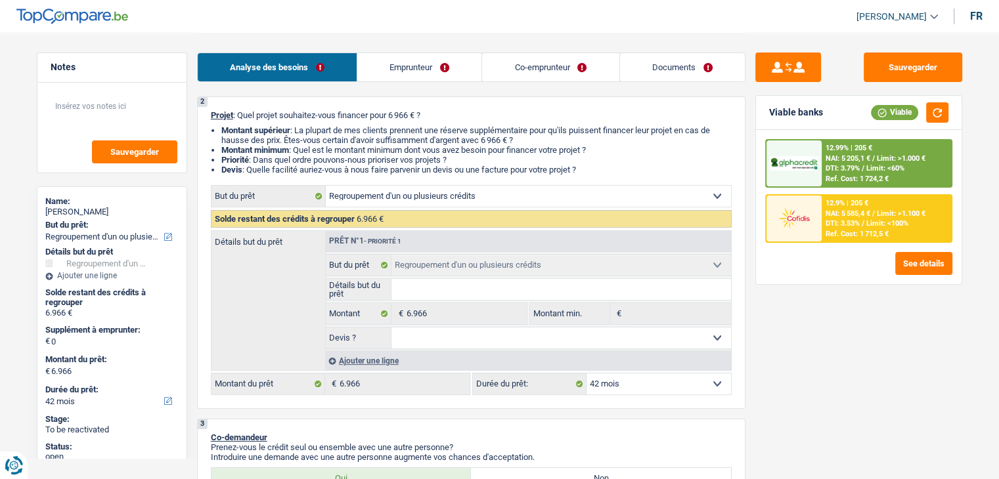
scroll to position [197, 0]
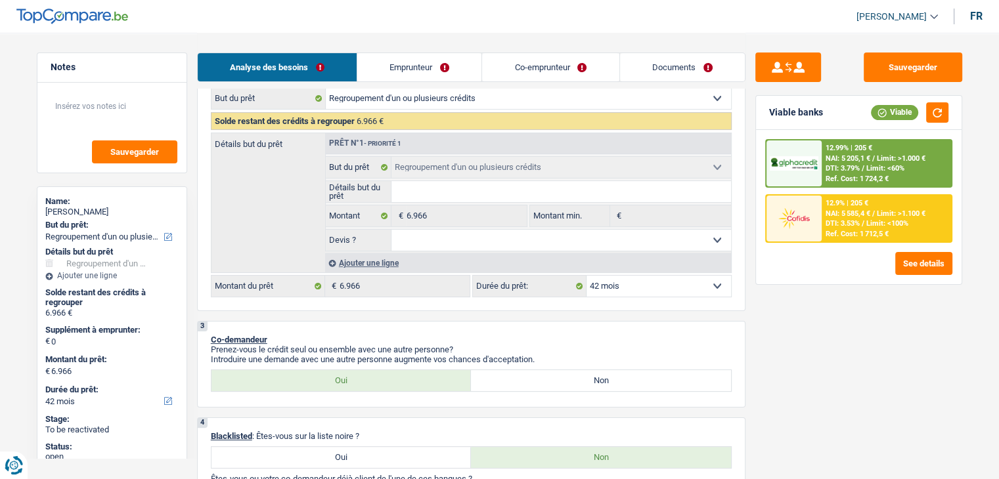
click at [618, 286] on select "12 mois 18 mois 24 mois 30 mois 36 mois 42 mois Sélectionner une option" at bounding box center [658, 286] width 144 height 21
click at [546, 327] on div "3 Co-demandeur Prenez-vous le crédit seul ou ensemble avec une autre personne? …" at bounding box center [471, 364] width 548 height 87
click at [775, 351] on div "Sauvegarder Viable banks Viable 12.99% | 205 € NAI: 5 205,1 € / Limit: >1.000 €…" at bounding box center [858, 256] width 226 height 406
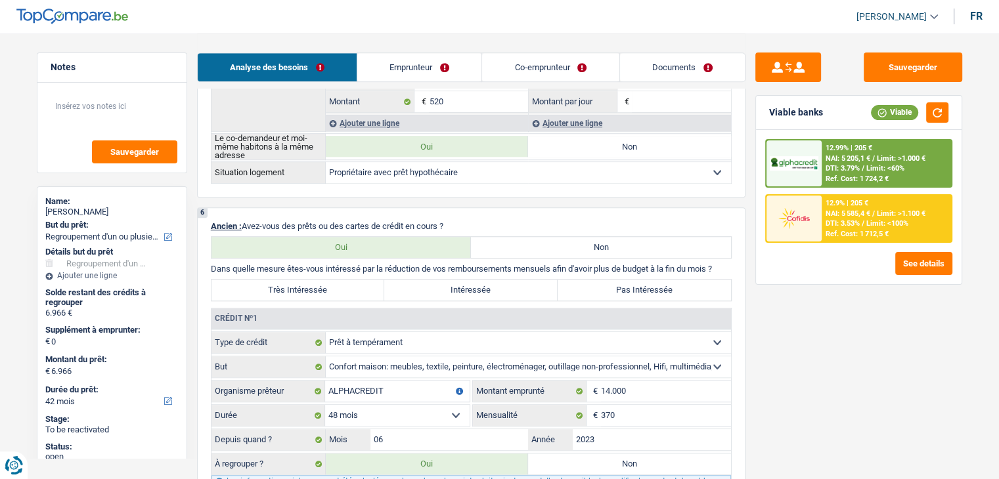
scroll to position [1050, 0]
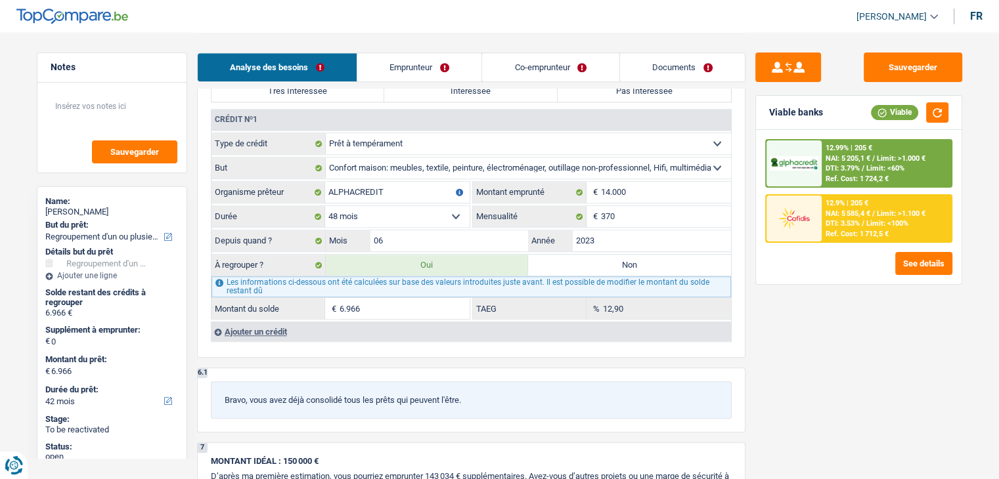
click at [841, 209] on span "NAI: 5 585,4 €" at bounding box center [847, 213] width 45 height 9
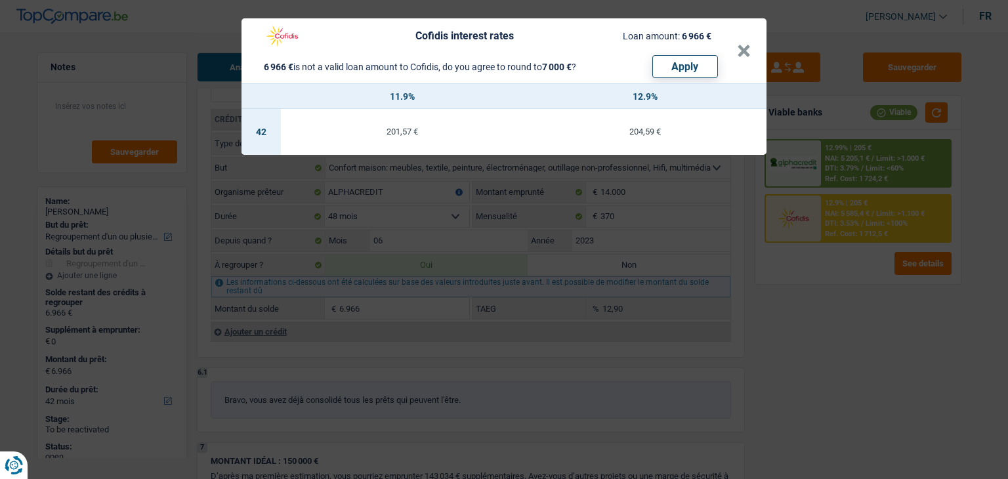
click at [846, 292] on div "Cofidis interest rates Loan amount: 6 966 € 6 966 € is not a valid loan amount …" at bounding box center [504, 239] width 1008 height 479
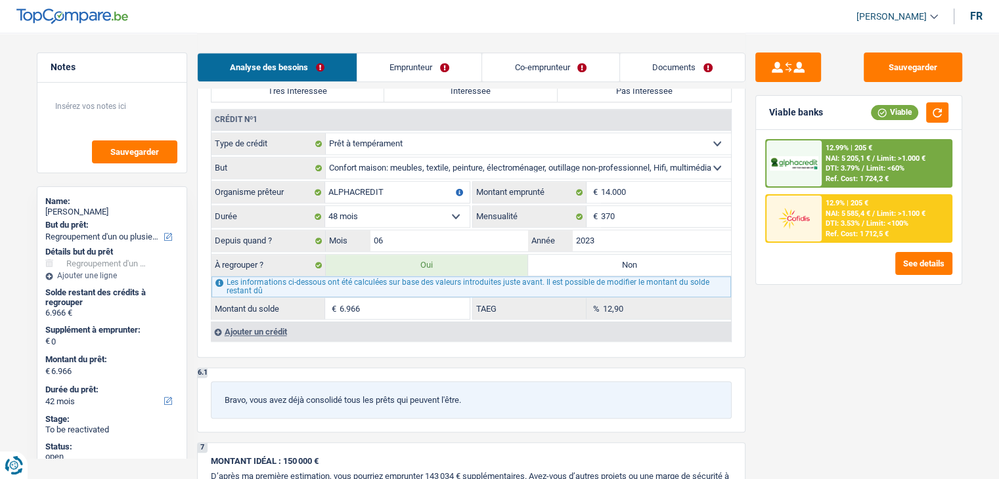
click at [843, 175] on div "Ref. Cost: 1 724,2 €" at bounding box center [856, 179] width 63 height 9
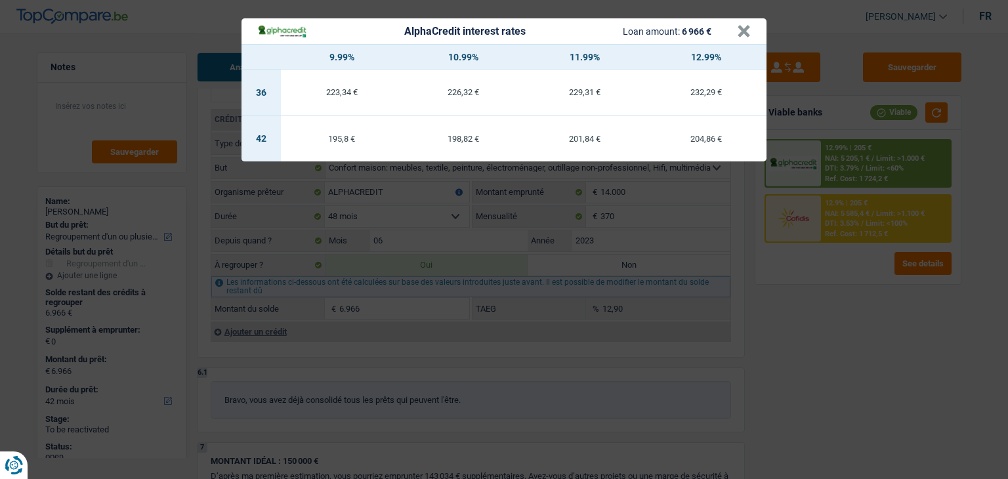
click at [838, 234] on div "AlphaCredit interest rates Loan amount: 6 966 € × 9.99% 10.99% 11.99% 12.99% 36…" at bounding box center [504, 239] width 1008 height 479
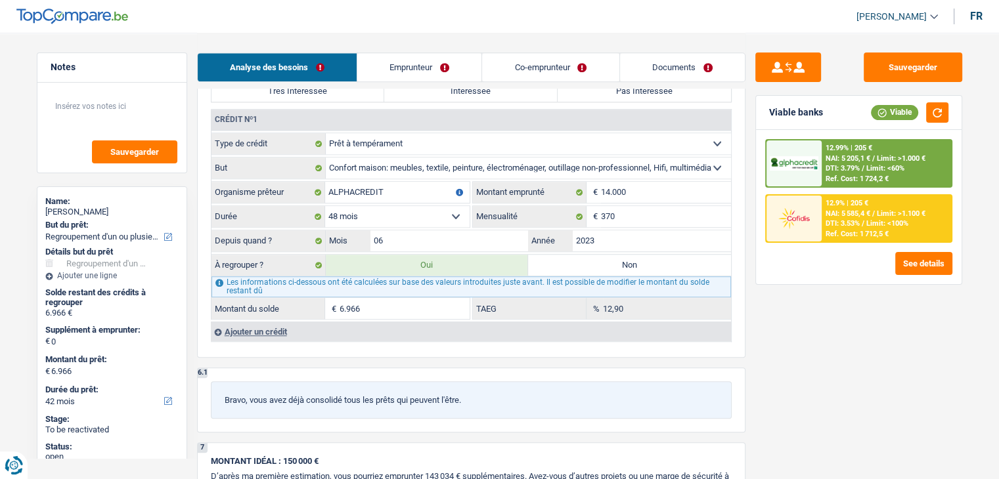
click at [838, 234] on div "Ref. Cost: 1 712,5 €" at bounding box center [856, 234] width 63 height 9
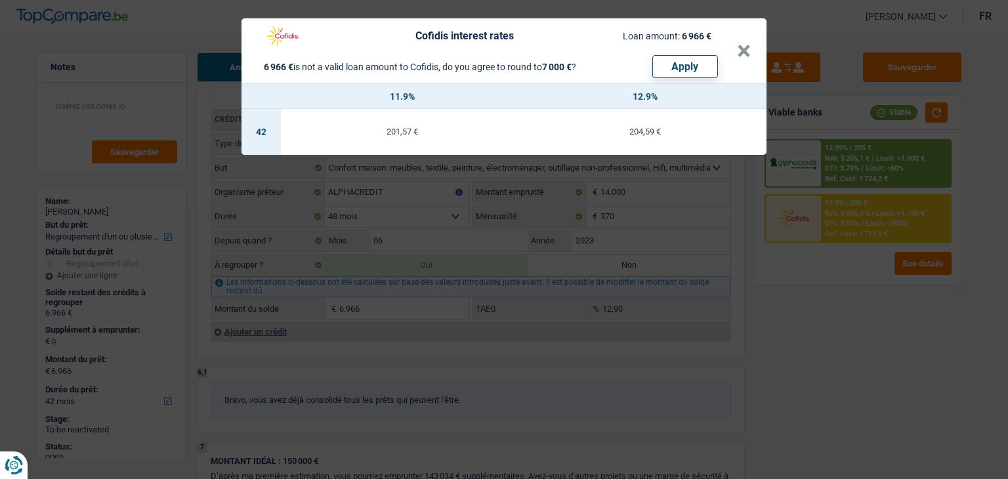
click at [850, 160] on div "Cofidis interest rates Loan amount: 6 966 € 6 966 € is not a valid loan amount …" at bounding box center [504, 239] width 1008 height 479
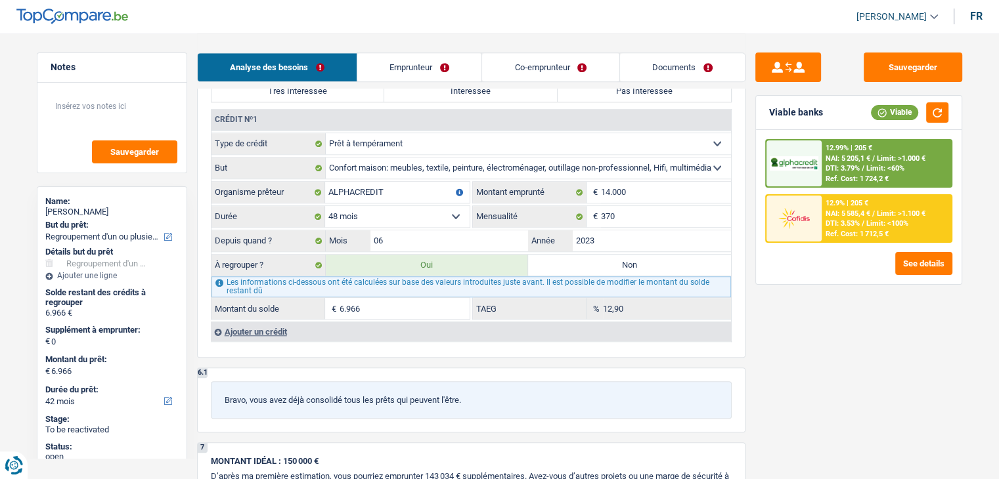
click at [850, 160] on span "NAI: 5 205,1 €" at bounding box center [847, 158] width 45 height 9
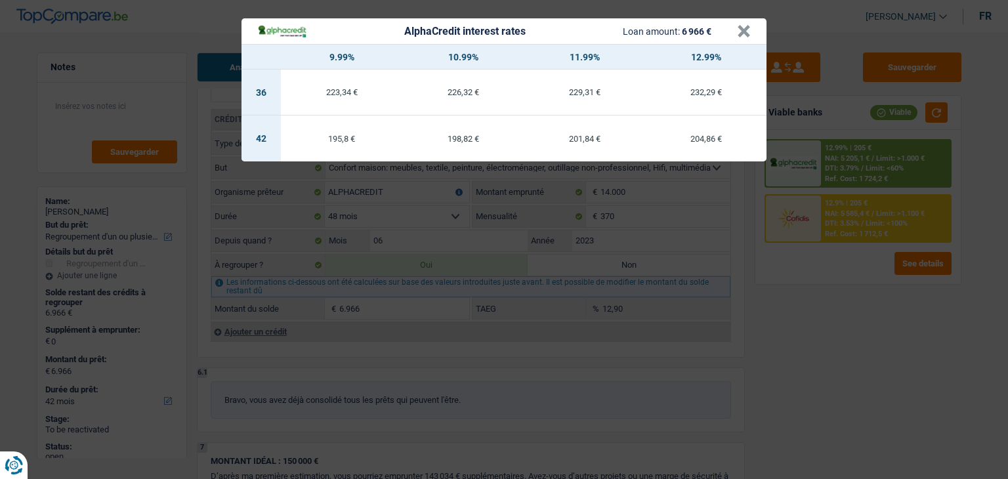
click at [853, 295] on div "AlphaCredit interest rates Loan amount: 6 966 € × 9.99% 10.99% 11.99% 12.99% 36…" at bounding box center [504, 239] width 1008 height 479
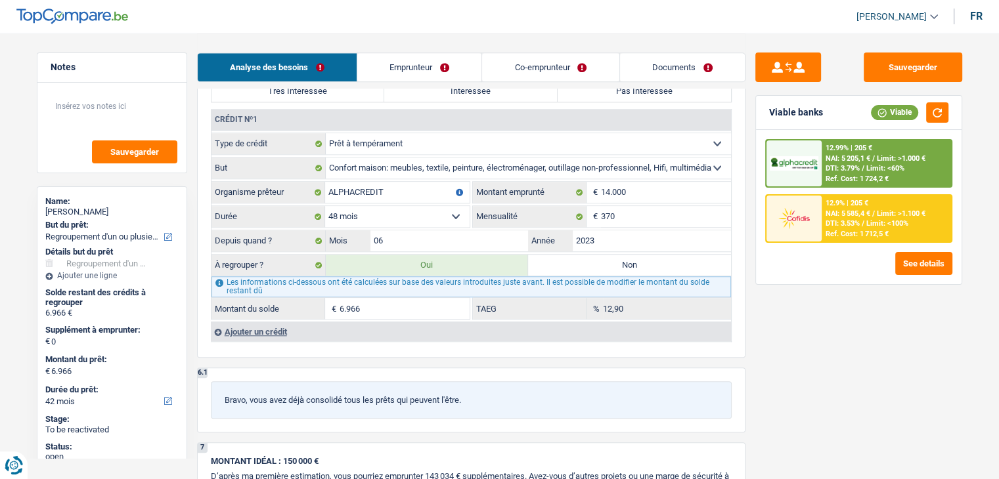
click at [775, 322] on div "Sauvegarder Viable banks Viable 12.99% | 205 € NAI: 5 205,1 € / Limit: >1.000 €…" at bounding box center [858, 256] width 226 height 406
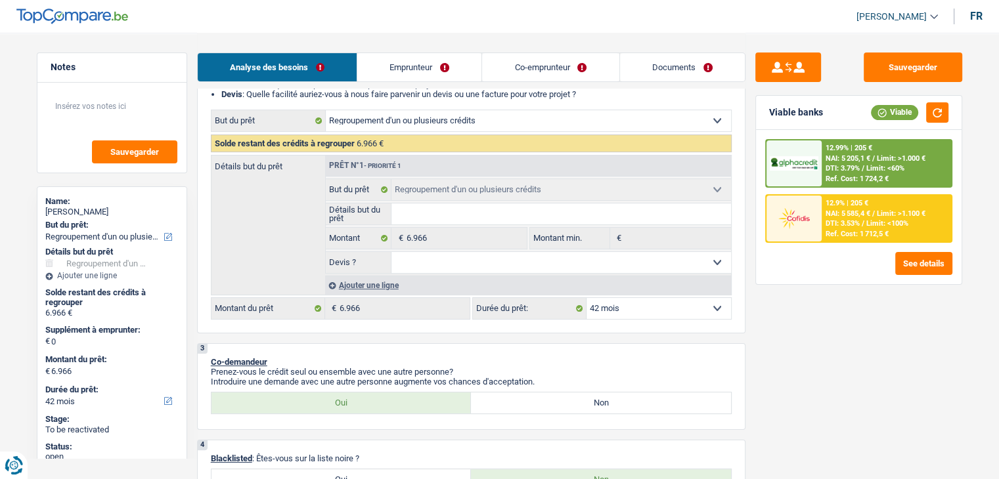
scroll to position [263, 0]
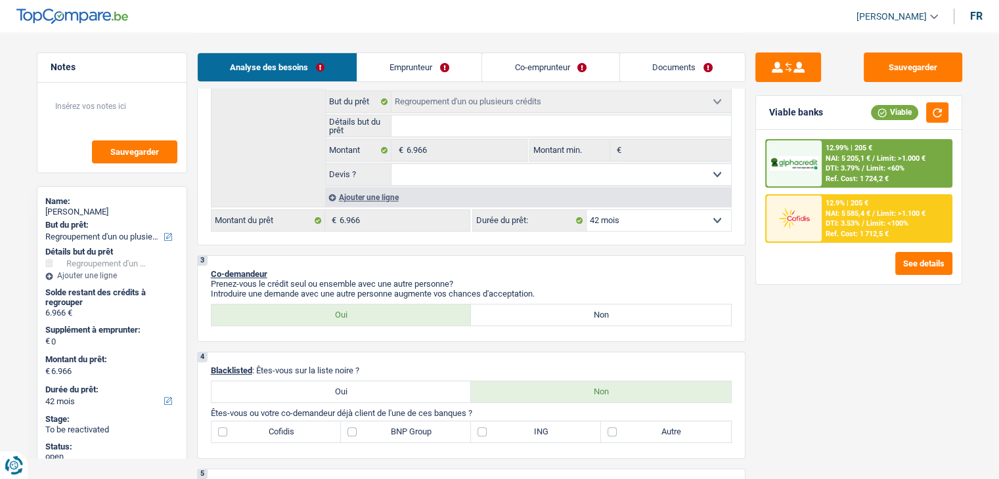
click at [630, 224] on select "12 mois 18 mois 24 mois 30 mois 36 mois 42 mois Sélectionner une option" at bounding box center [658, 220] width 144 height 21
click at [769, 263] on div "See details" at bounding box center [858, 263] width 187 height 23
click at [654, 221] on select "12 mois 18 mois 24 mois 30 mois 36 mois 42 mois Sélectionner une option" at bounding box center [658, 220] width 144 height 21
select select "24"
click at [586, 210] on select "12 mois 18 mois 24 mois 30 mois 36 mois 42 mois Sélectionner une option" at bounding box center [658, 220] width 144 height 21
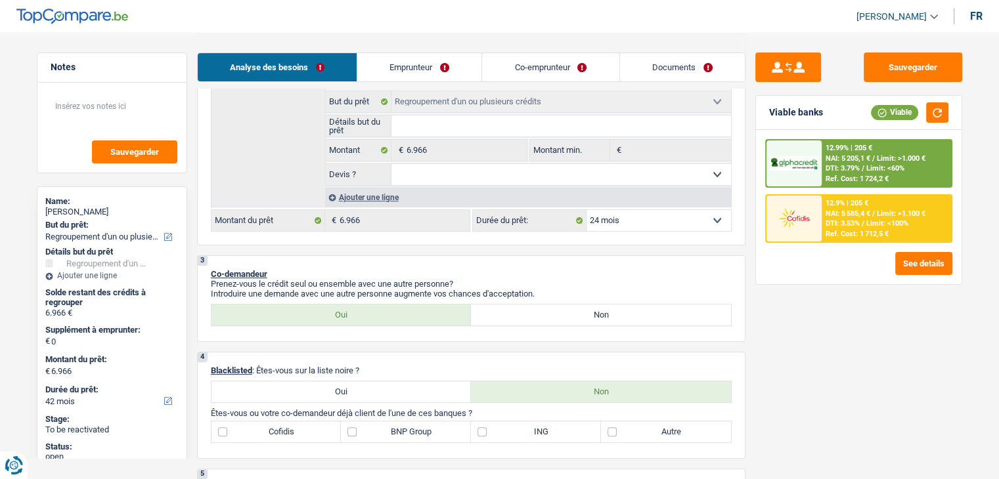
select select "24"
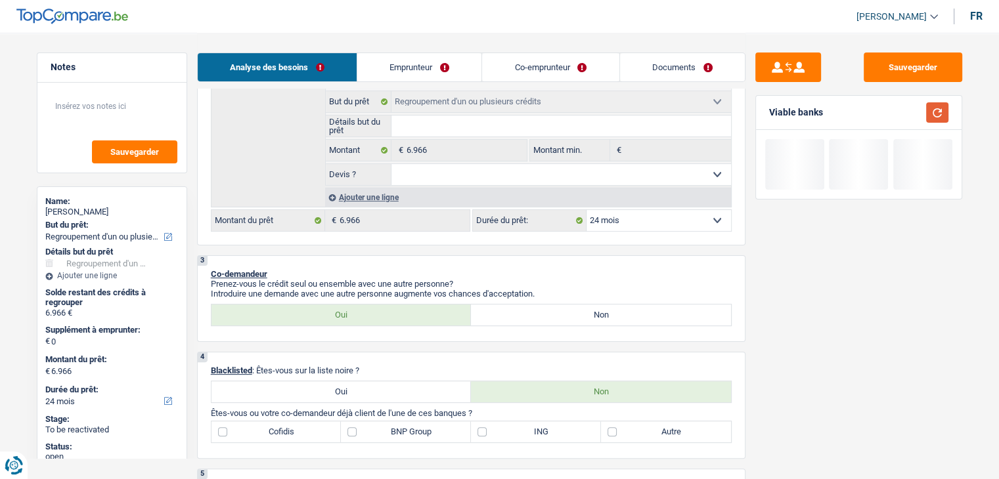
click at [927, 113] on button "button" at bounding box center [937, 112] width 22 height 20
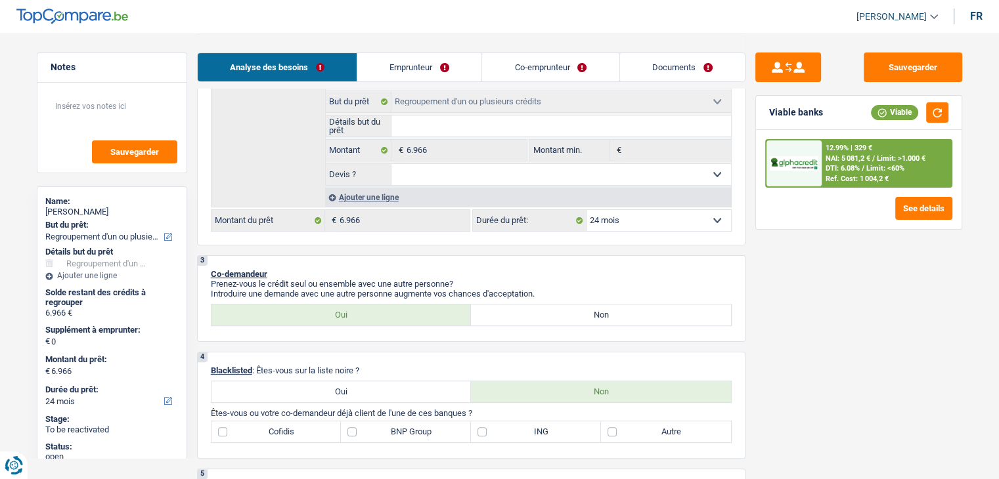
click at [830, 179] on div "Ref. Cost: 1 004,2 €" at bounding box center [856, 179] width 63 height 9
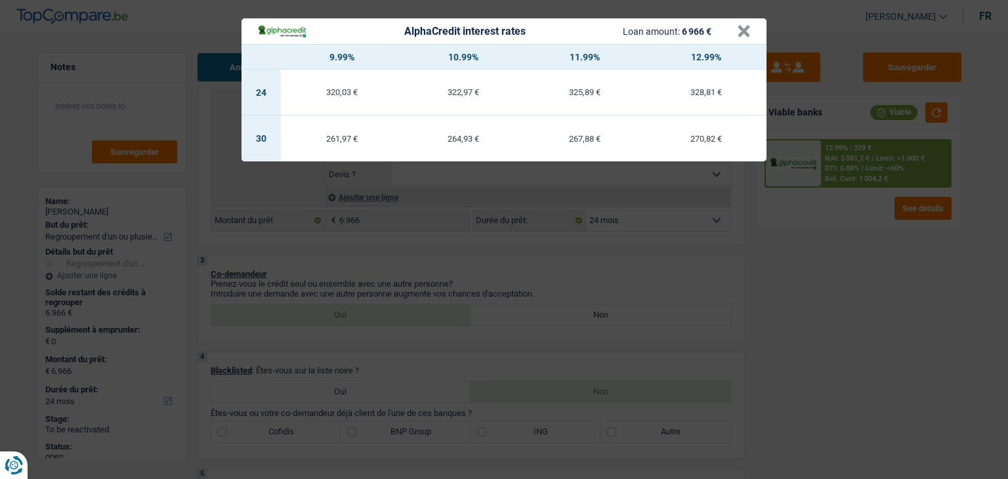
click at [820, 266] on div "AlphaCredit interest rates Loan amount: 6 966 € × 9.99% 10.99% 11.99% 12.99% 24…" at bounding box center [504, 239] width 1008 height 479
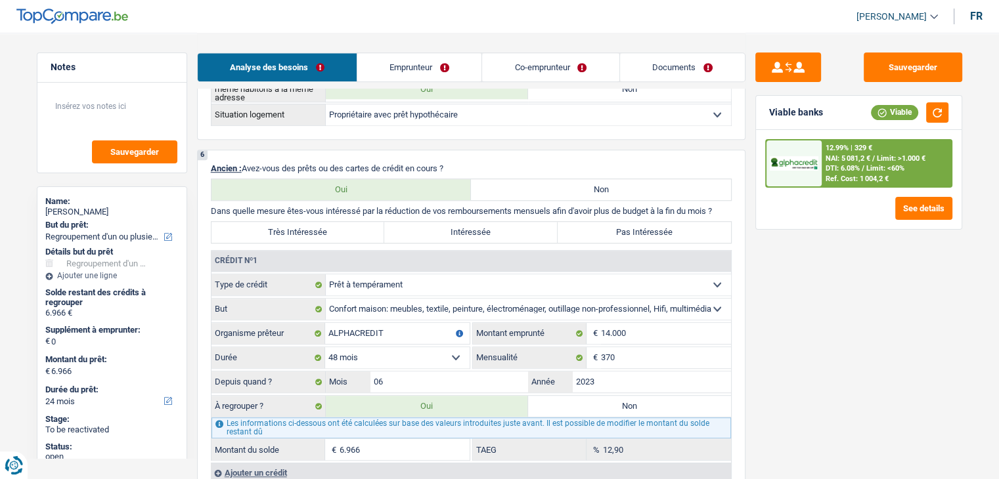
scroll to position [1005, 0]
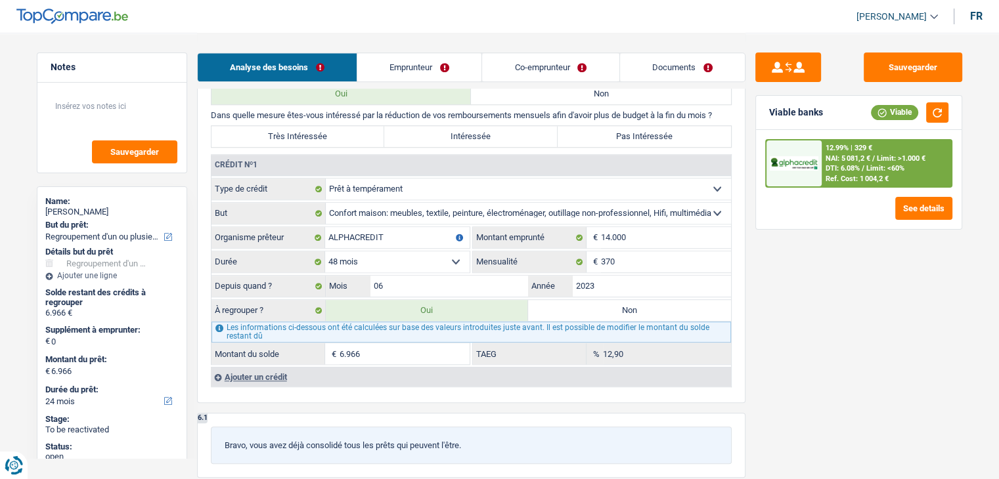
click at [802, 299] on div "Sauvegarder Viable banks Viable 12.99% | 329 € NAI: 5 081,2 € / Limit: >1.000 €…" at bounding box center [858, 256] width 226 height 406
click at [819, 159] on div at bounding box center [793, 163] width 55 height 46
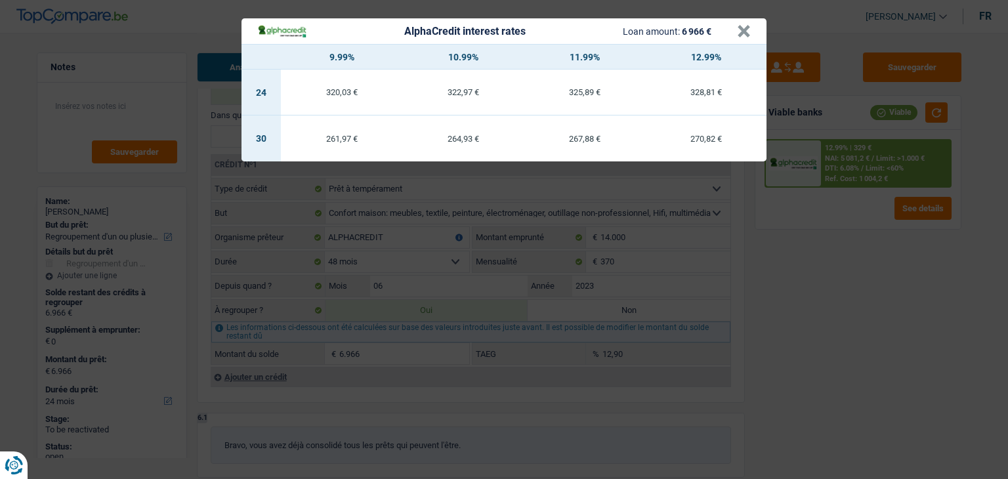
click at [822, 248] on div "AlphaCredit interest rates Loan amount: 6 966 € × 9.99% 10.99% 11.99% 12.99% 24…" at bounding box center [504, 239] width 1008 height 479
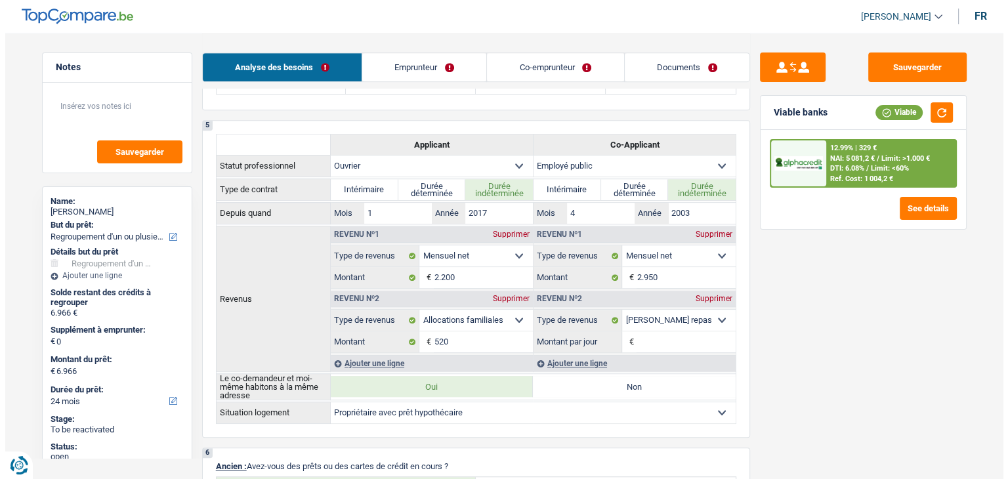
scroll to position [152, 0]
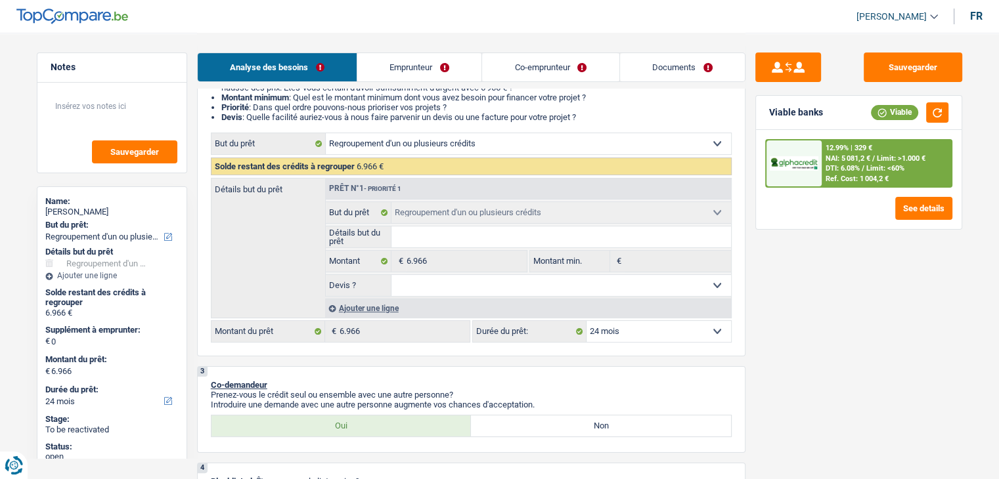
click at [836, 183] on div "12.99% | 329 € NAI: 5 081,2 € / Limit: >1.000 € DTI: 6.08% / Limit: <60% Ref. C…" at bounding box center [885, 163] width 129 height 46
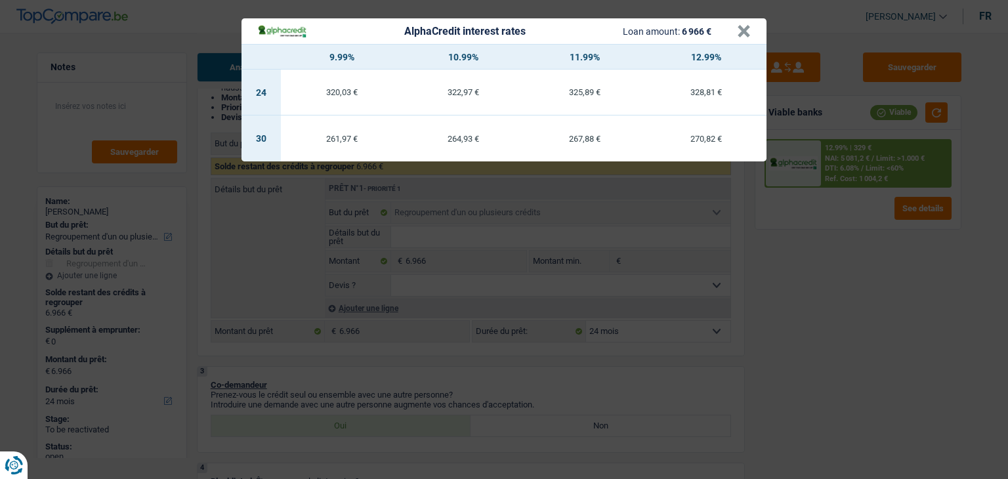
click at [830, 242] on div "AlphaCredit interest rates Loan amount: 6 966 € × 9.99% 10.99% 11.99% 12.99% 24…" at bounding box center [504, 239] width 1008 height 479
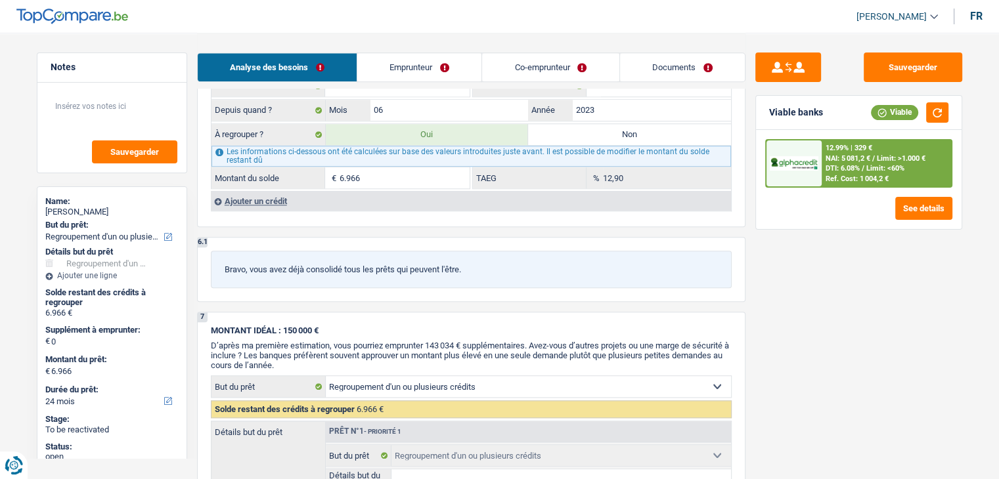
scroll to position [1071, 0]
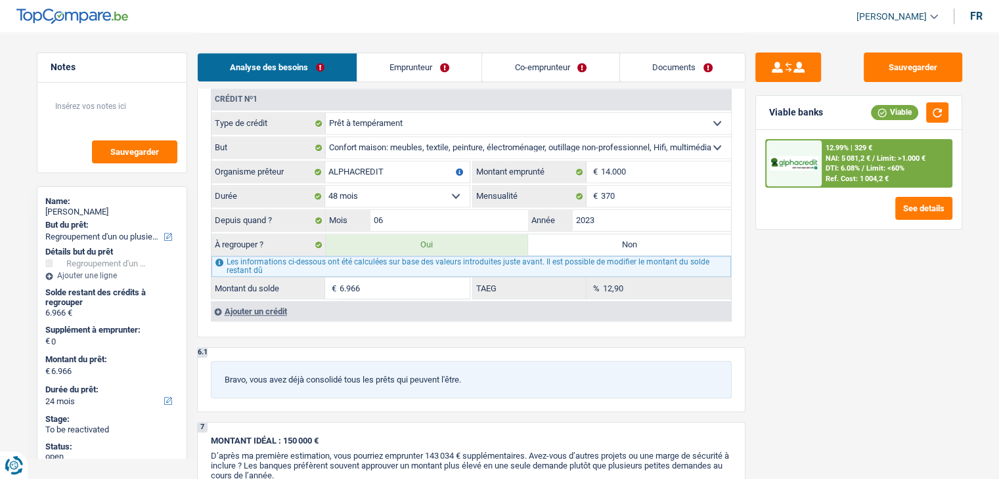
click at [843, 162] on span "NAI: 5 081,2 €" at bounding box center [847, 158] width 45 height 9
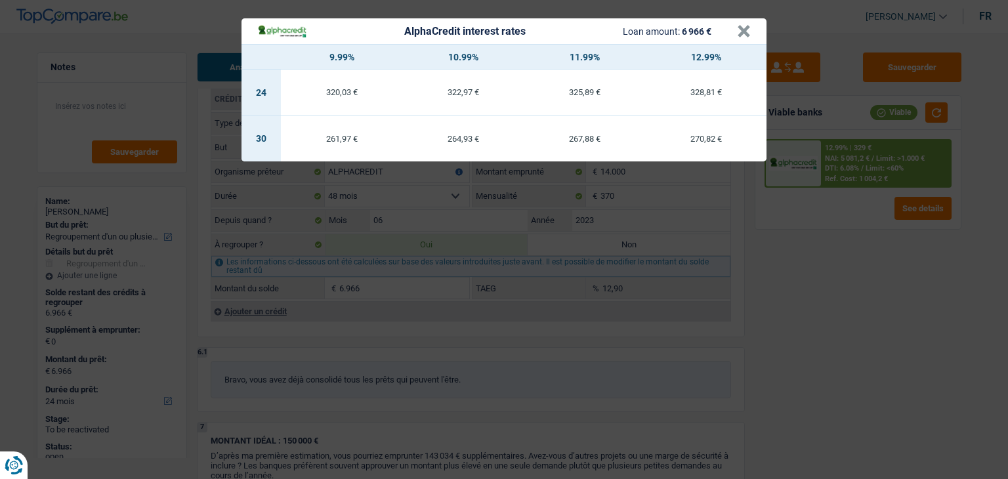
click at [829, 294] on div "AlphaCredit interest rates Loan amount: 6 966 € × 9.99% 10.99% 11.99% 12.99% 24…" at bounding box center [504, 239] width 1008 height 479
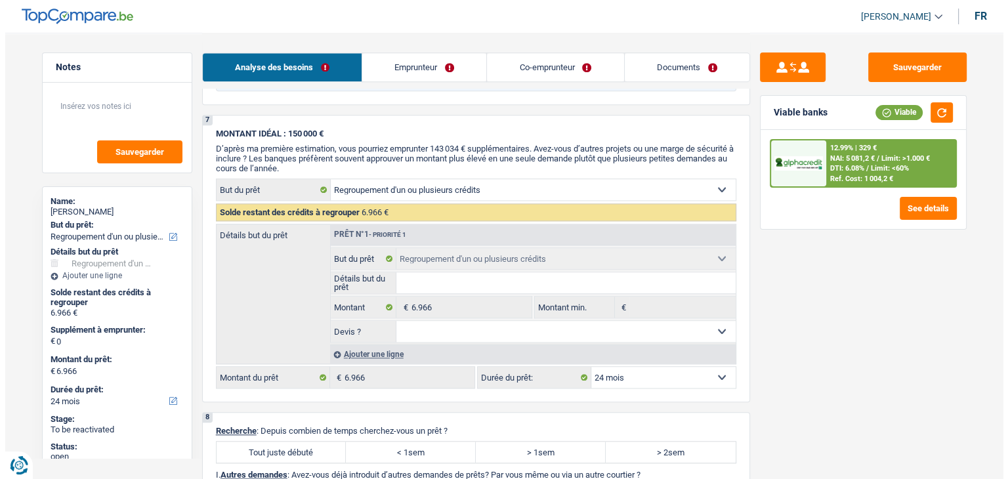
scroll to position [1202, 0]
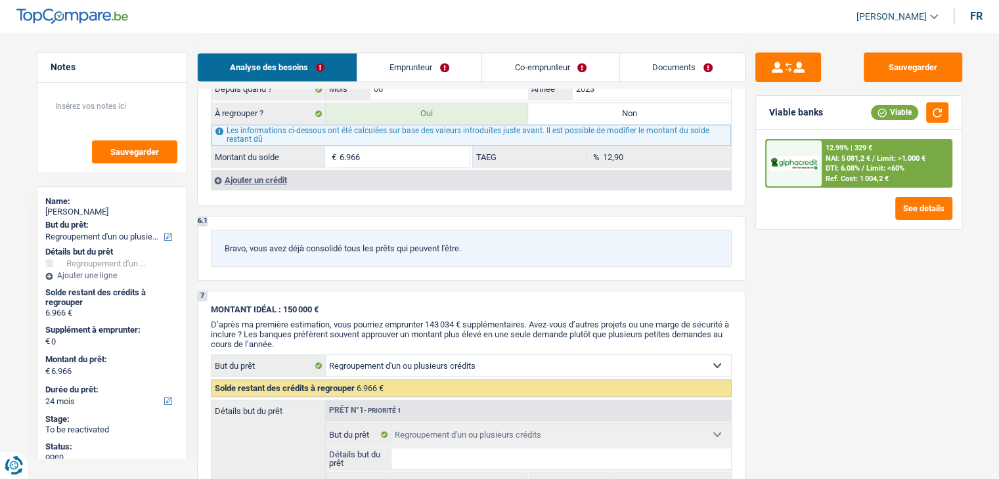
click at [860, 149] on div "12.99% | 329 €" at bounding box center [848, 148] width 47 height 9
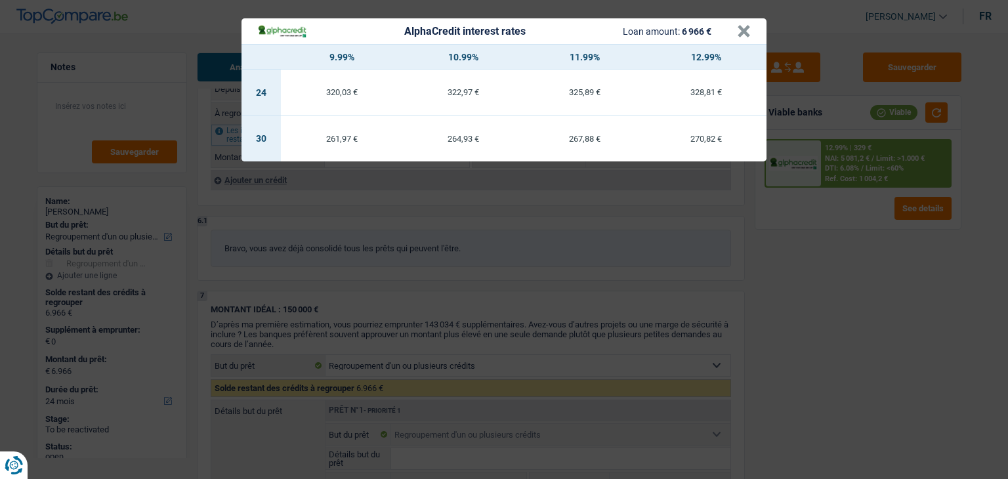
click at [821, 336] on div "AlphaCredit interest rates Loan amount: 6 966 € × 9.99% 10.99% 11.99% 12.99% 24…" at bounding box center [504, 239] width 1008 height 479
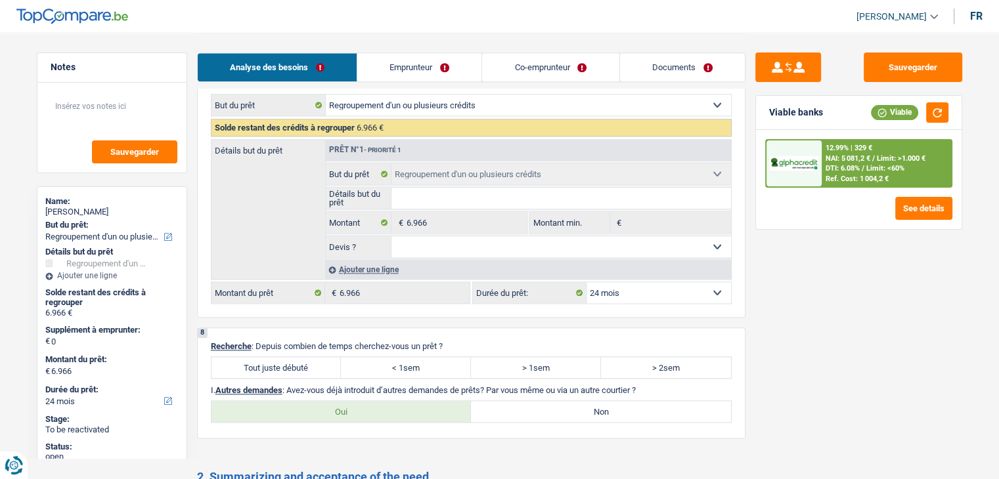
scroll to position [1399, 0]
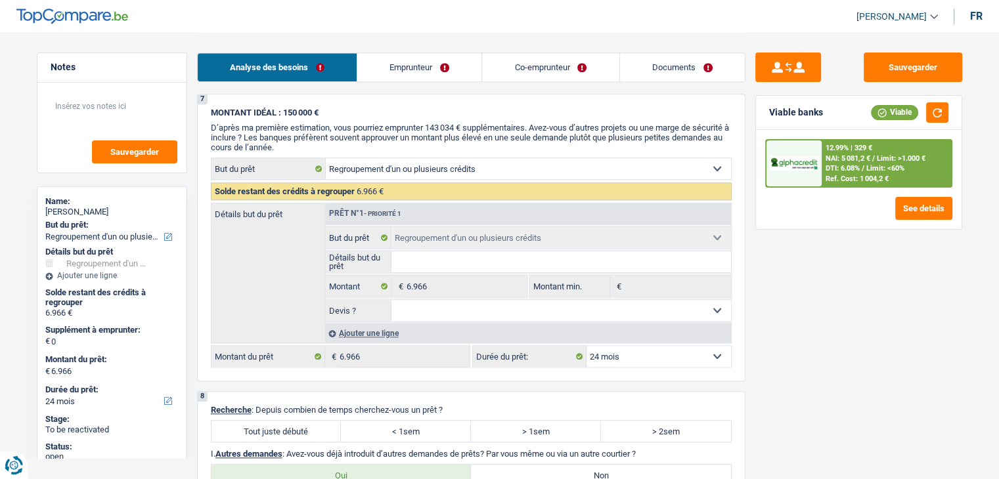
click at [386, 329] on div "Ajouter une ligne" at bounding box center [528, 333] width 406 height 19
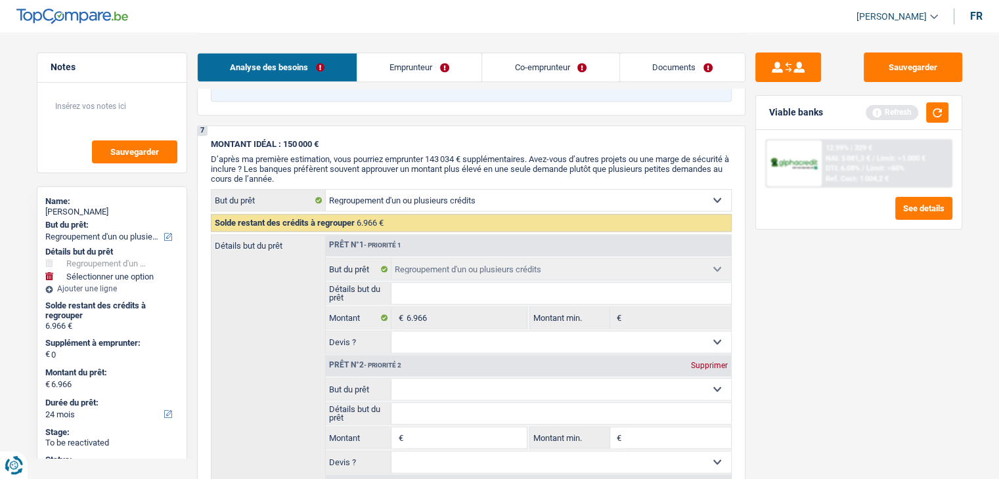
scroll to position [1596, 0]
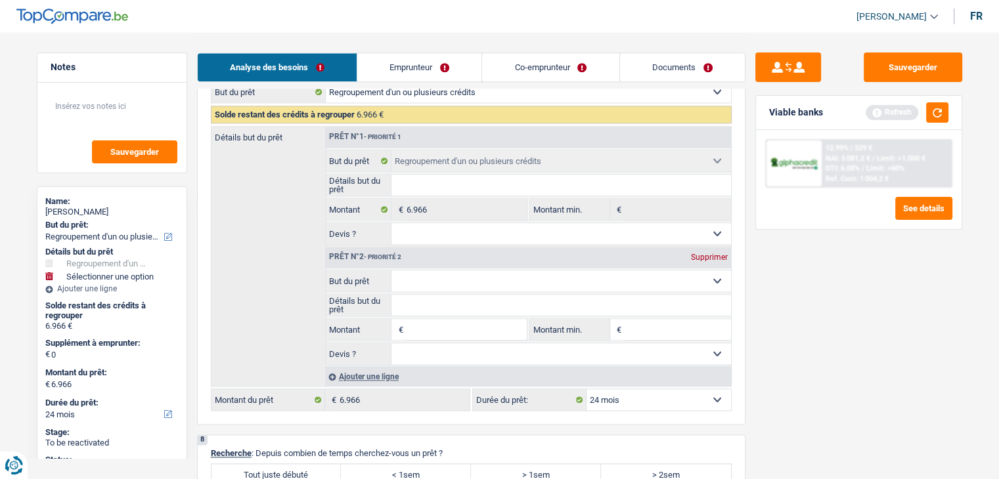
click at [491, 319] on input "Montant" at bounding box center [466, 329] width 120 height 21
type input "8"
type input "80"
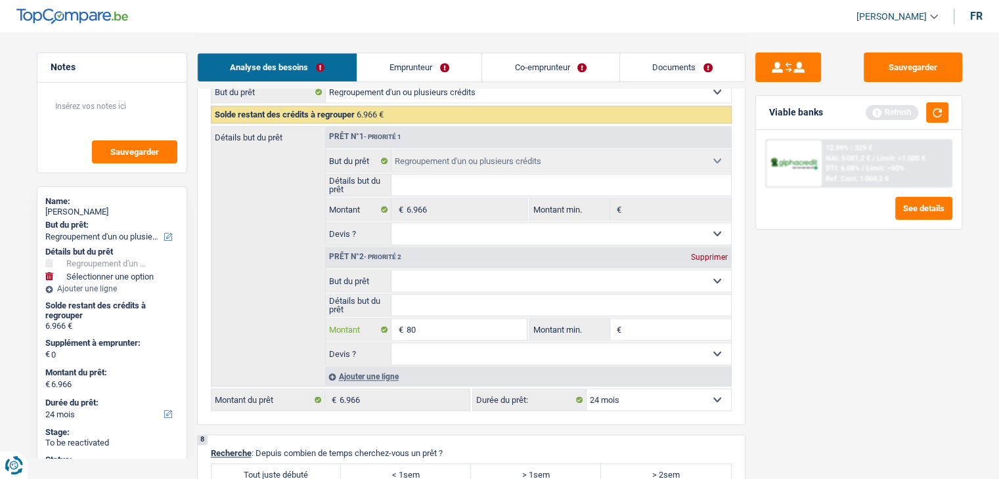
type input "800"
type input "8.000"
click at [469, 270] on select "Confort maison: meubles, textile, peinture, électroménager, outillage non-profe…" at bounding box center [560, 280] width 339 height 21
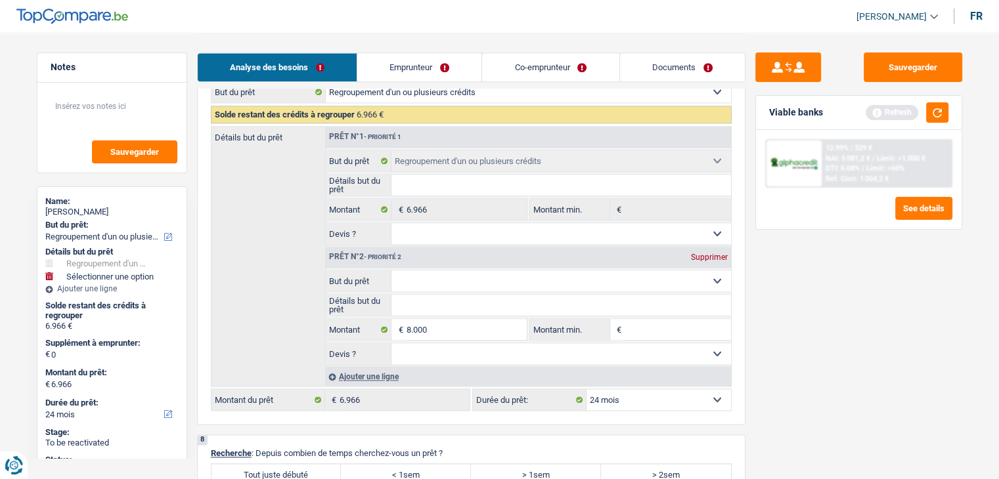
type input "8.000"
type input "14.966"
select select "60"
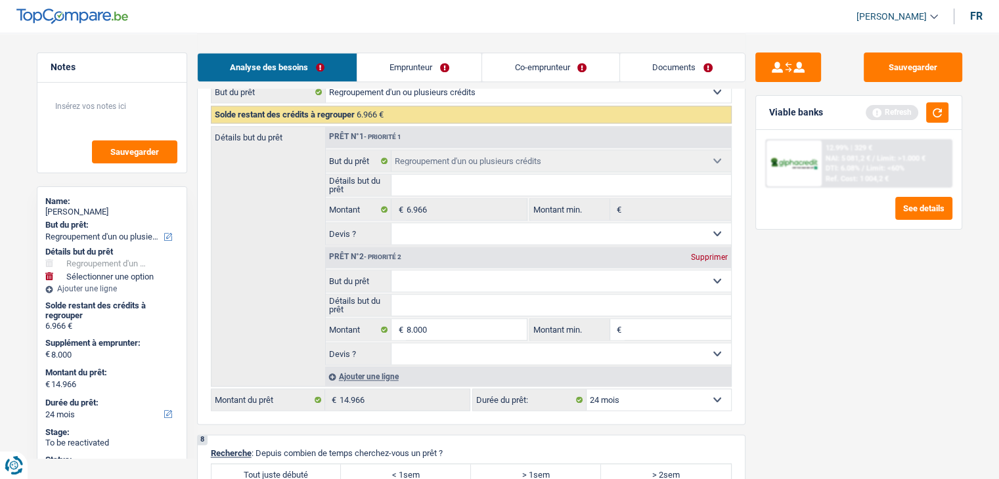
select select "60"
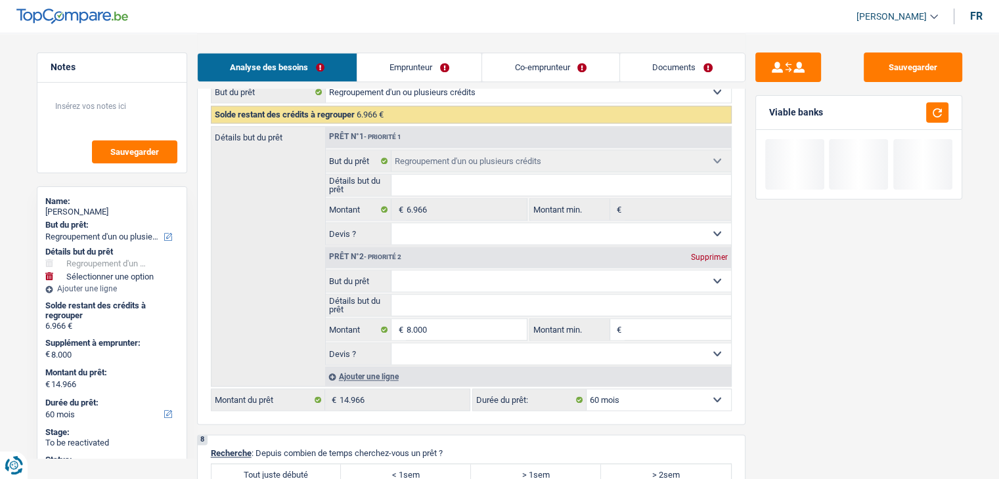
select select "household"
click at [391, 270] on select "Confort maison: meubles, textile, peinture, électroménager, outillage non-profe…" at bounding box center [560, 280] width 339 height 21
select select "household"
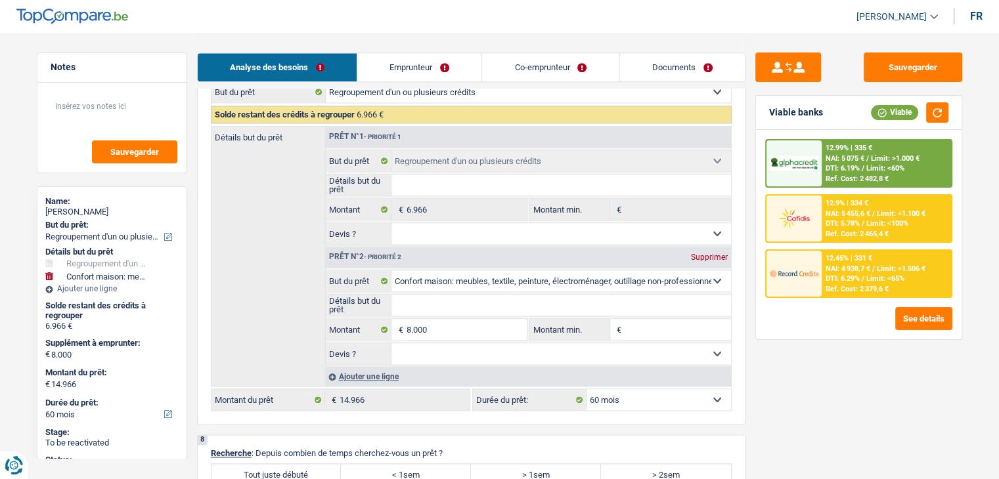
click at [797, 371] on div "Sauvegarder Viable banks Viable 12.99% | 335 € NAI: 5 075 € / Limit: >1.000 € D…" at bounding box center [858, 256] width 226 height 406
click at [828, 418] on div "Sauvegarder Viable banks Viable 12.99% | 335 € NAI: 5 075 € / Limit: >1.000 € D…" at bounding box center [858, 256] width 226 height 406
click at [702, 395] on select "12 mois 18 mois 24 mois 30 mois 36 mois 42 mois 48 mois 60 mois Sélectionner un…" at bounding box center [658, 399] width 144 height 21
click at [853, 270] on span "NAI: 4 938,7 €" at bounding box center [847, 269] width 45 height 9
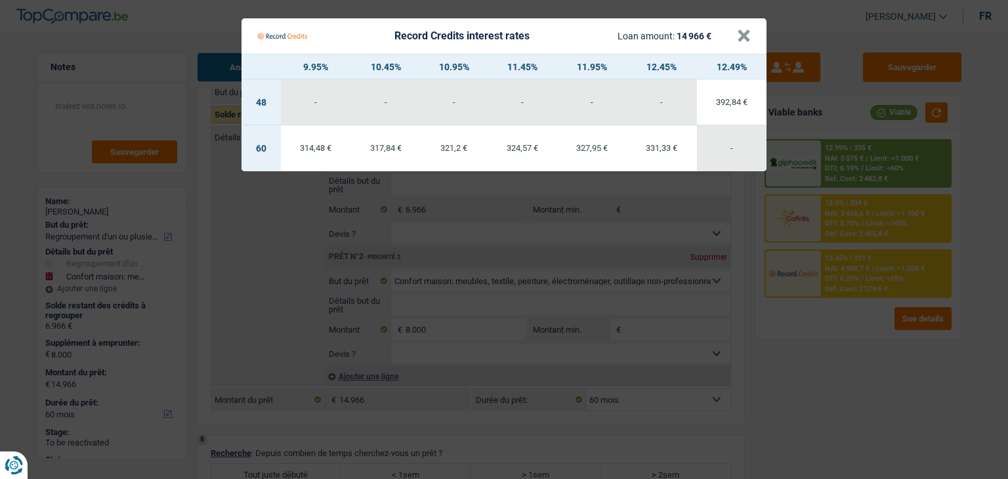
click at [817, 382] on Credits "Record Credits interest rates Loan amount: 14 966 € × 9.95% 10.45% 10.95% 11.45…" at bounding box center [504, 239] width 1008 height 479
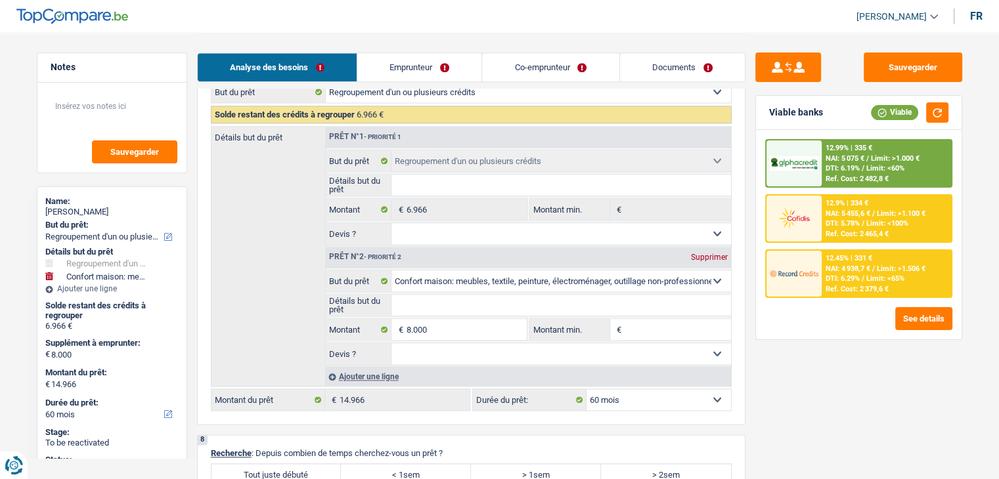
click at [838, 226] on div "12.9% | 334 € NAI: 5 455,6 € / Limit: >1.100 € DTI: 5.78% / Limit: <100% Ref. C…" at bounding box center [885, 219] width 129 height 46
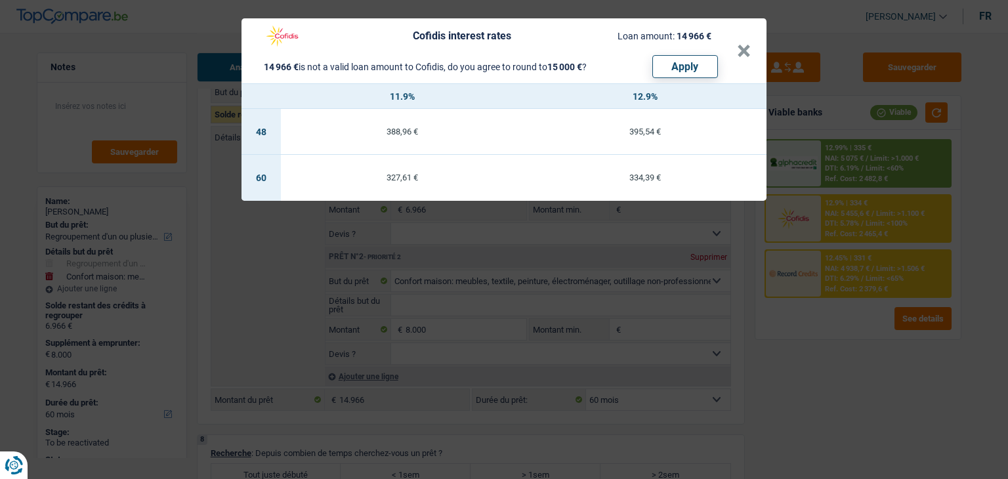
click at [836, 387] on div "Cofidis interest rates Loan amount: 14 966 € 14 966 € is not a valid loan amoun…" at bounding box center [504, 239] width 1008 height 479
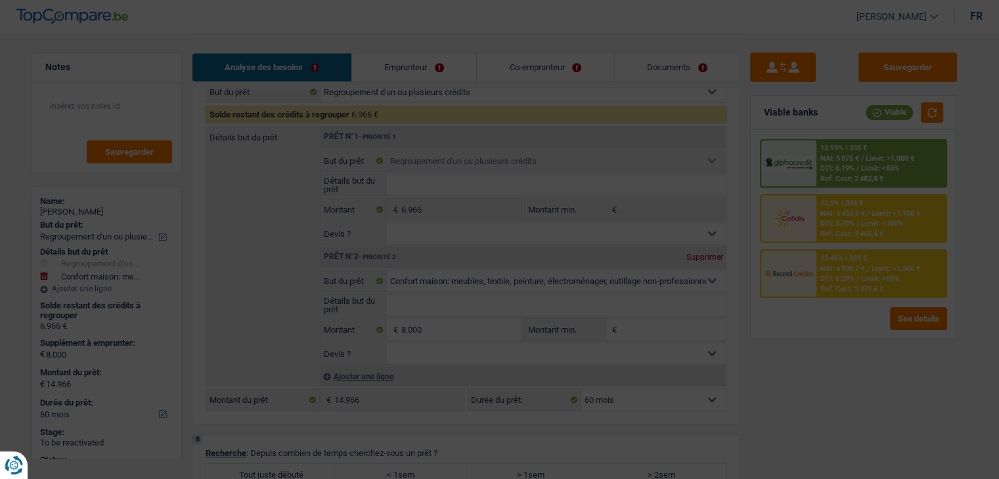
click at [848, 303] on div "12.99% | 335 € NAI: 5 075 € / Limit: >1.000 € DTI: 6.19% / Limit: <60% Ref. Cos…" at bounding box center [852, 234] width 205 height 209
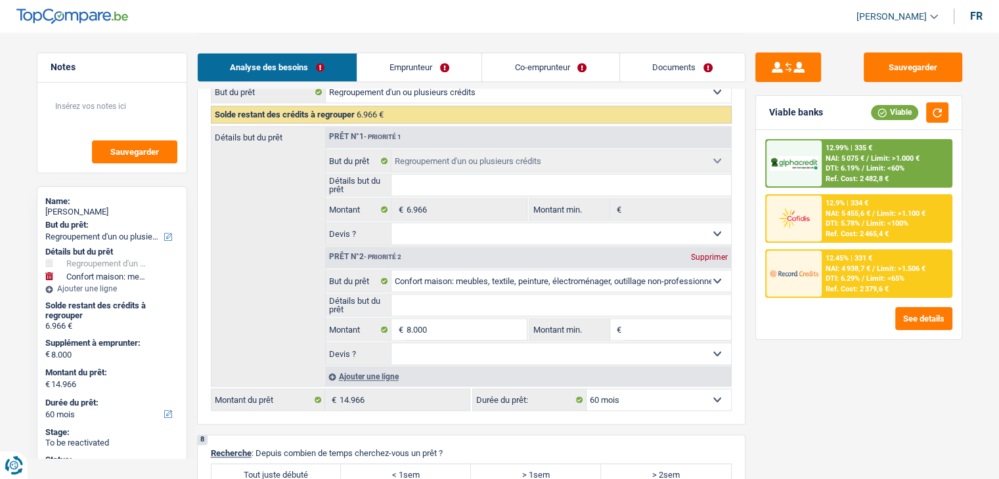
click at [838, 274] on span "DTI: 6.29%" at bounding box center [842, 278] width 34 height 9
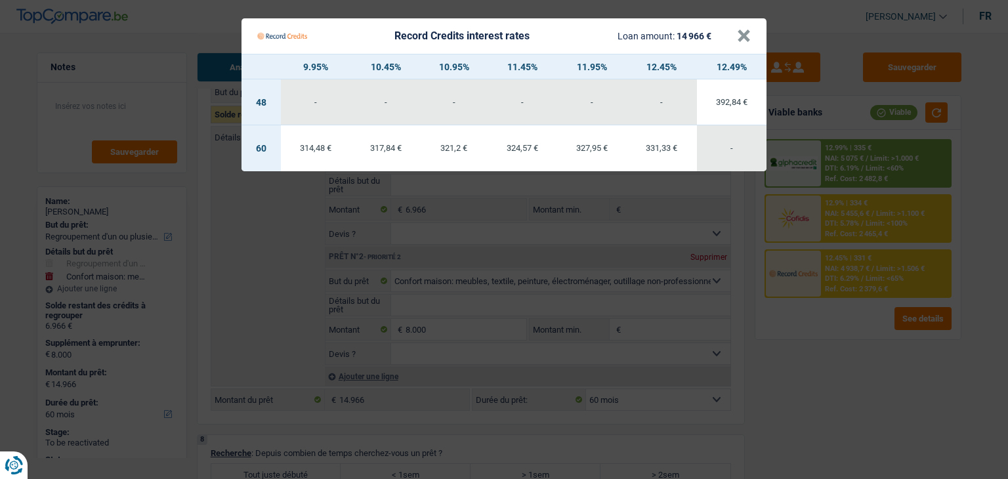
click at [830, 265] on Credits "Record Credits interest rates Loan amount: 14 966 € × 9.95% 10.45% 10.95% 11.45…" at bounding box center [504, 239] width 1008 height 479
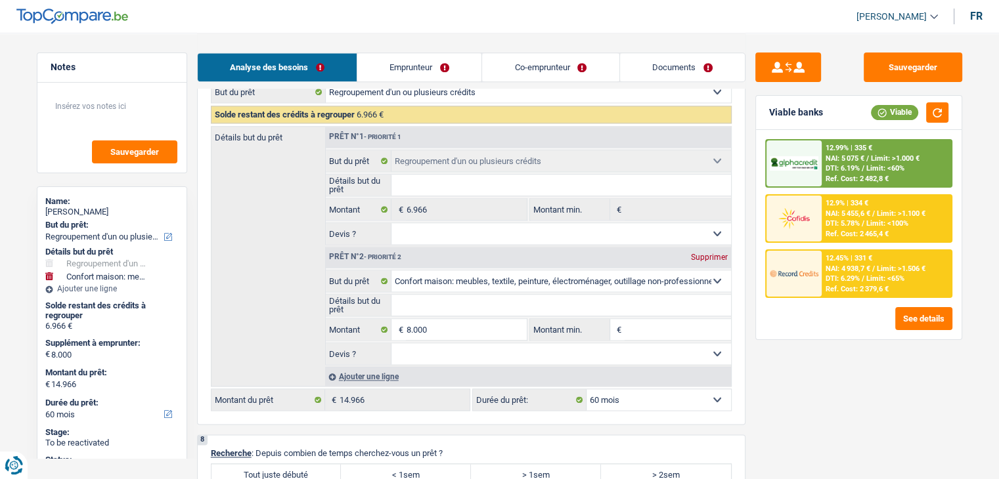
drag, startPoint x: 846, startPoint y: 115, endPoint x: 842, endPoint y: 149, distance: 34.3
click at [846, 118] on div "Viable banks Viable" at bounding box center [858, 113] width 205 height 34
click at [842, 149] on div "12.99% | 335 €" at bounding box center [848, 148] width 47 height 9
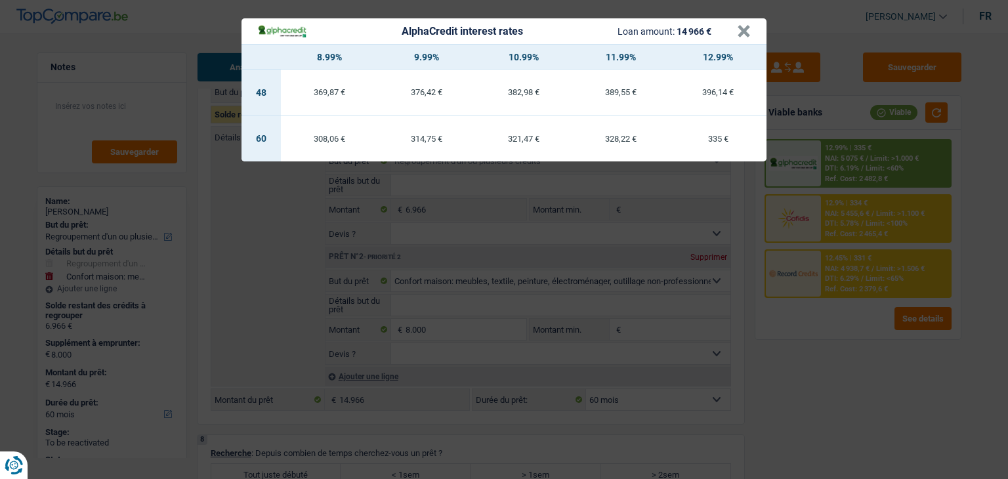
click at [840, 334] on div "AlphaCredit interest rates Loan amount: 14 966 € × 8.99% 9.99% 10.99% 11.99% 12…" at bounding box center [504, 239] width 1008 height 479
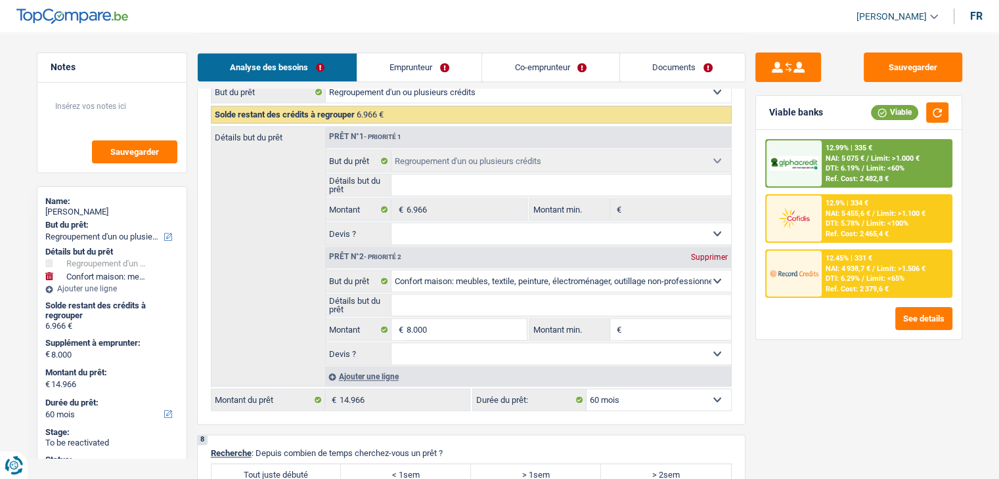
click at [843, 217] on div "12.9% | 334 € NAI: 5 455,6 € / Limit: >1.100 € DTI: 5.78% / Limit: <100% Ref. C…" at bounding box center [885, 219] width 129 height 46
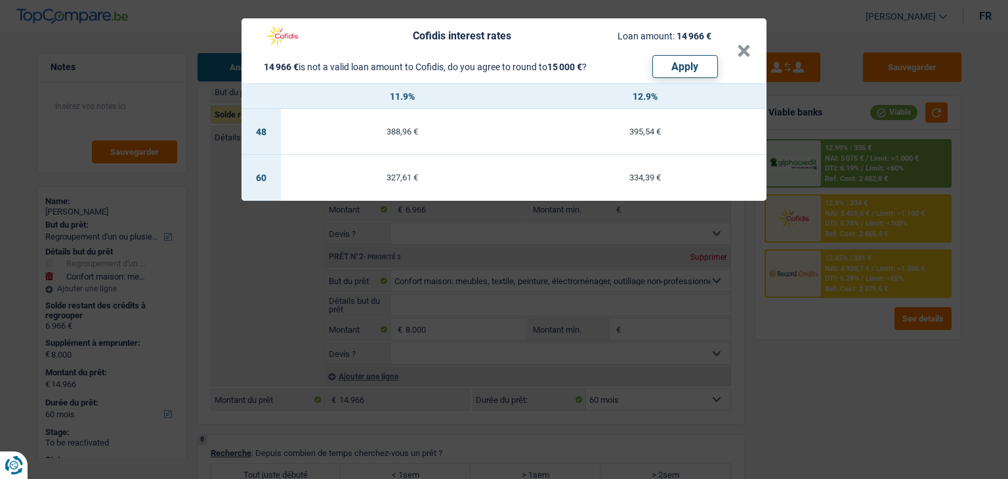
click at [853, 283] on div "Cofidis interest rates Loan amount: 14 966 € 14 966 € is not a valid loan amoun…" at bounding box center [504, 239] width 1008 height 479
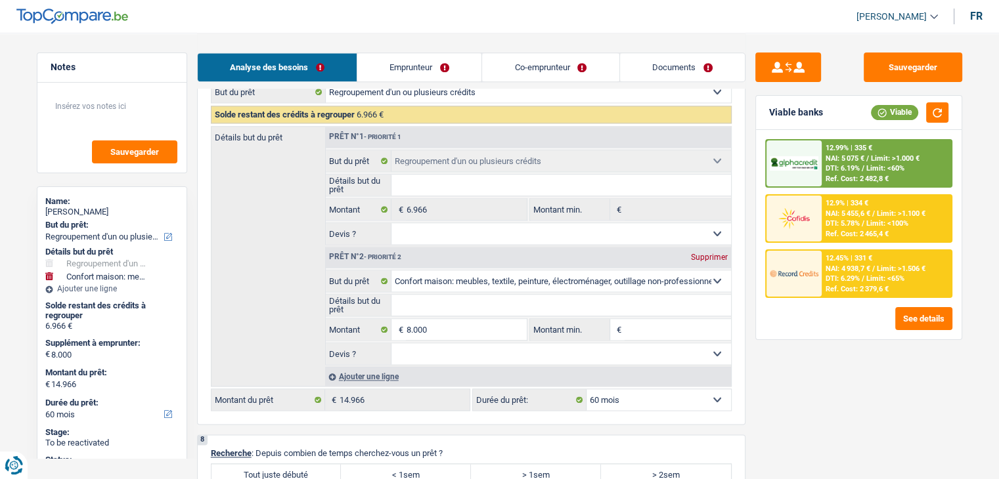
click at [848, 266] on span "NAI: 4 938,7 €" at bounding box center [847, 269] width 45 height 9
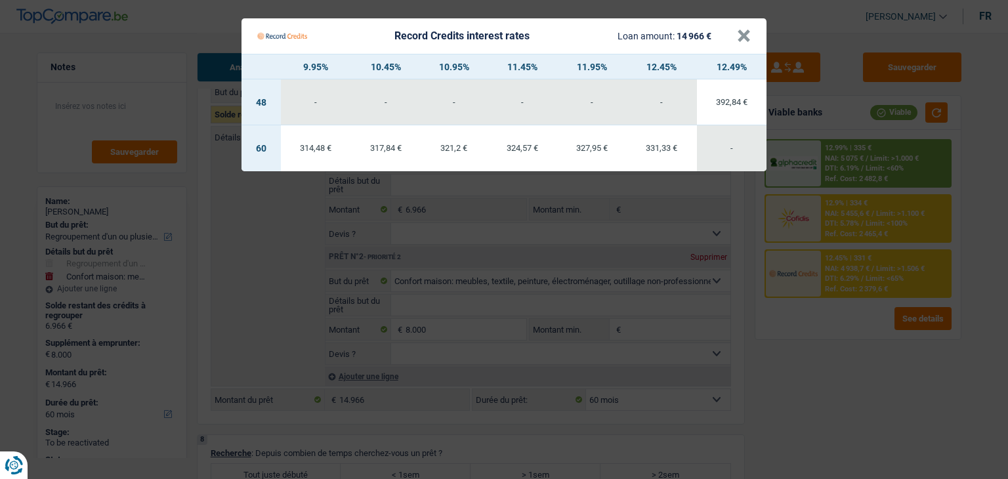
click at [848, 320] on Credits "Record Credits interest rates Loan amount: 14 966 € × 9.95% 10.45% 10.95% 11.45…" at bounding box center [504, 239] width 1008 height 479
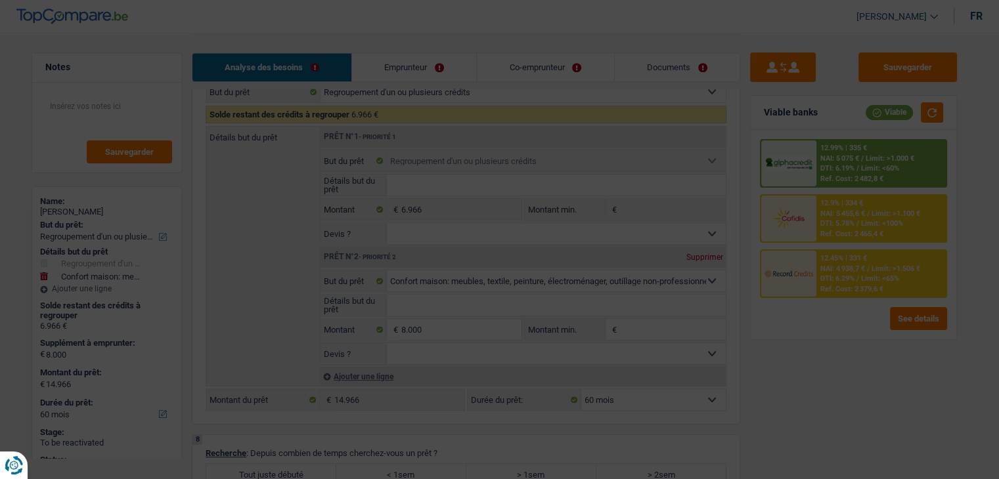
click at [859, 205] on div "12.9% | 334 €" at bounding box center [842, 203] width 43 height 9
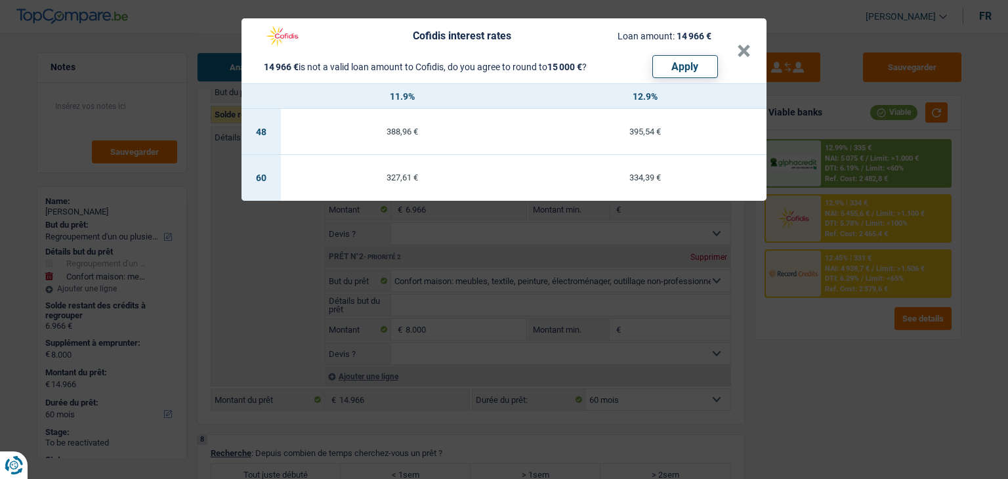
click at [845, 334] on div "Cofidis interest rates Loan amount: 14 966 € 14 966 € is not a valid loan amoun…" at bounding box center [504, 239] width 1008 height 479
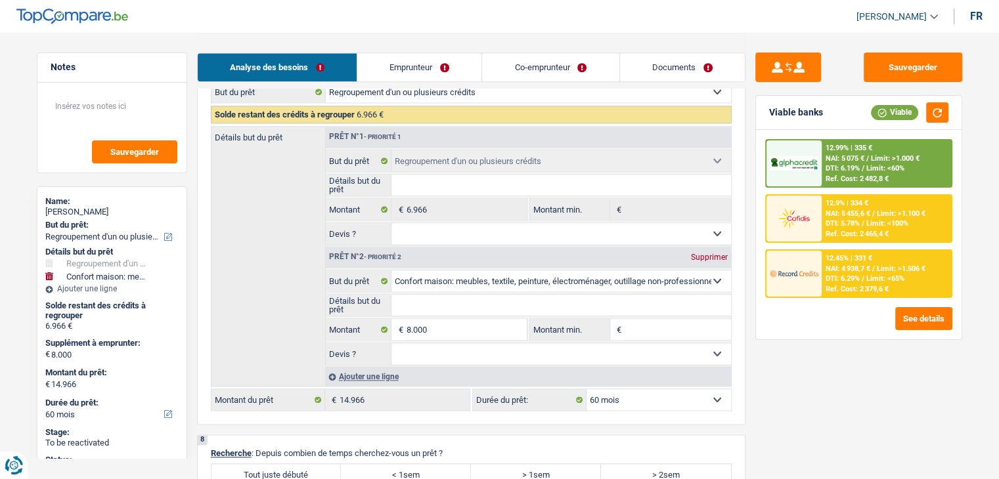
click at [897, 259] on div "12.45% | 331 € NAI: 4 938,7 € / Limit: >1.506 € DTI: 6.29% / Limit: <65% Ref. C…" at bounding box center [885, 274] width 129 height 46
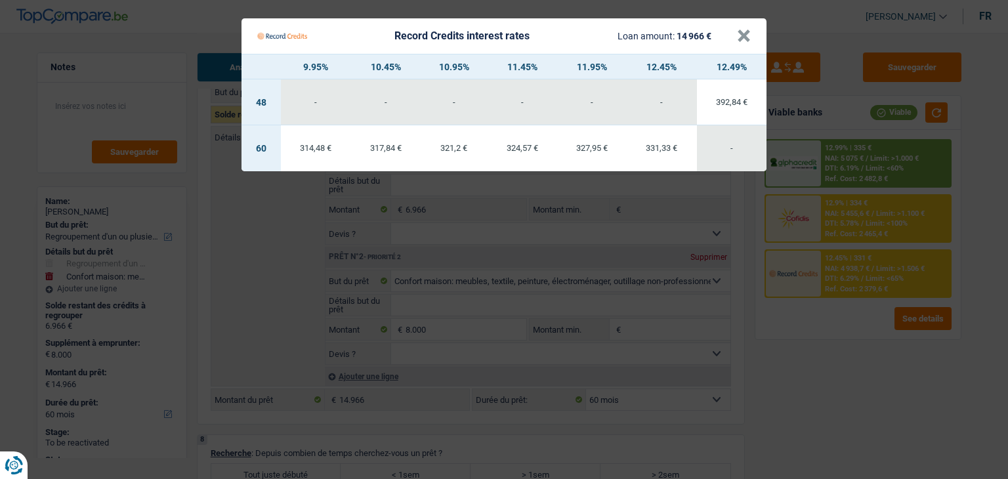
click at [759, 261] on Credits "Record Credits interest rates Loan amount: 14 966 € × 9.95% 10.45% 10.95% 11.45…" at bounding box center [504, 239] width 1008 height 479
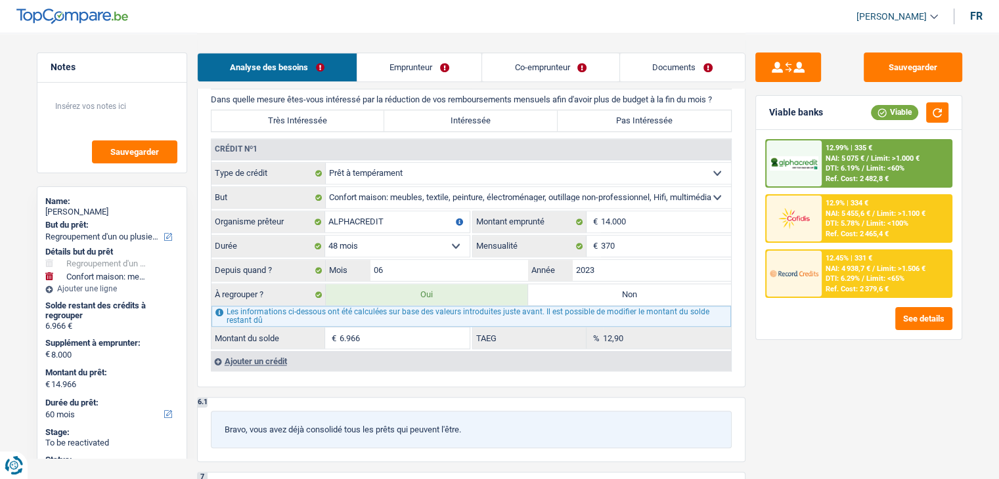
scroll to position [1136, 0]
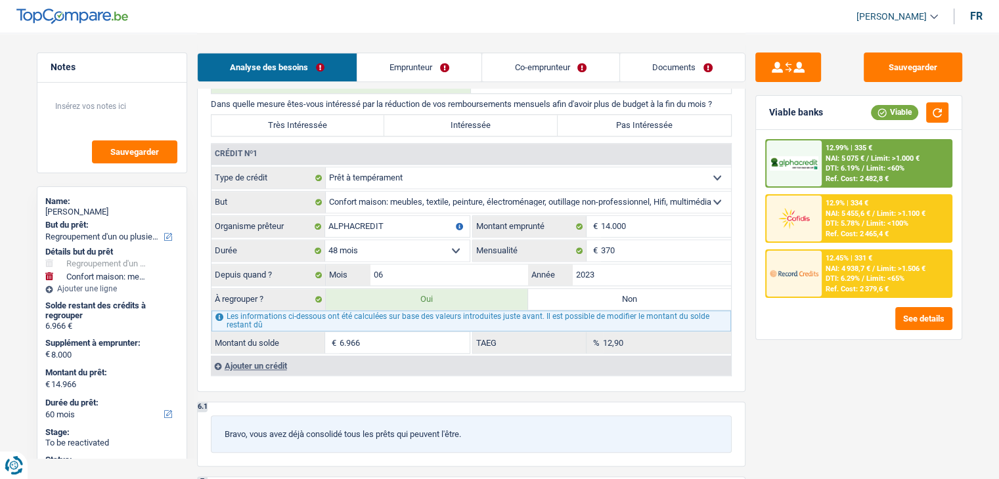
click at [840, 160] on span "NAI: 5 075 €" at bounding box center [844, 158] width 39 height 9
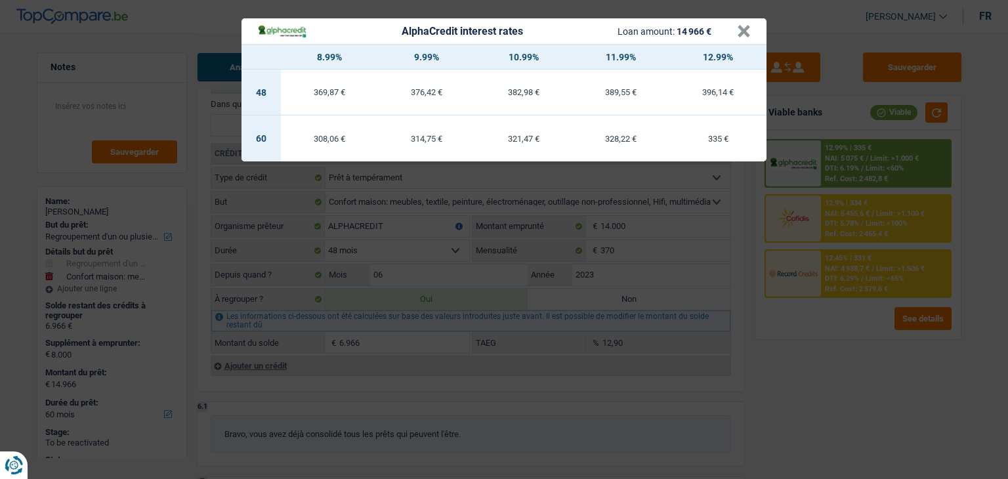
click at [849, 205] on div "AlphaCredit interest rates Loan amount: 14 966 € × 8.99% 9.99% 10.99% 11.99% 12…" at bounding box center [504, 239] width 1008 height 479
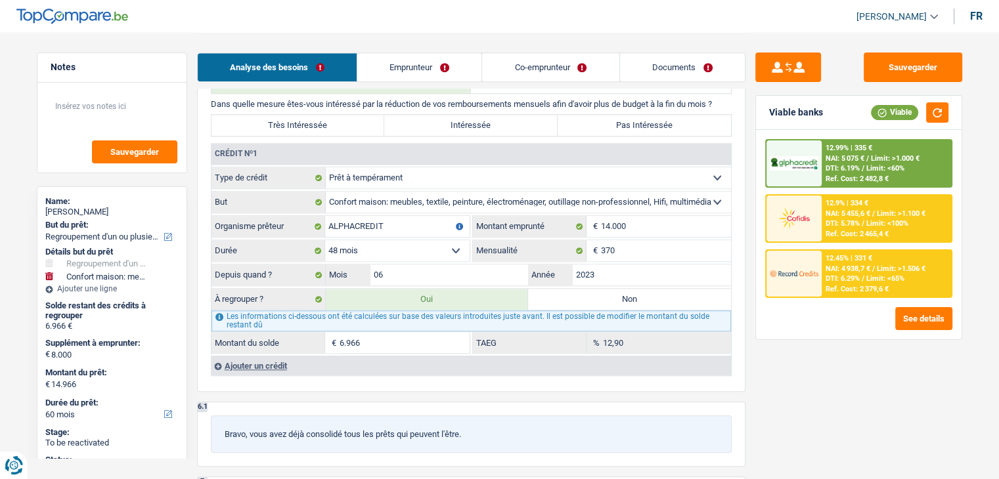
click at [852, 211] on span "NAI: 5 455,6 €" at bounding box center [847, 213] width 45 height 9
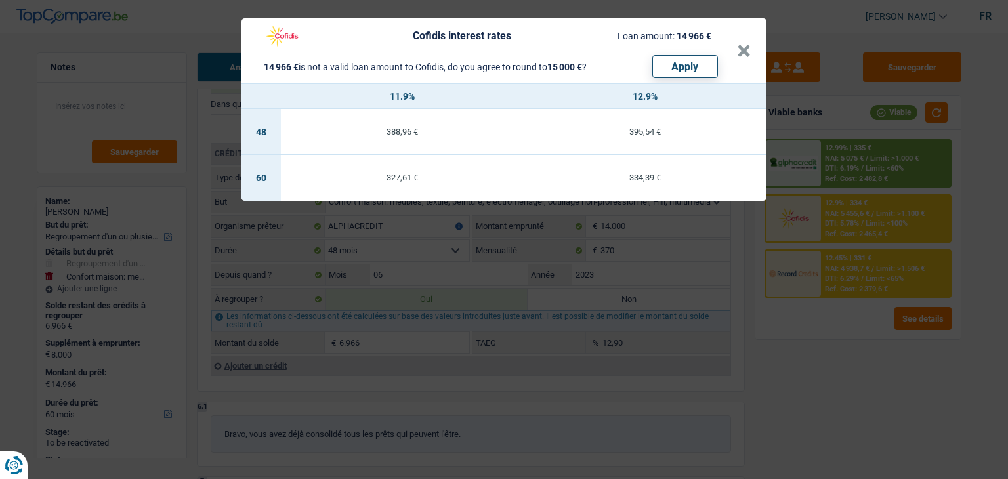
click at [853, 287] on div "Cofidis interest rates Loan amount: 14 966 € 14 966 € is not a valid loan amoun…" at bounding box center [504, 239] width 1008 height 479
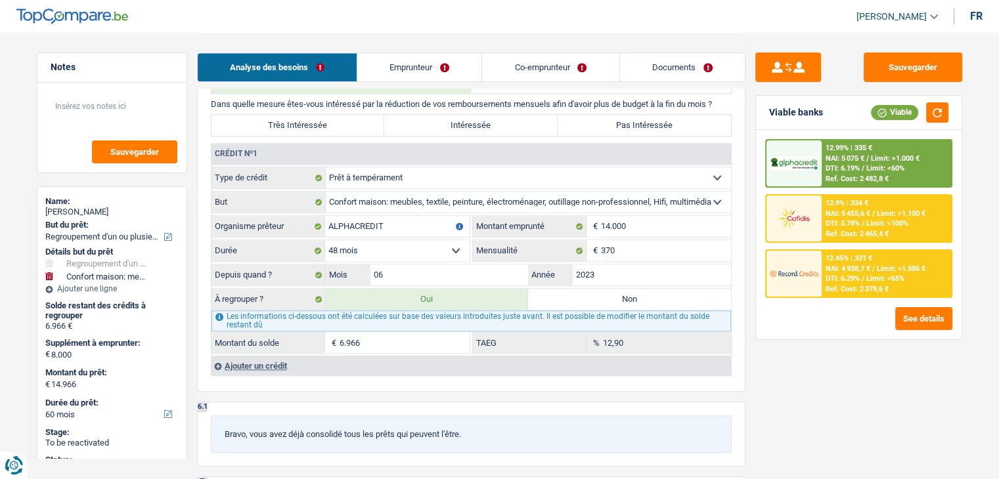
click at [853, 287] on div "Ref. Cost: 2 379,6 €" at bounding box center [856, 289] width 63 height 9
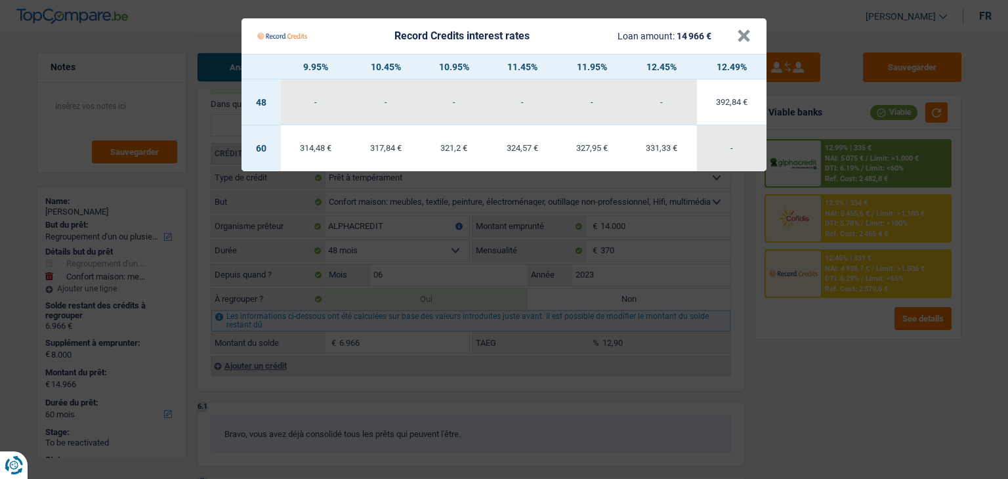
click at [869, 166] on Credits "Record Credits interest rates Loan amount: 14 966 € × 9.95% 10.45% 10.95% 11.45…" at bounding box center [504, 239] width 1008 height 479
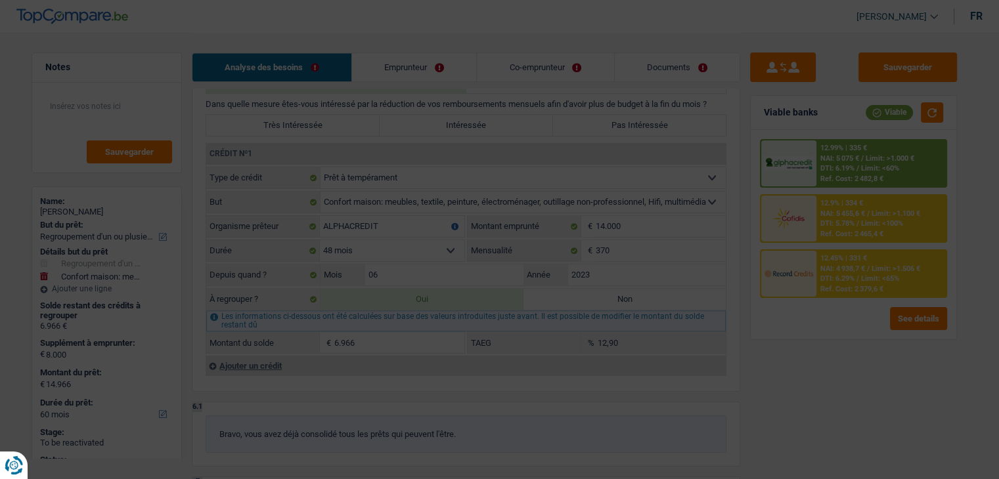
click at [869, 166] on span "Limit: <60%" at bounding box center [880, 168] width 38 height 9
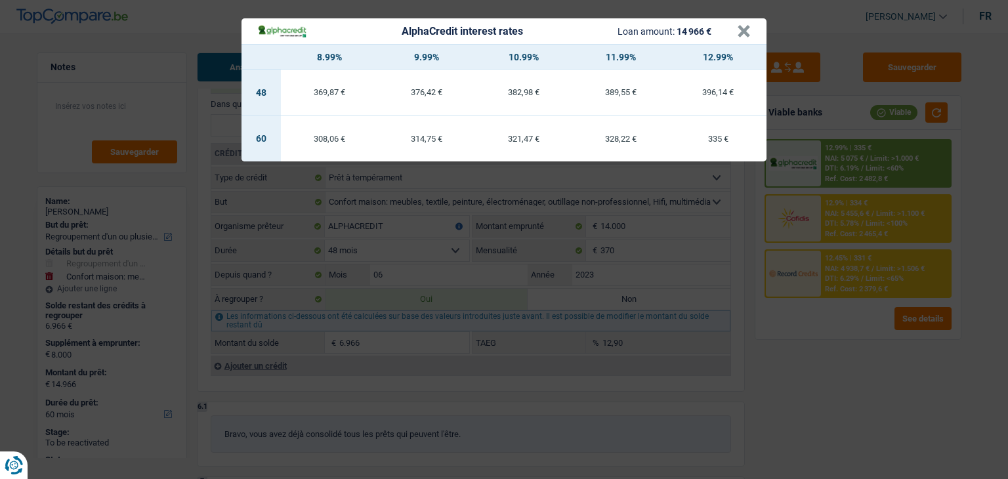
click at [855, 121] on div "AlphaCredit interest rates Loan amount: 14 966 € × 8.99% 9.99% 10.99% 11.99% 12…" at bounding box center [504, 239] width 1008 height 479
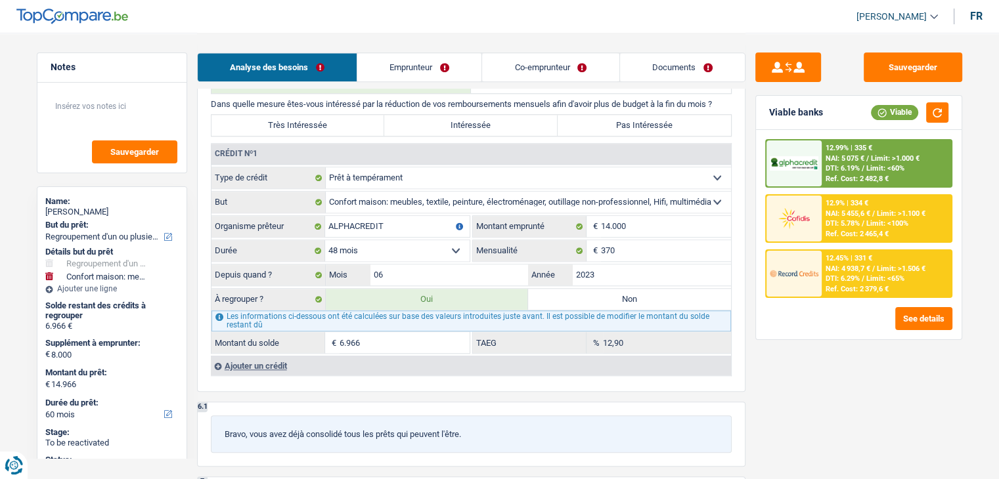
drag, startPoint x: 825, startPoint y: 118, endPoint x: 771, endPoint y: 109, distance: 54.6
click at [771, 109] on div "Viable banks Viable" at bounding box center [858, 113] width 205 height 34
click at [838, 165] on span "DTI: 6.19%" at bounding box center [842, 168] width 34 height 9
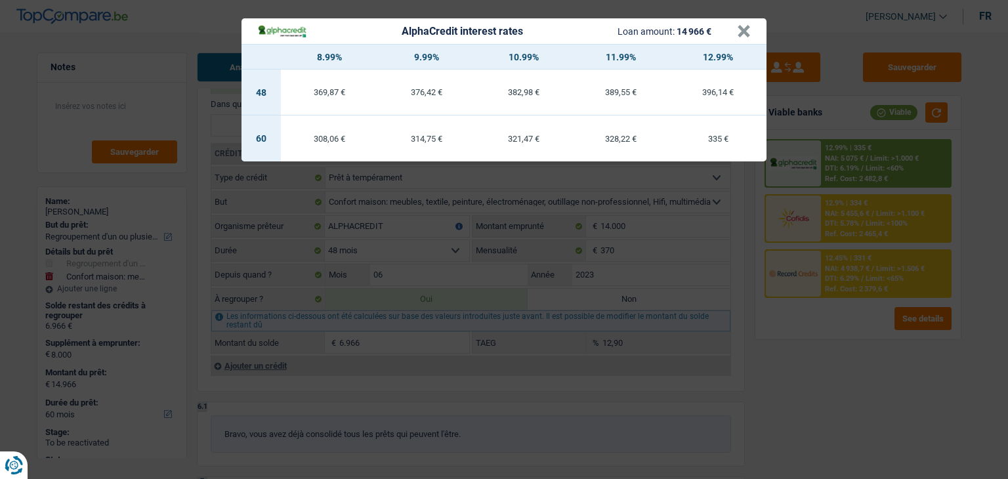
click at [751, 32] on header "AlphaCredit interest rates Loan amount: 14 966 € ×" at bounding box center [504, 31] width 525 height 26
click at [743, 32] on button "×" at bounding box center [744, 31] width 14 height 13
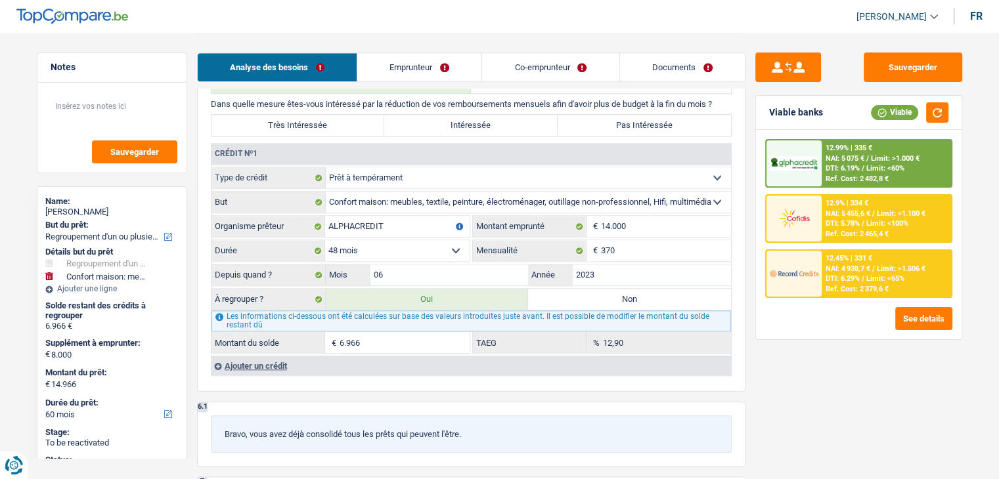
click at [429, 85] on div "Analyse des besoins Emprunteur Co-emprunteur Documents" at bounding box center [471, 61] width 548 height 56
click at [425, 74] on link "Emprunteur" at bounding box center [419, 67] width 124 height 28
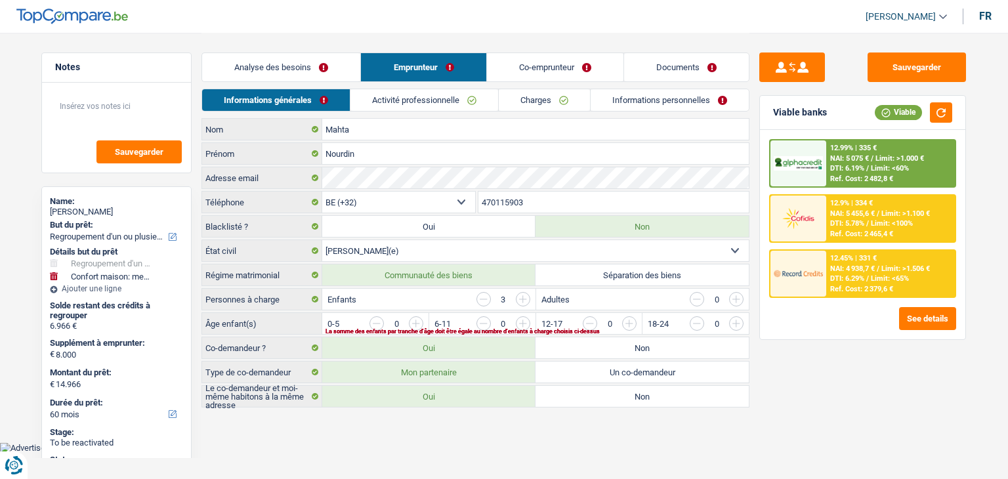
click at [795, 366] on div "Sauvegarder Viable banks Viable 12.99% | 335 € NAI: 5 075 € / Limit: >1.000 € D…" at bounding box center [863, 256] width 226 height 406
click at [441, 298] on div "Enfants 3" at bounding box center [428, 299] width 213 height 21
click at [446, 295] on div "Enfants 3" at bounding box center [428, 299] width 213 height 21
click at [840, 413] on div "Sauvegarder Viable banks Viable 12.99% | 335 € NAI: 5 075 € / Limit: >1.000 € D…" at bounding box center [863, 256] width 226 height 406
click at [628, 319] on input "button" at bounding box center [895, 326] width 547 height 21
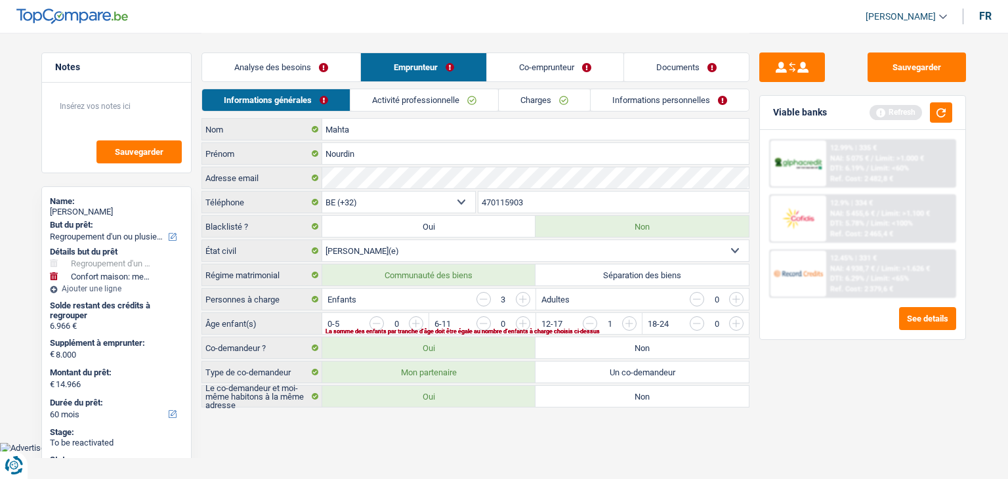
click at [737, 323] on input "button" at bounding box center [1002, 326] width 547 height 21
click at [447, 102] on link "Activité professionnelle" at bounding box center [425, 100] width 148 height 22
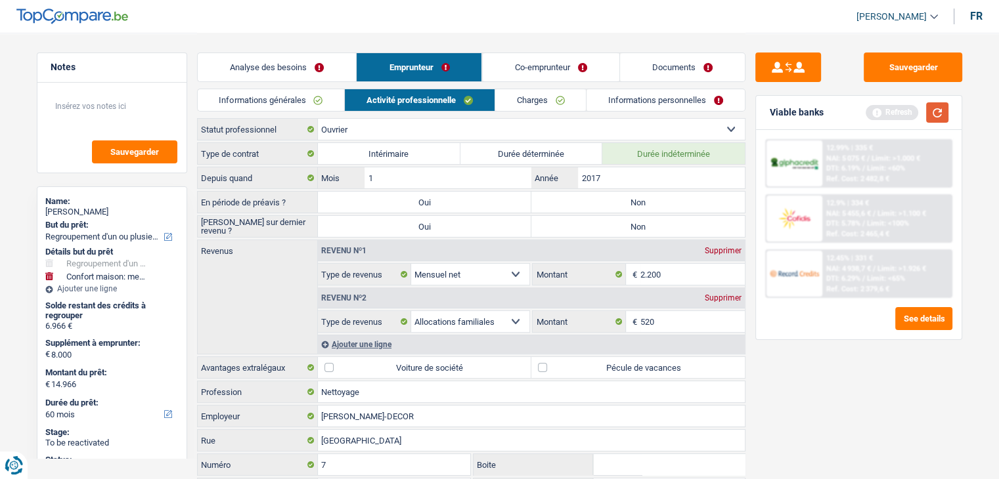
click at [945, 113] on button "button" at bounding box center [937, 112] width 22 height 20
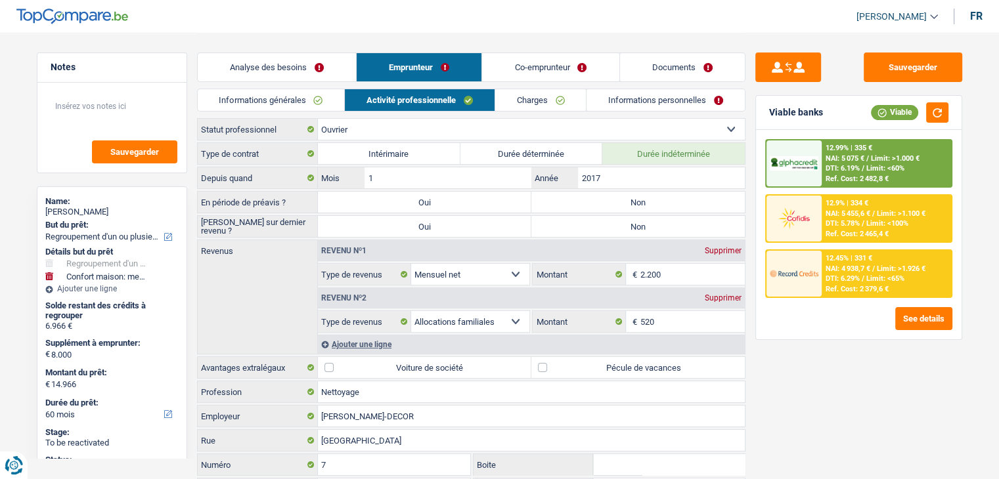
click at [598, 195] on label "Non" at bounding box center [637, 202] width 213 height 21
click at [598, 195] on input "Non" at bounding box center [637, 202] width 213 height 21
radio input "true"
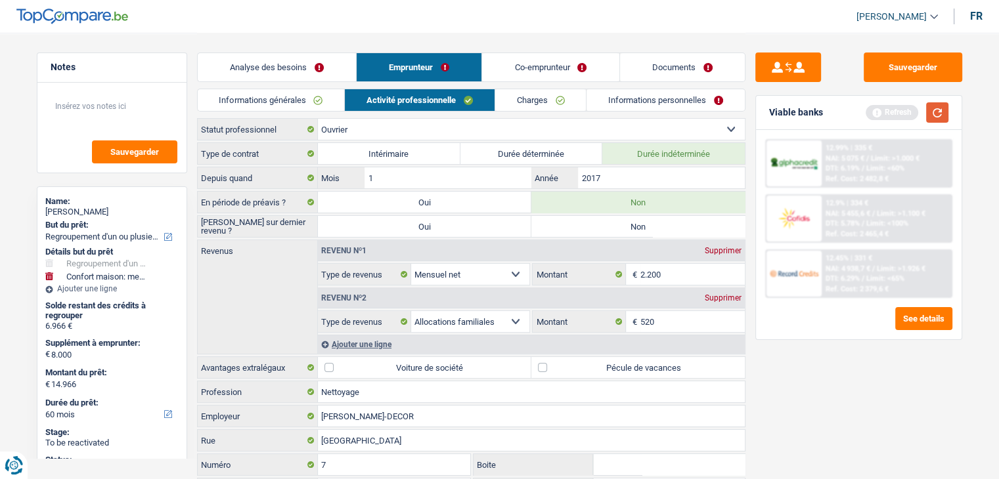
click at [943, 108] on button "button" at bounding box center [937, 112] width 22 height 20
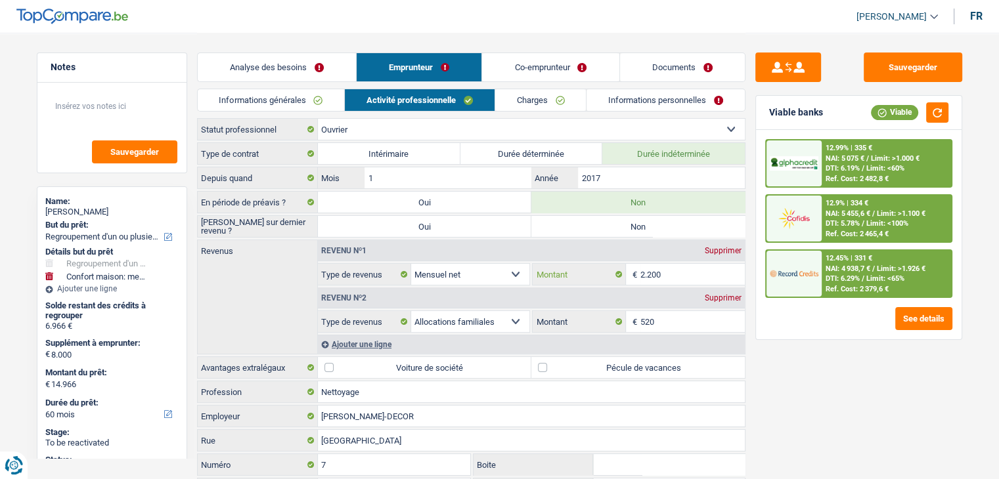
click at [683, 274] on input "2.200" at bounding box center [692, 274] width 104 height 21
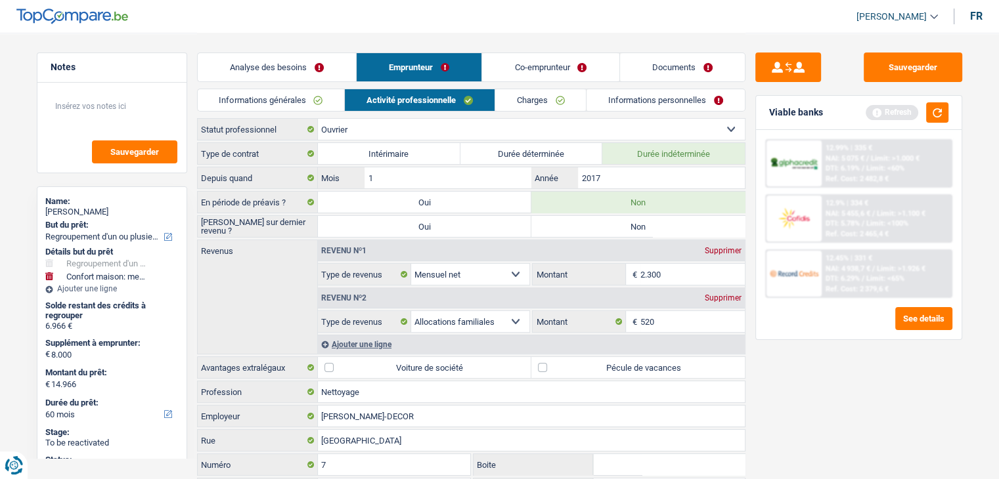
type input "2.300"
click at [844, 386] on div "Sauvegarder Viable banks Refresh 12.99% | 335 € NAI: 5 075 € / Limit: >1.000 € …" at bounding box center [858, 256] width 226 height 406
click at [940, 113] on button "button" at bounding box center [937, 112] width 22 height 20
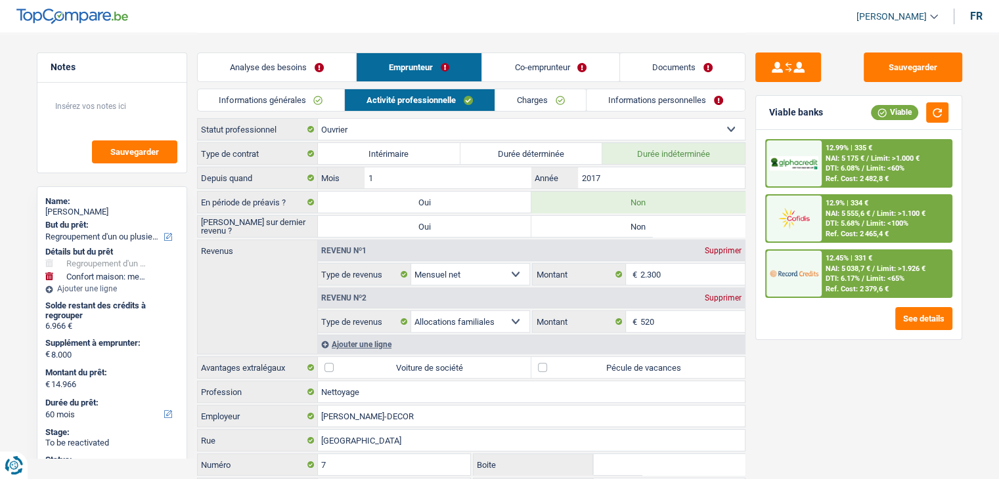
click at [653, 361] on label "Pécule de vacances" at bounding box center [637, 367] width 213 height 21
click at [653, 361] on input "Pécule de vacances" at bounding box center [637, 367] width 213 height 21
checkbox input "true"
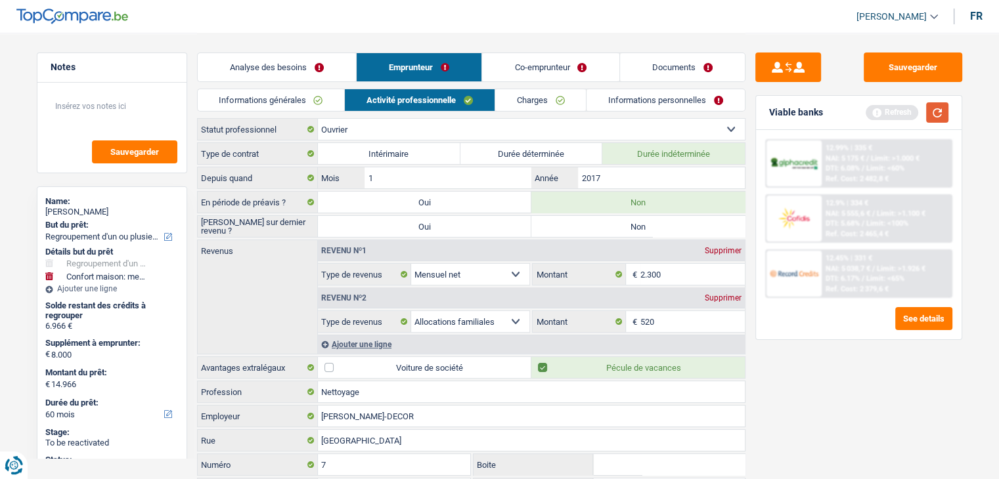
click at [935, 116] on button "button" at bounding box center [937, 112] width 22 height 20
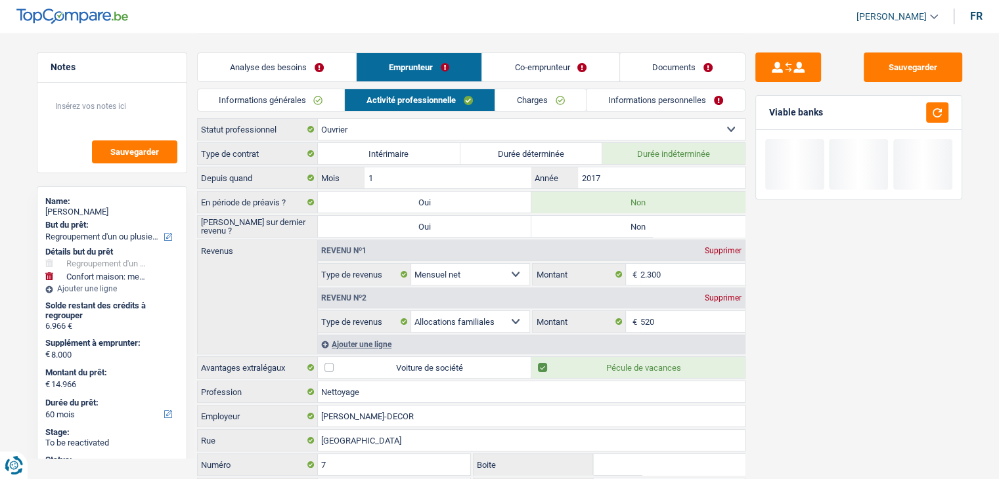
click at [695, 217] on label "Non" at bounding box center [637, 226] width 213 height 21
click at [695, 217] on input "Non" at bounding box center [637, 226] width 213 height 21
radio input "true"
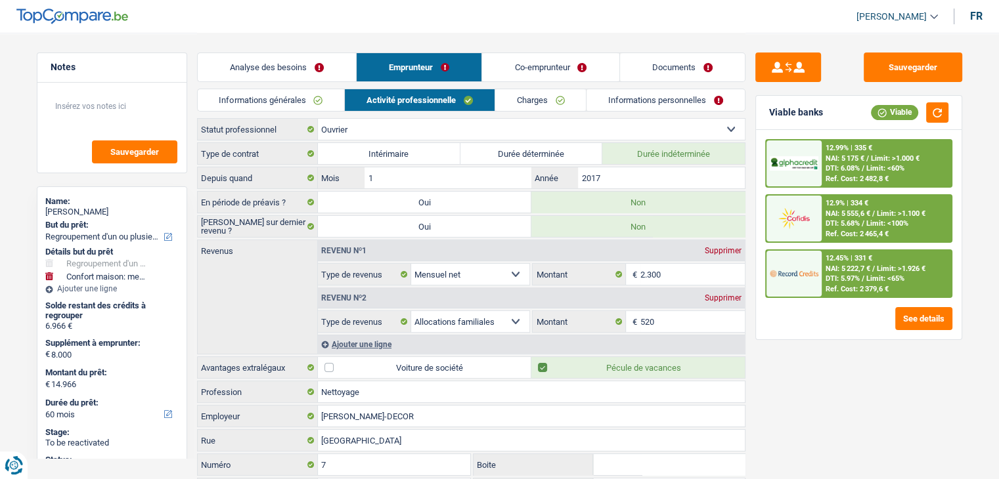
click at [757, 355] on div "Sauvegarder Viable banks Viable 12.99% | 335 € NAI: 5 175 € / Limit: >1.000 € D…" at bounding box center [858, 256] width 226 height 406
click at [789, 339] on div "Sauvegarder Viable banks Viable 12.99% | 335 € NAI: 5 175 € / Limit: >1.000 € D…" at bounding box center [858, 256] width 226 height 406
click at [712, 295] on div "Supprimer" at bounding box center [722, 298] width 43 height 8
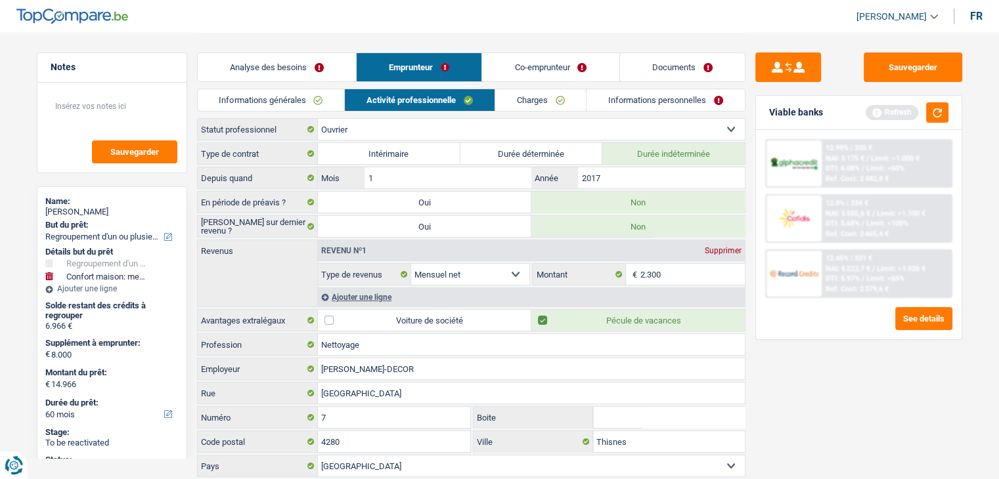
click at [551, 74] on link "Co-emprunteur" at bounding box center [550, 67] width 137 height 28
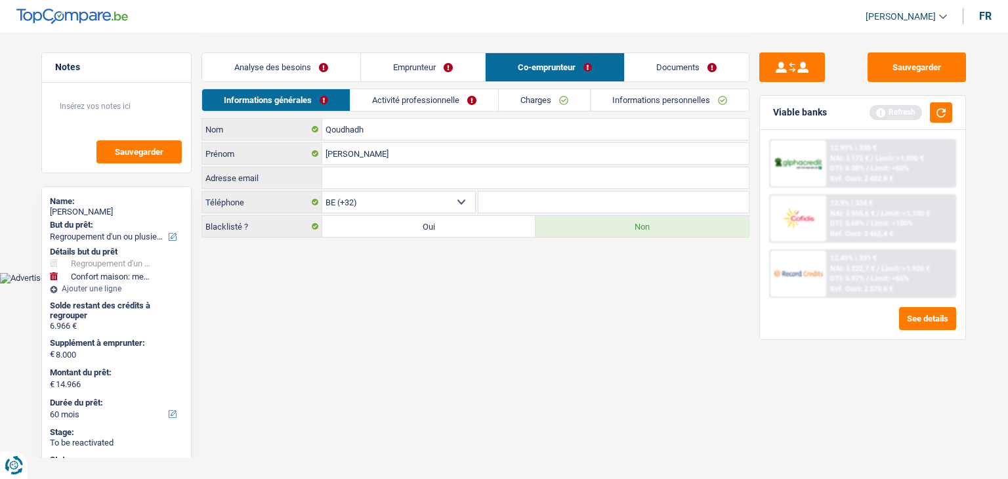
click at [447, 96] on link "Activité professionnelle" at bounding box center [425, 100] width 148 height 22
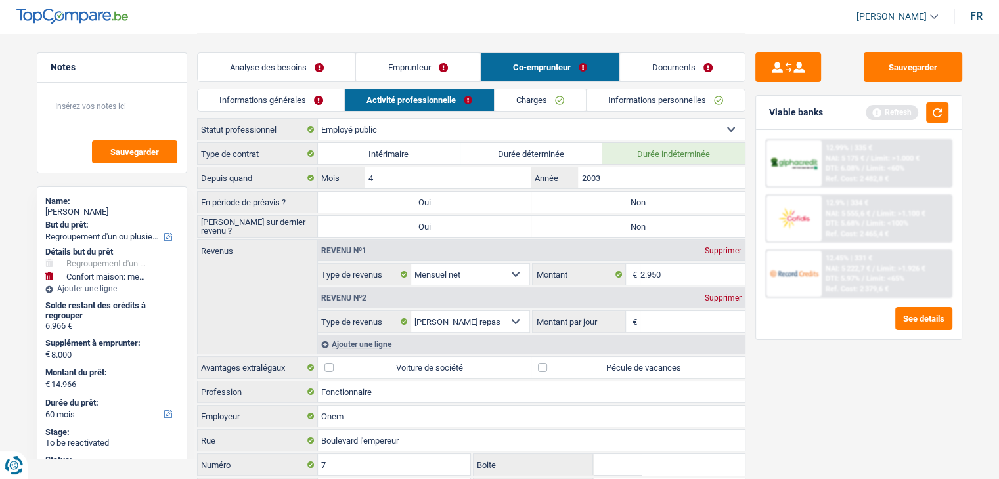
click at [385, 342] on div "Ajouter une ligne" at bounding box center [531, 344] width 427 height 19
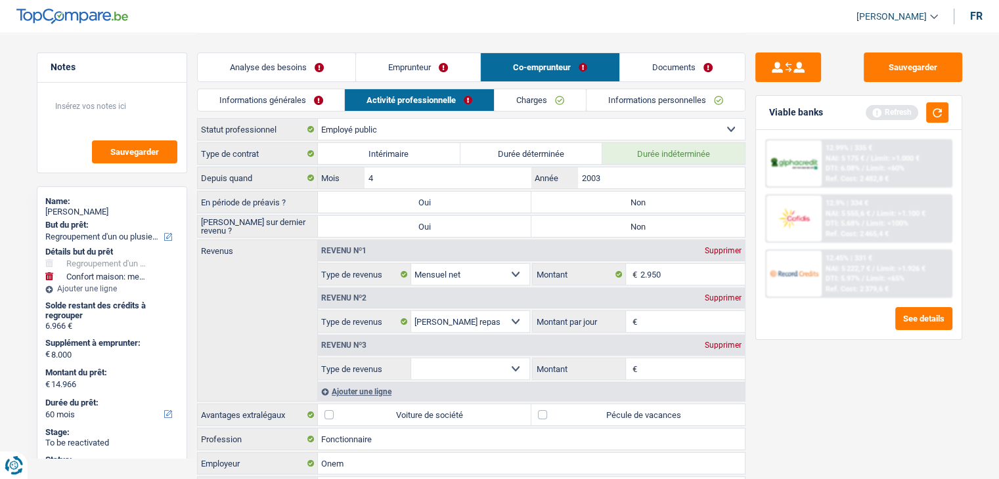
click at [436, 368] on select "Allocation d'handicap Allocations chômage Allocations familiales Chèques repas …" at bounding box center [470, 368] width 119 height 21
select select "familyAllowances"
click at [411, 358] on select "Allocation d'handicap Allocations chômage Allocations familiales Chèques repas …" at bounding box center [470, 368] width 119 height 21
drag, startPoint x: 695, startPoint y: 368, endPoint x: 702, endPoint y: 358, distance: 12.4
click at [695, 368] on input "Montant" at bounding box center [692, 368] width 104 height 21
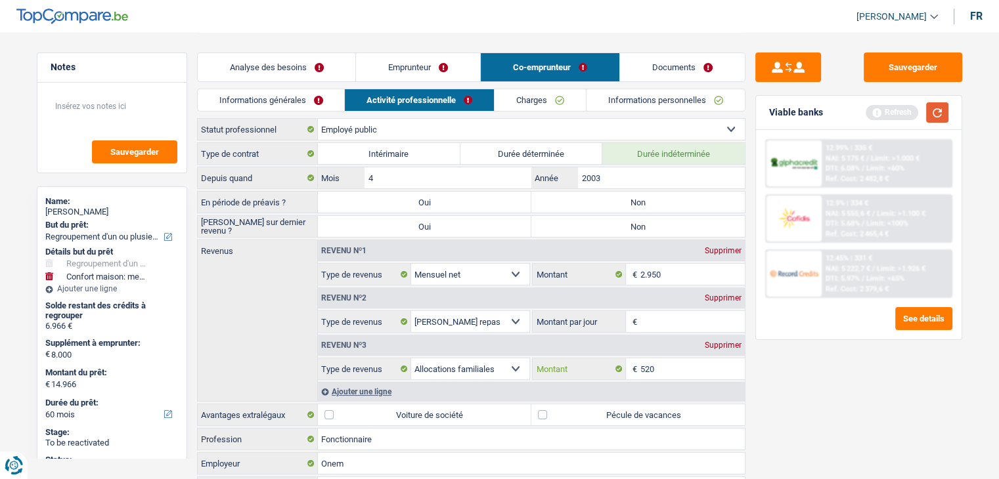
type input "520"
click at [942, 115] on button "button" at bounding box center [937, 112] width 22 height 20
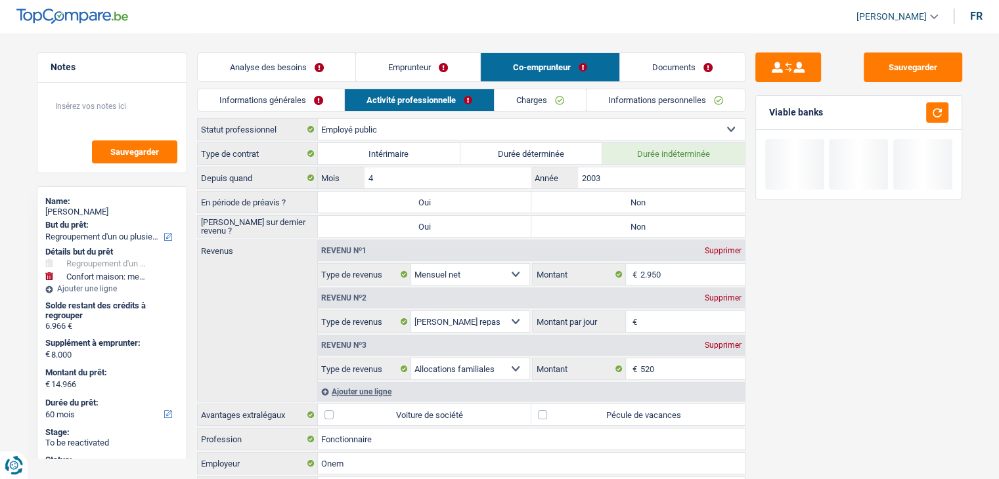
click at [431, 66] on link "Emprunteur" at bounding box center [418, 67] width 124 height 28
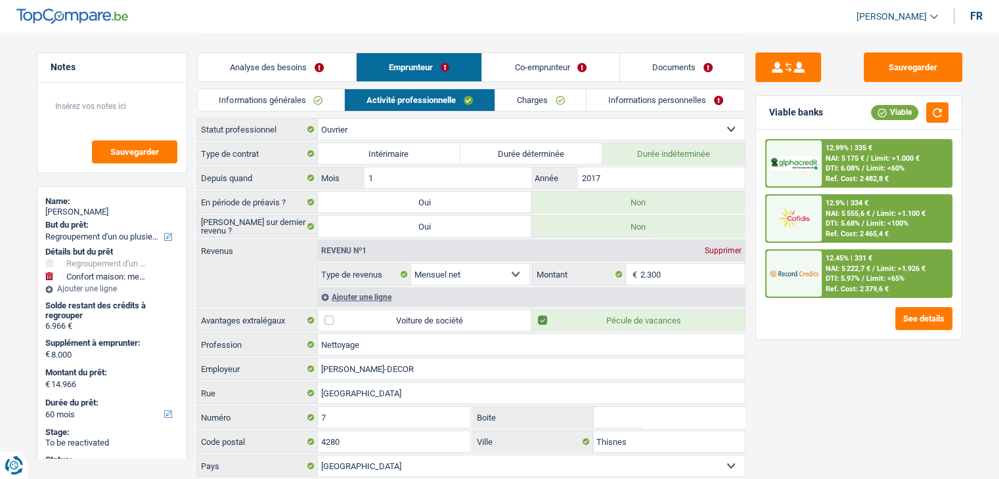
click at [788, 370] on div "Sauvegarder Viable banks Viable 12.99% | 335 € NAI: 5 175 € / Limit: >1.000 € D…" at bounding box center [858, 256] width 226 height 406
click at [536, 93] on link "Charges" at bounding box center [540, 100] width 91 height 22
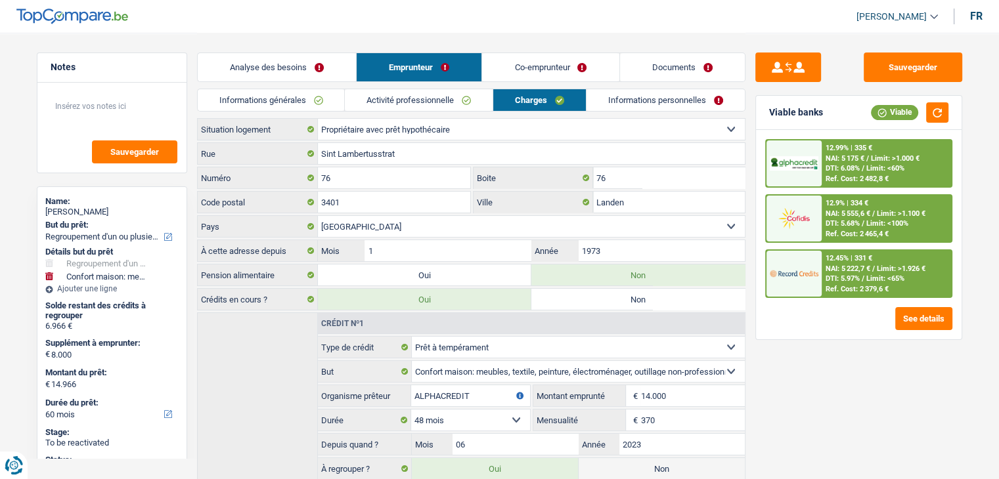
click at [841, 396] on div "Sauvegarder Viable banks Viable 12.99% | 335 € NAI: 5 175 € / Limit: >1.000 € D…" at bounding box center [858, 256] width 226 height 406
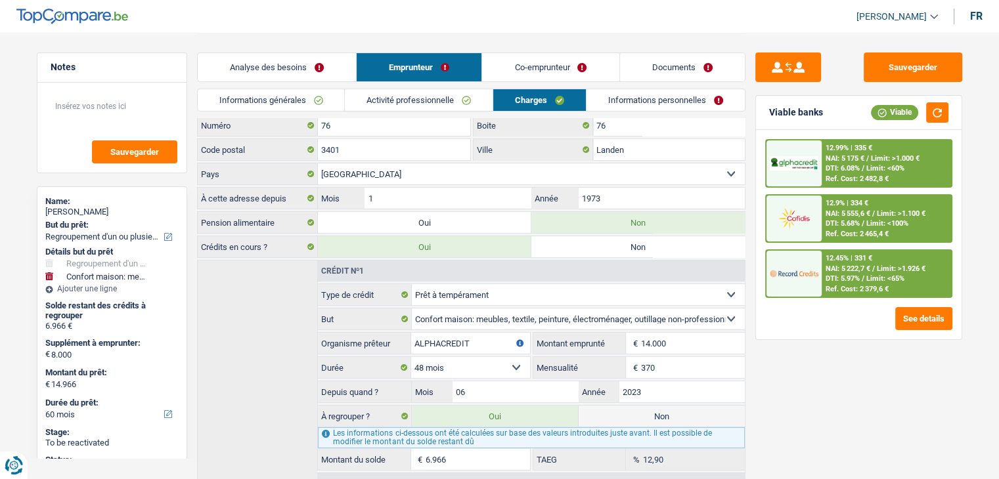
scroll to position [107, 0]
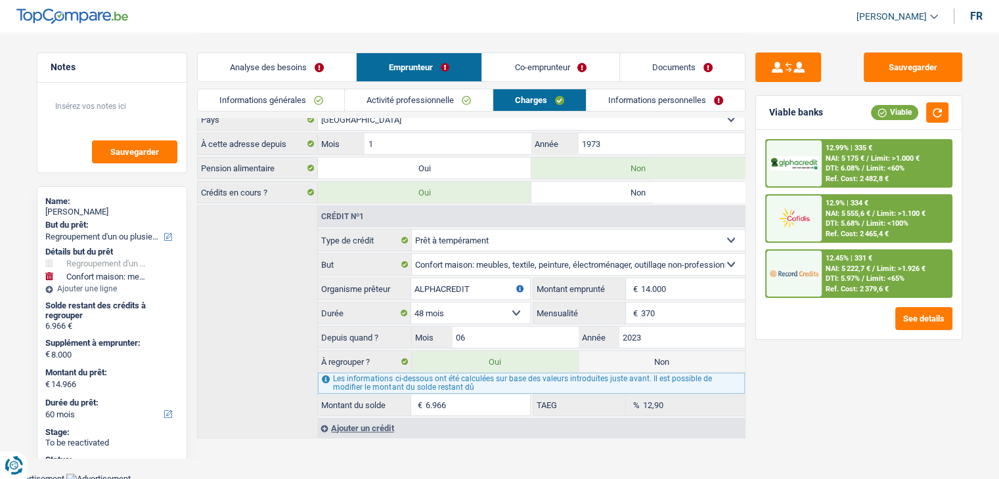
click at [625, 106] on link "Informations personnelles" at bounding box center [665, 100] width 158 height 22
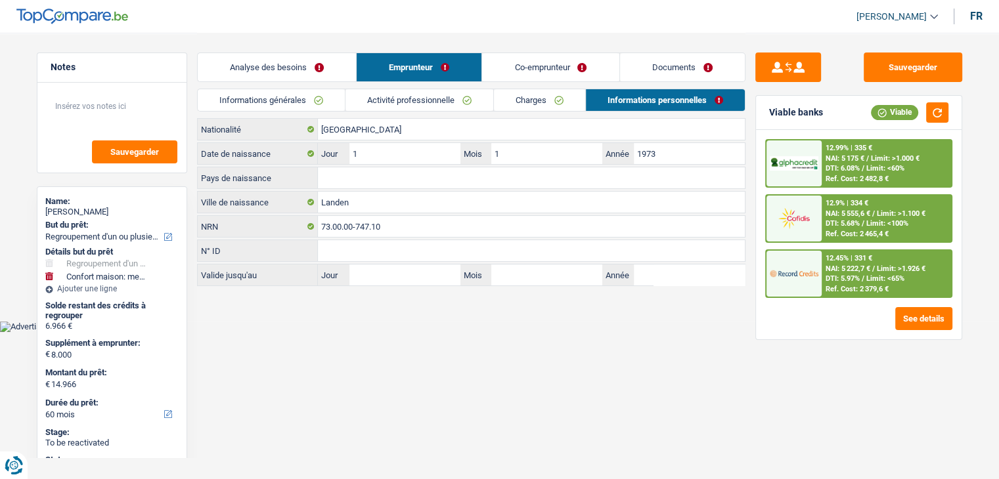
scroll to position [0, 0]
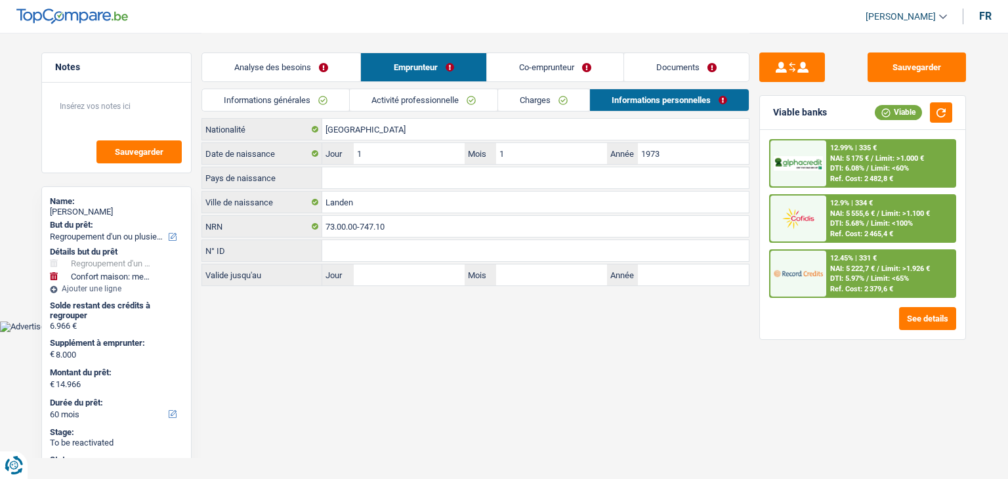
click at [536, 332] on html "Vous avez le contrôle de vos données Nous utilisons des cookies, tout comme nos…" at bounding box center [504, 166] width 1008 height 332
click at [383, 192] on input "Landen" at bounding box center [535, 202] width 427 height 21
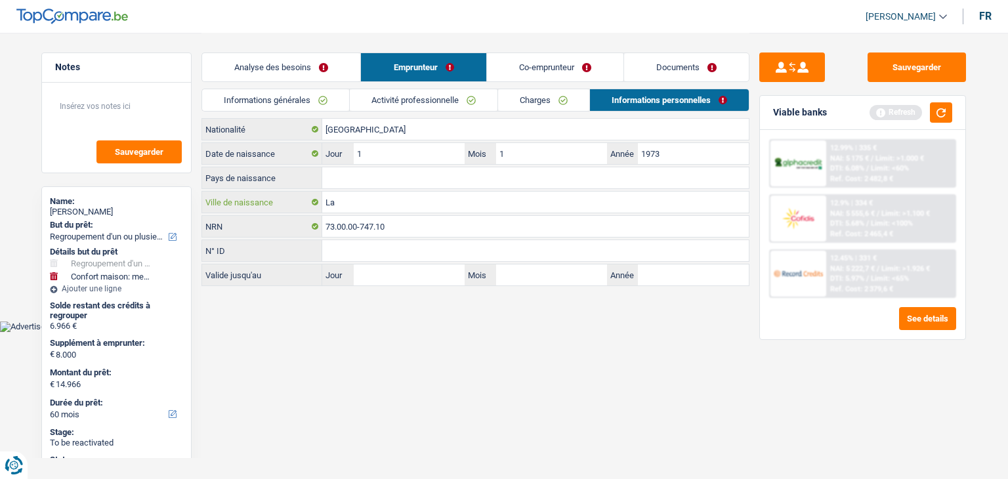
type input "L"
type input "MEKNES"
click at [381, 171] on input "Pays de naissance" at bounding box center [535, 177] width 427 height 21
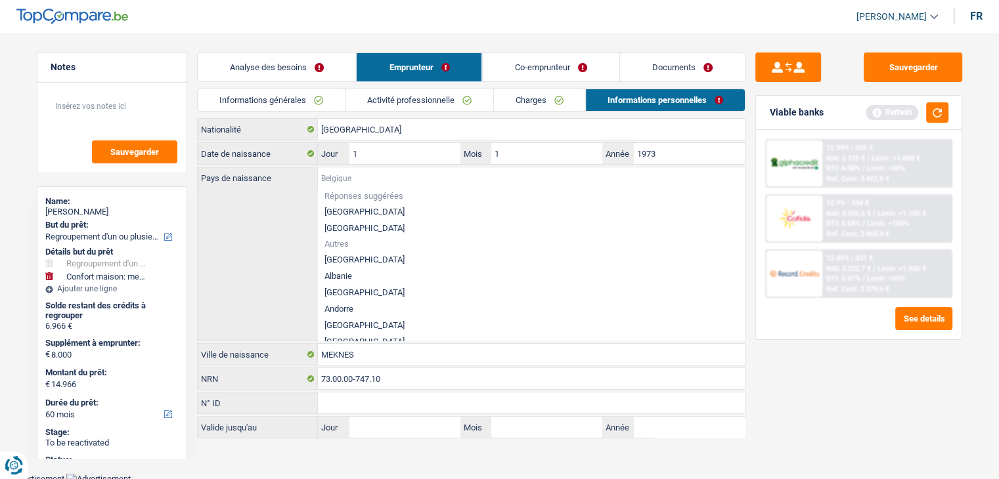
type input "M"
type input "A"
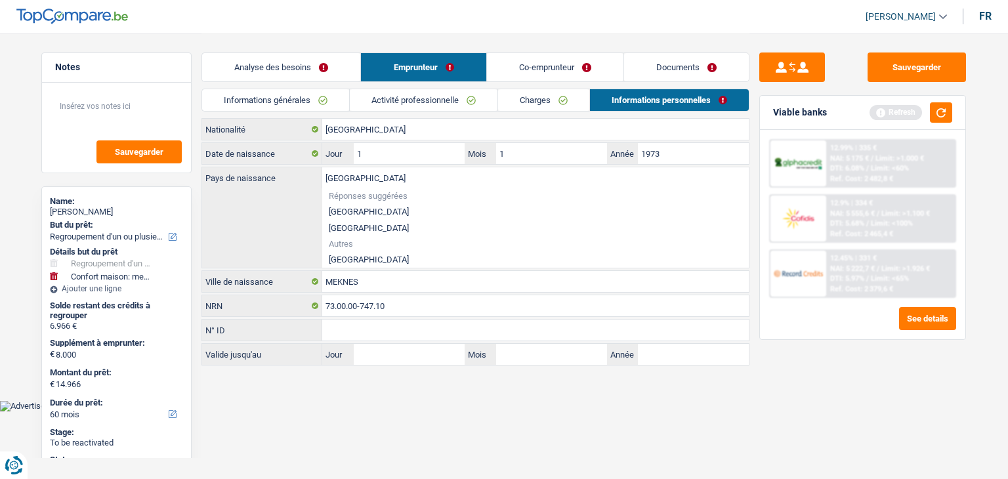
click at [344, 412] on html "Vous avez le contrôle de vos données Nous utilisons des cookies, tout comme nos…" at bounding box center [504, 206] width 1008 height 412
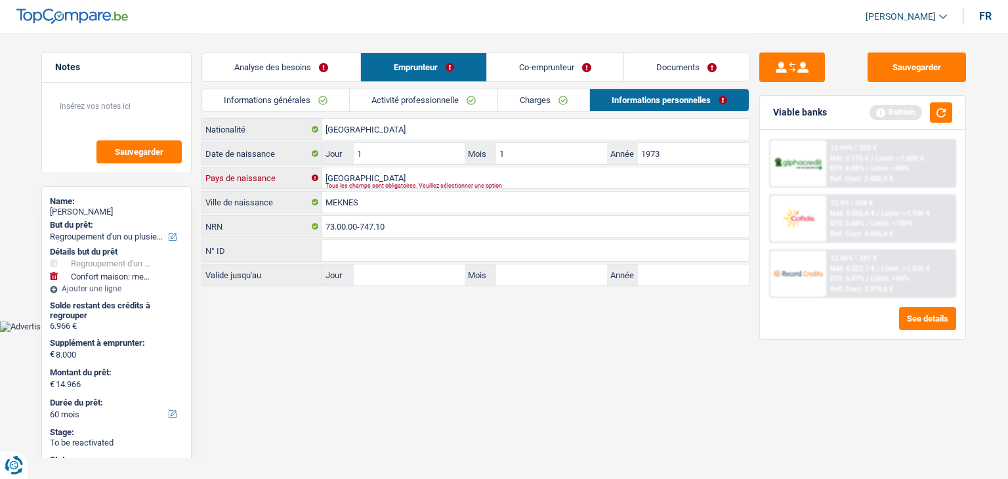
click at [377, 169] on input "MAROC" at bounding box center [535, 177] width 427 height 21
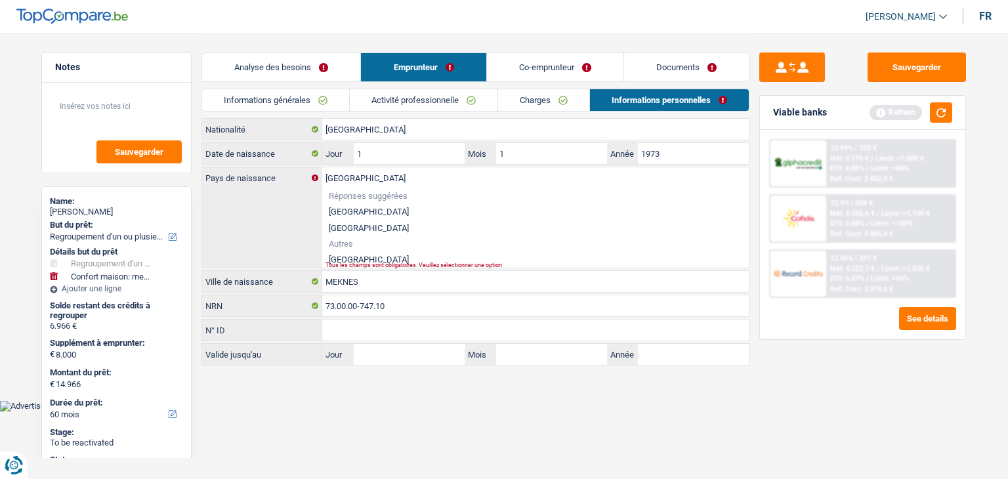
click at [361, 256] on li "Maroc" at bounding box center [535, 259] width 427 height 16
type input "Maroc"
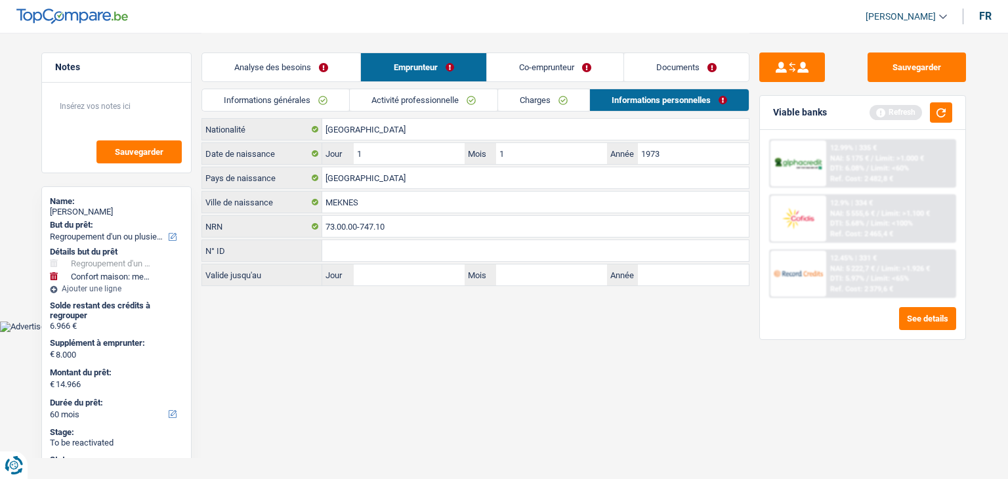
click at [530, 66] on link "Co-emprunteur" at bounding box center [555, 67] width 137 height 28
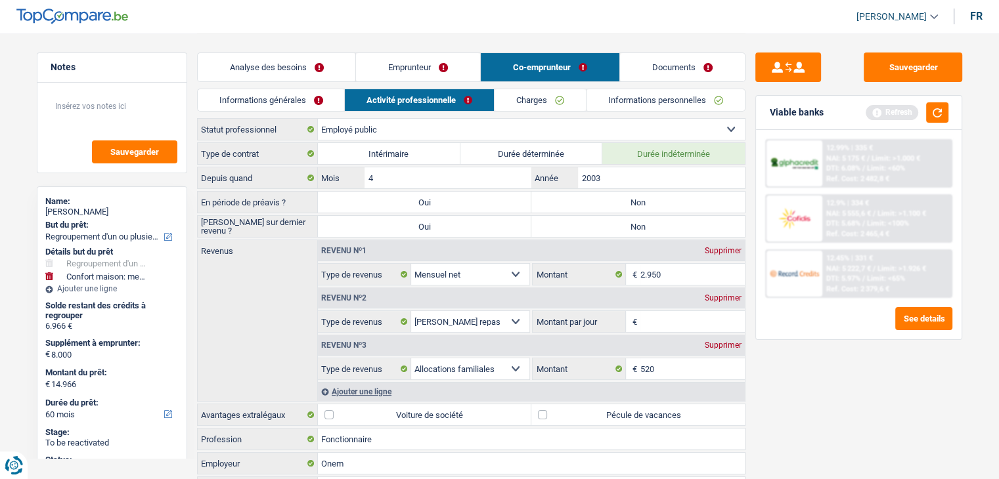
click at [334, 95] on link "Informations générales" at bounding box center [271, 100] width 147 height 22
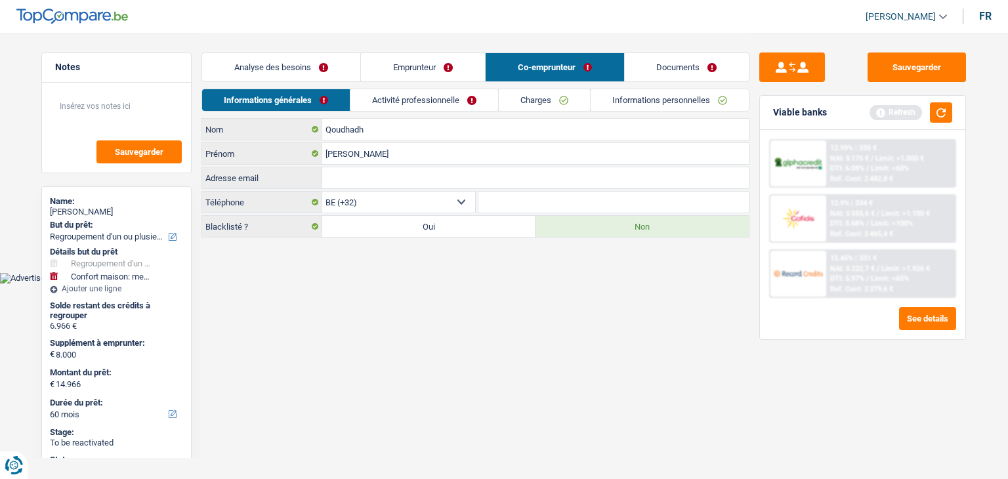
click at [379, 97] on link "Activité professionnelle" at bounding box center [425, 100] width 148 height 22
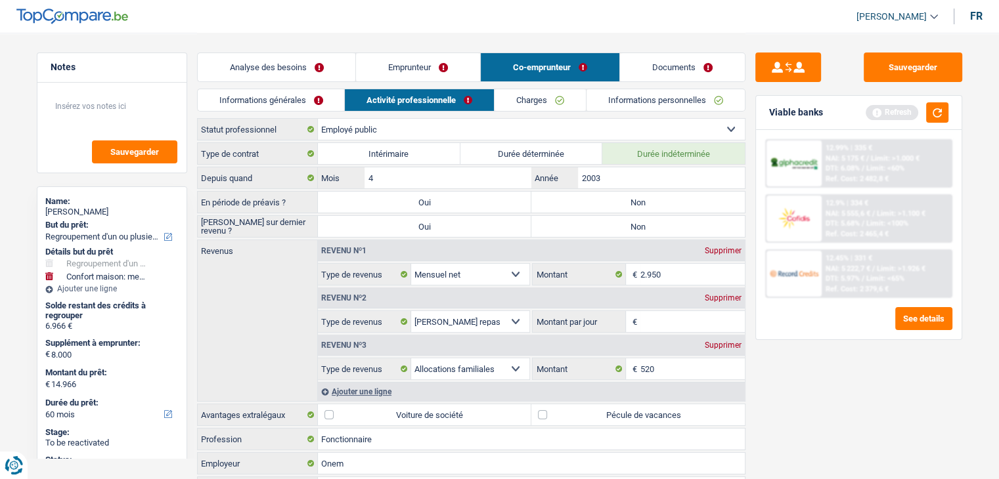
scroll to position [131, 0]
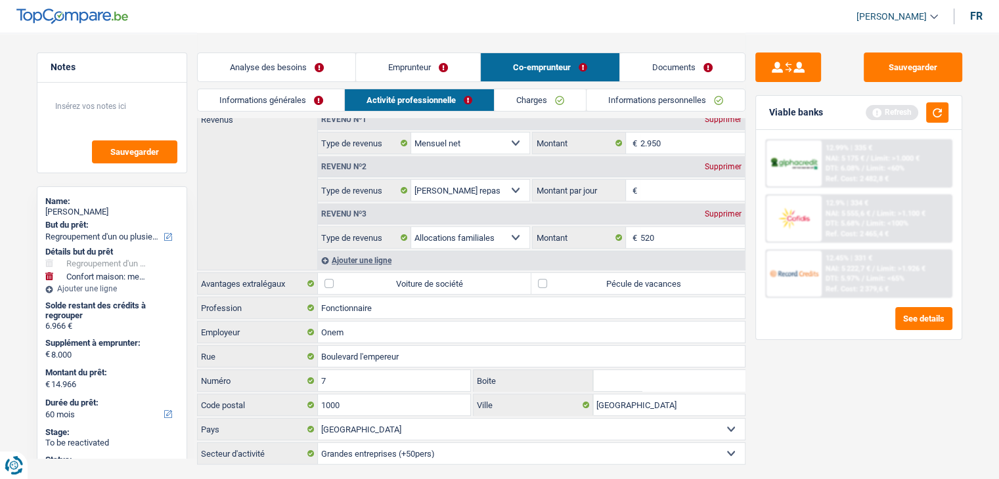
drag, startPoint x: 848, startPoint y: 376, endPoint x: 926, endPoint y: 154, distance: 235.7
click at [850, 374] on div "Sauvegarder Viable banks Refresh 12.99% | 335 € NAI: 5 175 € / Limit: >1.000 € …" at bounding box center [858, 256] width 226 height 406
click at [928, 108] on button "button" at bounding box center [937, 112] width 22 height 20
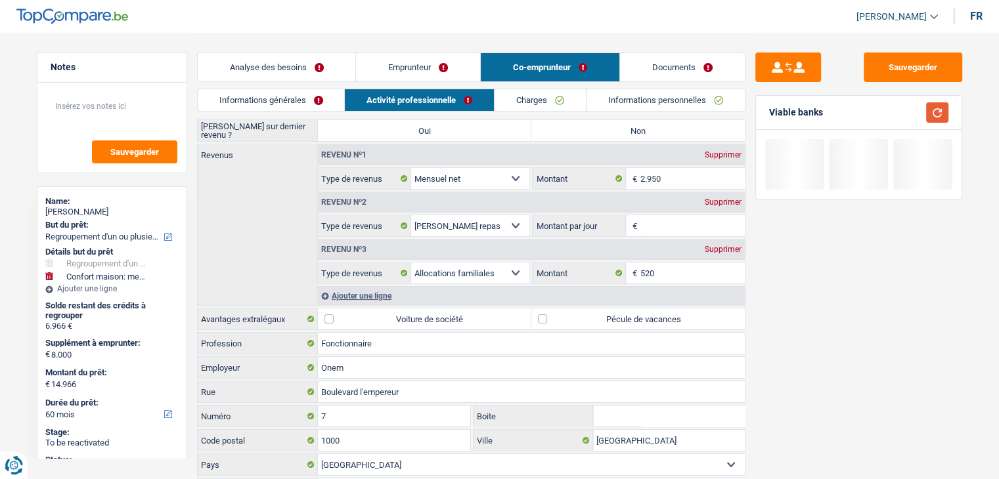
scroll to position [0, 0]
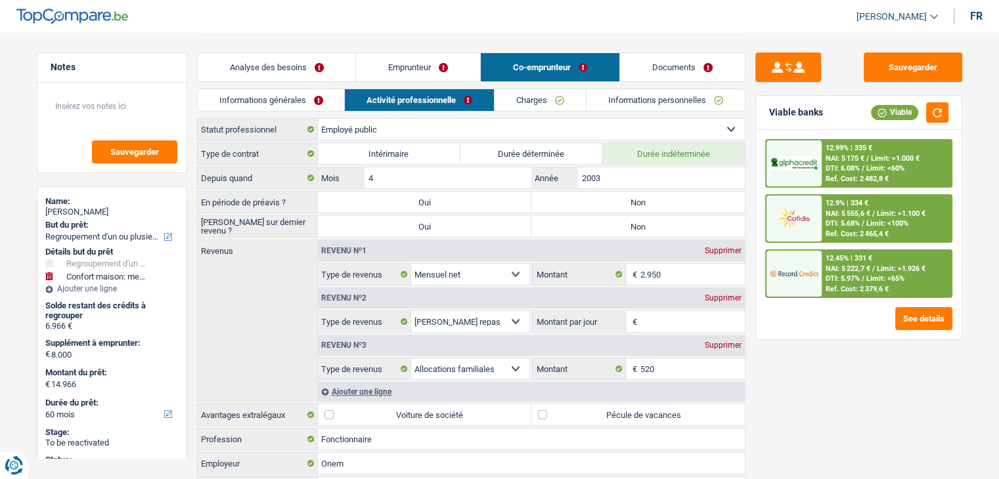
click at [719, 326] on input "Montant par jour" at bounding box center [692, 321] width 104 height 21
click at [750, 299] on div "Sauvegarder Viable banks Viable 12.99% | 335 € NAI: 5 175 € / Limit: >1.000 € D…" at bounding box center [858, 256] width 226 height 406
click at [706, 319] on input "Montant par jour" at bounding box center [692, 321] width 104 height 21
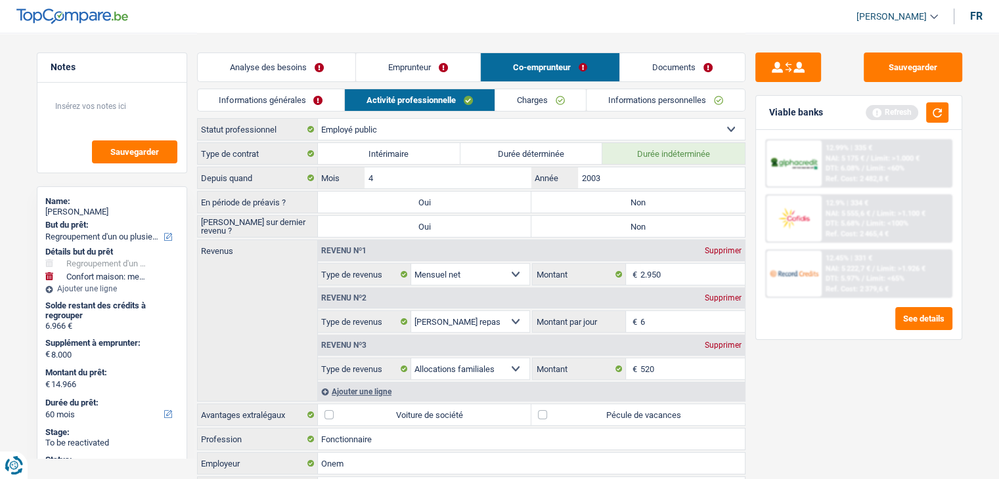
type input "6,0"
click at [834, 427] on div "Sauvegarder Viable banks Refresh 12.99% | 335 € NAI: 5 175 € / Limit: >1.000 € …" at bounding box center [858, 256] width 226 height 406
click at [928, 119] on button "button" at bounding box center [937, 112] width 22 height 20
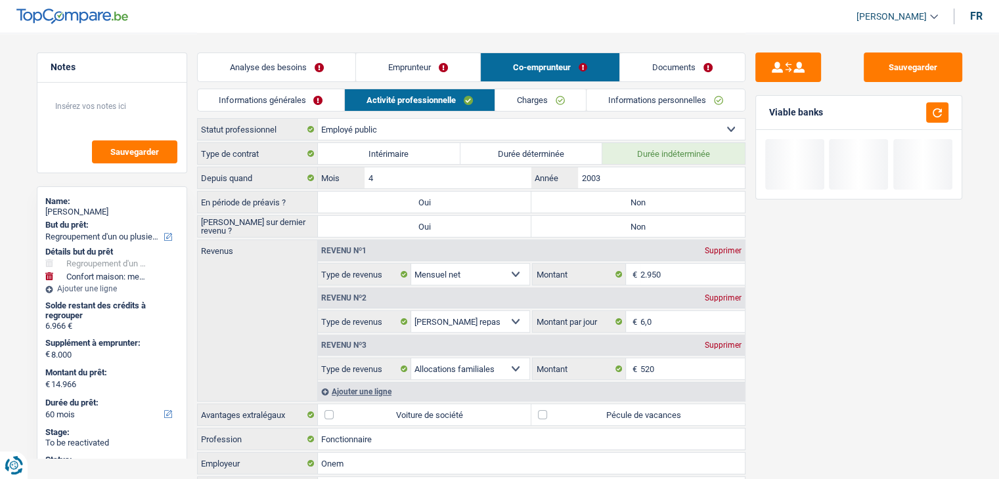
click at [628, 201] on label "Non" at bounding box center [637, 202] width 213 height 21
click at [628, 201] on input "Non" at bounding box center [637, 202] width 213 height 21
radio input "true"
click at [603, 230] on label "Non" at bounding box center [637, 226] width 213 height 21
click at [603, 230] on input "Non" at bounding box center [637, 226] width 213 height 21
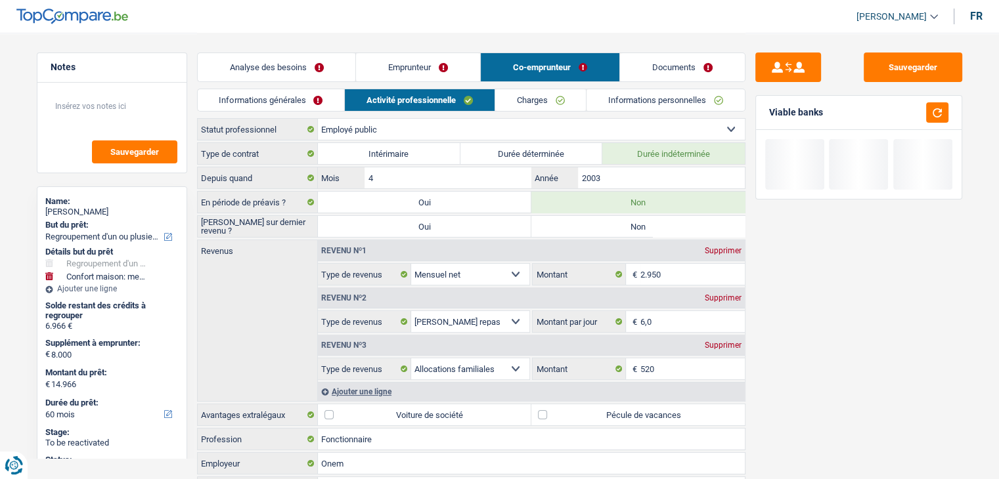
radio input "true"
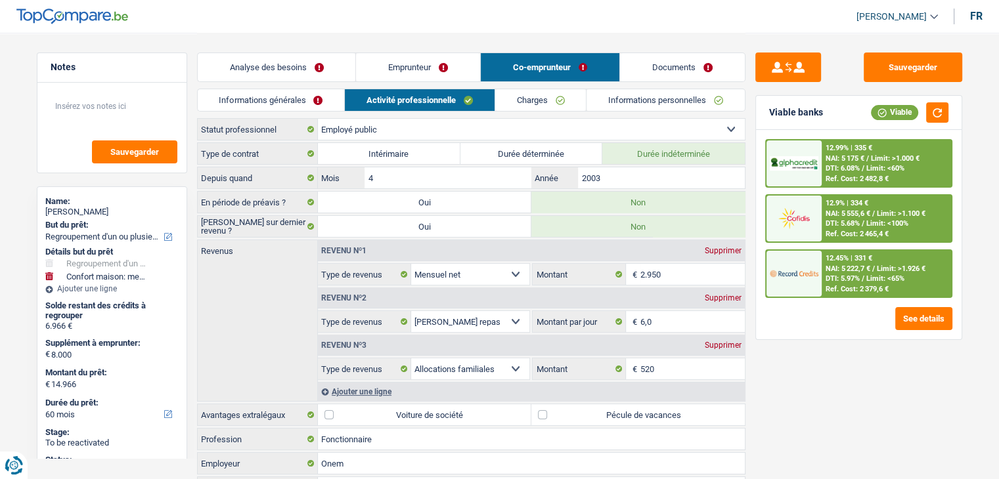
click at [593, 420] on label "Pécule de vacances" at bounding box center [637, 414] width 213 height 21
click at [593, 420] on input "Pécule de vacances" at bounding box center [637, 414] width 213 height 21
checkbox input "true"
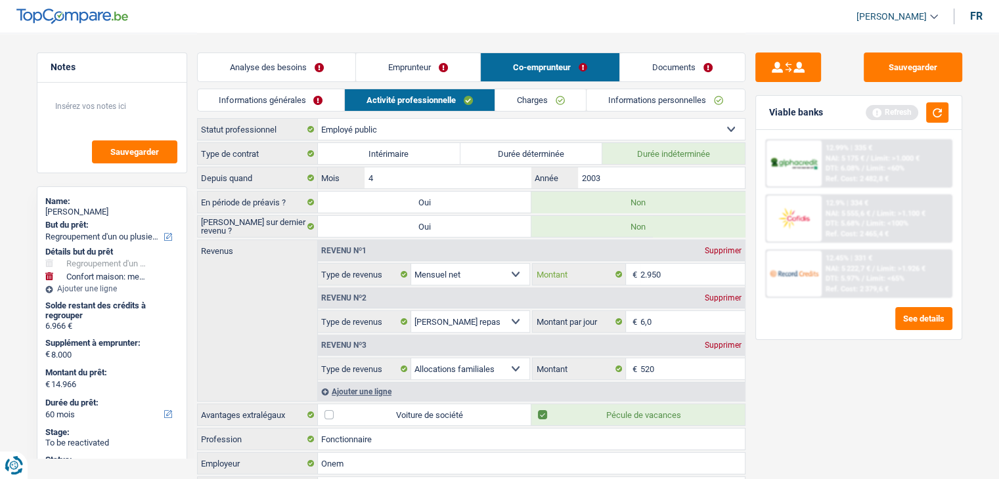
click at [668, 282] on input "2.950" at bounding box center [692, 274] width 104 height 21
type input "2"
type input "3.000"
click at [943, 118] on button "button" at bounding box center [937, 112] width 22 height 20
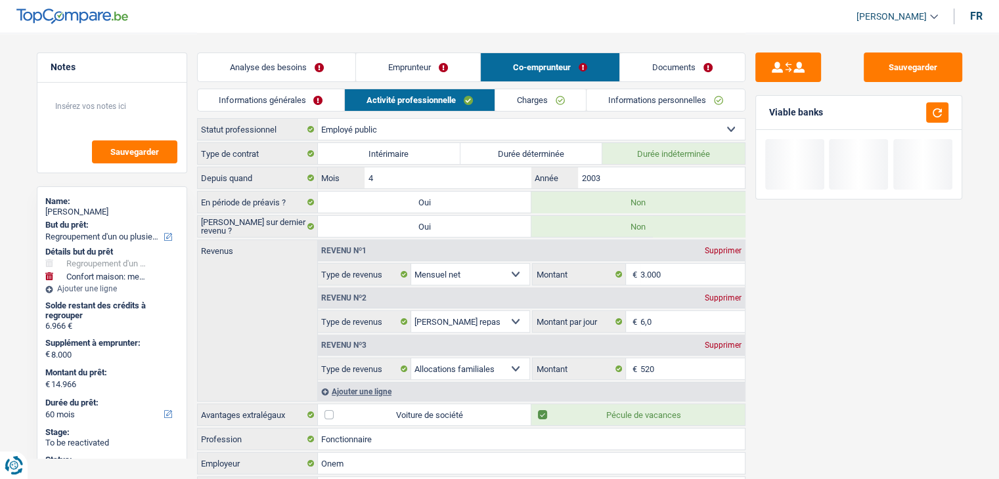
click at [538, 103] on link "Charges" at bounding box center [540, 100] width 91 height 22
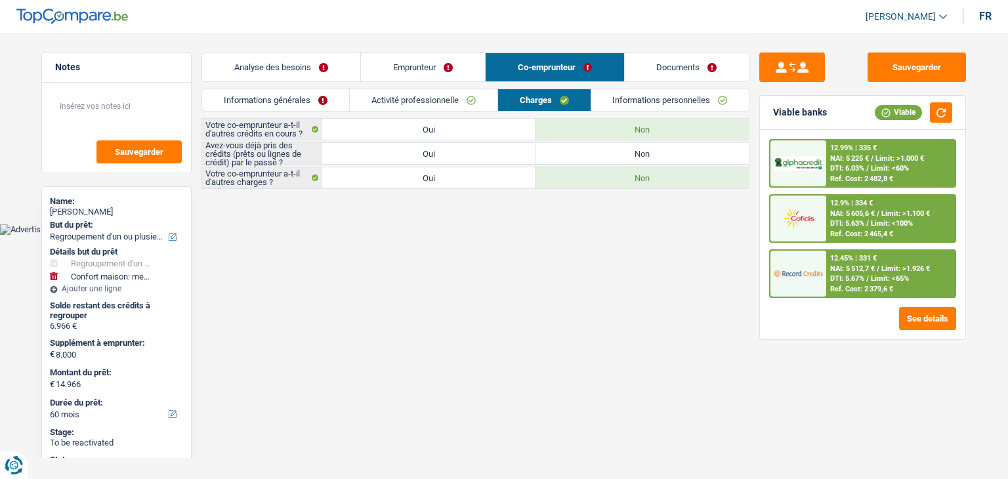
click at [559, 158] on label "Non" at bounding box center [642, 153] width 213 height 21
click at [559, 158] on input "Non" at bounding box center [642, 153] width 213 height 21
radio input "true"
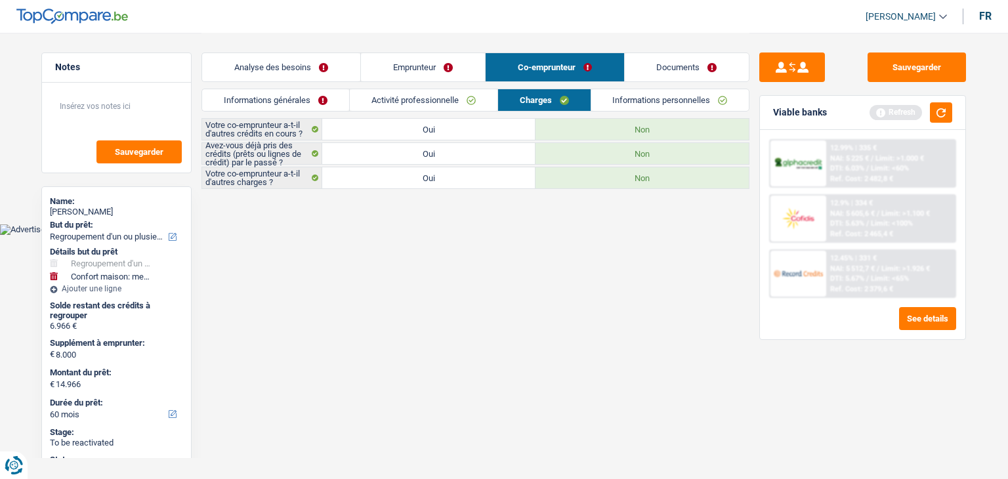
click at [513, 156] on label "Oui" at bounding box center [428, 153] width 213 height 21
click at [513, 156] on input "Oui" at bounding box center [428, 153] width 213 height 21
radio input "true"
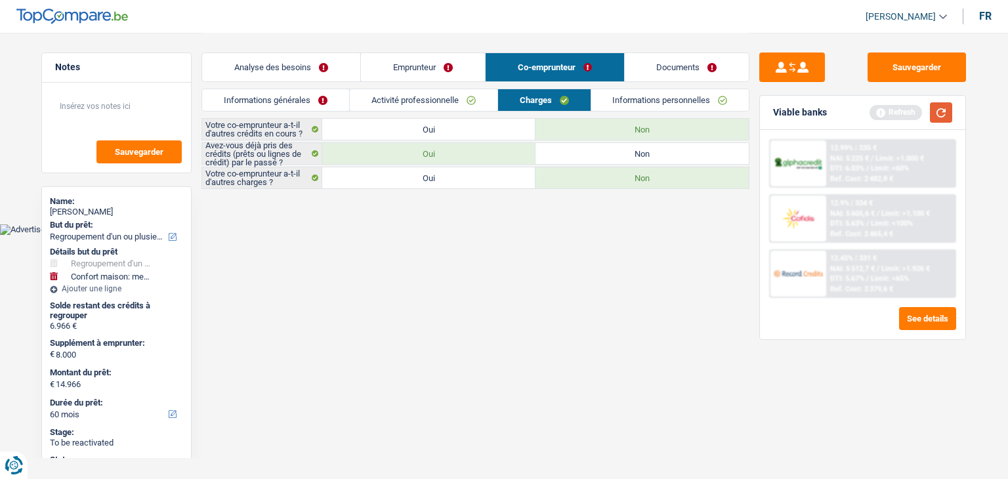
click at [932, 122] on div "Viable banks Refresh" at bounding box center [862, 113] width 205 height 34
click at [940, 112] on button "button" at bounding box center [941, 112] width 22 height 20
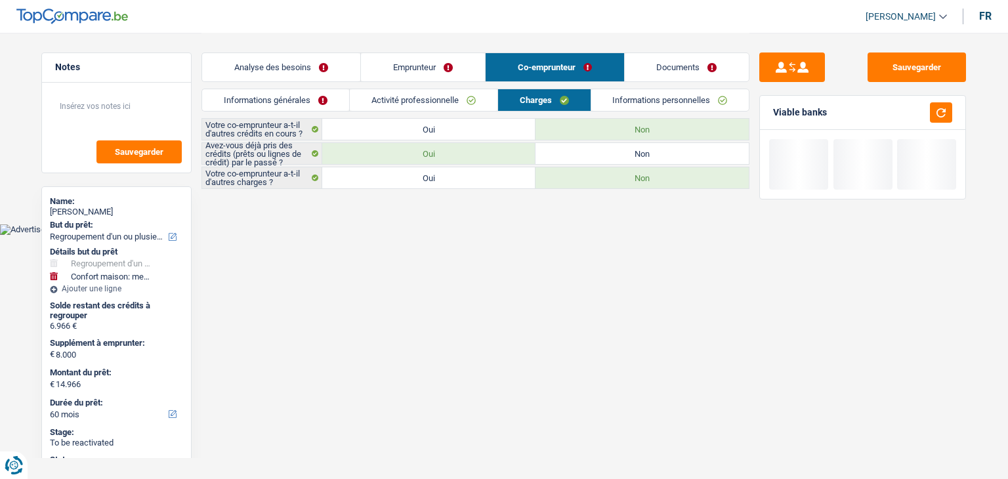
click at [705, 87] on div "Analyse des besoins Emprunteur Co-emprunteur Documents" at bounding box center [476, 61] width 548 height 56
click at [703, 90] on link "Informations personnelles" at bounding box center [671, 100] width 158 height 22
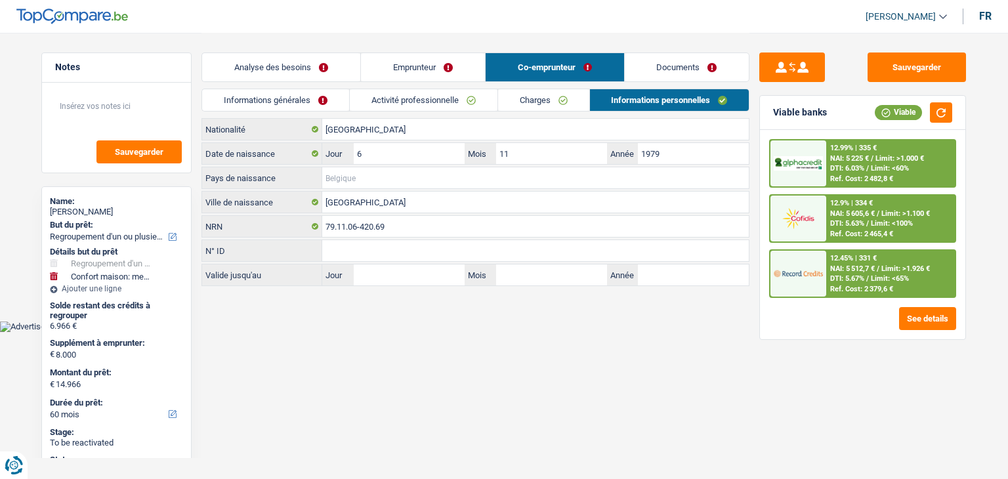
click at [347, 176] on input "Pays de naissance" at bounding box center [535, 177] width 427 height 21
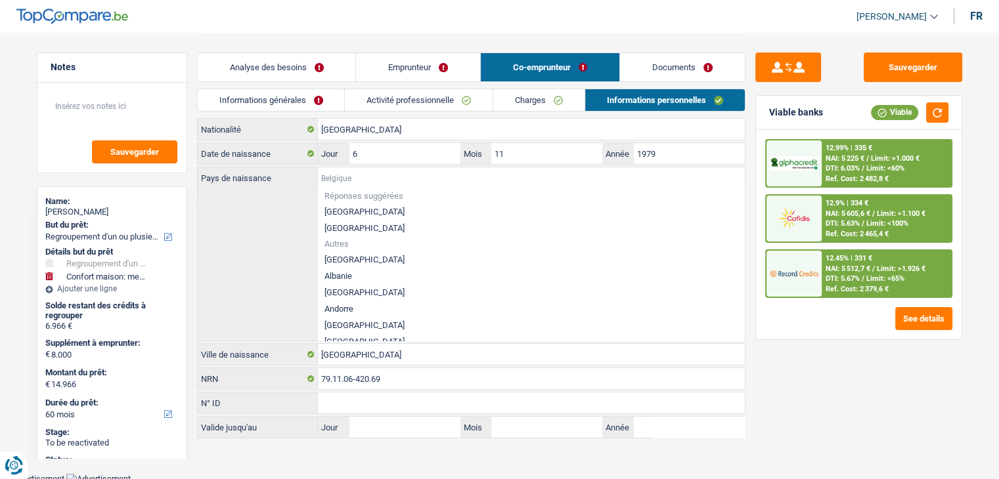
type input "B"
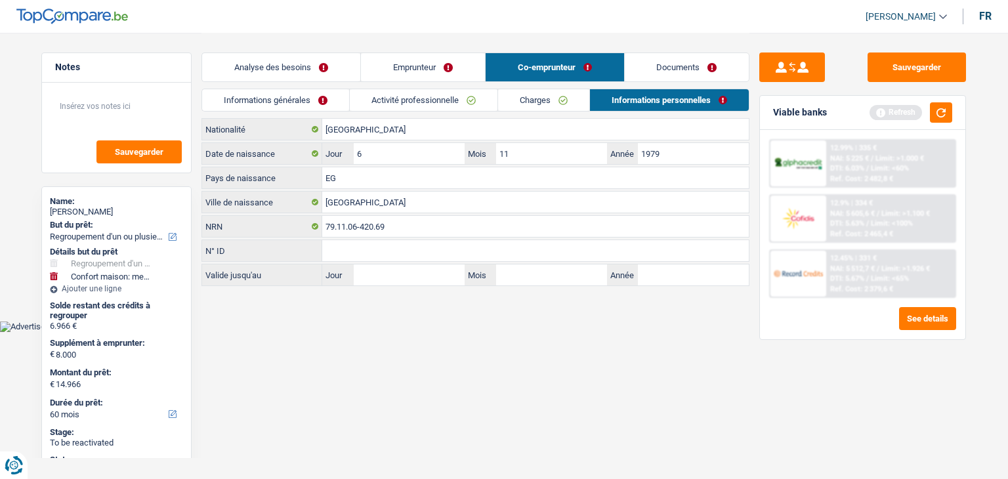
type input "E"
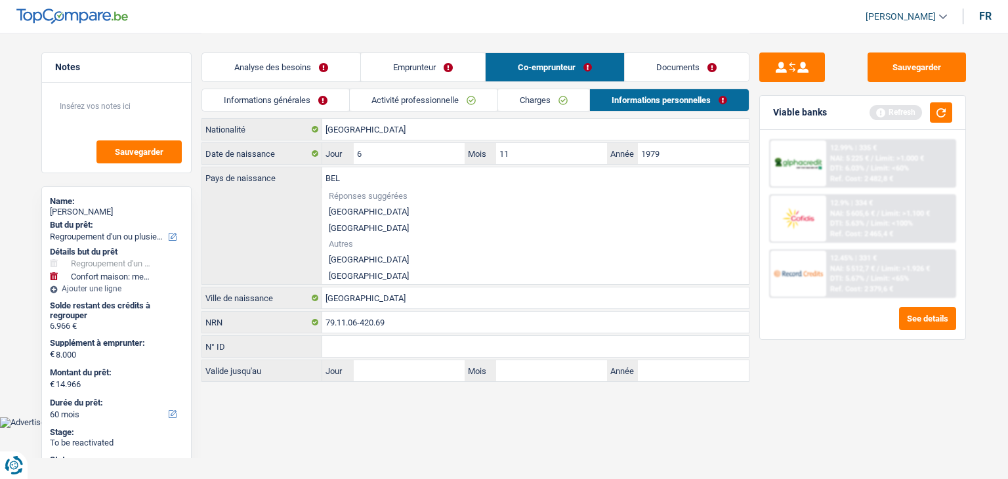
click at [342, 210] on li "[GEOGRAPHIC_DATA]" at bounding box center [535, 212] width 427 height 16
type input "[GEOGRAPHIC_DATA]"
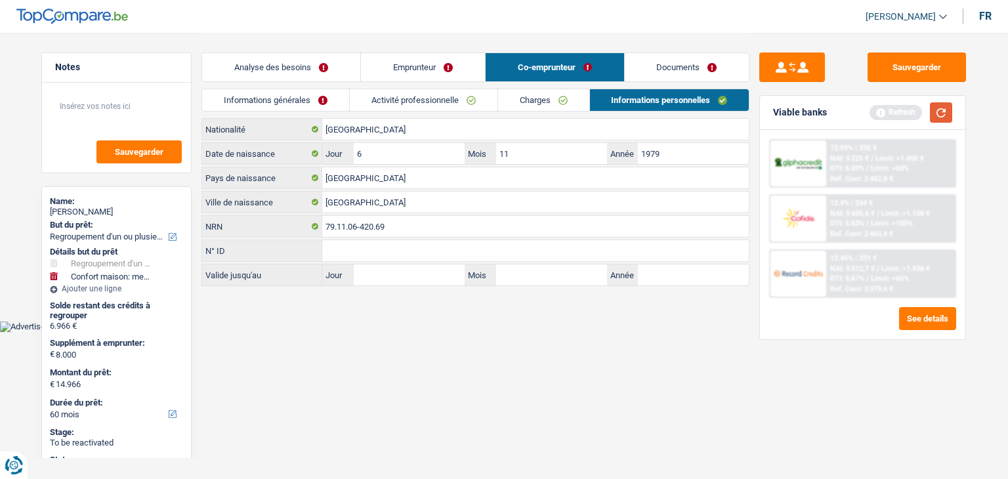
click at [949, 104] on button "button" at bounding box center [941, 112] width 22 height 20
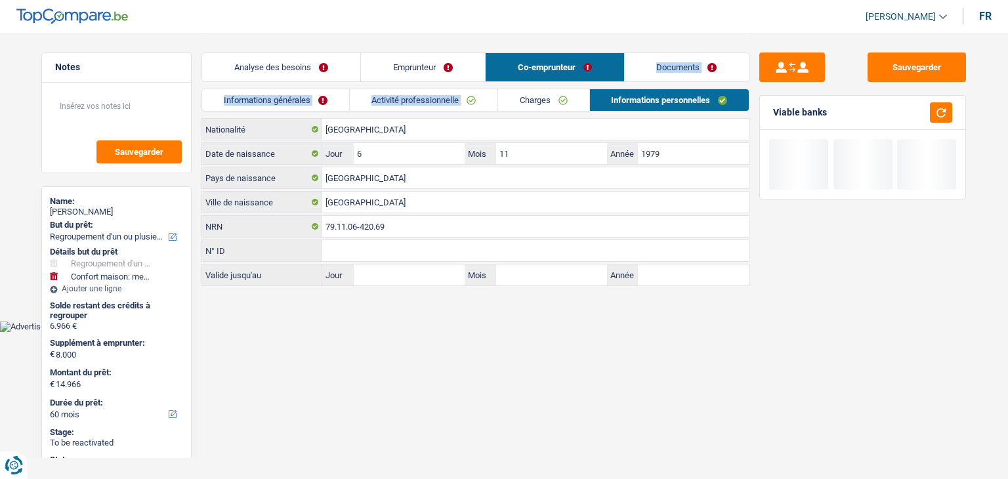
click at [513, 88] on div "Analyse des besoins Emprunteur Co-emprunteur Documents 1. Introduction & upsell…" at bounding box center [476, 159] width 548 height 253
click at [445, 100] on link "Activité professionnelle" at bounding box center [424, 100] width 148 height 22
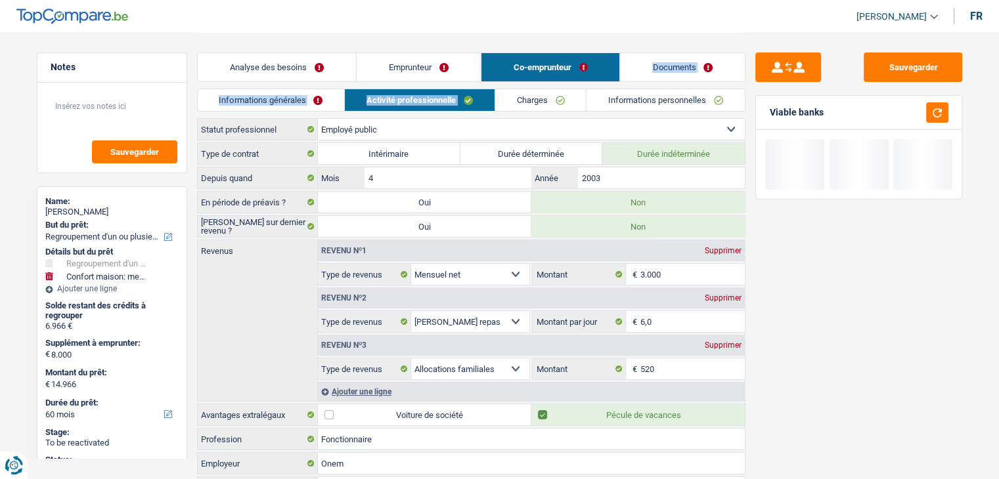
click at [322, 105] on link "Informations générales" at bounding box center [271, 100] width 147 height 22
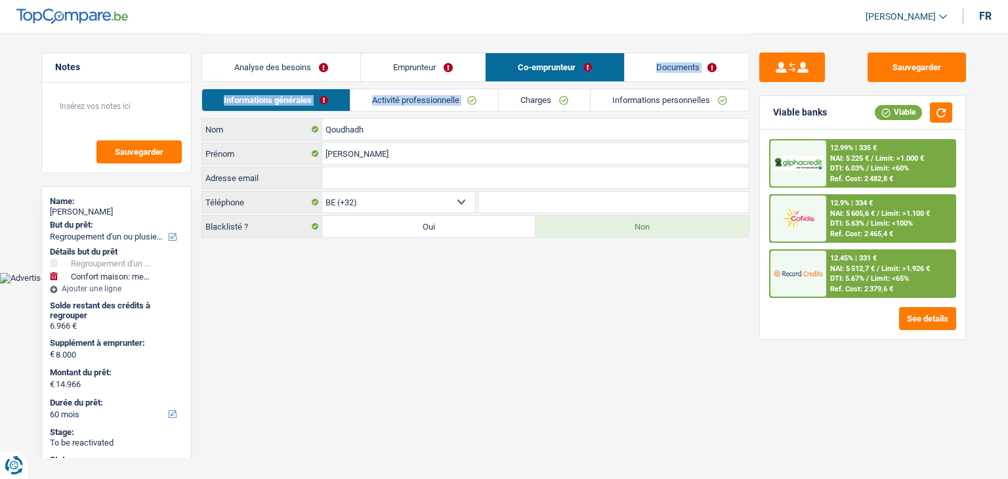
click at [309, 77] on link "Analyse des besoins" at bounding box center [281, 67] width 158 height 28
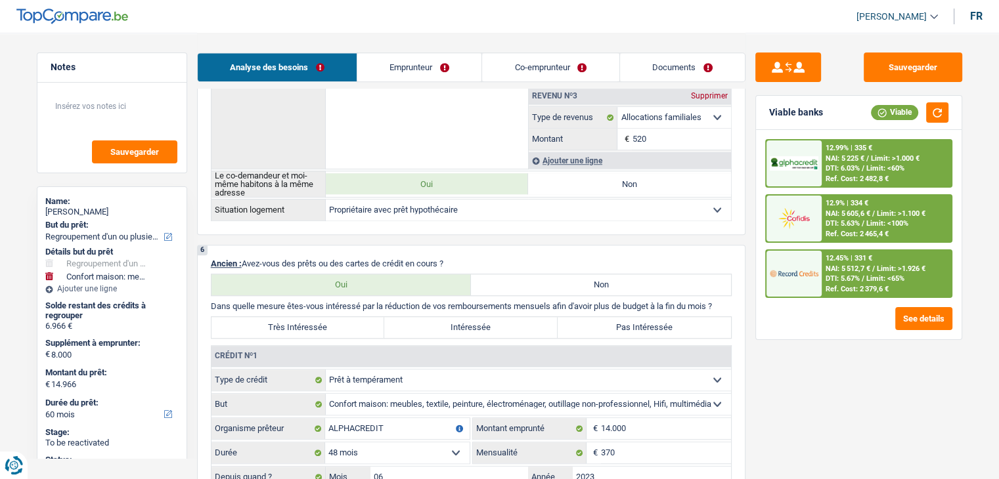
scroll to position [1182, 0]
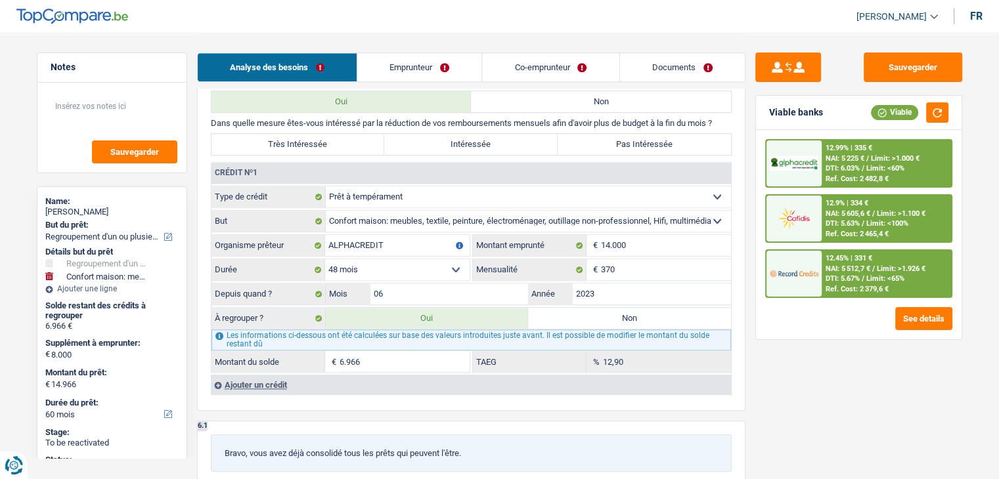
click at [255, 375] on div "Ajouter un crédit" at bounding box center [471, 385] width 520 height 20
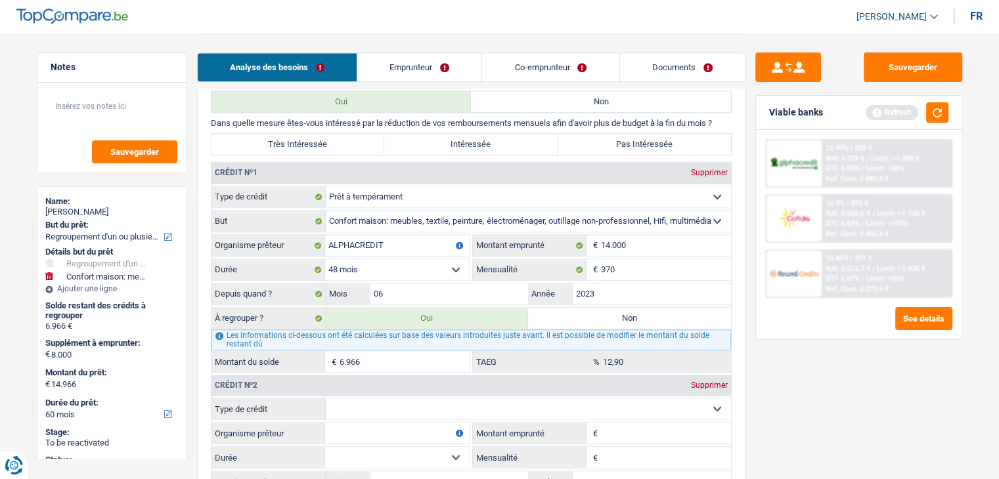
click at [437, 404] on select "Carte ou ouverture de crédit Prêt hypothécaire Vente à tempérament Prêt à tempé…" at bounding box center [528, 409] width 405 height 21
select select "mortgage"
click at [326, 399] on select "Carte ou ouverture de crédit Prêt hypothécaire Vente à tempérament Prêt à tempé…" at bounding box center [528, 409] width 405 height 21
type input "0"
click at [358, 423] on input "Organisme prêteur" at bounding box center [397, 433] width 144 height 21
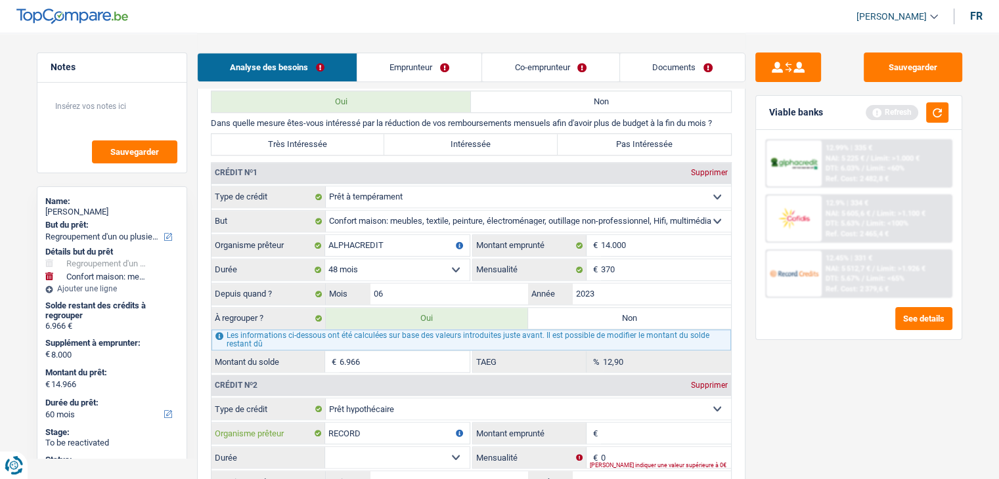
type input "RECORD"
click at [641, 423] on input "Montant" at bounding box center [666, 433] width 130 height 21
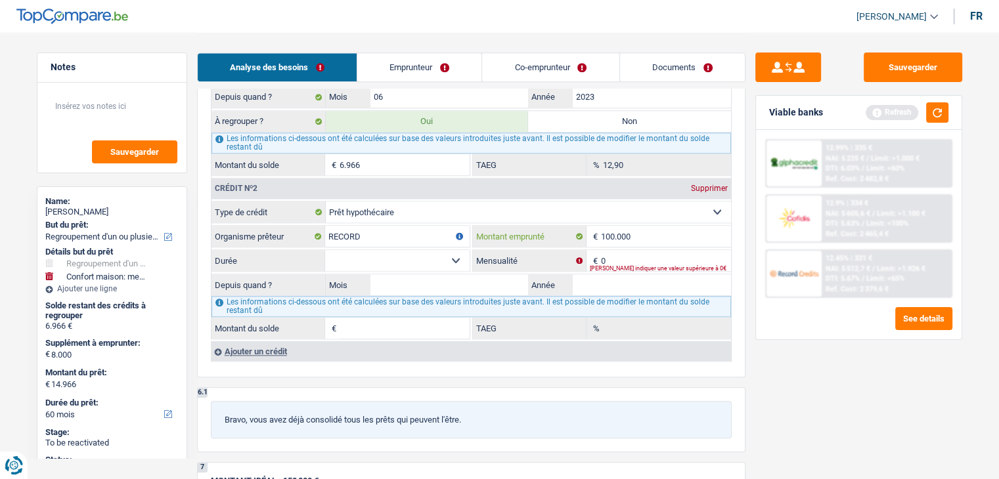
type input "100.000"
click at [649, 252] on input "0" at bounding box center [666, 260] width 130 height 21
click at [951, 110] on div "Viable banks Refresh" at bounding box center [858, 113] width 205 height 34
click at [936, 110] on button "button" at bounding box center [937, 112] width 22 height 20
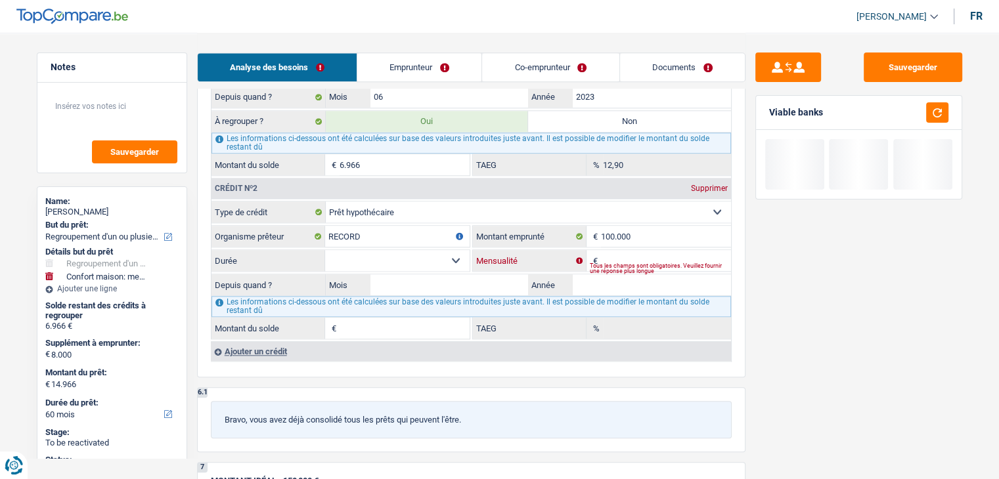
click at [680, 250] on input "Mensualité" at bounding box center [666, 260] width 130 height 21
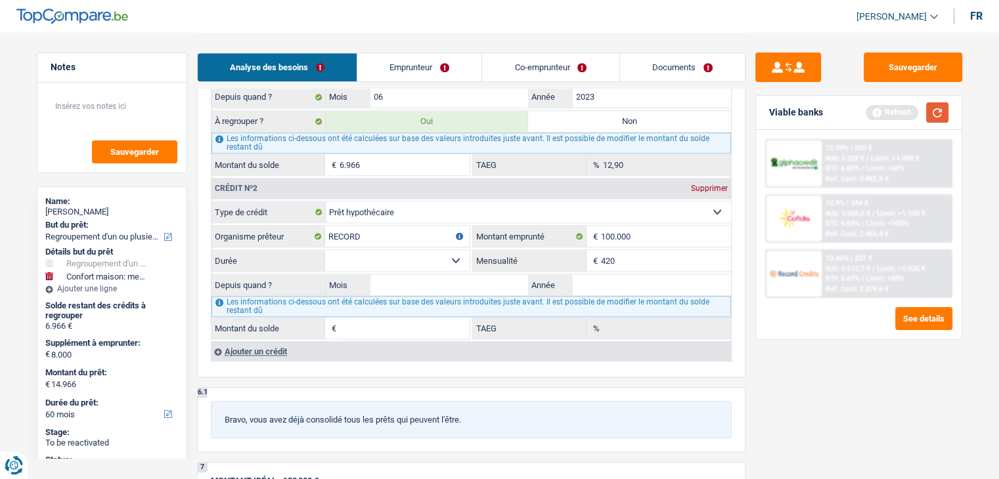
type input "420"
click at [933, 114] on button "button" at bounding box center [937, 112] width 22 height 20
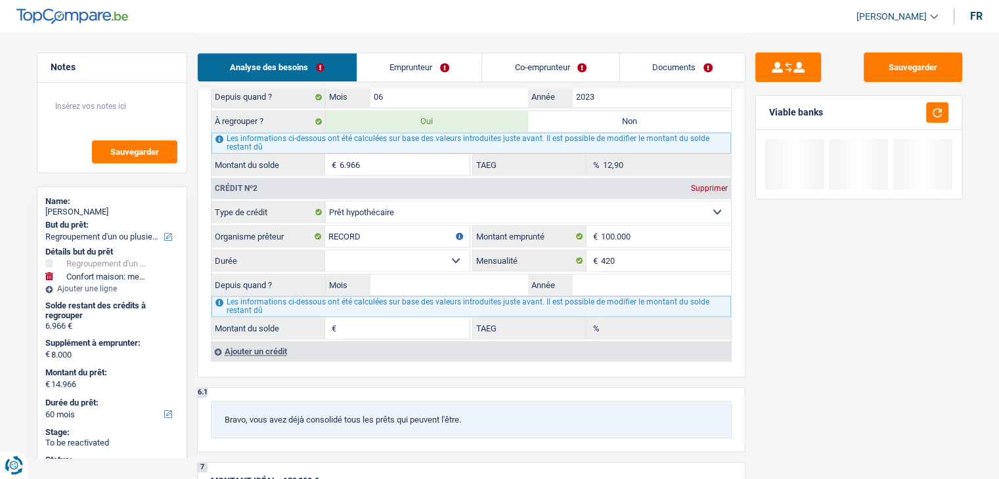
click at [363, 250] on select "120 mois 132 mois 144 mois 180 mois 240 mois 300 mois 360 mois 420 mois Sélecti…" at bounding box center [397, 260] width 144 height 21
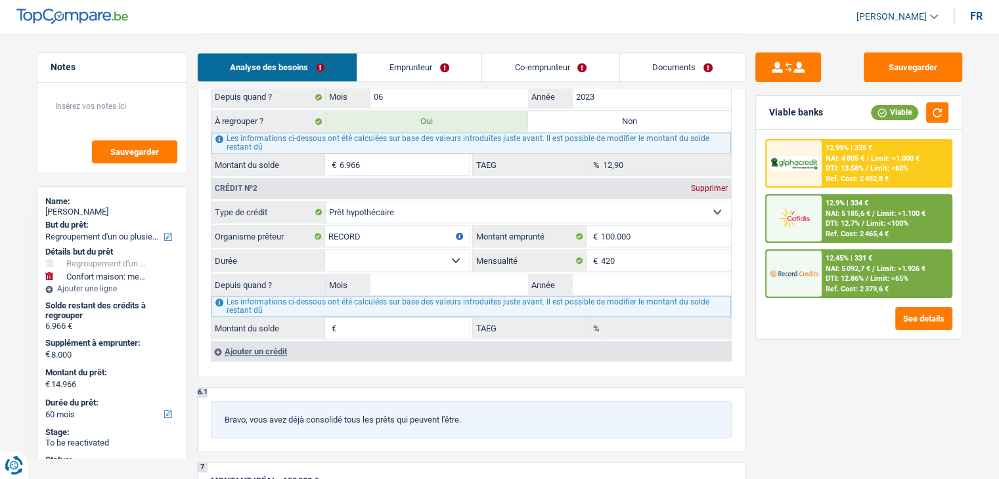
select select "240"
click at [325, 250] on select "120 mois 132 mois 144 mois 180 mois 240 mois 300 mois 360 mois 420 mois Sélecti…" at bounding box center [397, 260] width 144 height 21
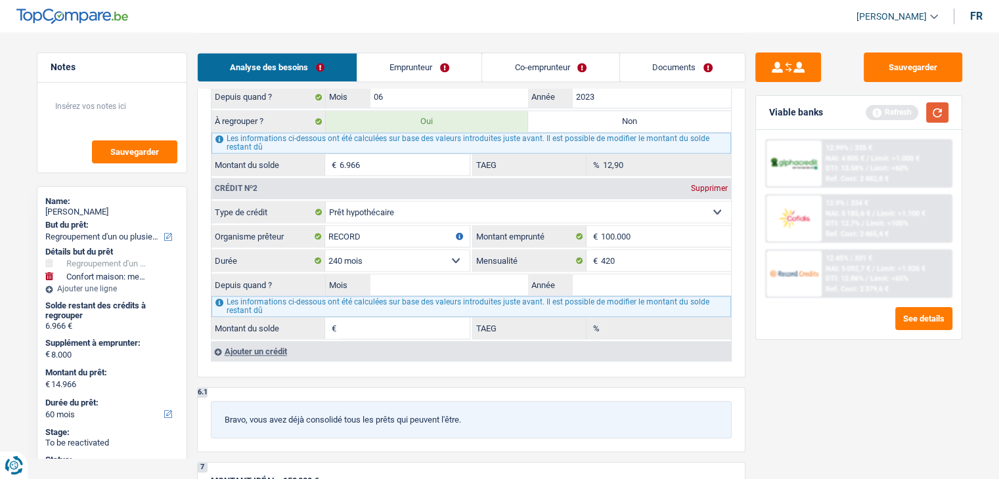
click at [943, 108] on button "button" at bounding box center [937, 112] width 22 height 20
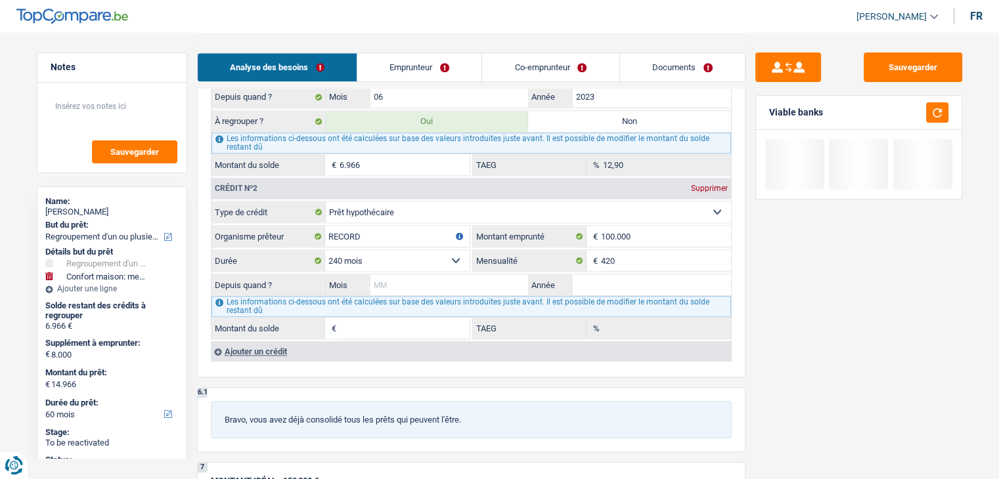
drag, startPoint x: 454, startPoint y: 276, endPoint x: 509, endPoint y: 278, distance: 54.6
click at [454, 276] on input "Mois" at bounding box center [449, 284] width 158 height 21
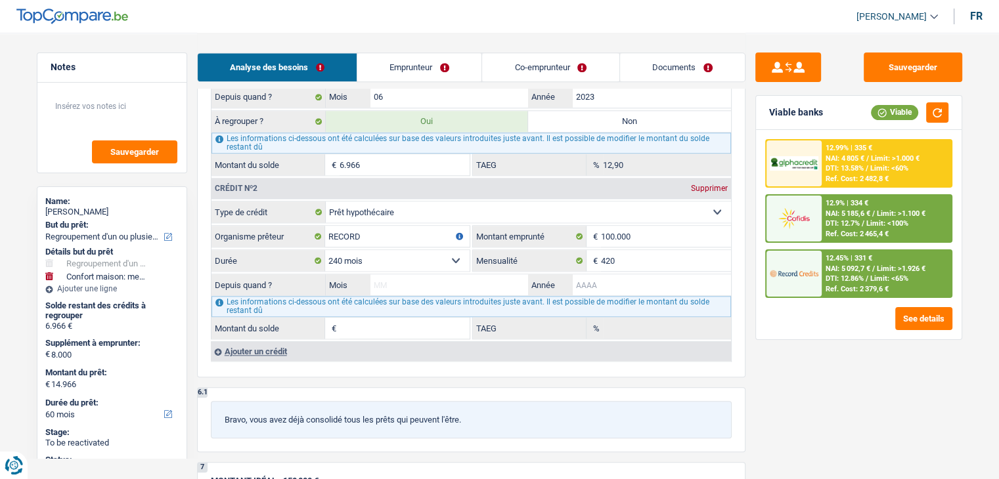
click at [642, 276] on input "Année" at bounding box center [651, 284] width 158 height 21
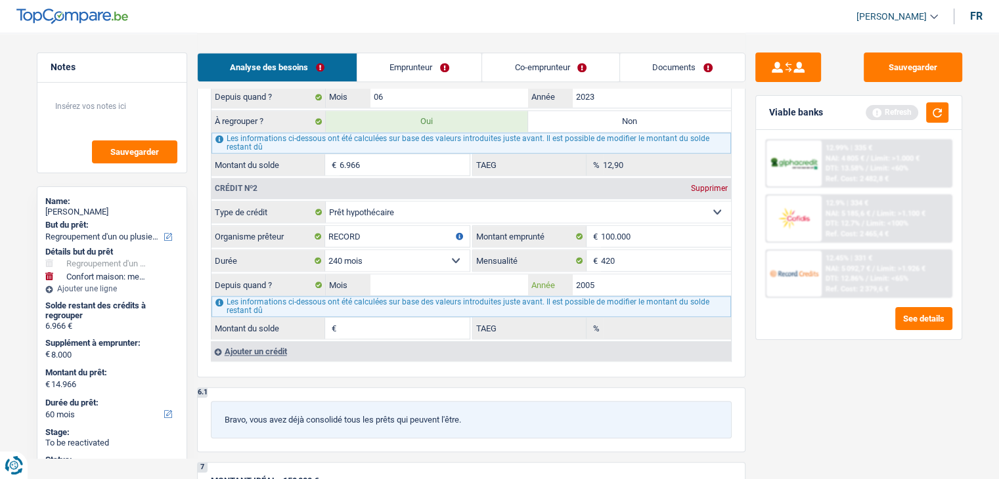
type input "2005"
click at [507, 274] on input "Mois" at bounding box center [449, 284] width 158 height 21
click at [934, 112] on button "button" at bounding box center [937, 112] width 22 height 20
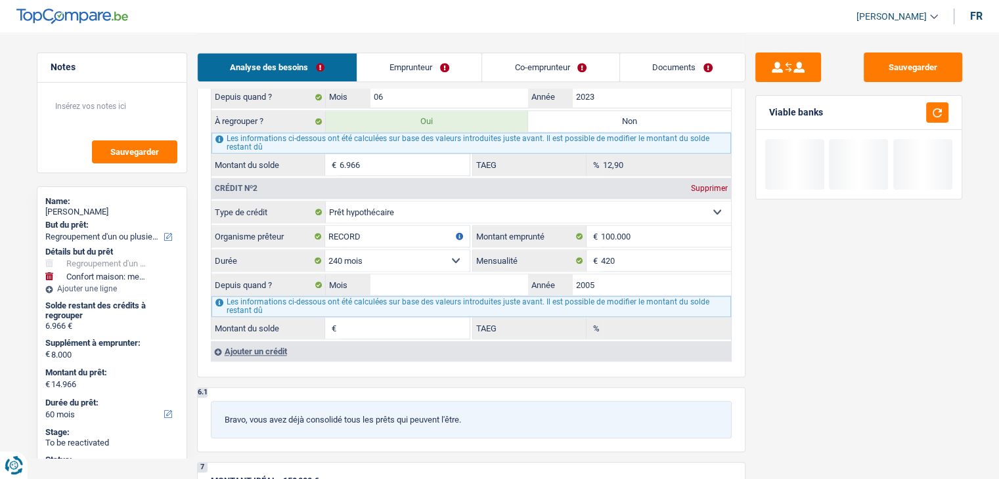
drag, startPoint x: 842, startPoint y: 116, endPoint x: 765, endPoint y: 116, distance: 77.5
click at [765, 116] on div "Viable banks" at bounding box center [858, 113] width 205 height 34
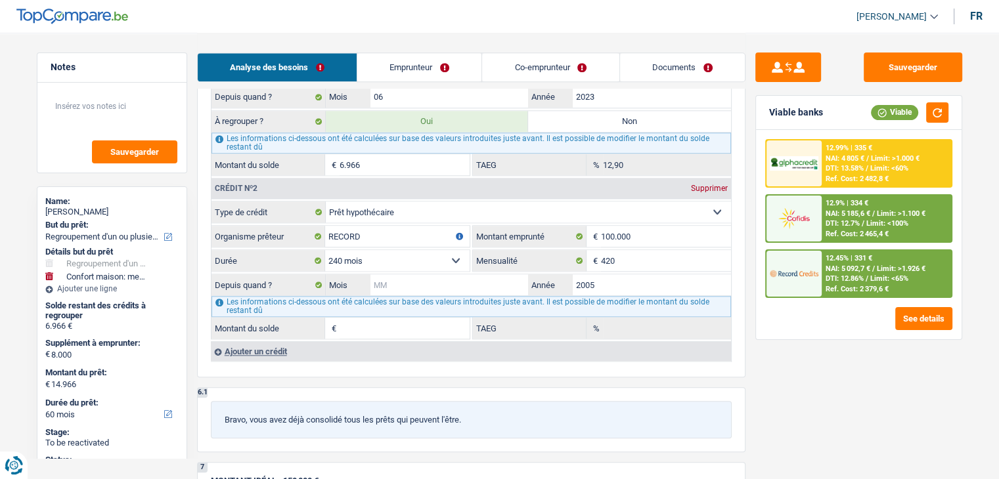
click at [481, 282] on input "Mois" at bounding box center [449, 284] width 158 height 21
drag, startPoint x: 749, startPoint y: 221, endPoint x: 723, endPoint y: 221, distance: 25.6
click at [749, 221] on div "Sauvegarder Viable banks Viable 12.99% | 335 € NAI: 4 805 € / Limit: >1.000 € D…" at bounding box center [858, 256] width 226 height 406
click at [496, 281] on input "Mois" at bounding box center [449, 284] width 158 height 21
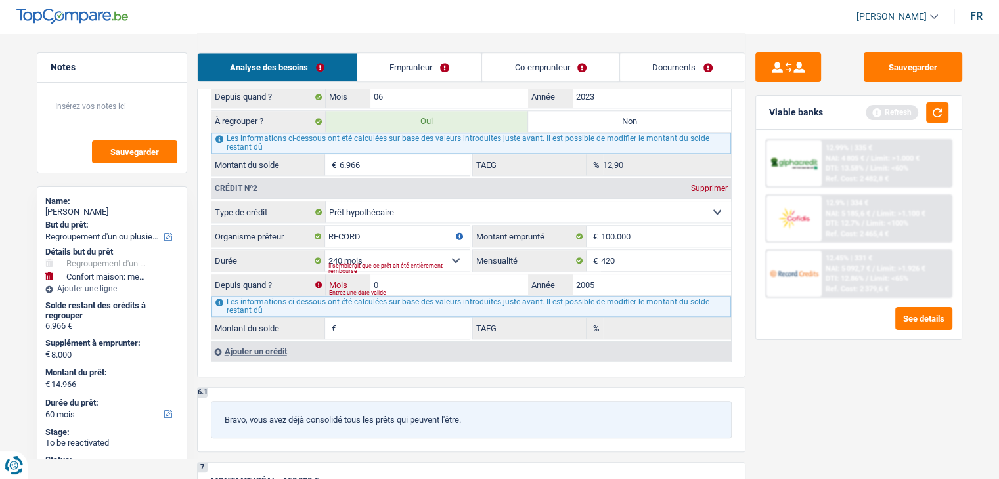
type input "04"
type input "1"
type input "0,08"
click at [809, 427] on div "Sauvegarder Viable banks Refresh 12.99% | 335 € NAI: 4 805 € / Limit: >1.000 € …" at bounding box center [858, 256] width 226 height 406
click at [377, 250] on select "120 mois 132 mois 144 mois 180 mois 240 mois 300 mois 360 mois 420 mois Sélecti…" at bounding box center [397, 260] width 144 height 21
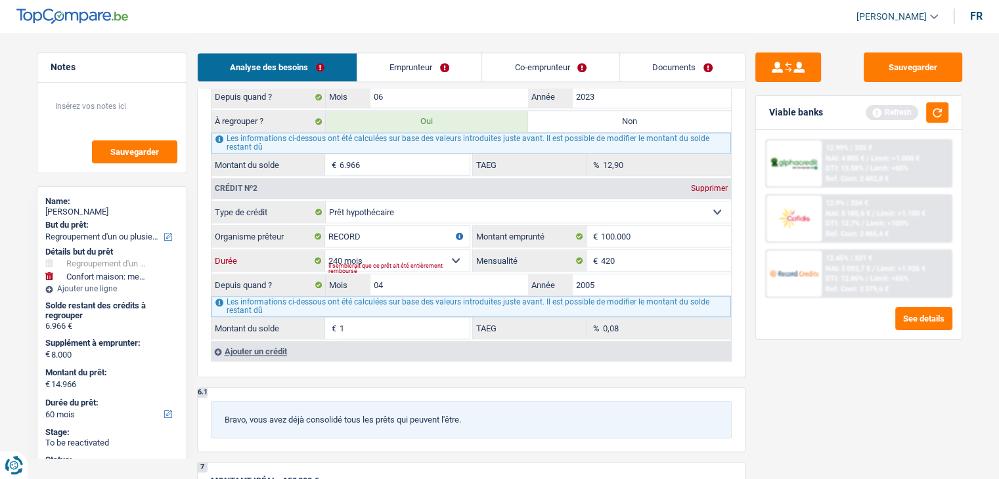
select select "300"
click at [325, 250] on select "120 mois 132 mois 144 mois 180 mois 240 mois 300 mois 360 mois 420 mois Sélecti…" at bounding box center [397, 260] width 144 height 21
type input "22.096"
type input "1,94"
click at [48, 117] on textarea at bounding box center [112, 111] width 131 height 39
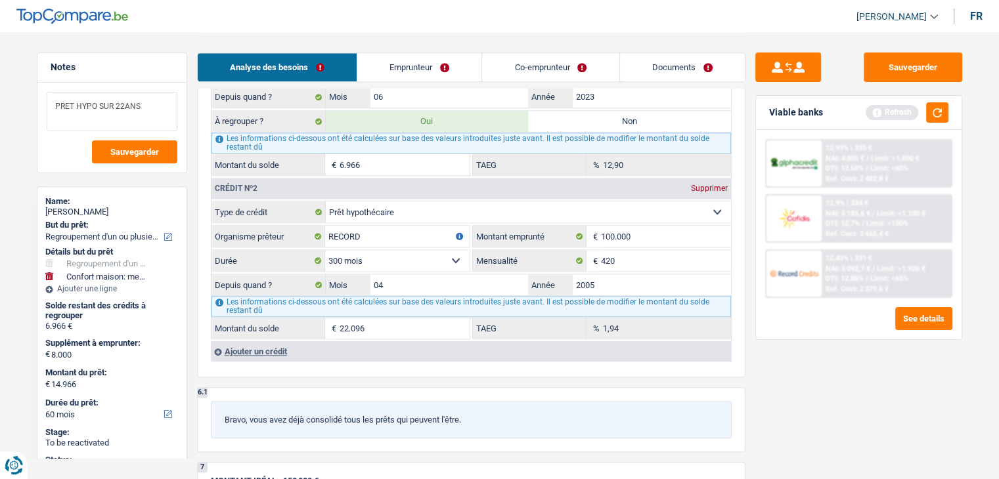
type textarea "PRET HYPO SUR 22ANS"
click at [819, 387] on div "Sauvegarder Viable banks Refresh 12.99% | 335 € NAI: 4 805 € / Limit: >1.000 € …" at bounding box center [858, 256] width 226 height 406
click at [943, 108] on button "button" at bounding box center [937, 112] width 22 height 20
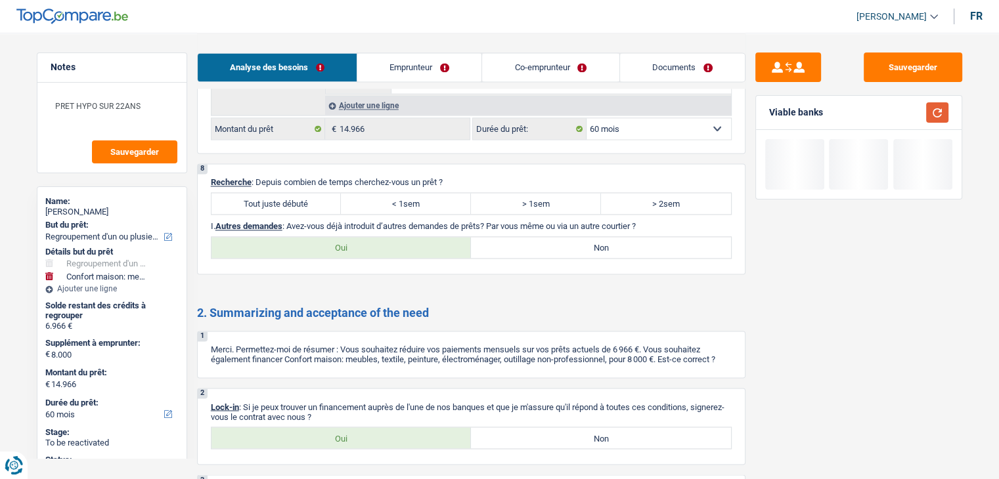
scroll to position [1995, 0]
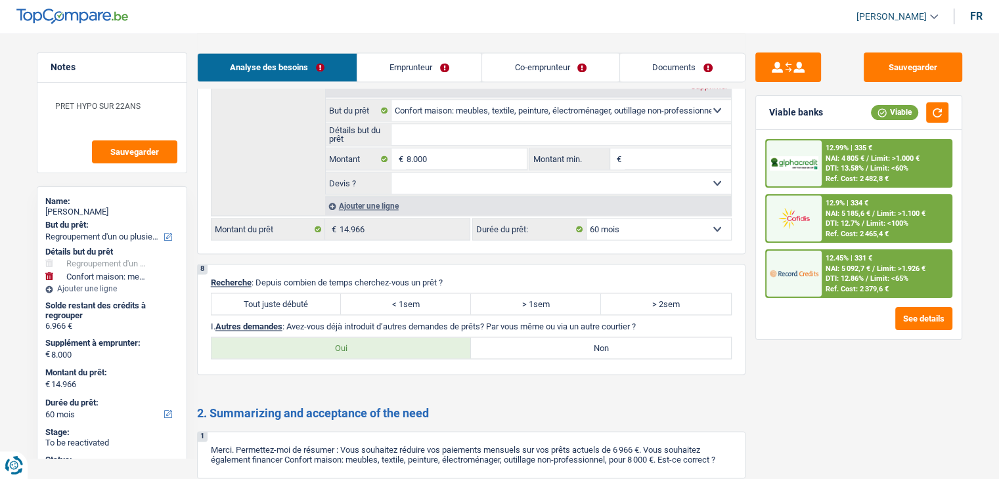
click at [280, 293] on label "Tout juste débuté" at bounding box center [276, 303] width 130 height 21
click at [280, 293] on input "Tout juste débuté" at bounding box center [276, 303] width 130 height 21
radio input "true"
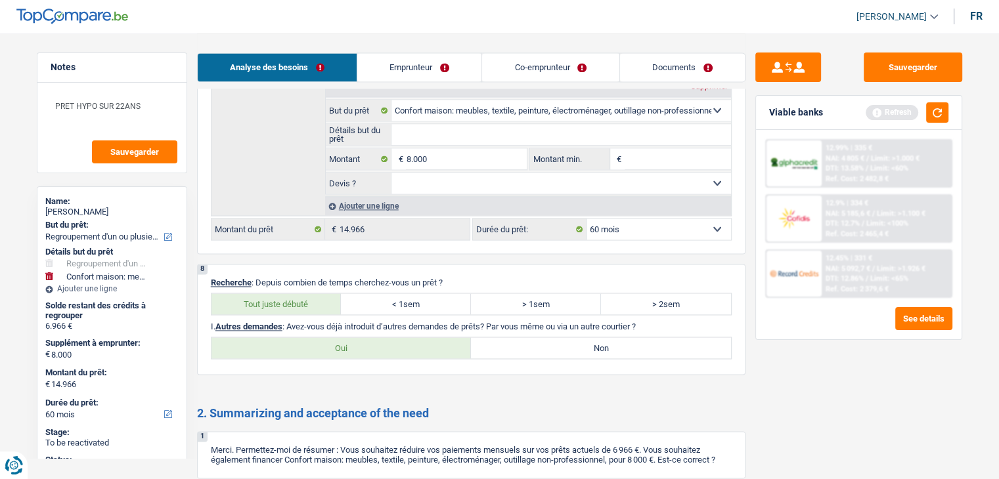
drag, startPoint x: 511, startPoint y: 350, endPoint x: 507, endPoint y: 334, distance: 16.4
click at [512, 348] on div "8 Recherche : Depuis combien de temps cherchez-vous un prêt ? Tout juste débuté…" at bounding box center [471, 319] width 548 height 111
click at [507, 337] on label "Non" at bounding box center [601, 347] width 260 height 21
click at [507, 337] on input "Non" at bounding box center [601, 347] width 260 height 21
radio input "true"
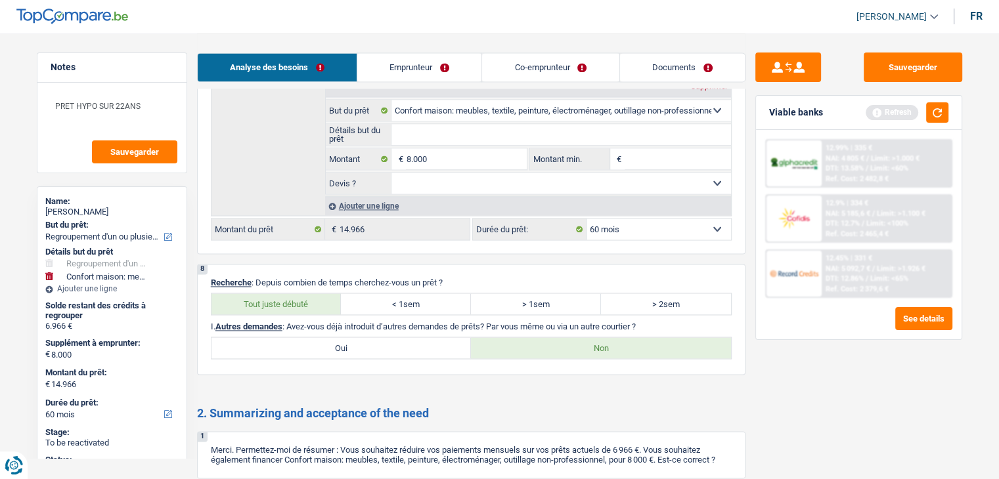
scroll to position [2191, 0]
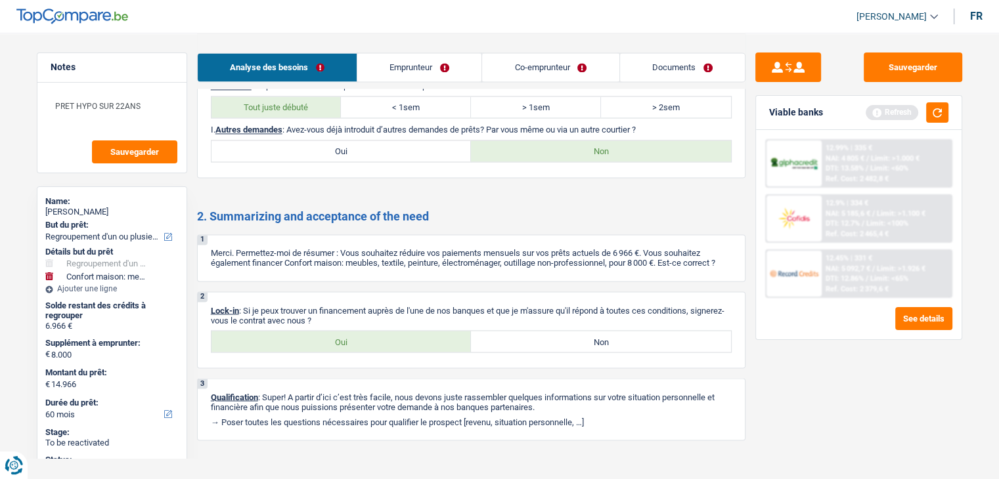
click at [326, 331] on label "Oui" at bounding box center [341, 341] width 260 height 21
click at [326, 331] on input "Oui" at bounding box center [341, 341] width 260 height 21
radio input "true"
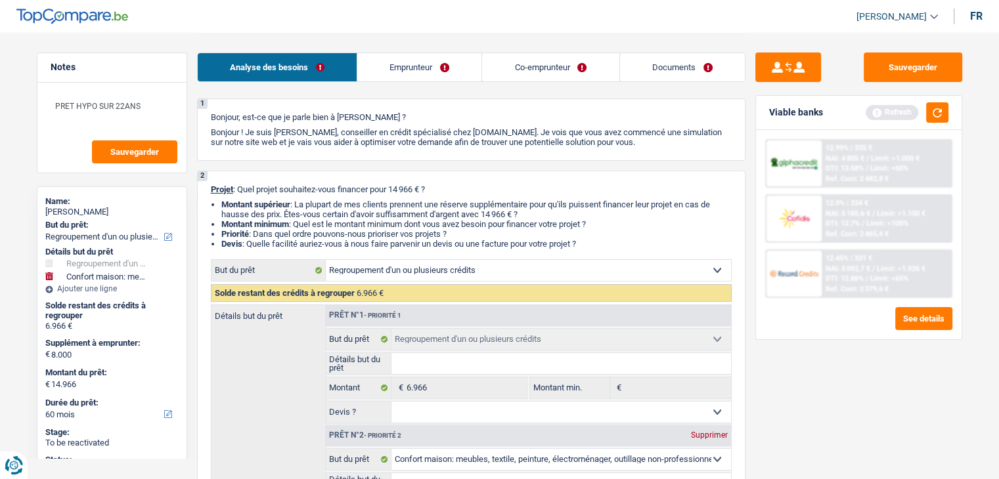
scroll to position [288, 0]
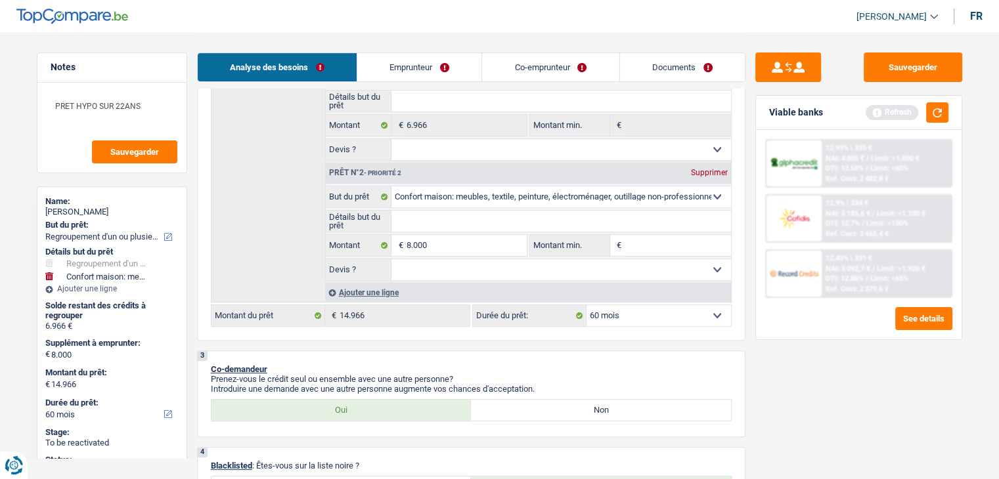
click at [676, 240] on input "Montant min." at bounding box center [677, 245] width 106 height 21
type input "8"
type input "80"
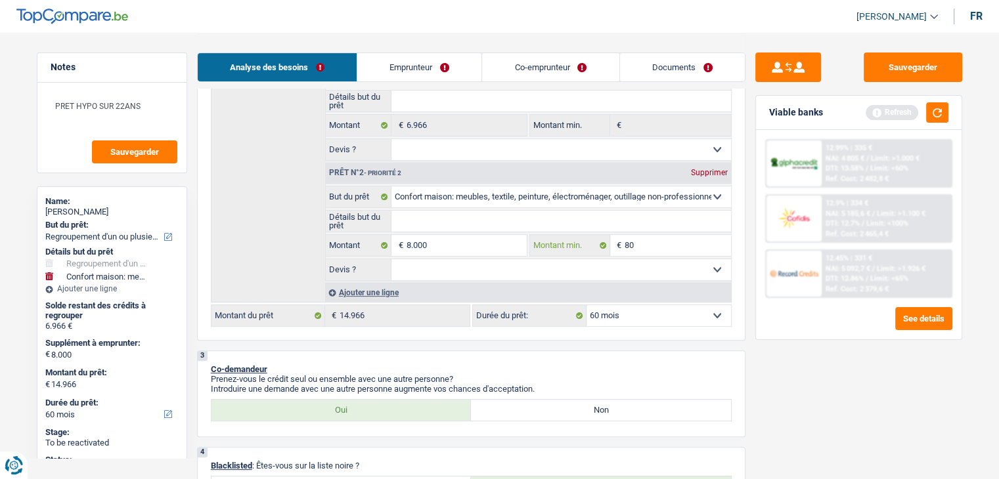
type input "800"
type input "8.000"
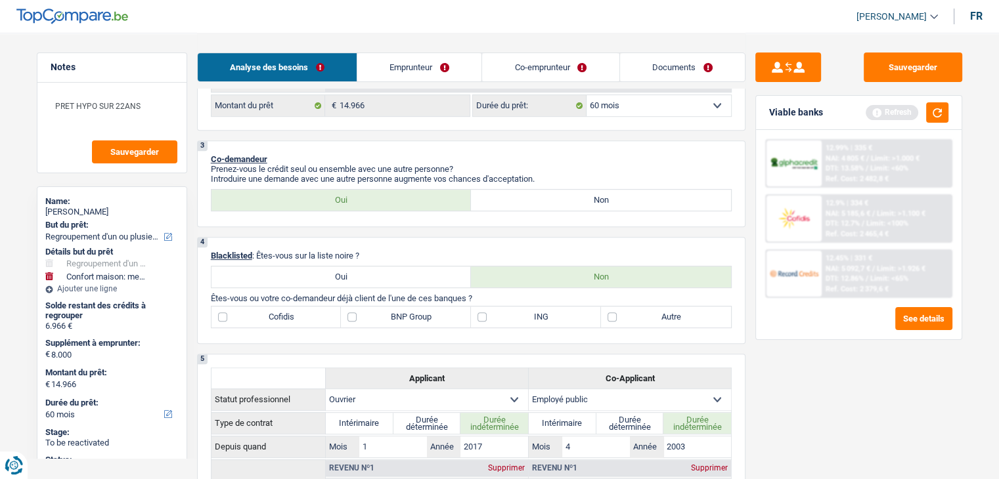
scroll to position [616, 0]
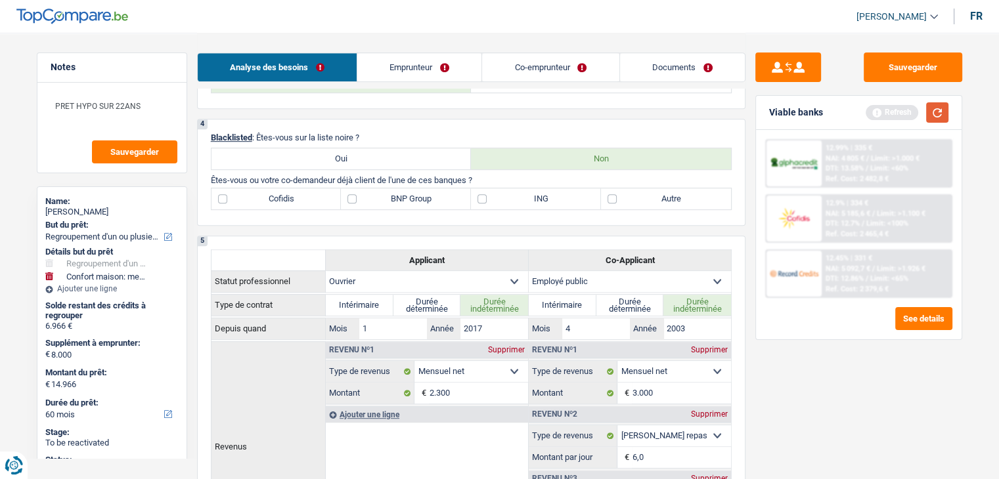
type input "8.000"
click at [938, 114] on button "button" at bounding box center [937, 112] width 22 height 20
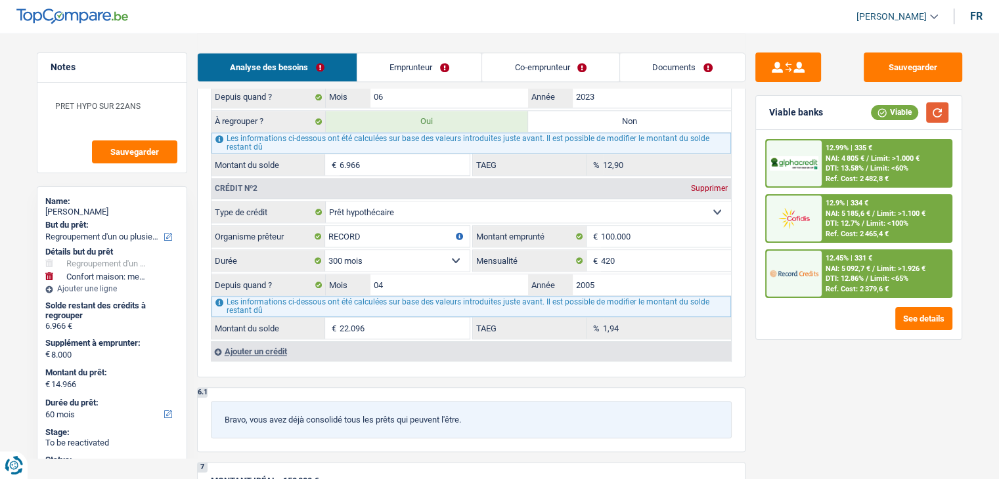
scroll to position [1535, 0]
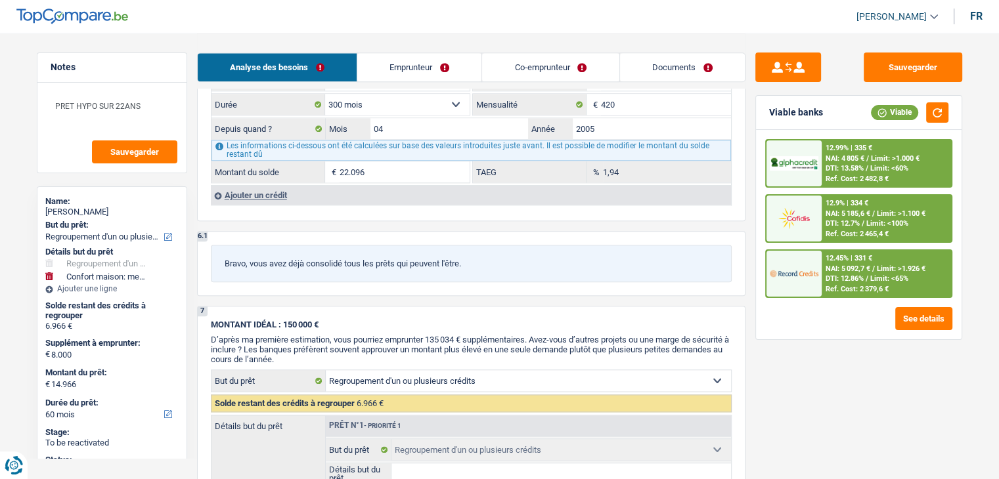
click at [250, 185] on div "Ajouter un crédit" at bounding box center [471, 195] width 520 height 20
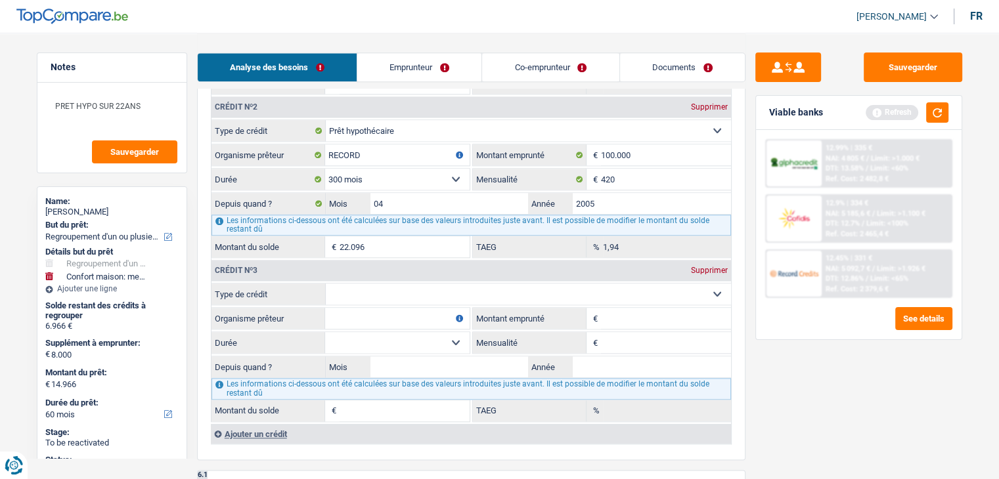
scroll to position [1404, 0]
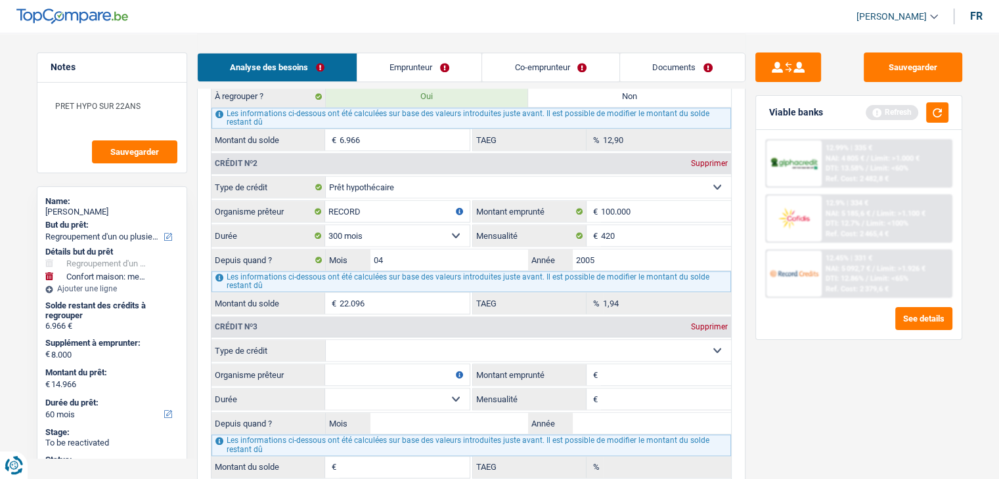
click at [941, 101] on div "Viable banks Refresh" at bounding box center [858, 113] width 205 height 34
click at [942, 113] on button "button" at bounding box center [937, 112] width 22 height 20
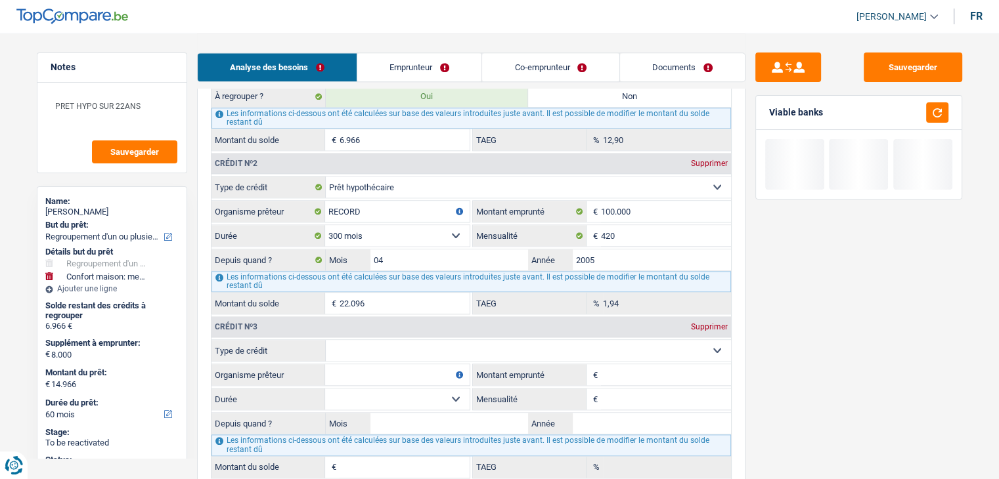
click at [449, 343] on select "Carte ou ouverture de crédit Prêt hypothécaire Vente à tempérament Prêt à tempé…" at bounding box center [528, 350] width 405 height 21
click at [458, 347] on select "Carte ou ouverture de crédit Prêt hypothécaire Vente à tempérament Prêt à tempé…" at bounding box center [528, 350] width 405 height 21
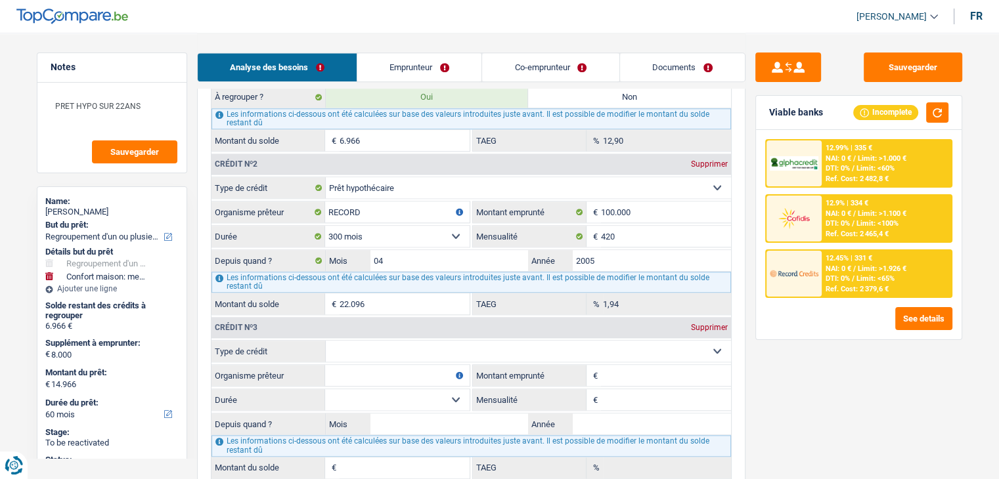
scroll to position [1469, 0]
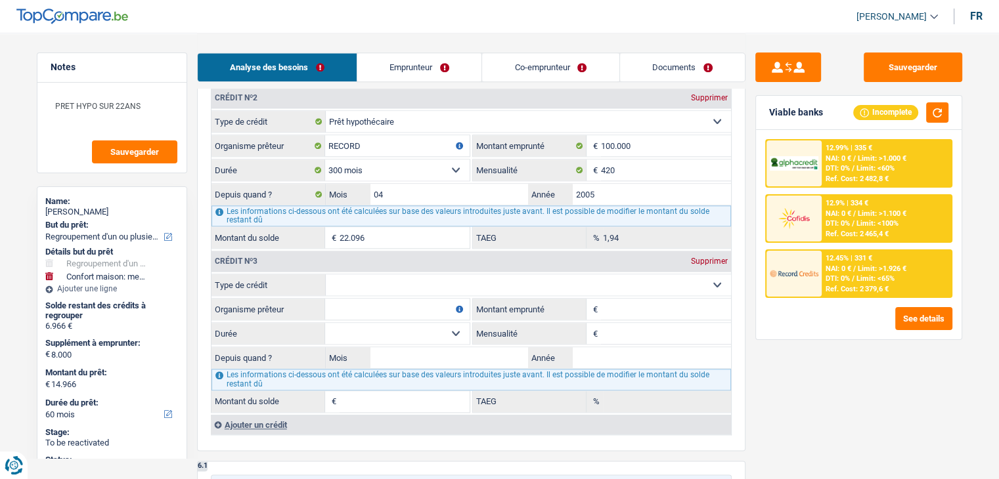
click at [697, 257] on div "Supprimer" at bounding box center [708, 261] width 43 height 8
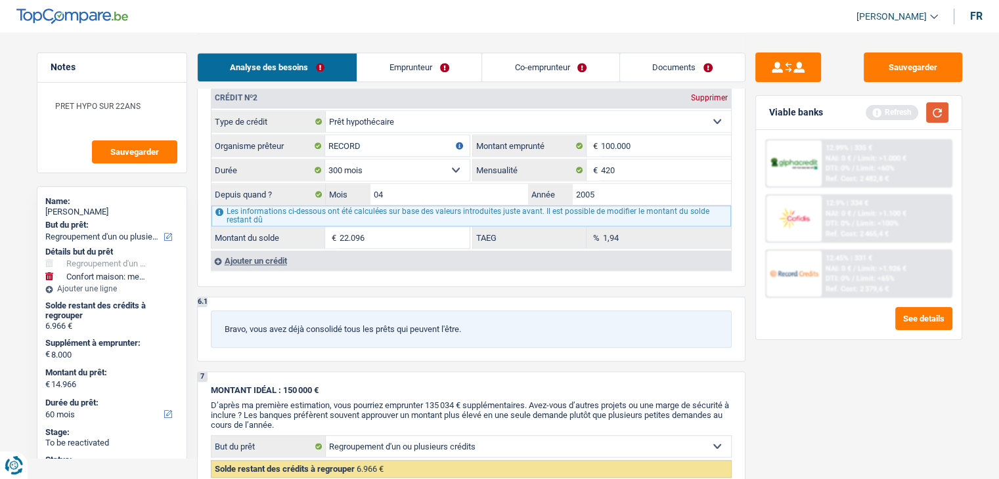
click at [933, 121] on button "button" at bounding box center [937, 112] width 22 height 20
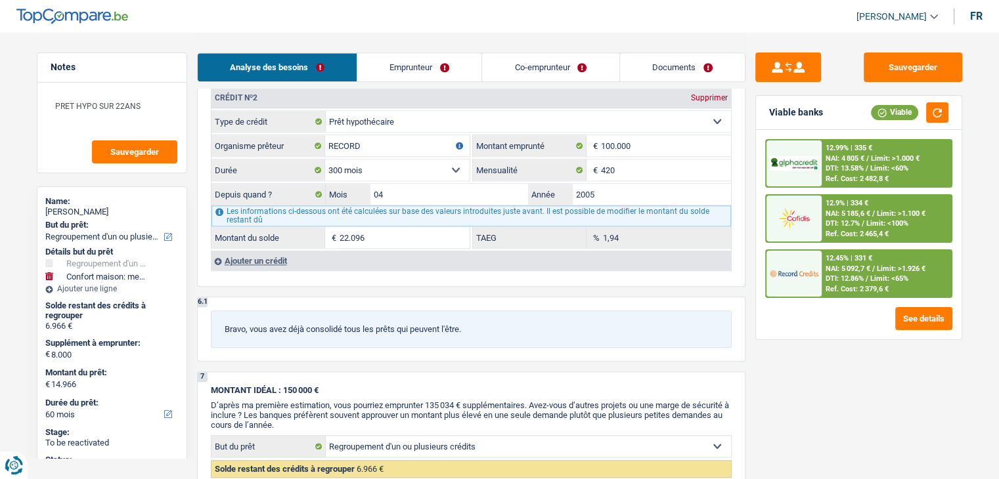
click at [286, 251] on div "Ajouter un crédit" at bounding box center [471, 261] width 520 height 20
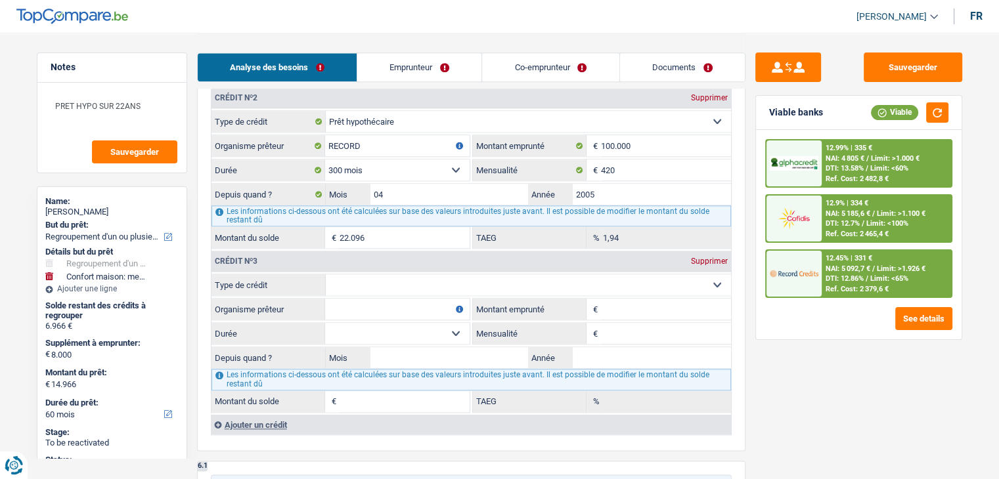
click at [422, 278] on select "Carte ou ouverture de crédit Prêt hypothécaire Vente à tempérament Prêt à tempé…" at bounding box center [528, 284] width 405 height 21
select select "renovationLoan"
type input "0"
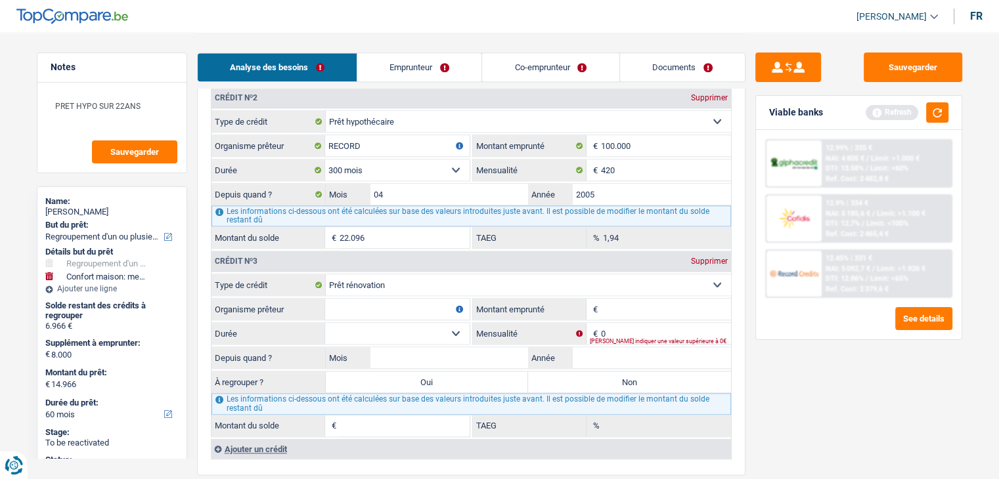
click at [377, 299] on input "Organisme prêteur" at bounding box center [397, 309] width 144 height 21
type input "alphacrédit"
click at [657, 299] on input "Montant emprunté" at bounding box center [666, 309] width 130 height 21
click at [940, 112] on button "button" at bounding box center [937, 112] width 22 height 20
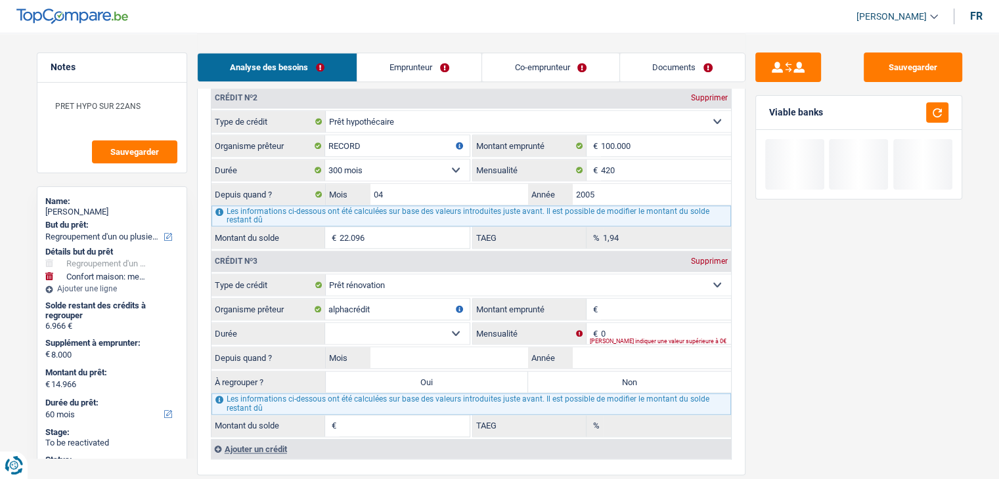
click at [696, 299] on input "Montant emprunté" at bounding box center [666, 309] width 130 height 21
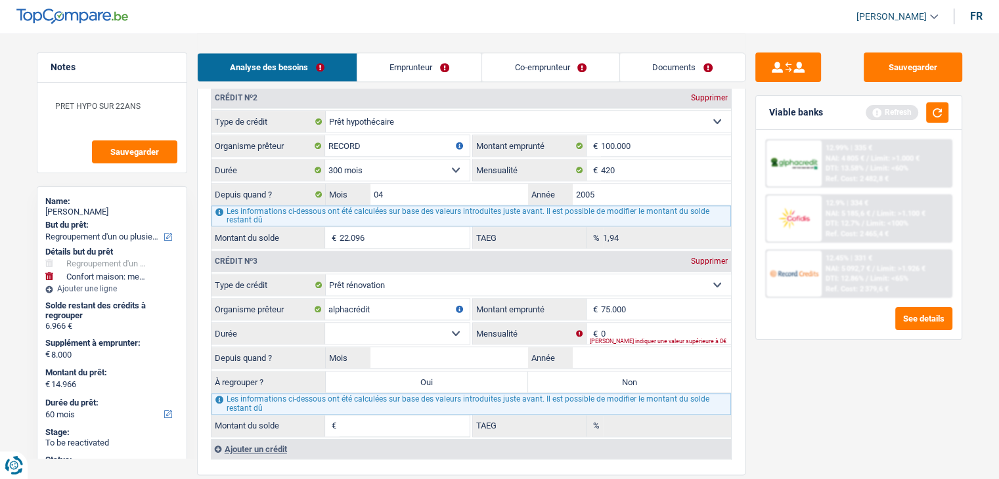
type input "75.000"
click at [661, 326] on input "0" at bounding box center [666, 333] width 130 height 21
click at [939, 112] on button "button" at bounding box center [937, 112] width 22 height 20
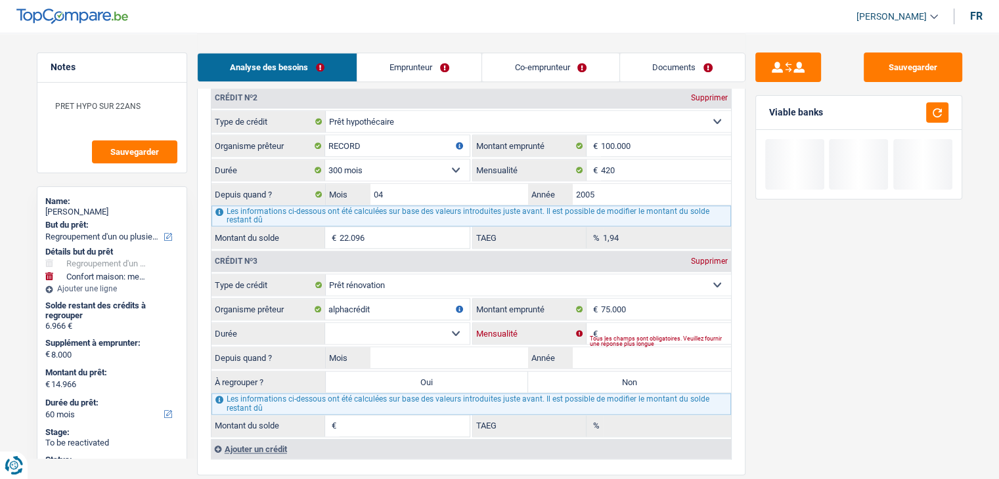
click at [666, 323] on input "Mensualité" at bounding box center [666, 333] width 130 height 21
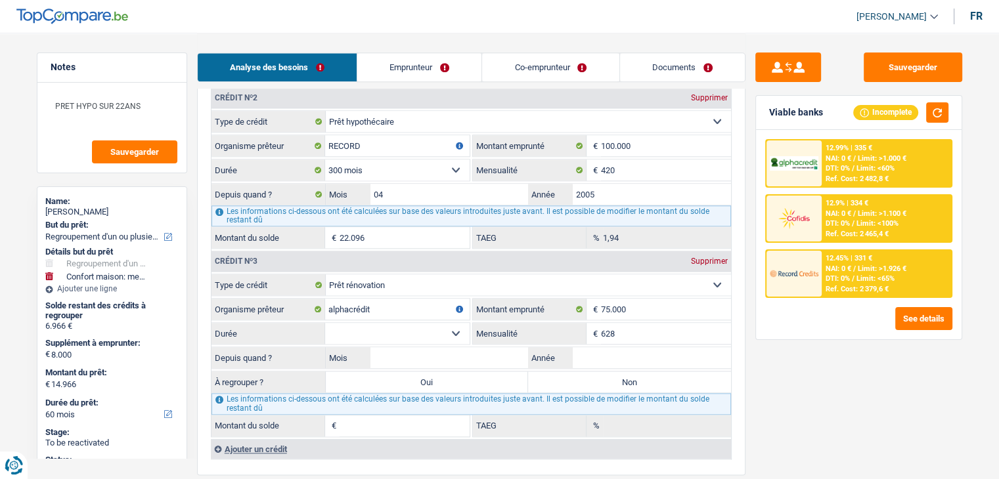
type input "628"
click at [408, 334] on fieldset "12 mois 18 mois 24 mois 30 mois 36 mois 42 mois 48 mois 60 mois 72 mois 84 mois…" at bounding box center [340, 333] width 258 height 22
click at [404, 324] on select "12 mois 18 mois 24 mois 30 mois 36 mois 42 mois 48 mois 60 mois 72 mois 84 mois…" at bounding box center [397, 333] width 144 height 21
select select "120"
click at [325, 323] on select "12 mois 18 mois 24 mois 30 mois 36 mois 42 mois 48 mois 60 mois 72 mois 84 mois…" at bounding box center [397, 333] width 144 height 21
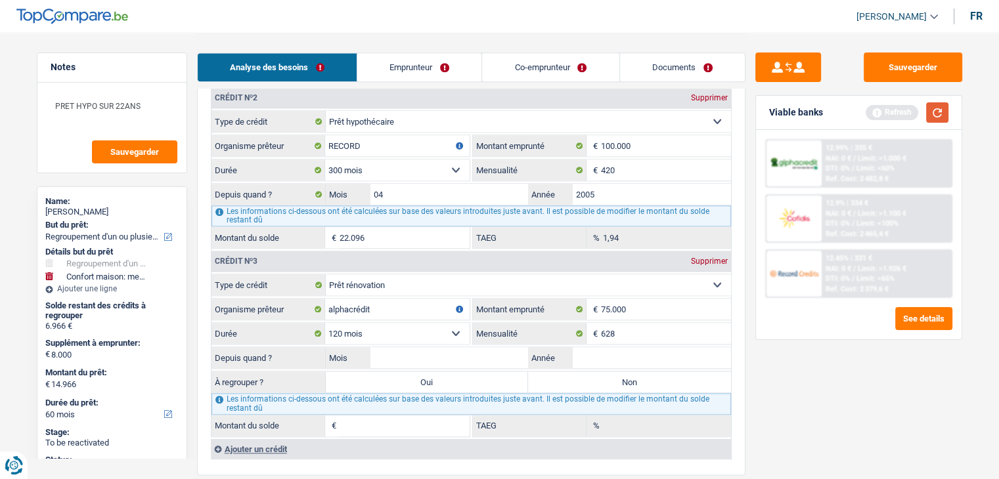
click at [945, 111] on button "button" at bounding box center [937, 112] width 22 height 20
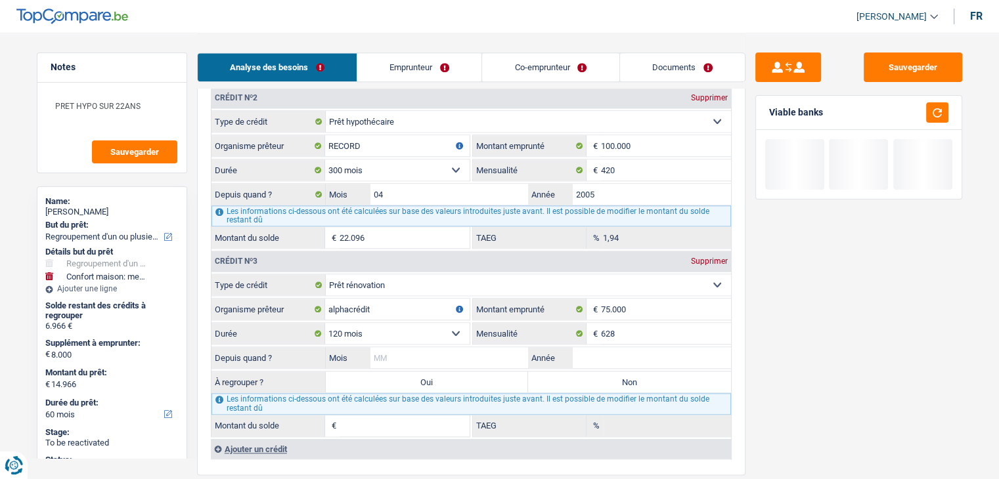
click at [431, 347] on input "Mois" at bounding box center [449, 357] width 158 height 21
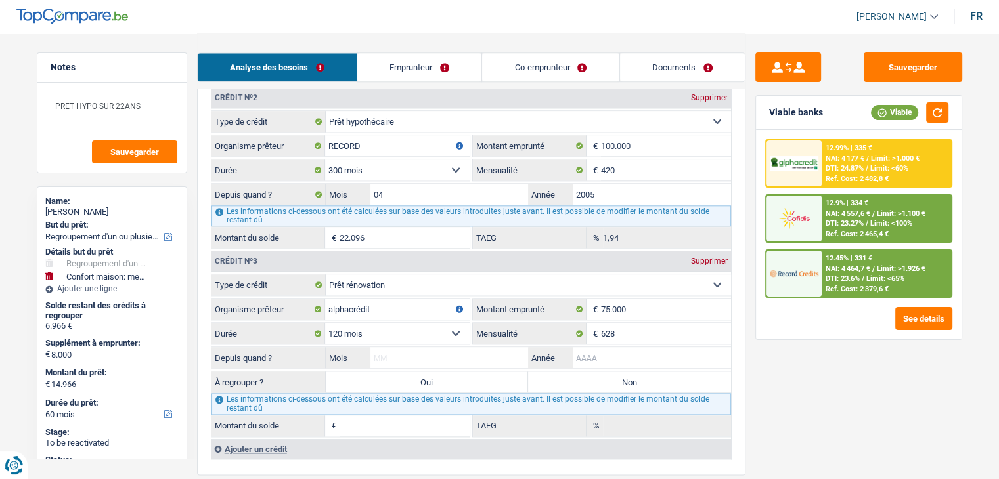
click at [613, 349] on input "Année" at bounding box center [651, 357] width 158 height 21
click at [612, 351] on input "Année" at bounding box center [651, 357] width 158 height 21
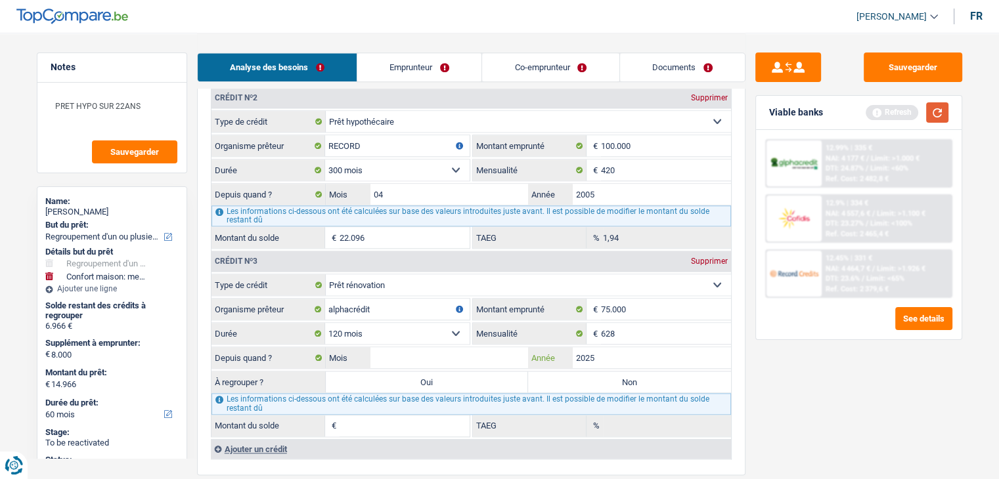
type input "2025"
click at [933, 114] on button "button" at bounding box center [937, 112] width 22 height 20
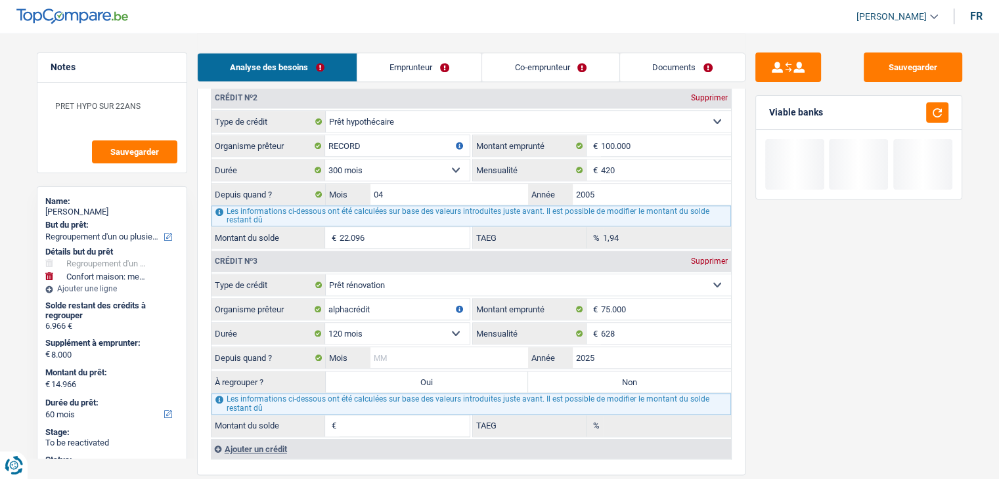
click at [465, 347] on input "Mois" at bounding box center [449, 357] width 158 height 21
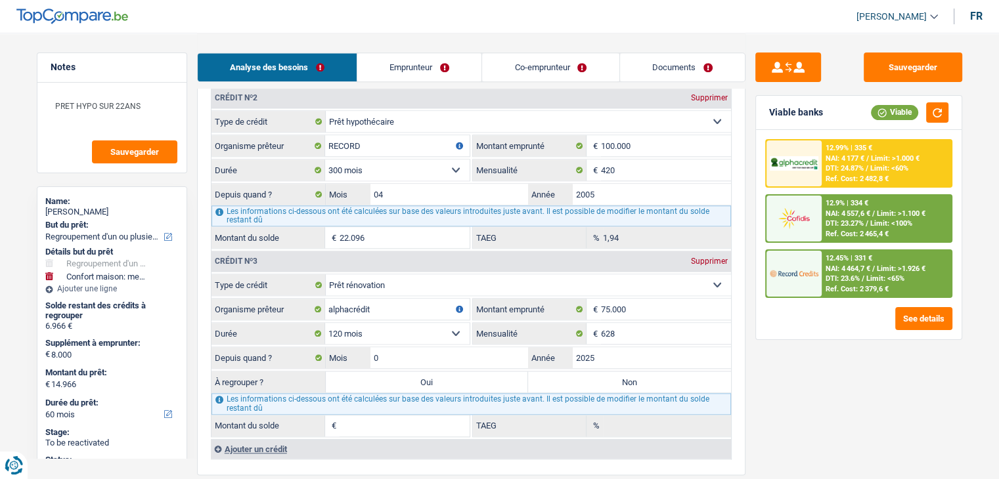
type input "02"
type input "70.645"
type input "0,10"
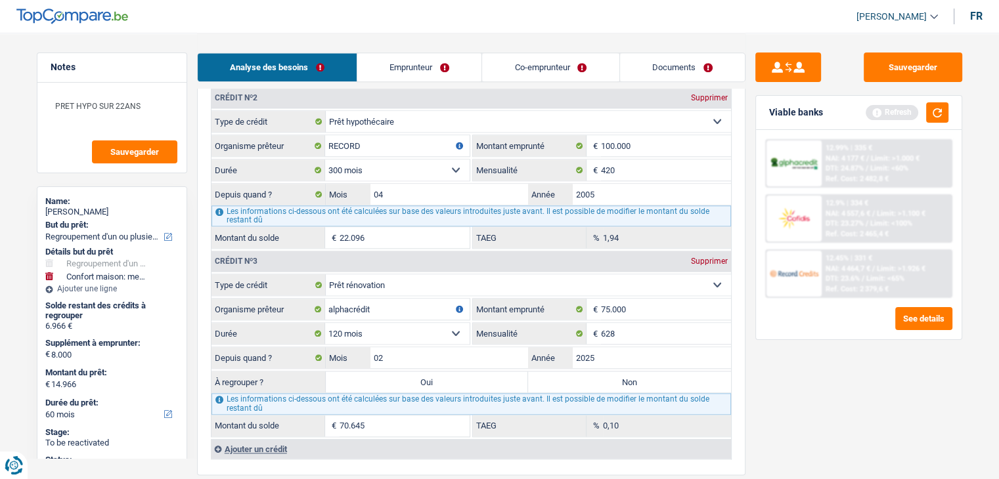
drag, startPoint x: 869, startPoint y: 410, endPoint x: 906, endPoint y: 152, distance: 260.6
click at [869, 403] on div "Sauvegarder Viable banks Refresh 12.99% | 335 € NAI: 4 177 € / Limit: >1.000 € …" at bounding box center [858, 256] width 226 height 406
click at [941, 113] on button "button" at bounding box center [937, 112] width 22 height 20
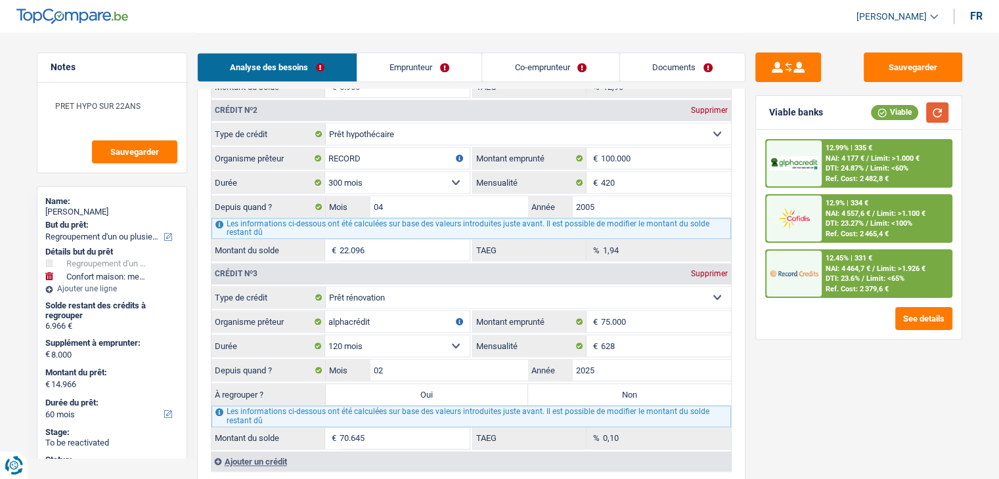
scroll to position [1535, 0]
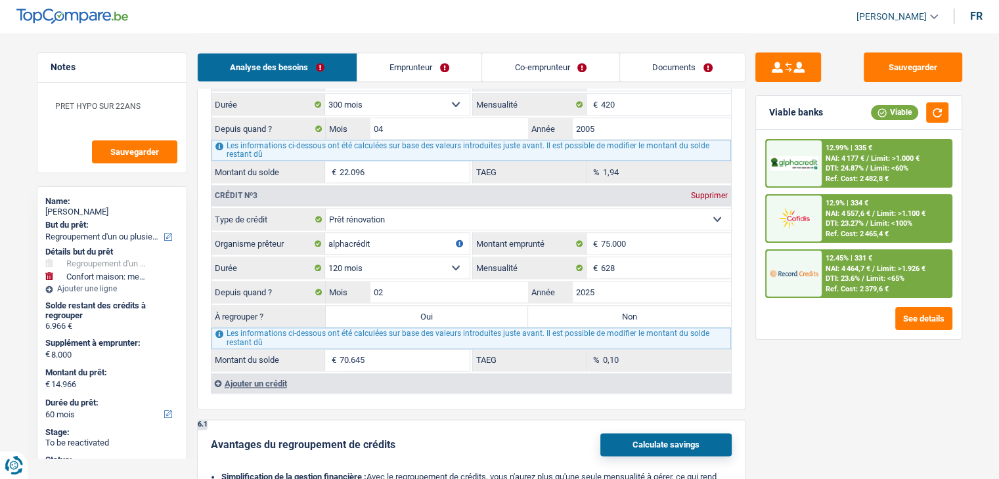
click at [607, 306] on label "Non" at bounding box center [629, 316] width 203 height 21
click at [607, 306] on input "Non" at bounding box center [629, 316] width 203 height 21
radio input "true"
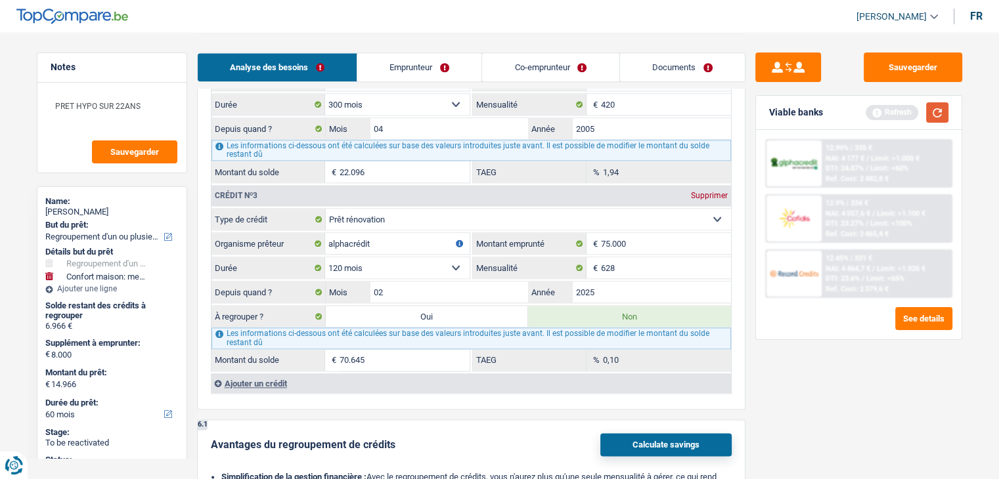
click at [933, 116] on button "button" at bounding box center [937, 112] width 22 height 20
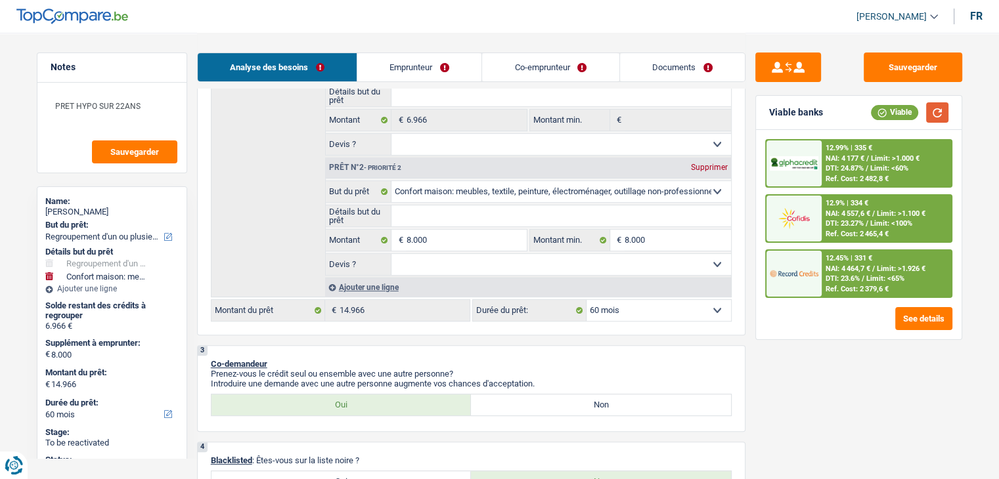
scroll to position [288, 0]
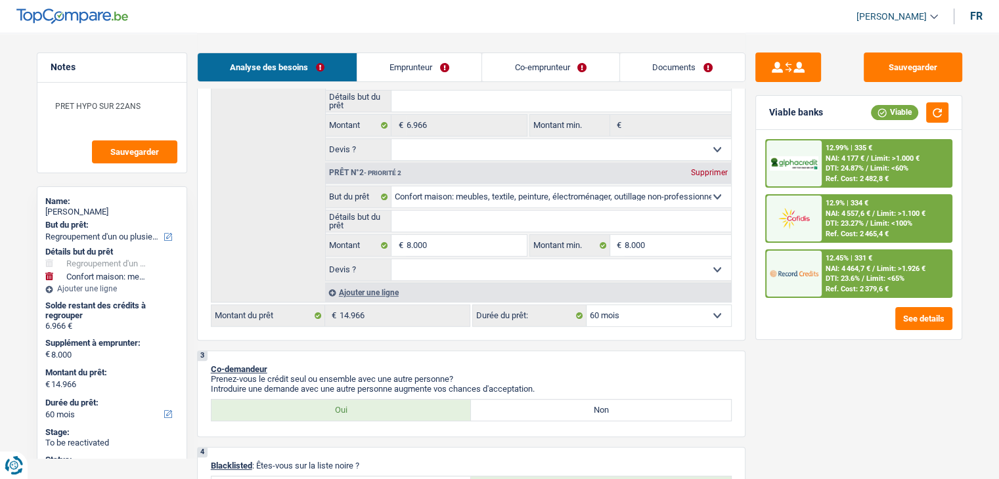
click at [834, 280] on span "DTI: 23.6%" at bounding box center [842, 278] width 34 height 9
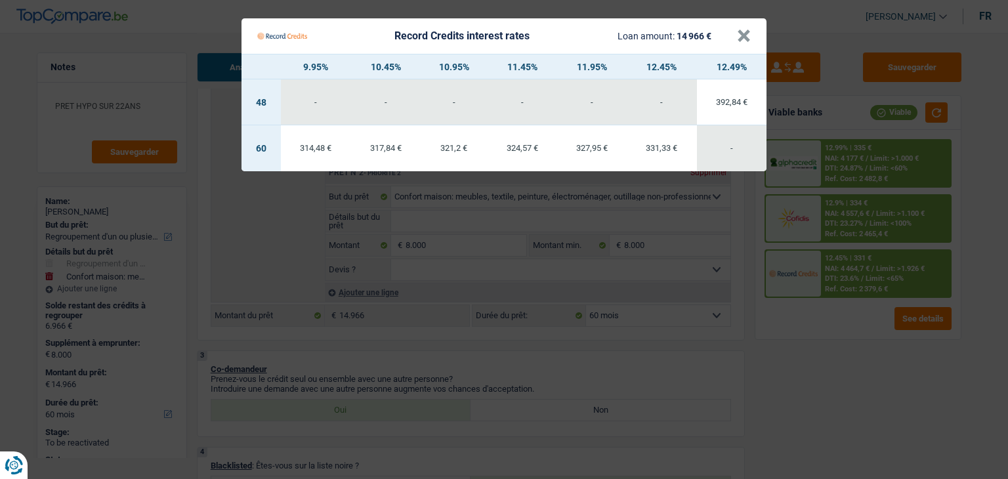
click at [798, 355] on Credits "Record Credits interest rates Loan amount: 14 966 € × 9.95% 10.45% 10.95% 11.45…" at bounding box center [504, 239] width 1008 height 479
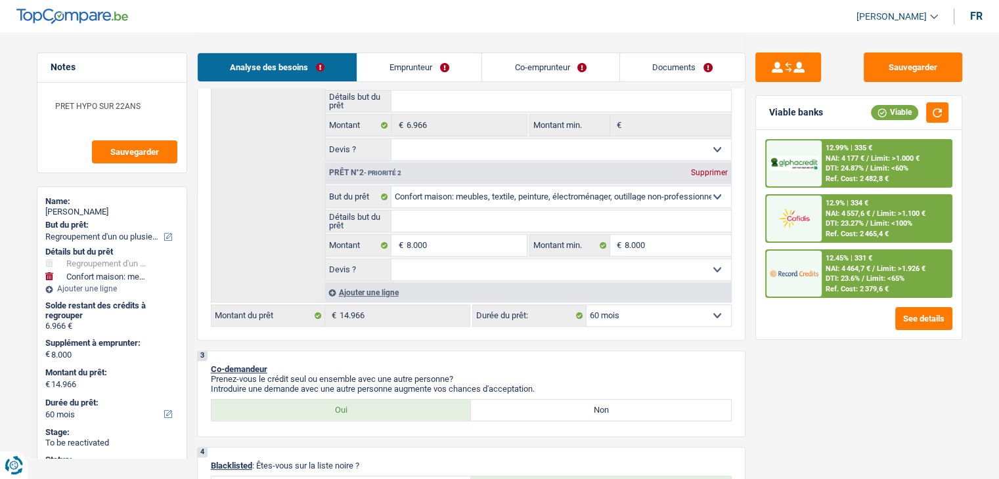
click at [839, 136] on div "12.99% | 335 € NAI: 4 177 € / Limit: >1.000 € DTI: 24.87% / Limit: <60% Ref. Co…" at bounding box center [858, 234] width 205 height 209
click at [819, 153] on div at bounding box center [793, 163] width 55 height 46
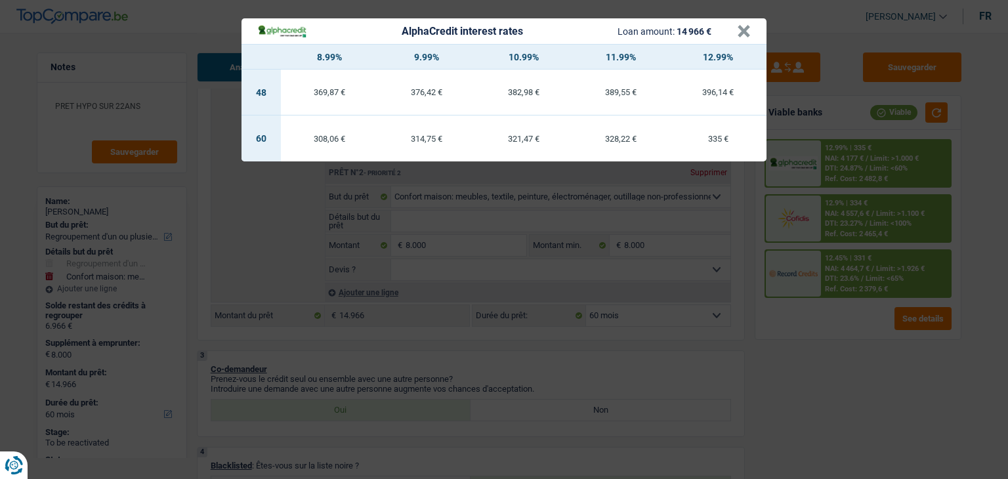
click at [813, 105] on div "AlphaCredit interest rates Loan amount: 14 966 € × 8.99% 9.99% 10.99% 11.99% 12…" at bounding box center [504, 239] width 1008 height 479
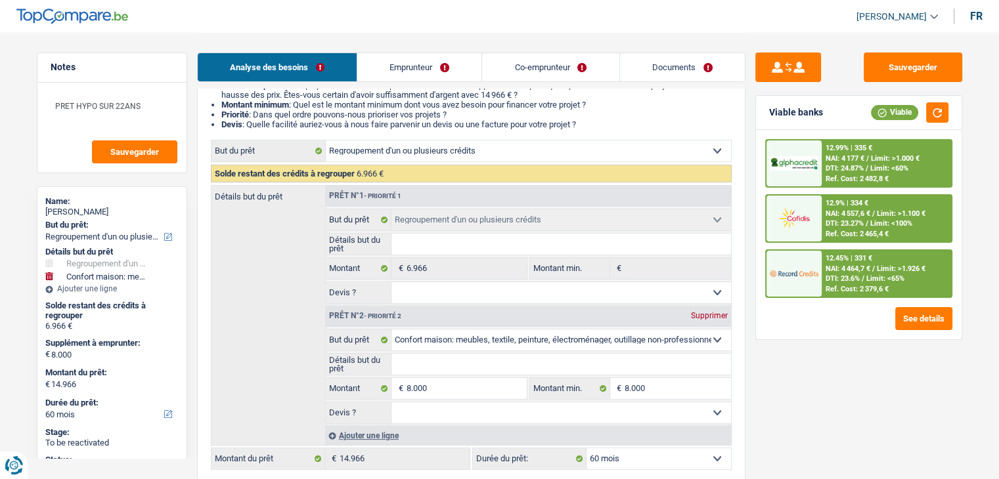
scroll to position [0, 0]
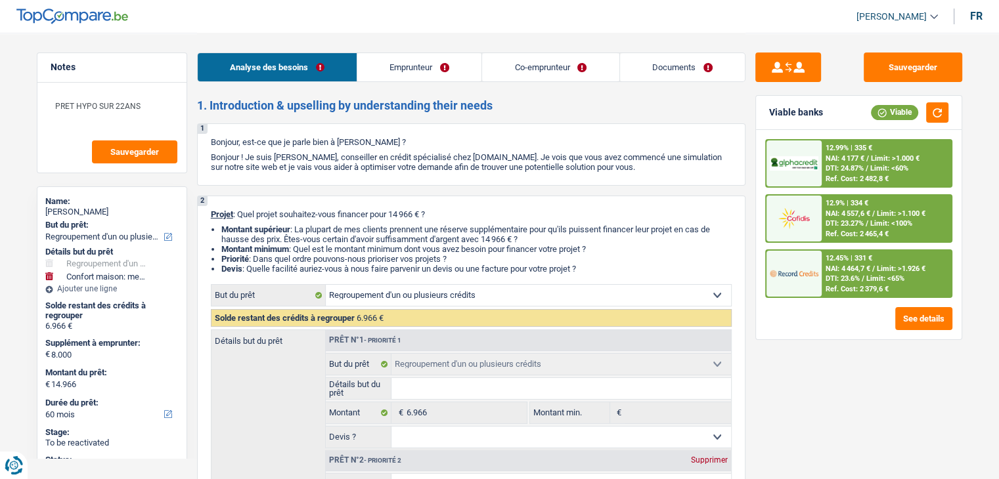
click at [646, 79] on link "Documents" at bounding box center [682, 67] width 125 height 28
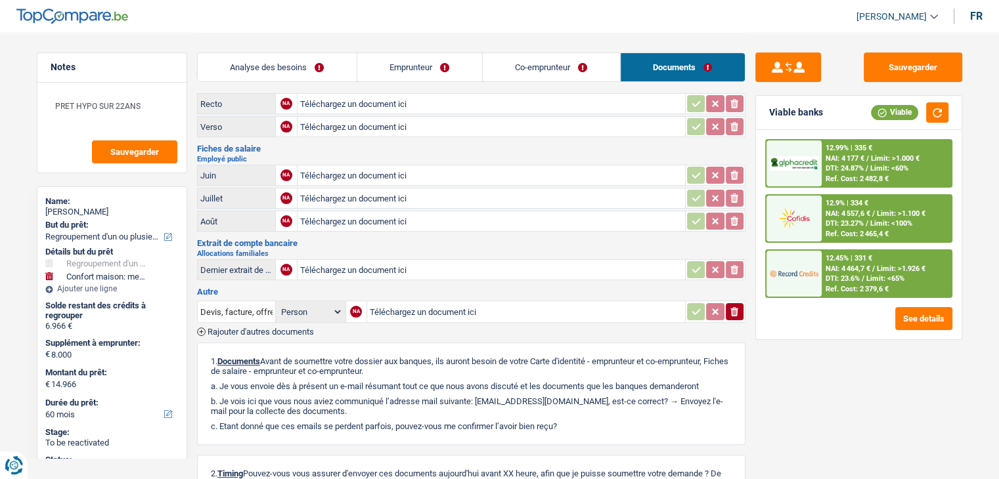
scroll to position [361, 0]
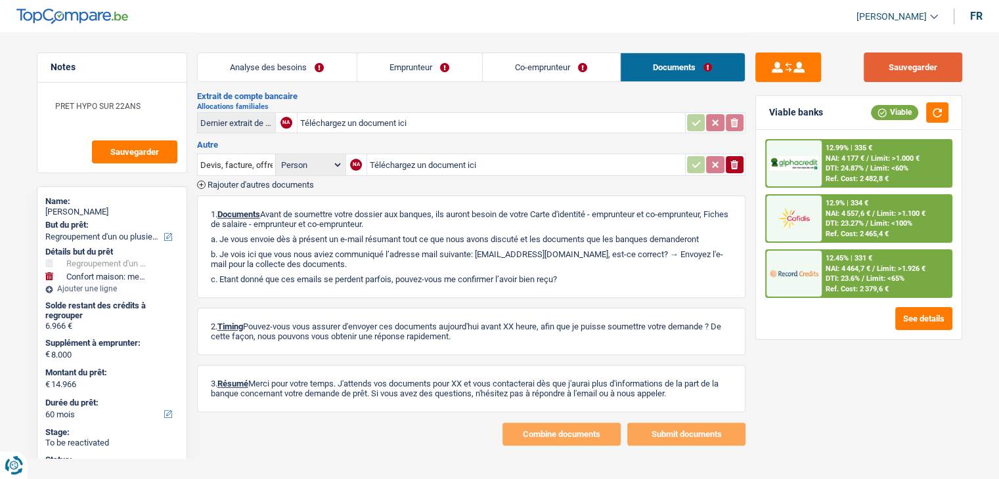
click at [910, 74] on button "Sauvegarder" at bounding box center [912, 68] width 98 height 30
click at [376, 66] on link "Emprunteur" at bounding box center [419, 67] width 125 height 28
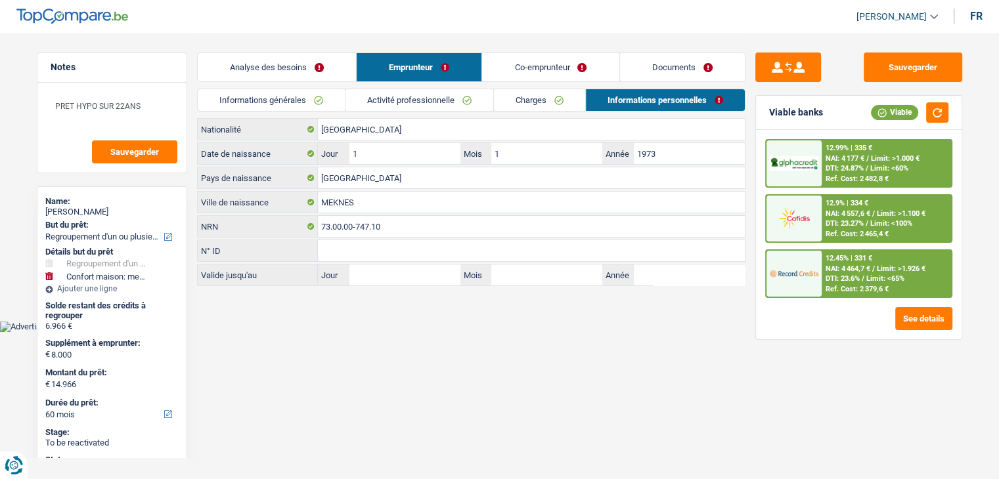
scroll to position [0, 0]
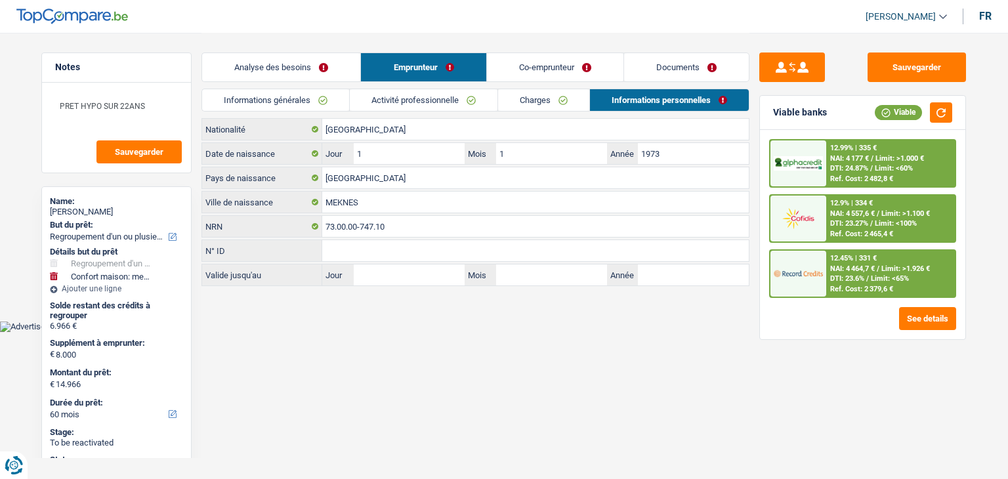
click at [318, 62] on link "Analyse des besoins" at bounding box center [281, 67] width 158 height 28
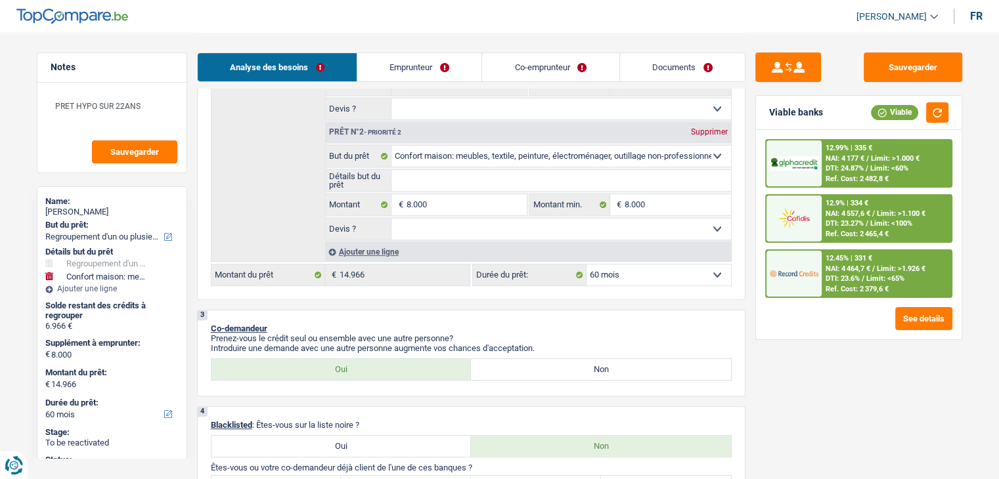
scroll to position [197, 0]
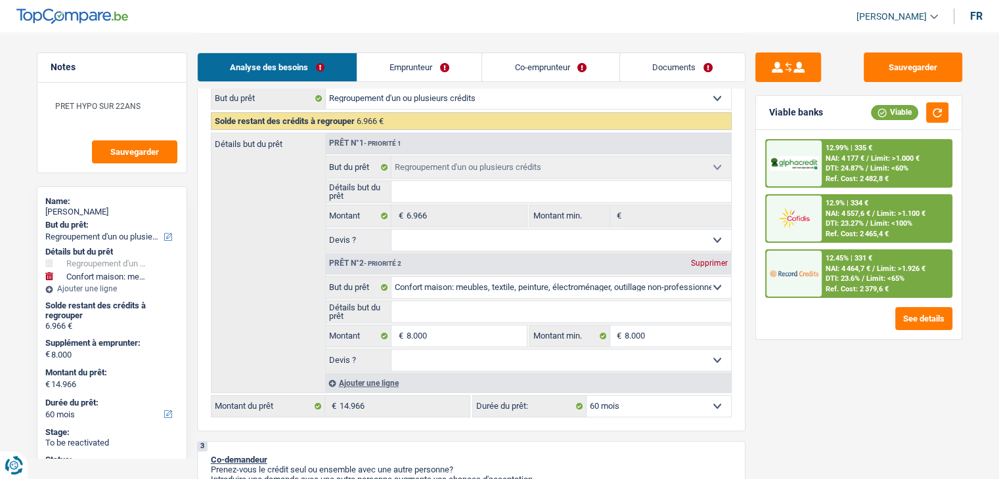
click at [470, 313] on input "Détails but du prêt" at bounding box center [560, 311] width 339 height 21
type input "a"
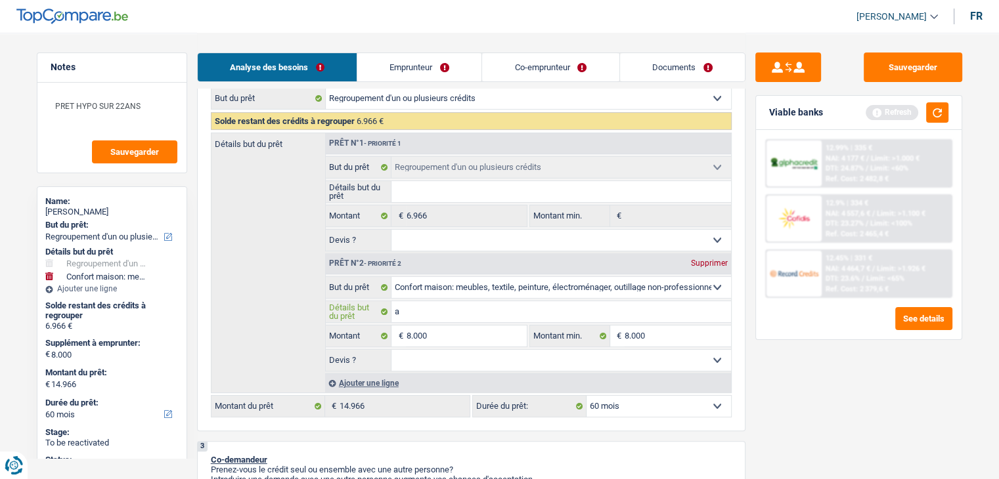
type input "am"
type input "ame"
type input "ameu"
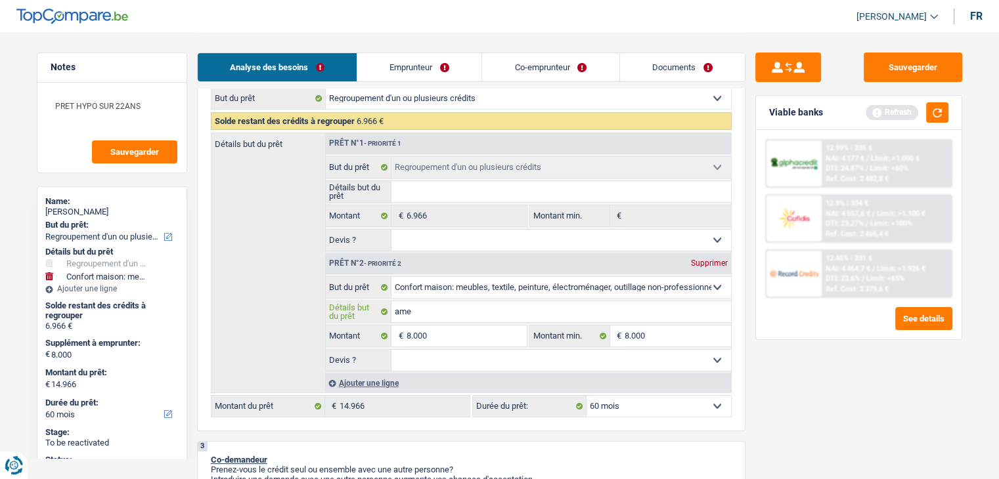
type input "ameu"
type input "ameub"
type input "ameubl"
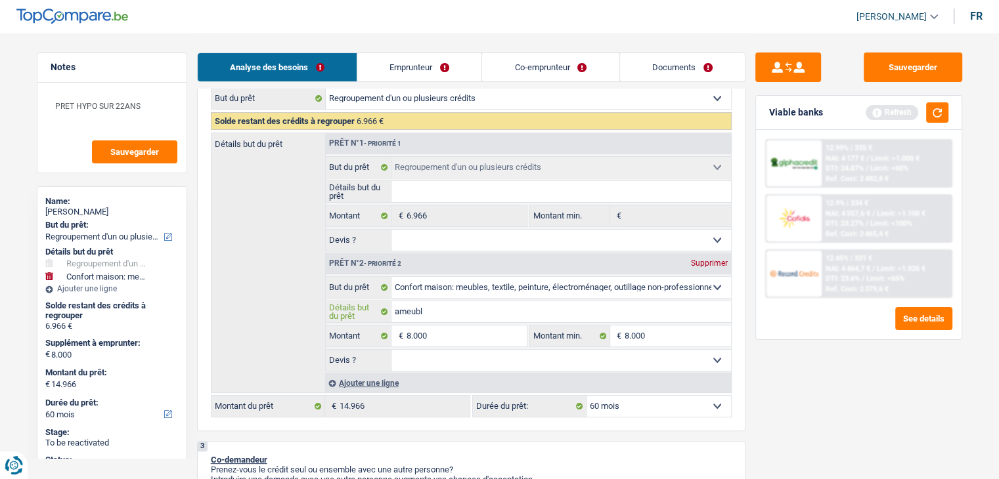
type input "ameuble"
type input "ameublem"
type input "ameubleme"
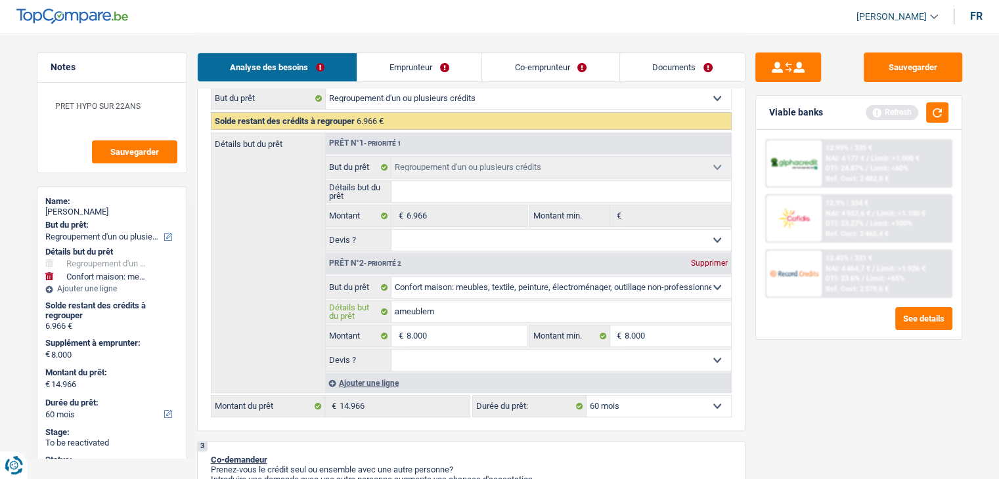
type input "ameubleme"
type input "ameublemen"
type input "ameublement"
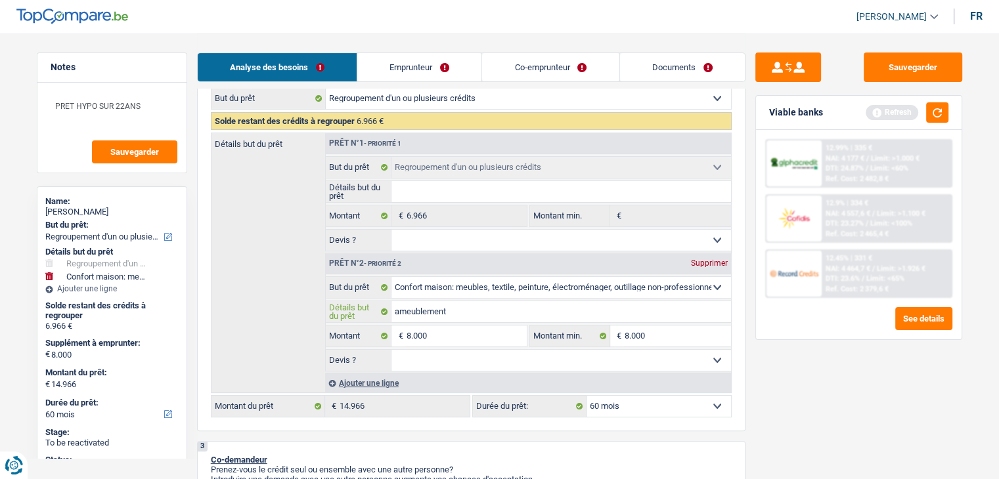
type input "ameublement"
click at [460, 355] on select "Oui Non Non répondu Sélectionner une option" at bounding box center [560, 360] width 339 height 21
select select "false"
click at [391, 350] on select "Oui Non Non répondu Sélectionner une option" at bounding box center [560, 360] width 339 height 21
select select "false"
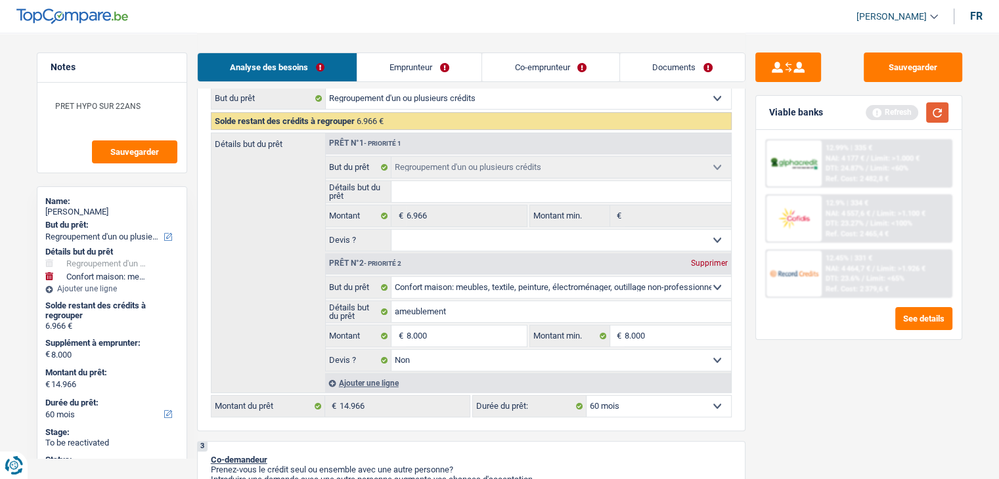
click at [938, 106] on button "button" at bounding box center [937, 112] width 22 height 20
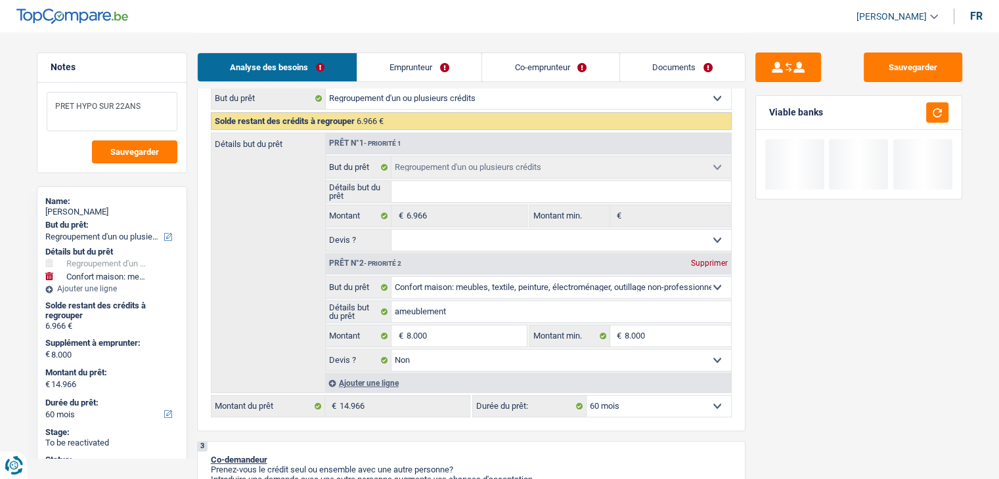
click at [148, 108] on textarea "PRET HYPO SUR 22ANS" at bounding box center [112, 111] width 131 height 39
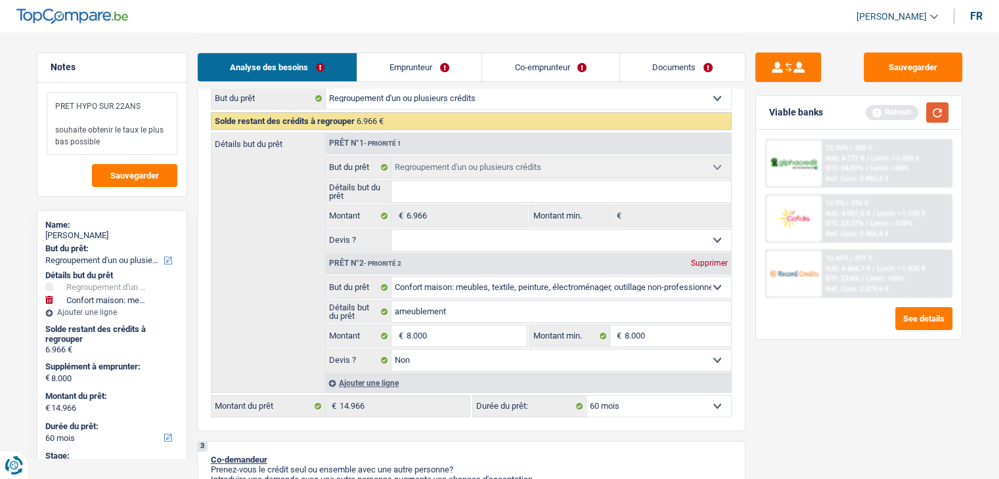
type textarea "PRET HYPO SUR 22ANS souhaite obtenir le taux le plus bas possible"
click at [944, 108] on button "button" at bounding box center [937, 112] width 22 height 20
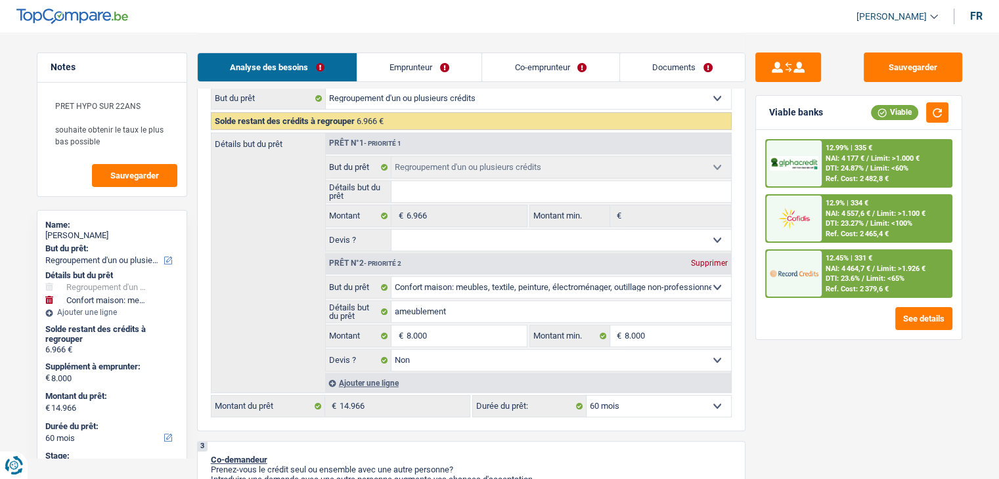
drag, startPoint x: 473, startPoint y: 248, endPoint x: 462, endPoint y: 247, distance: 10.5
click at [472, 247] on select "Oui Non Non répondu Sélectionner une option" at bounding box center [560, 240] width 339 height 21
select select "yes"
click at [391, 230] on select "Oui Non Non répondu Sélectionner une option" at bounding box center [560, 240] width 339 height 21
select select "yes"
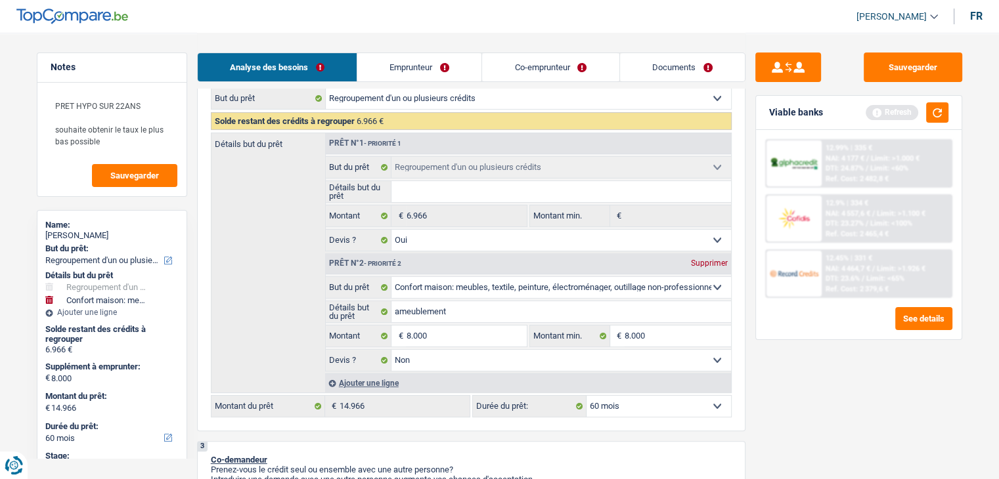
click at [435, 193] on input "Détails but du prêt" at bounding box center [560, 191] width 339 height 21
type input "r"
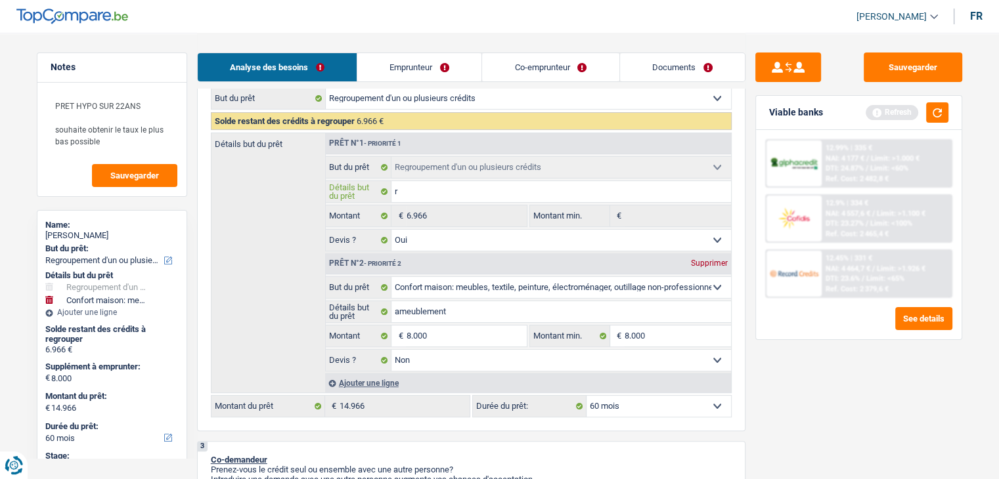
type input "ra"
type input "rac"
type input "rach"
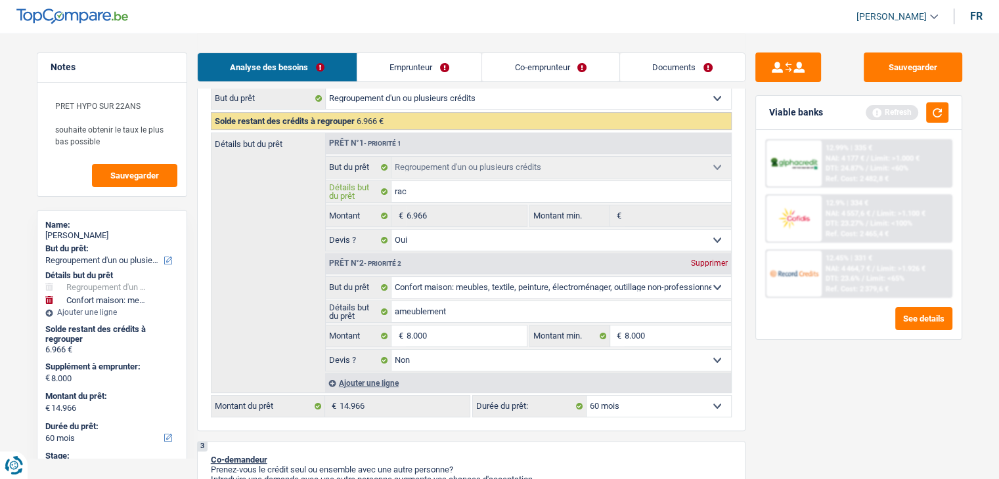
type input "rach"
type input "racha"
type input "rachat"
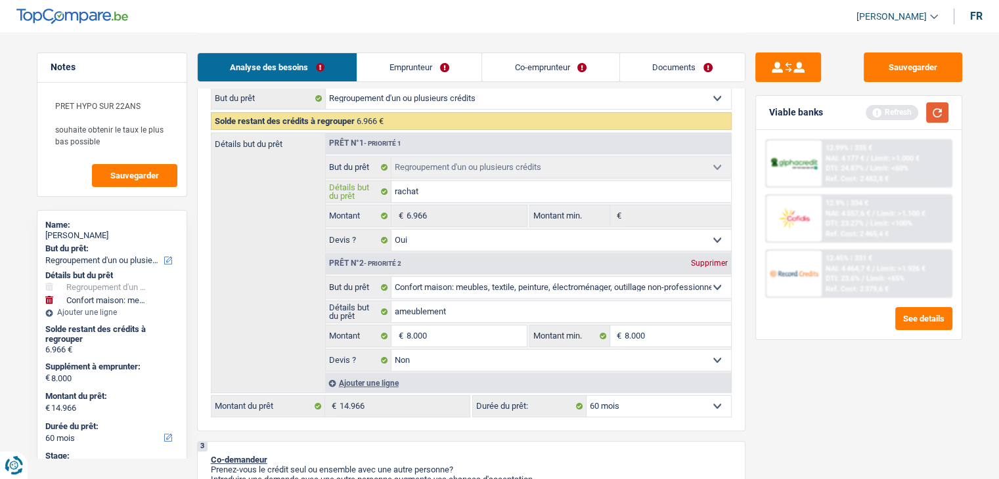
type input "rachat"
click at [938, 116] on button "button" at bounding box center [937, 112] width 22 height 20
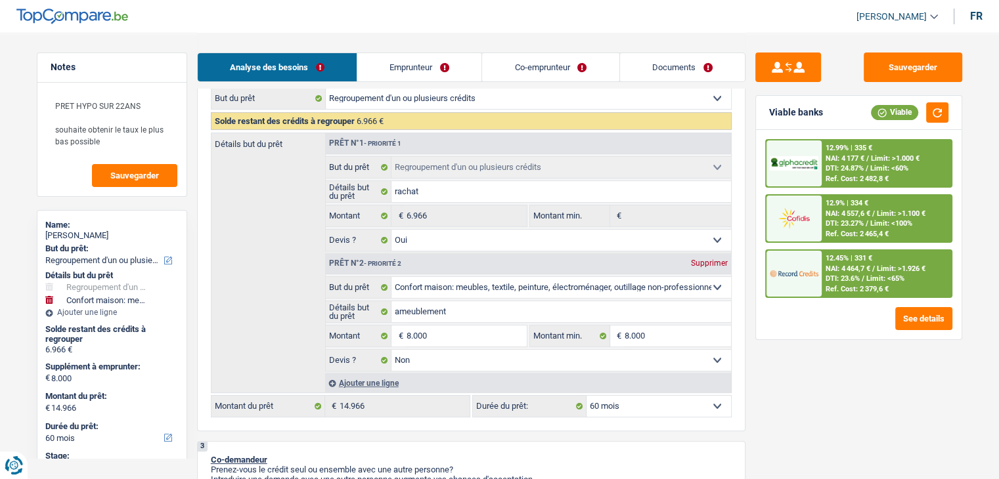
click at [846, 165] on span "DTI: 24.87%" at bounding box center [844, 168] width 38 height 9
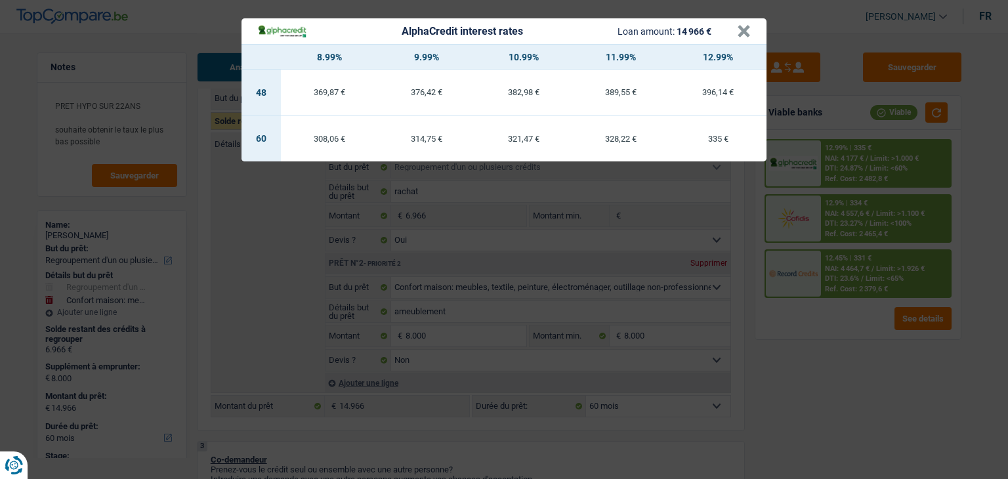
click at [832, 353] on div "AlphaCredit interest rates Loan amount: 14 966 € × 8.99% 9.99% 10.99% 11.99% 12…" at bounding box center [504, 239] width 1008 height 479
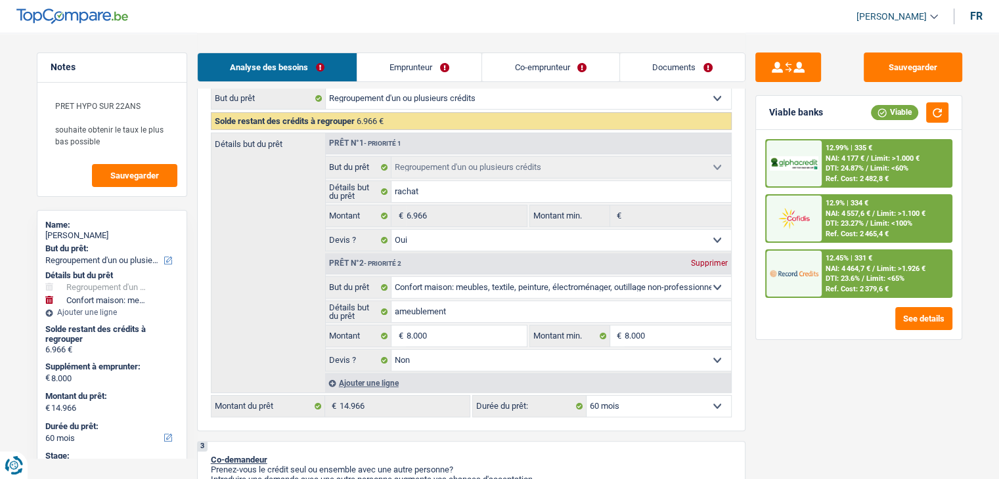
click at [850, 225] on span "DTI: 23.27%" at bounding box center [844, 223] width 38 height 9
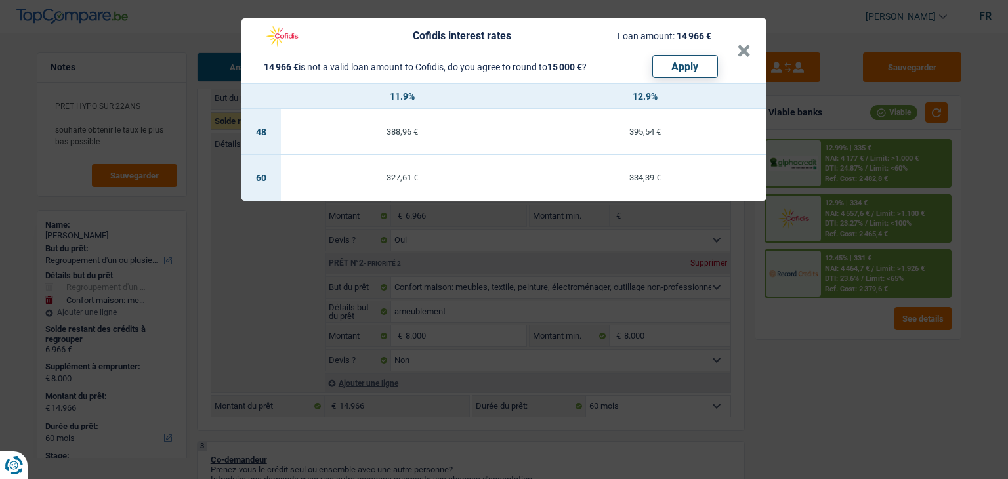
click at [865, 335] on div "Cofidis interest rates Loan amount: 14 966 € 14 966 € is not a valid loan amoun…" at bounding box center [504, 239] width 1008 height 479
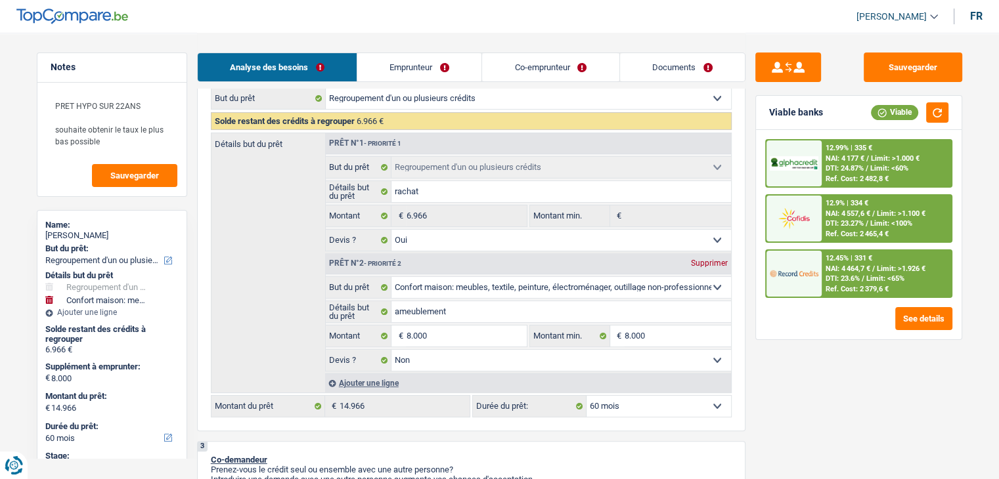
click at [870, 265] on span "NAI: 4 464,7 €" at bounding box center [847, 269] width 45 height 9
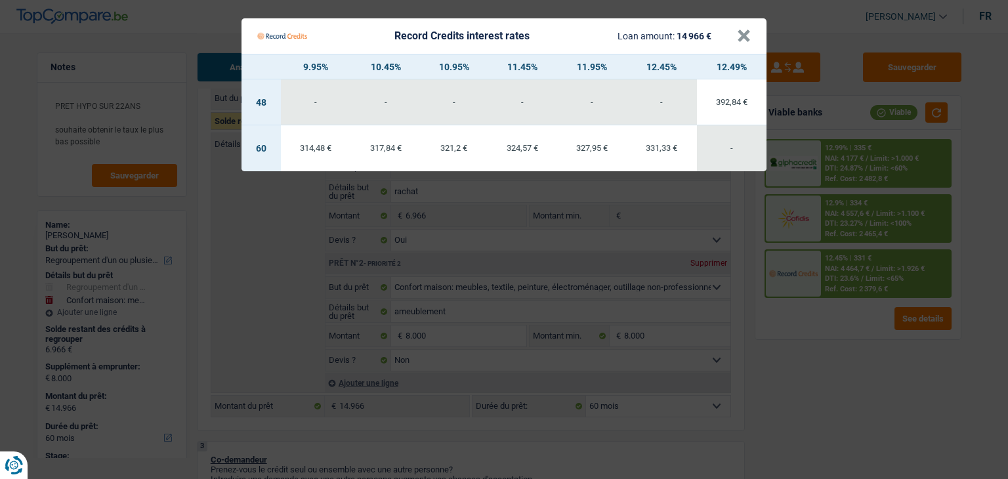
click at [857, 349] on Credits "Record Credits interest rates Loan amount: 14 966 € × 9.95% 10.45% 10.95% 11.45…" at bounding box center [504, 239] width 1008 height 479
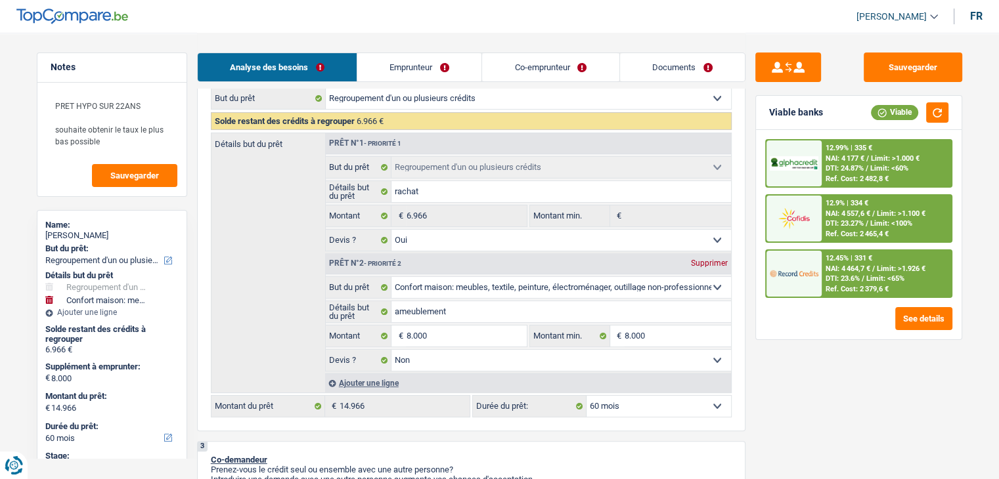
click at [877, 140] on div "12.99% | 335 € NAI: 4 177 € / Limit: >1.000 € DTI: 24.87% / Limit: <60% Ref. Co…" at bounding box center [858, 234] width 205 height 209
click at [876, 150] on div "12.99% | 335 € NAI: 4 177 € / Limit: >1.000 € DTI: 24.87% / Limit: <60% Ref. Co…" at bounding box center [885, 163] width 129 height 46
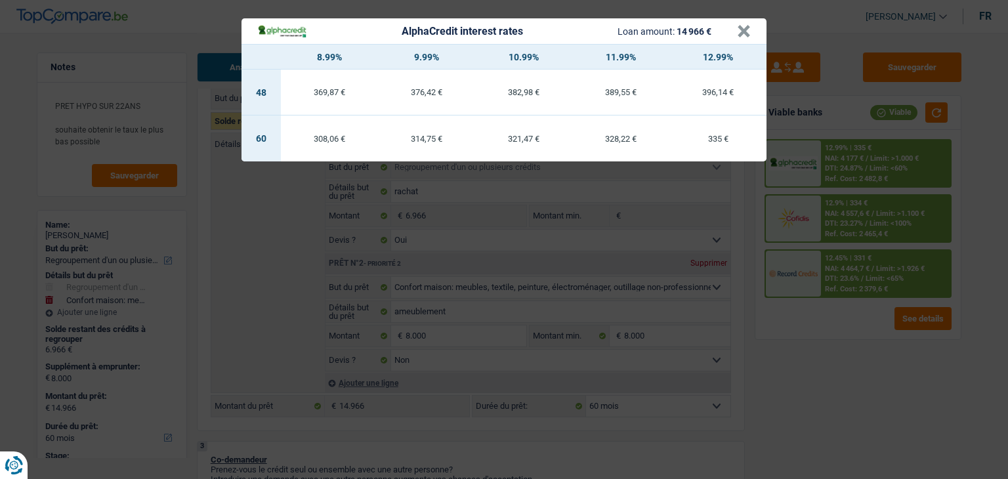
click at [335, 144] on td "308,06 €" at bounding box center [329, 139] width 97 height 46
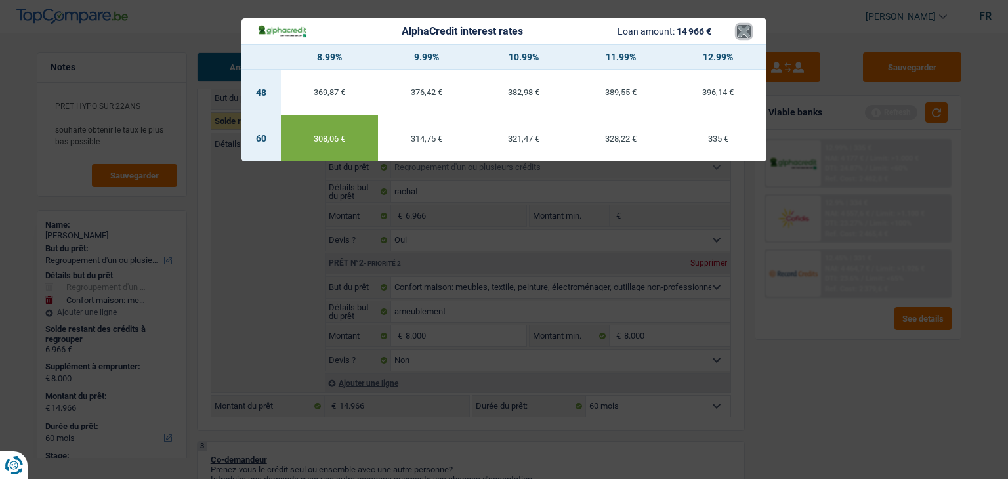
click at [744, 37] on button "×" at bounding box center [744, 31] width 14 height 13
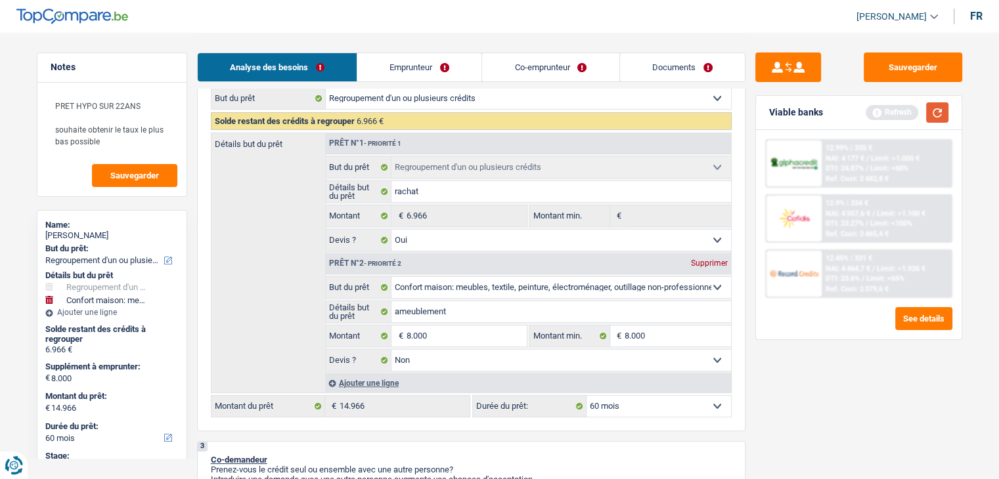
click at [936, 108] on button "button" at bounding box center [937, 112] width 22 height 20
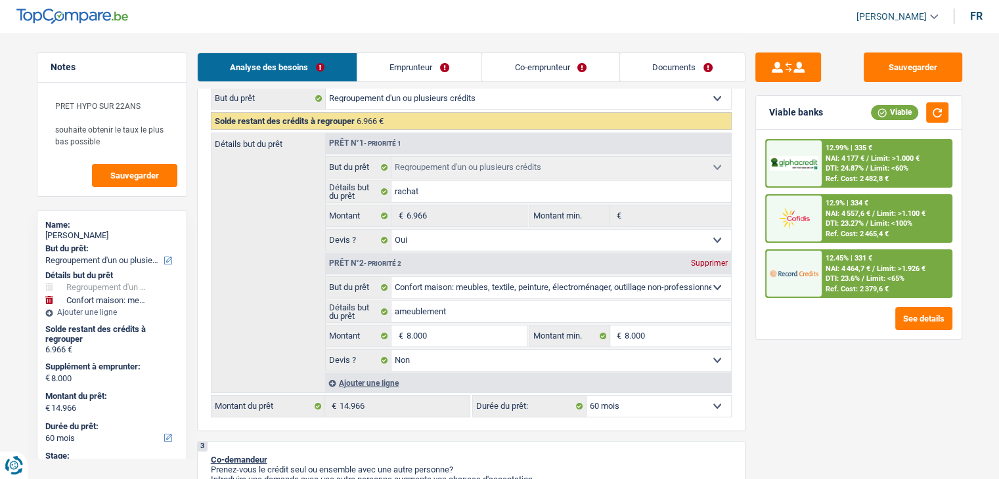
click at [807, 282] on img at bounding box center [793, 273] width 49 height 24
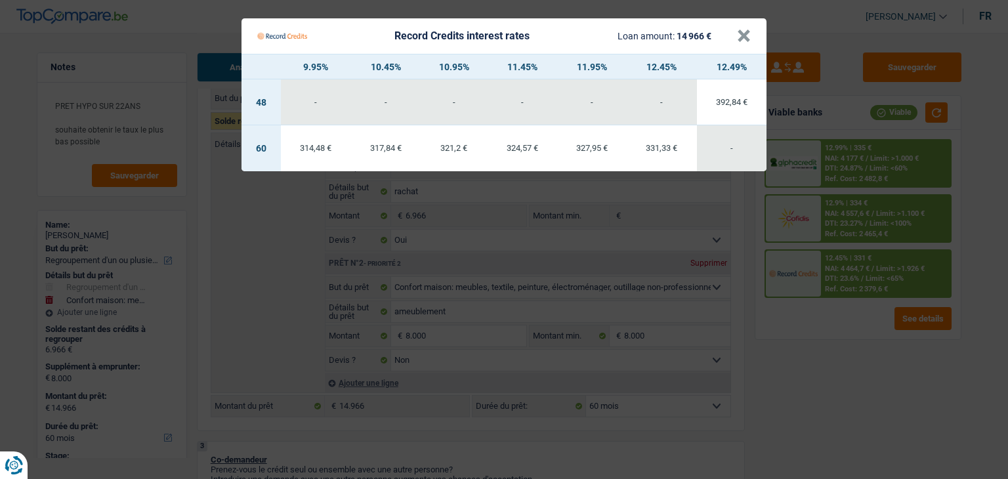
click at [320, 154] on td "314,48 €" at bounding box center [316, 148] width 70 height 46
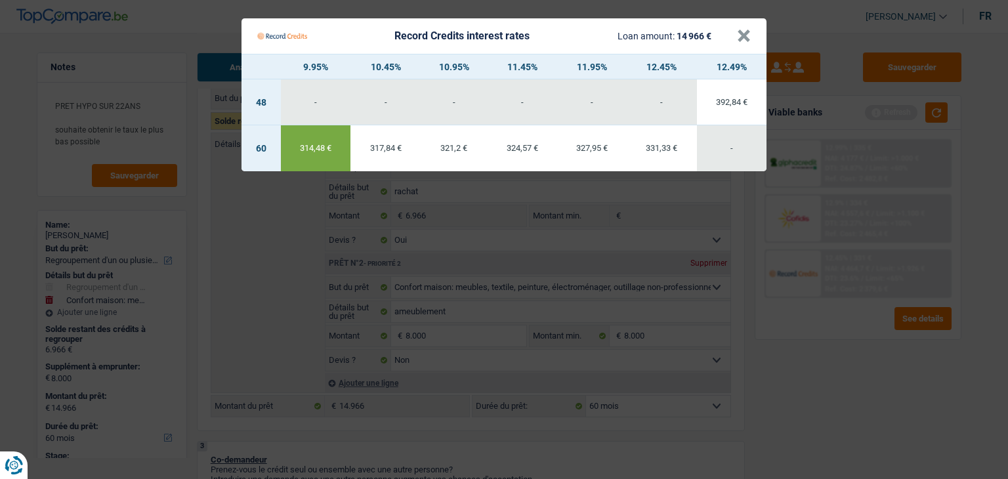
click at [753, 40] on Credits___BV_modal_header_ "Record Credits interest rates Loan amount: 14 966 € ×" at bounding box center [504, 35] width 525 height 35
click at [745, 40] on button "×" at bounding box center [744, 36] width 14 height 13
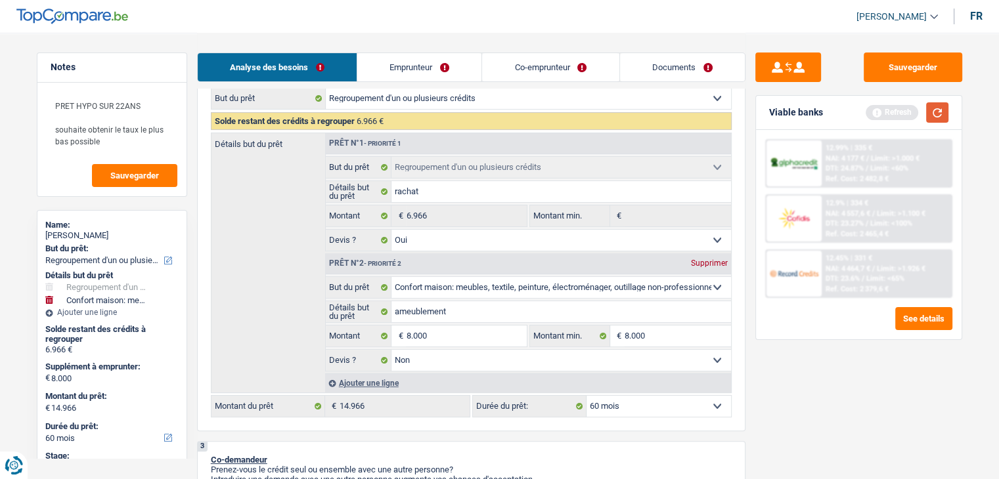
click at [928, 106] on button "button" at bounding box center [937, 112] width 22 height 20
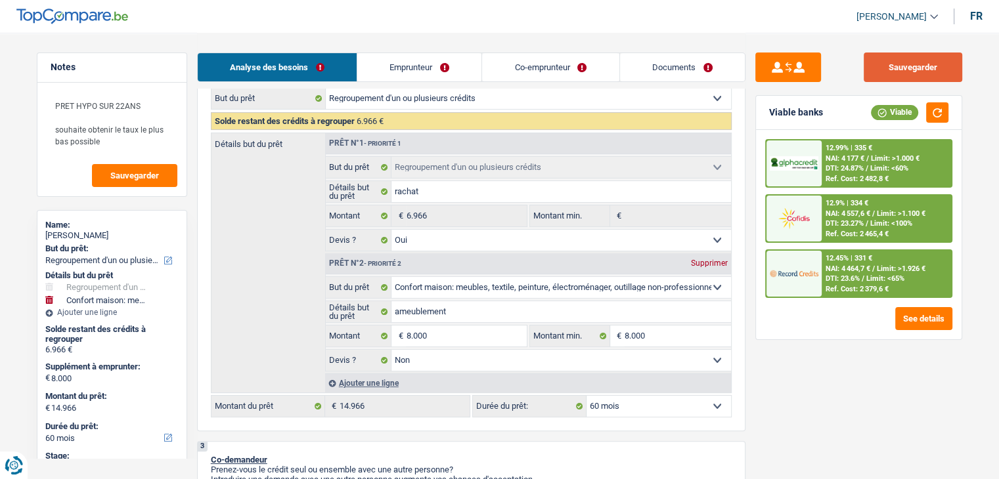
click at [878, 75] on button "Sauvegarder" at bounding box center [912, 68] width 98 height 30
click at [100, 147] on textarea "PRET HYPO SUR 22ANS souhaite obtenir le taux le plus bas possible" at bounding box center [112, 123] width 131 height 63
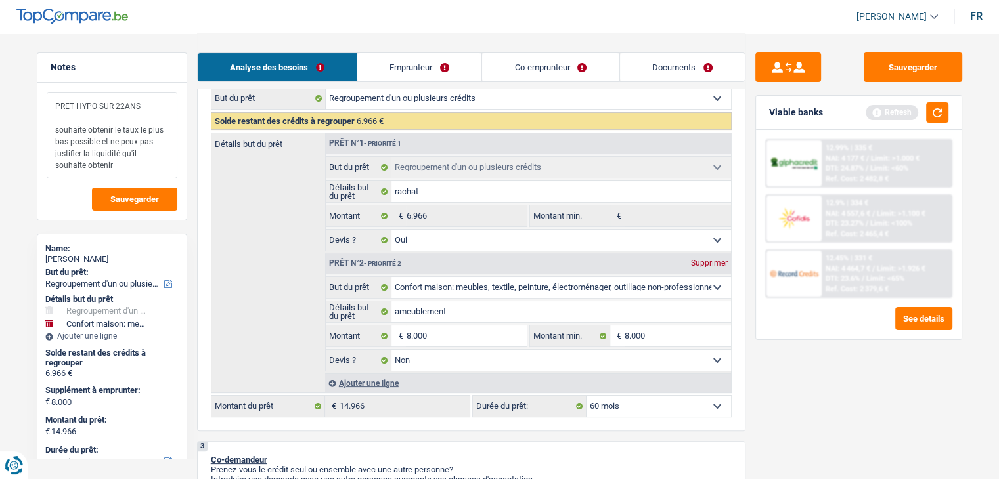
drag, startPoint x: 100, startPoint y: 141, endPoint x: 126, endPoint y: 176, distance: 43.2
click at [126, 176] on textarea "PRET HYPO SUR 22ANS souhaite obtenir le taux le plus bas possible et ne peux pa…" at bounding box center [112, 135] width 131 height 87
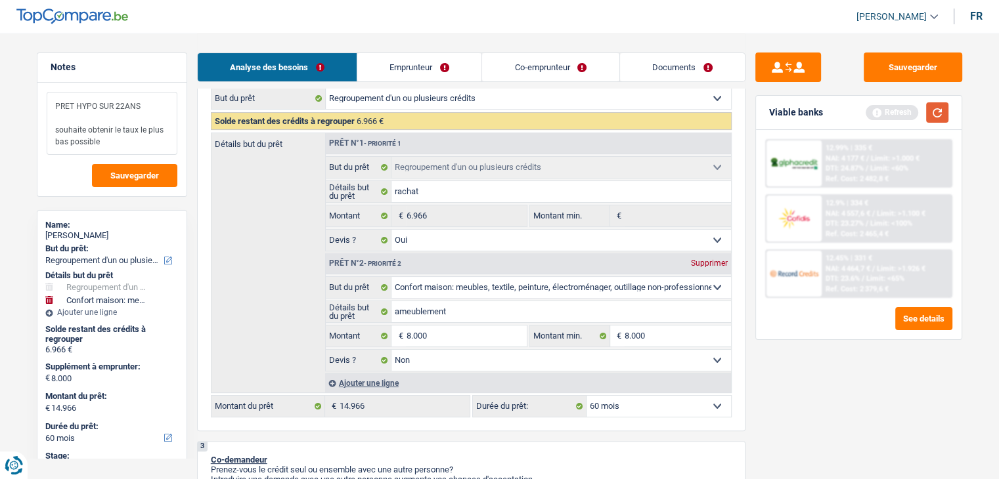
type textarea "PRET HYPO SUR 22ANS souhaite obtenir le taux le plus bas possible"
click at [943, 114] on button "button" at bounding box center [937, 112] width 22 height 20
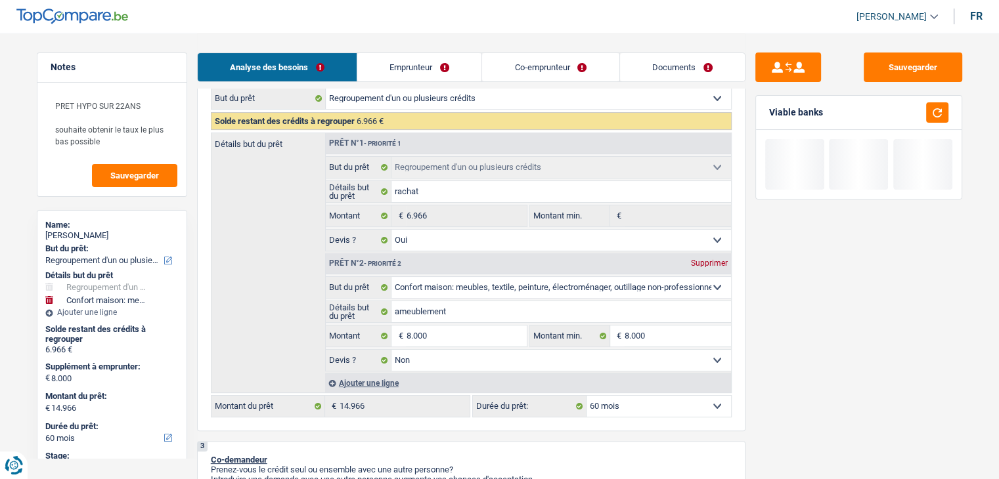
click at [925, 98] on div "Viable banks" at bounding box center [858, 113] width 205 height 34
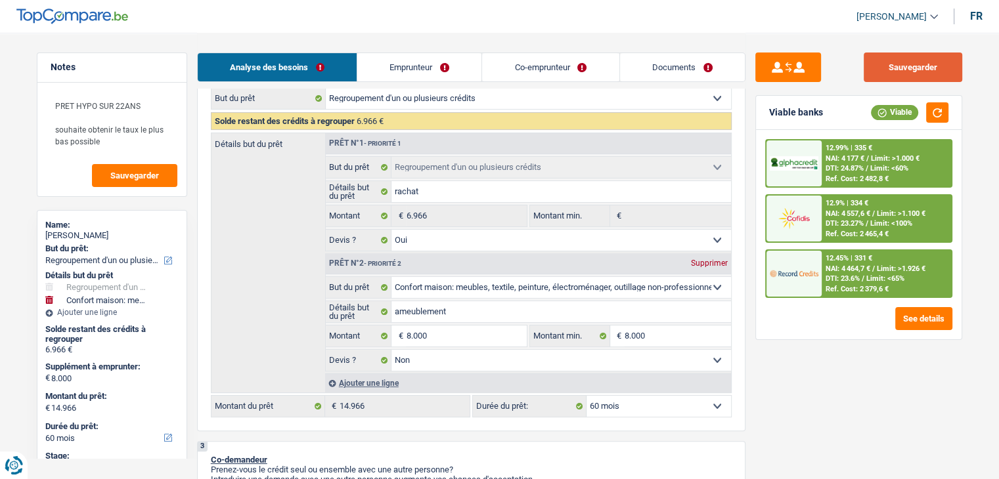
click at [893, 75] on button "Sauvegarder" at bounding box center [912, 68] width 98 height 30
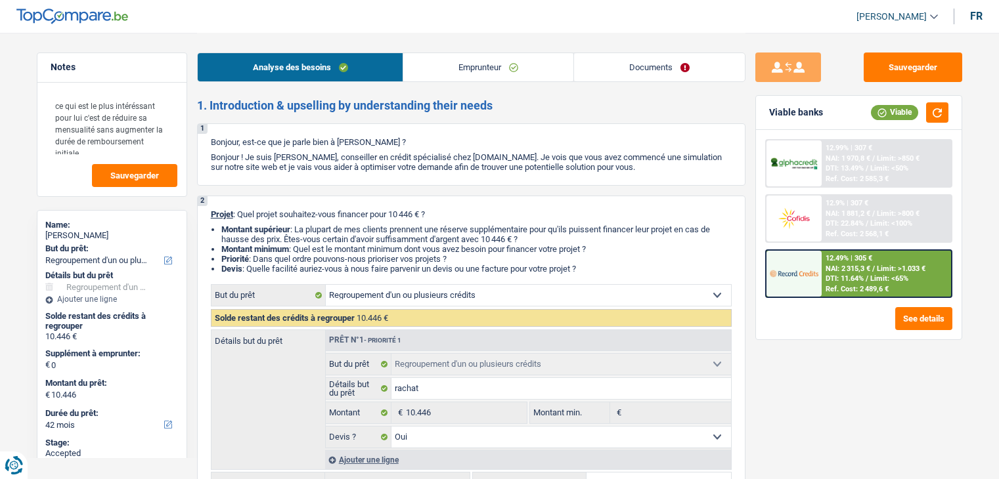
select select "refinancing"
select select "42"
select select "refinancing"
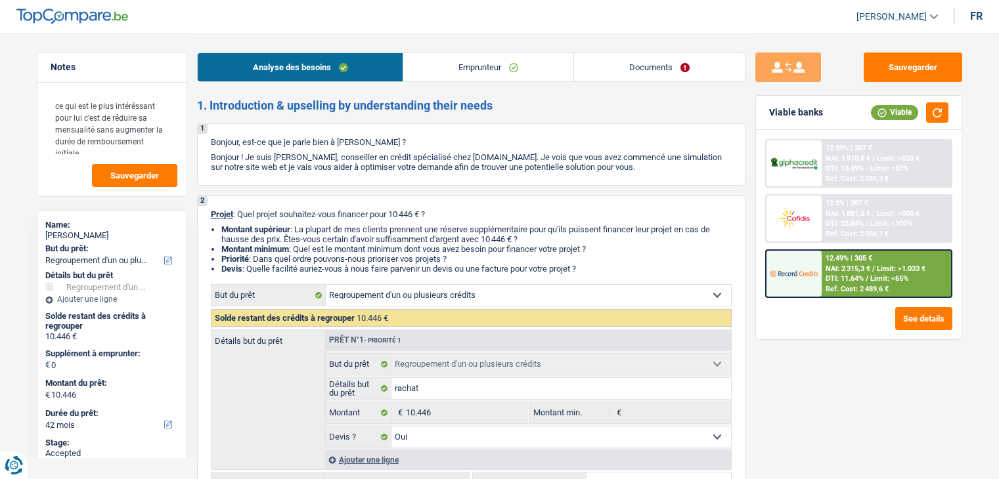
select select "yes"
select select "42"
select select "worker"
select select "netSalary"
select select "mealVouchers"
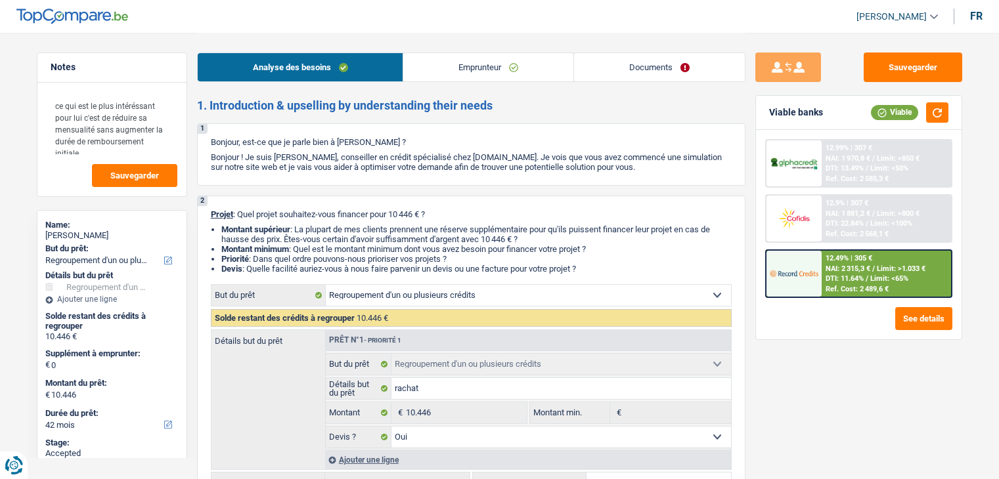
select select "liveWithParents"
select select "creditConsolidation"
select select "60"
select select "refinancing"
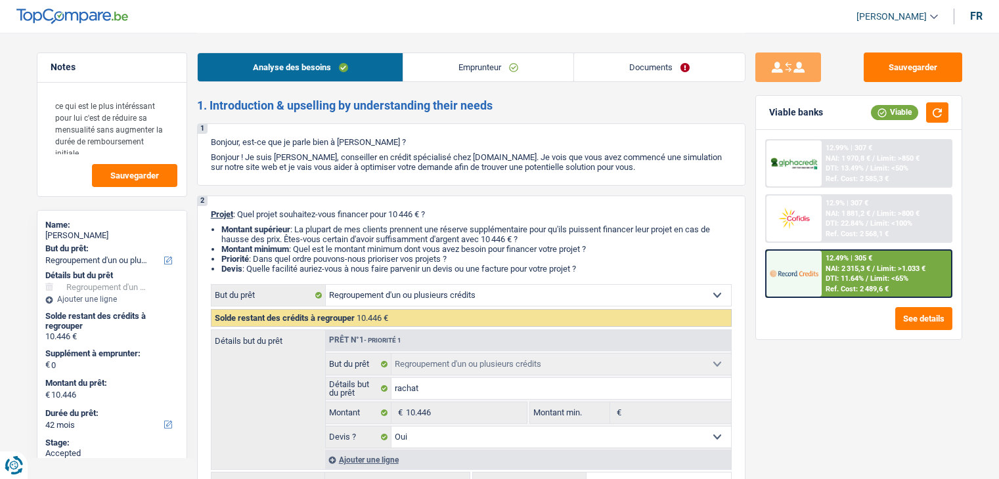
select select "yes"
select select "42"
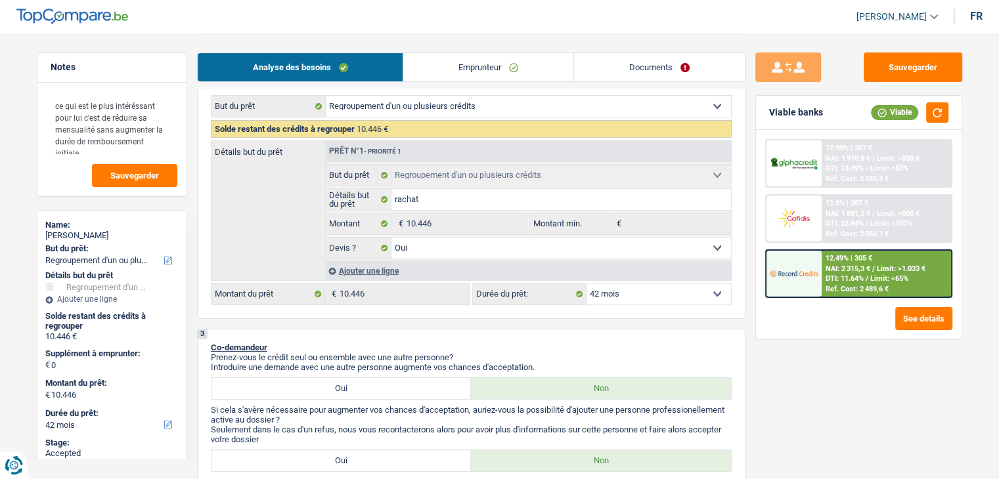
scroll to position [197, 0]
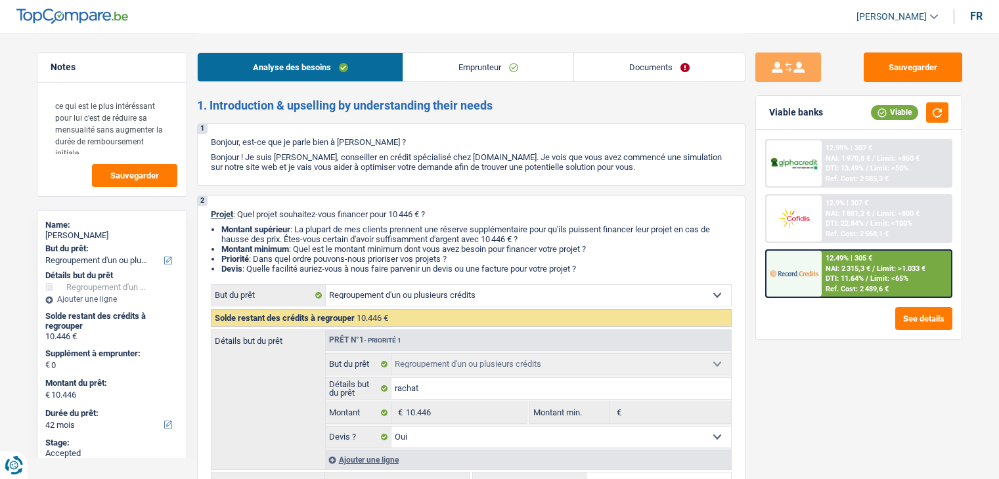
select select "refinancing"
select select "42"
select select "refinancing"
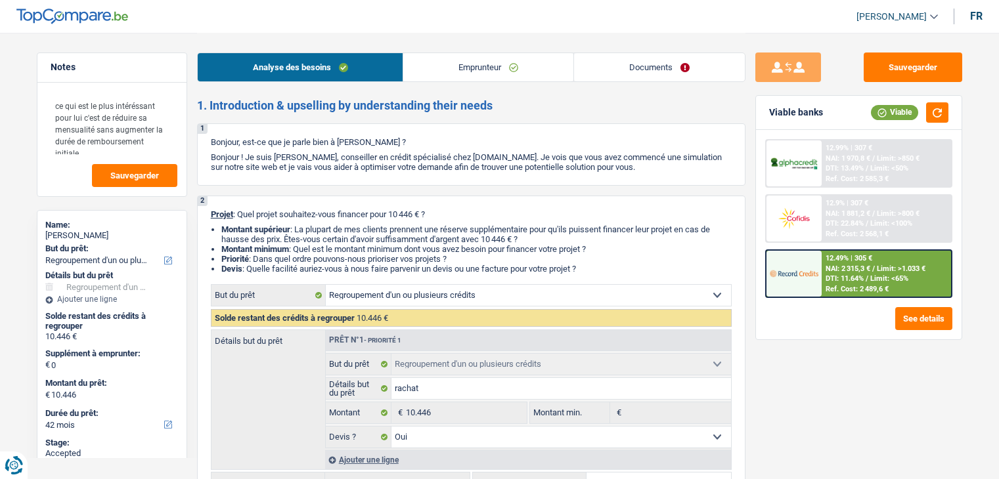
select select "yes"
select select "42"
select select "worker"
select select "netSalary"
select select "mealVouchers"
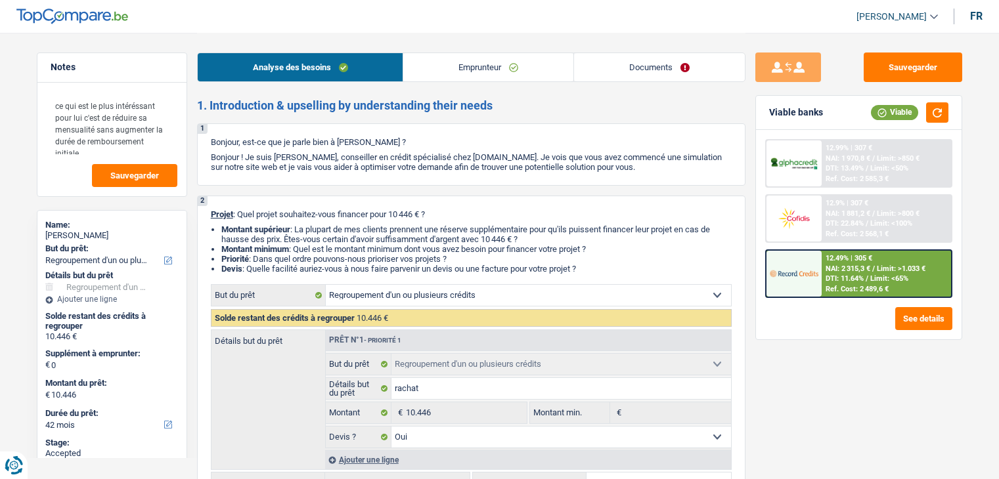
select select "liveWithParents"
select select "creditConsolidation"
select select "60"
select select "refinancing"
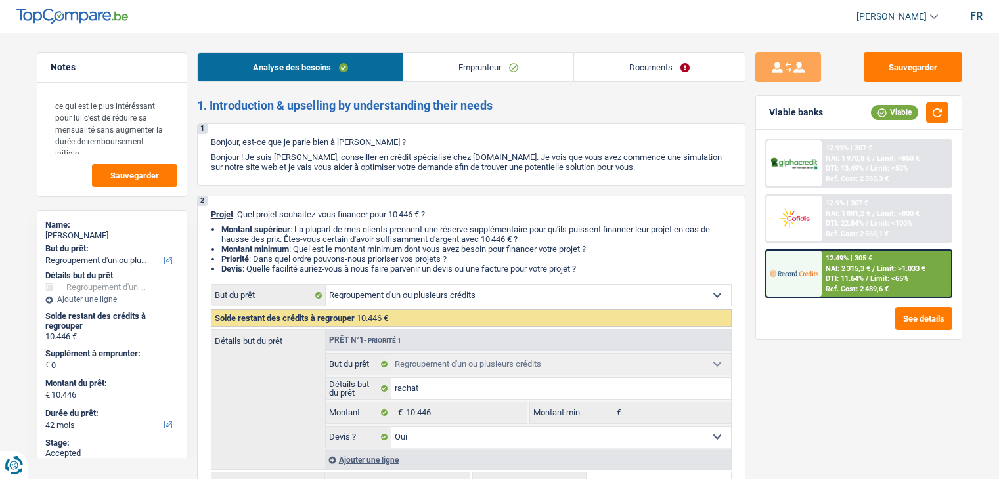
select select "yes"
select select "42"
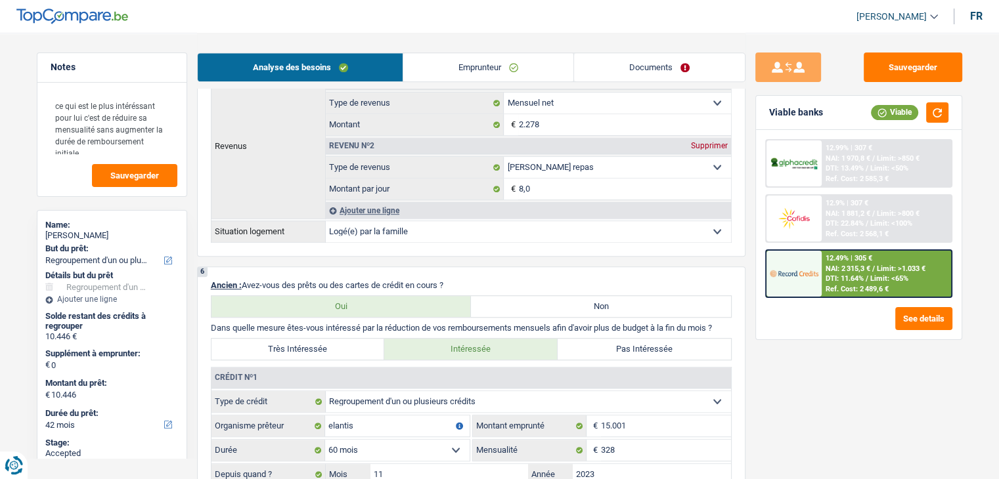
scroll to position [1050, 0]
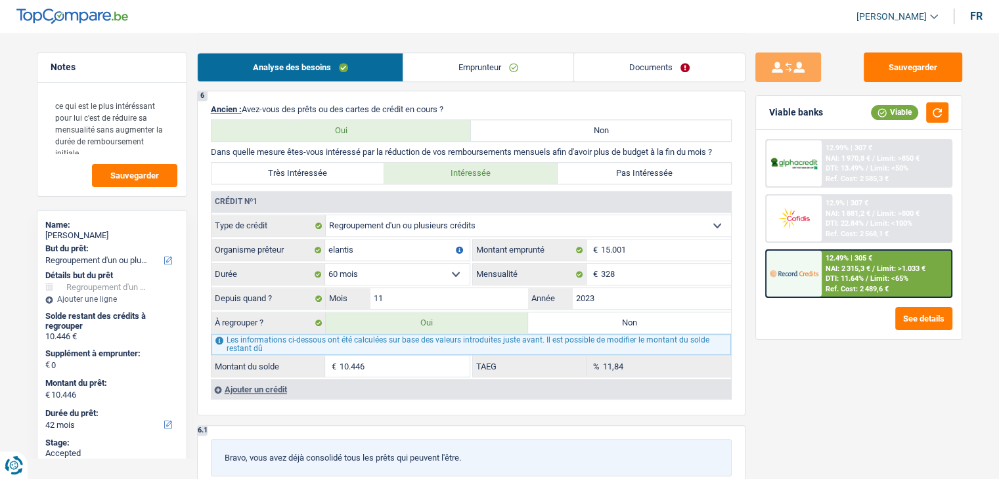
click at [853, 271] on span "NAI: 2 315,3 €" at bounding box center [847, 269] width 45 height 9
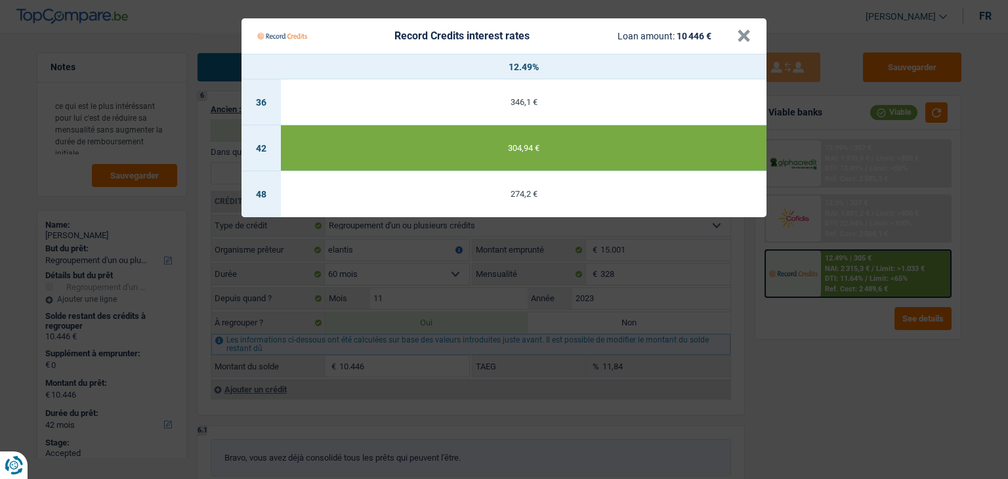
click at [825, 350] on Credits "Record Credits interest rates Loan amount: 10 446 € × 12.49% 36 346,1 € 42 304,…" at bounding box center [504, 239] width 1008 height 479
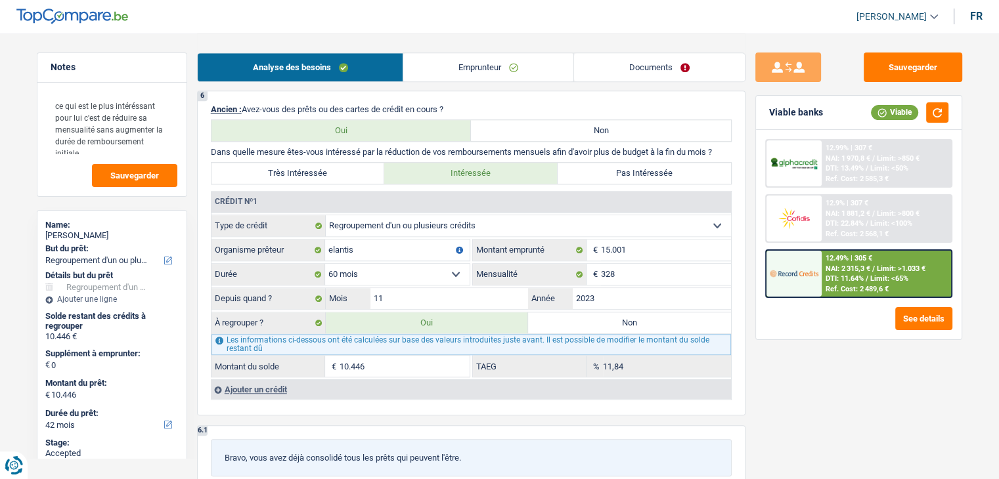
click at [841, 219] on span "DTI: 22.84%" at bounding box center [844, 223] width 38 height 9
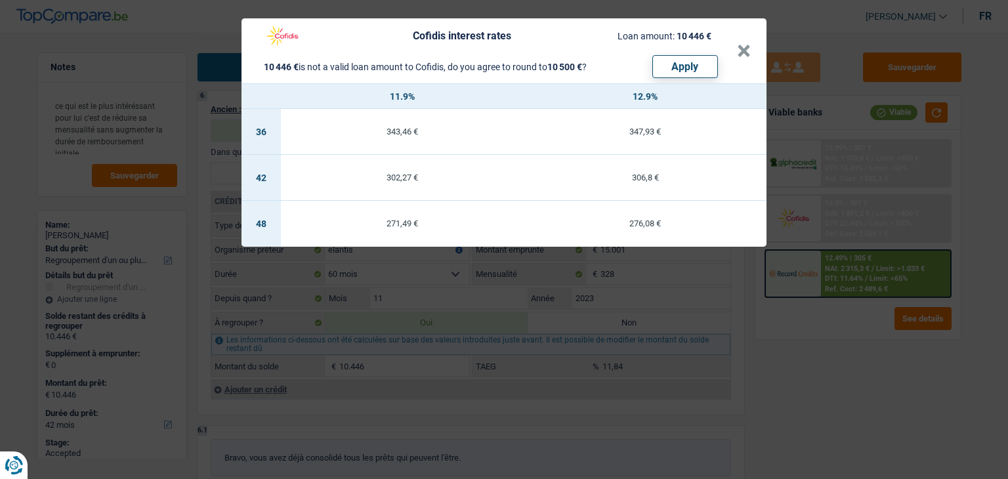
click at [846, 351] on div "Cofidis interest rates Loan amount: 10 446 € 10 446 € is not a valid loan amoun…" at bounding box center [504, 239] width 1008 height 479
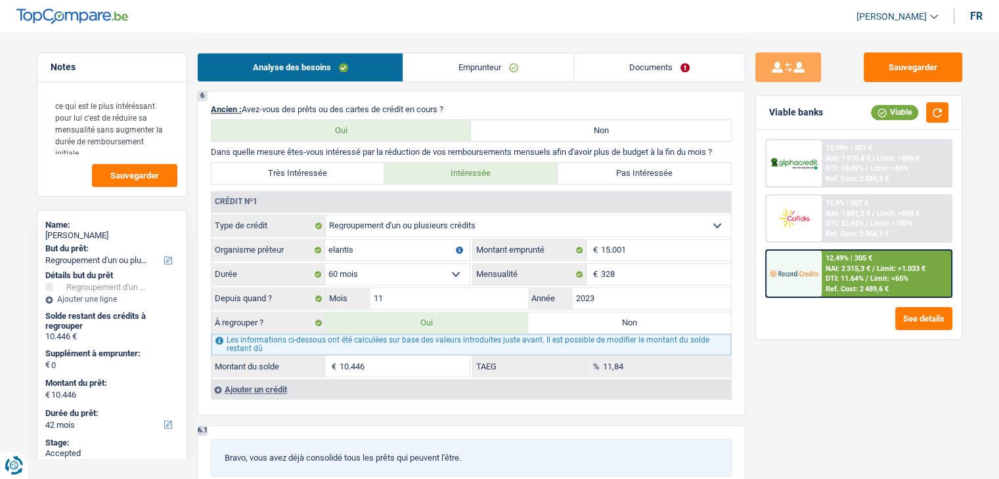
click at [851, 166] on span "DTI: 13.49%" at bounding box center [844, 168] width 38 height 9
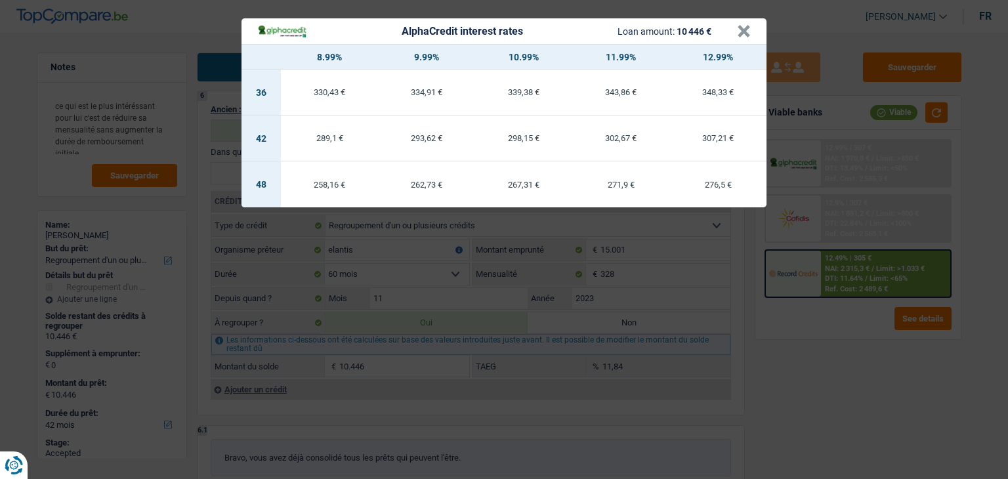
click at [856, 348] on div "AlphaCredit interest rates Loan amount: 10 446 € × 8.99% 9.99% 10.99% 11.99% 12…" at bounding box center [504, 239] width 1008 height 479
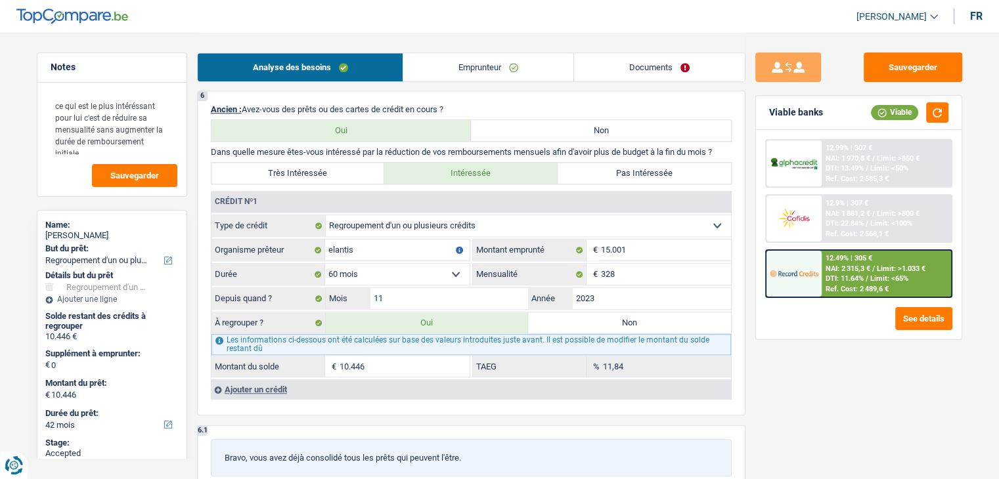
click at [842, 160] on span "NAI: 1 970,8 €" at bounding box center [847, 158] width 45 height 9
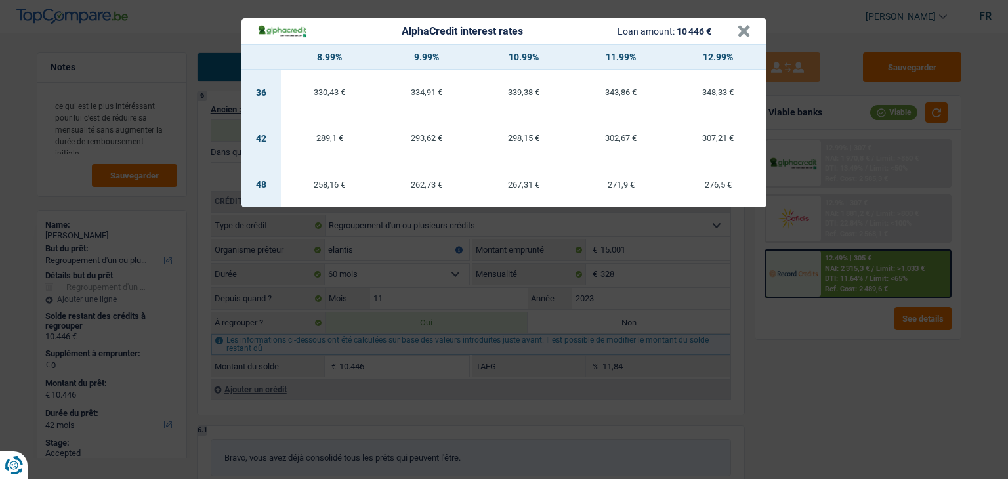
click at [836, 347] on div "AlphaCredit interest rates Loan amount: 10 446 € × 8.99% 9.99% 10.99% 11.99% 12…" at bounding box center [504, 239] width 1008 height 479
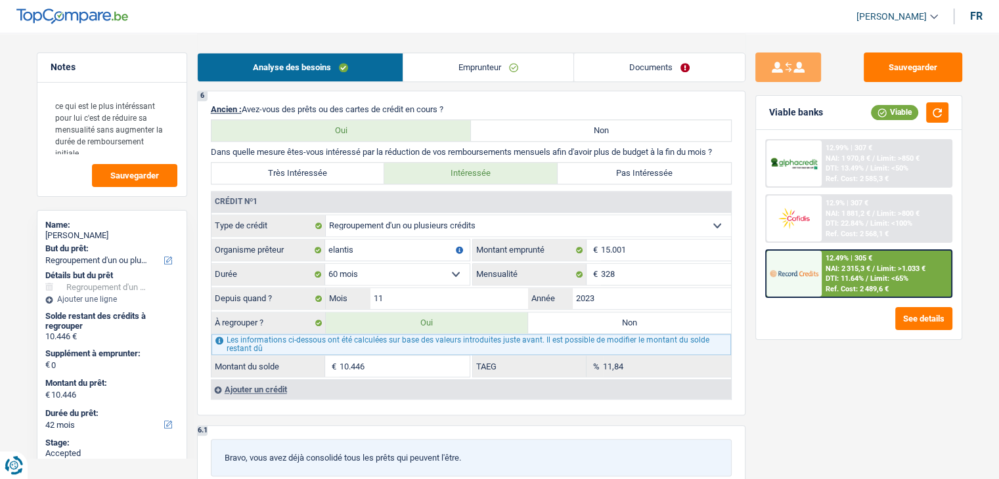
click at [844, 269] on span "NAI: 2 315,3 €" at bounding box center [847, 269] width 45 height 9
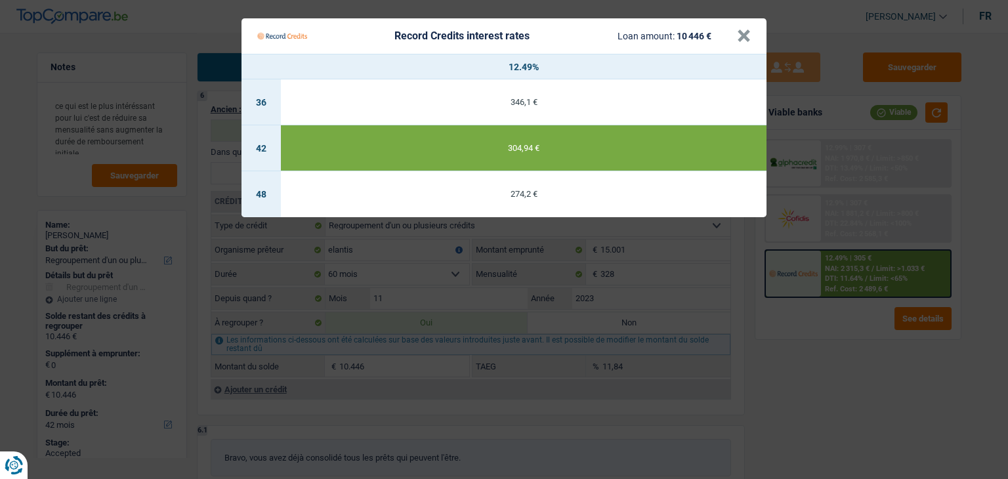
click at [798, 381] on Credits "Record Credits interest rates Loan amount: 10 446 € × 12.49% 36 346,1 € 42 304,…" at bounding box center [504, 239] width 1008 height 479
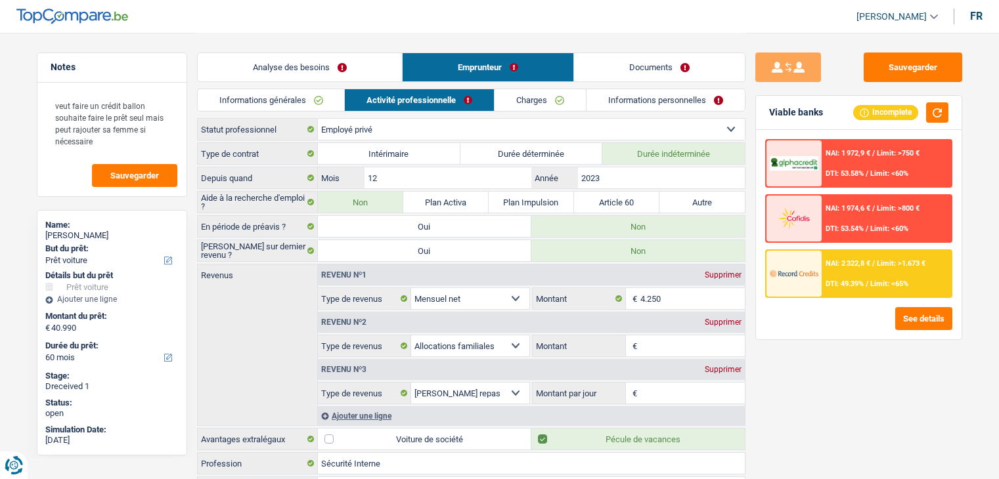
select select "car"
select select "60"
select select "privateEmployee"
select select "netSalary"
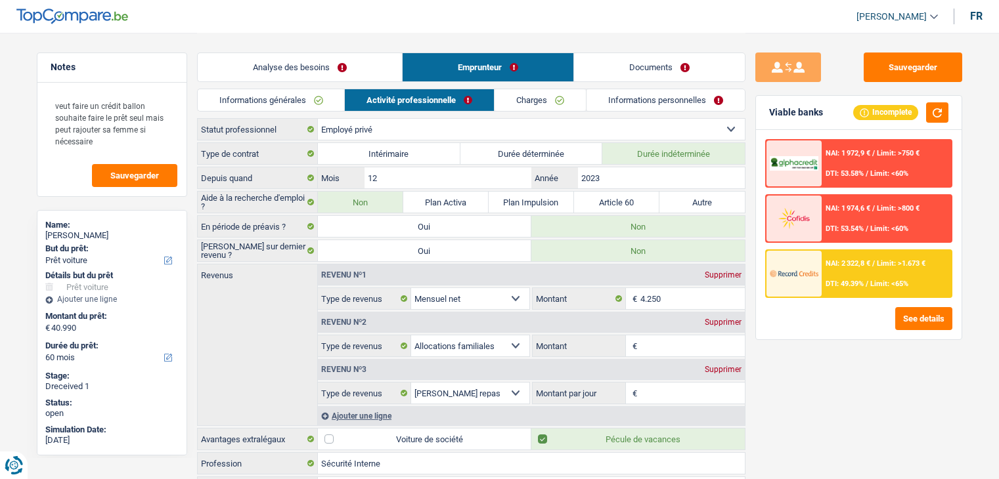
select select "familyAllowances"
select select "mealVouchers"
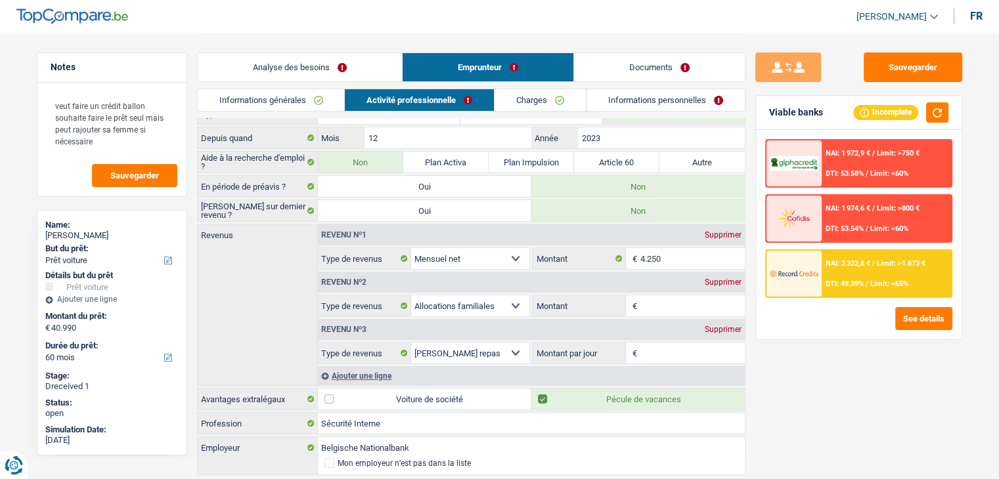
scroll to position [77, 0]
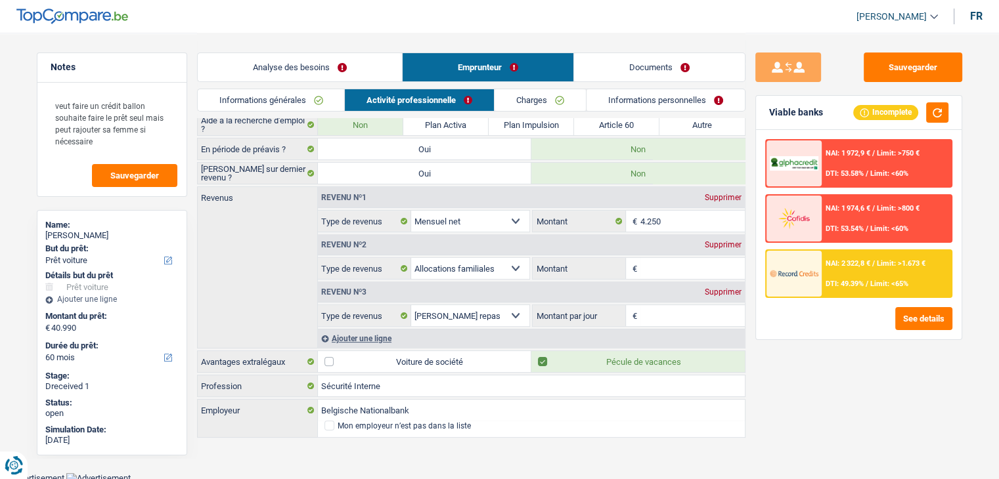
click at [810, 328] on div "See details" at bounding box center [858, 318] width 187 height 23
click at [267, 99] on link "Informations générales" at bounding box center [271, 100] width 147 height 22
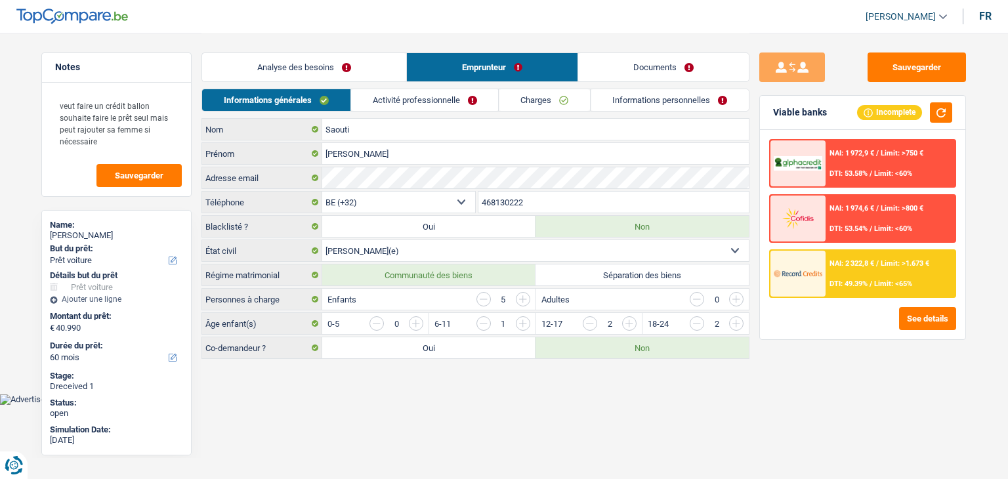
click at [265, 70] on link "Analyse des besoins" at bounding box center [304, 67] width 204 height 28
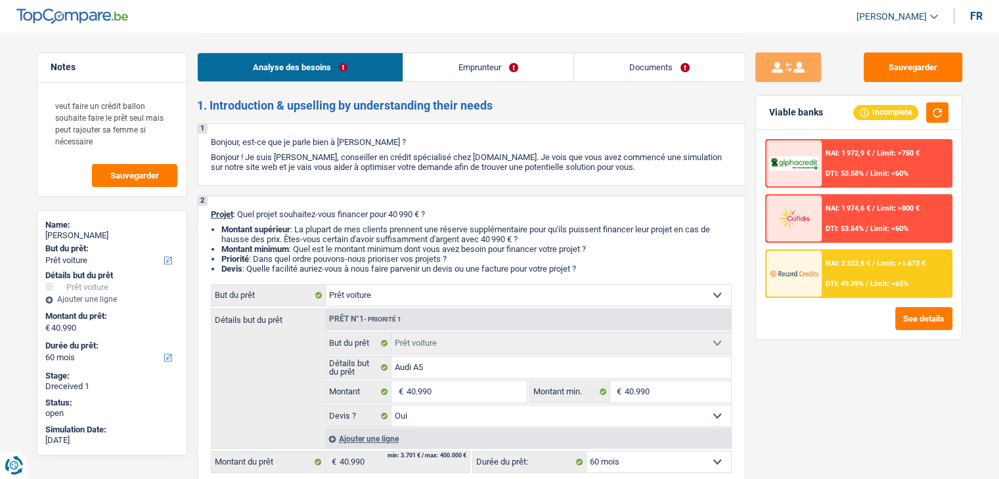
drag, startPoint x: 590, startPoint y: 266, endPoint x: 202, endPoint y: 210, distance: 391.3
click at [202, 210] on div "2 Projet : Quel projet souhaitez-vous financer pour 40 990 € ? Montant supérieu…" at bounding box center [471, 451] width 548 height 510
click at [431, 72] on link "Emprunteur" at bounding box center [488, 67] width 170 height 28
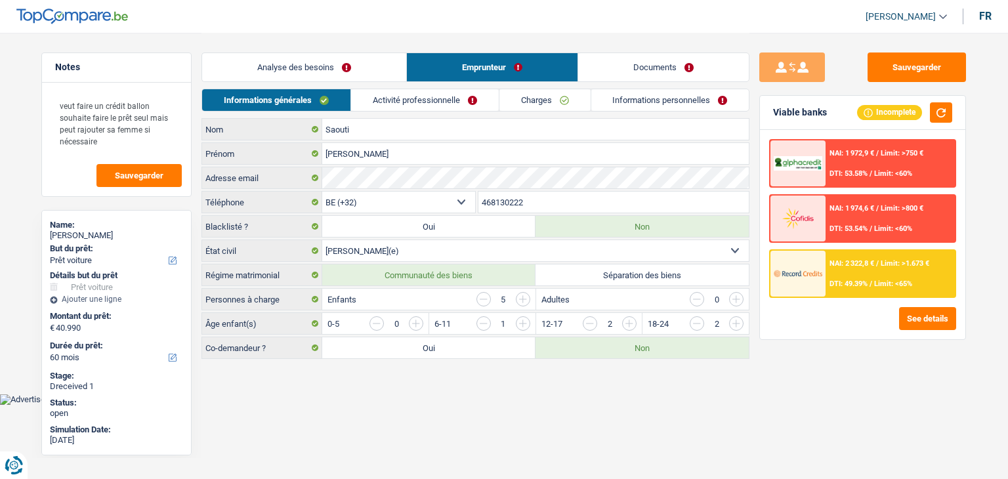
click at [359, 101] on link "Activité professionnelle" at bounding box center [425, 100] width 148 height 22
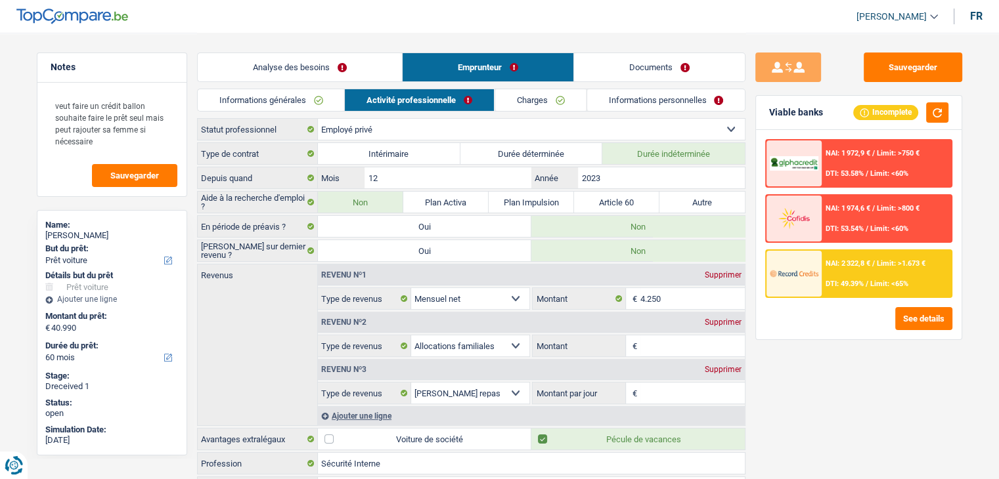
click at [323, 102] on link "Informations générales" at bounding box center [271, 100] width 147 height 22
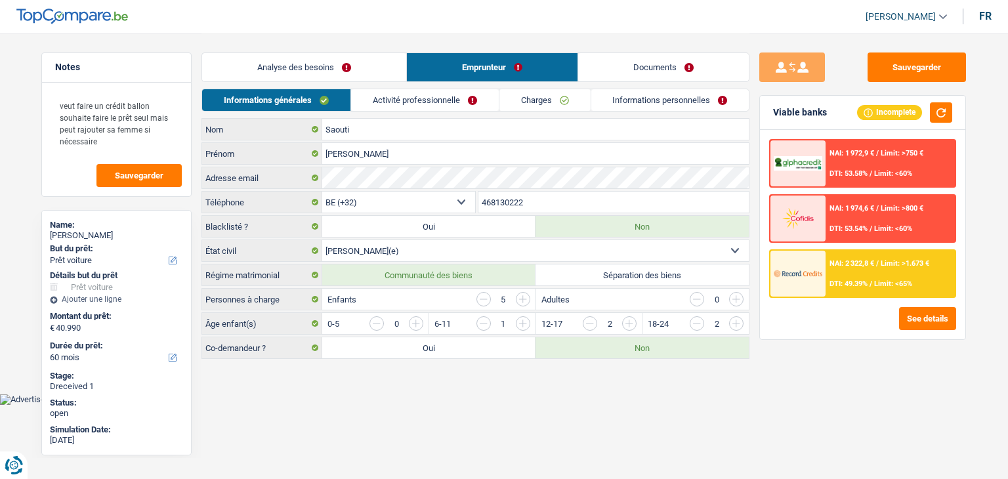
click at [305, 69] on link "Analyse des besoins" at bounding box center [304, 67] width 204 height 28
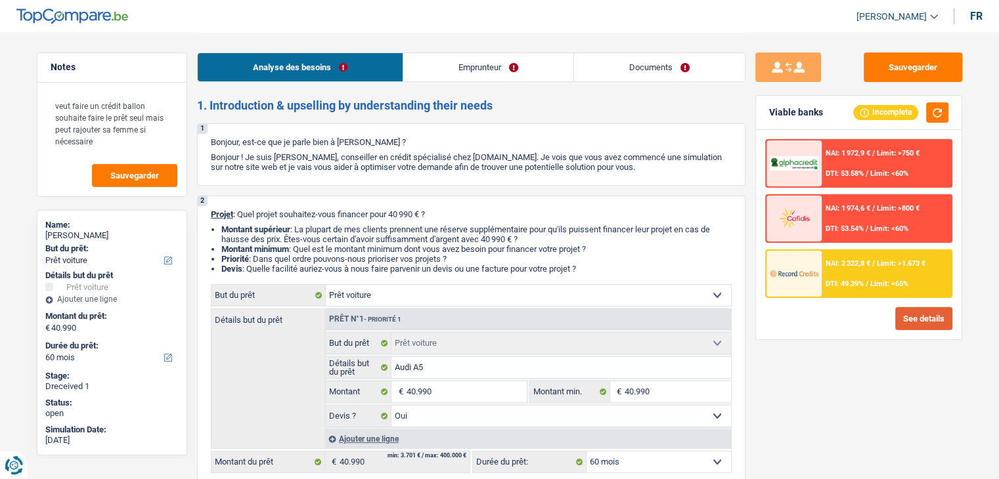
click at [911, 318] on button "See details" at bounding box center [923, 318] width 57 height 23
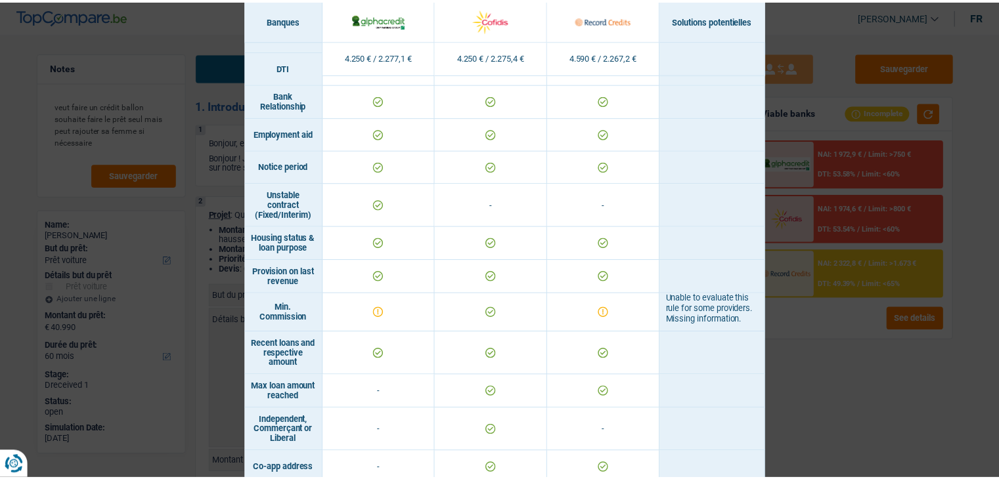
scroll to position [788, 0]
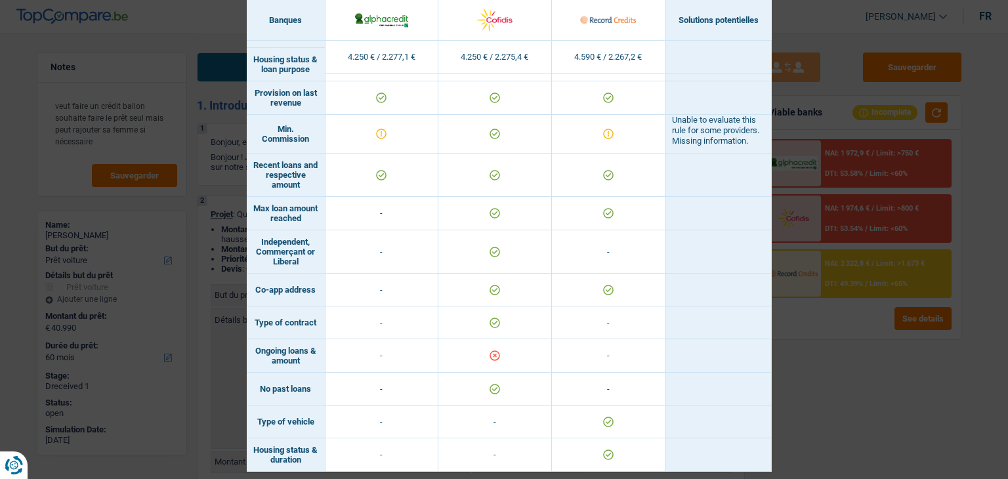
click at [819, 367] on div "Banks conditions × Banques Solutions potentielles Revenus / Charges 4.250 € / 2…" at bounding box center [504, 239] width 1008 height 479
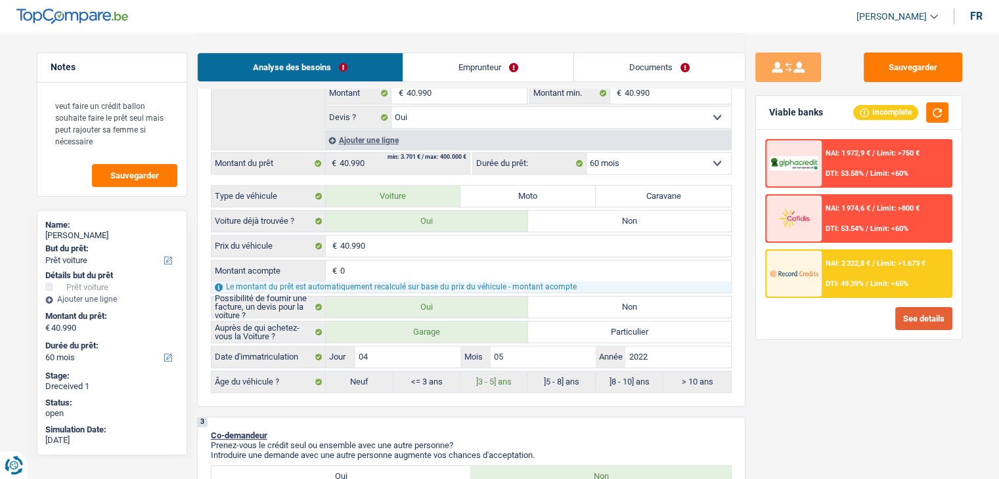
scroll to position [328, 0]
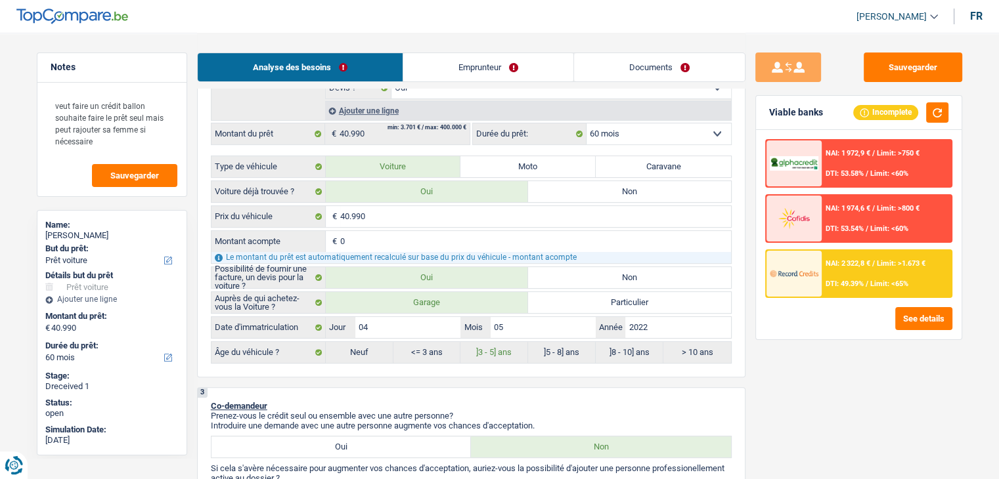
click at [539, 57] on link "Emprunteur" at bounding box center [488, 67] width 170 height 28
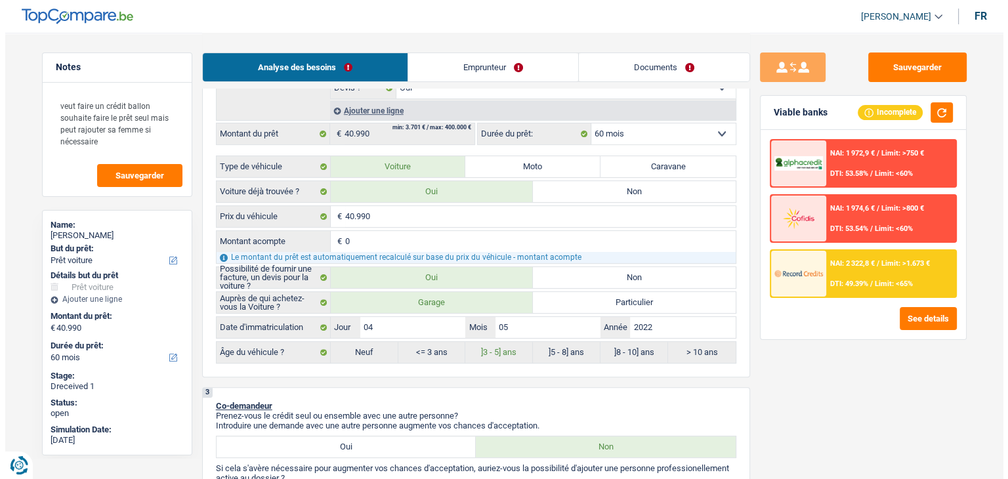
scroll to position [0, 0]
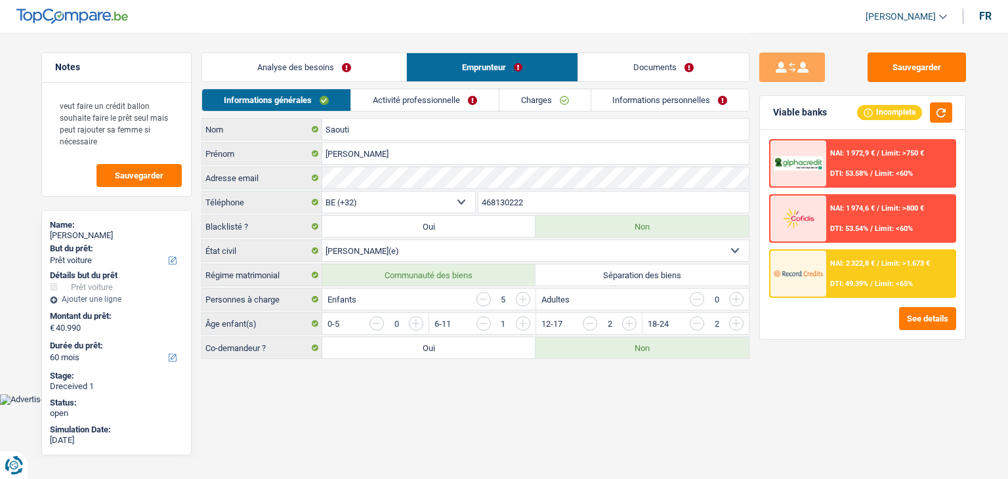
click at [896, 43] on div "Sauvegarder Viable banks Incomplete NAI: 1 972,9 € / Limit: >750 € DTI: 53.58% …" at bounding box center [863, 197] width 227 height 328
click at [898, 58] on button "Sauvegarder" at bounding box center [917, 68] width 98 height 30
click at [941, 61] on button "Sauvegarder" at bounding box center [917, 68] width 98 height 30
click at [574, 98] on link "Charges" at bounding box center [545, 100] width 91 height 22
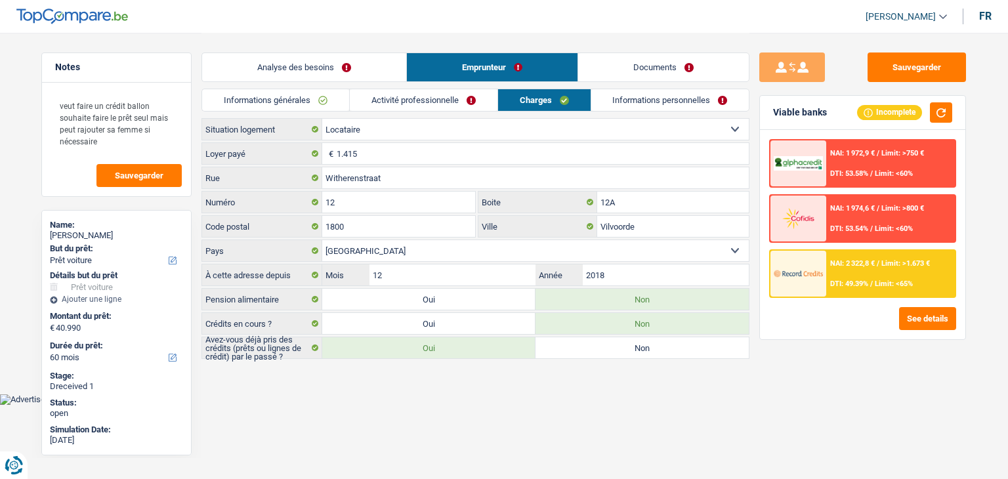
click at [599, 98] on link "Informations personnelles" at bounding box center [671, 100] width 158 height 22
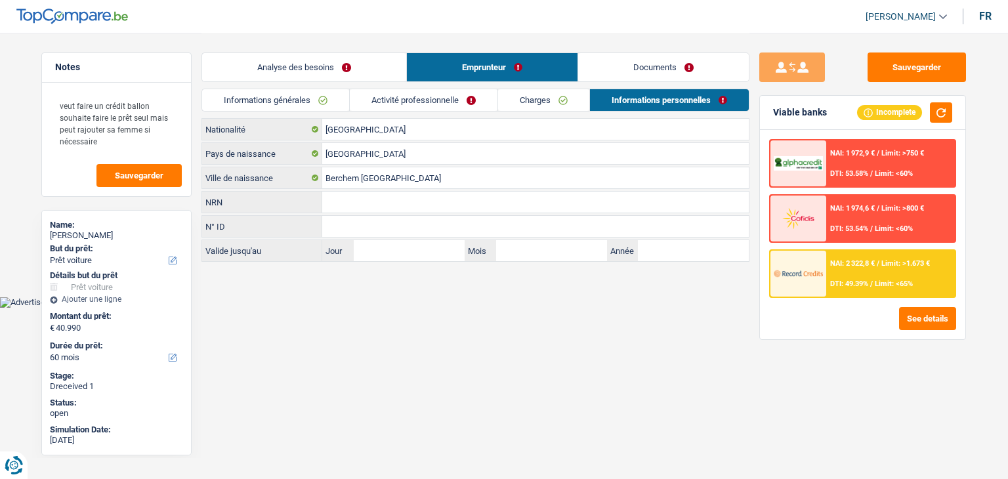
click at [527, 95] on link "Charges" at bounding box center [543, 100] width 91 height 22
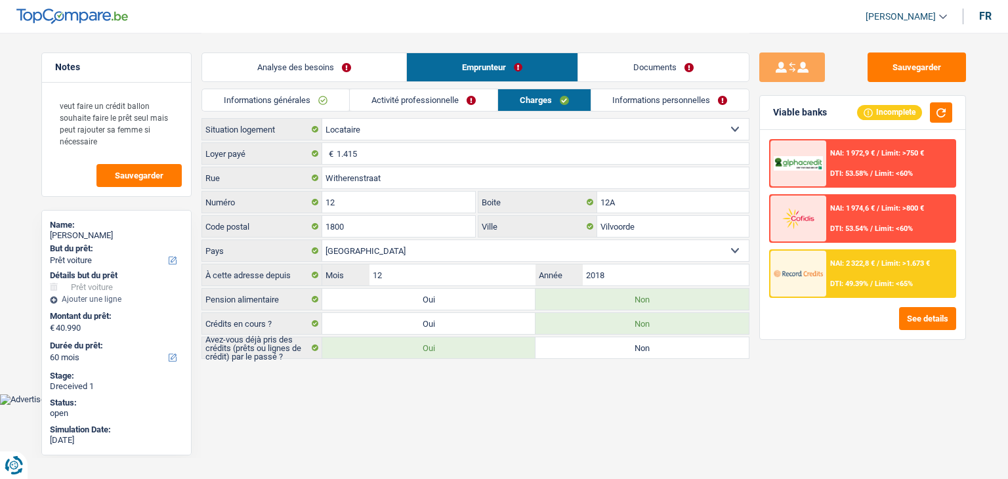
click at [455, 103] on link "Activité professionnelle" at bounding box center [424, 100] width 148 height 22
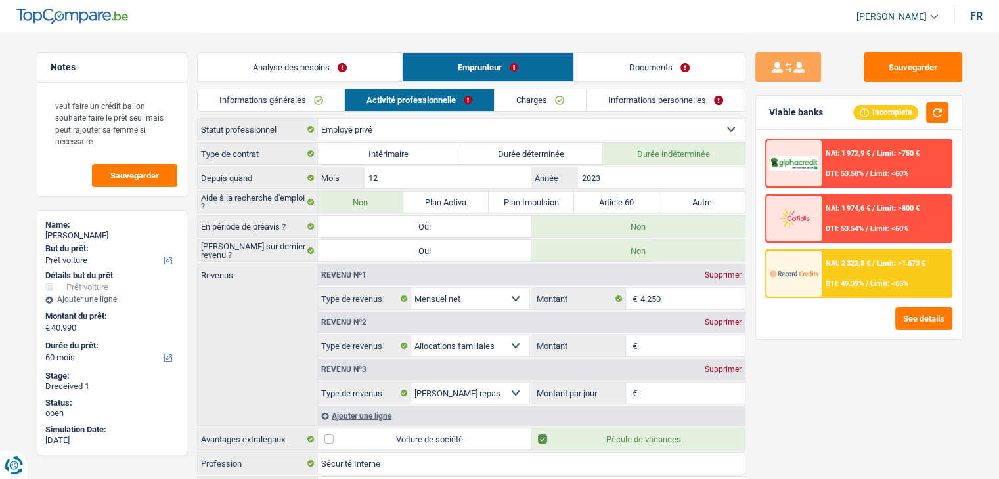
click at [540, 101] on link "Charges" at bounding box center [539, 100] width 91 height 22
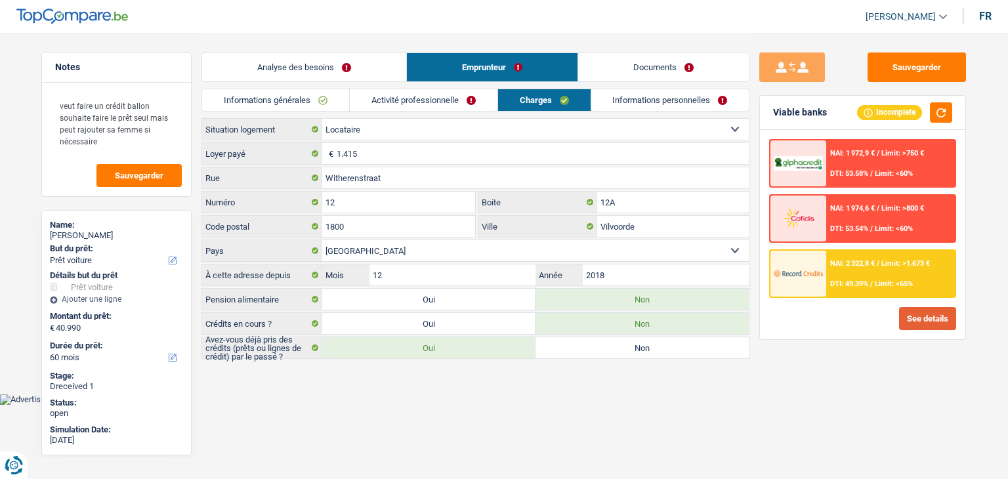
click at [930, 326] on button "See details" at bounding box center [927, 318] width 57 height 23
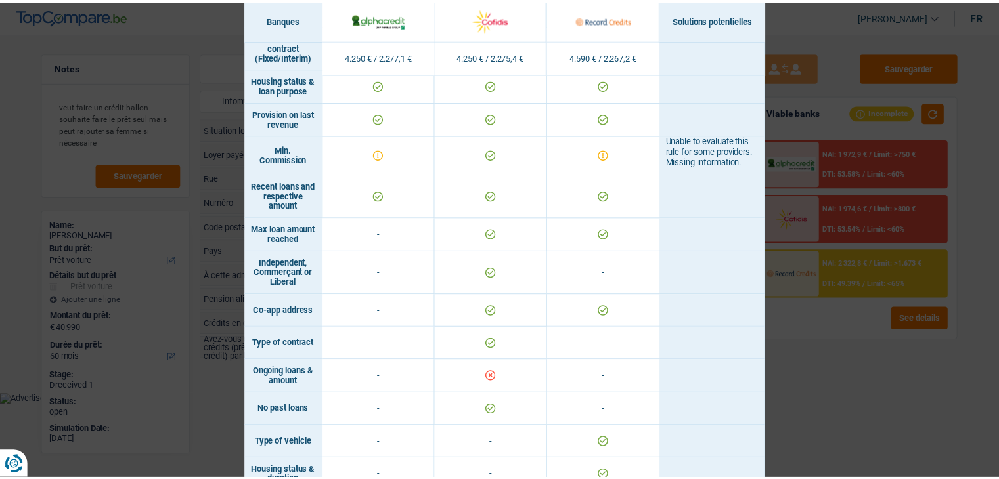
scroll to position [814, 0]
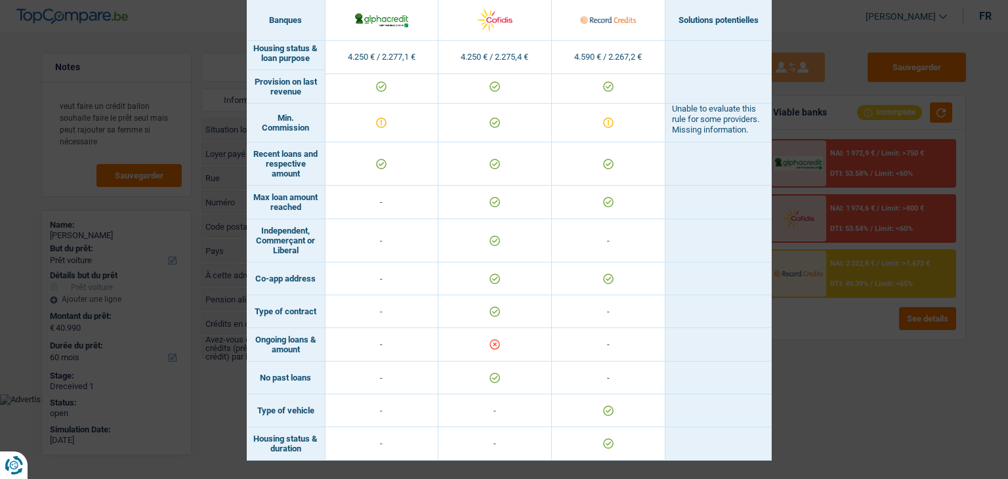
click at [920, 388] on div "Banks conditions × Banques Solutions potentielles Revenus / Charges 4.250 € / 2…" at bounding box center [504, 239] width 1008 height 479
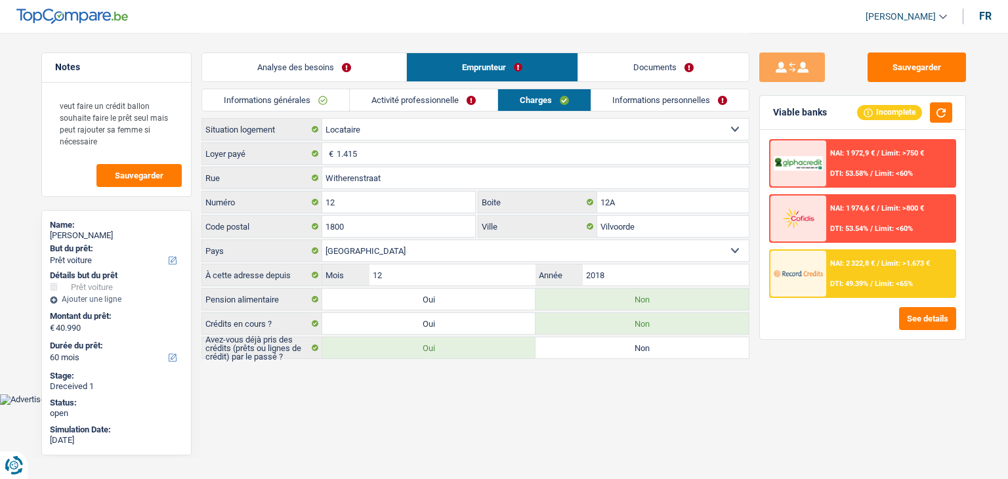
click at [366, 103] on link "Activité professionnelle" at bounding box center [424, 100] width 148 height 22
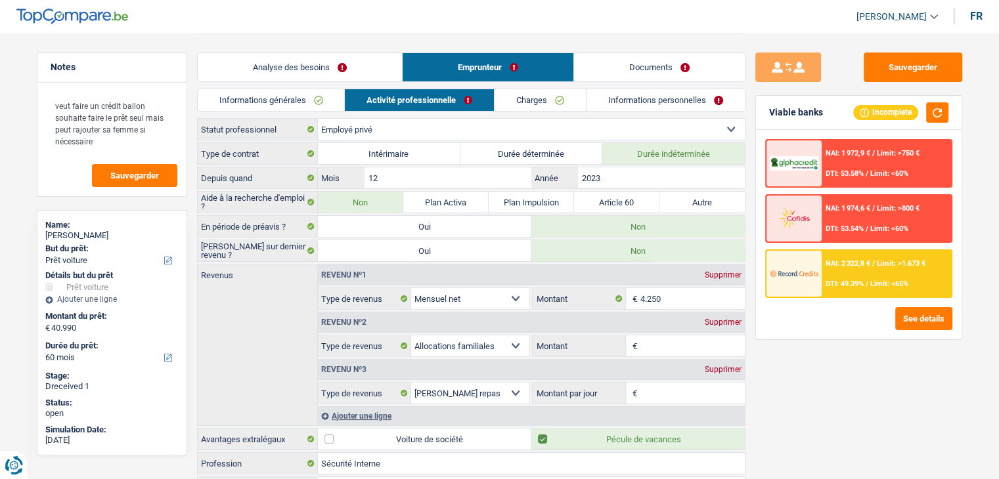
click at [324, 100] on link "Informations générales" at bounding box center [271, 100] width 147 height 22
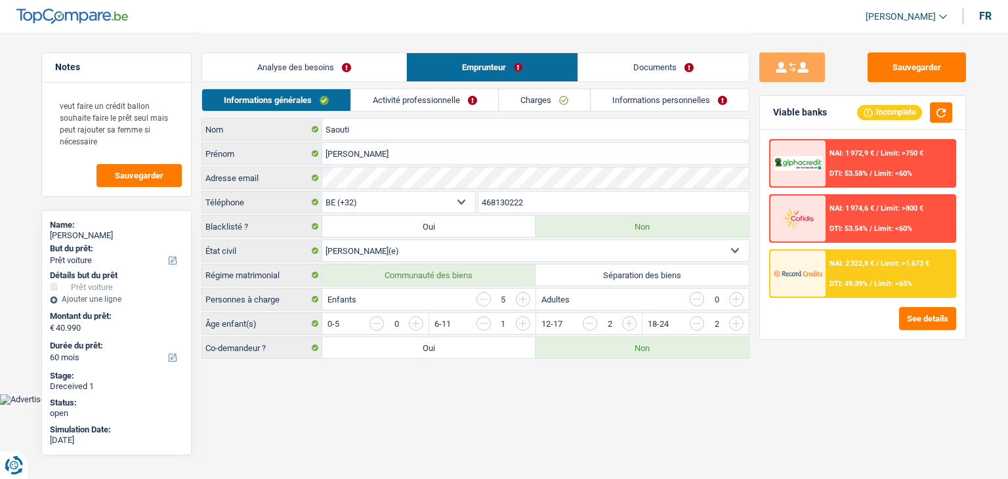
click at [305, 59] on link "Analyse des besoins" at bounding box center [304, 67] width 204 height 28
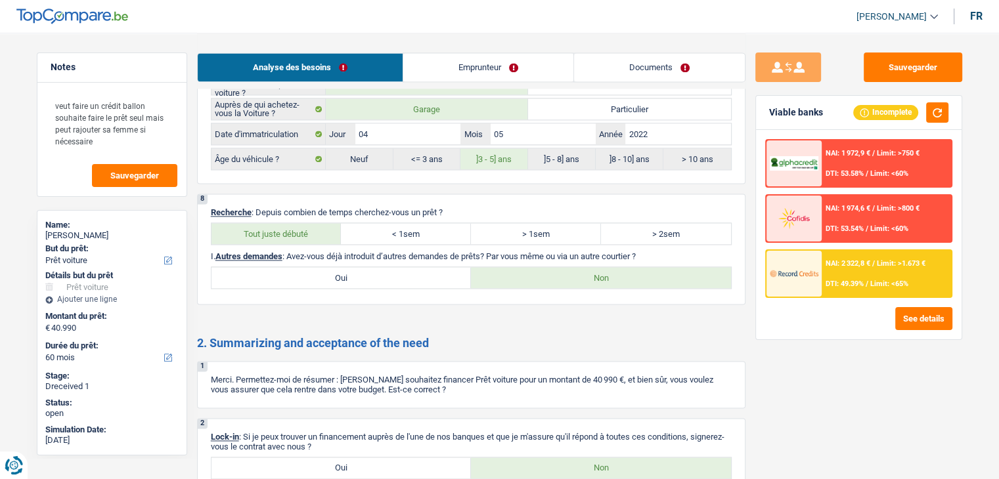
scroll to position [1970, 0]
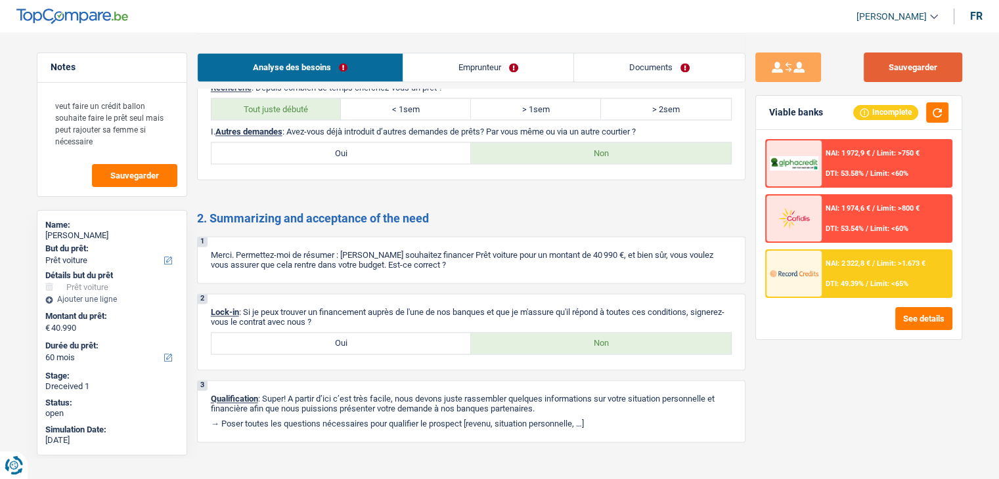
click at [911, 58] on button "Sauvegarder" at bounding box center [912, 68] width 98 height 30
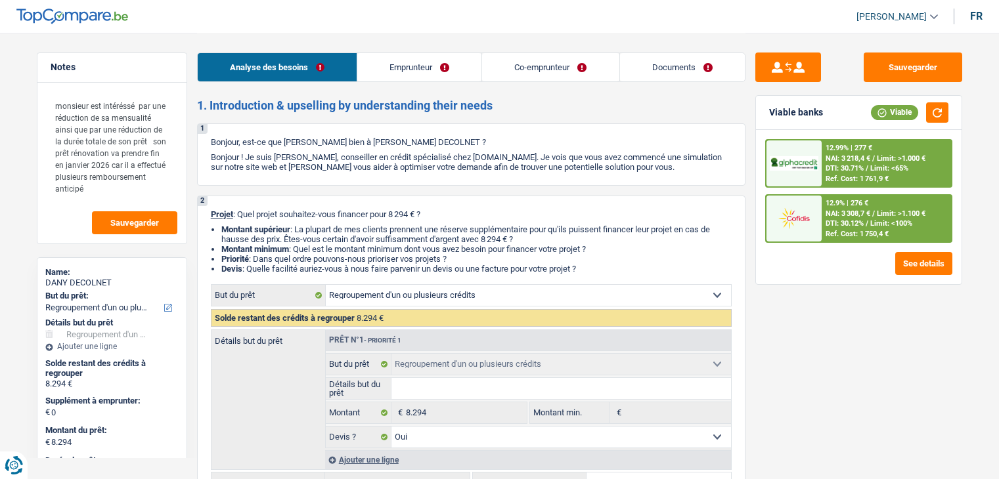
select select "refinancing"
select select "36"
select select "refinancing"
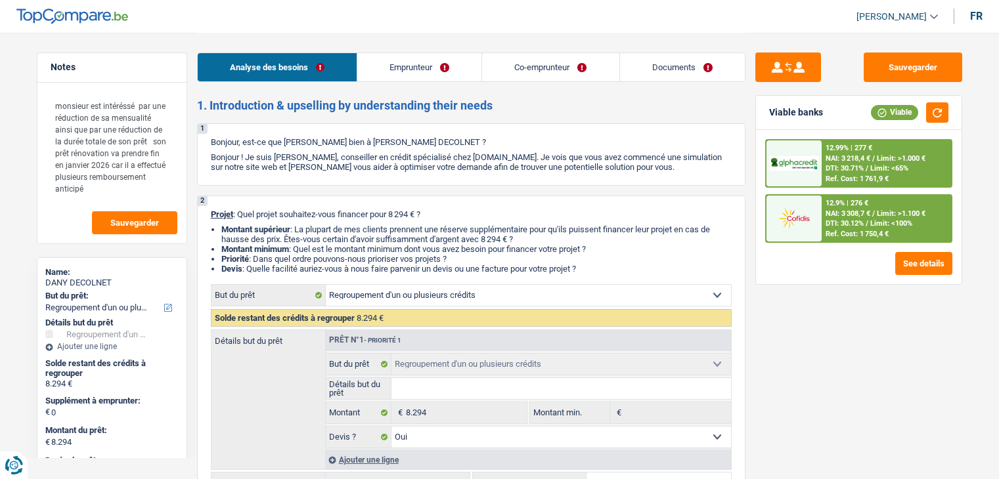
select select "yes"
select select "36"
select select "worker"
select select "netSalary"
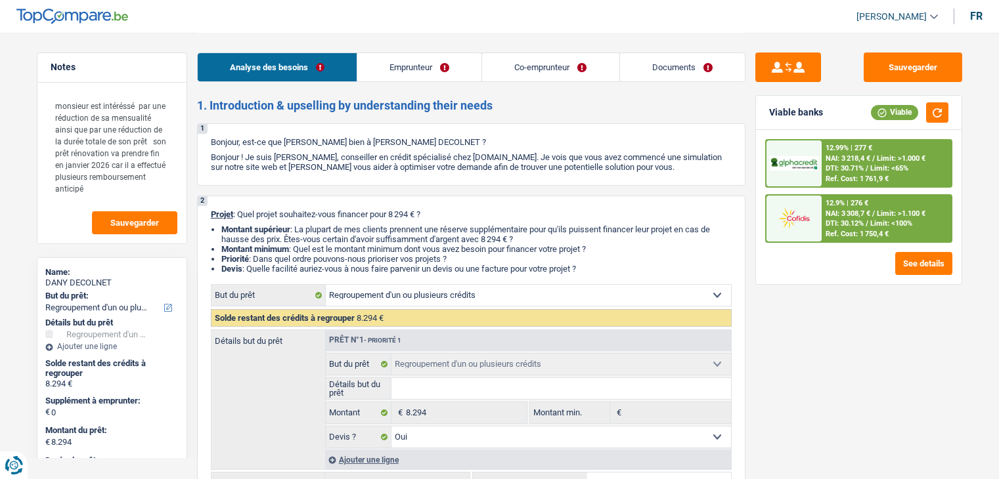
select select "mealVouchers"
select select "netSalary"
select select "mutualityIndemnity"
select select "ownerWithMortgage"
select select "renovationLoan"
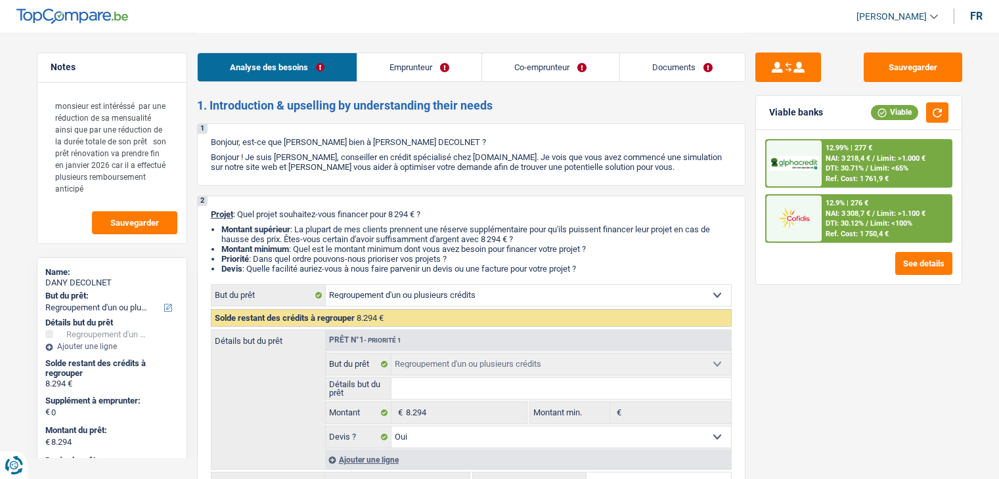
select select "84"
select select "mortgage"
select select "420"
select select "personalLoan"
select select "other"
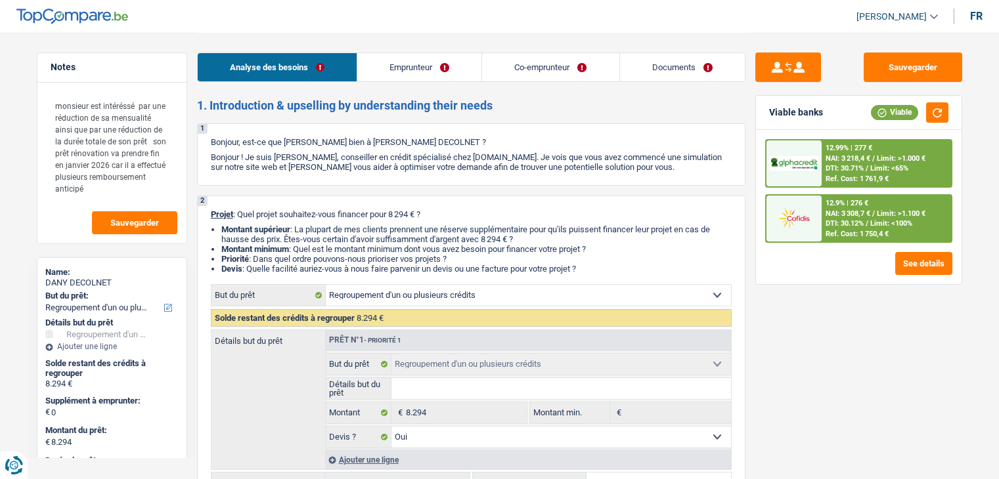
select select "60"
select select "refinancing"
select select "yes"
select select "36"
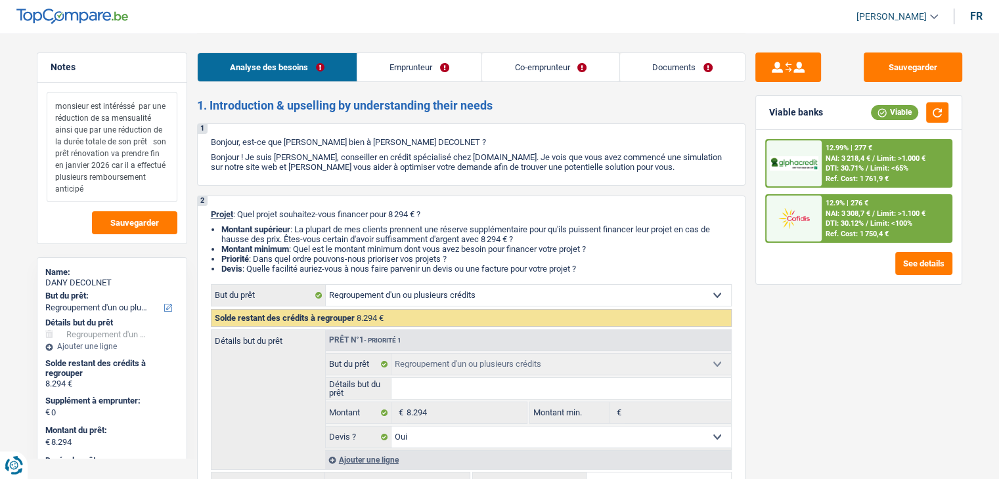
drag, startPoint x: 56, startPoint y: 105, endPoint x: 111, endPoint y: 189, distance: 100.2
click at [111, 189] on textarea "monsieur est intéréssé par une réduction de sa mensualité ainsi que par une réd…" at bounding box center [112, 147] width 131 height 110
click at [814, 328] on div "Sauvegarder Viable banks Viable 12.99% | 277 € NAI: 3 218,4 € / Limit: >1.000 €…" at bounding box center [858, 256] width 226 height 406
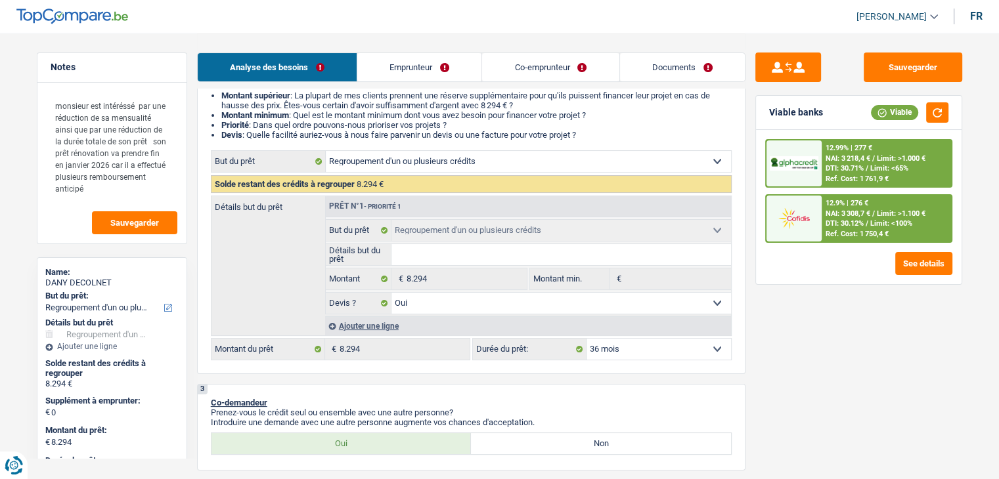
scroll to position [197, 0]
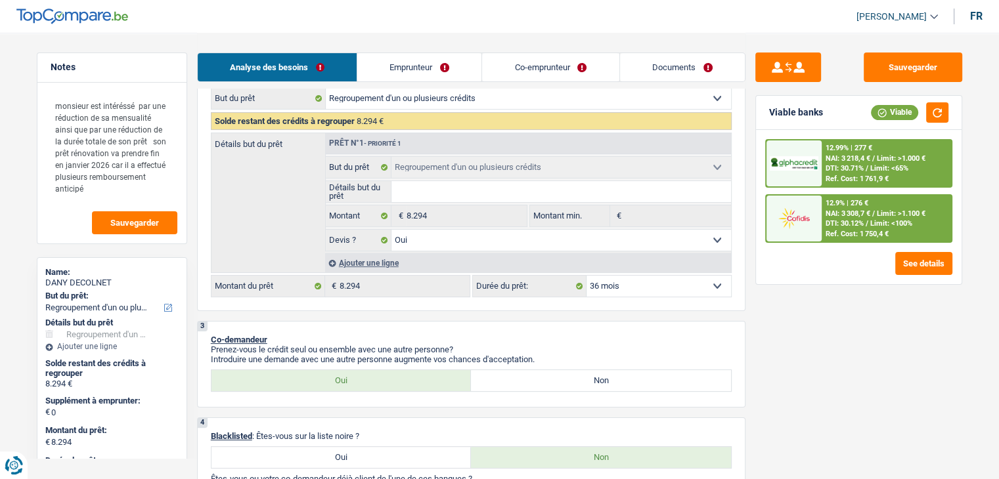
click at [844, 204] on div "12.9% | 276 €" at bounding box center [846, 203] width 43 height 9
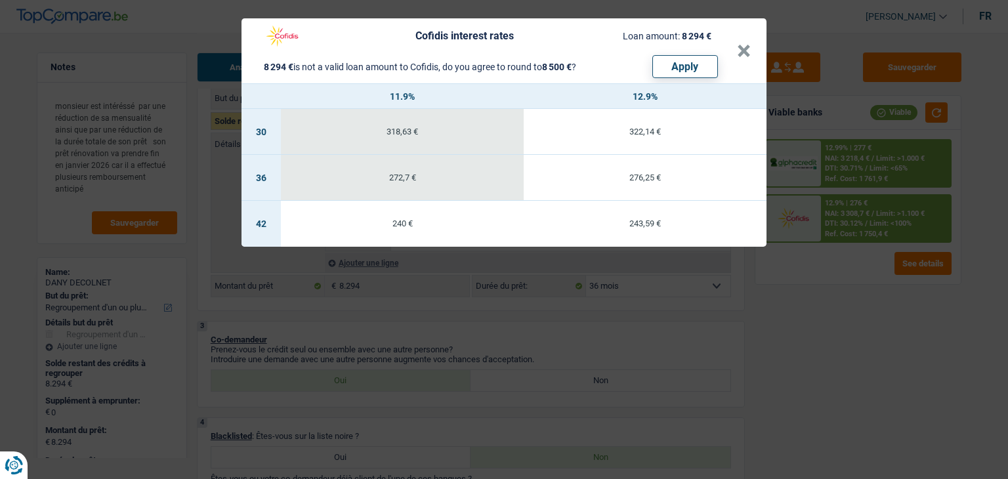
click at [819, 348] on div "Cofidis interest rates Loan amount: 8 294 € 8 294 € is not a valid loan amount …" at bounding box center [504, 239] width 1008 height 479
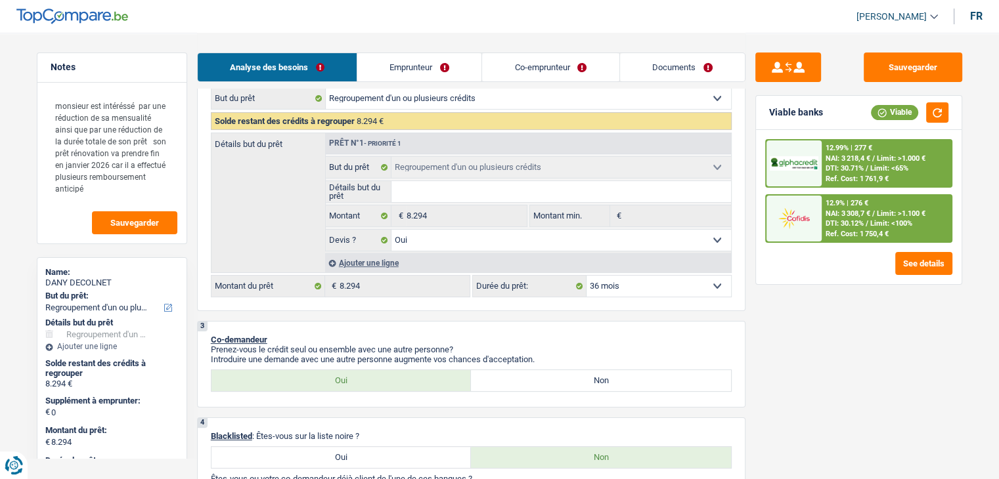
click at [846, 136] on div "12.99% | 277 € NAI: 3 218,4 € / Limit: >1.000 € DTI: 30.71% / Limit: <65% Ref. …" at bounding box center [858, 207] width 205 height 154
click at [846, 154] on span "NAI: 3 218,4 €" at bounding box center [847, 158] width 45 height 9
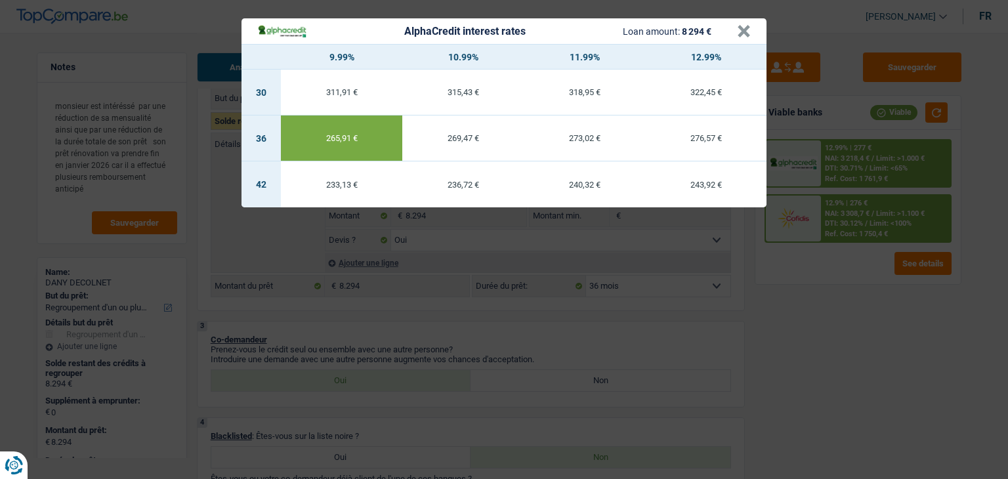
click at [830, 303] on div "AlphaCredit interest rates Loan amount: 8 294 € × 9.99% 10.99% 11.99% 12.99% 30…" at bounding box center [504, 239] width 1008 height 479
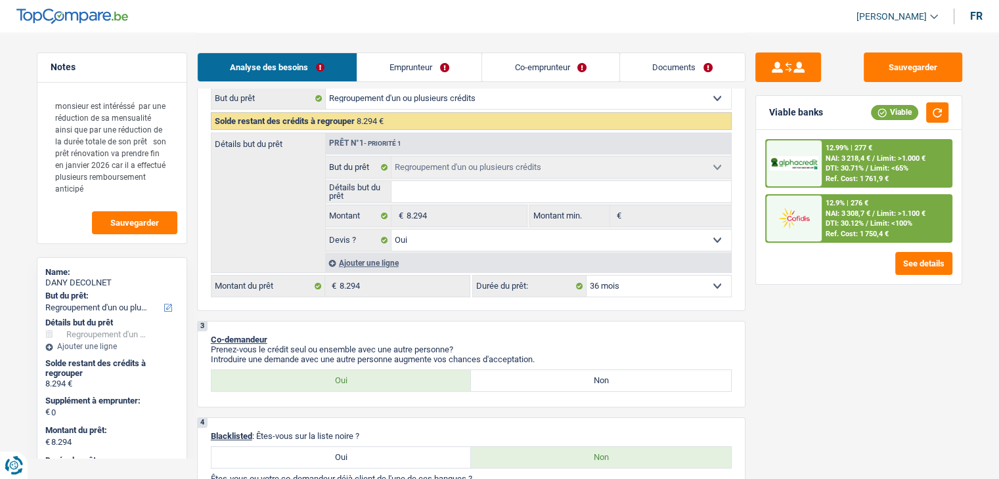
click at [843, 215] on span "NAI: 3 308,7 €" at bounding box center [847, 213] width 45 height 9
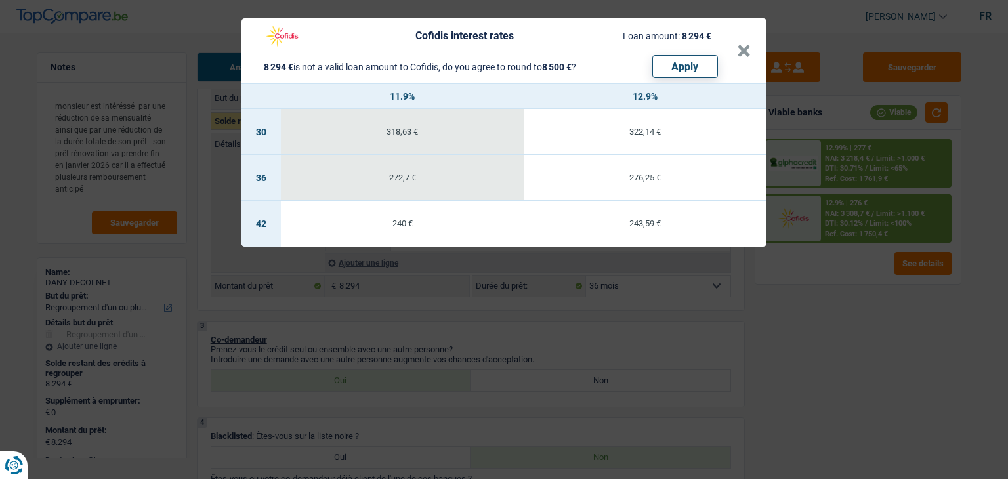
click at [848, 297] on div "Cofidis interest rates Loan amount: 8 294 € 8 294 € is not a valid loan amount …" at bounding box center [504, 239] width 1008 height 479
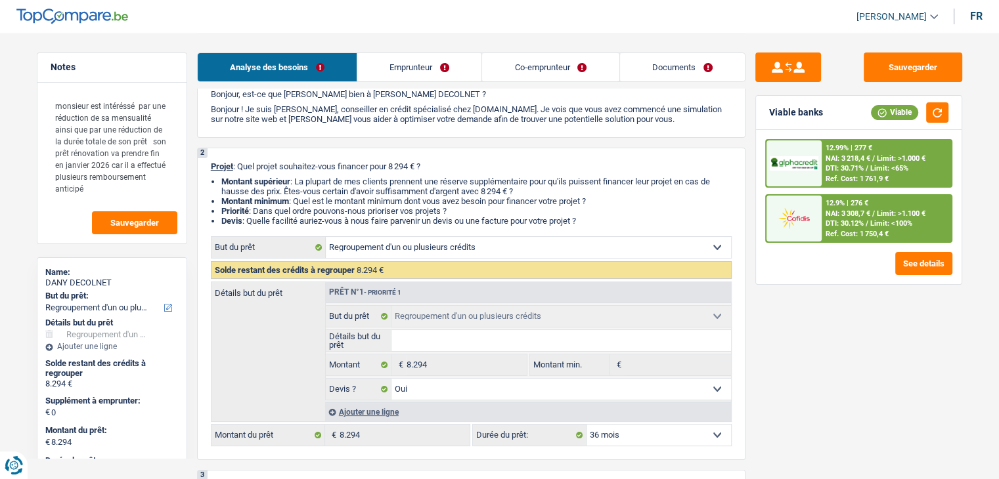
scroll to position [0, 0]
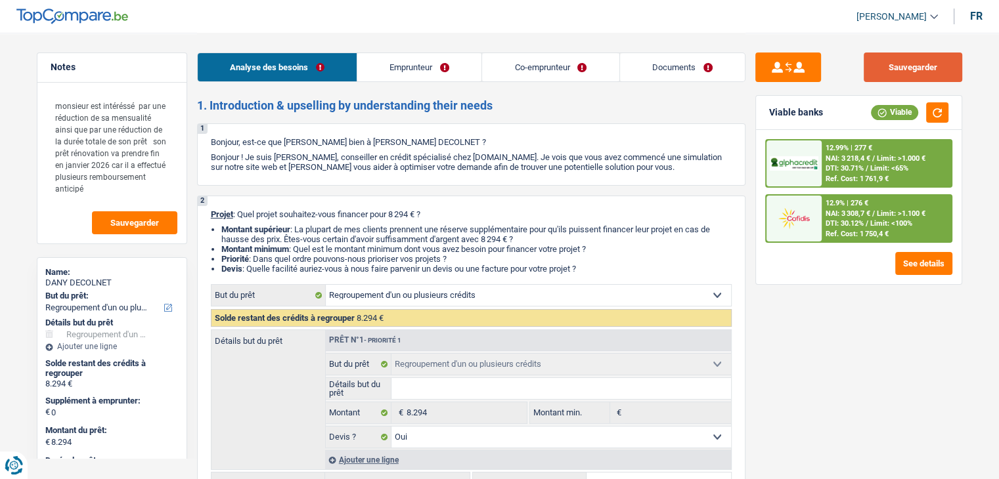
click at [906, 64] on button "Sauvegarder" at bounding box center [912, 68] width 98 height 30
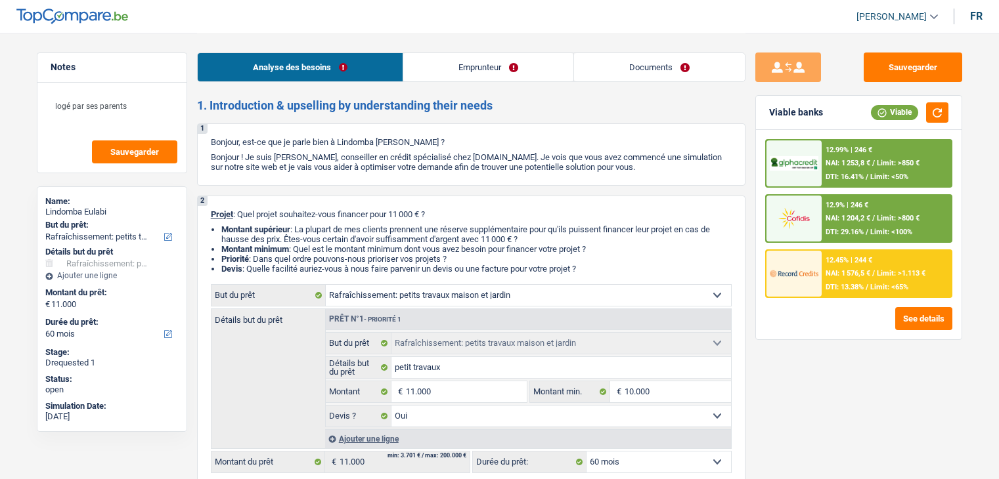
select select "houseOrGarden"
select select "60"
select select "houseOrGarden"
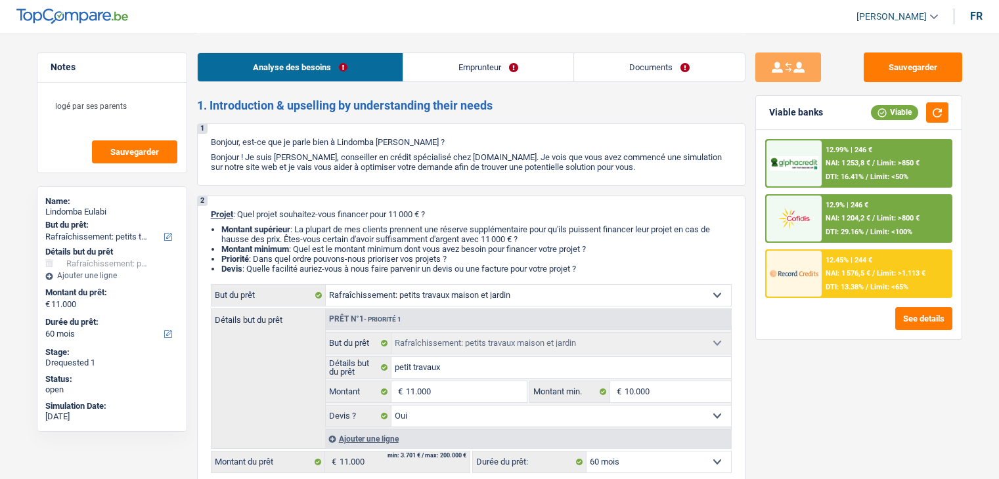
select select "yes"
select select "60"
select select "worker"
select select "mealVouchers"
select select "netSalary"
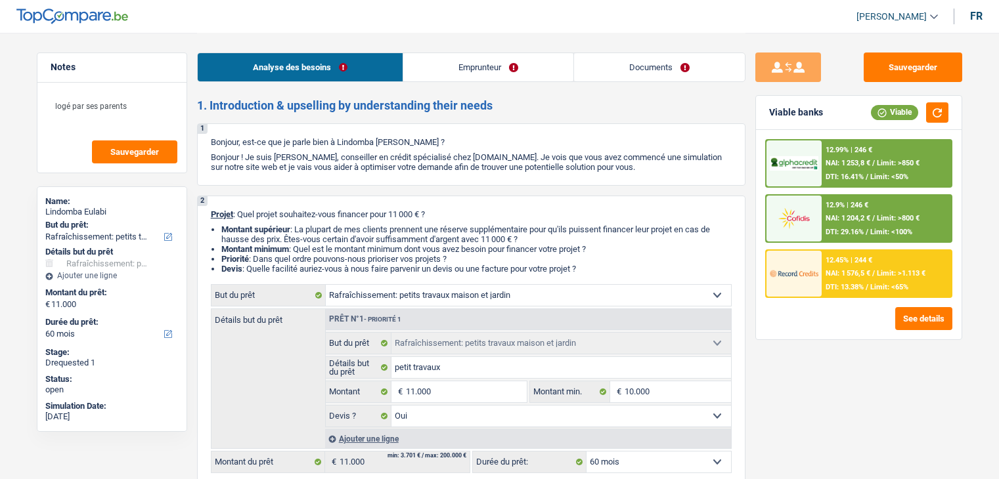
select select "familyAllowances"
select select "liveWithParents"
select select "houseOrGarden"
select select "yes"
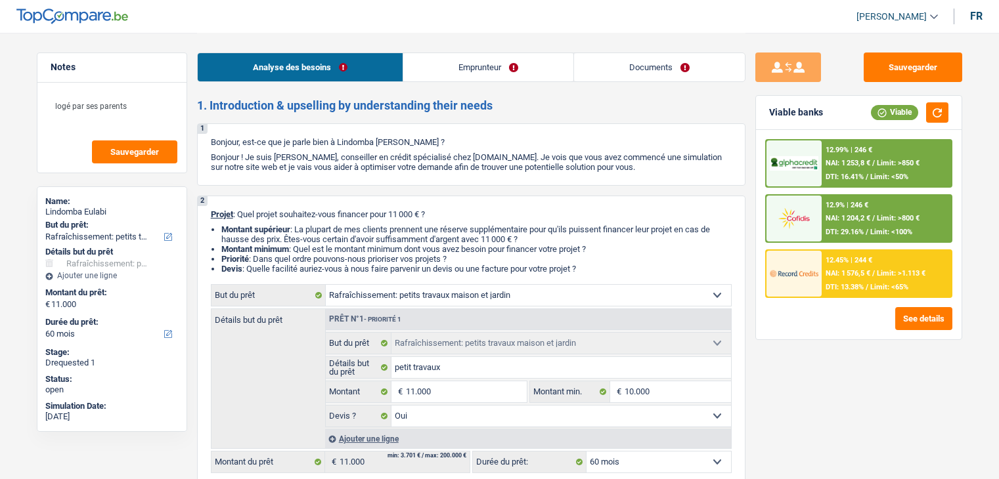
select select "60"
select select "32"
select select "single"
click at [442, 72] on link "Emprunteur" at bounding box center [488, 67] width 170 height 28
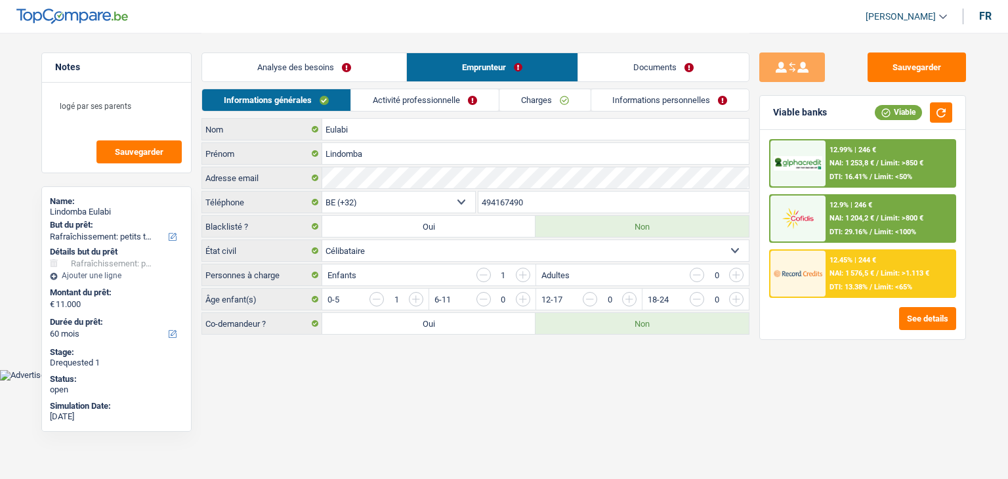
click at [427, 98] on link "Activité professionnelle" at bounding box center [425, 100] width 148 height 22
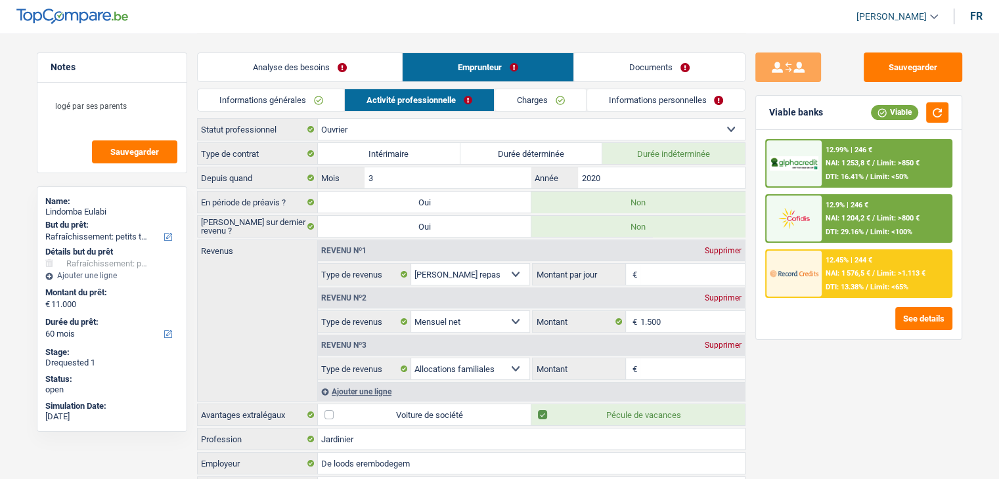
click at [509, 114] on div "Informations générales Activité professionnelle Charges Informations personnell…" at bounding box center [471, 104] width 548 height 30
click at [510, 103] on link "Charges" at bounding box center [539, 100] width 91 height 22
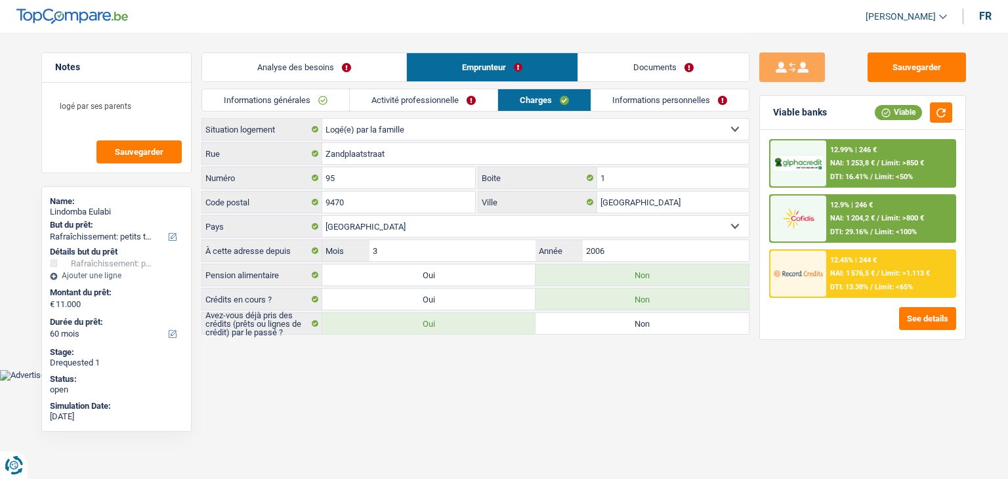
click at [601, 103] on link "Informations personnelles" at bounding box center [671, 100] width 158 height 22
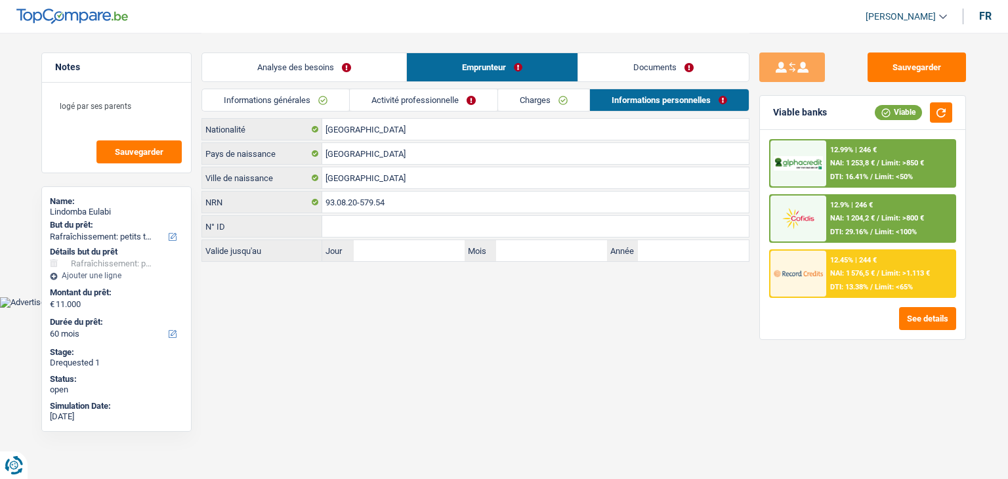
click at [527, 98] on link "Charges" at bounding box center [543, 100] width 91 height 22
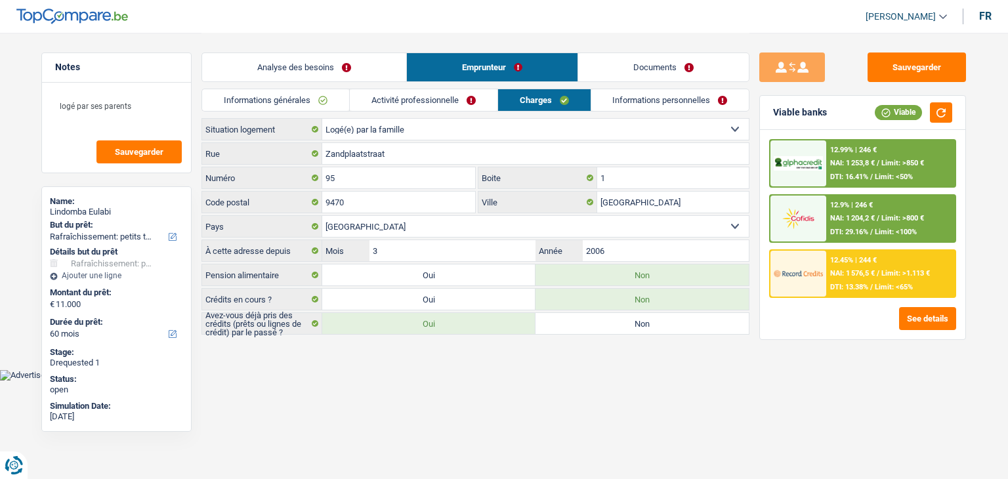
click at [447, 96] on link "Activité professionnelle" at bounding box center [424, 100] width 148 height 22
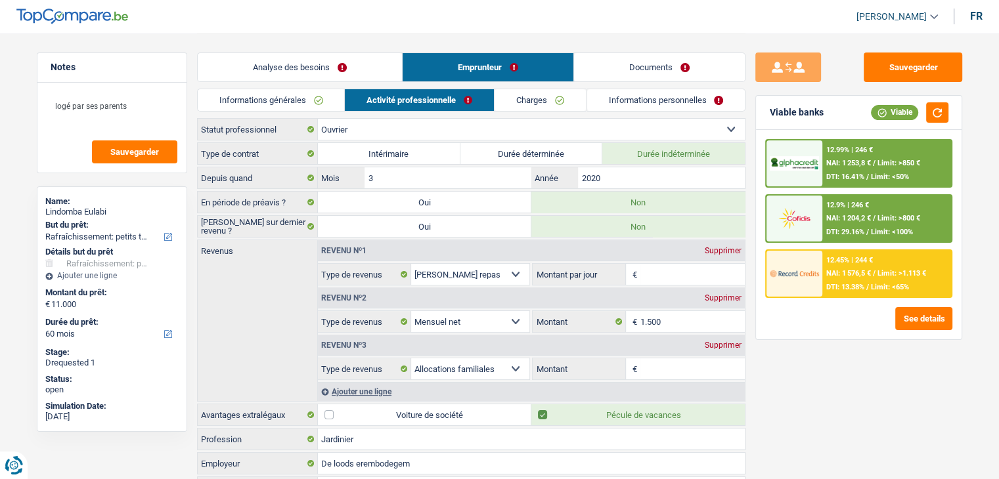
click at [322, 95] on link "Informations générales" at bounding box center [271, 100] width 147 height 22
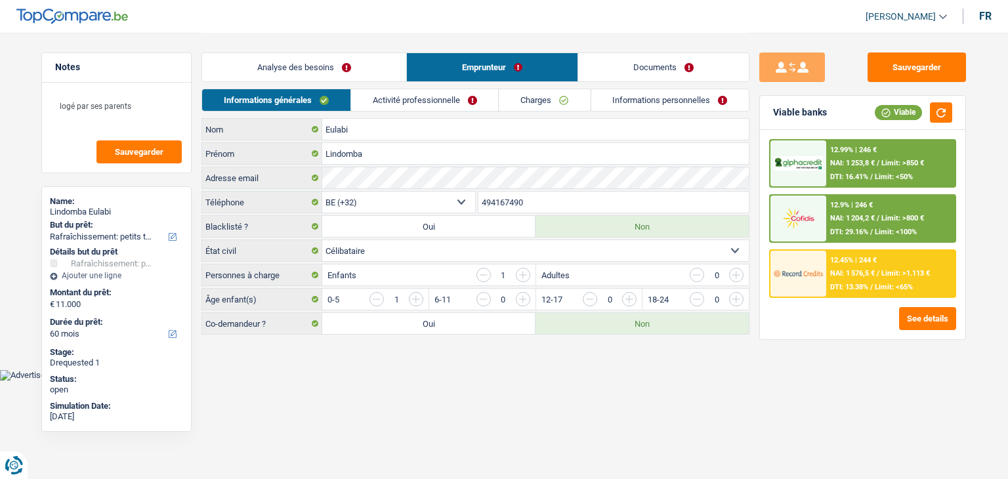
click at [312, 66] on link "Analyse des besoins" at bounding box center [304, 67] width 204 height 28
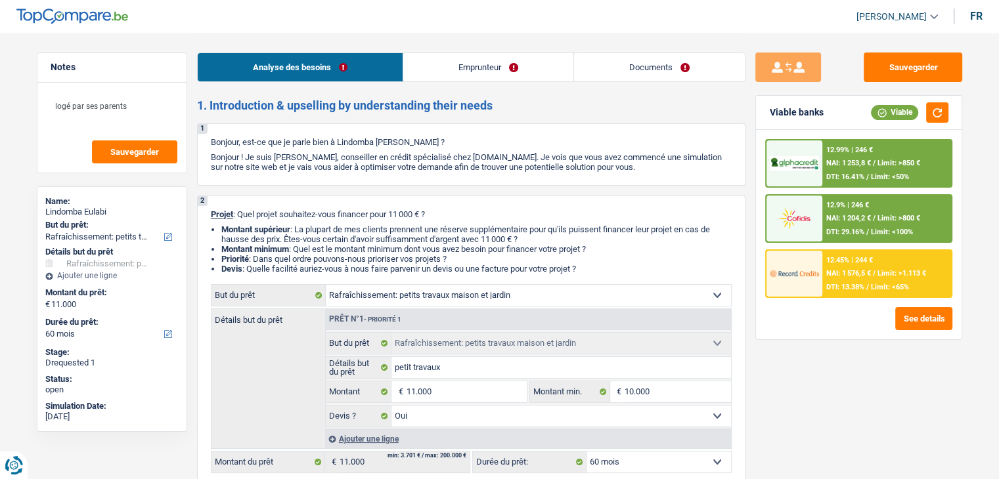
click at [641, 65] on link "Documents" at bounding box center [659, 67] width 171 height 28
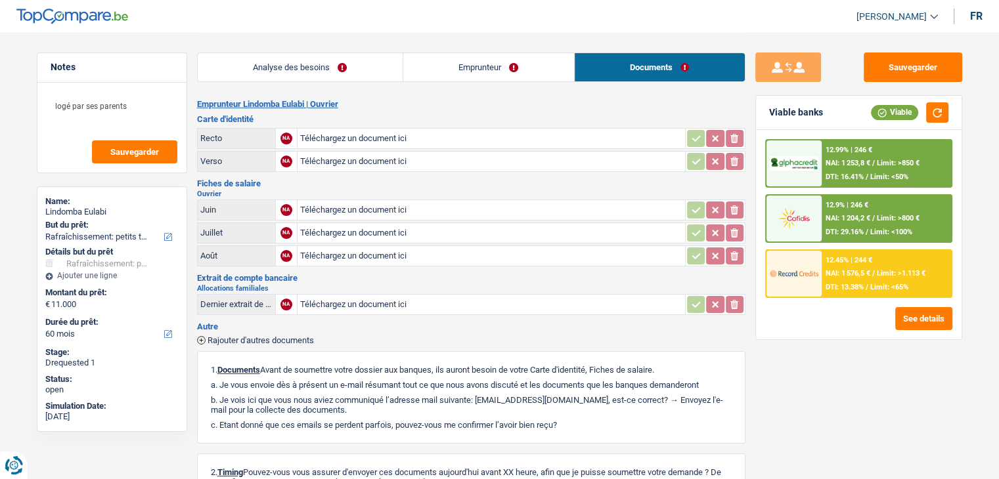
click at [901, 87] on div "Sauvegarder Viable banks Viable 12.99% | 246 € NAI: 1 253,8 € / Limit: >850 € D…" at bounding box center [858, 256] width 226 height 406
click at [897, 75] on button "Sauvegarder" at bounding box center [912, 68] width 98 height 30
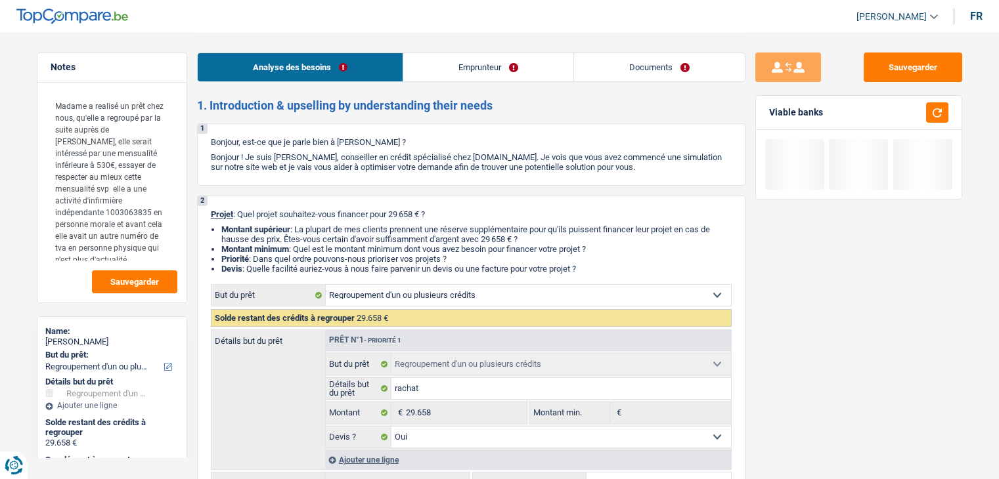
select select "refinancing"
select select "72"
select select "refinancing"
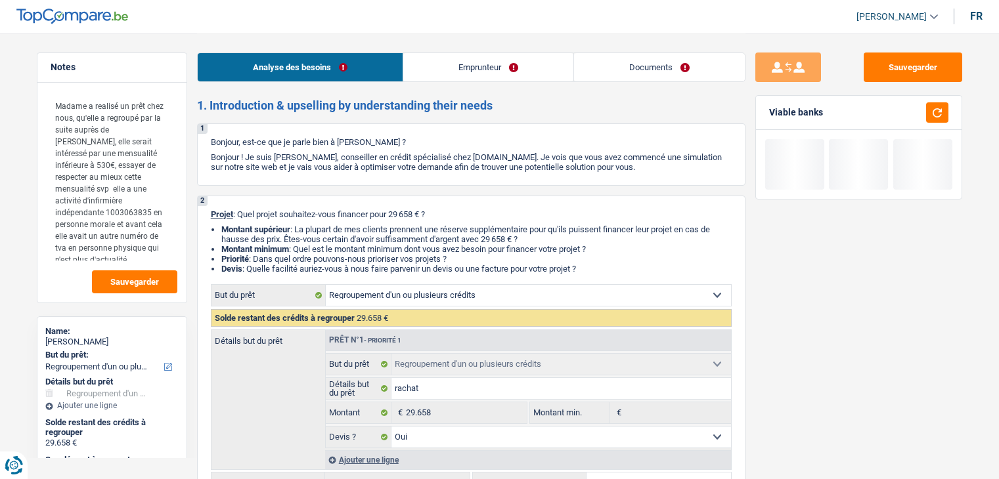
select select "yes"
select select "72"
select select "independent"
select select "familyAllowances"
select select "netSalary"
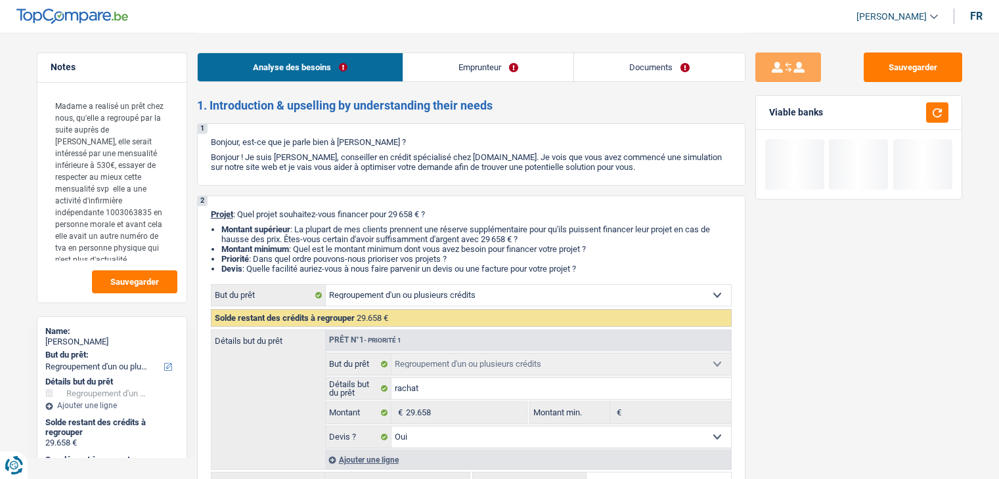
select select "rents"
select select "creditConsolidation"
select select "84"
select select "refinancing"
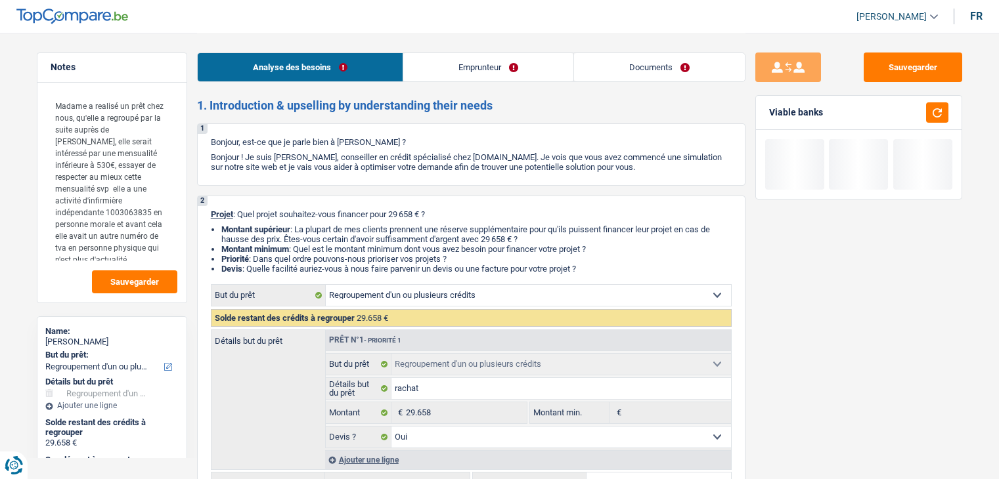
select select "yes"
select select "72"
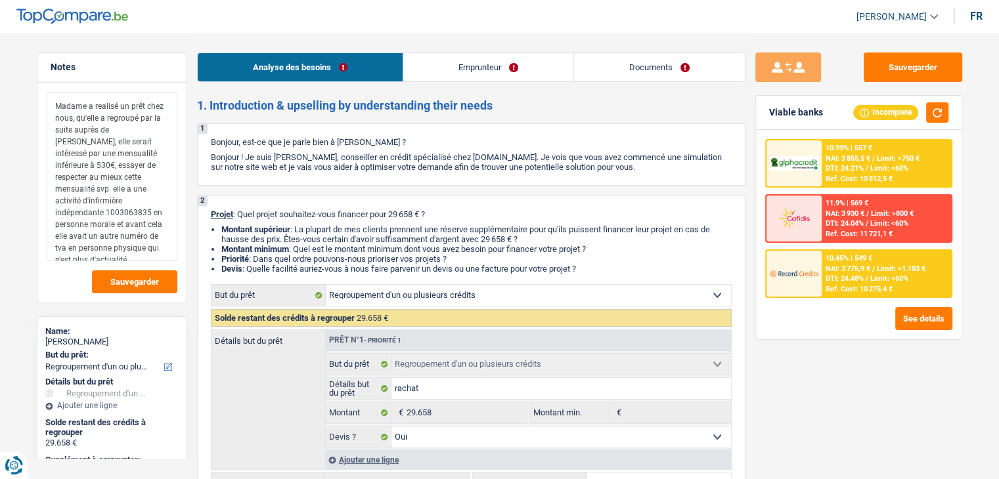
click at [131, 177] on textarea "Madame a realisé un prêt chez nous, qu'elle a regroupé par la suite auprès de c…" at bounding box center [112, 176] width 131 height 169
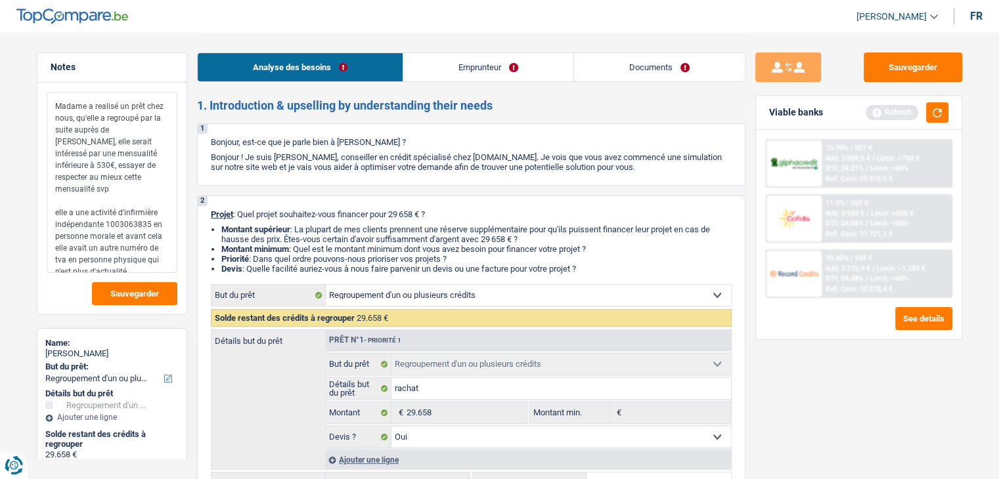
click at [123, 259] on textarea "Madame a realisé un prêt chez nous, qu'elle a regroupé par la suite auprès de c…" at bounding box center [112, 182] width 131 height 181
type textarea "Madame a realisé un prêt chez nous, qu'elle a regroupé par la suite auprès de c…"
click at [544, 228] on li "Montant supérieur : La plupart de mes clients prennent une réserve supplémentai…" at bounding box center [476, 235] width 510 height 20
click at [944, 112] on button "button" at bounding box center [937, 112] width 22 height 20
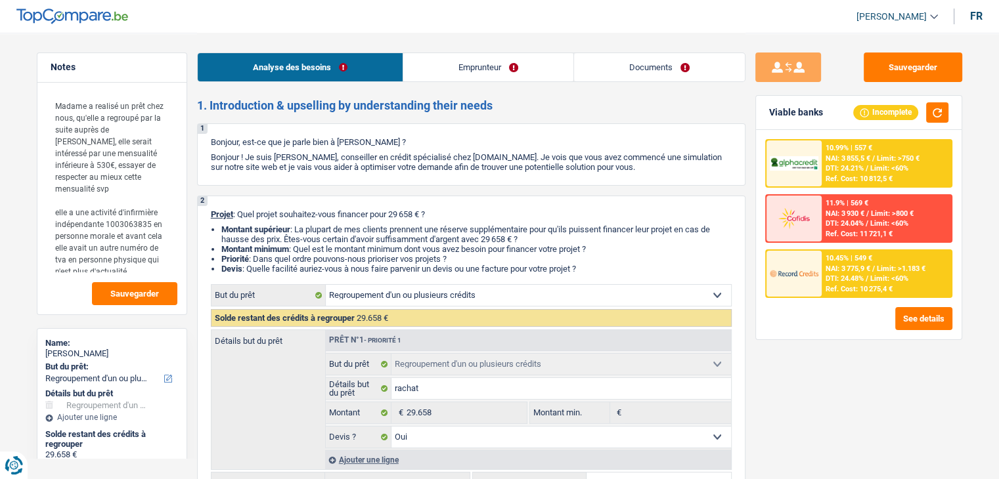
click at [523, 86] on div "Analyse des besoins Emprunteur Documents" at bounding box center [471, 61] width 548 height 56
click at [500, 69] on link "Emprunteur" at bounding box center [488, 67] width 170 height 28
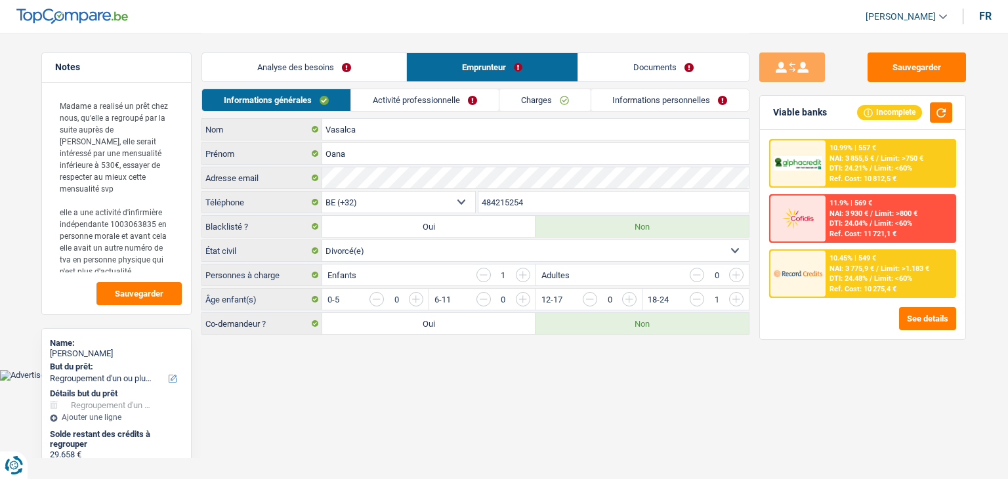
click at [446, 91] on link "Activité professionnelle" at bounding box center [425, 100] width 148 height 22
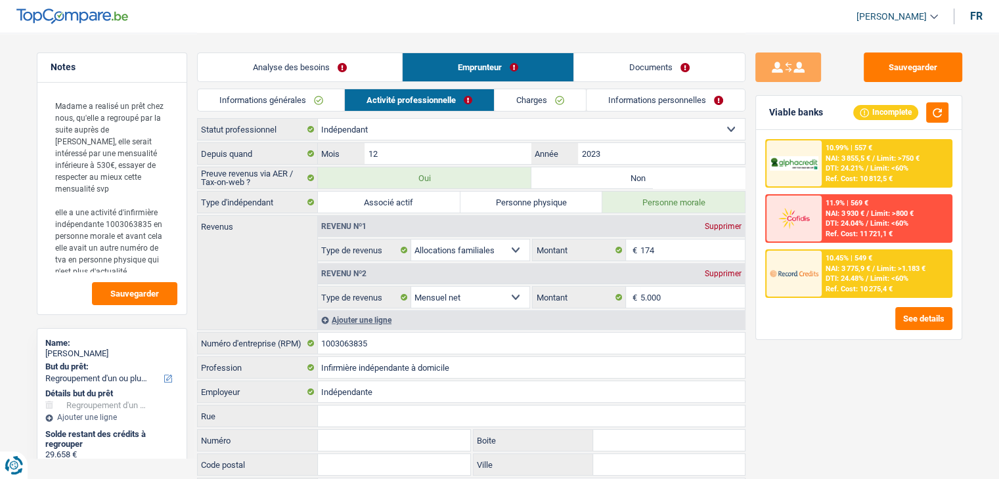
click at [768, 406] on div "Sauvegarder Viable banks Incomplete 10.99% | 557 € NAI: 3 855,5 € / Limit: >750…" at bounding box center [858, 256] width 226 height 406
click at [854, 262] on div "10.45% | 549 € NAI: 3 775,9 € / Limit: >1.183 € DTI: 24.48% / Limit: <60% Ref. …" at bounding box center [885, 274] width 129 height 46
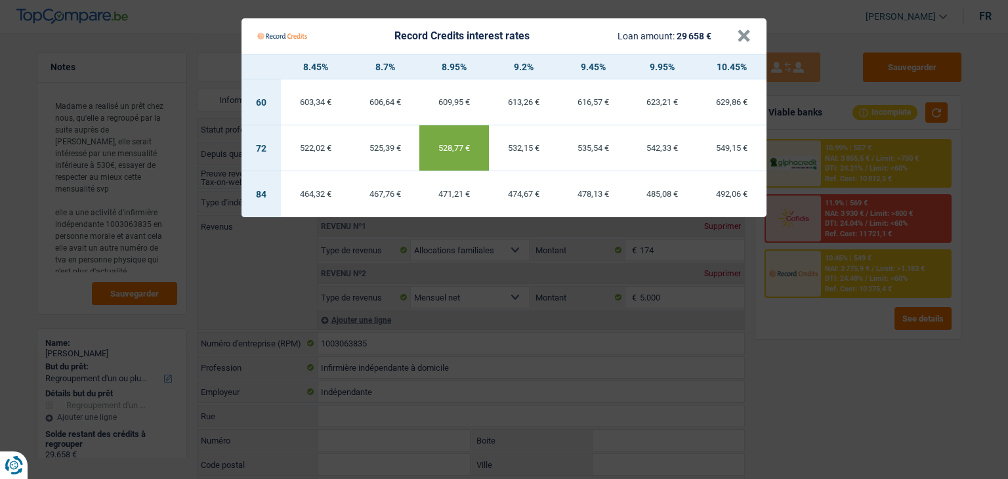
click at [830, 372] on Credits "Record Credits interest rates Loan amount: 29 658 € × 8.45% 8.7% 8.95% 9.2% 9.4…" at bounding box center [504, 239] width 1008 height 479
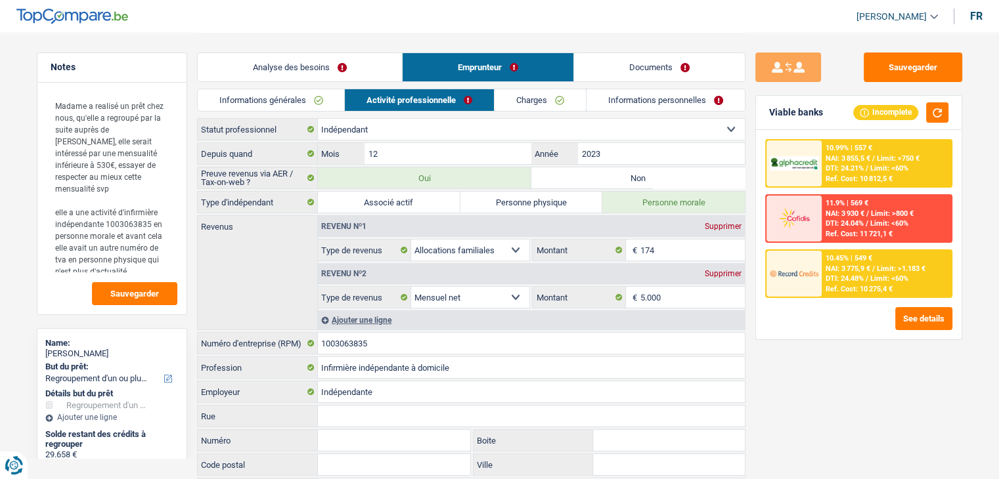
click at [310, 100] on link "Informations générales" at bounding box center [271, 100] width 147 height 22
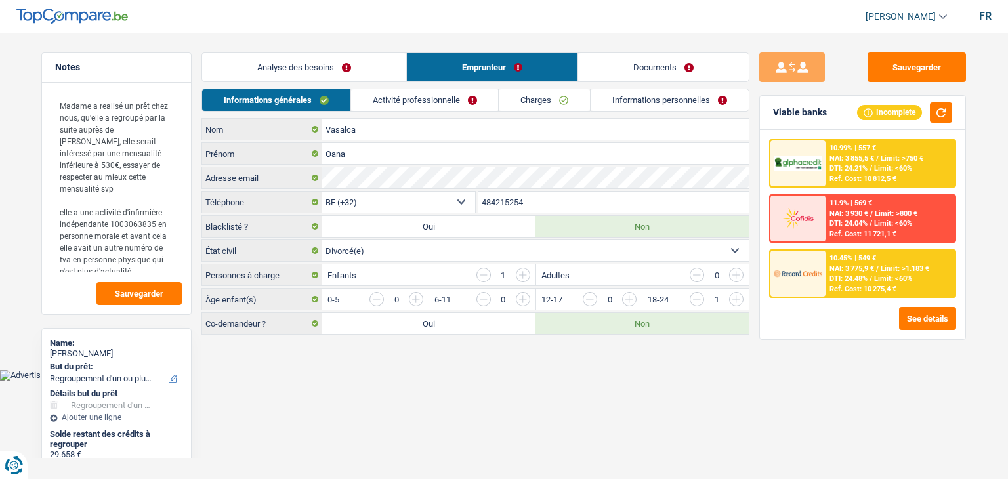
click at [299, 77] on link "Analyse des besoins" at bounding box center [304, 67] width 204 height 28
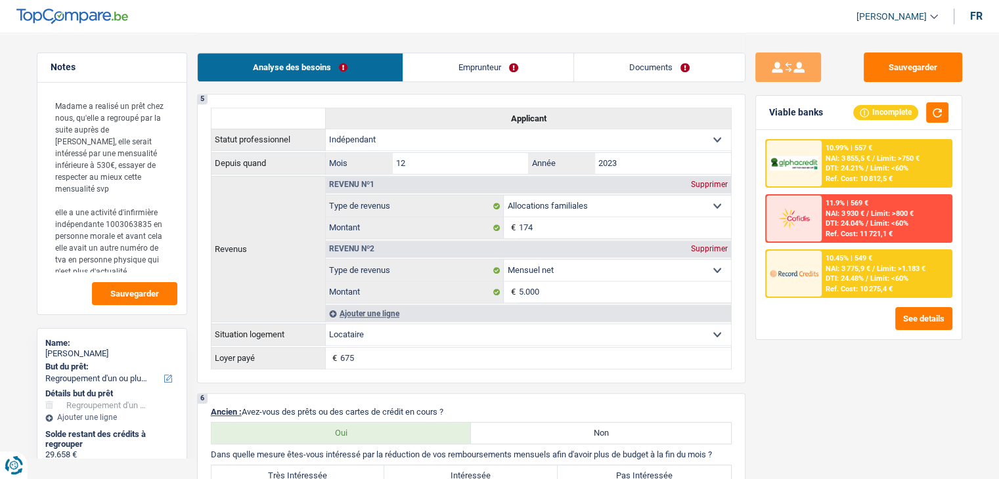
scroll to position [1182, 0]
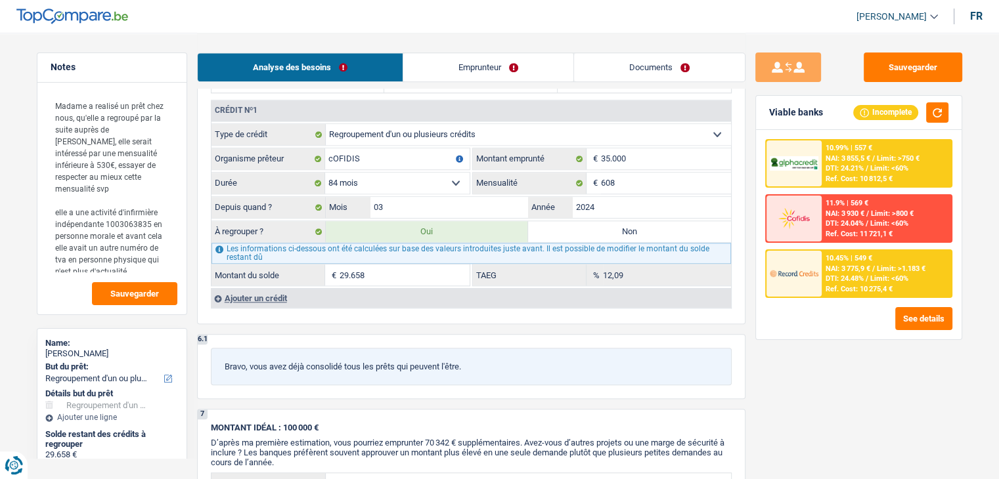
click at [420, 183] on select "12 mois 18 mois 24 mois 30 mois 36 mois 42 mois 48 mois 60 mois 72 mois 84 mois…" at bounding box center [397, 183] width 144 height 21
click at [544, 348] on div "Bravo, vous avez déjà consolidé tous les prêts qui peuvent l'être." at bounding box center [471, 366] width 521 height 37
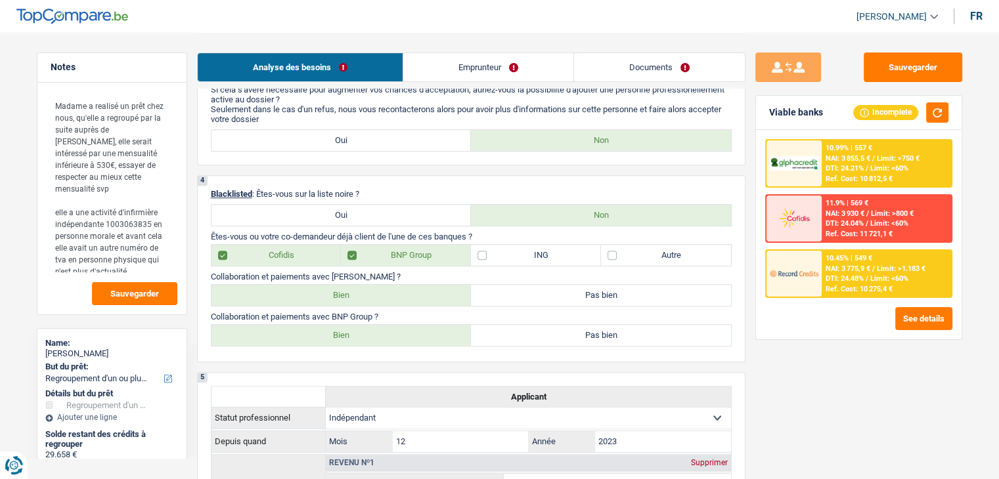
scroll to position [131, 0]
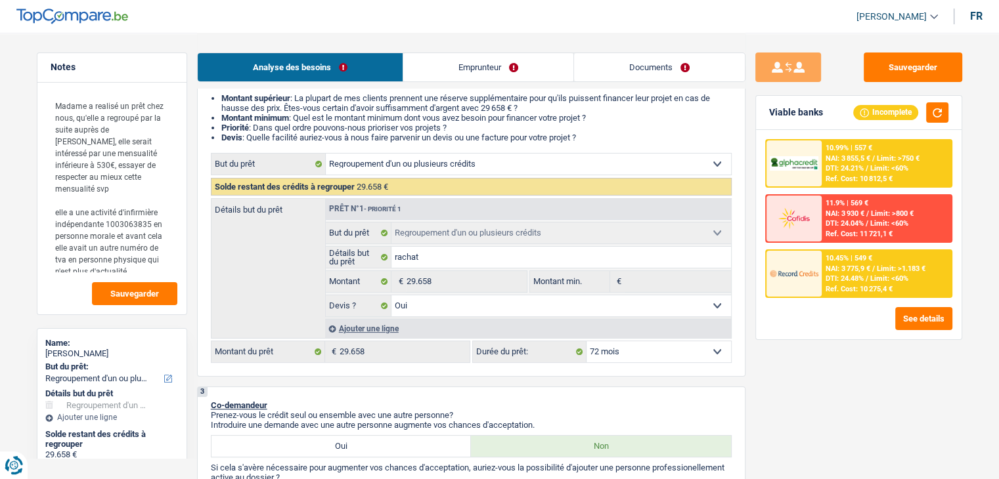
click at [601, 356] on select "12 mois 18 mois 24 mois 30 mois 36 mois 42 mois 48 mois 60 mois 72 mois 84 mois…" at bounding box center [658, 351] width 144 height 21
click at [599, 397] on div "3 Co-demandeur Prenez-vous le crédit seul ou ensemble avec une autre personne? …" at bounding box center [471, 465] width 548 height 157
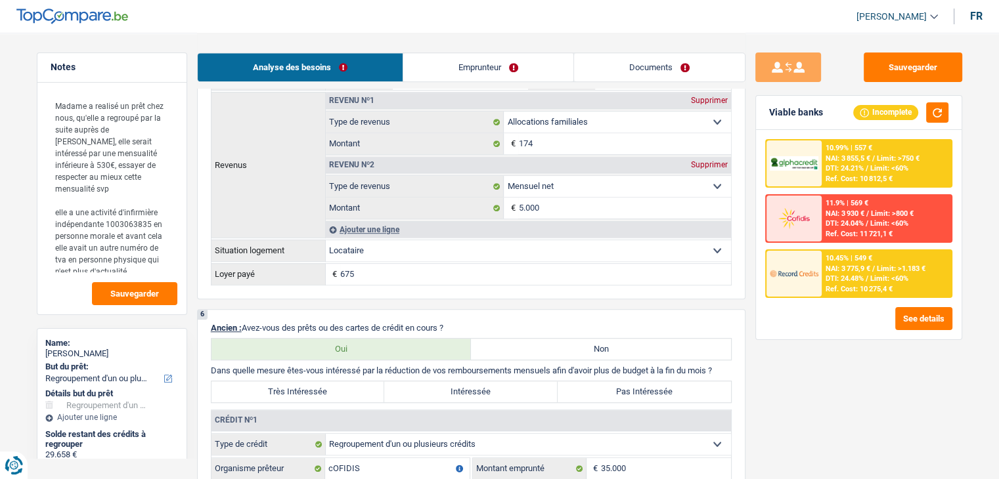
scroll to position [1050, 0]
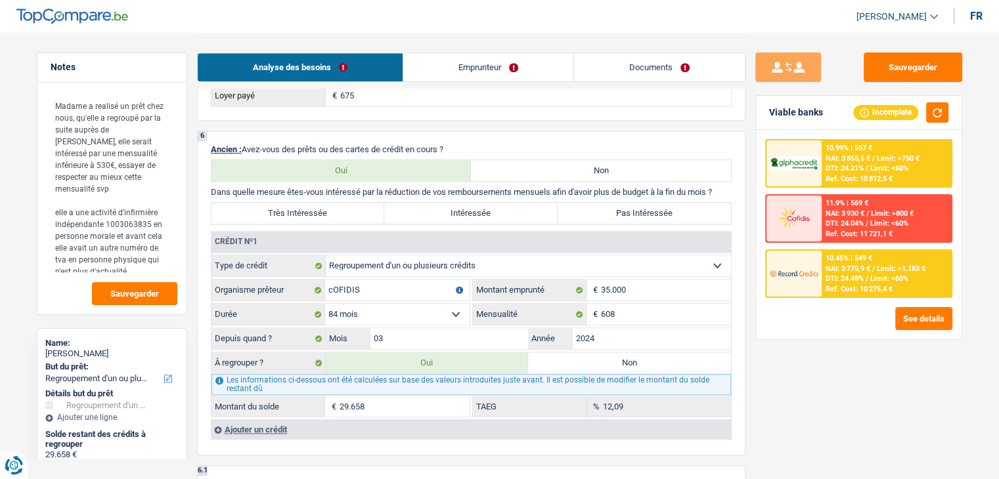
click at [842, 269] on span "NAI: 3 775,9 €" at bounding box center [847, 269] width 45 height 9
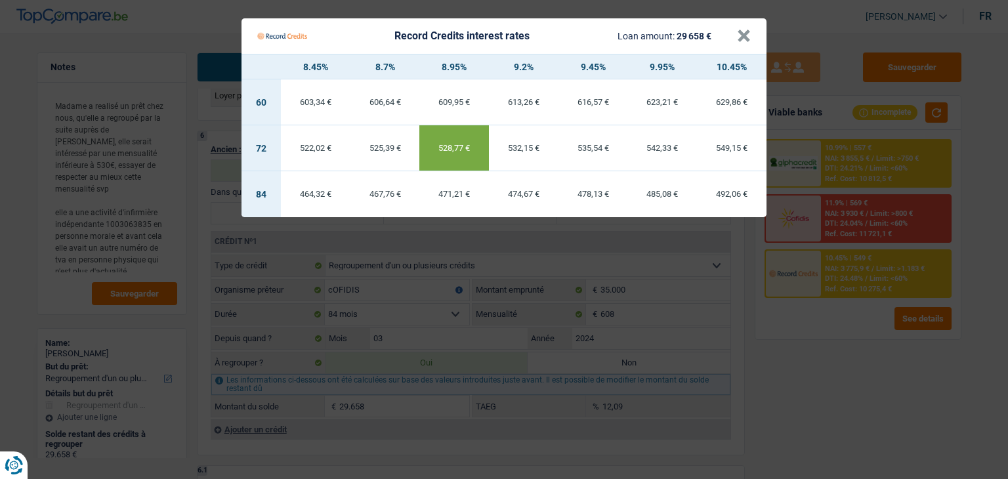
click at [844, 366] on Credits "Record Credits interest rates Loan amount: 29 658 € × 8.45% 8.7% 8.95% 9.2% 9.4…" at bounding box center [504, 239] width 1008 height 479
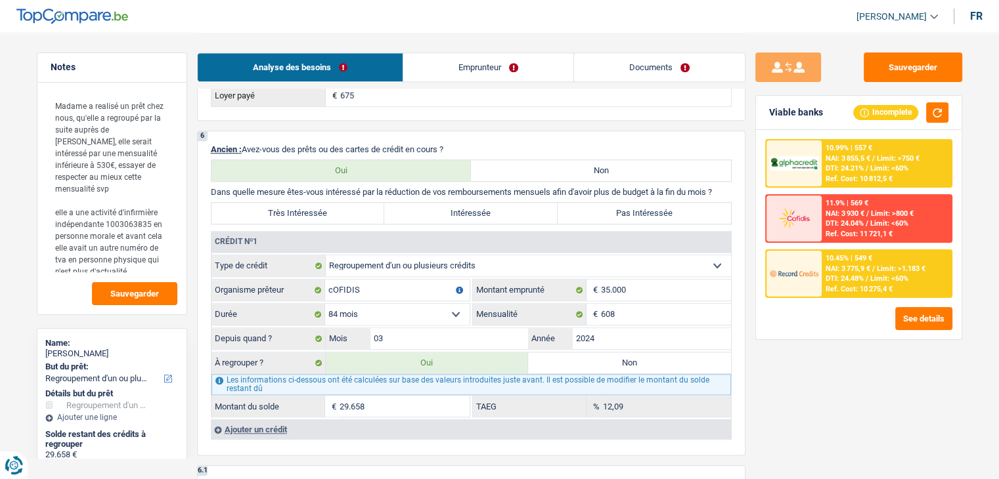
click at [859, 144] on div "10.99% | 557 €" at bounding box center [848, 148] width 47 height 9
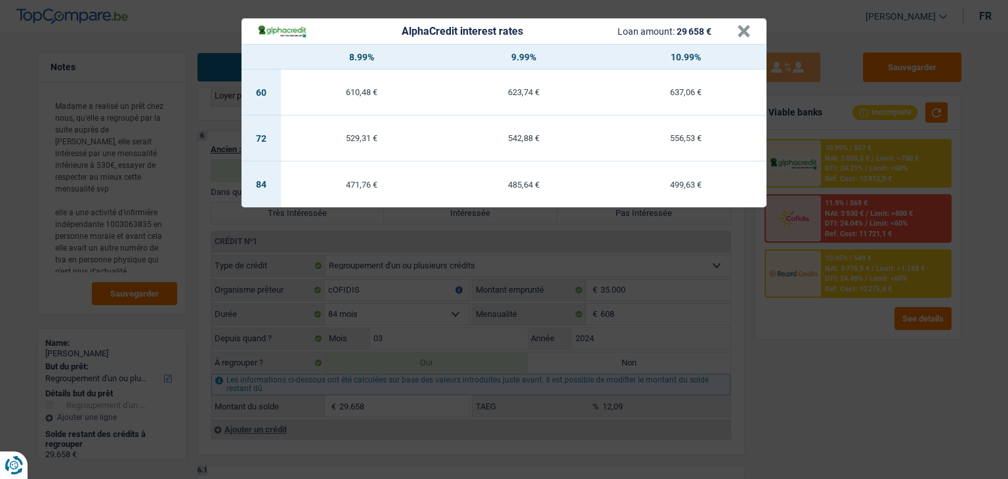
click at [848, 277] on div "AlphaCredit interest rates Loan amount: 29 658 € × 8.99% 9.99% 10.99% 60 610,48…" at bounding box center [504, 239] width 1008 height 479
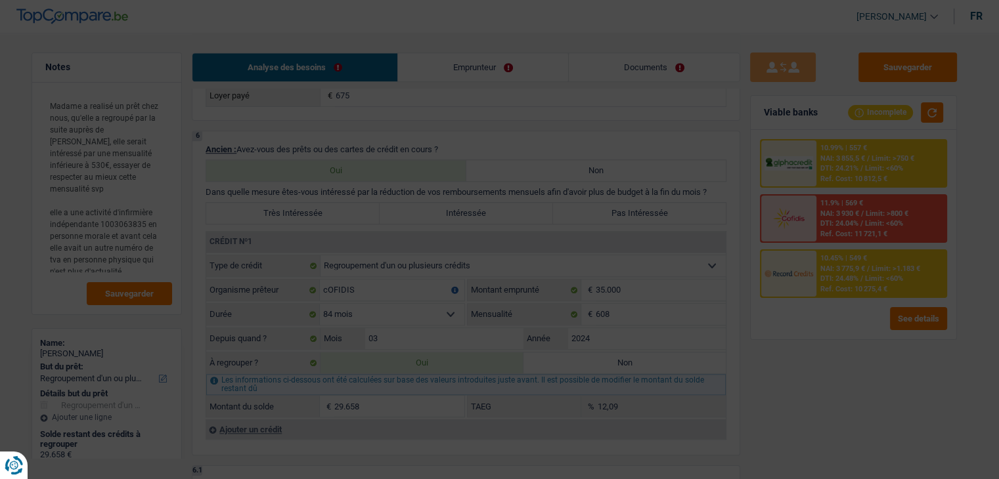
click at [848, 277] on span "DTI: 24.48%" at bounding box center [840, 278] width 38 height 9
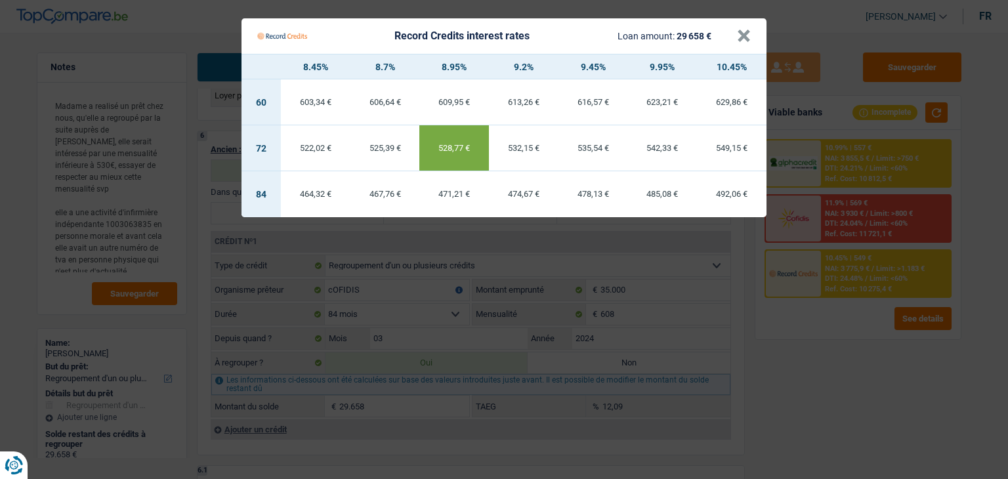
click at [840, 368] on Credits "Record Credits interest rates Loan amount: 29 658 € × 8.45% 8.7% 8.95% 9.2% 9.4…" at bounding box center [504, 239] width 1008 height 479
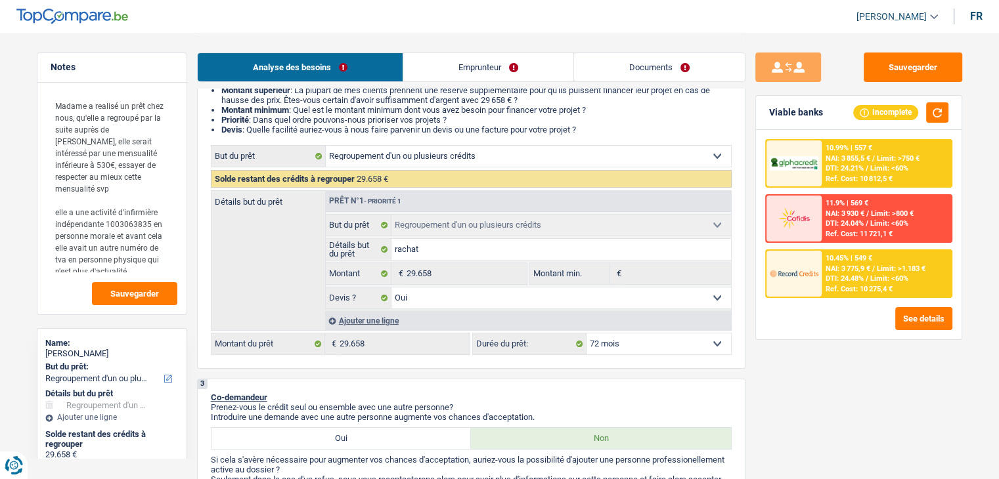
scroll to position [0, 0]
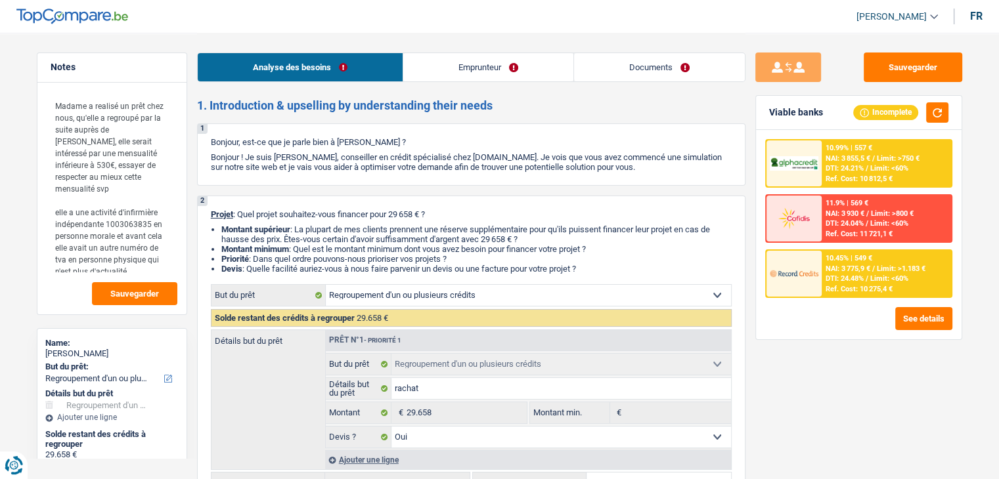
drag, startPoint x: 590, startPoint y: 265, endPoint x: 238, endPoint y: 188, distance: 360.2
click at [219, 216] on div "2 Projet : Quel projet souhaitez-vous financer pour 29 658 € ? Montant supérieu…" at bounding box center [471, 352] width 548 height 313
click at [918, 64] on button "Sauvegarder" at bounding box center [912, 68] width 98 height 30
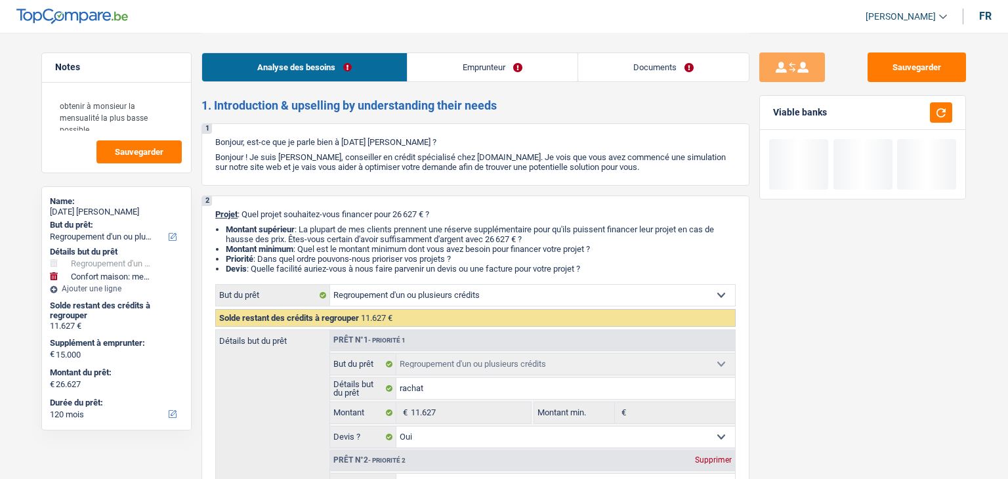
select select "refinancing"
select select "household"
select select "120"
select select "refinancing"
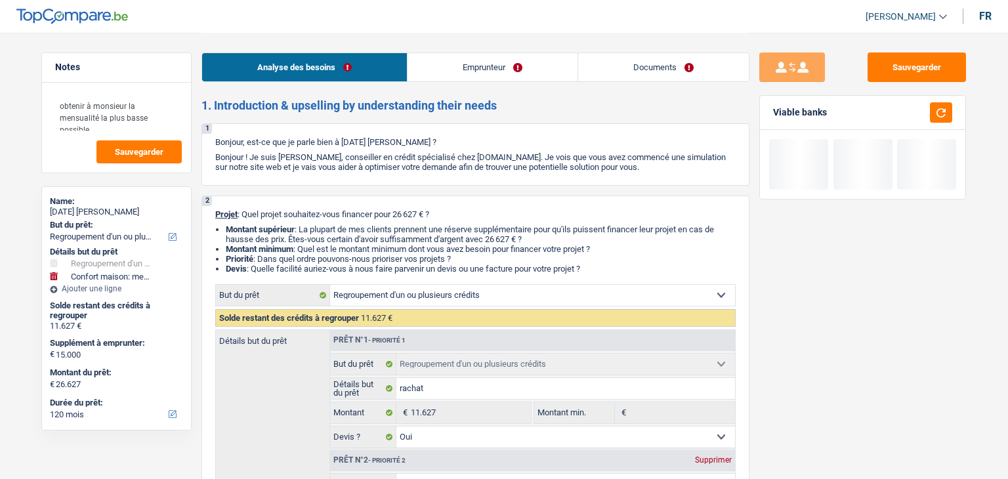
select select "refinancing"
select select "yes"
select select "household"
select select "not_answered"
select select "120"
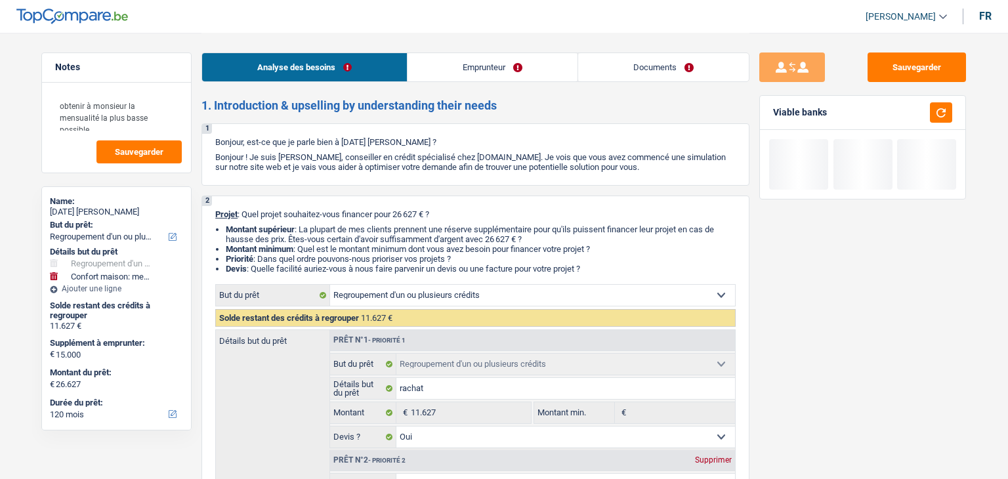
select select "worker"
select select "netSalary"
select select "mealVouchers"
select select "rents"
select select "personalLoan"
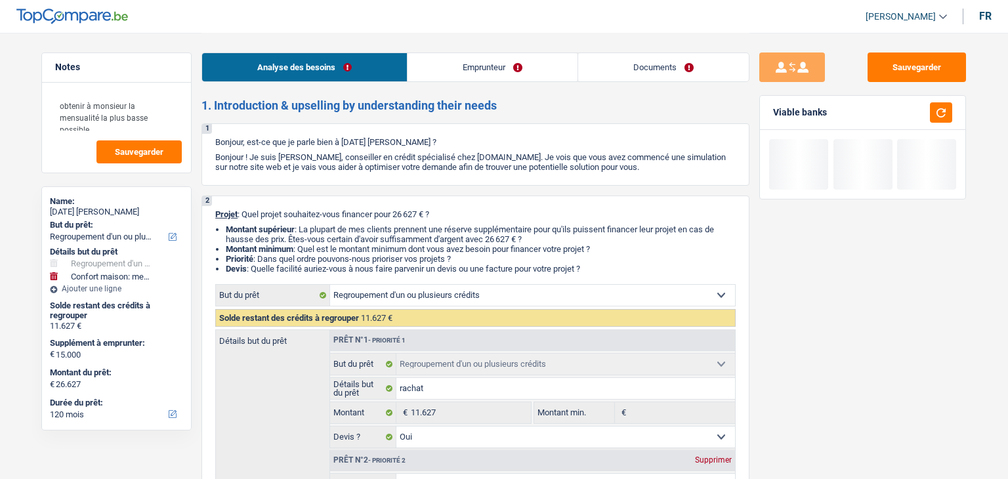
select select "homeFurnishingOrRelocation"
select select "42"
select select "personalLoan"
select select "homeFurnishingOrRelocation"
select select "60"
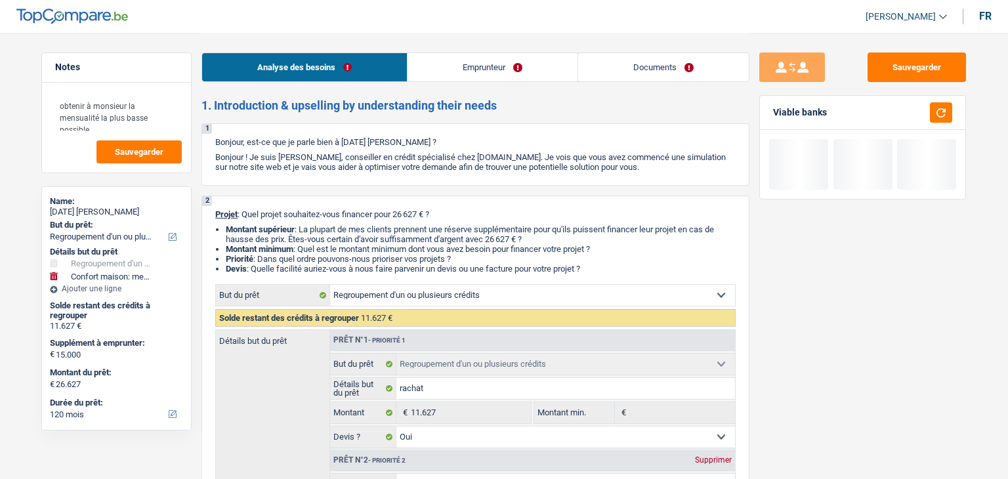
select select "refinancing"
select select "yes"
select select "household"
select select "not_answered"
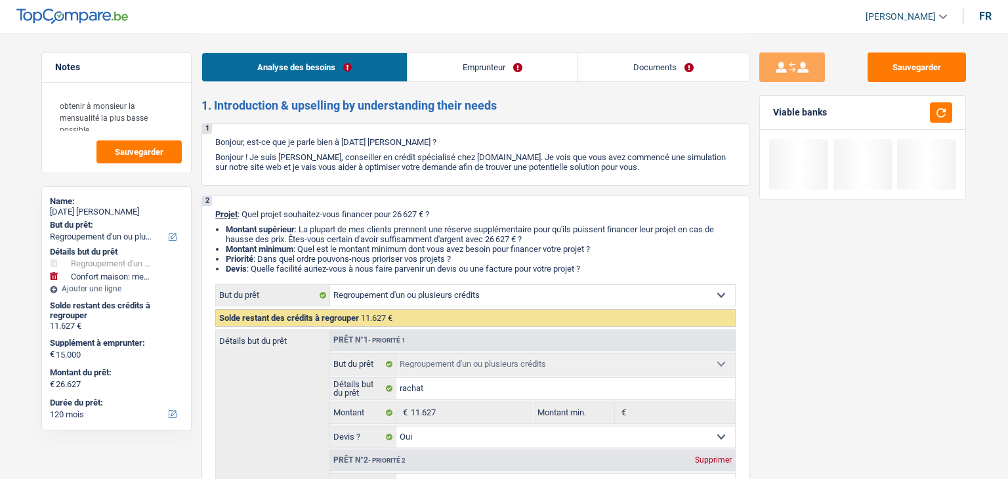
select select "120"
select select "worker"
select select "netSalary"
select select "mealVouchers"
select select "BE"
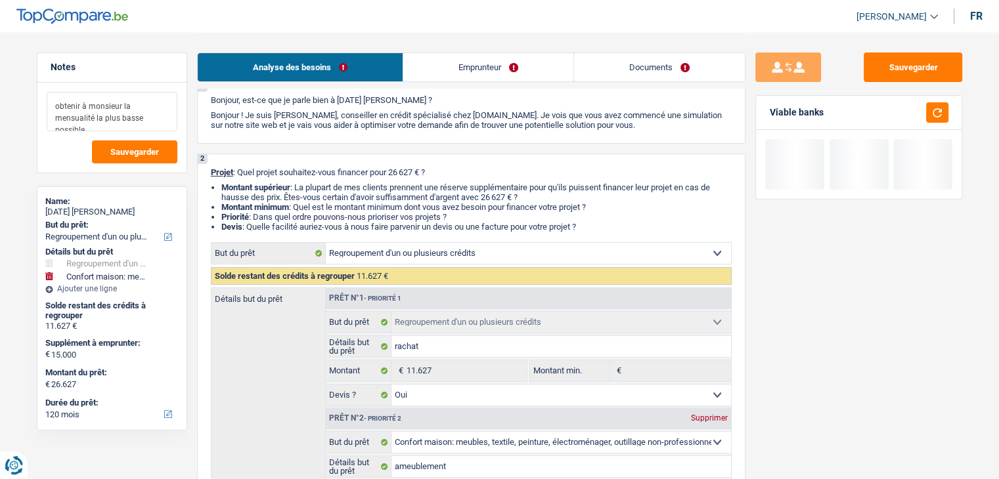
scroll to position [66, 0]
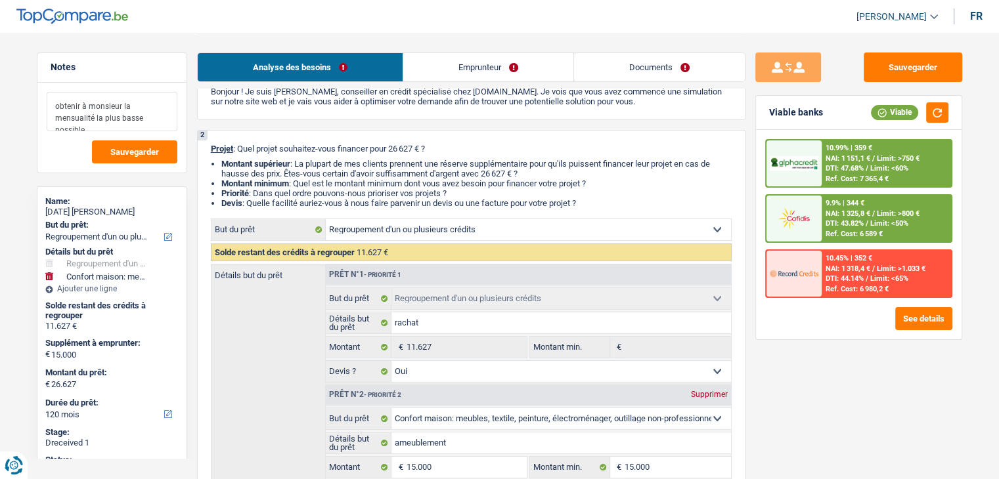
drag, startPoint x: 54, startPoint y: 105, endPoint x: 114, endPoint y: 126, distance: 63.3
click at [114, 126] on textarea "obtenir à monsieur la mensualité la plus basse possible" at bounding box center [112, 111] width 131 height 39
click at [599, 183] on li "Montant minimum : Quel est le montant minimum dont vous avez besoin pour financ…" at bounding box center [476, 184] width 510 height 10
click at [521, 71] on link "Emprunteur" at bounding box center [488, 67] width 170 height 28
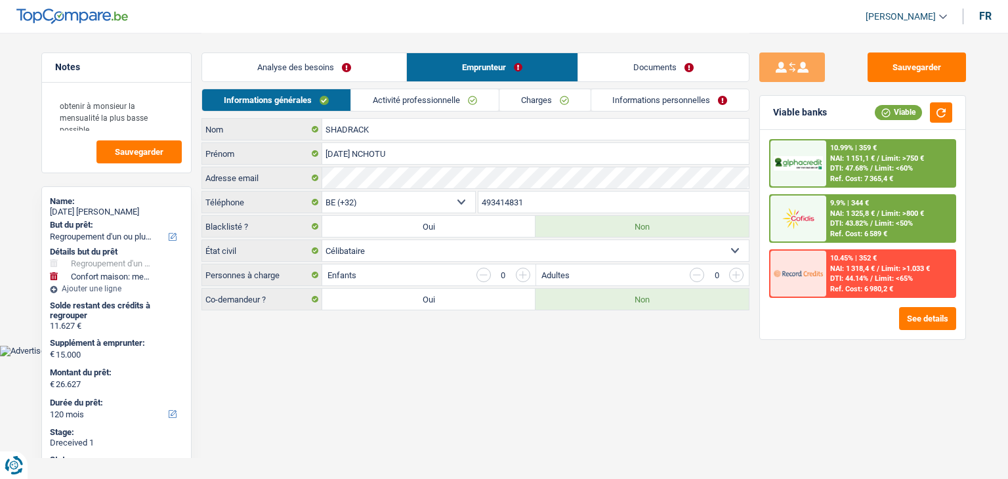
click at [435, 100] on link "Activité professionnelle" at bounding box center [425, 100] width 148 height 22
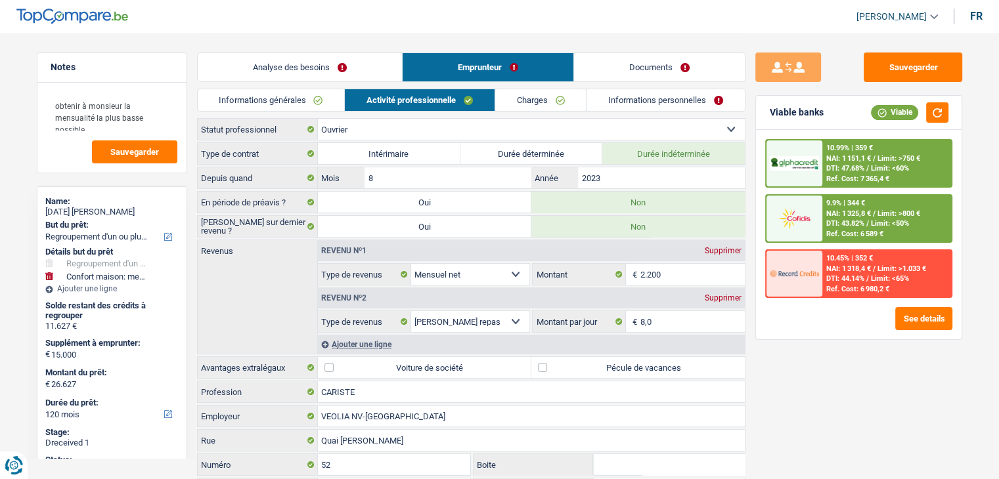
click at [526, 100] on link "Charges" at bounding box center [540, 100] width 91 height 22
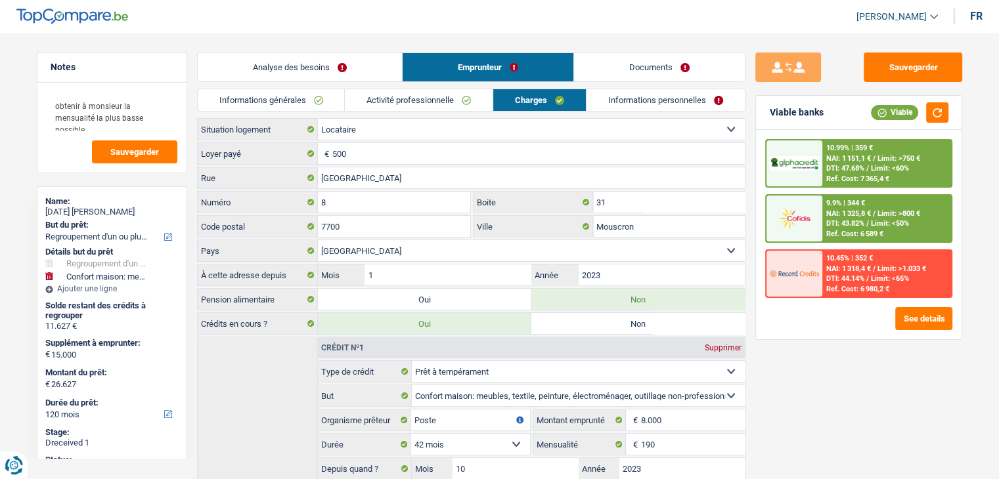
click at [625, 100] on link "Informations personnelles" at bounding box center [665, 100] width 158 height 22
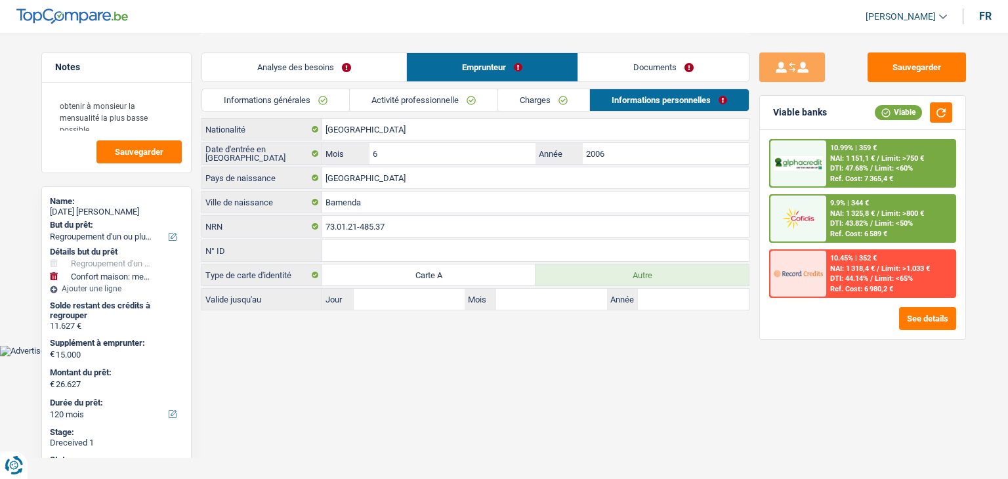
click at [628, 75] on link "Documents" at bounding box center [663, 67] width 171 height 28
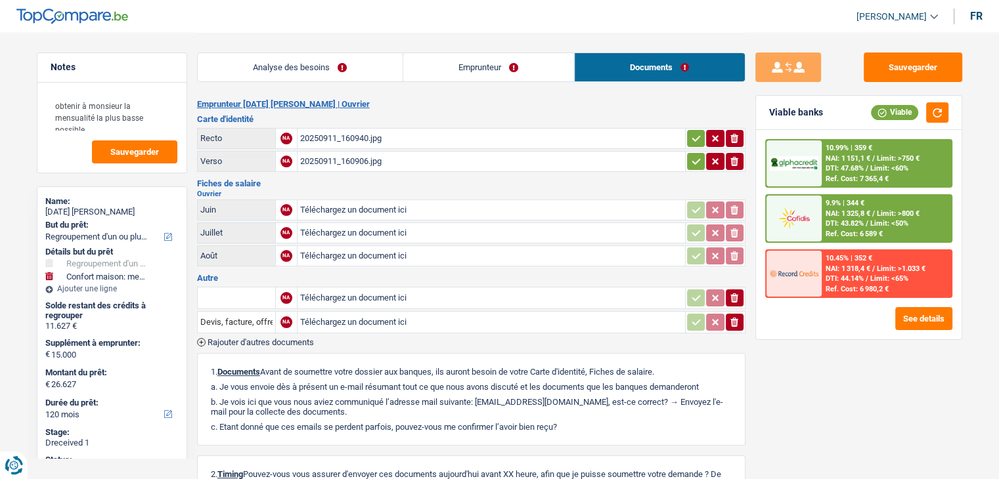
click at [441, 80] on link "Emprunteur" at bounding box center [488, 67] width 171 height 28
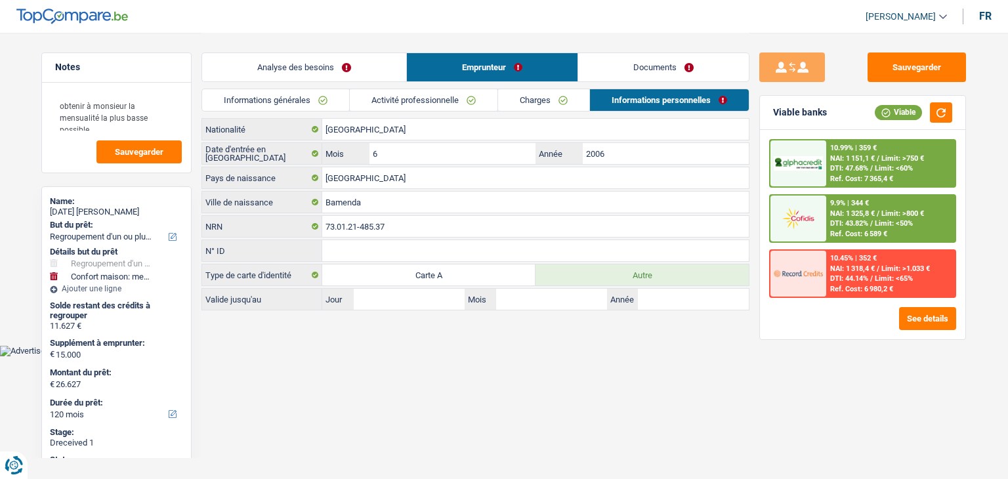
click at [431, 62] on link "Emprunteur" at bounding box center [492, 67] width 171 height 28
click at [412, 89] on li "Activité professionnelle" at bounding box center [423, 100] width 148 height 23
click at [412, 95] on link "Activité professionnelle" at bounding box center [424, 100] width 148 height 22
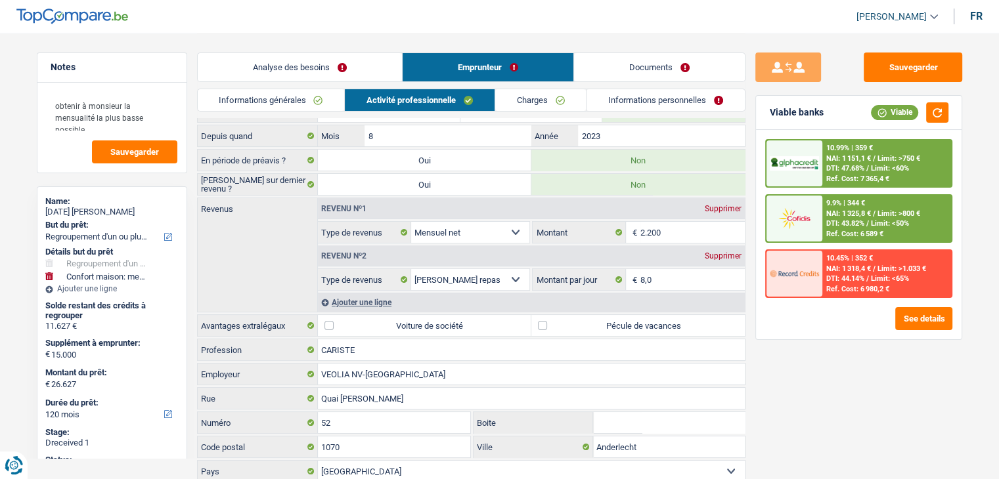
scroll to position [66, 0]
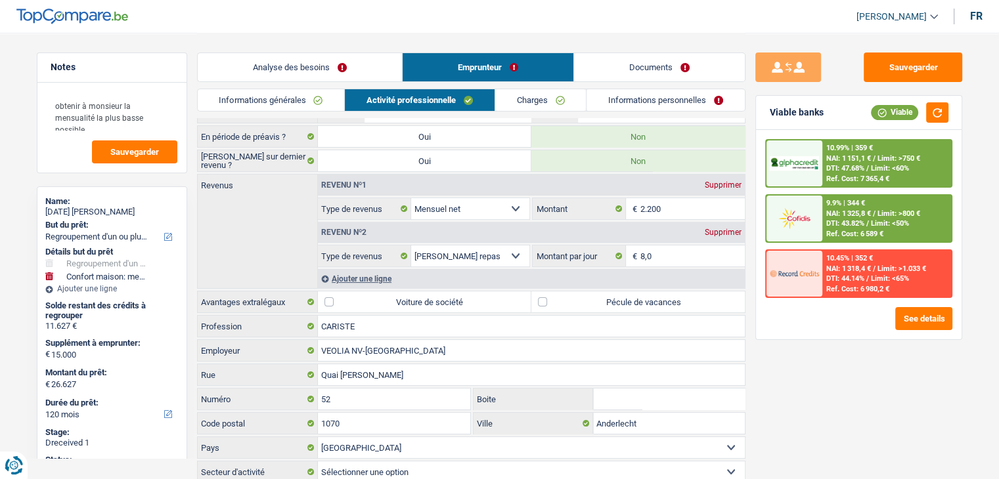
click at [297, 100] on link "Informations générales" at bounding box center [271, 100] width 147 height 22
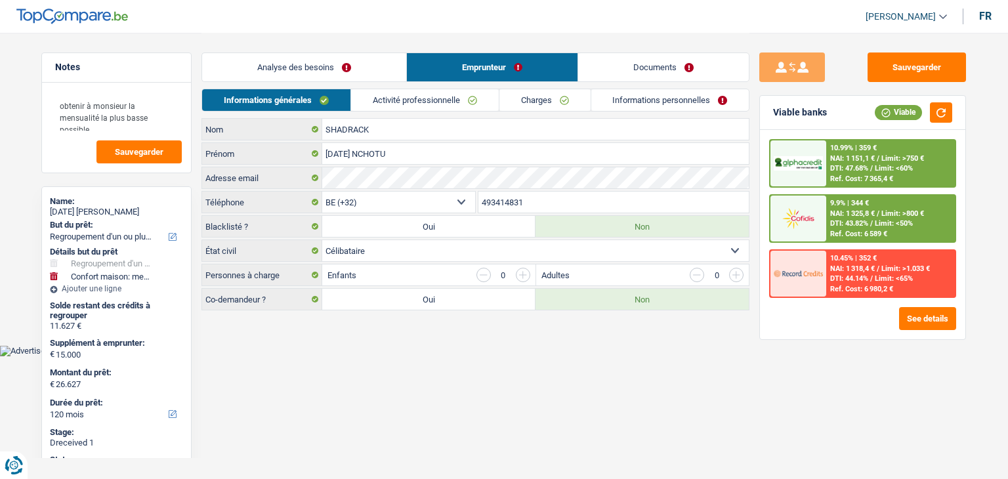
click at [416, 95] on link "Activité professionnelle" at bounding box center [425, 100] width 148 height 22
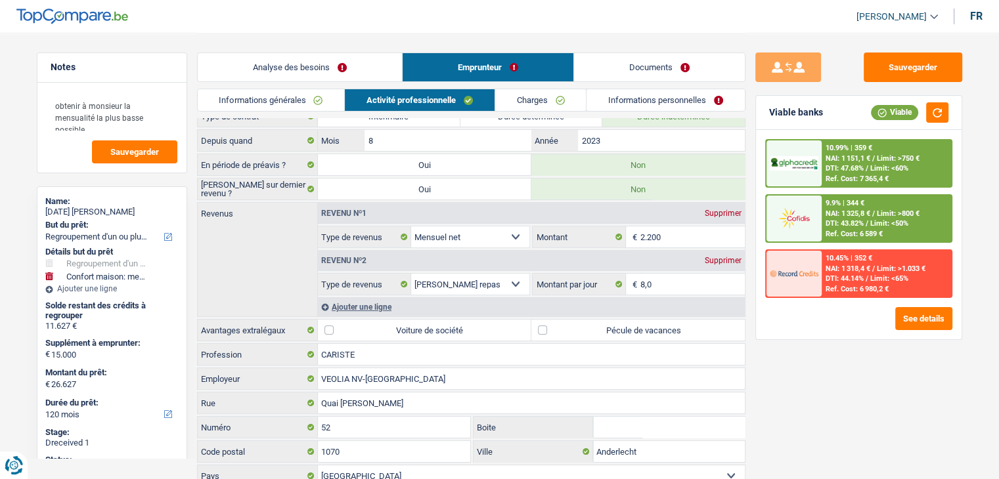
scroll to position [110, 0]
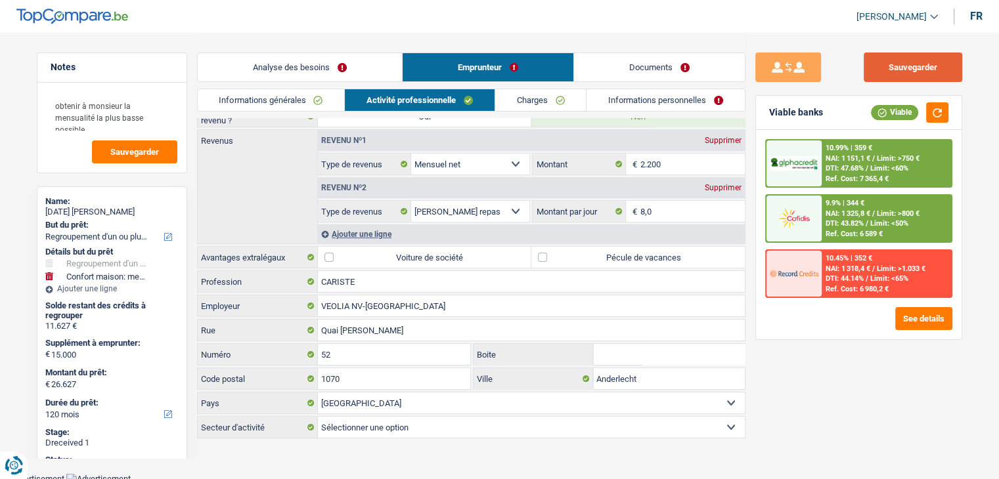
click at [925, 81] on button "Sauvegarder" at bounding box center [912, 68] width 98 height 30
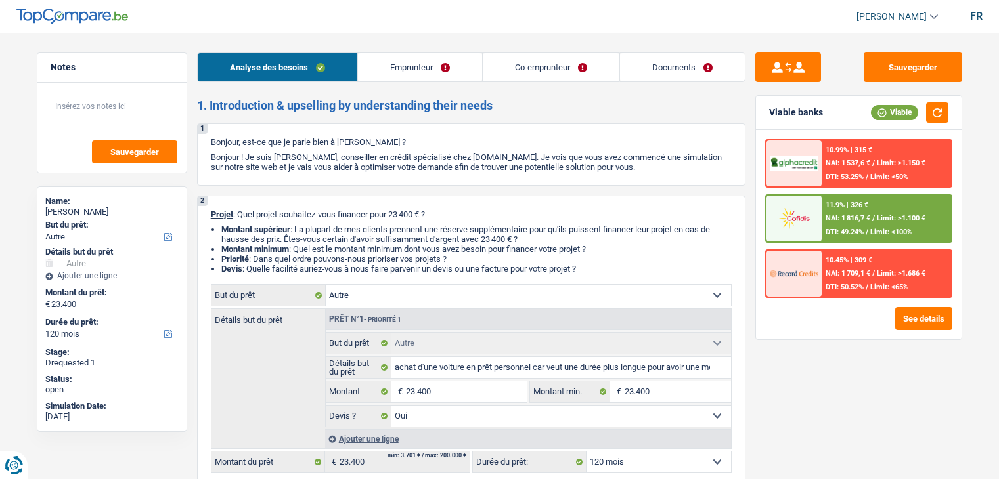
select select "other"
select select "120"
select select "other"
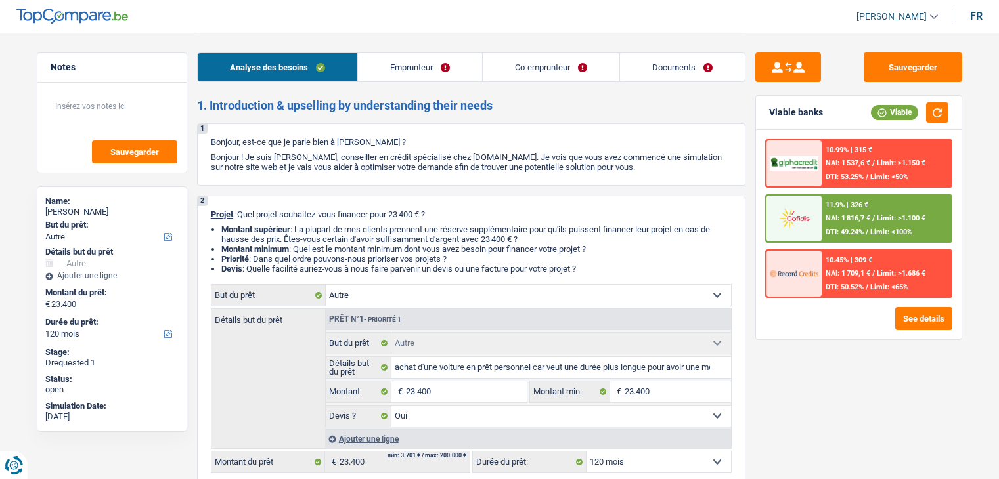
select select "yes"
select select "120"
select select "worker"
select select "unemployed"
select select "netSalary"
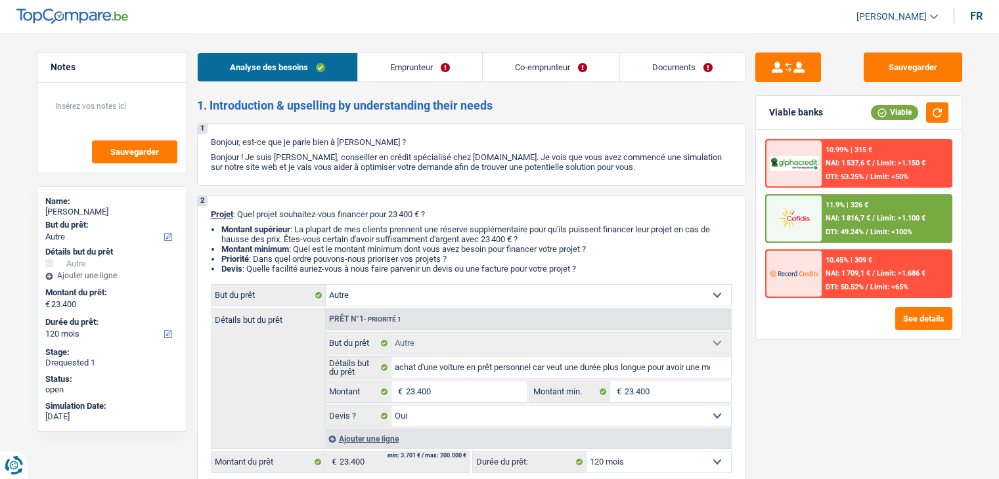
select select "mealVouchers"
select select "familyAllowances"
select select "unemployment"
select select "rents"
select select "personalLoan"
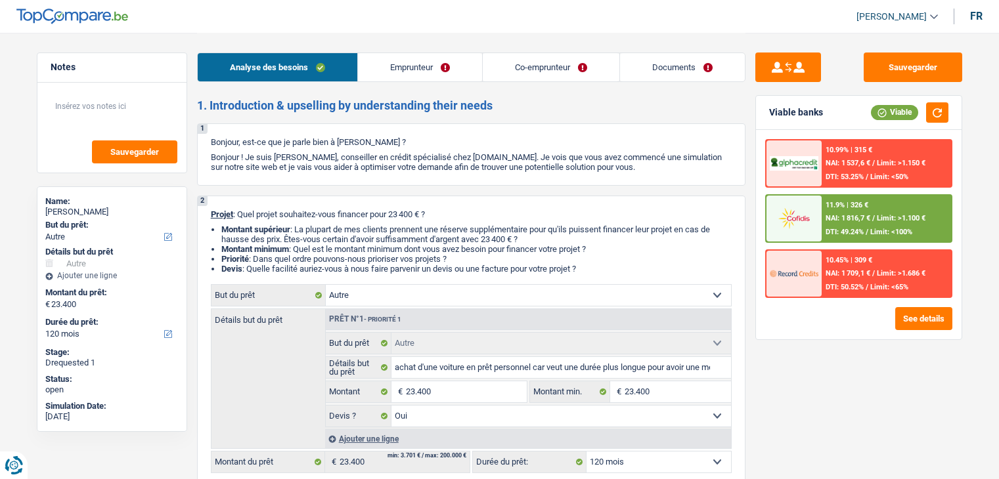
select select "familyEvent"
select select "36"
select select "other"
select select "yes"
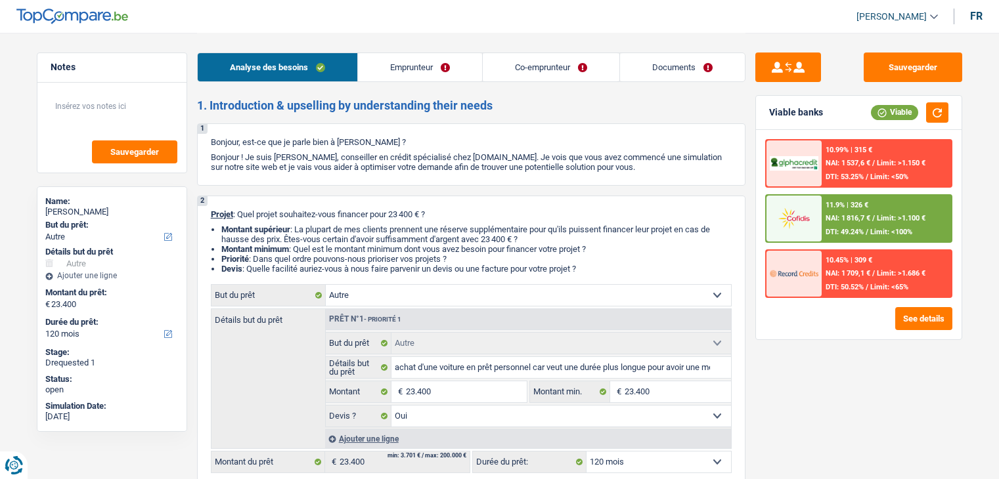
select select "120"
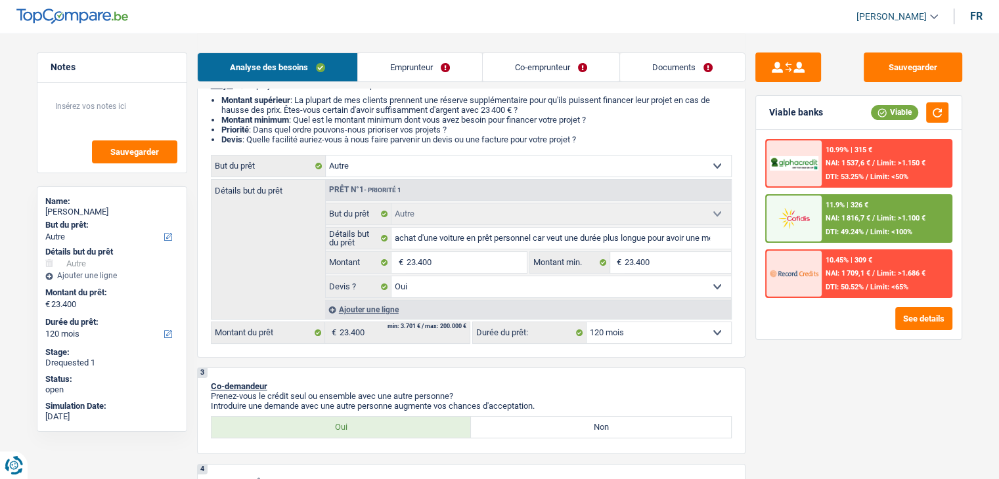
scroll to position [131, 0]
click at [418, 59] on link "Emprunteur" at bounding box center [420, 67] width 124 height 28
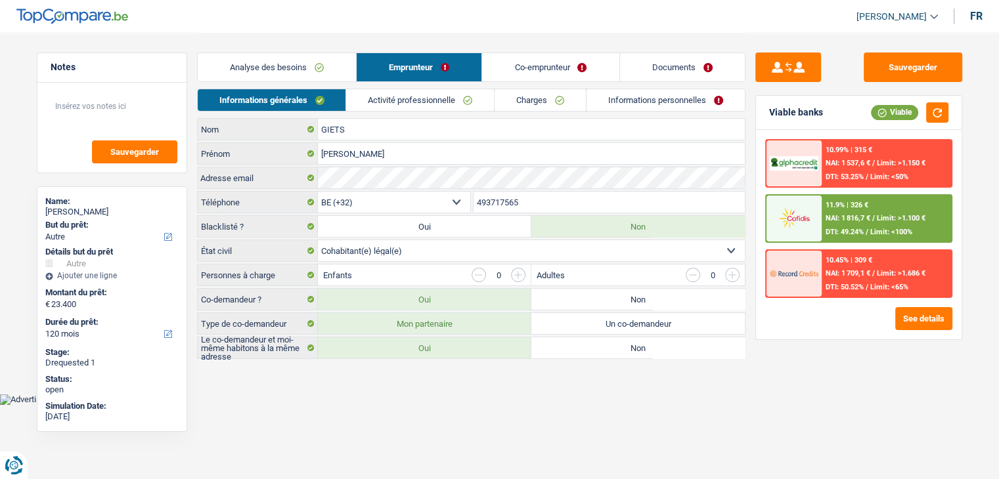
scroll to position [0, 0]
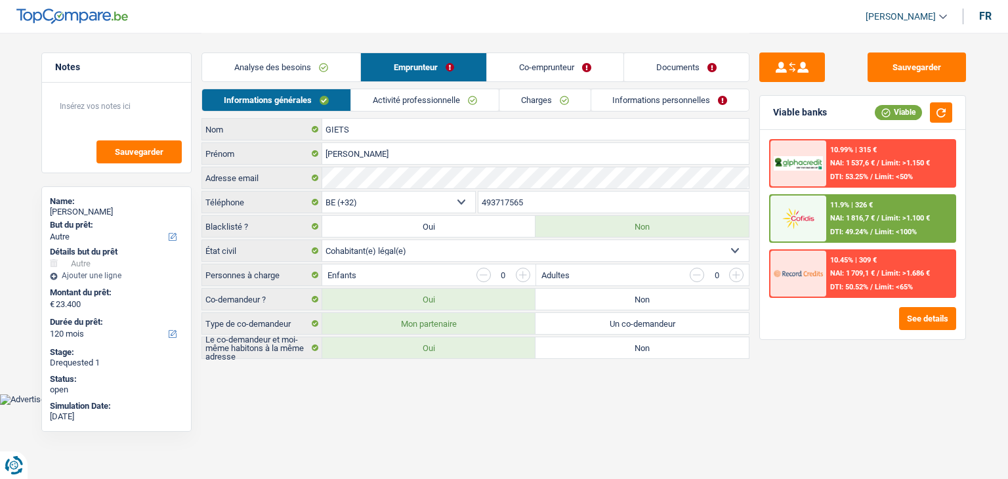
click at [381, 102] on link "Activité professionnelle" at bounding box center [425, 100] width 148 height 22
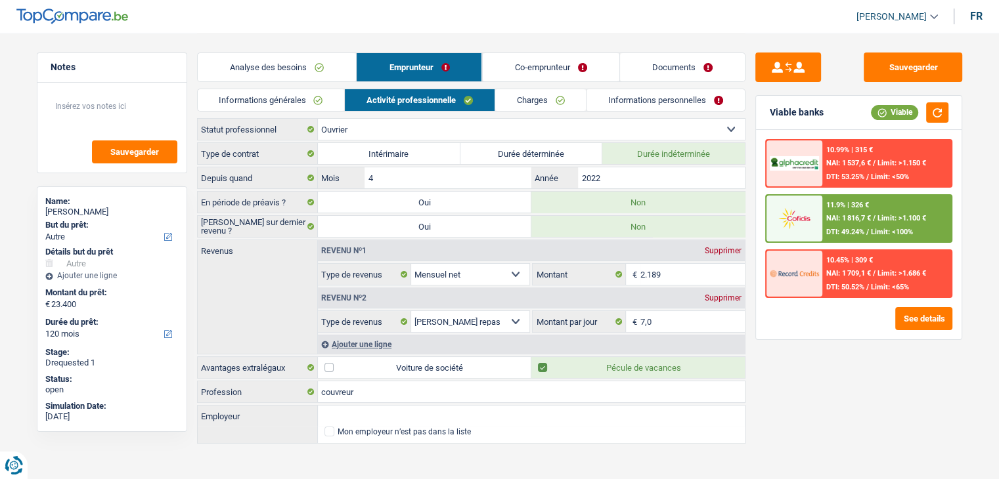
click at [536, 109] on link "Charges" at bounding box center [540, 100] width 91 height 22
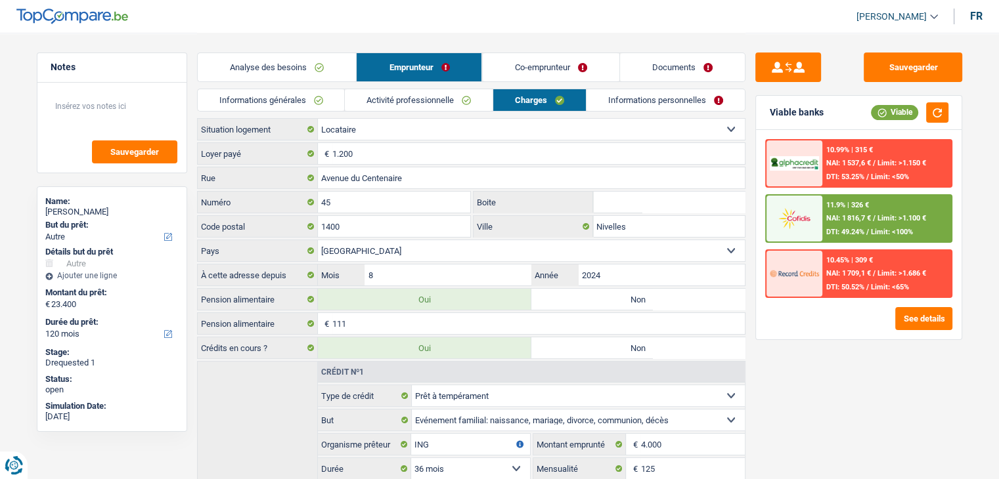
click at [625, 104] on link "Informations personnelles" at bounding box center [665, 100] width 158 height 22
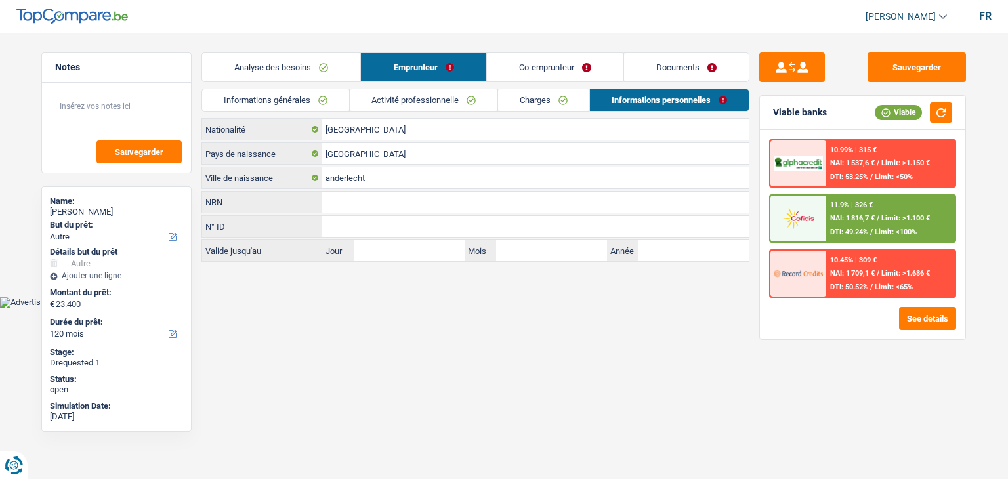
click at [656, 65] on link "Documents" at bounding box center [686, 67] width 125 height 28
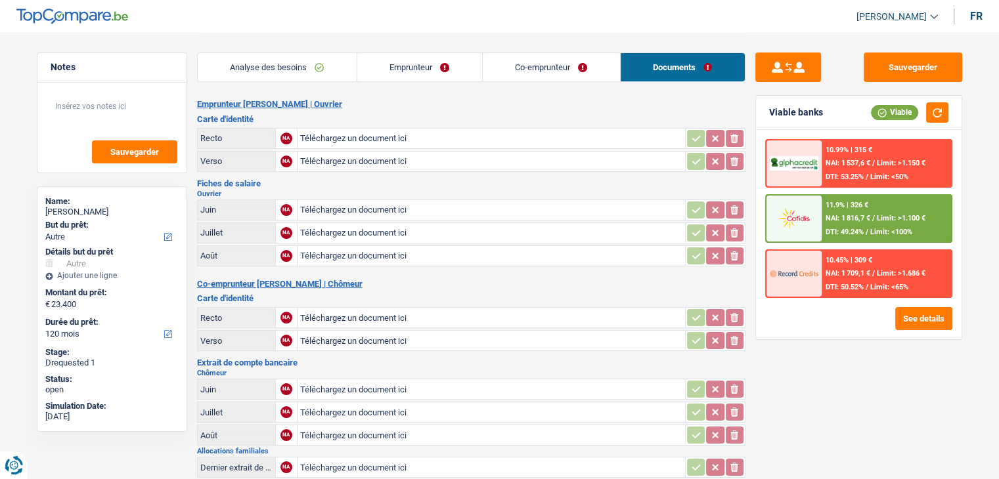
click at [431, 58] on link "Emprunteur" at bounding box center [419, 67] width 125 height 28
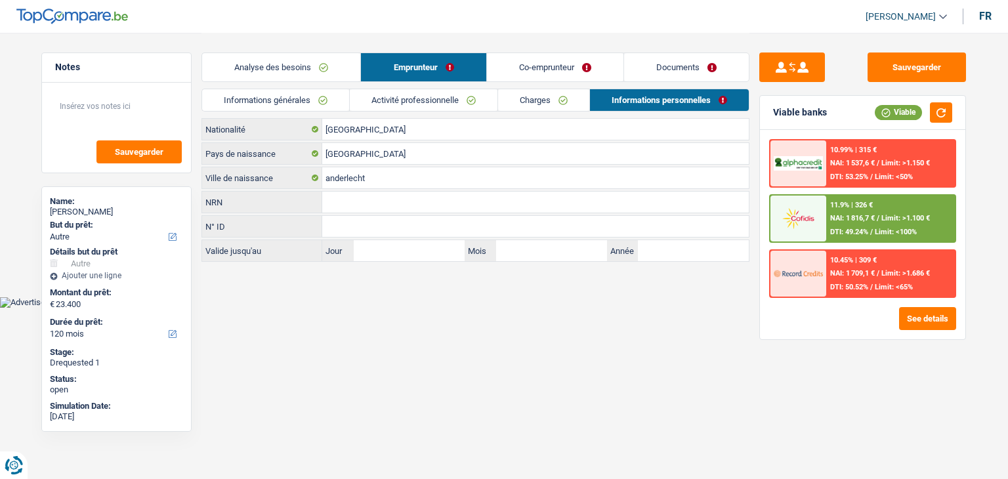
click at [431, 90] on link "Activité professionnelle" at bounding box center [424, 100] width 148 height 22
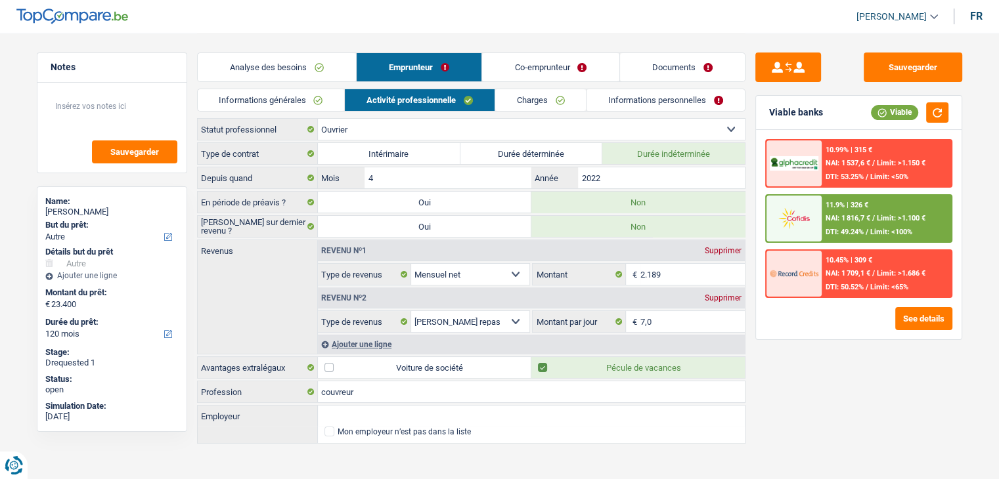
click at [234, 94] on link "Informations générales" at bounding box center [271, 100] width 147 height 22
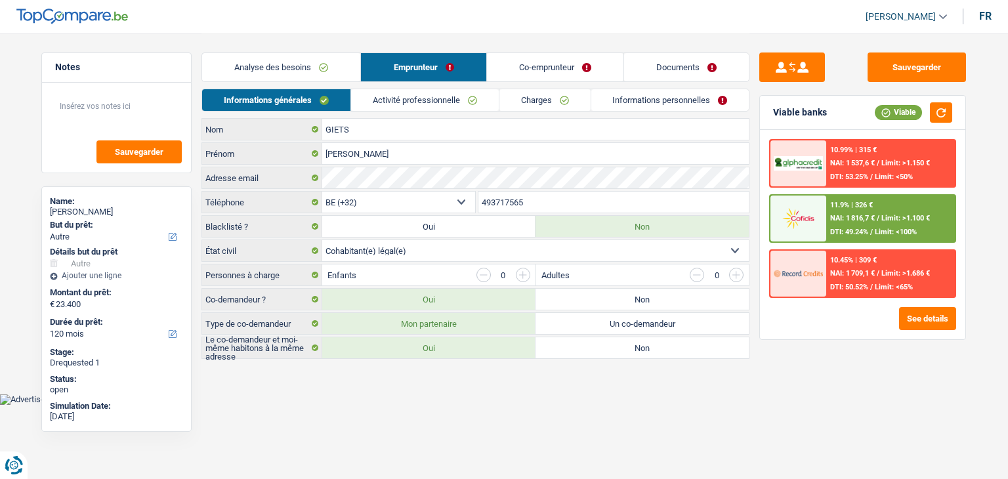
click at [549, 106] on link "Charges" at bounding box center [545, 100] width 91 height 22
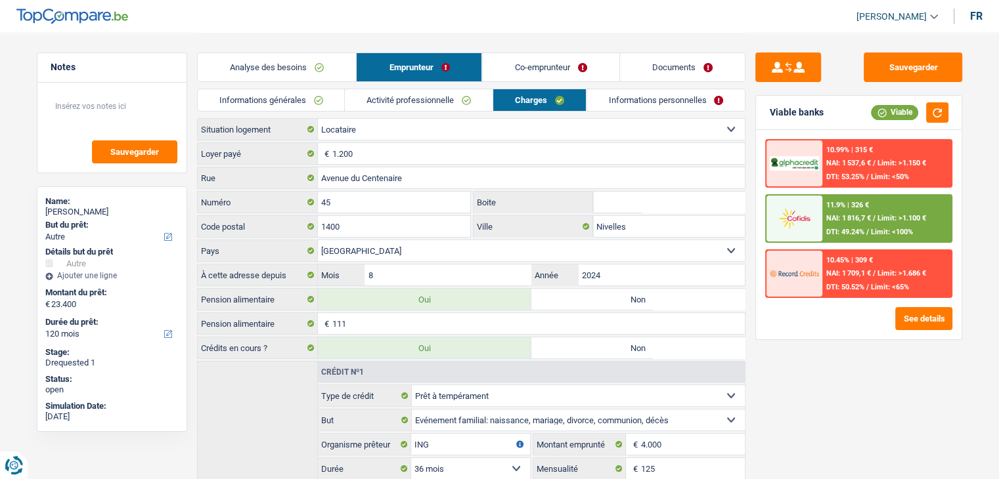
click at [618, 107] on link "Informations personnelles" at bounding box center [665, 100] width 158 height 22
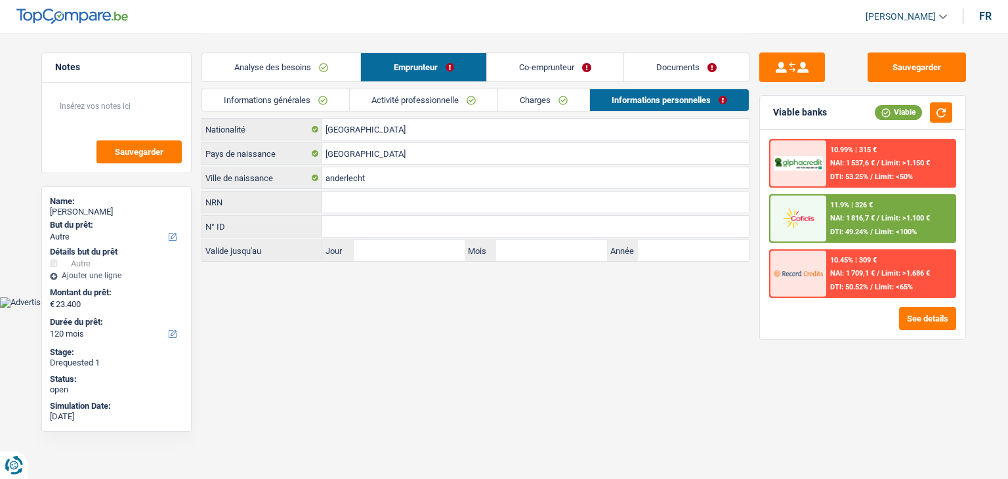
click at [666, 70] on link "Documents" at bounding box center [686, 67] width 125 height 28
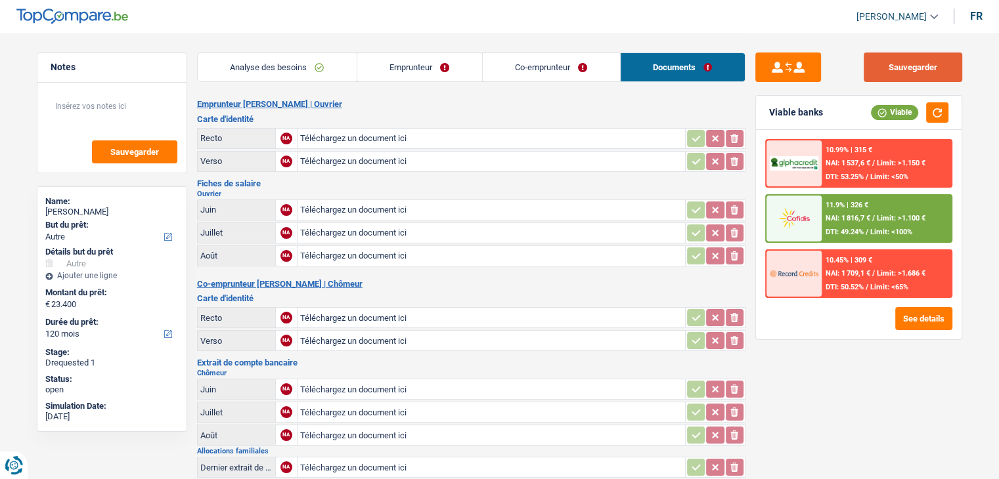
click at [896, 70] on button "Sauvegarder" at bounding box center [912, 68] width 98 height 30
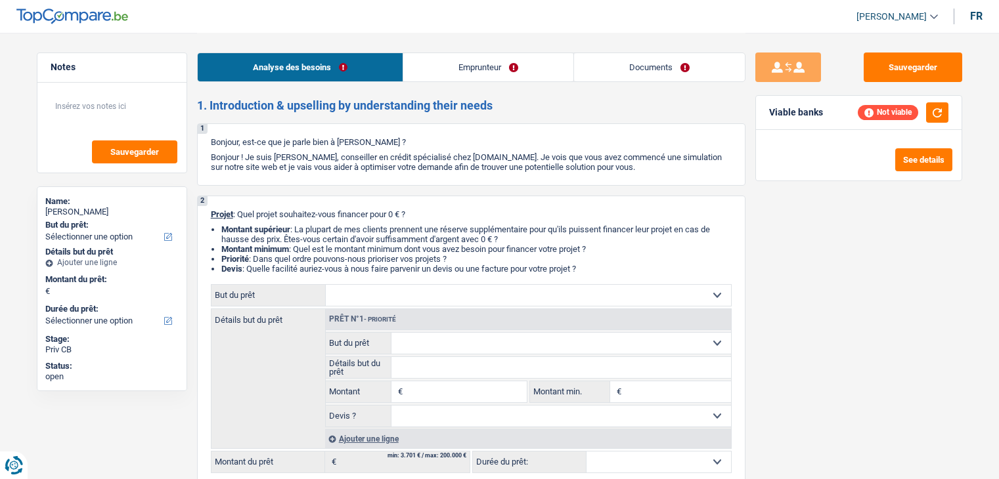
select select "independent"
select select "netSalary"
select select "rents"
drag, startPoint x: 90, startPoint y: 211, endPoint x: 39, endPoint y: 215, distance: 50.7
click at [39, 215] on div "Name: [PERSON_NAME] But du prêt: Confort maison: meubles, textile, peinture, él…" at bounding box center [112, 288] width 150 height 205
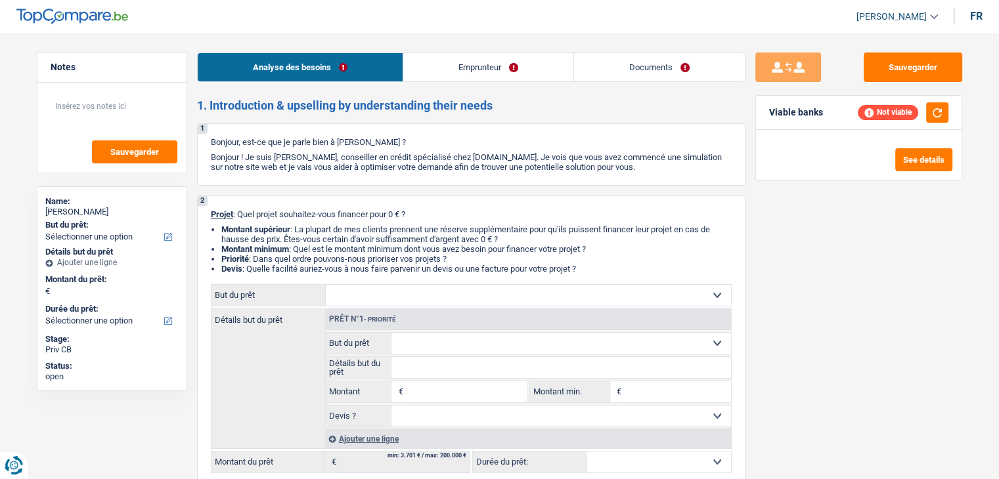
drag, startPoint x: 66, startPoint y: 204, endPoint x: 105, endPoint y: 179, distance: 45.7
click at [120, 174] on div "Notes Sauvegarder Name: [PERSON_NAME] But du prêt: Confort maison: meubles, tex…" at bounding box center [112, 256] width 170 height 406
drag, startPoint x: 42, startPoint y: 211, endPoint x: 85, endPoint y: 216, distance: 43.0
click at [85, 216] on div "Name: [PERSON_NAME] But du prêt: Confort maison: meubles, textile, peinture, él…" at bounding box center [112, 288] width 150 height 205
copy div "[PERSON_NAME]"
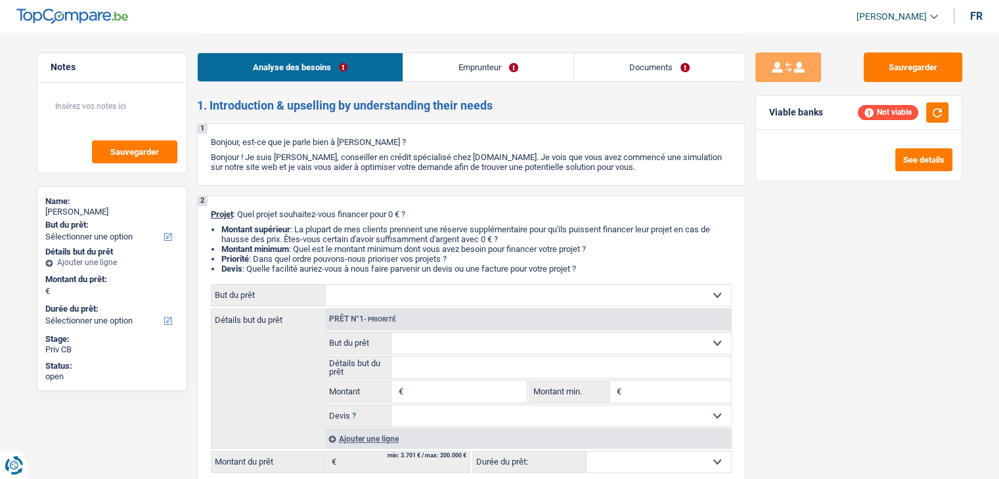
click at [444, 179] on div "1 Bonjour, est-ce que je parle bien à [PERSON_NAME] ? Bonjour ! Je suis [PERSON…" at bounding box center [471, 154] width 548 height 62
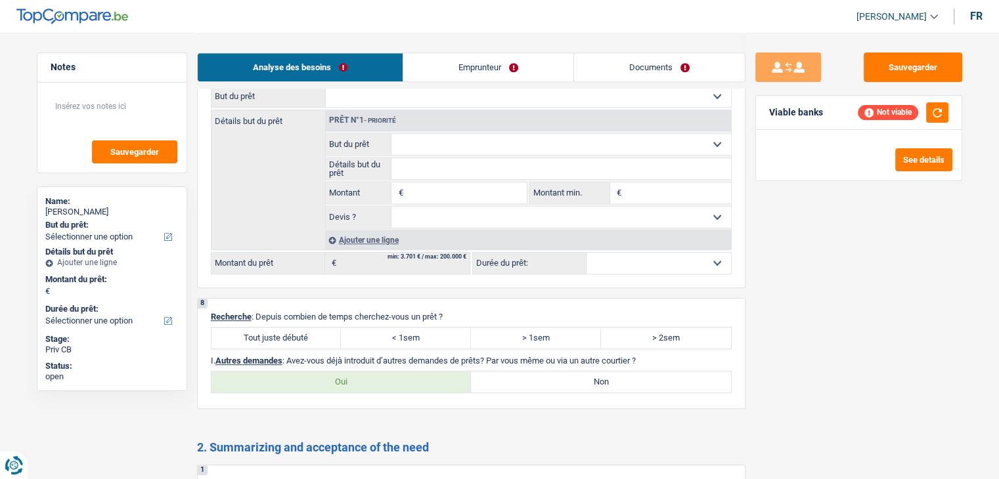
scroll to position [1247, 0]
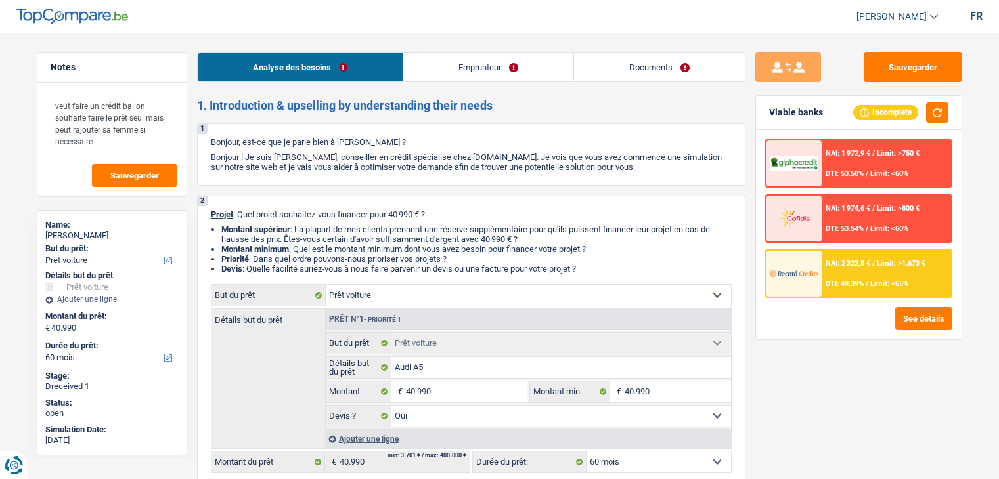
select select "car"
select select "60"
select select "car"
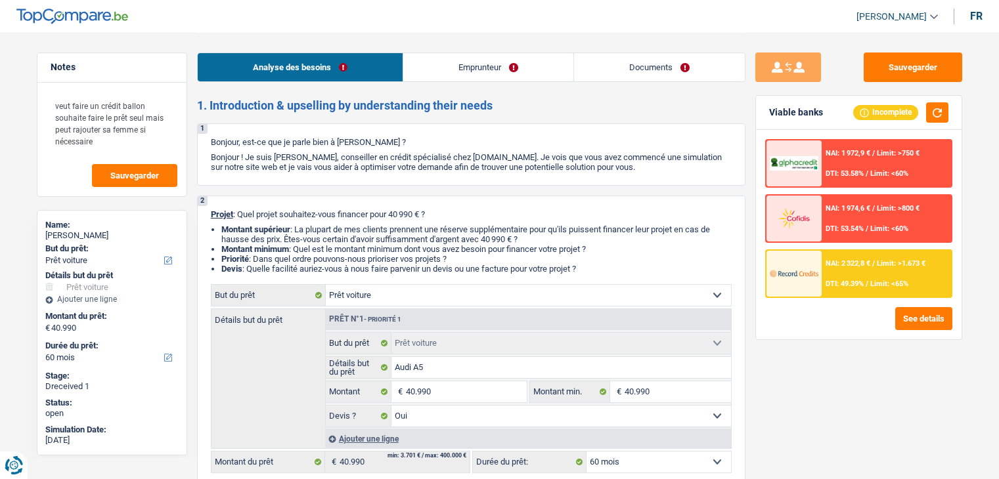
select select "yes"
select select "60"
select select "privateEmployee"
select select "netSalary"
select select "familyAllowances"
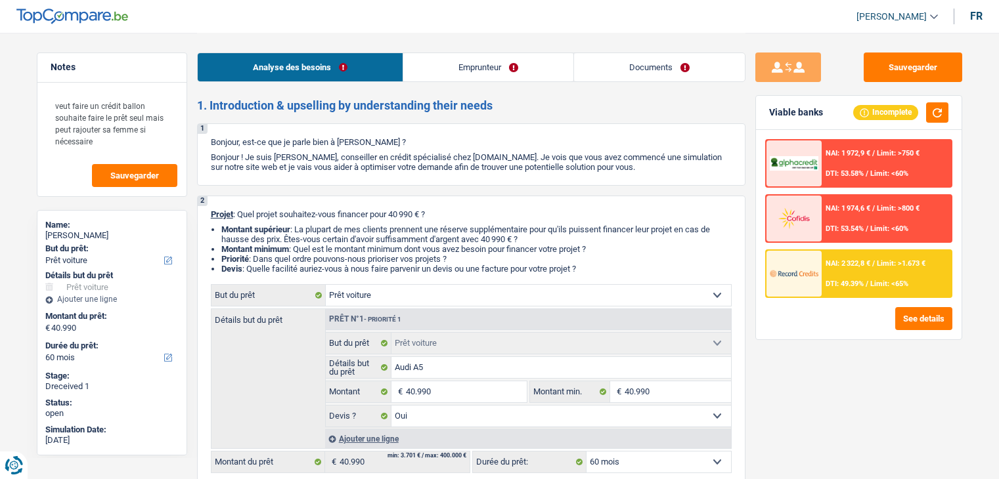
select select "mealVouchers"
select select "rents"
select select "car"
select select "yes"
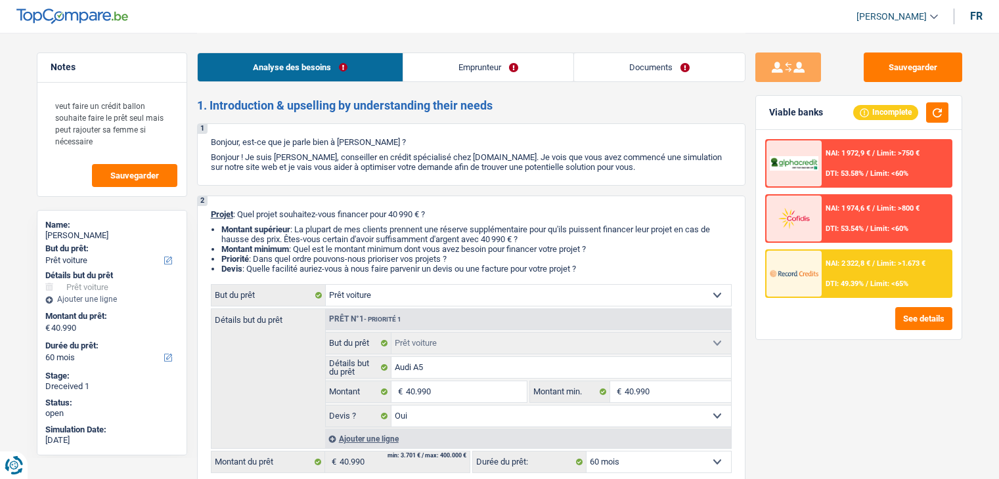
select select "60"
click at [943, 317] on button "See details" at bounding box center [923, 318] width 57 height 23
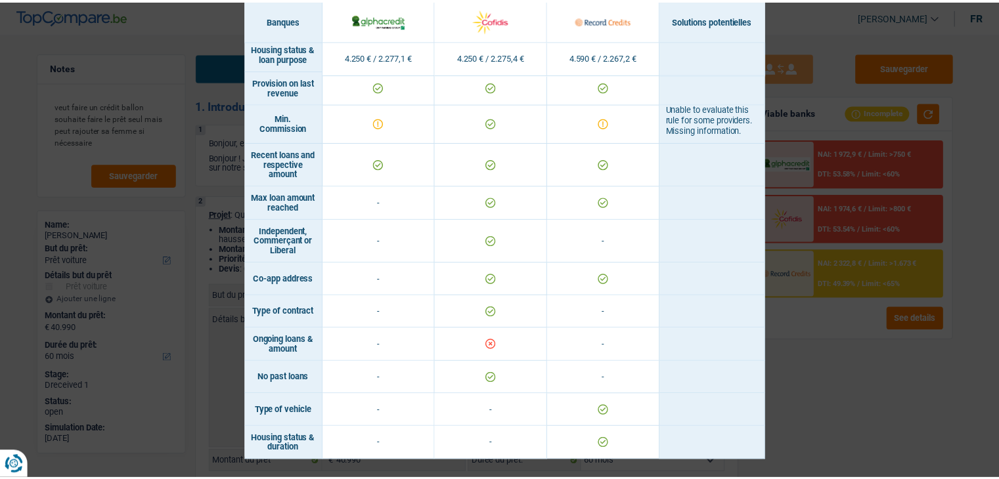
scroll to position [814, 0]
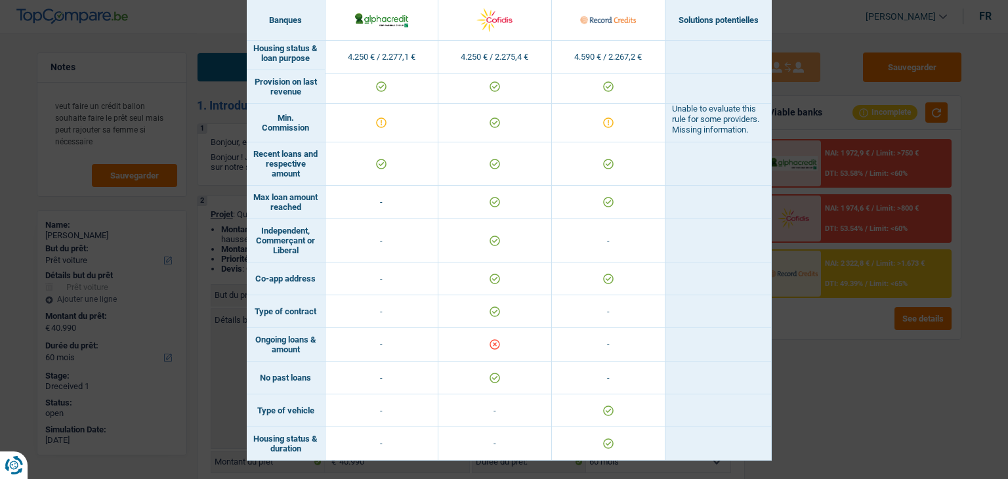
click at [835, 372] on div "Banks conditions × Banques Solutions potentielles Revenus / Charges 4.250 € / 2…" at bounding box center [504, 239] width 1008 height 479
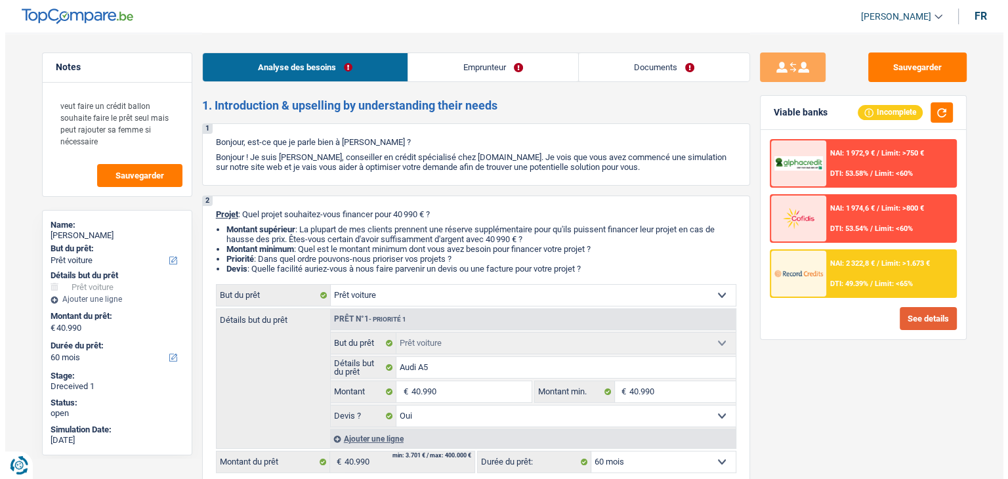
scroll to position [197, 0]
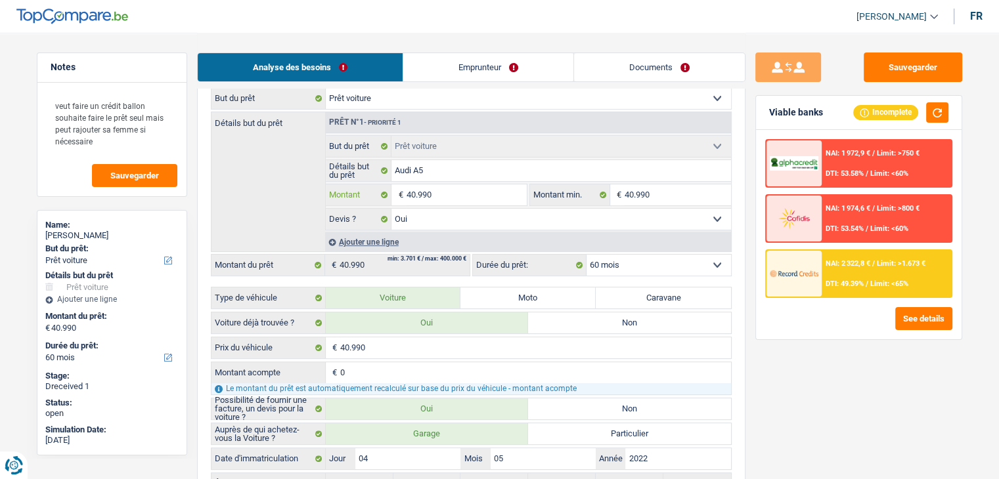
click at [450, 195] on input "40.990" at bounding box center [466, 194] width 120 height 21
type input "4.099"
type input "409"
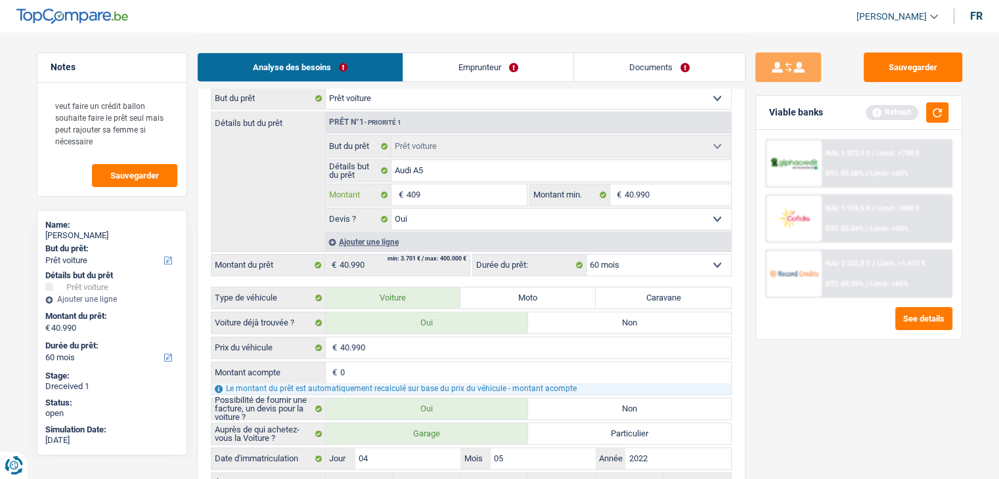
type input "40"
type input "4"
type input "3"
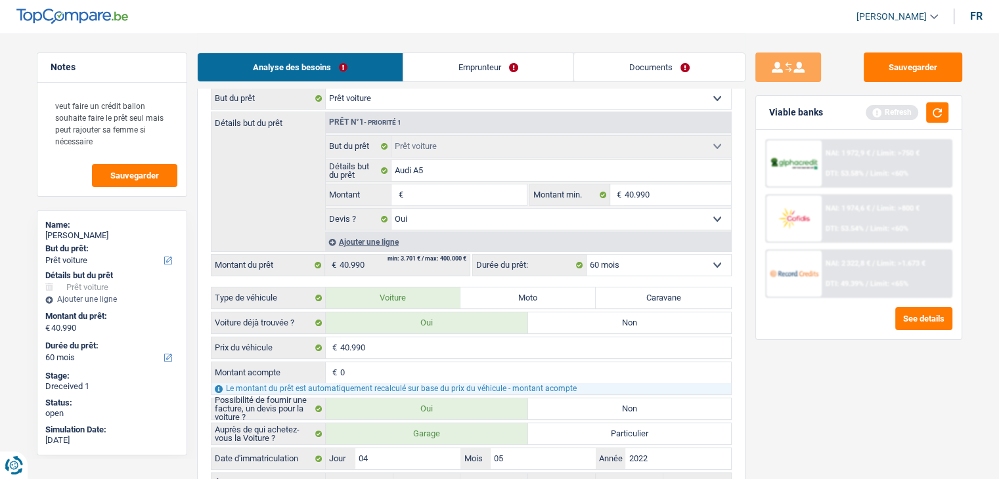
type input "3"
type input "30"
type input "300"
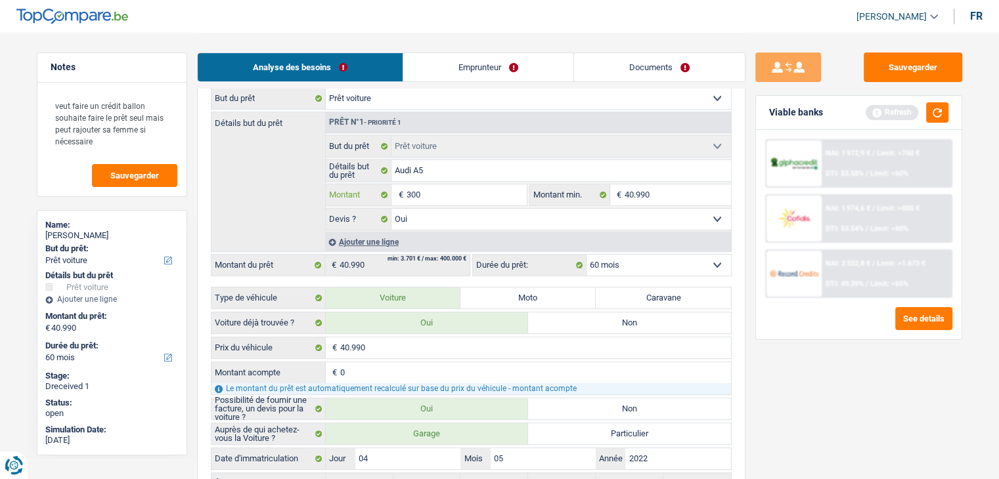
type input "3.000"
type input "30.000"
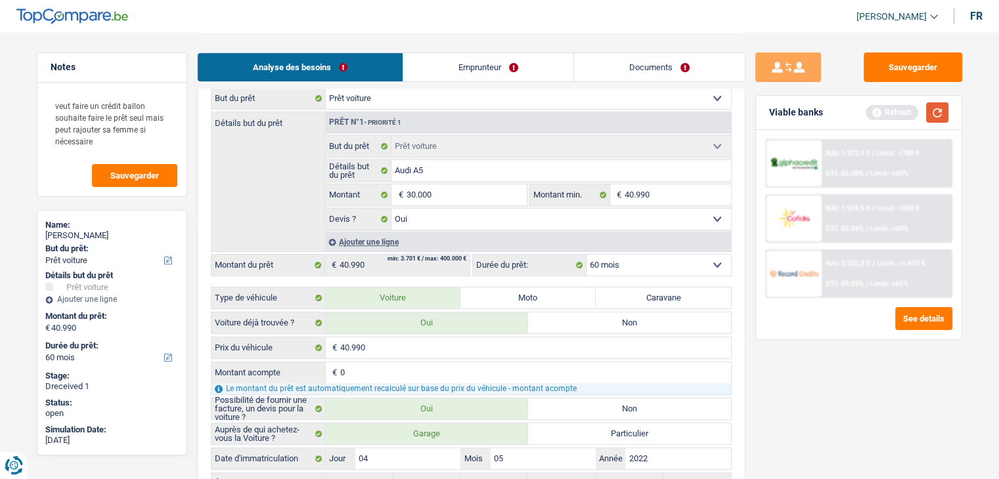
type input "30.000"
click at [938, 115] on button "button" at bounding box center [937, 112] width 22 height 20
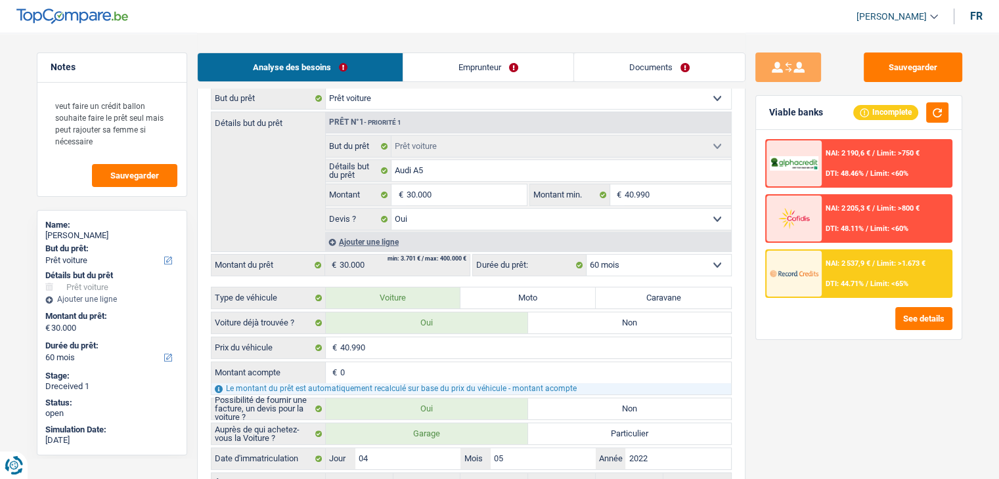
click at [645, 264] on select "12 mois 18 mois 24 mois 30 mois 36 mois 42 mois 48 mois 60 mois Sélectionner un…" at bounding box center [658, 265] width 144 height 21
click at [460, 188] on input "30.000" at bounding box center [466, 194] width 120 height 21
click at [464, 195] on input "30.000" at bounding box center [466, 194] width 120 height 21
type input "3.000"
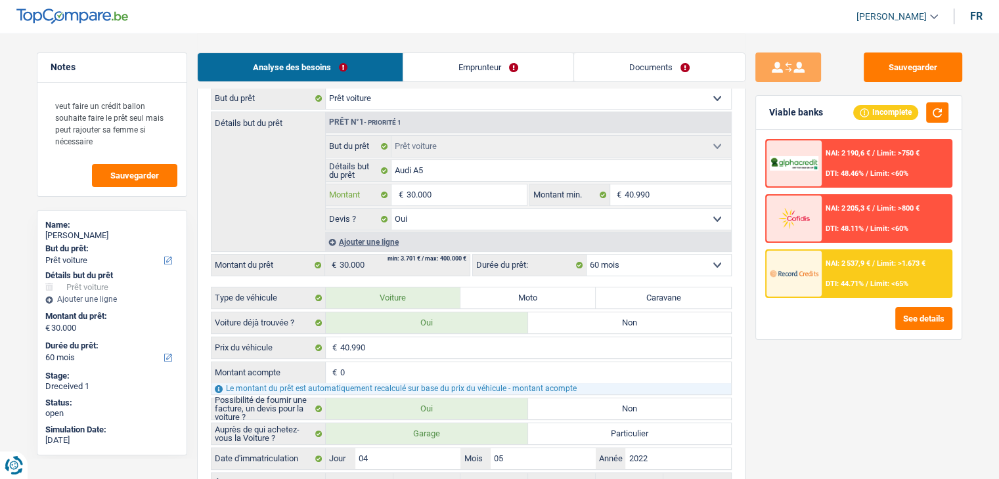
type input "3.000"
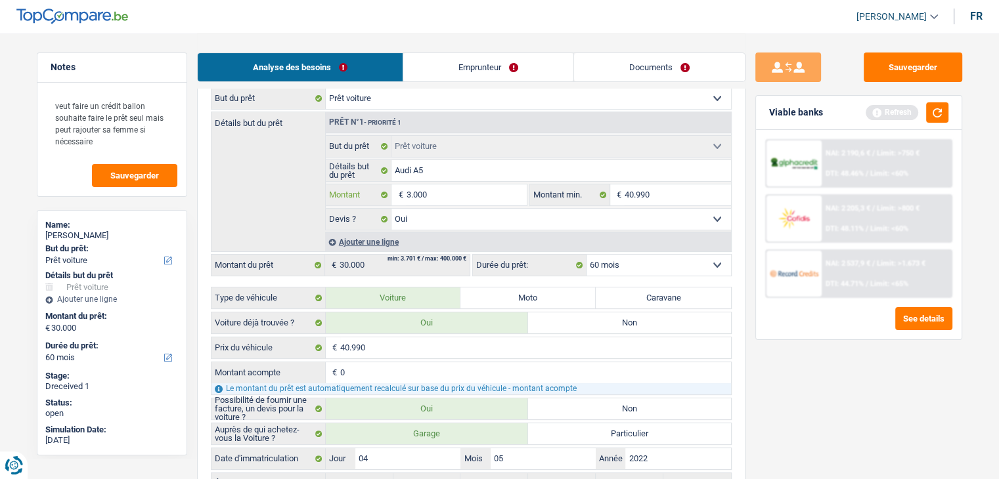
type input "300"
type input "30"
type input "3"
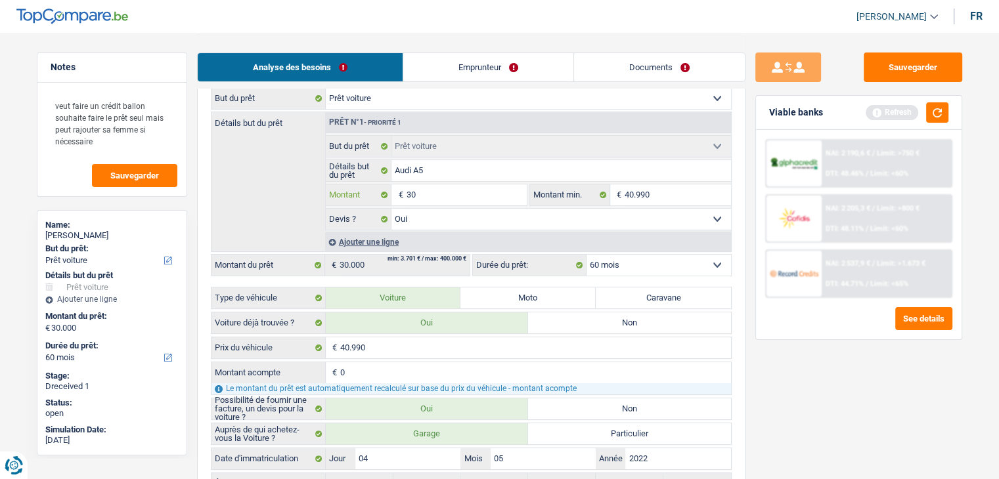
type input "3"
type input "2"
type input "25"
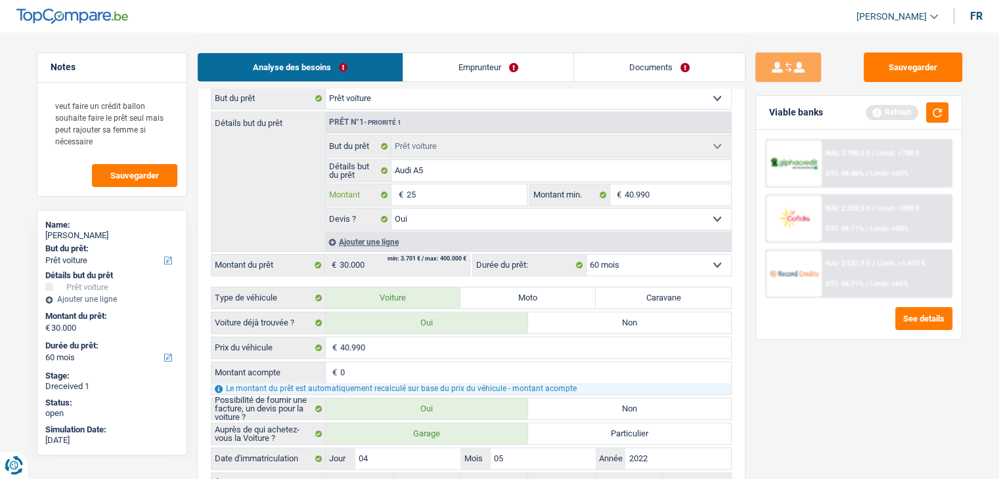
type input "250"
type input "2.500"
type input "25.000"
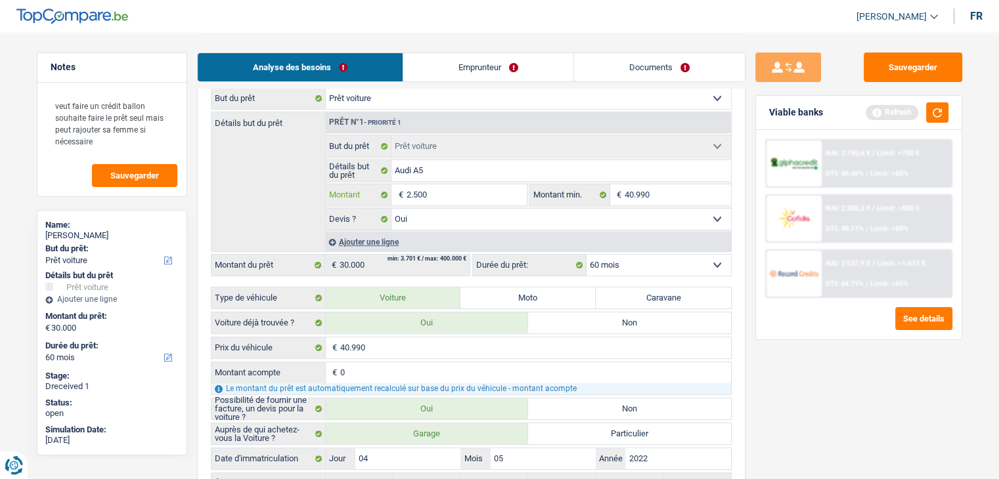
type input "25.000"
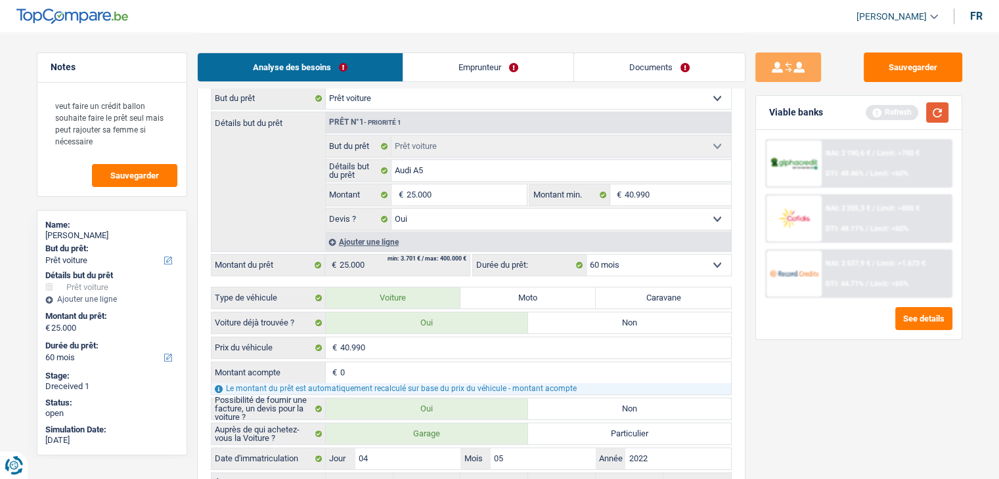
click at [939, 108] on button "button" at bounding box center [937, 112] width 22 height 20
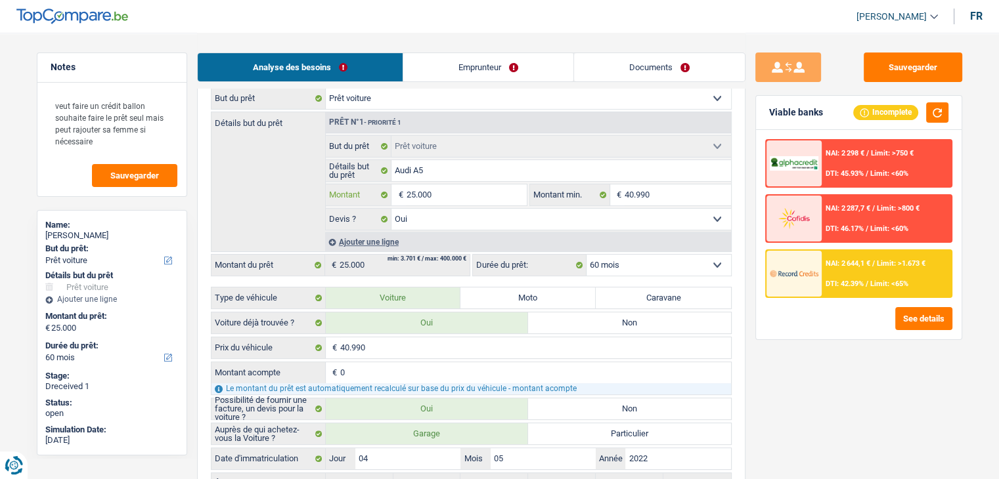
click at [450, 192] on input "25.000" at bounding box center [466, 194] width 120 height 21
type input "2.500"
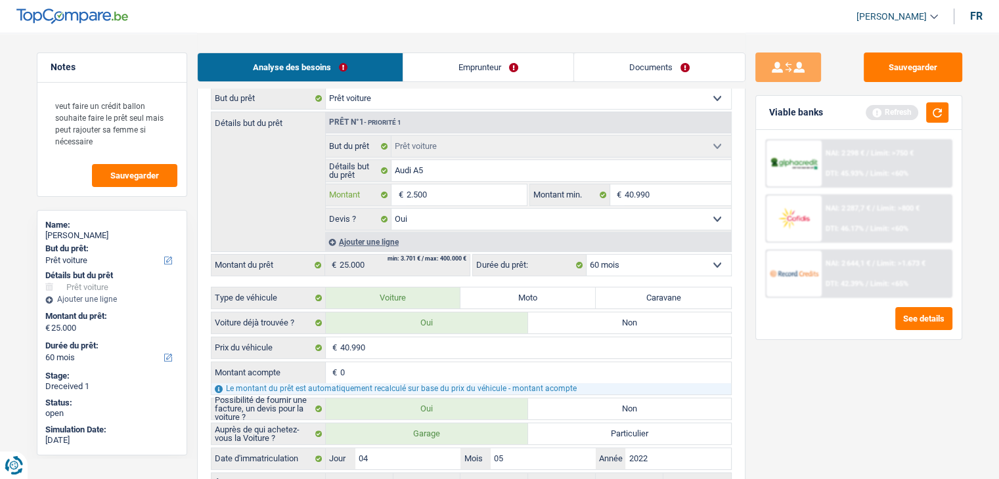
type input "250"
type input "25"
type input "2"
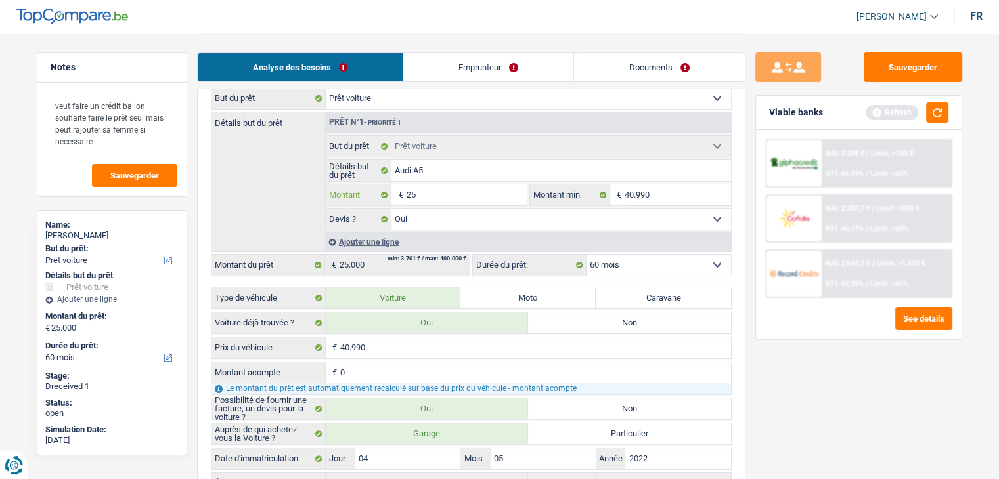
type input "2"
type input "20"
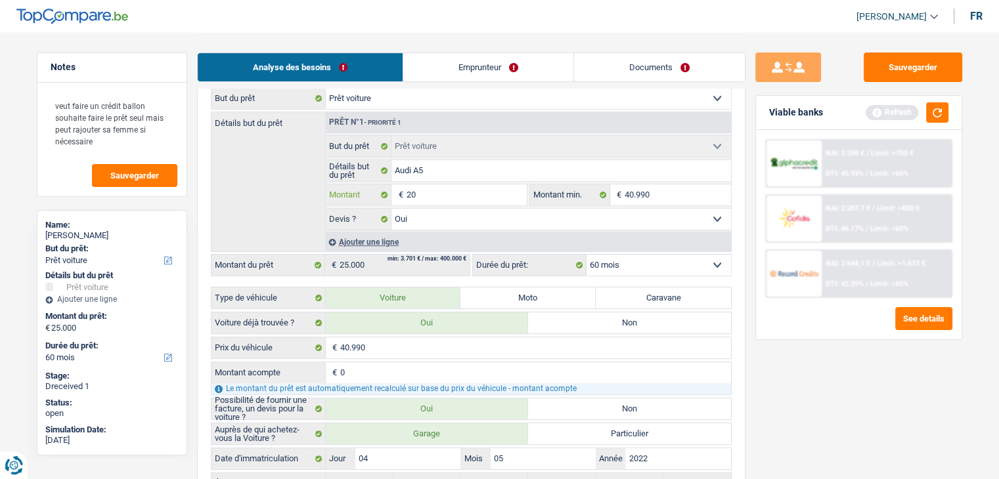
type input "200"
type input "2.000"
type input "20.000"
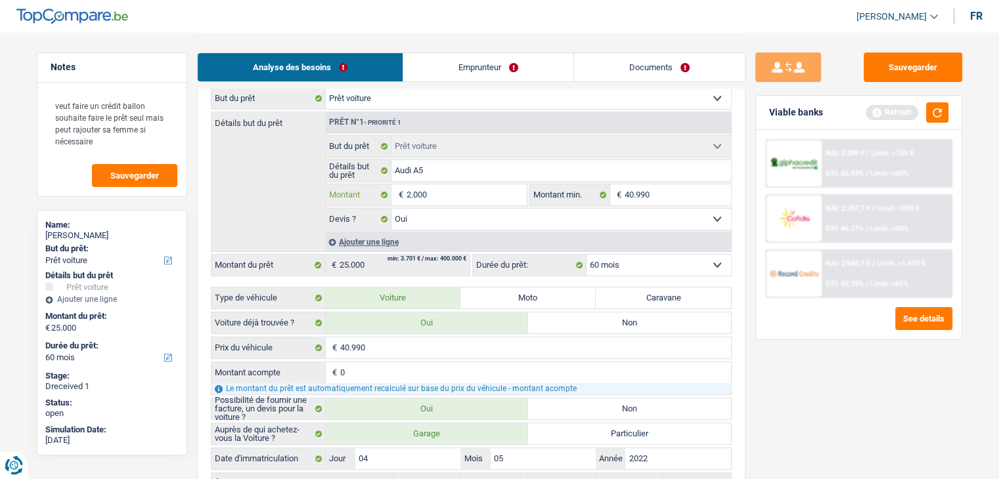
type input "20.000"
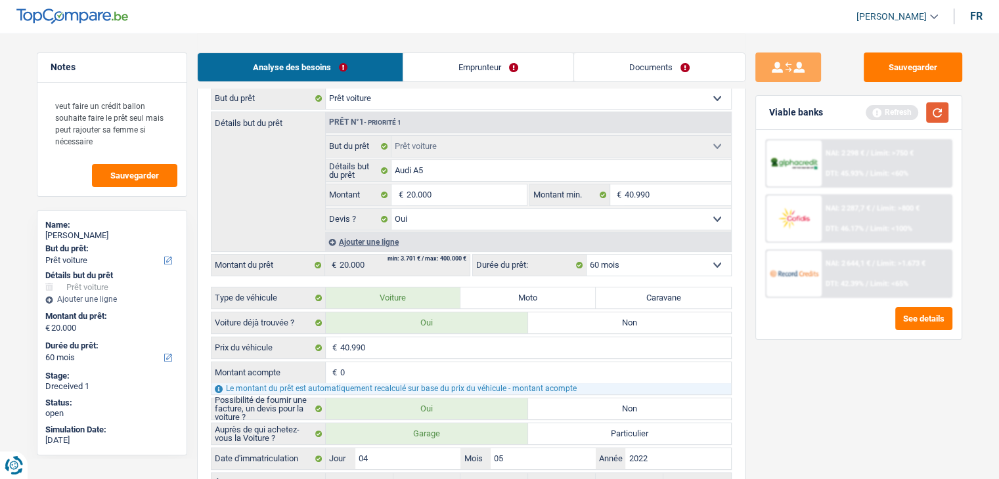
click at [932, 116] on button "button" at bounding box center [937, 112] width 22 height 20
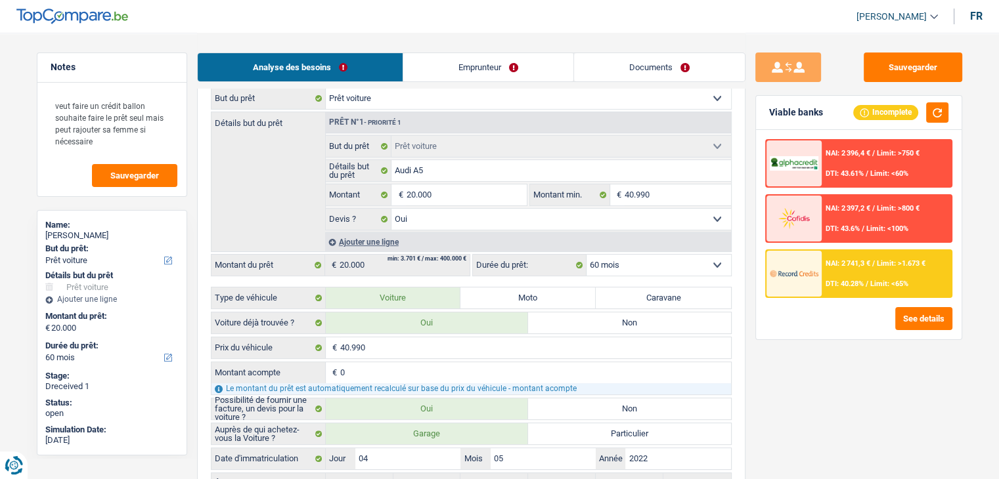
click at [871, 226] on span "Limit: <100%" at bounding box center [887, 229] width 42 height 9
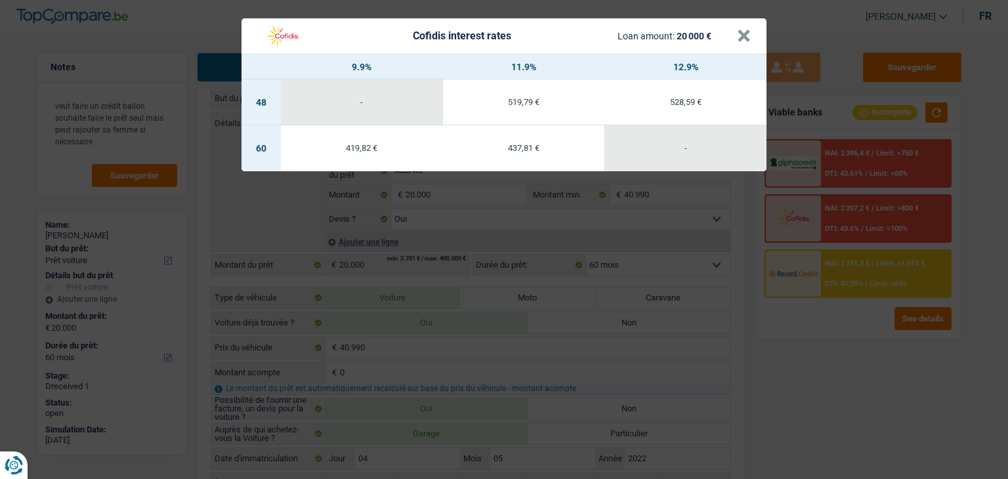
click at [885, 377] on div "Cofidis interest rates Loan amount: 20 000 € × 9.9% 11.9% 12.9% 48 - 519,79 € 5…" at bounding box center [504, 239] width 1008 height 479
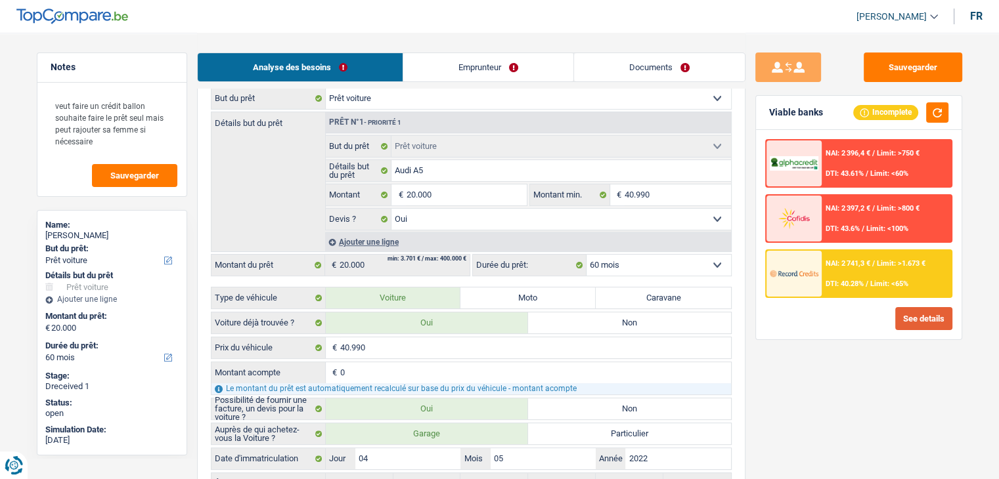
click at [907, 312] on button "See details" at bounding box center [923, 318] width 57 height 23
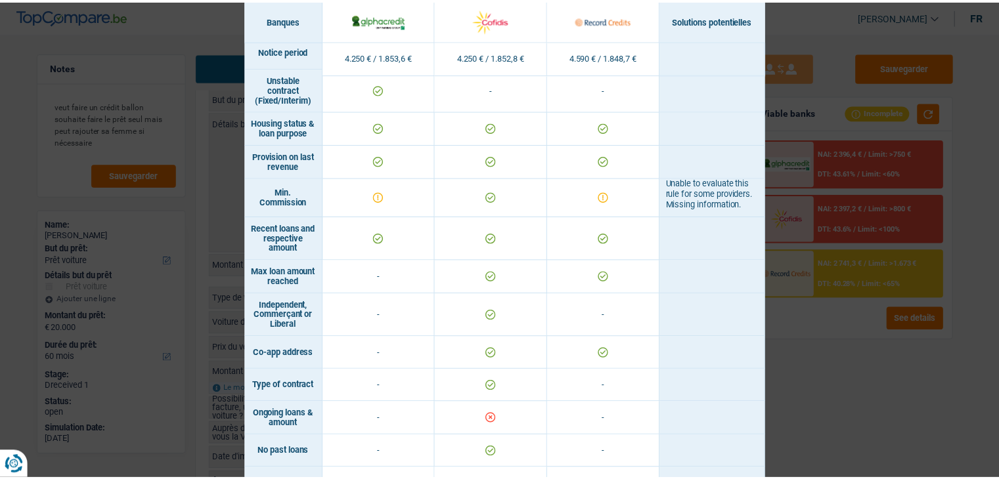
scroll to position [814, 0]
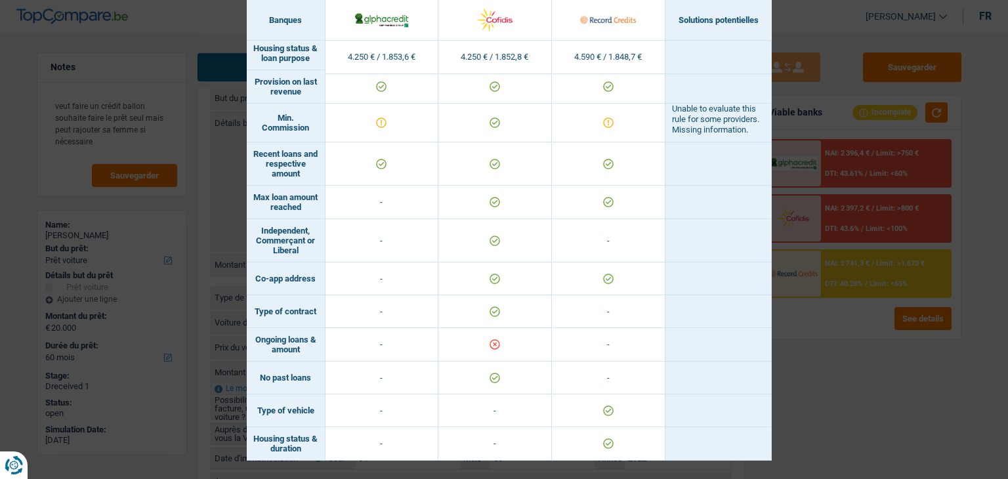
click at [865, 387] on div "Banks conditions × Banques Solutions potentielles Revenus / Charges 4.250 € / 1…" at bounding box center [504, 239] width 1008 height 479
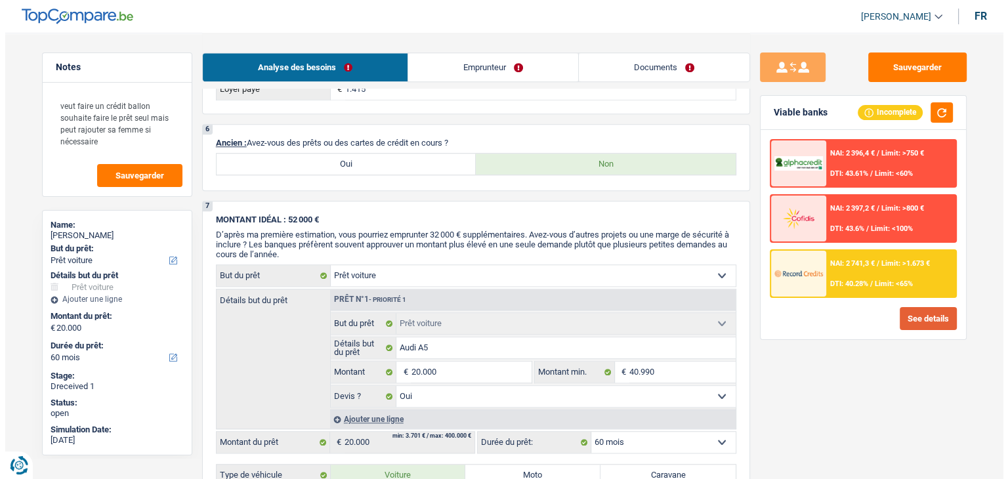
scroll to position [1313, 0]
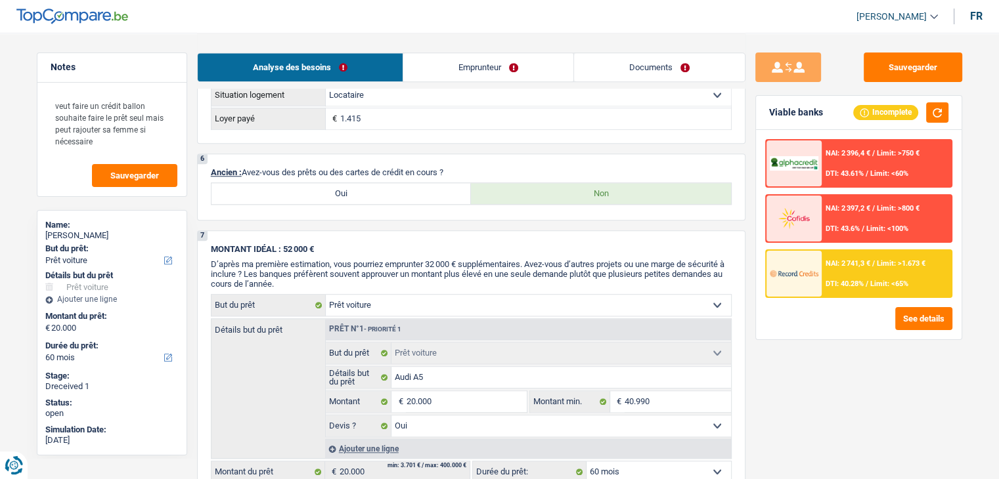
click at [818, 230] on div at bounding box center [793, 219] width 55 height 46
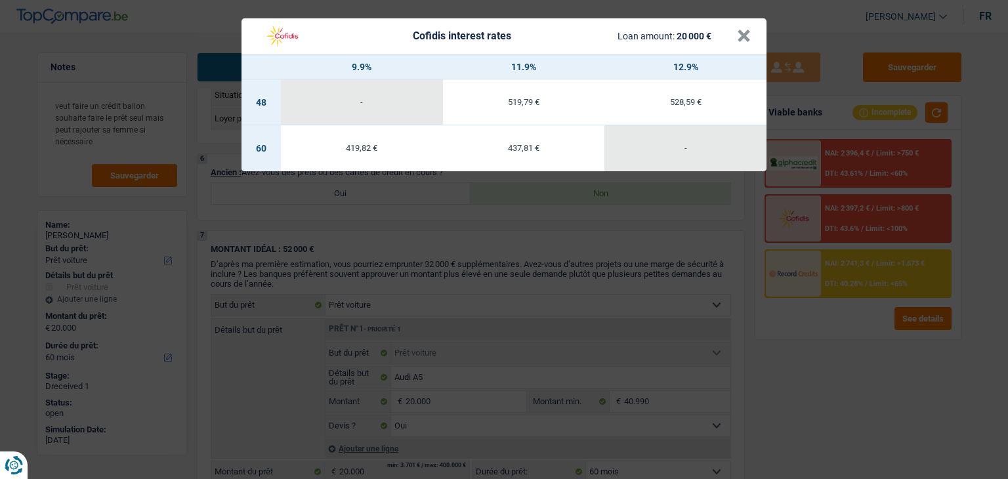
click at [511, 258] on div "Cofidis interest rates Loan amount: 20 000 € × 9.9% 11.9% 12.9% 48 - 519,79 € 5…" at bounding box center [504, 239] width 1008 height 479
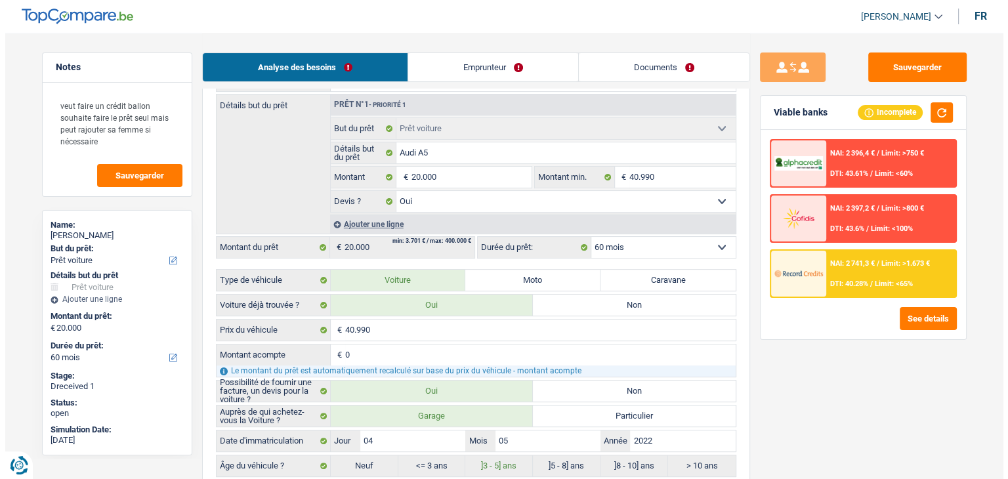
scroll to position [131, 0]
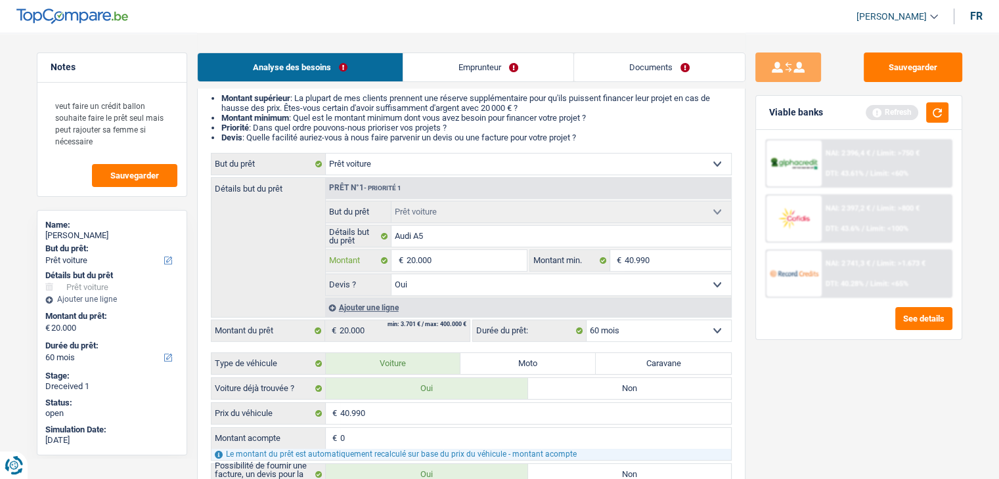
click at [450, 255] on input "20.000" at bounding box center [466, 260] width 120 height 21
type input "2.000"
type input "200"
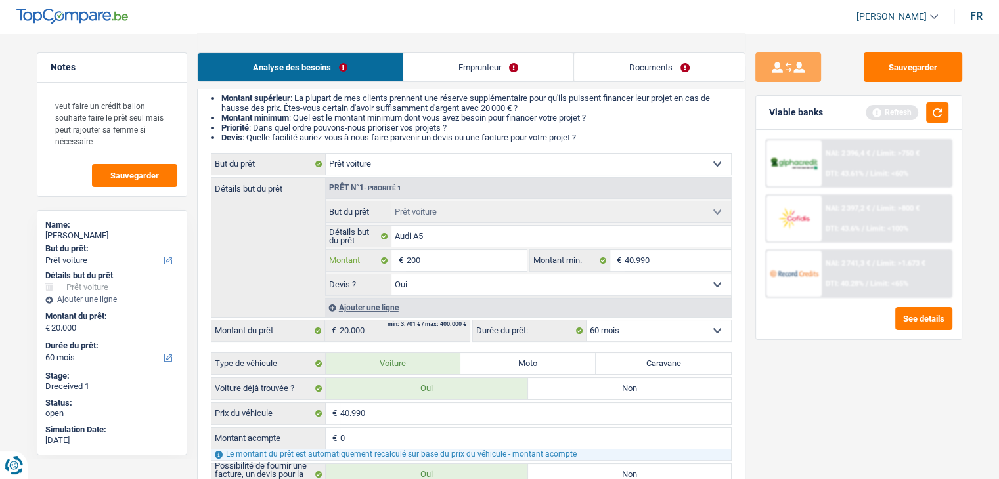
type input "20"
type input "2"
type input "5"
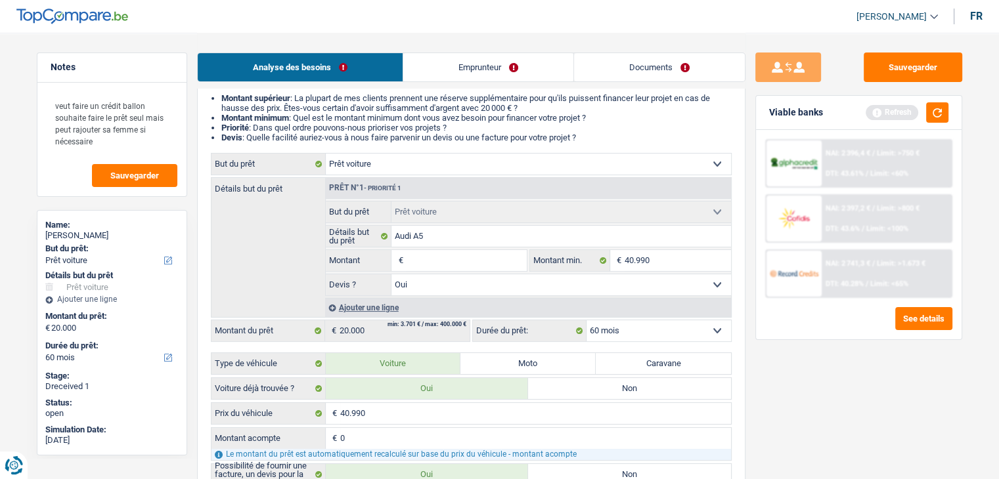
type input "5"
type input "50"
type input "500"
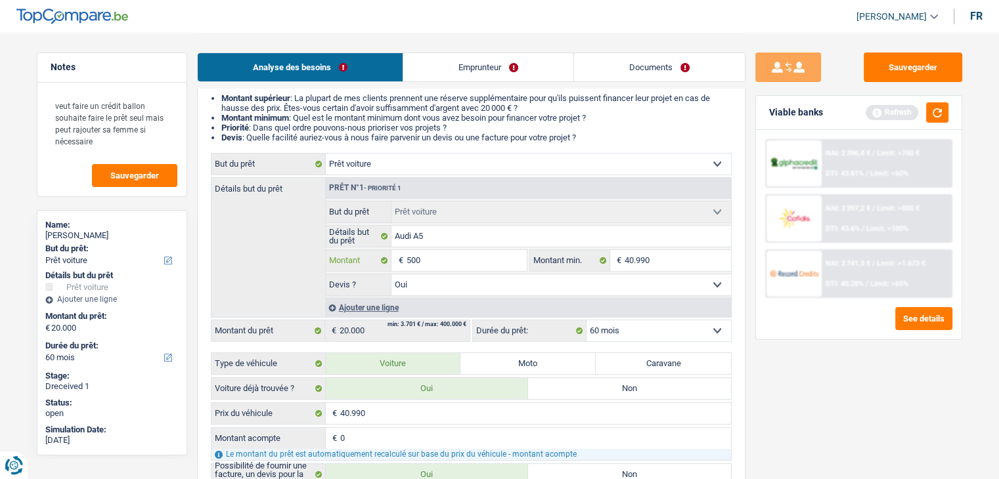
type input "5.000"
type input "500"
type input "5.001"
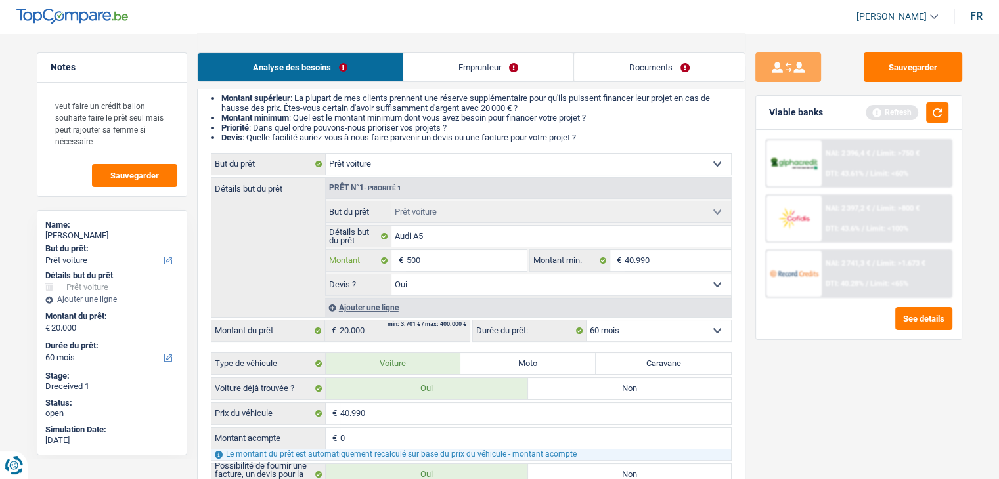
type input "5.001"
select select "36"
type input "5.001"
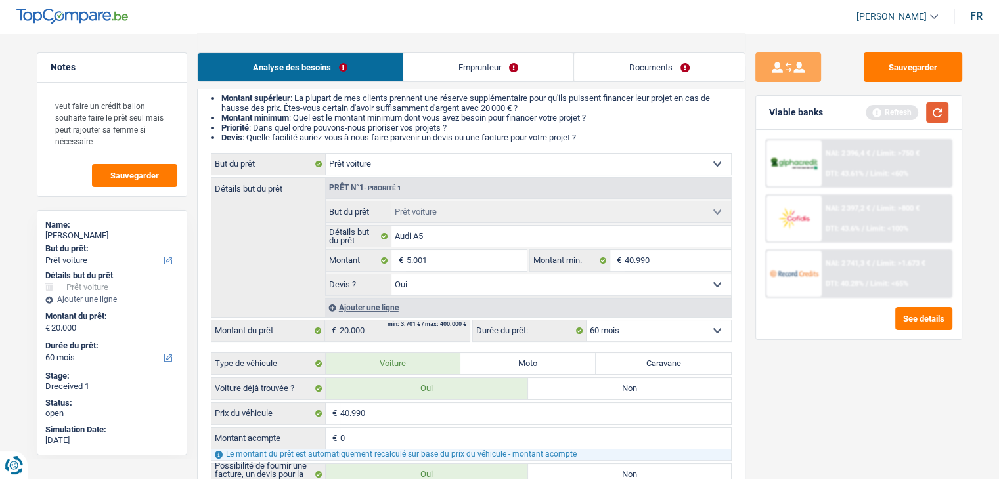
select select "36"
type input "5.001"
select select "36"
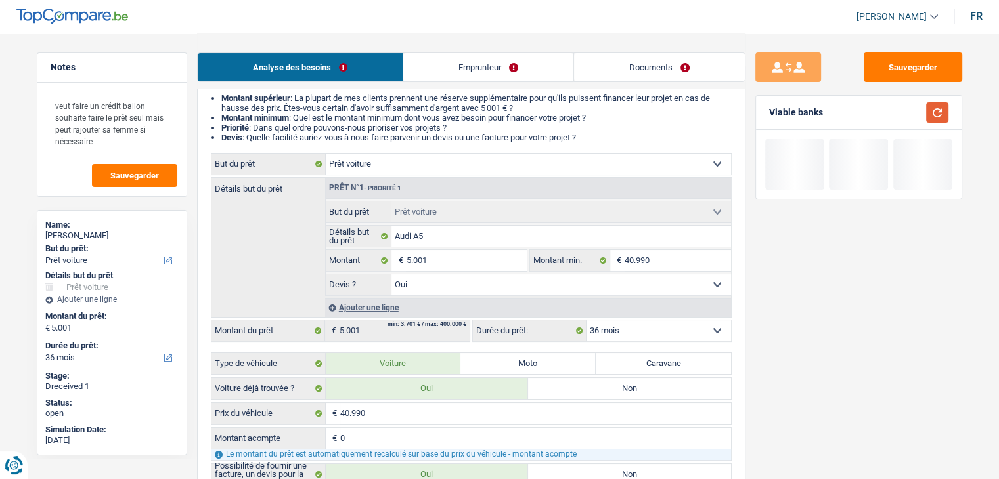
click at [942, 106] on button "button" at bounding box center [937, 112] width 22 height 20
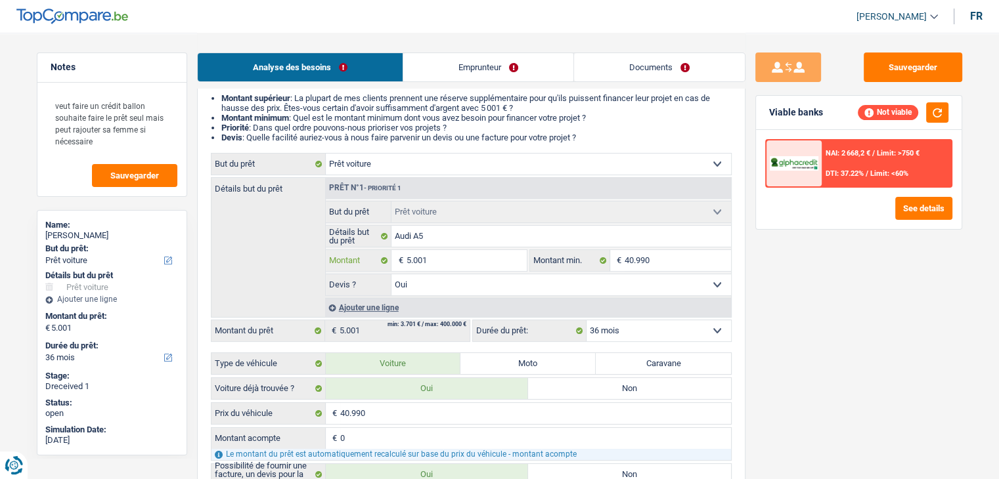
click at [449, 261] on input "5.001" at bounding box center [466, 260] width 120 height 21
type input "500"
type input "50"
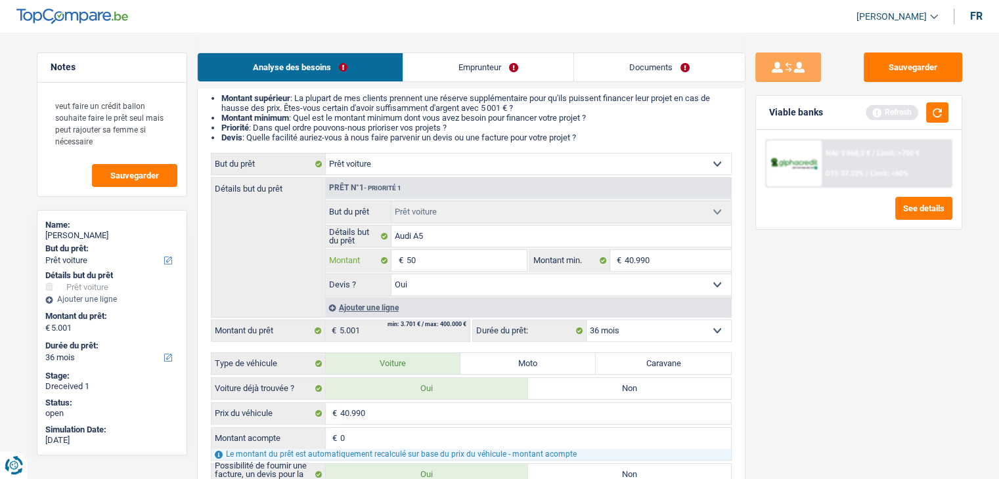
type input "5"
type input "1"
type input "10"
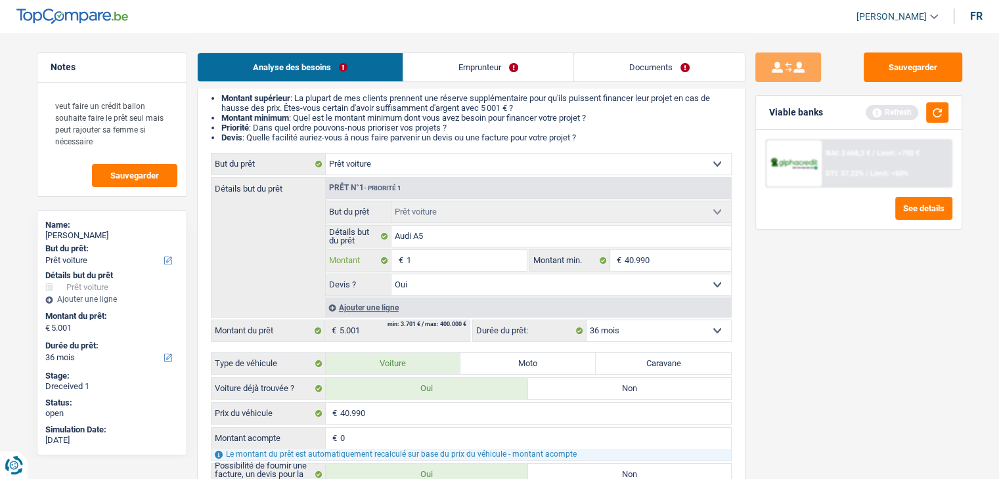
type input "10"
type input "100"
type input "1.000"
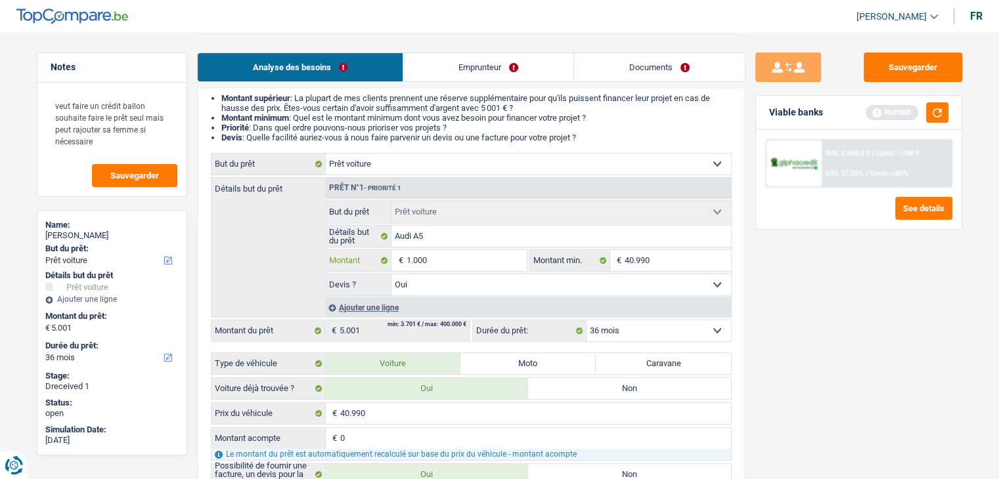
type input "10.000"
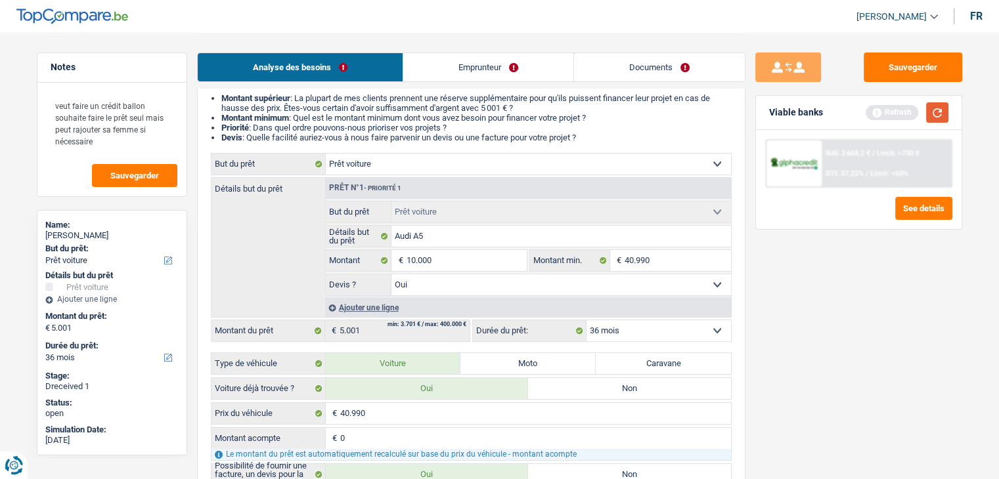
type input "10.000"
click at [928, 107] on button "button" at bounding box center [937, 112] width 22 height 20
select select "48"
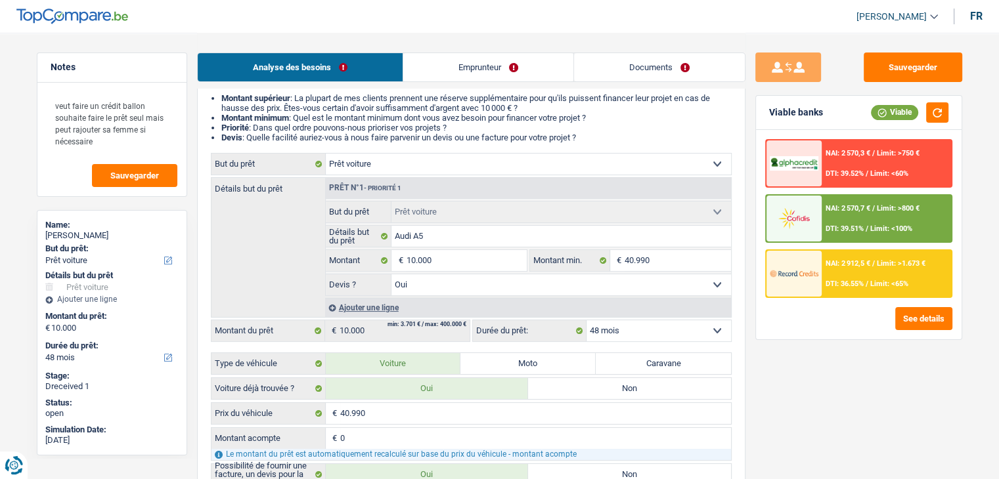
click at [874, 226] on span "Limit: <100%" at bounding box center [891, 229] width 42 height 9
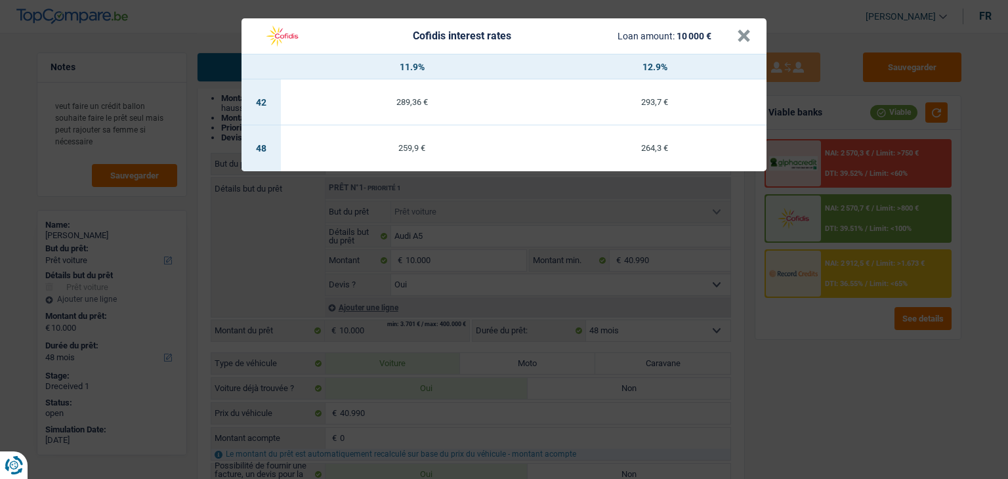
click at [838, 356] on div "Cofidis interest rates Loan amount: 10 000 € × 11.9% 12.9% 42 289,36 € 293,7 € …" at bounding box center [504, 239] width 1008 height 479
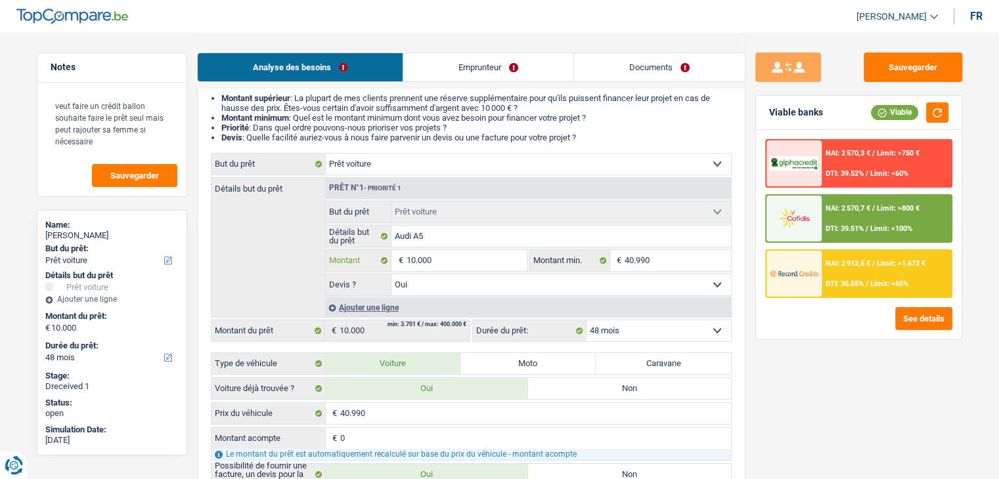
click at [467, 265] on input "10.000" at bounding box center [466, 260] width 120 height 21
type input "1.000"
type input "100"
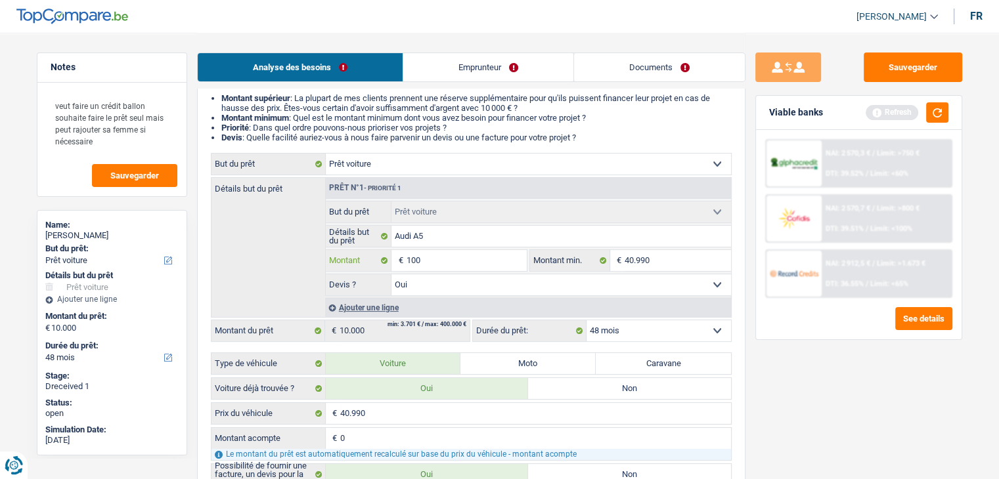
type input "10"
type input "1"
type input "2"
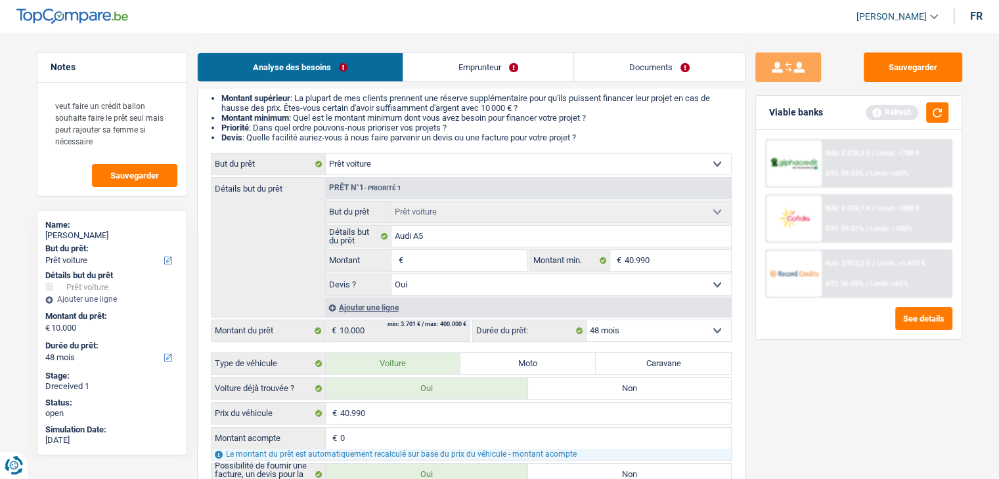
type input "2"
type input "20"
type input "2"
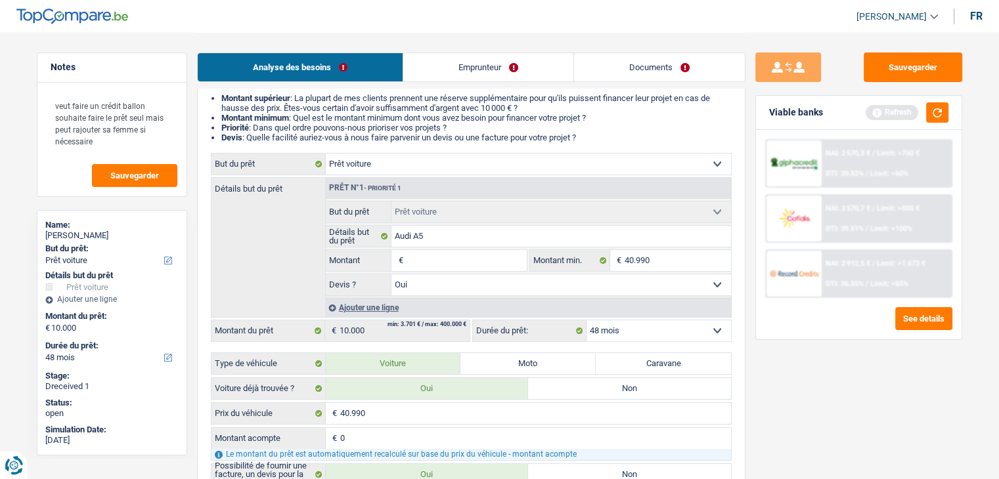
type input "1"
type input "15"
type input "150"
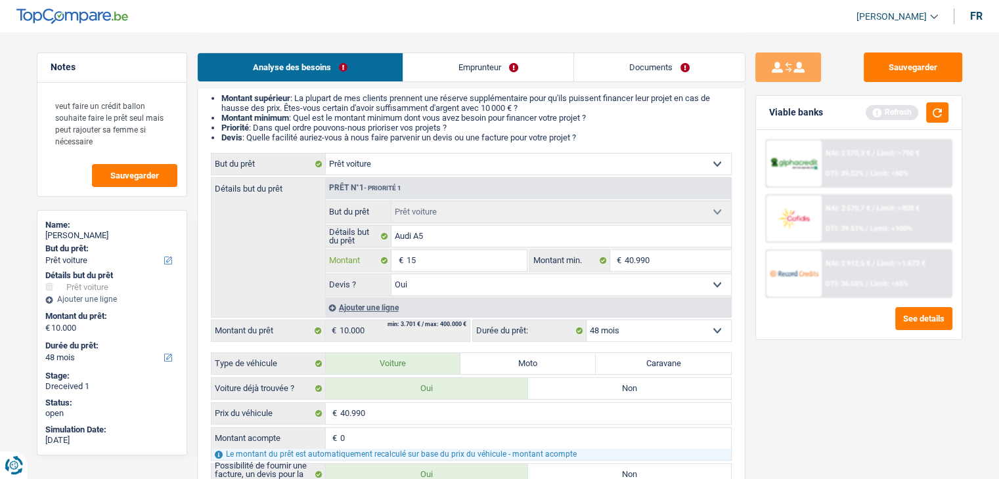
type input "150"
type input "1.500"
type input "15.000"
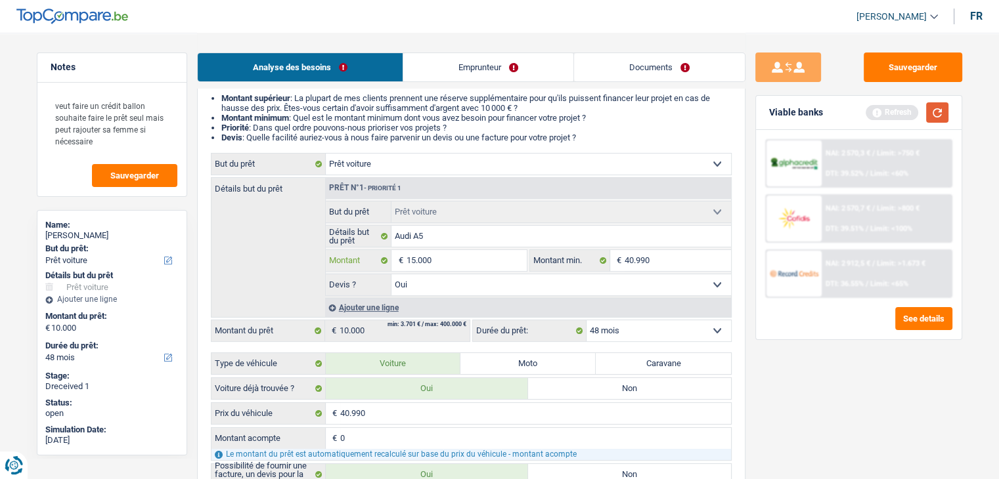
type input "15.000"
click at [926, 110] on button "button" at bounding box center [937, 112] width 22 height 20
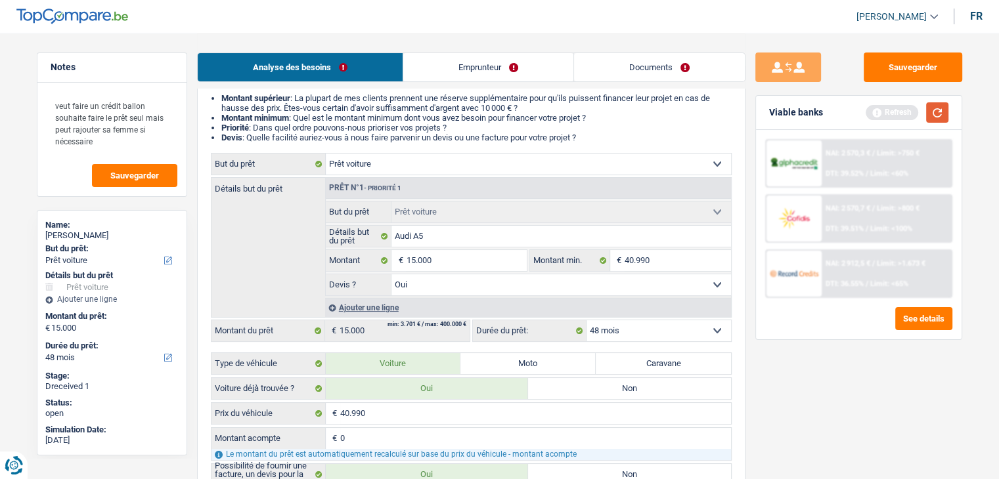
select select "60"
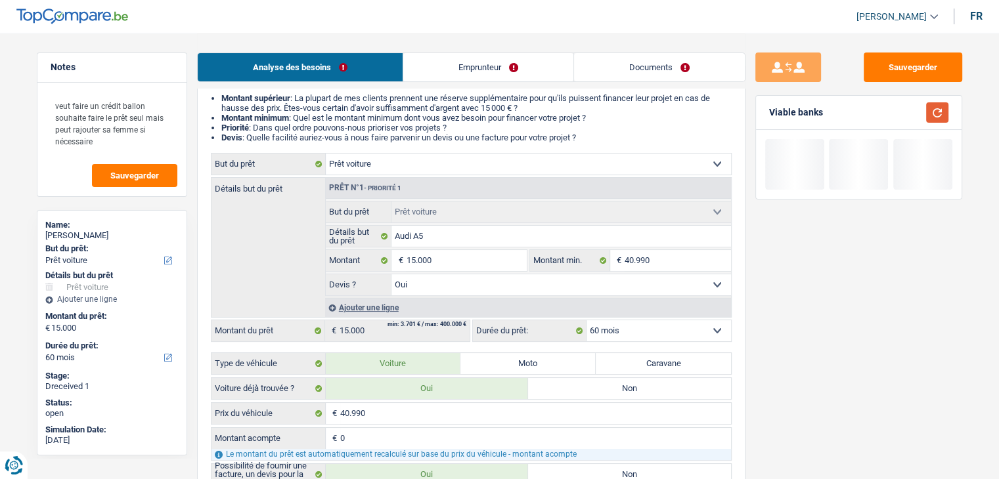
click at [935, 110] on button "button" at bounding box center [937, 112] width 22 height 20
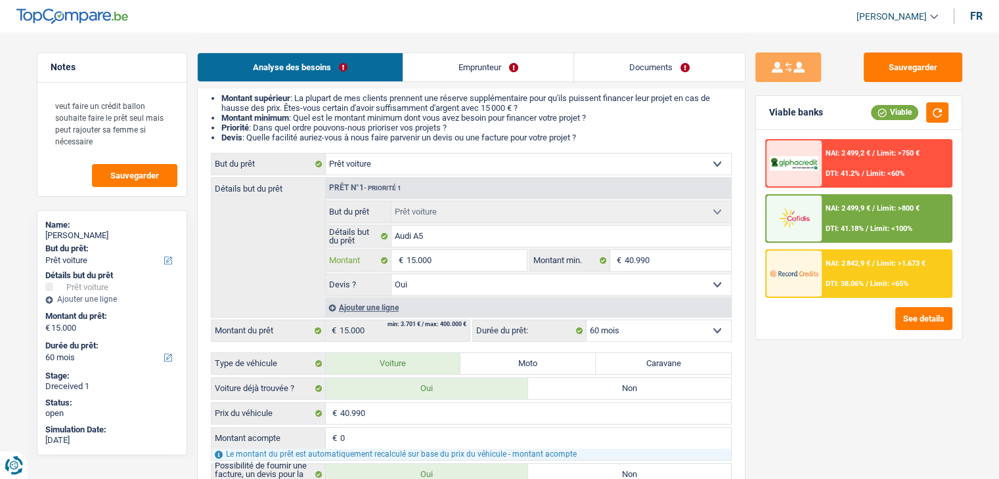
click at [449, 259] on input "15.000" at bounding box center [466, 260] width 120 height 21
type input "1.500"
type input "150"
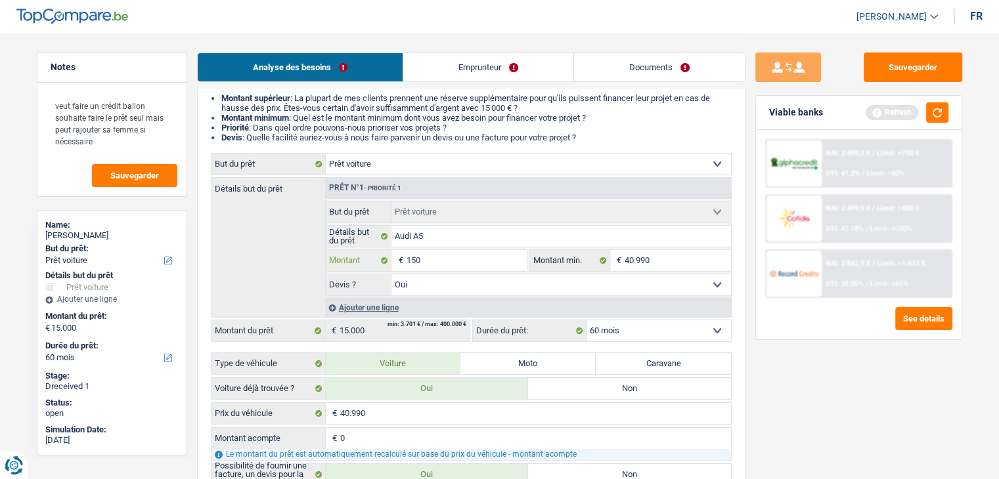
type input "15"
type input "1"
type input "2"
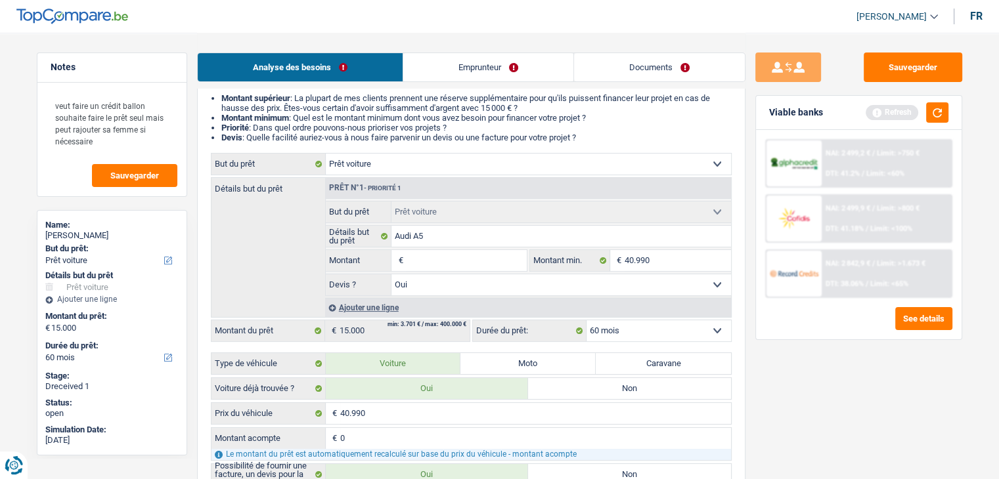
type input "2"
type input "20"
type input "200"
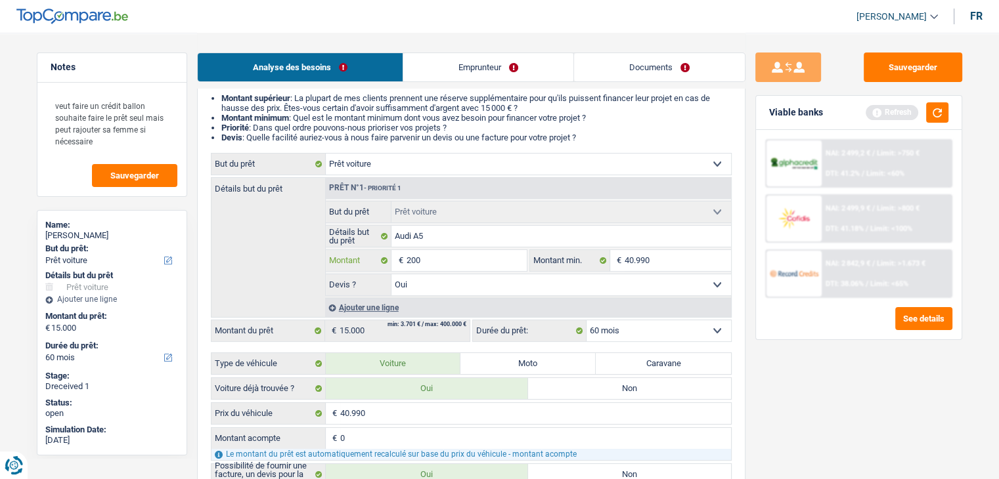
type input "2.000"
type input "20.000"
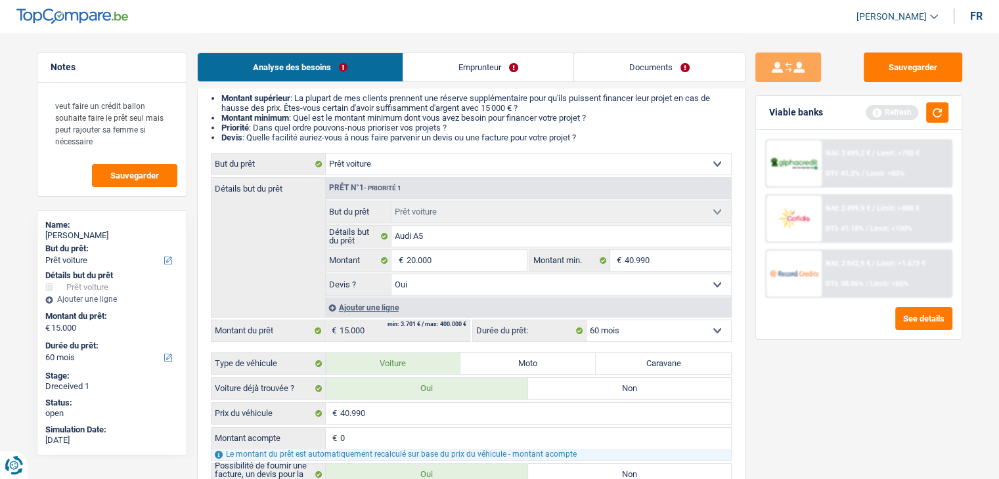
type input "20.000"
click at [918, 119] on div "Refresh" at bounding box center [906, 112] width 83 height 20
click at [953, 111] on div "Viable banks Refresh" at bounding box center [858, 113] width 205 height 34
click at [945, 107] on button "button" at bounding box center [937, 112] width 22 height 20
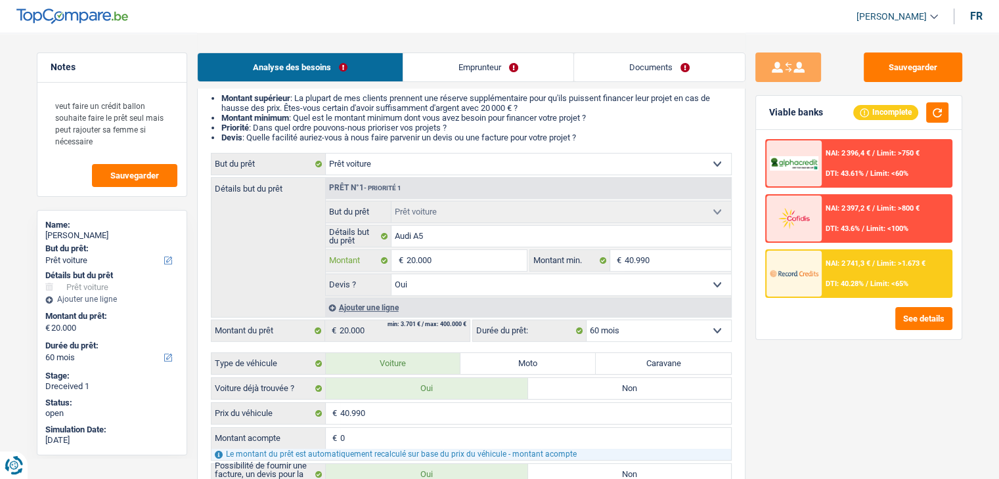
click at [462, 258] on input "20.000" at bounding box center [466, 260] width 120 height 21
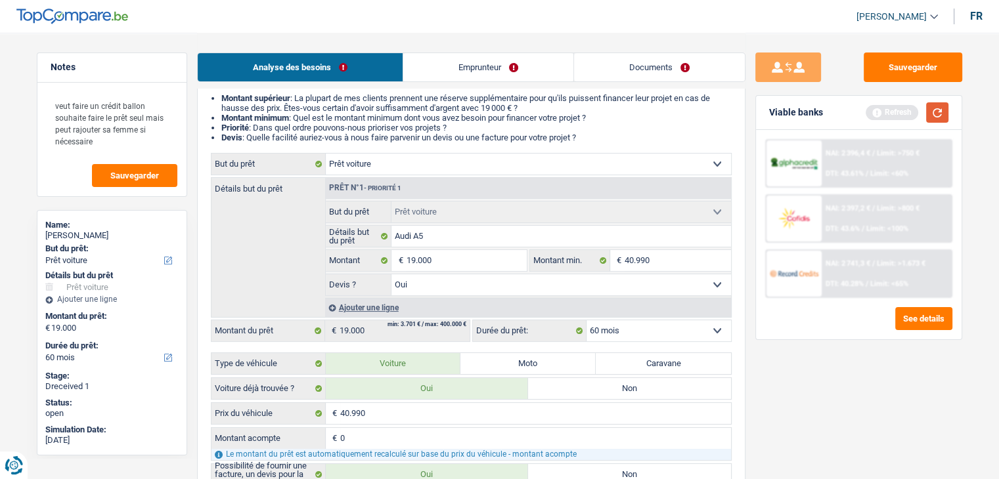
click at [926, 114] on button "button" at bounding box center [937, 112] width 22 height 20
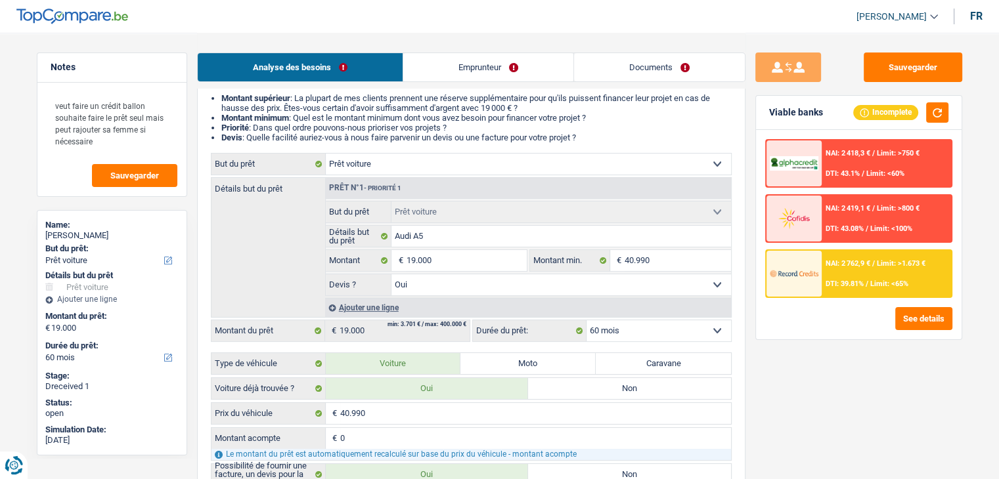
click at [846, 200] on div "NAI: 2 419,1 € / Limit: >800 € DTI: 43.08% / Limit: <100%" at bounding box center [885, 219] width 129 height 46
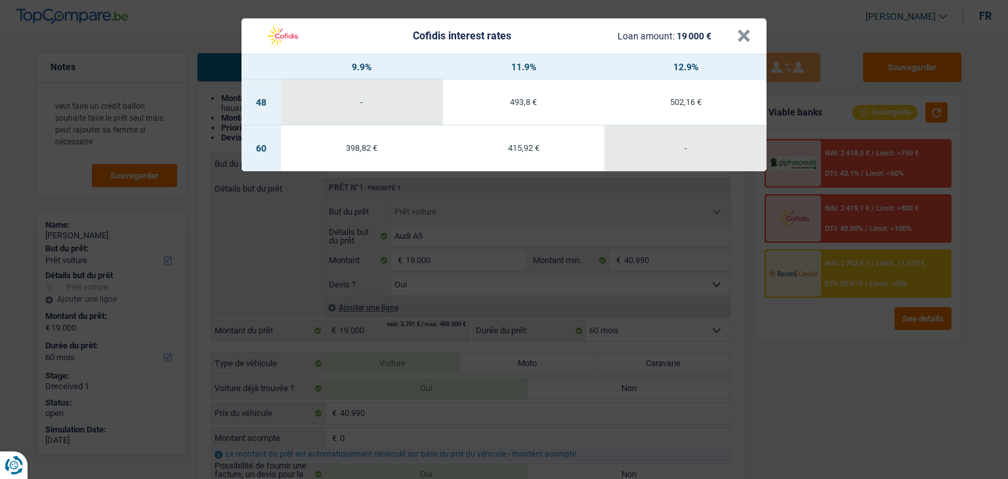
click at [844, 391] on div "Cofidis interest rates Loan amount: 19 000 € × 9.9% 11.9% 12.9% 48 - 493,8 € 50…" at bounding box center [504, 239] width 1008 height 479
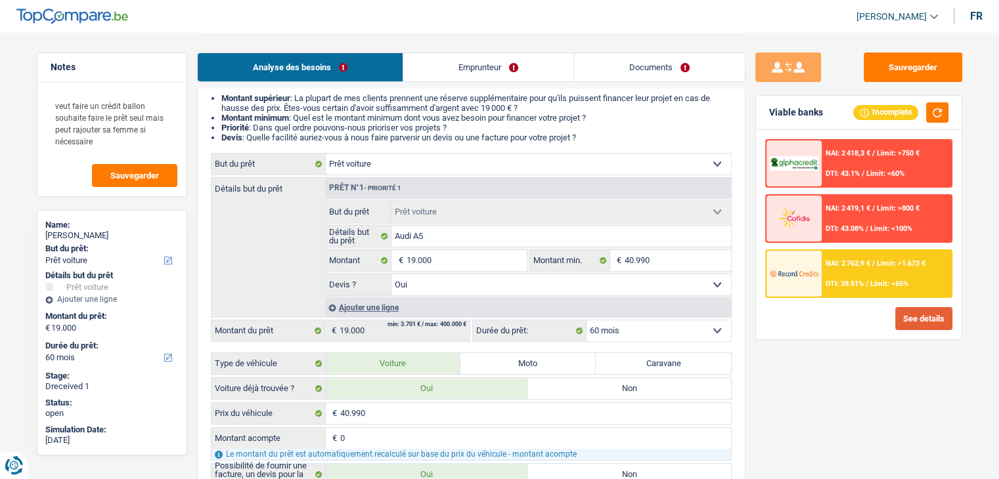
click at [895, 311] on button "See details" at bounding box center [923, 318] width 57 height 23
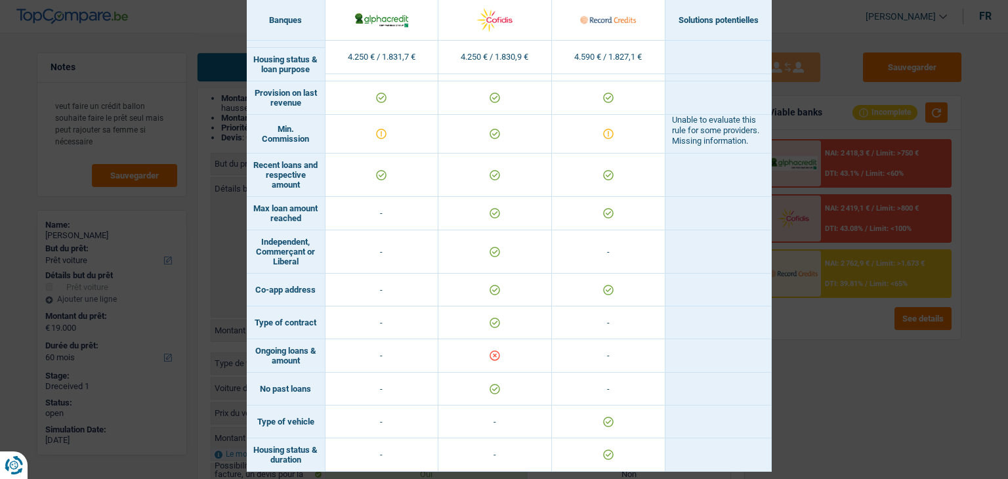
scroll to position [814, 0]
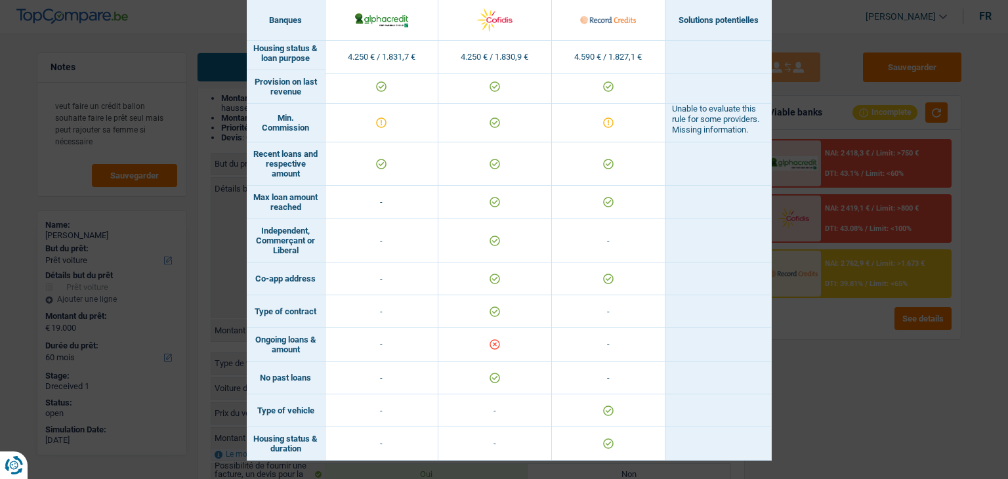
click at [802, 353] on div "Banks conditions × Banques Solutions potentielles Revenus / Charges 4.250 € / 1…" at bounding box center [504, 239] width 1008 height 479
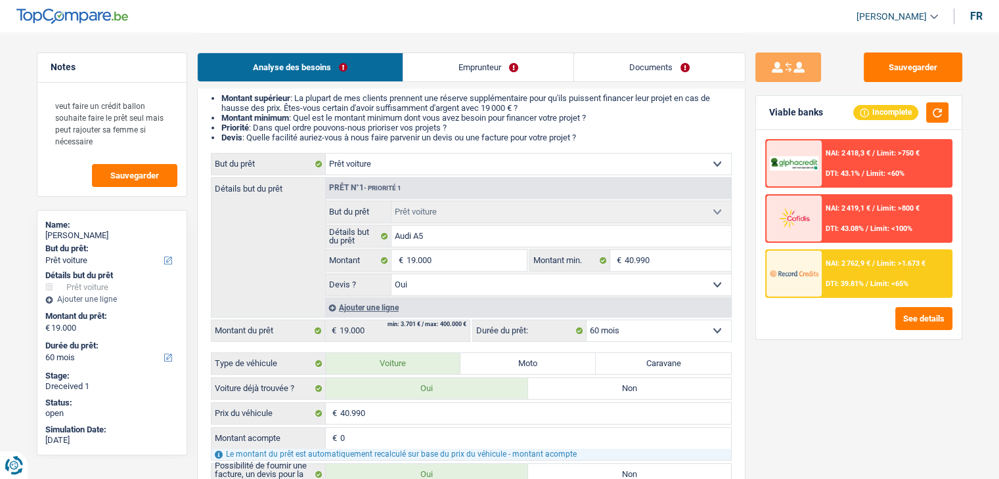
click at [886, 222] on div "NAI: 2 419,1 € / Limit: >800 € DTI: 43.08% / Limit: <100%" at bounding box center [885, 219] width 129 height 46
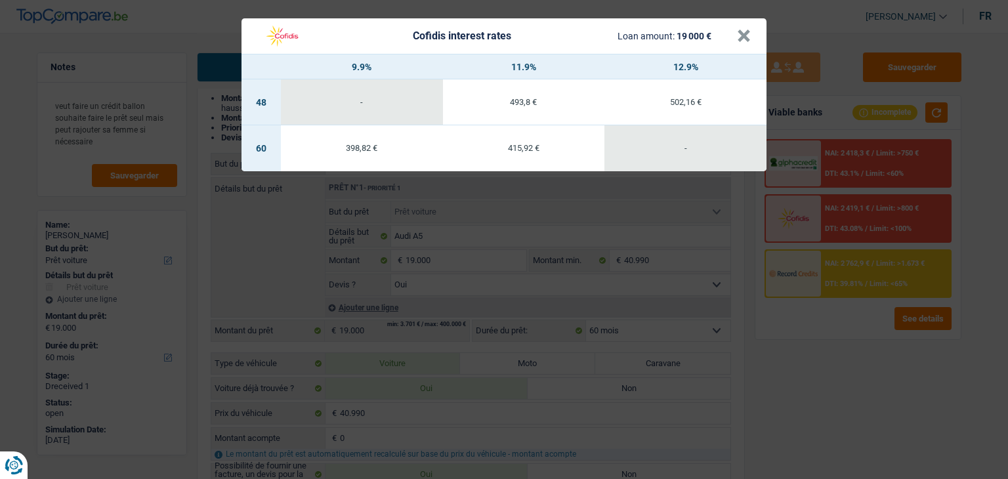
click at [815, 366] on div "Cofidis interest rates Loan amount: 19 000 € × 9.9% 11.9% 12.9% 48 - 493,8 € 50…" at bounding box center [504, 239] width 1008 height 479
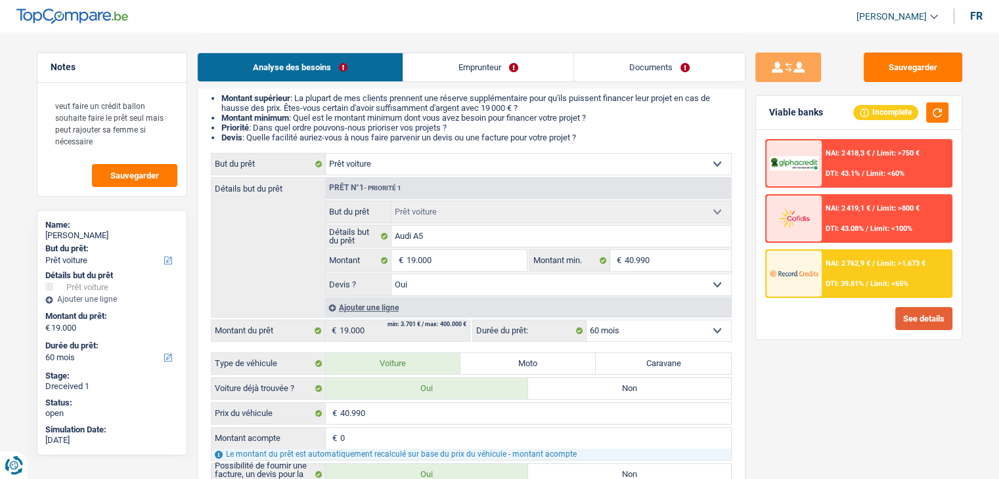
click at [924, 316] on button "See details" at bounding box center [923, 318] width 57 height 23
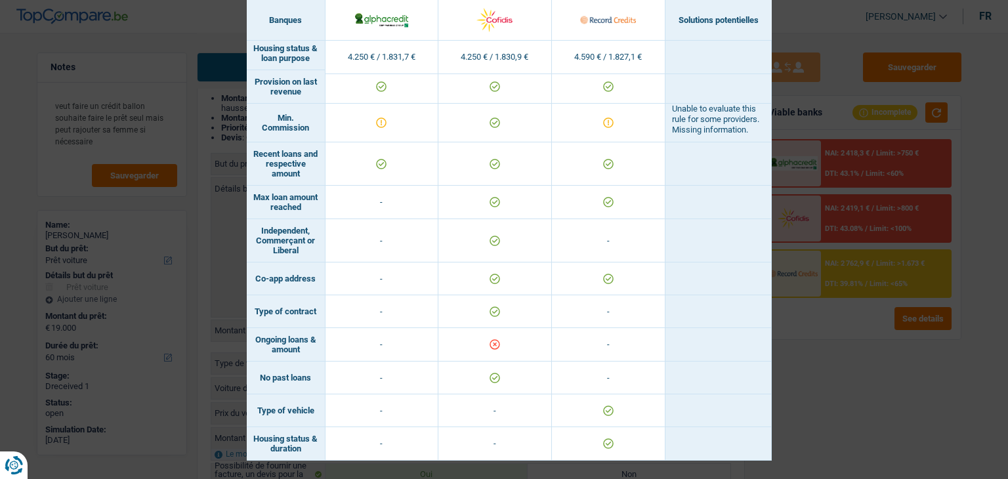
click at [888, 374] on div "Banks conditions × Banques Solutions potentielles Revenus / Charges 4.250 € / 1…" at bounding box center [504, 239] width 1008 height 479
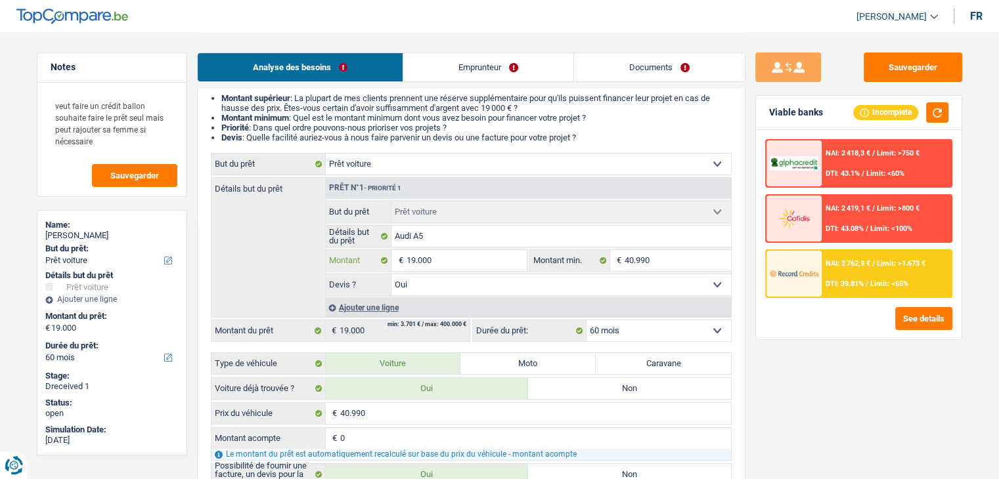
click at [499, 253] on input "19.000" at bounding box center [466, 260] width 120 height 21
click at [443, 252] on input "19.000" at bounding box center [466, 260] width 120 height 21
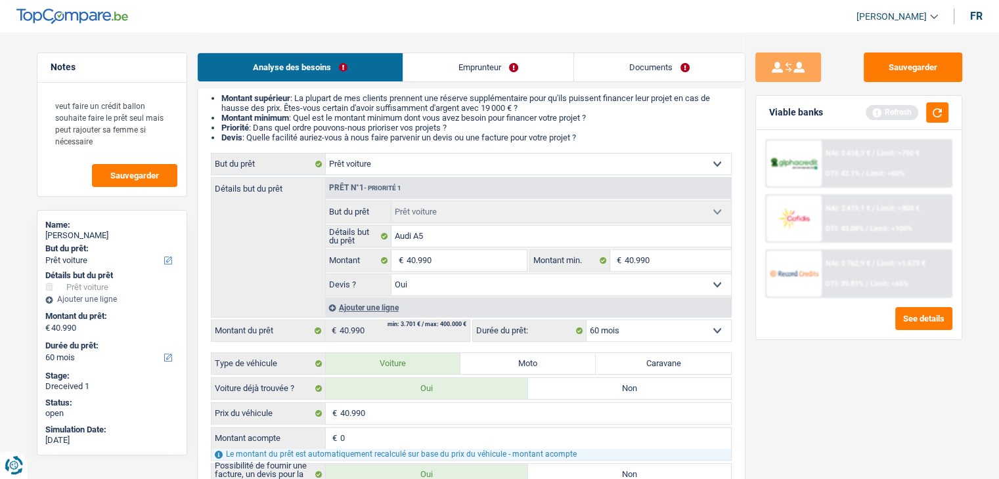
drag, startPoint x: 888, startPoint y: 381, endPoint x: 890, endPoint y: 328, distance: 53.2
click at [888, 376] on div "Sauvegarder Viable banks Refresh NAI: 2 418,3 € / Limit: >750 € DTI: 43.1% / Li…" at bounding box center [858, 256] width 226 height 406
click at [939, 114] on button "button" at bounding box center [937, 112] width 22 height 20
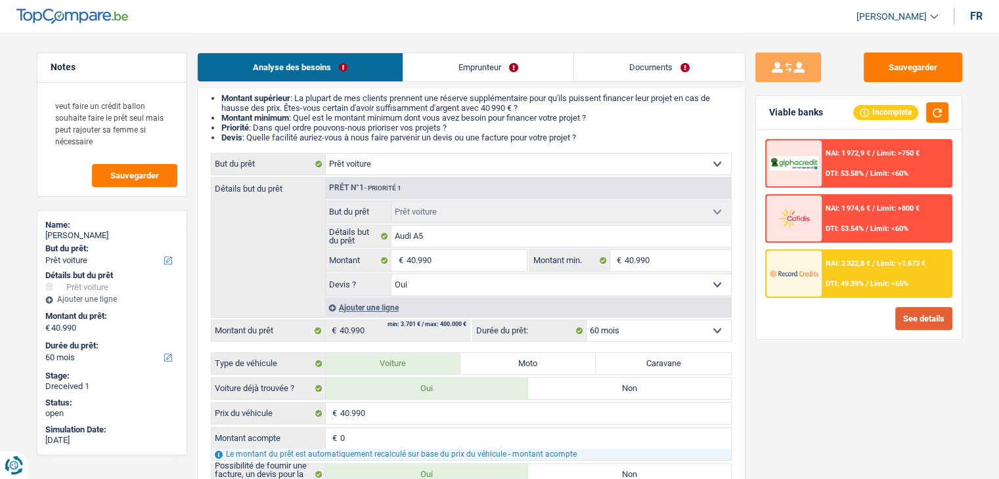
click at [913, 316] on button "See details" at bounding box center [923, 318] width 57 height 23
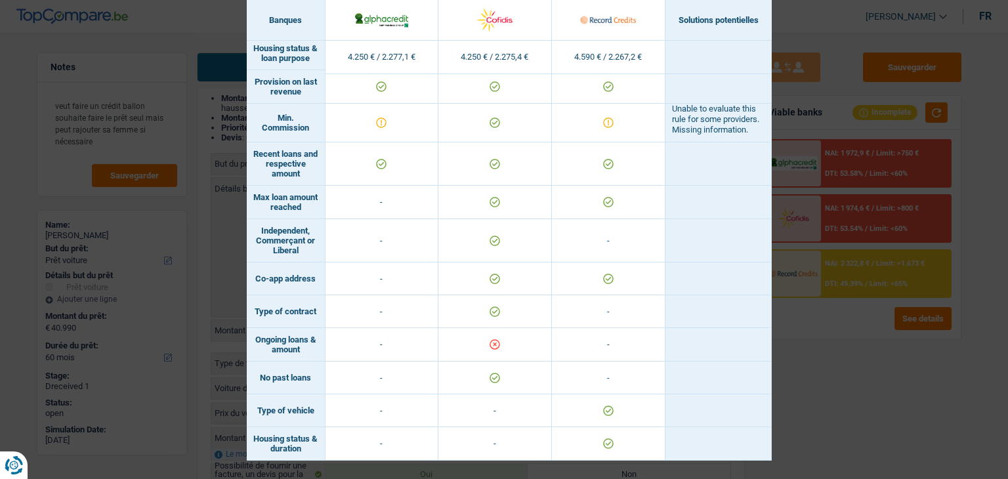
click at [787, 385] on div "Banks conditions × Banques Solutions potentielles Revenus / Charges 4.250 € / 2…" at bounding box center [504, 239] width 1008 height 479
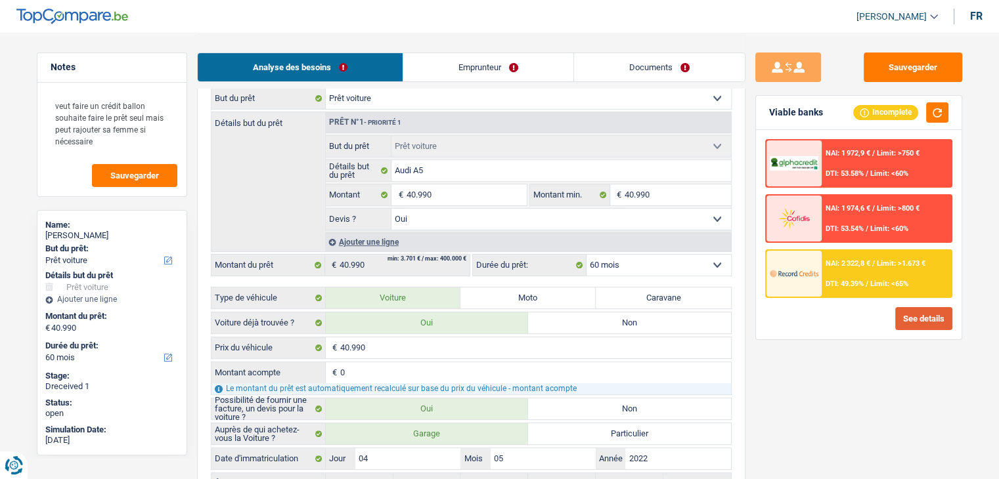
scroll to position [131, 0]
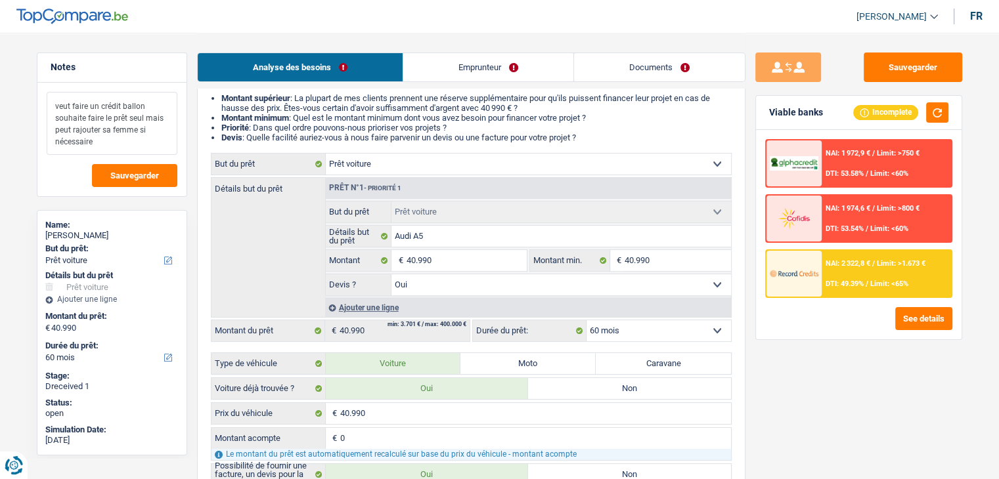
click at [108, 146] on textarea "veut faire un crédit ballon souhaite faire le prêt seul mais peut rajouter sa f…" at bounding box center [112, 123] width 131 height 63
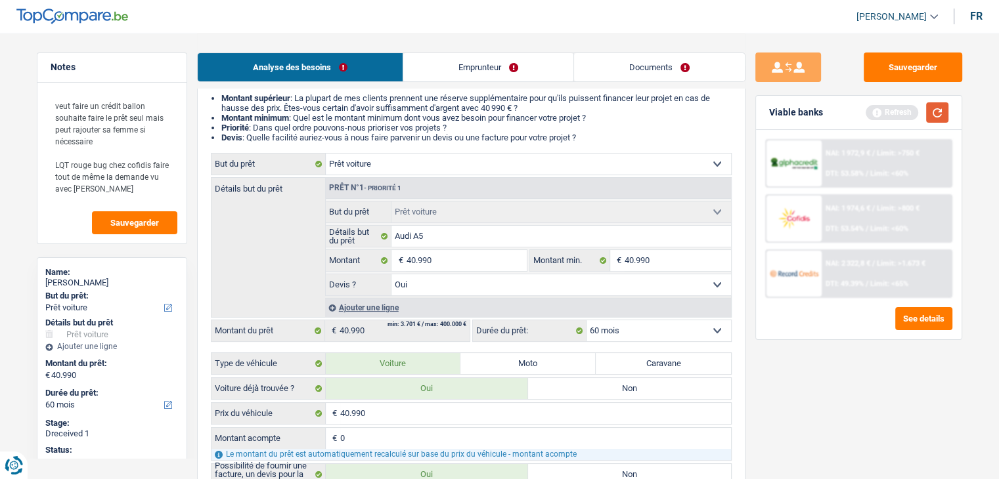
click at [941, 112] on button "button" at bounding box center [937, 112] width 22 height 20
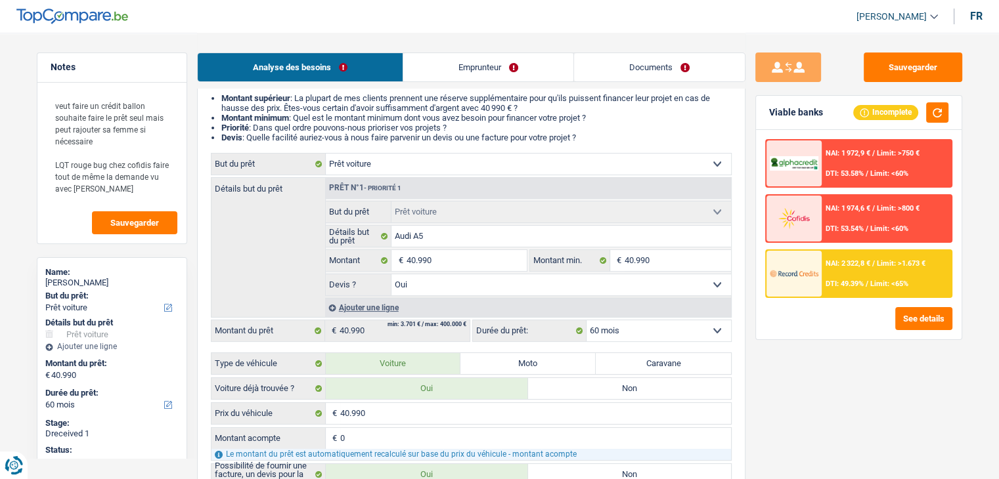
click at [753, 99] on div "Sauvegarder Viable banks Incomplete NAI: 1 972,9 € / Limit: >750 € DTI: 53.58% …" at bounding box center [858, 256] width 226 height 406
click at [535, 126] on li "Priorité : Dans quel ordre pouvons-nous prioriser vos projets ?" at bounding box center [476, 128] width 510 height 10
click at [658, 77] on link "Documents" at bounding box center [659, 67] width 171 height 28
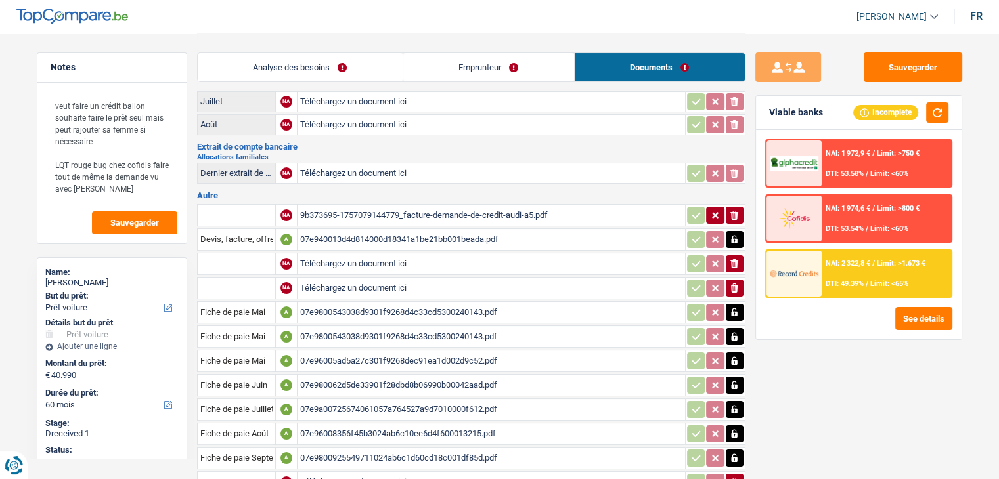
click at [444, 66] on link "Emprunteur" at bounding box center [488, 67] width 171 height 28
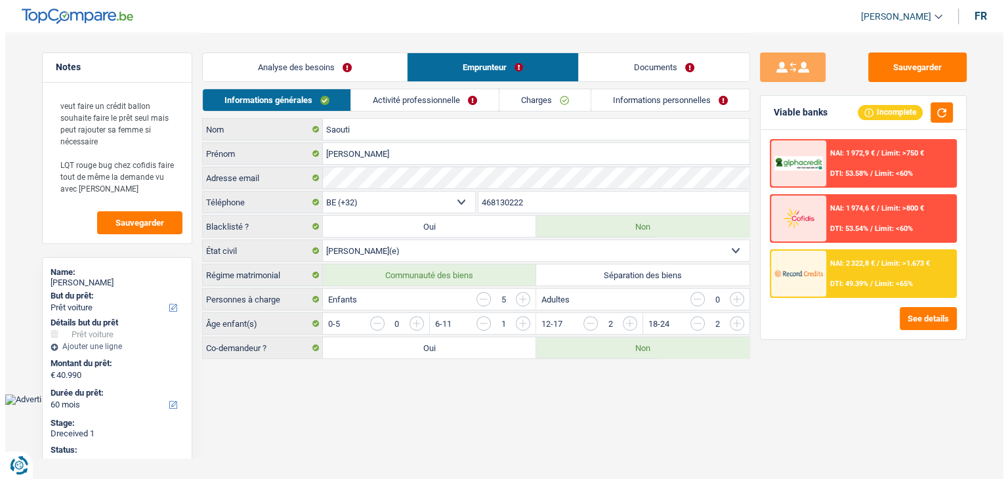
scroll to position [0, 0]
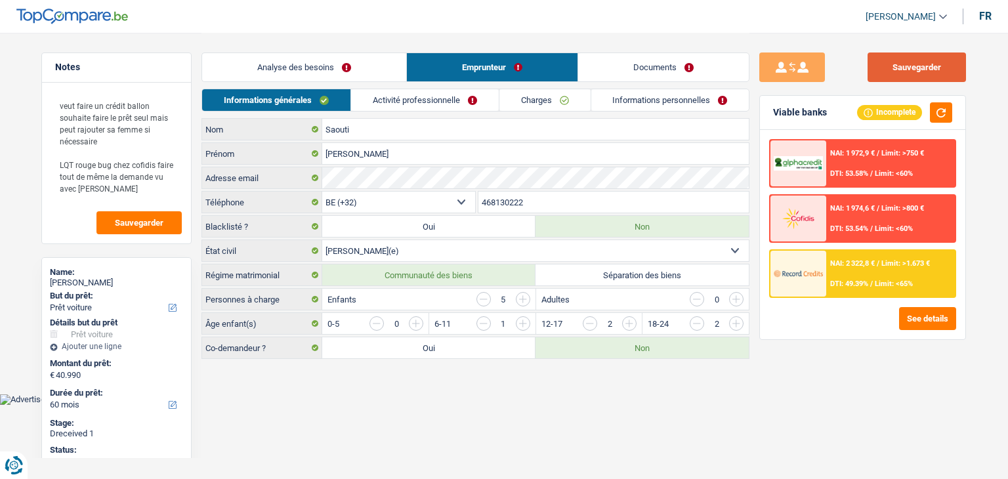
click at [881, 68] on button "Sauvegarder" at bounding box center [917, 68] width 98 height 30
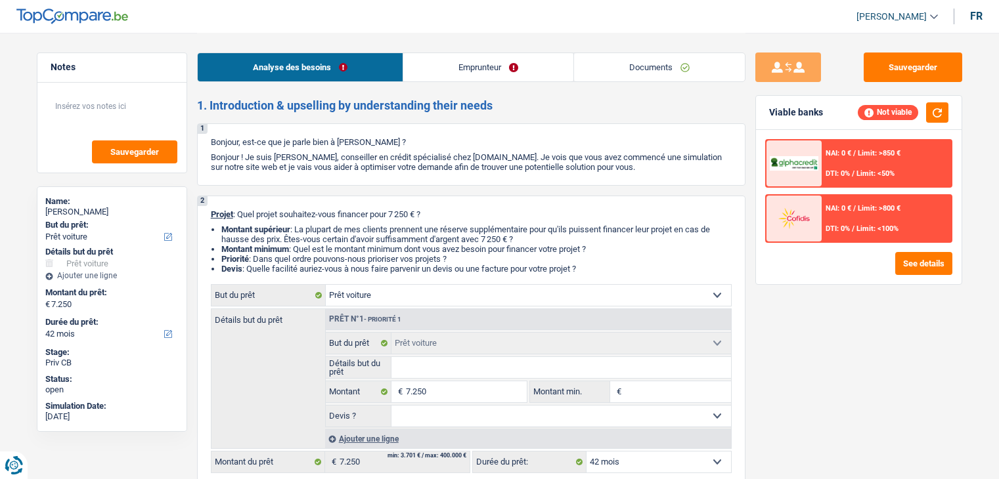
select select "car"
select select "42"
select select "car"
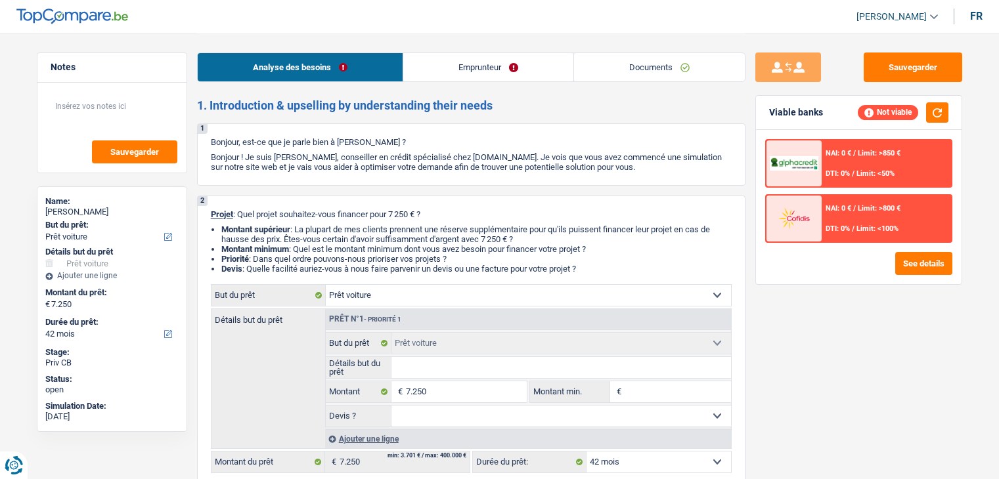
select select "42"
select select "car"
select select "42"
click at [636, 77] on link "Documents" at bounding box center [659, 67] width 171 height 28
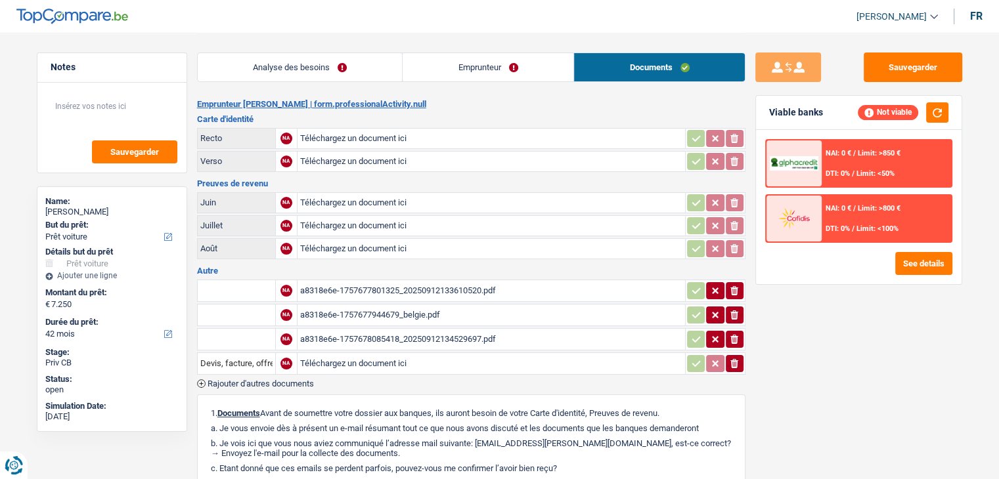
click at [415, 284] on div "a8318e6e-1757677801325_20250912133610520.pdf" at bounding box center [491, 291] width 382 height 20
click at [414, 313] on div "a8318e6e-1757677944679_belgie.pdf" at bounding box center [491, 315] width 382 height 20
click at [463, 332] on div "a8318e6e-1757678085418_20250912134529697.pdf" at bounding box center [491, 340] width 382 height 20
click at [339, 61] on link "Analyse des besoins" at bounding box center [300, 67] width 205 height 28
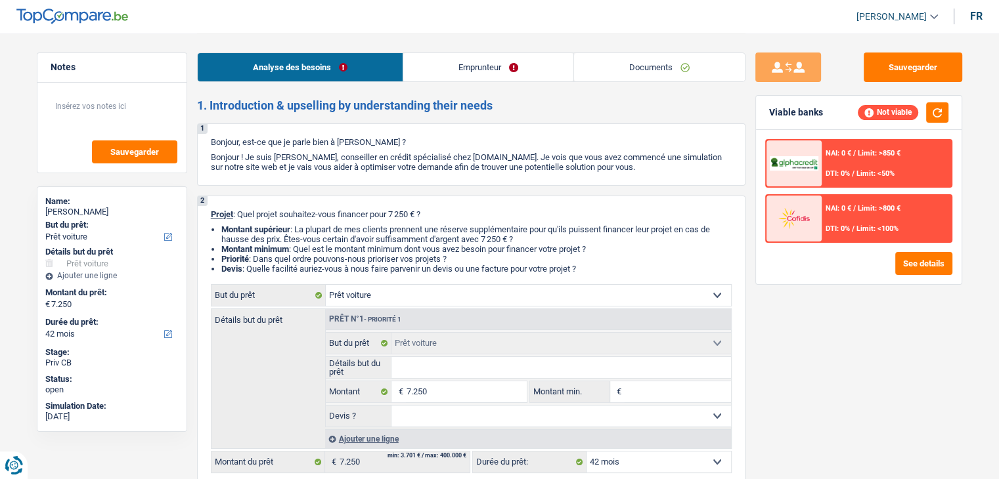
click at [460, 68] on link "Emprunteur" at bounding box center [488, 67] width 170 height 28
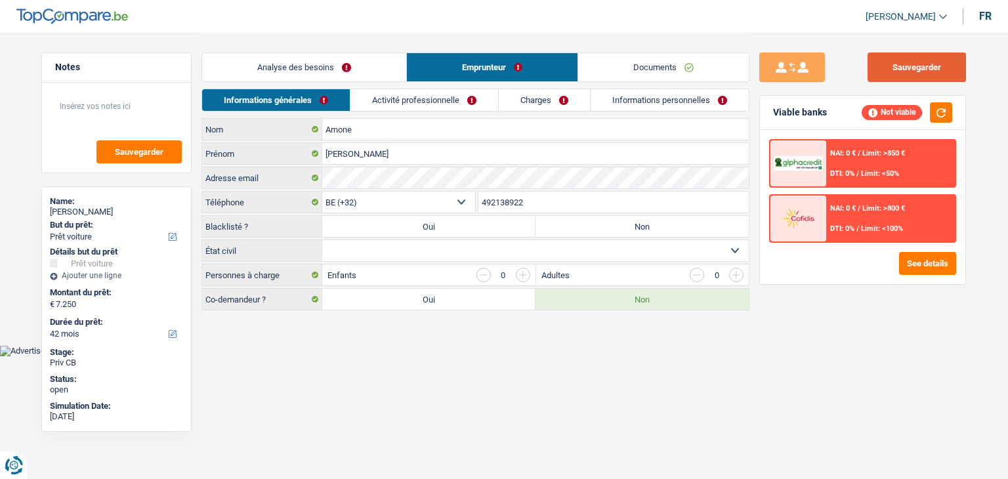
click at [897, 72] on button "Sauvegarder" at bounding box center [917, 68] width 98 height 30
